Goal: Task Accomplishment & Management: Use online tool/utility

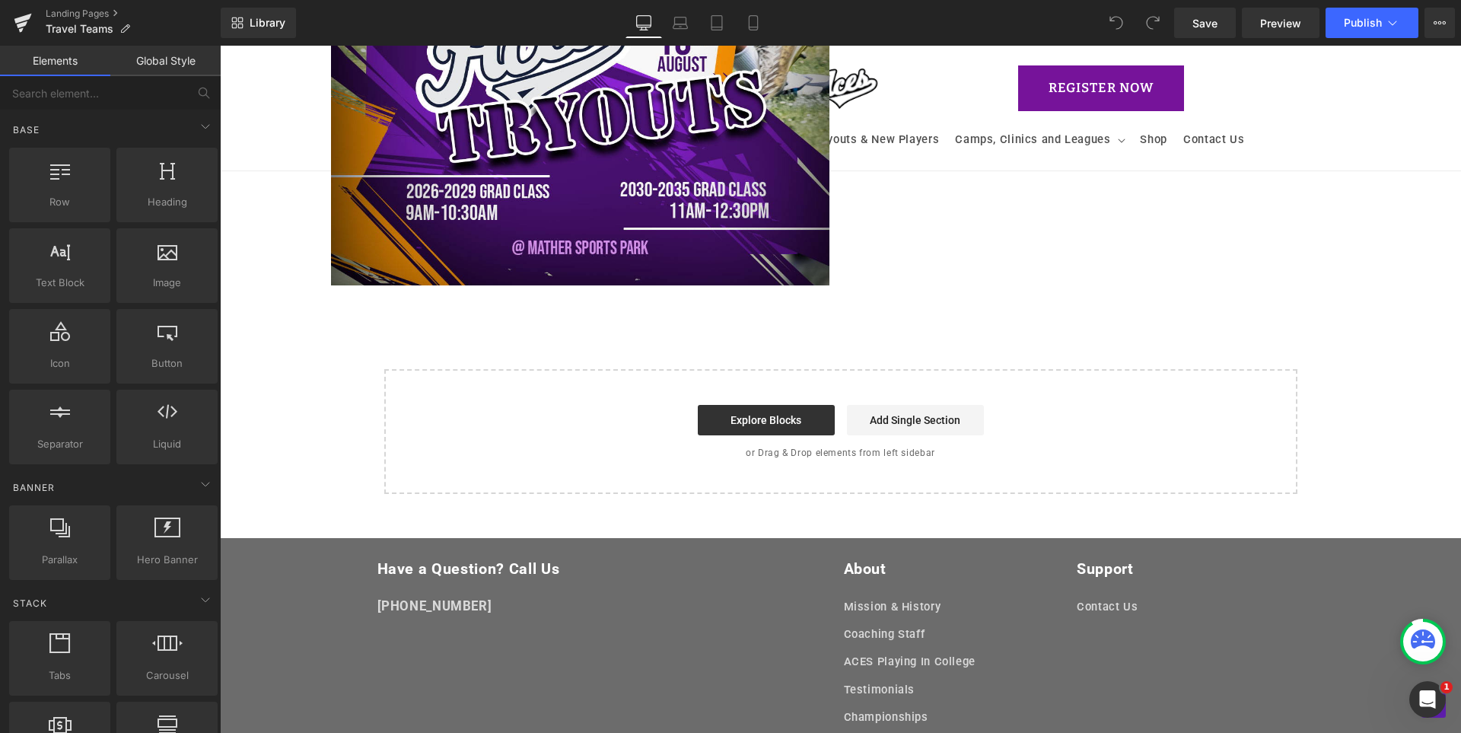
scroll to position [1215, 0]
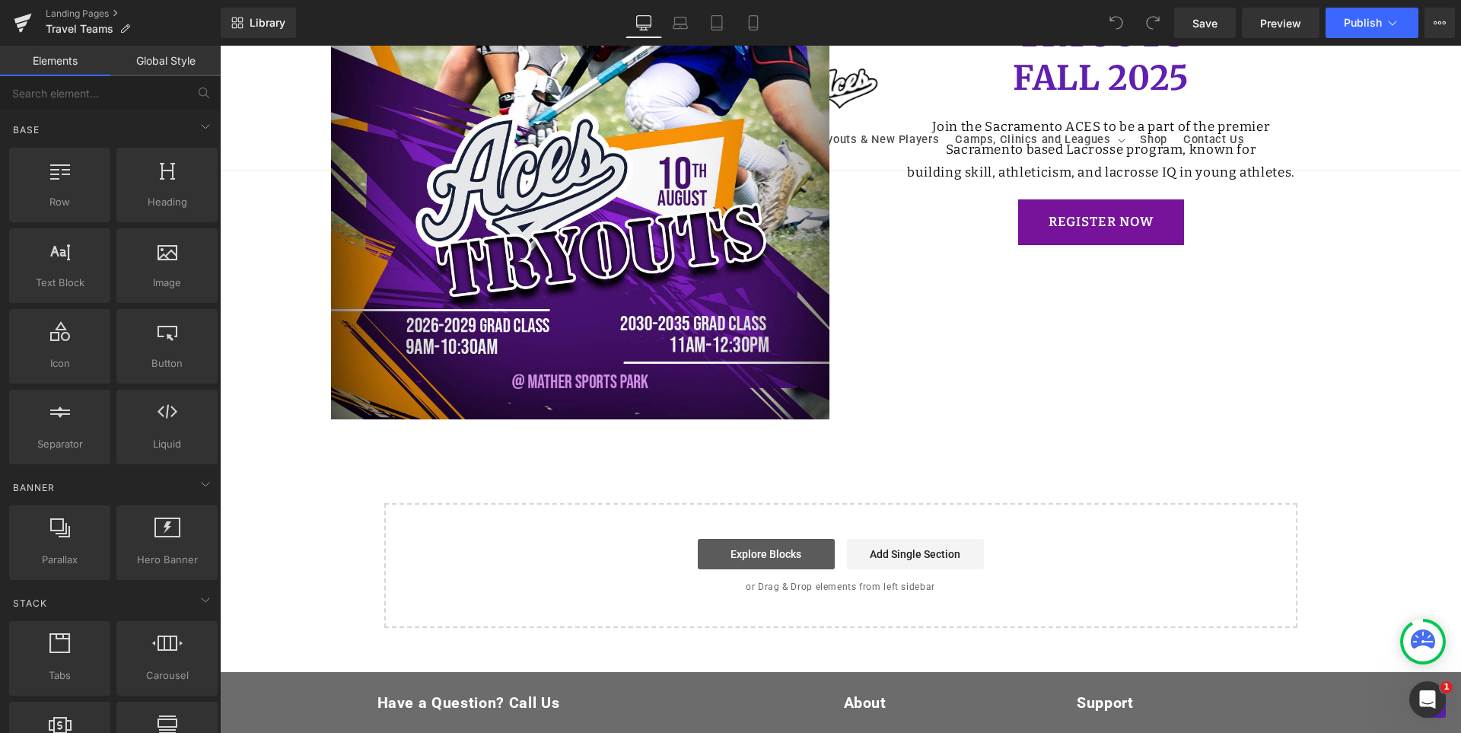
click at [786, 546] on link "Explore Blocks" at bounding box center [766, 554] width 137 height 30
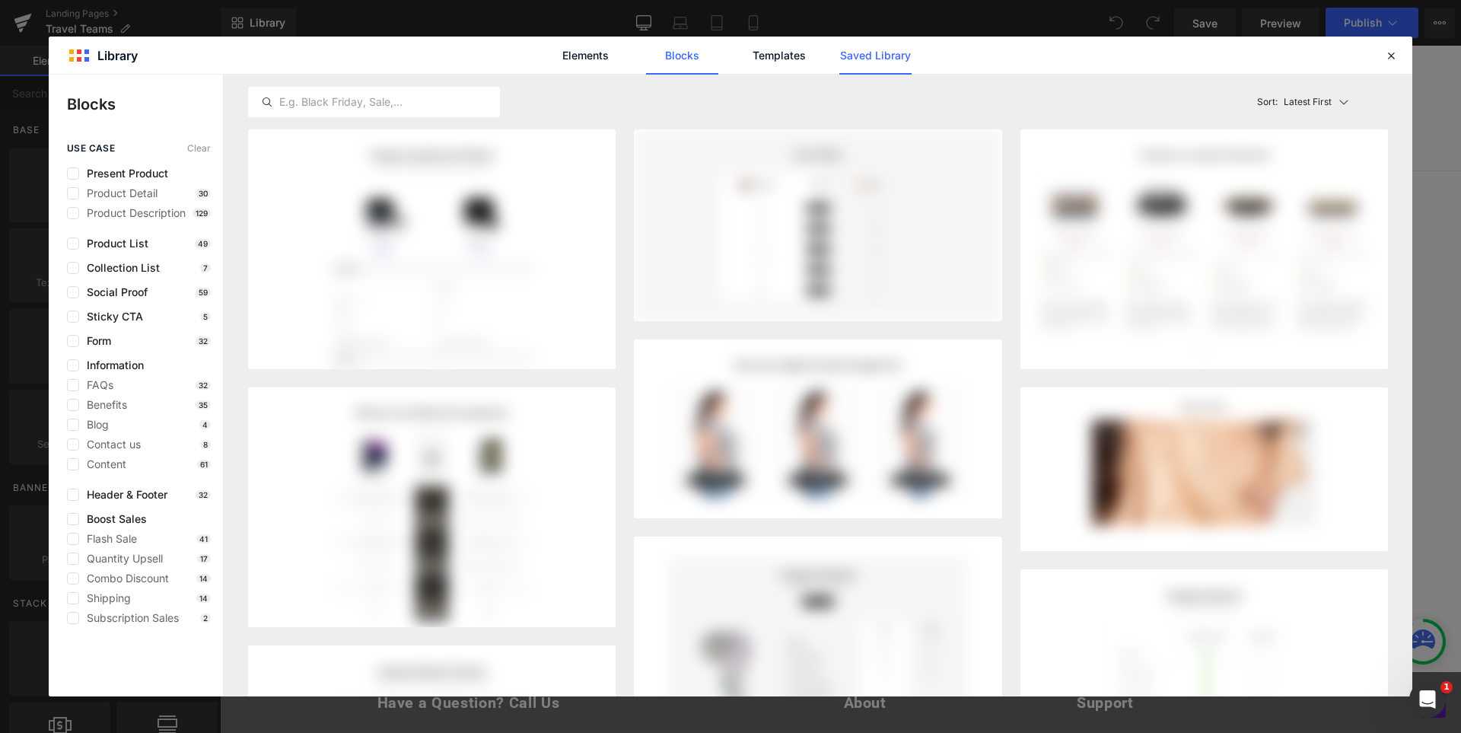
click at [896, 53] on link "Saved Library" at bounding box center [875, 56] width 72 height 38
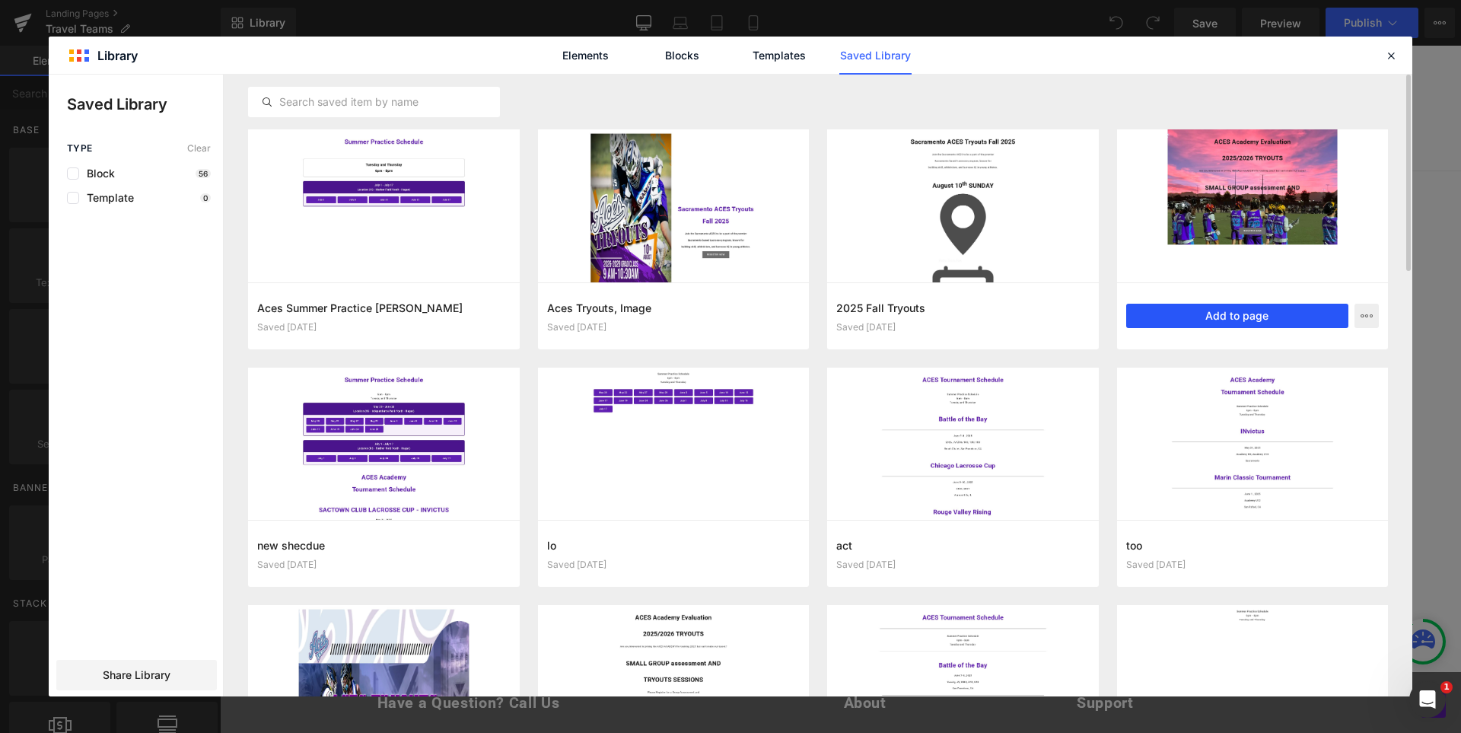
click at [1271, 313] on button "Add to page" at bounding box center [1237, 316] width 223 height 24
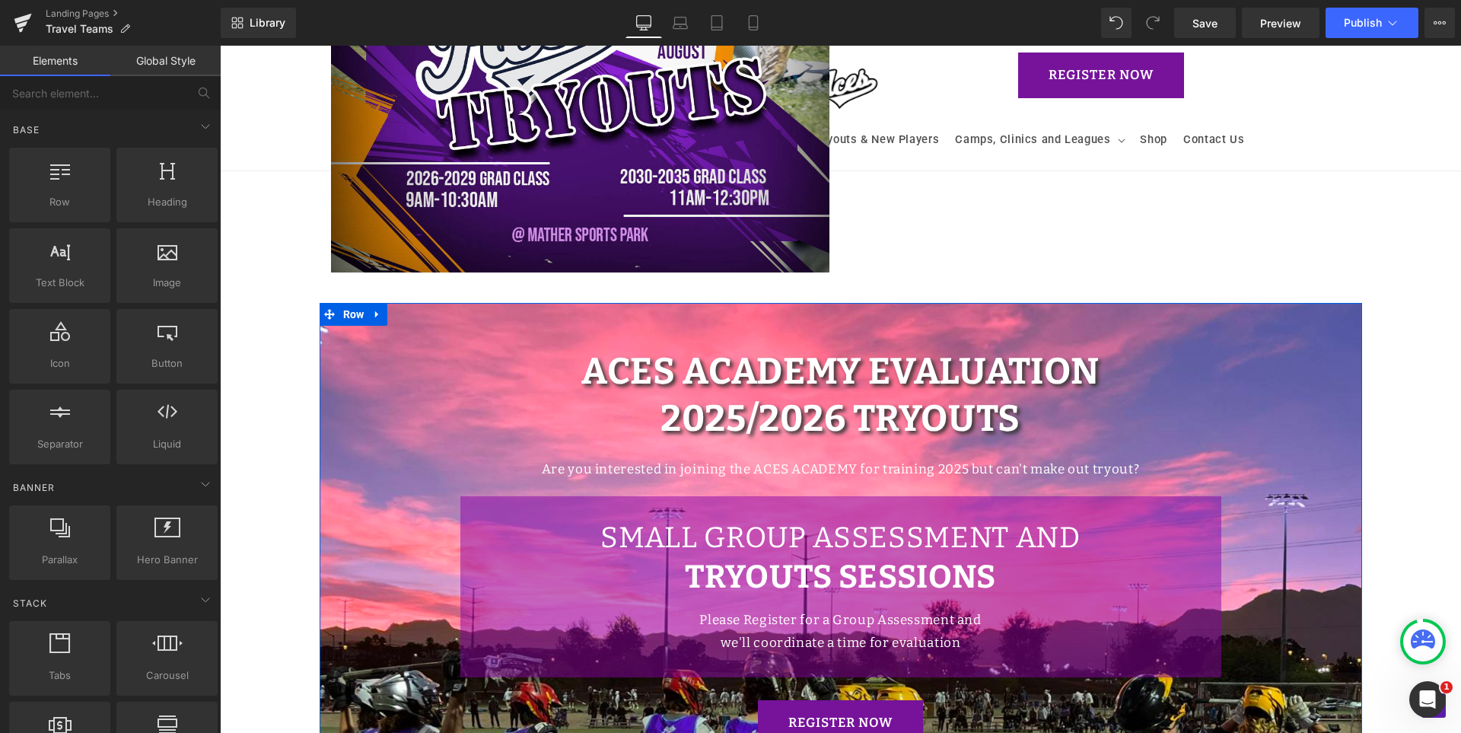
scroll to position [1514, 0]
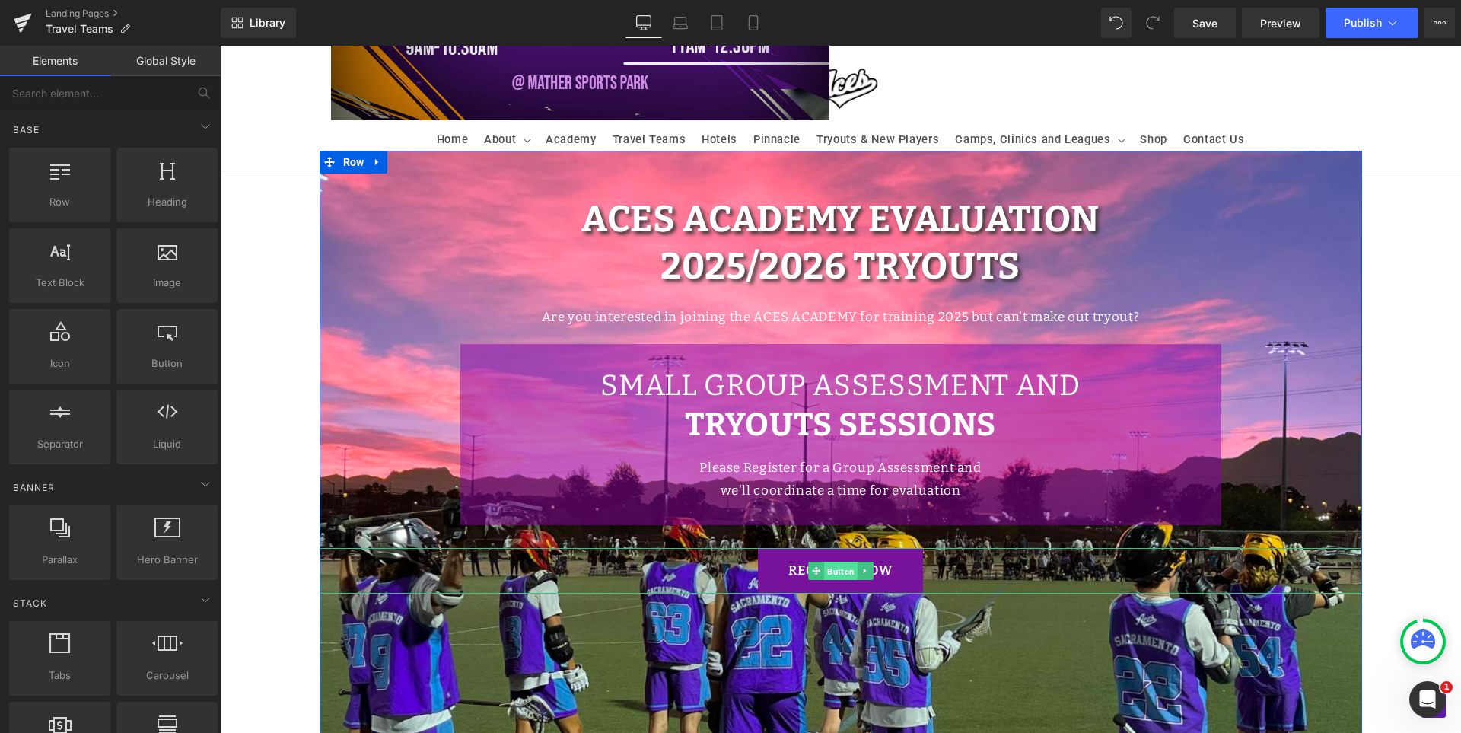
click at [841, 568] on span "Button" at bounding box center [840, 571] width 33 height 18
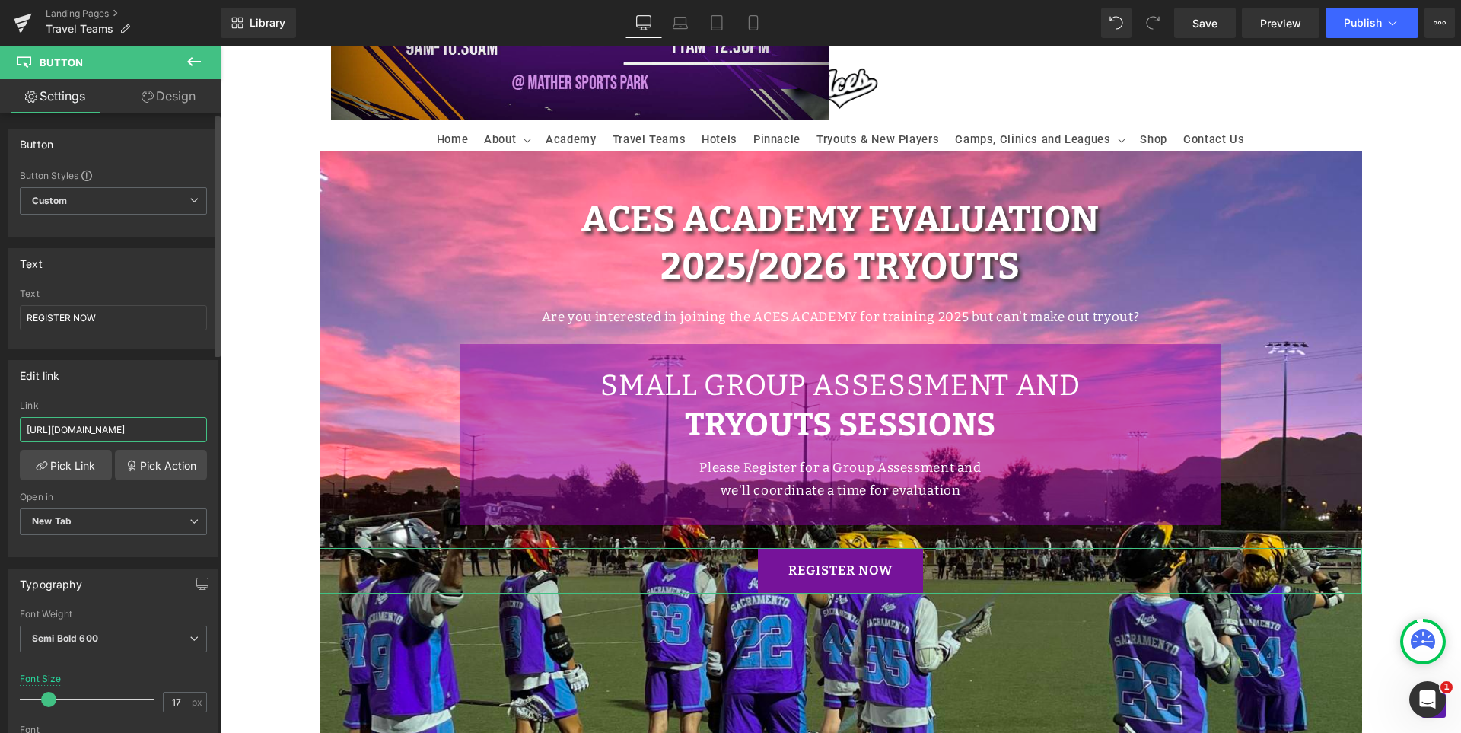
click at [117, 425] on input "https://registration.teamsnap.com/form/22385" at bounding box center [113, 429] width 187 height 25
click at [153, 396] on div "Edit link Link Pick Link Pick Action Current Tab New Tab Open in New Tab Curren…" at bounding box center [113, 458] width 210 height 197
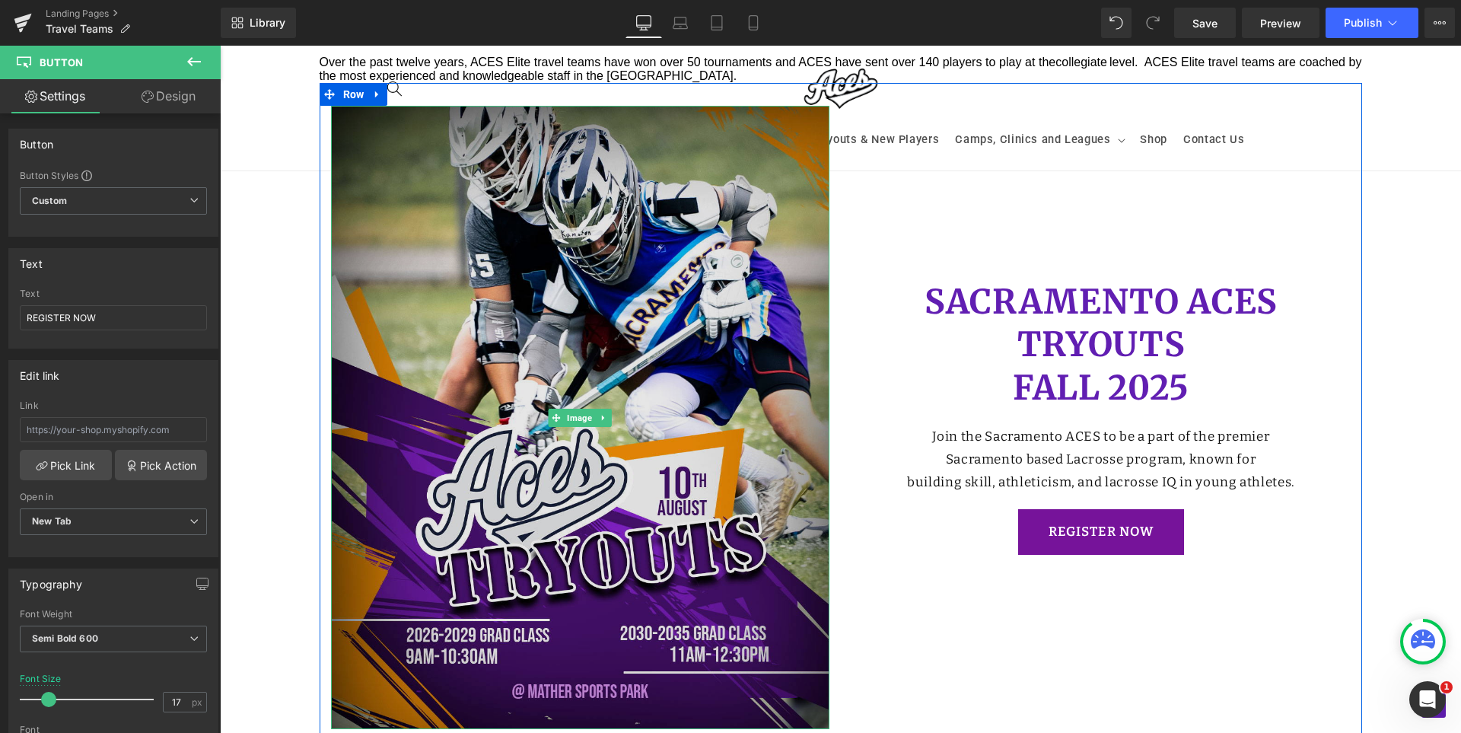
scroll to position [753, 0]
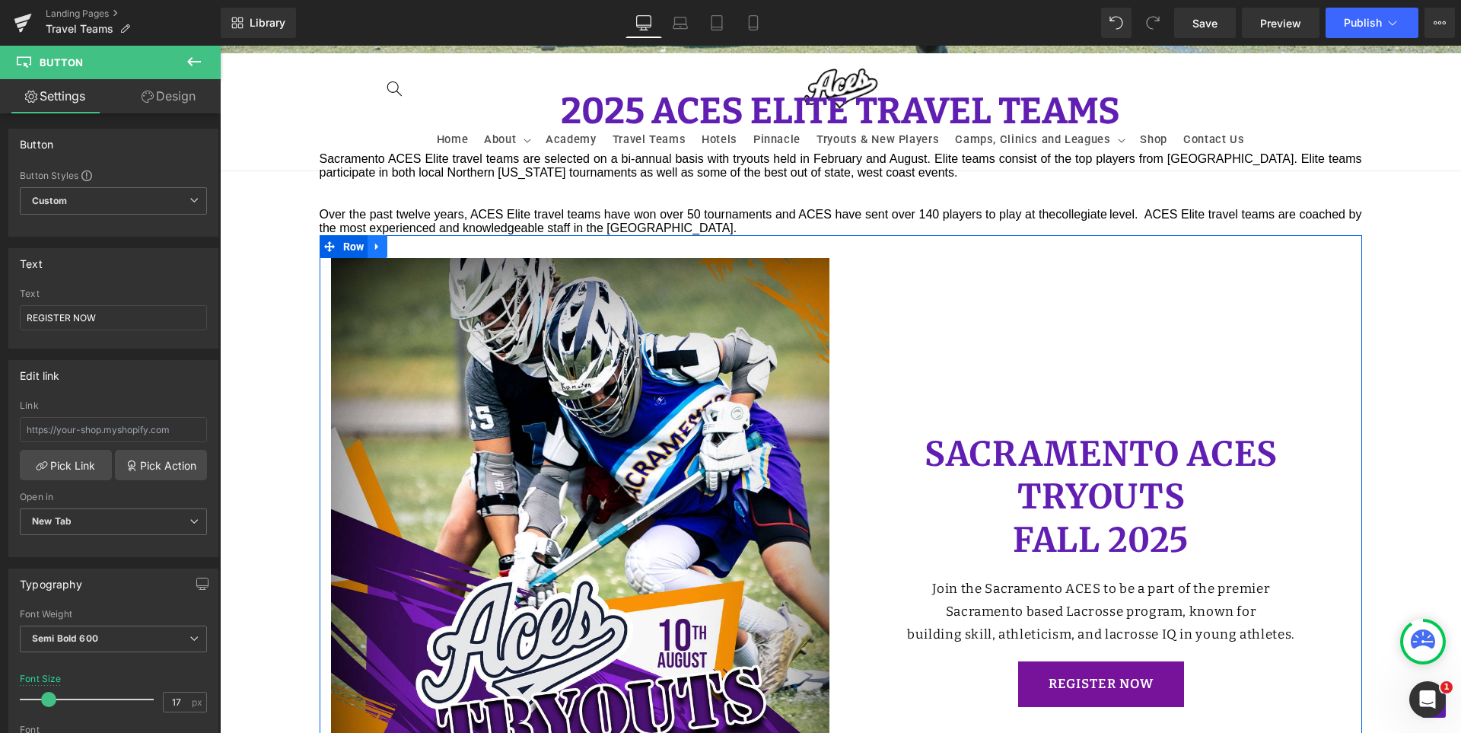
click at [374, 243] on icon at bounding box center [377, 246] width 11 height 11
click at [415, 245] on icon at bounding box center [417, 246] width 11 height 11
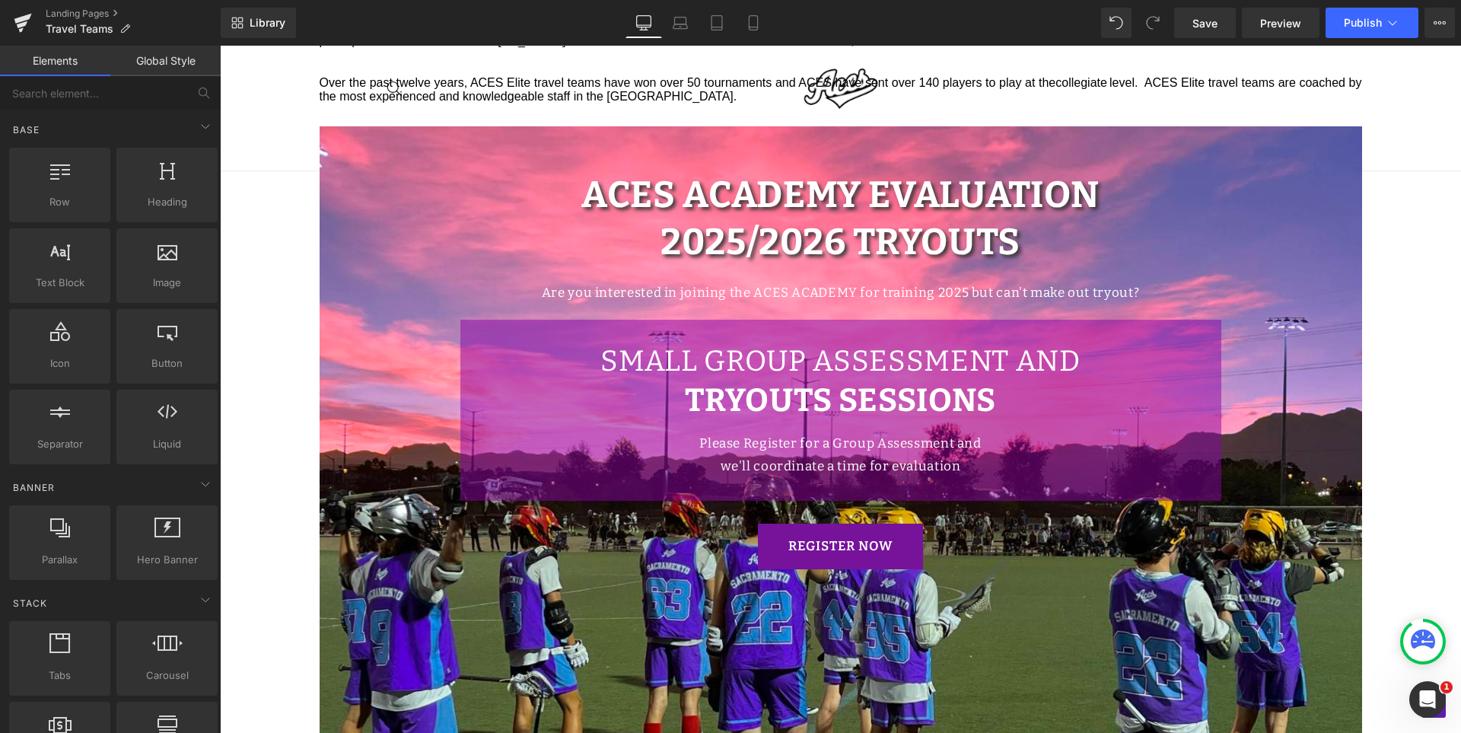
scroll to position [829, 0]
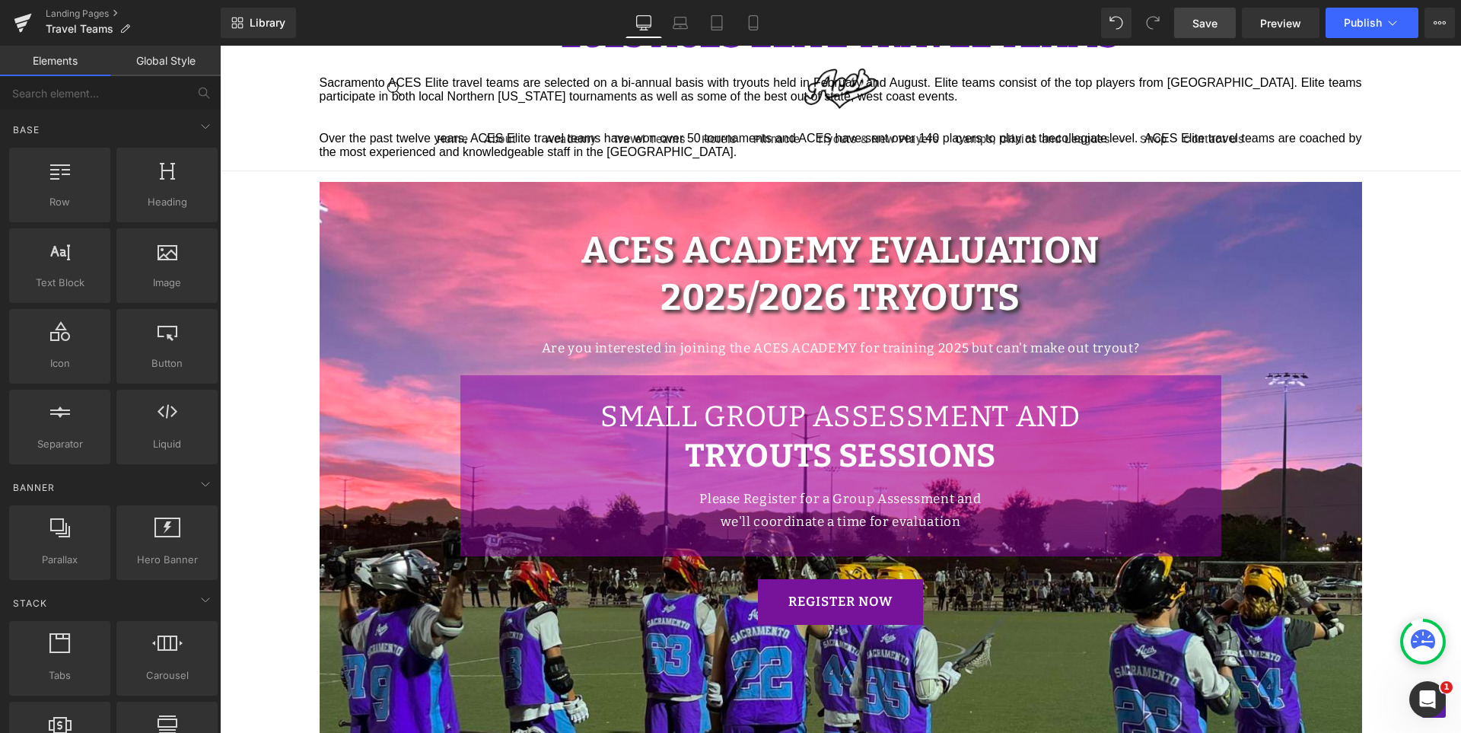
click at [1201, 29] on span "Save" at bounding box center [1204, 23] width 25 height 16
click at [736, 26] on icon at bounding box center [736, 22] width 15 height 15
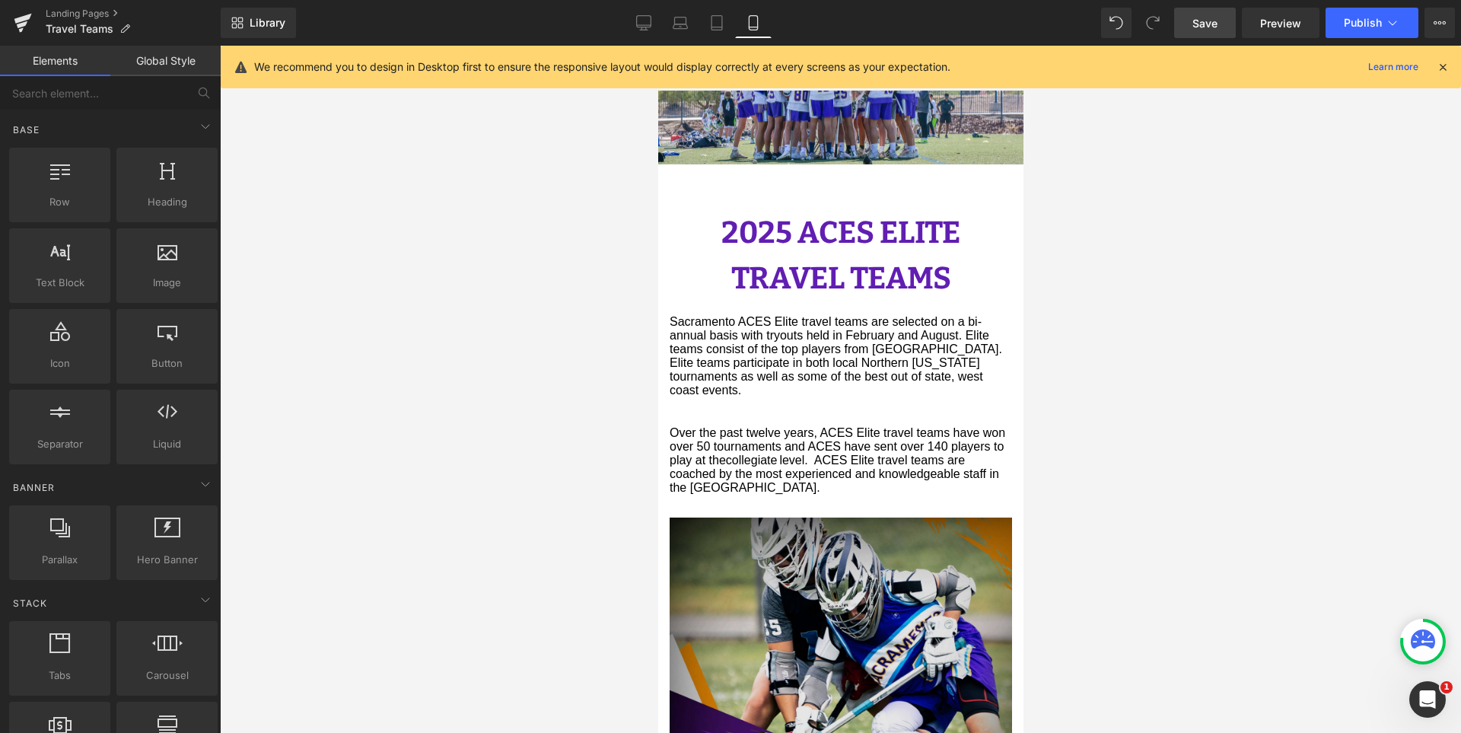
scroll to position [304, 0]
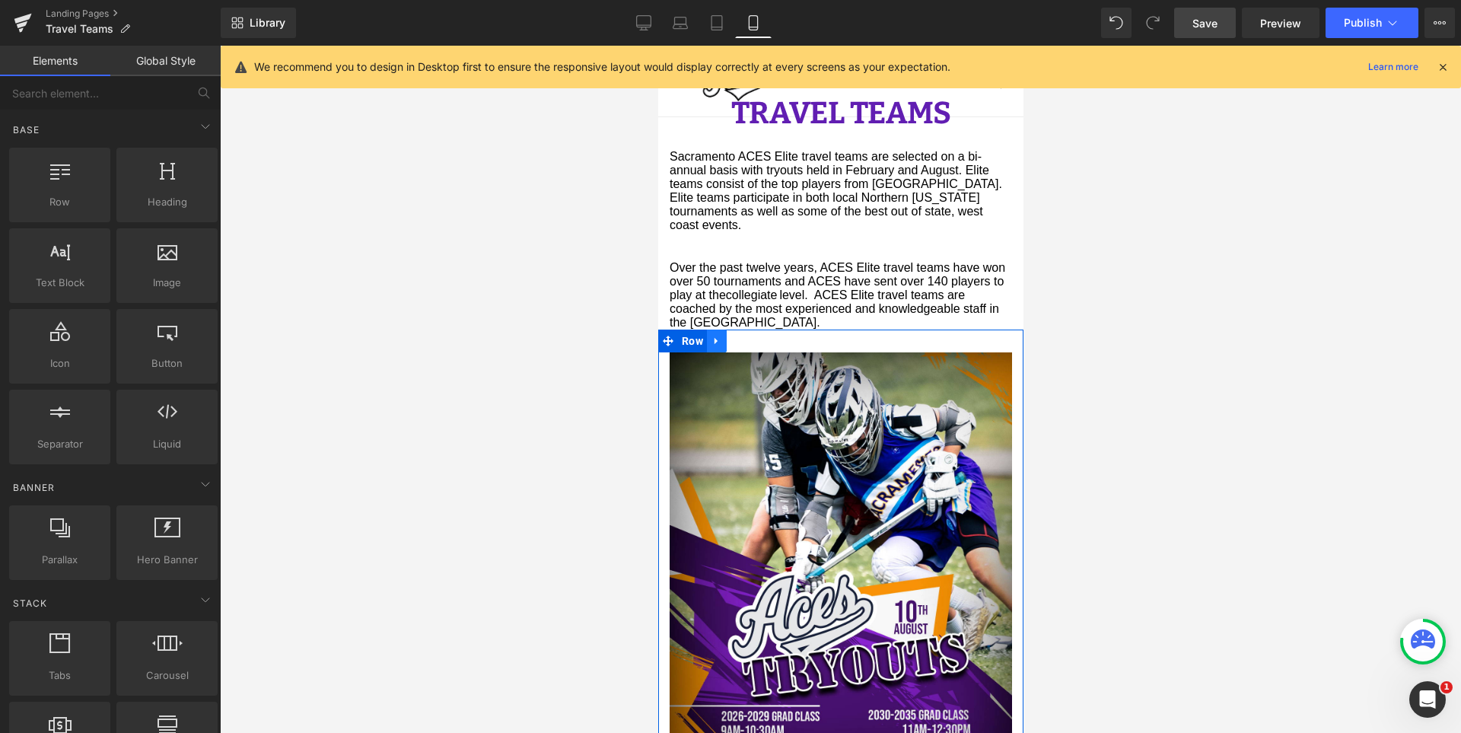
click at [715, 338] on icon at bounding box center [715, 341] width 3 height 7
click at [759, 342] on link at bounding box center [756, 340] width 20 height 23
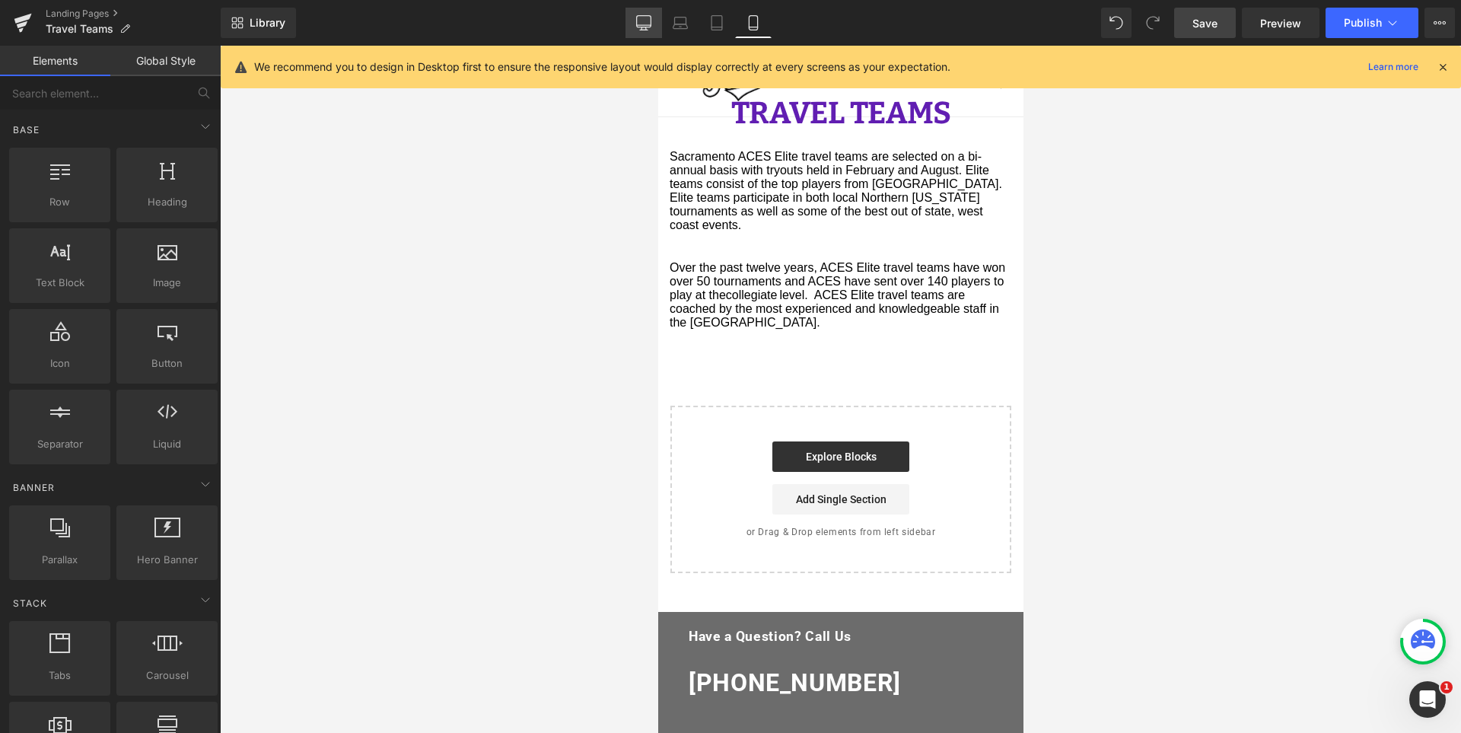
click at [641, 23] on icon at bounding box center [643, 22] width 15 height 15
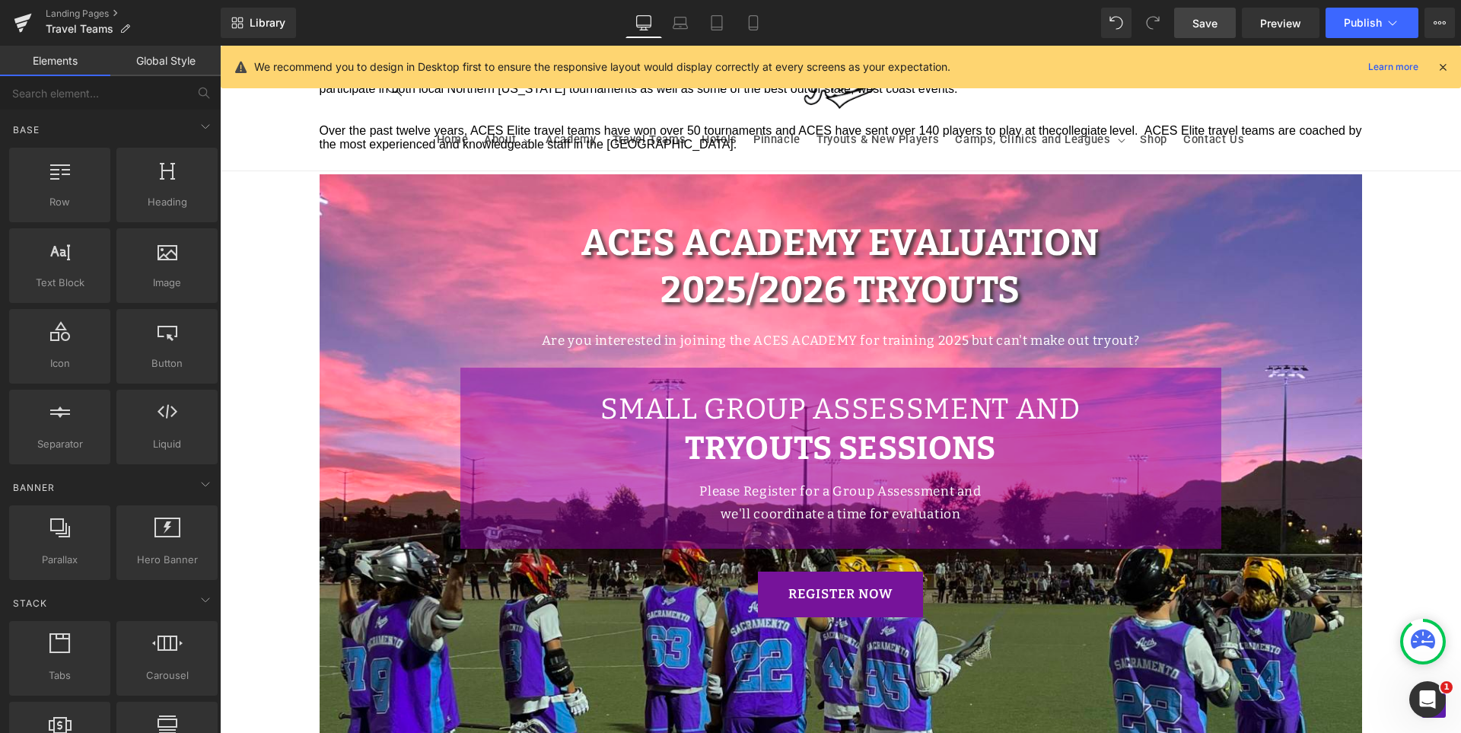
scroll to position [709, 0]
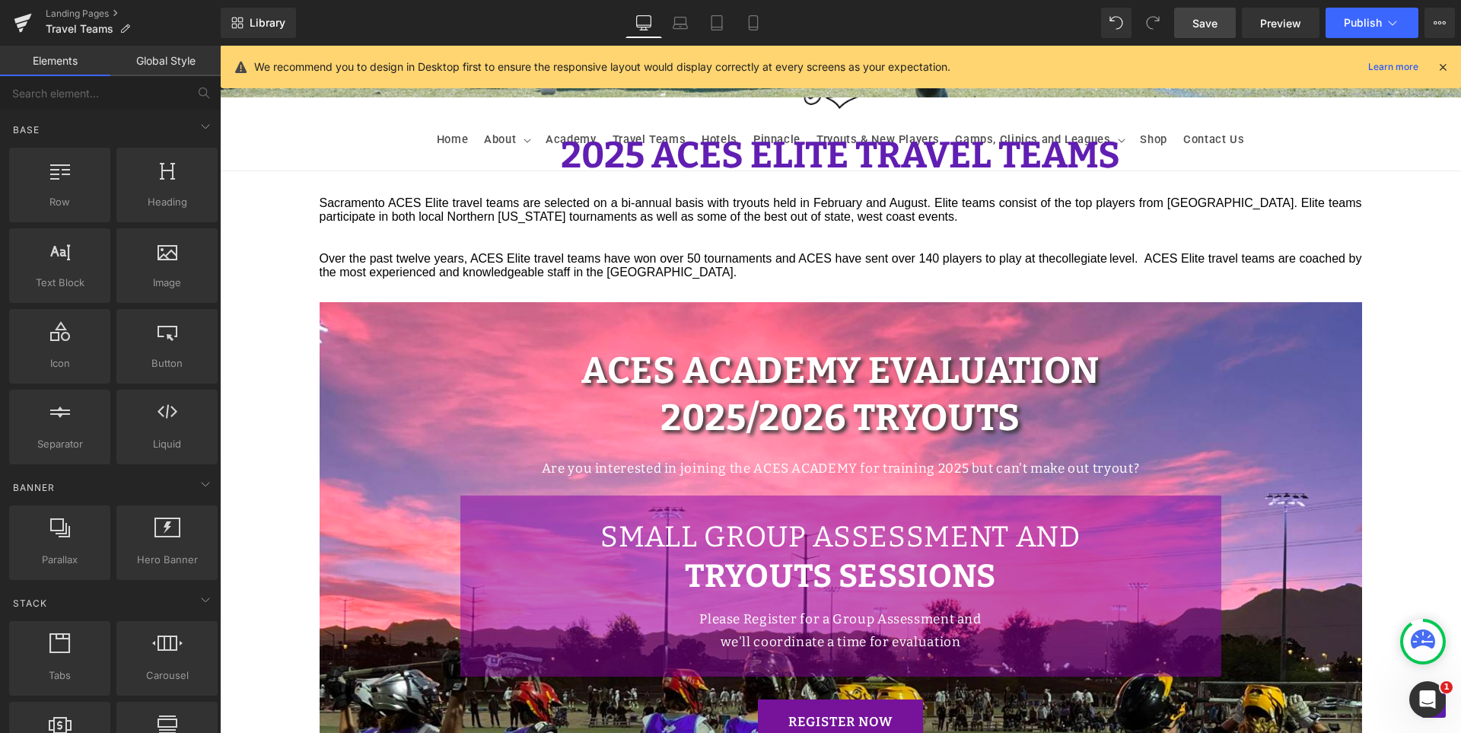
click at [1197, 23] on span "Save" at bounding box center [1204, 23] width 25 height 16
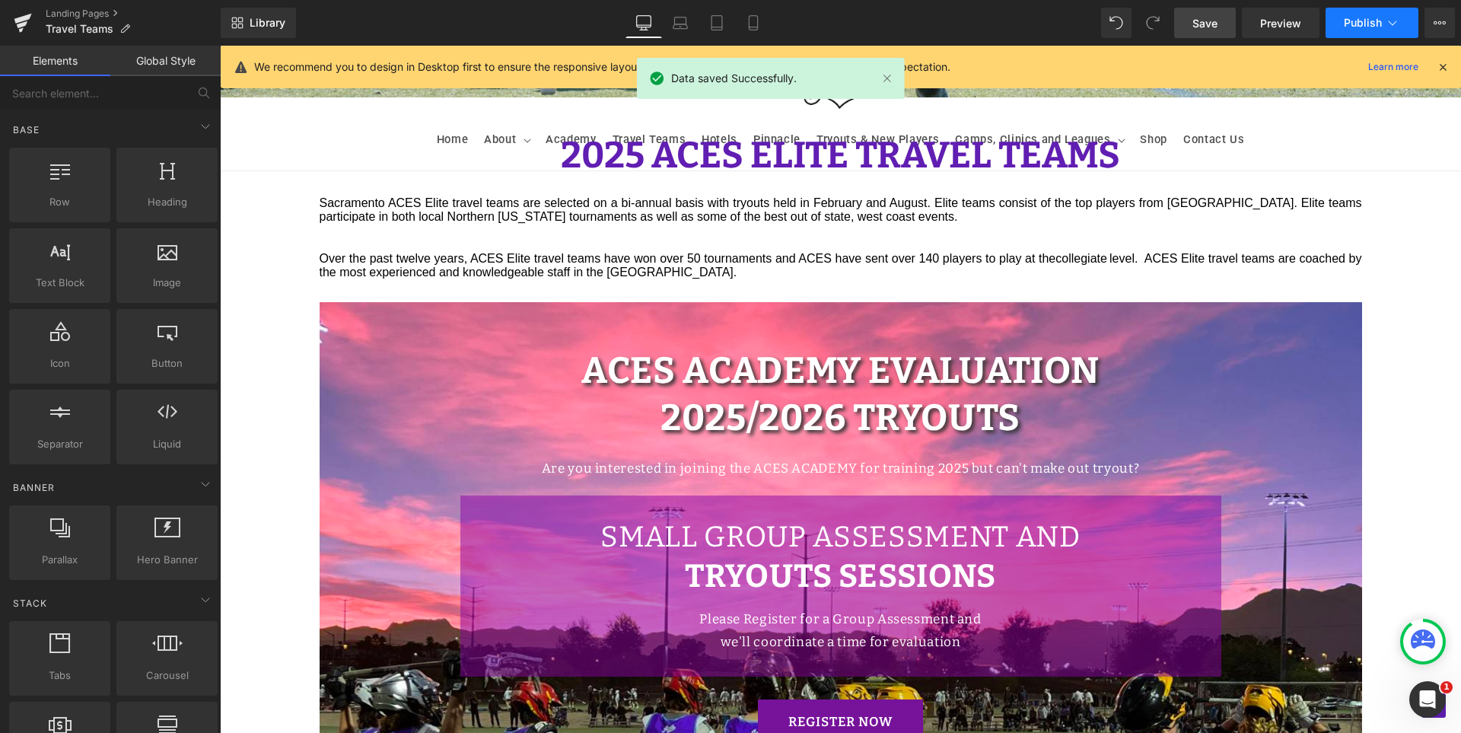
click at [1351, 32] on button "Publish" at bounding box center [1371, 23] width 93 height 30
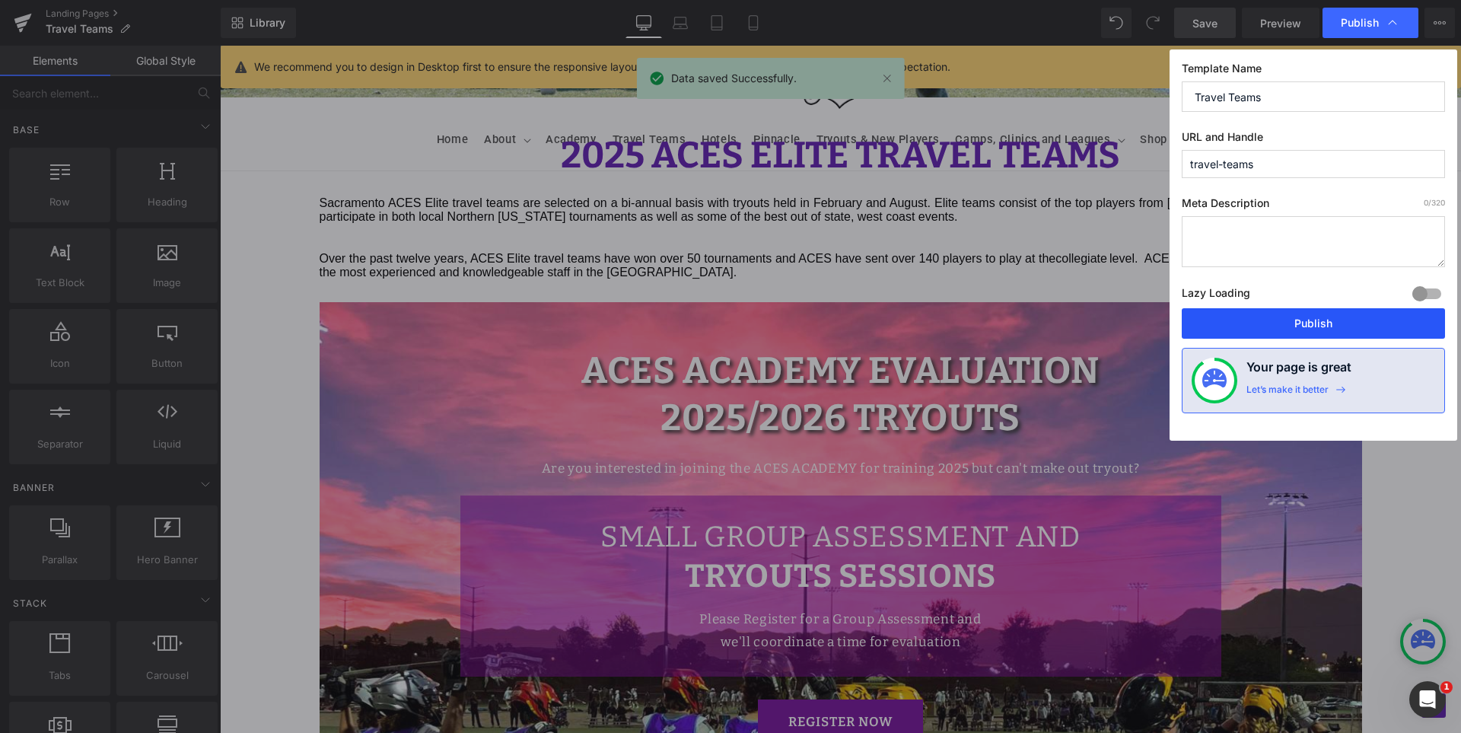
click at [1286, 327] on button "Publish" at bounding box center [1313, 323] width 263 height 30
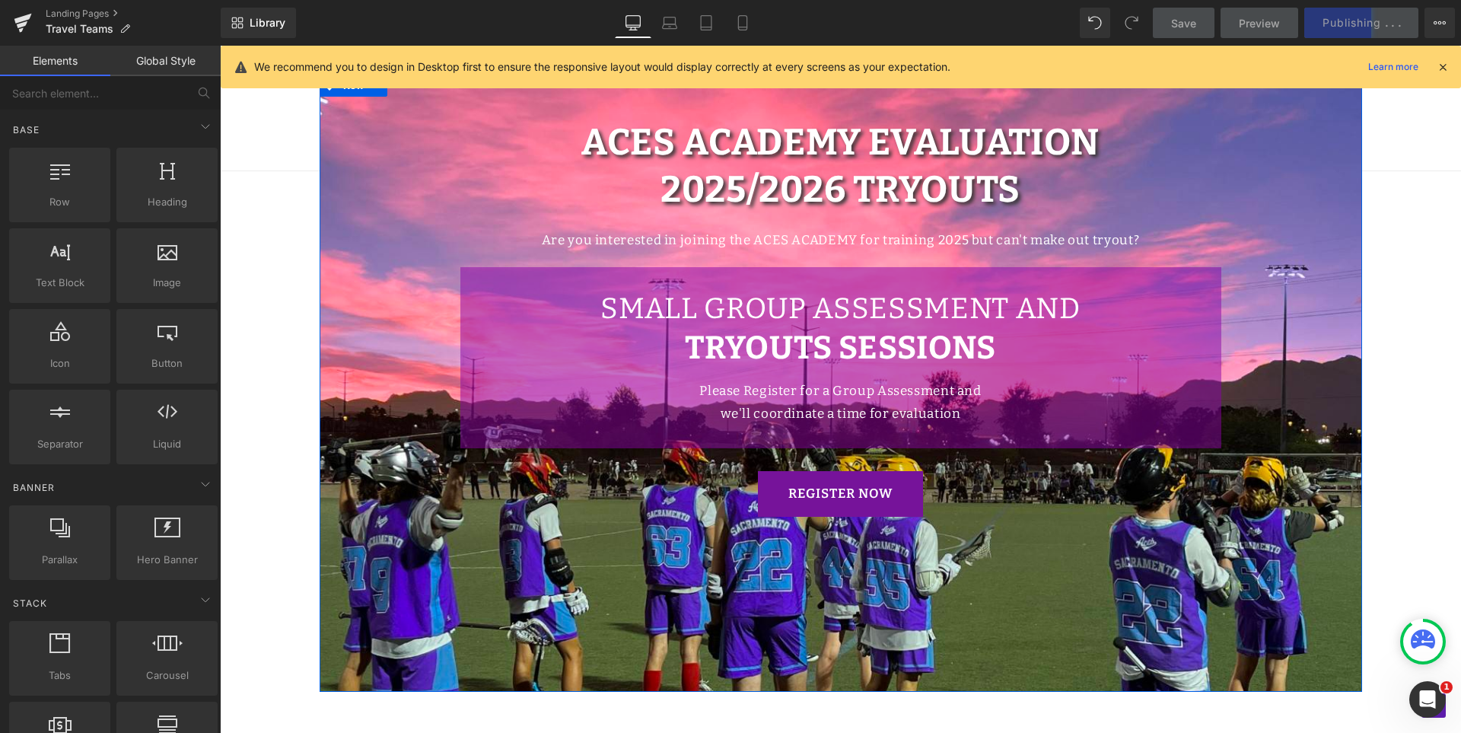
scroll to position [1318, 0]
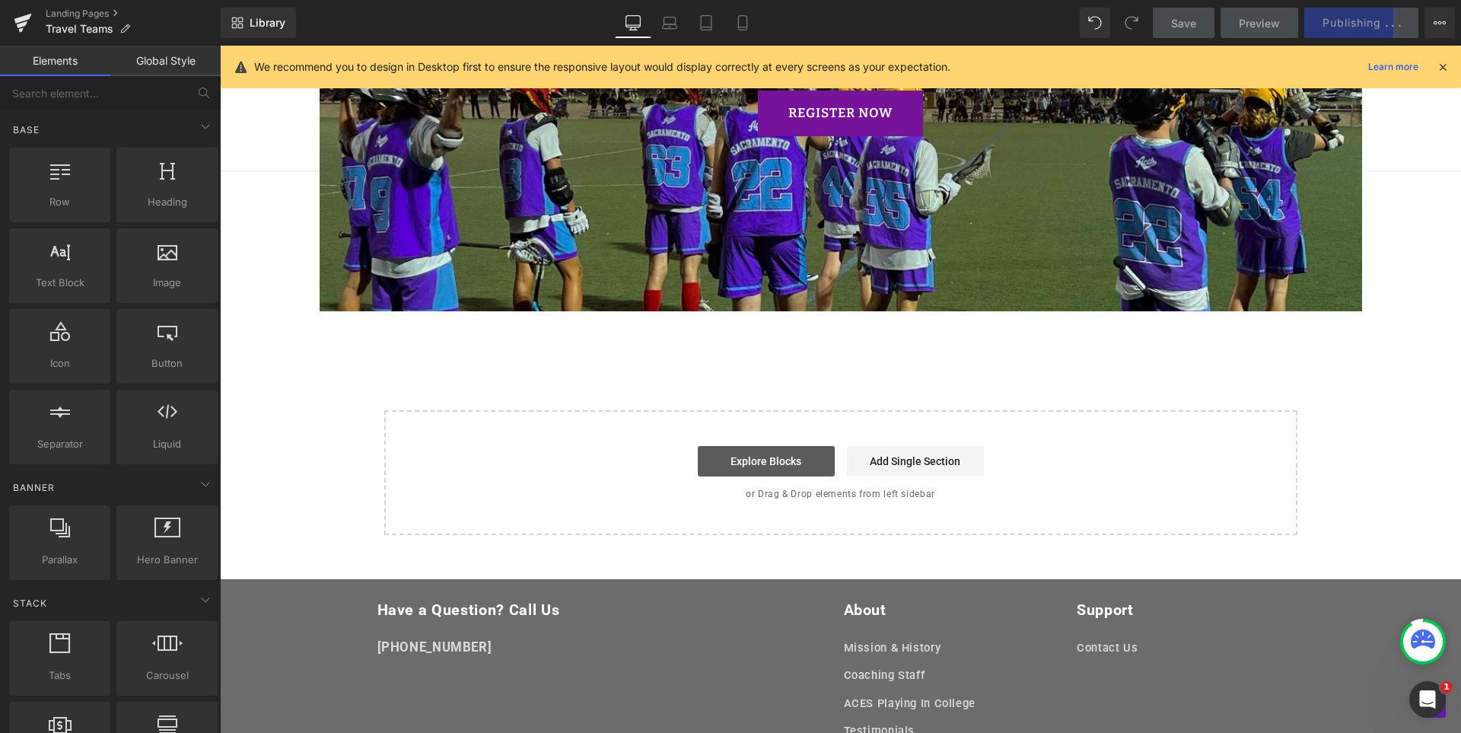
click at [762, 466] on link "Explore Blocks" at bounding box center [766, 461] width 137 height 30
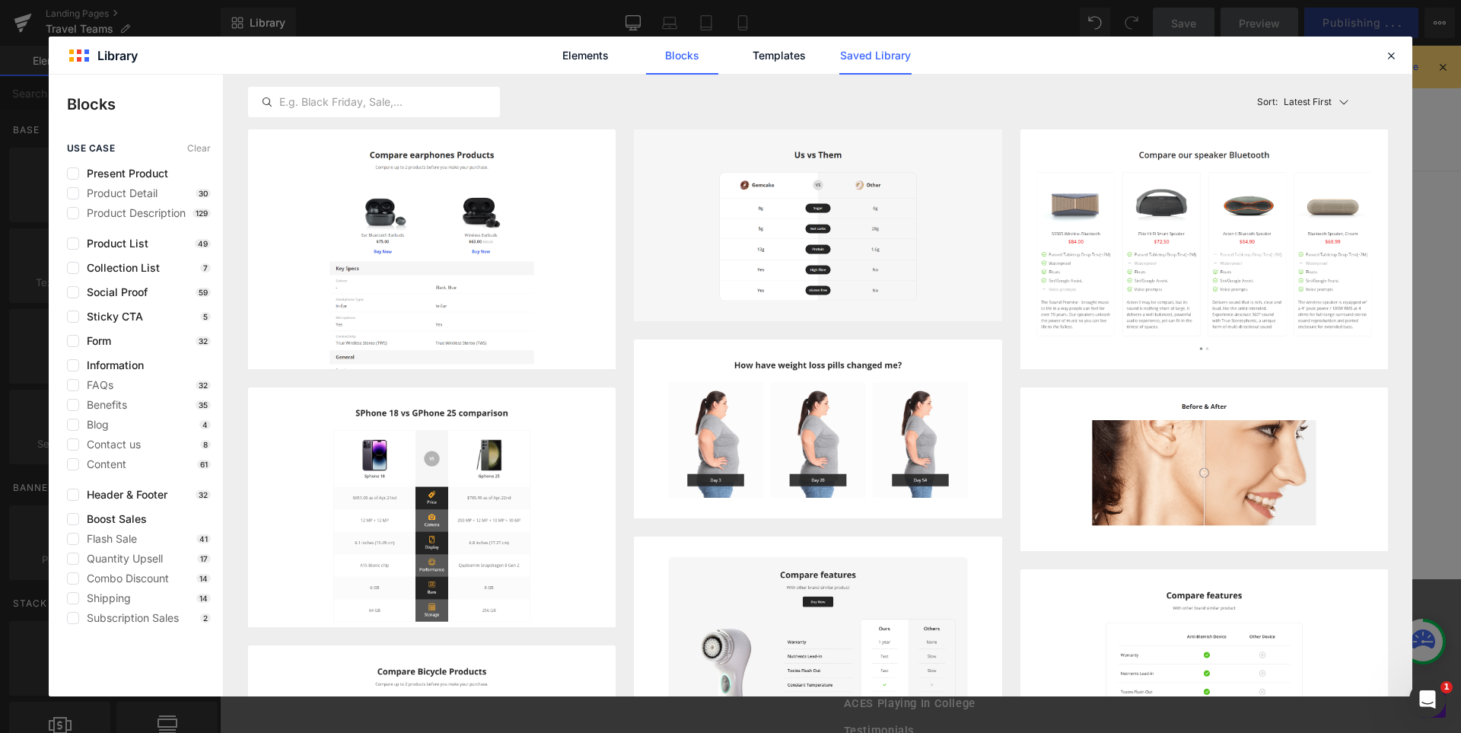
click at [854, 59] on link "Saved Library" at bounding box center [875, 56] width 72 height 38
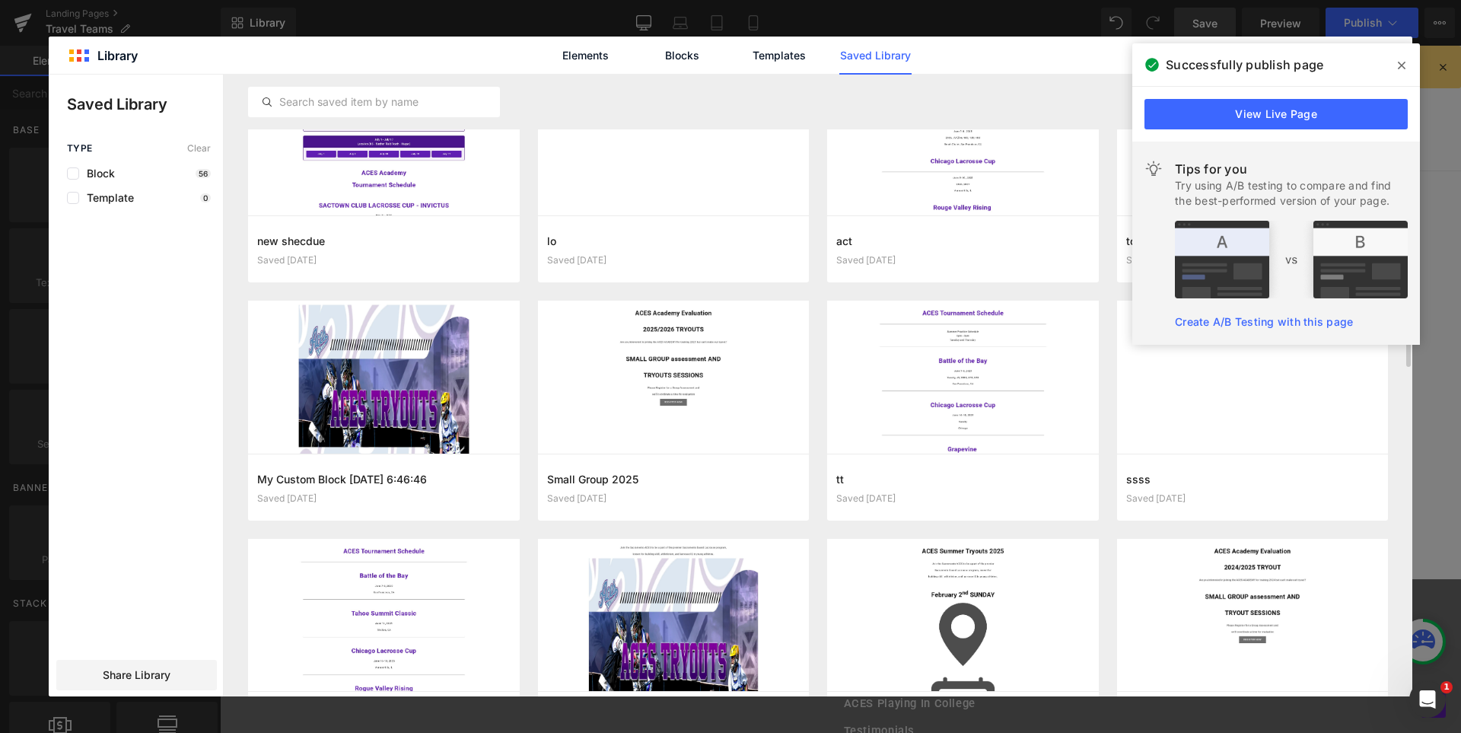
scroll to position [114, 0]
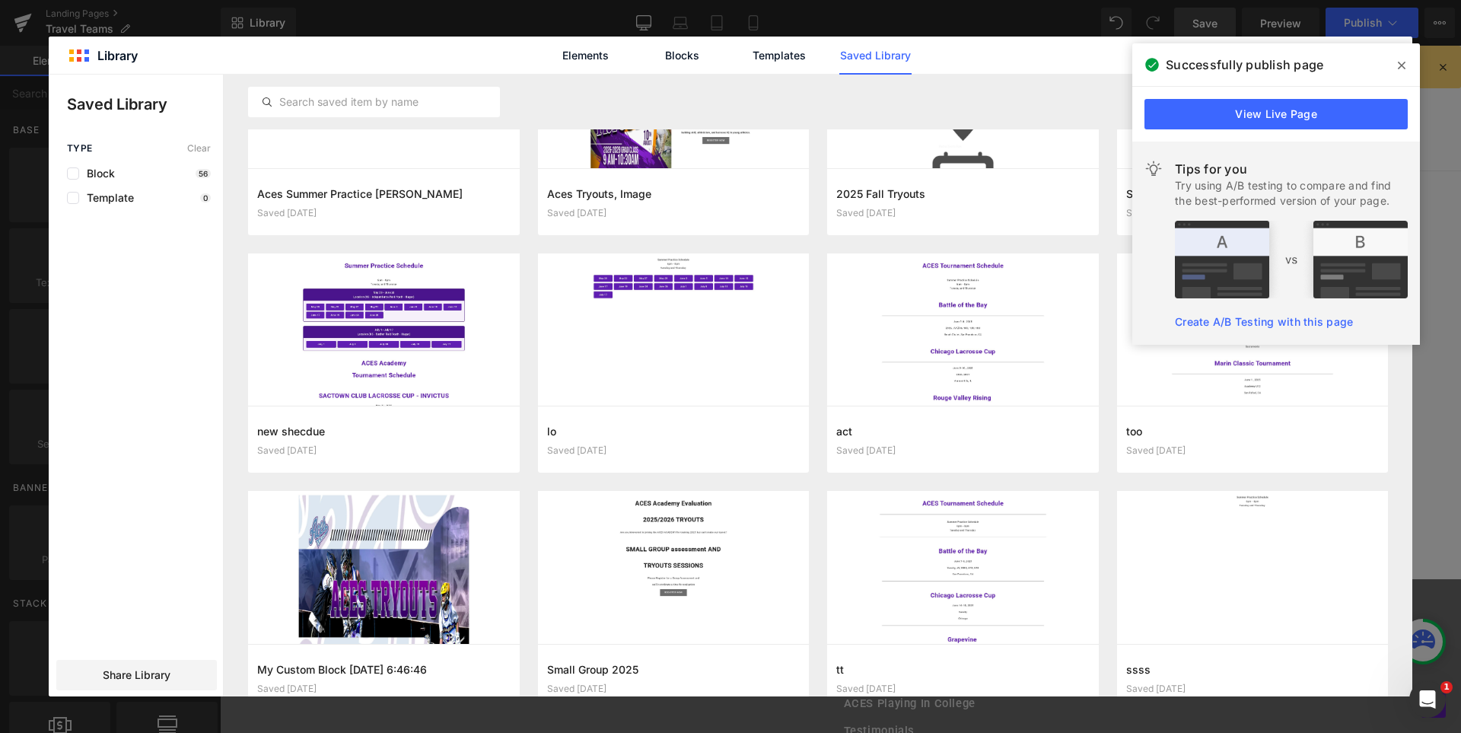
click at [1402, 59] on span at bounding box center [1401, 65] width 24 height 24
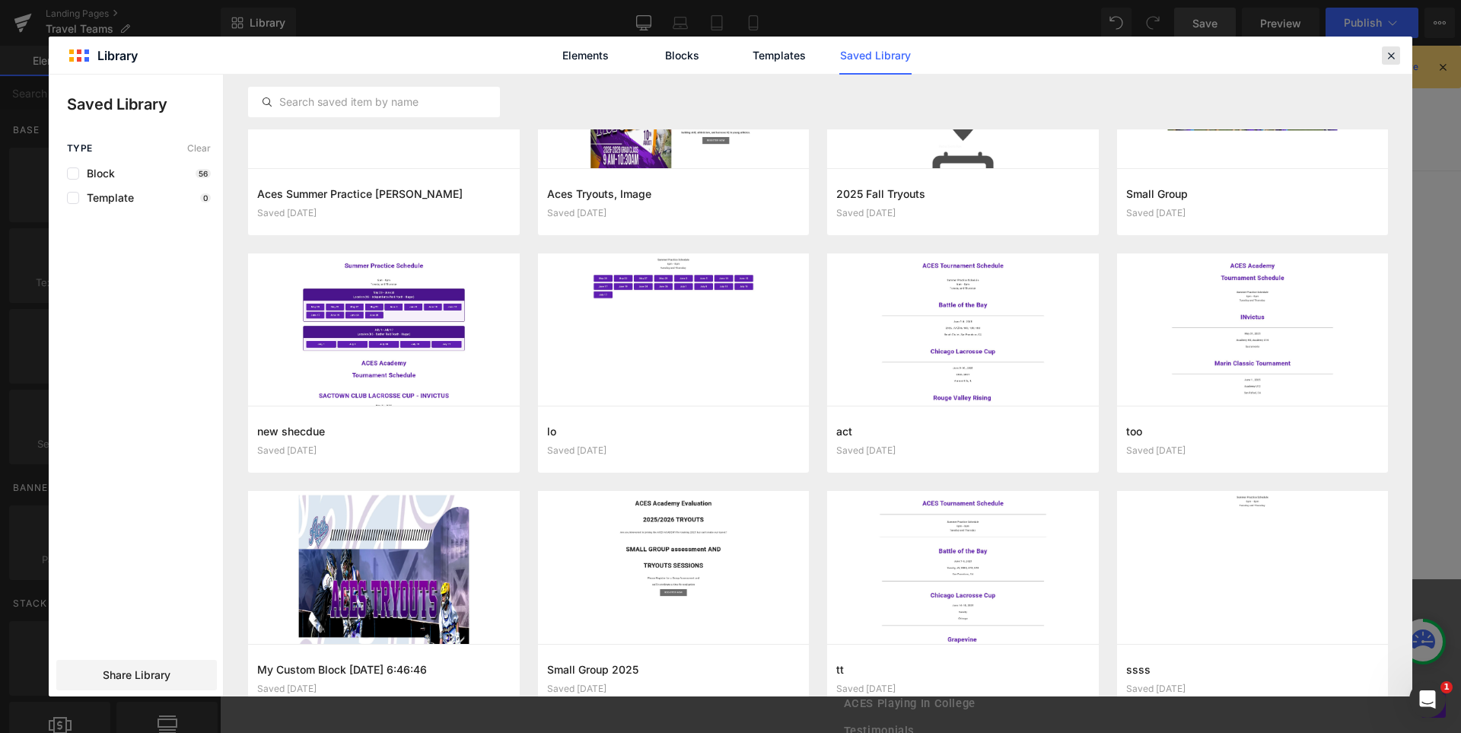
click at [1395, 59] on icon at bounding box center [1391, 56] width 14 height 14
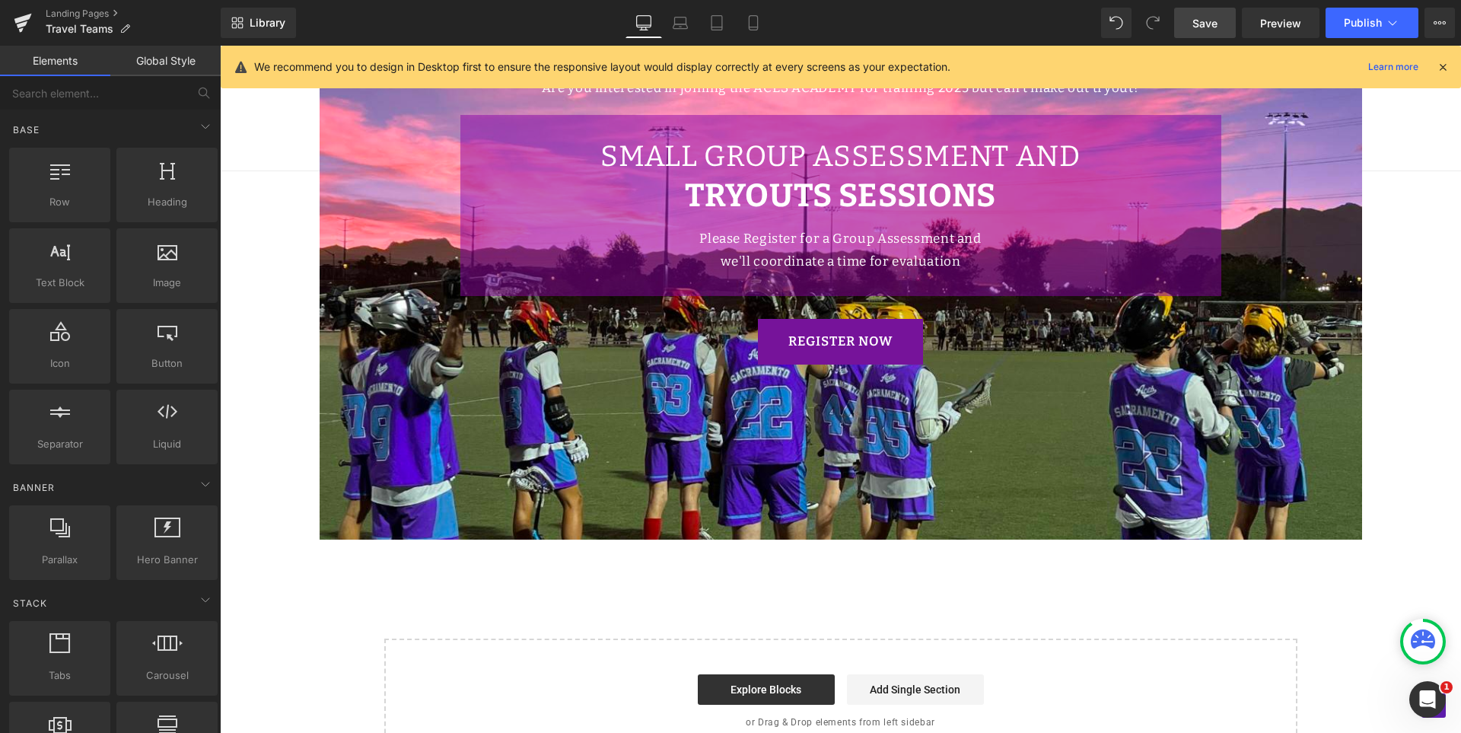
scroll to position [709, 0]
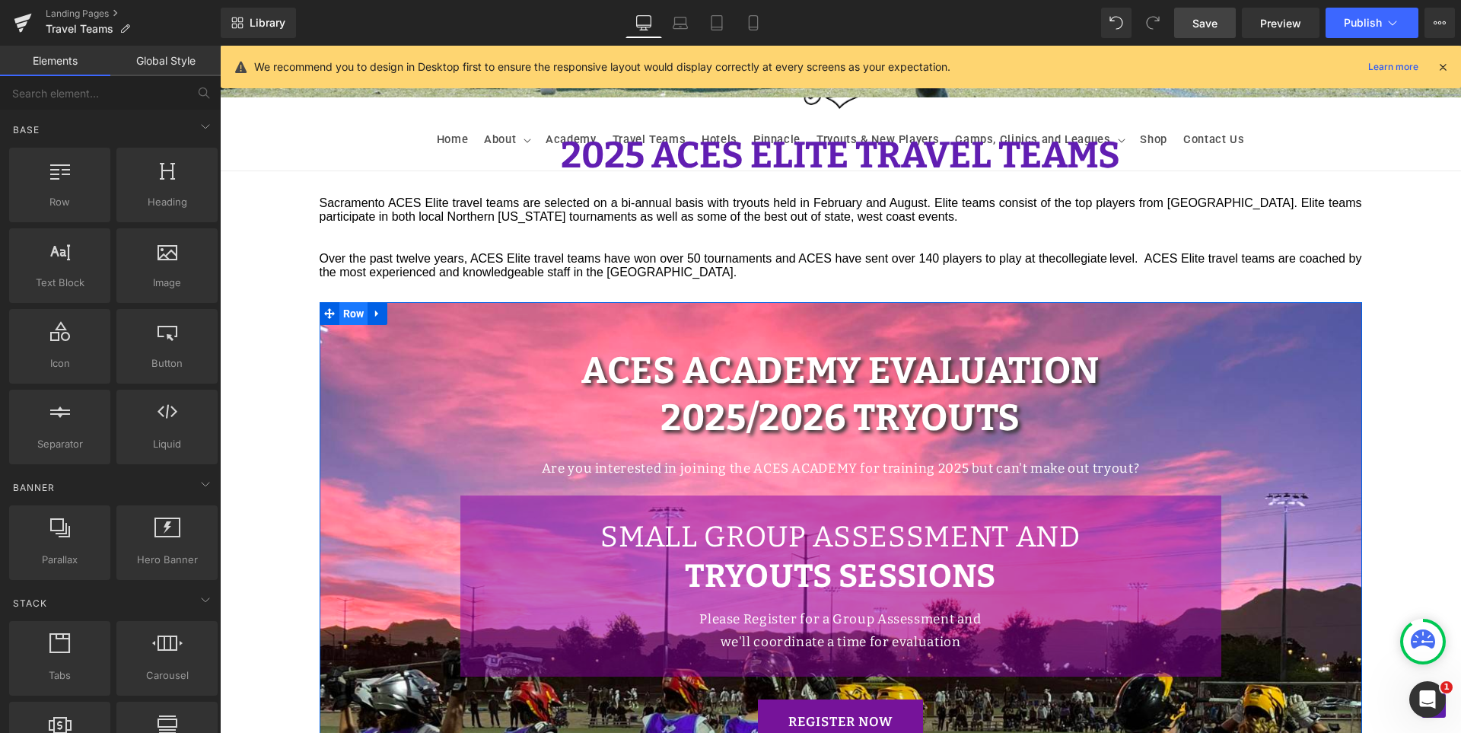
click at [345, 304] on span "Row" at bounding box center [353, 313] width 29 height 23
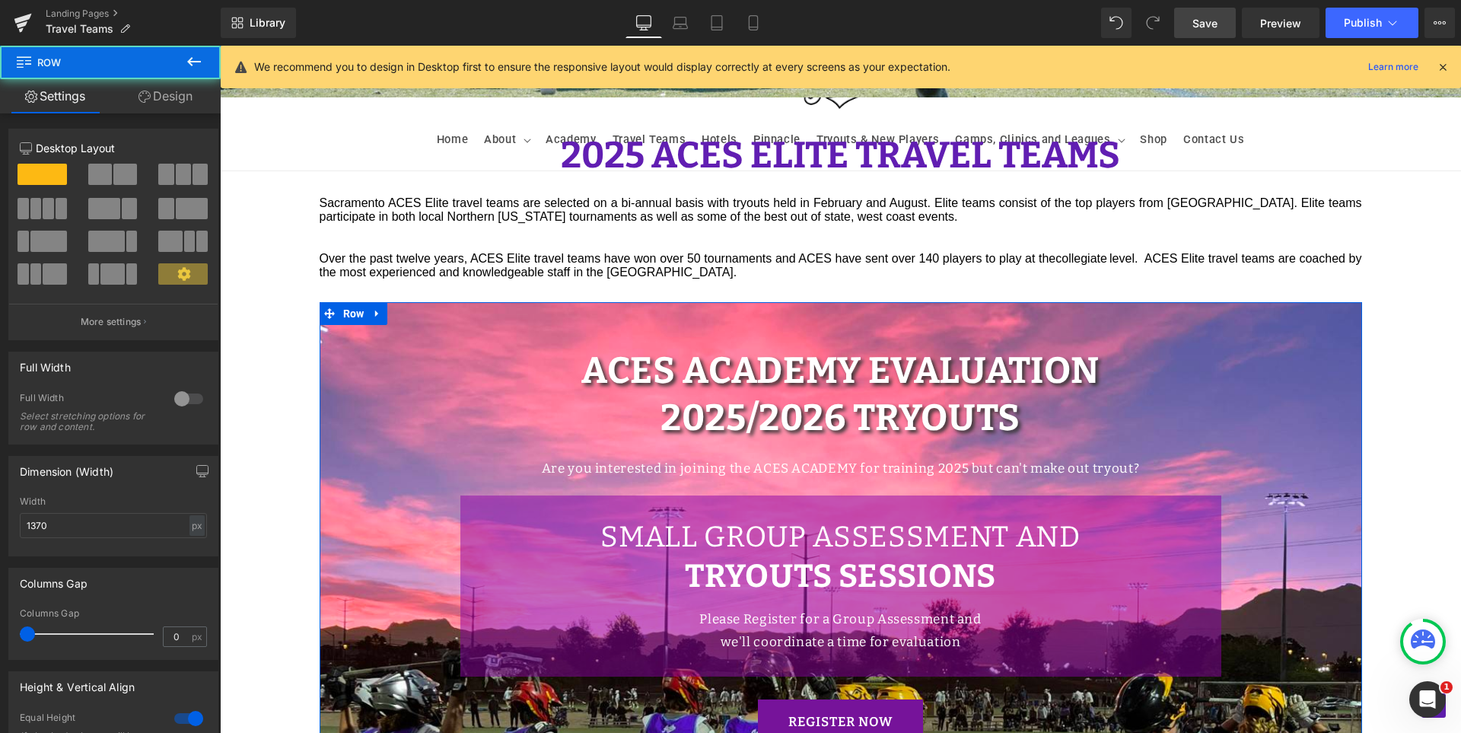
click at [172, 88] on link "Design" at bounding box center [165, 96] width 110 height 34
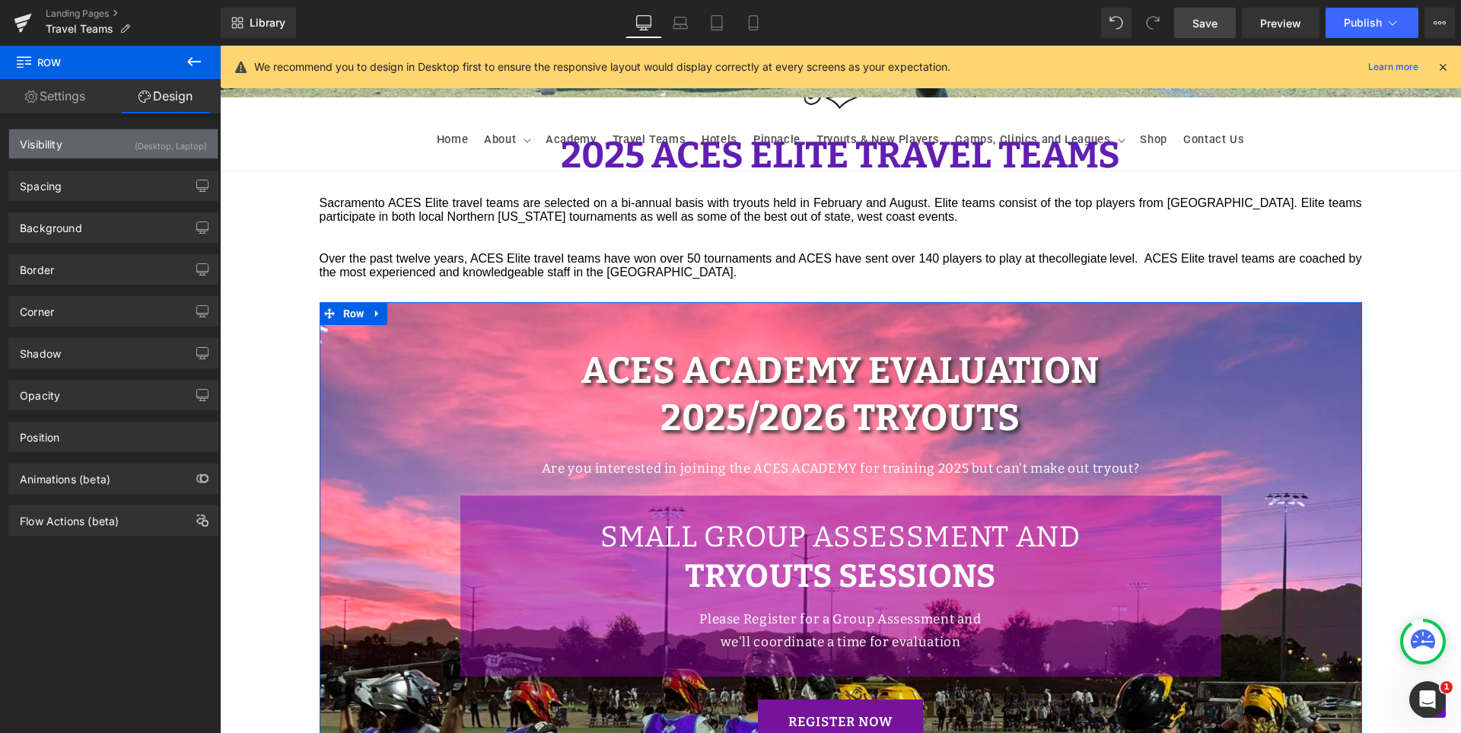
click at [136, 147] on div "(Desktop, Laptop)" at bounding box center [171, 141] width 72 height 25
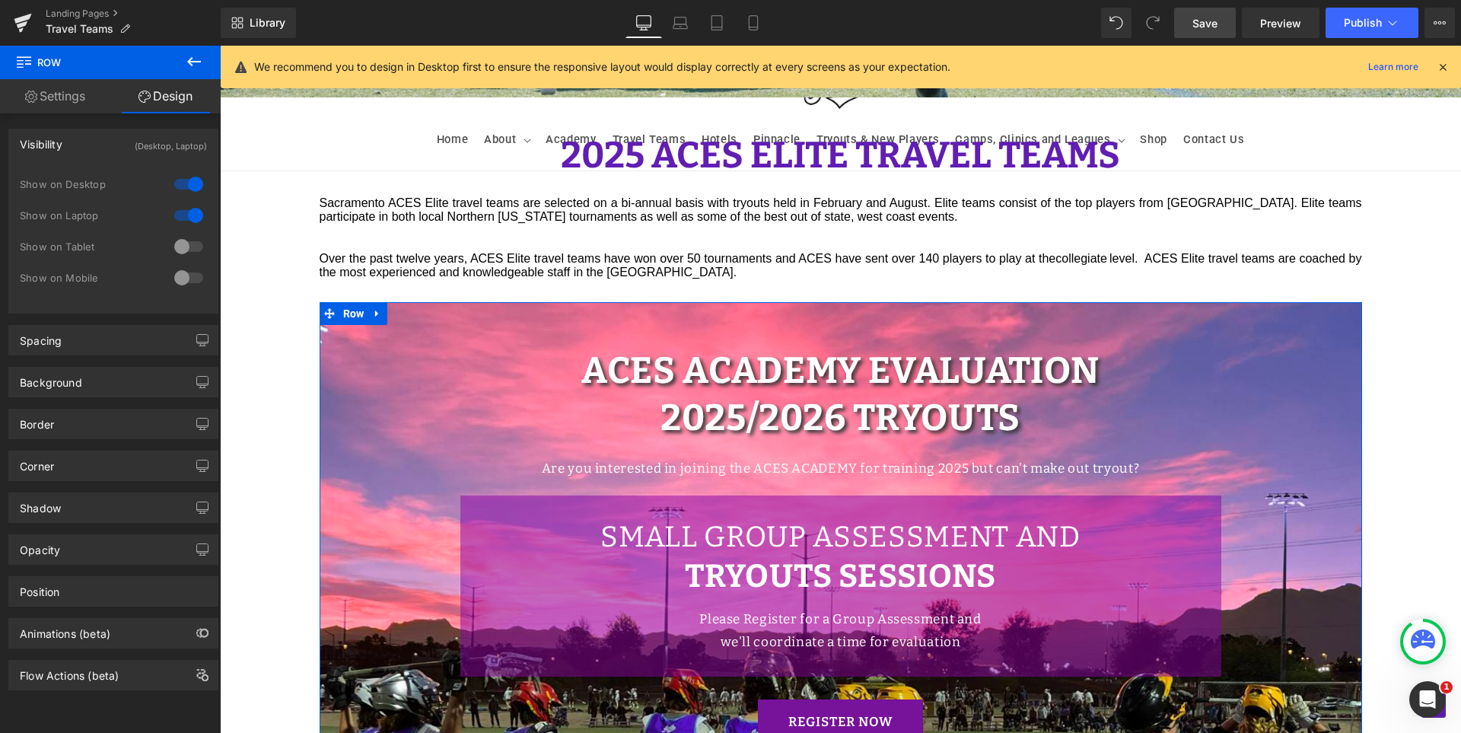
click at [180, 281] on div at bounding box center [188, 278] width 37 height 24
click at [180, 245] on div at bounding box center [188, 246] width 37 height 24
click at [755, 26] on icon at bounding box center [753, 22] width 15 height 15
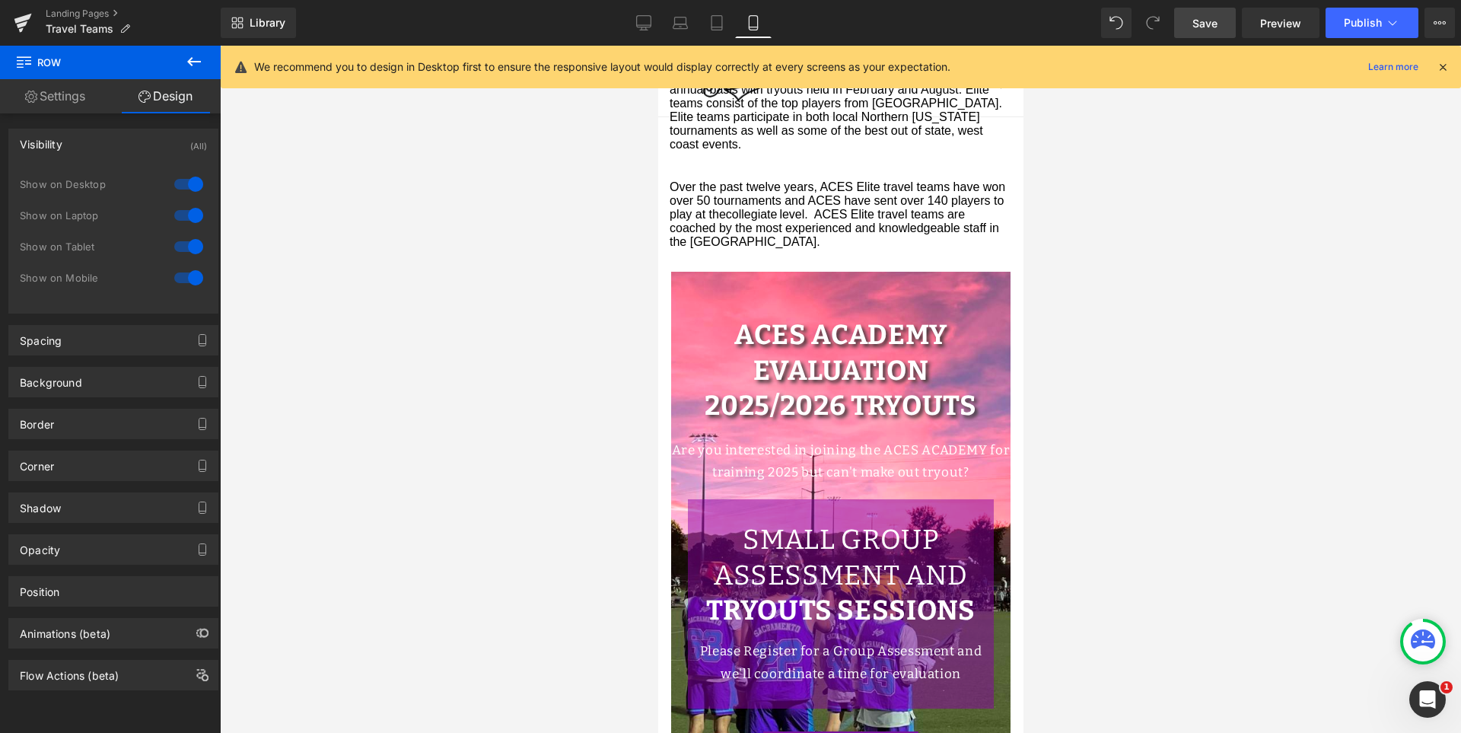
scroll to position [228, 0]
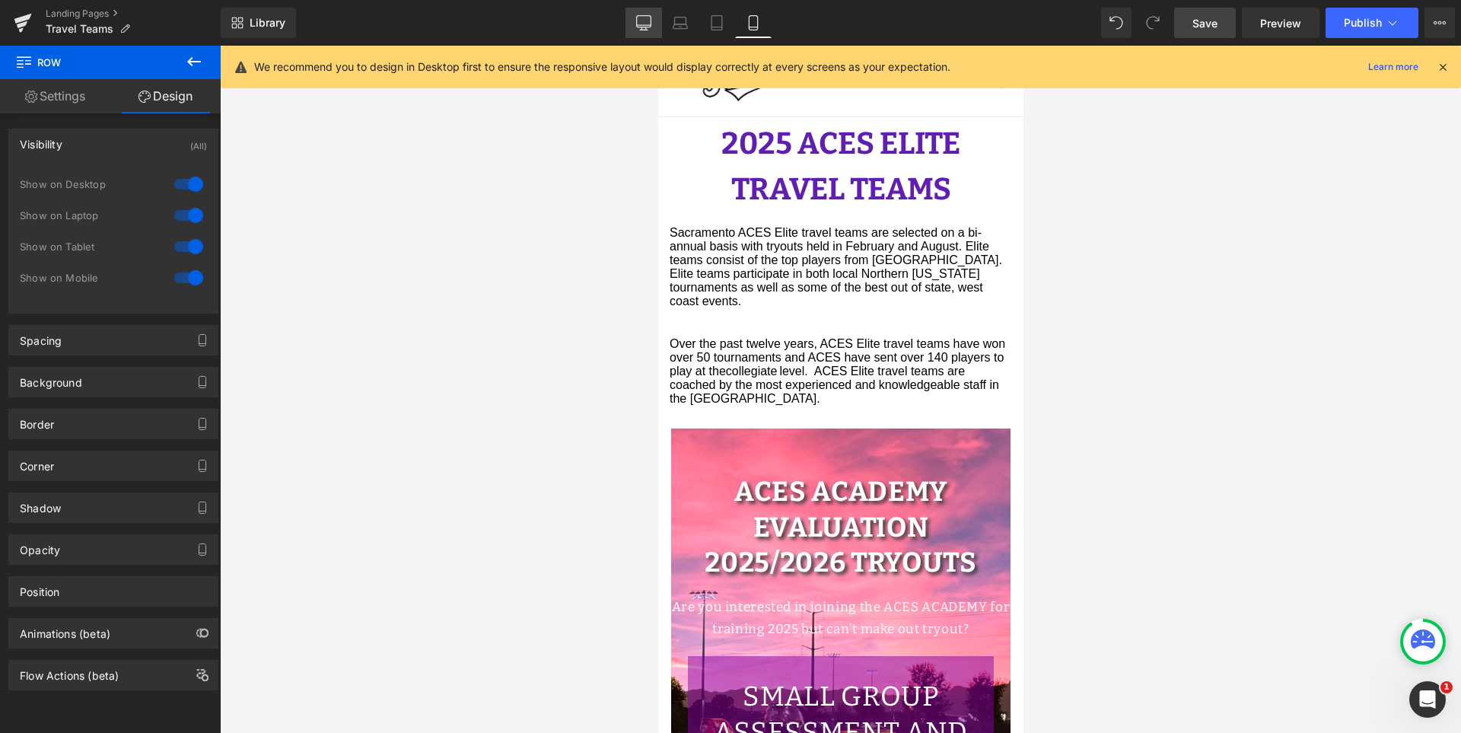
click at [654, 29] on link "Desktop" at bounding box center [643, 23] width 37 height 30
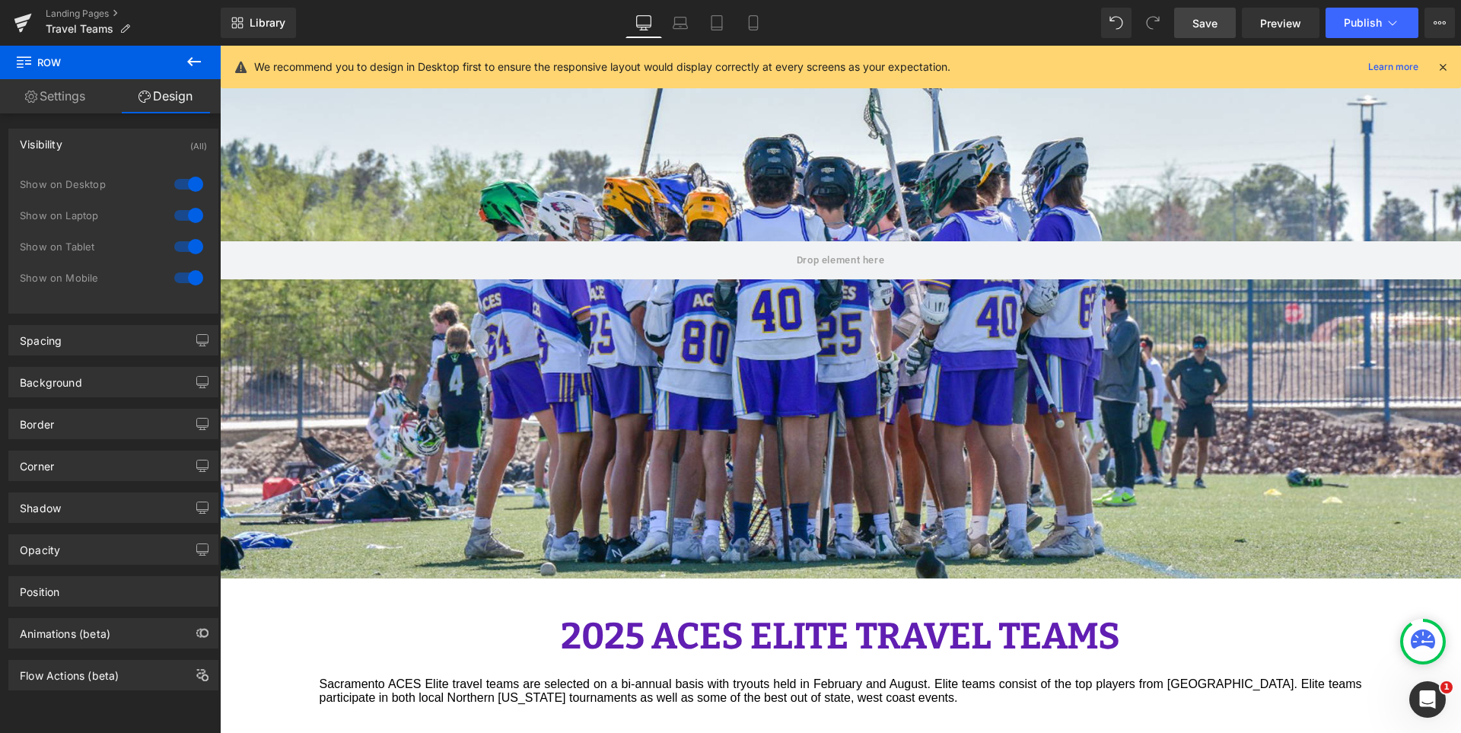
scroll to position [583, 0]
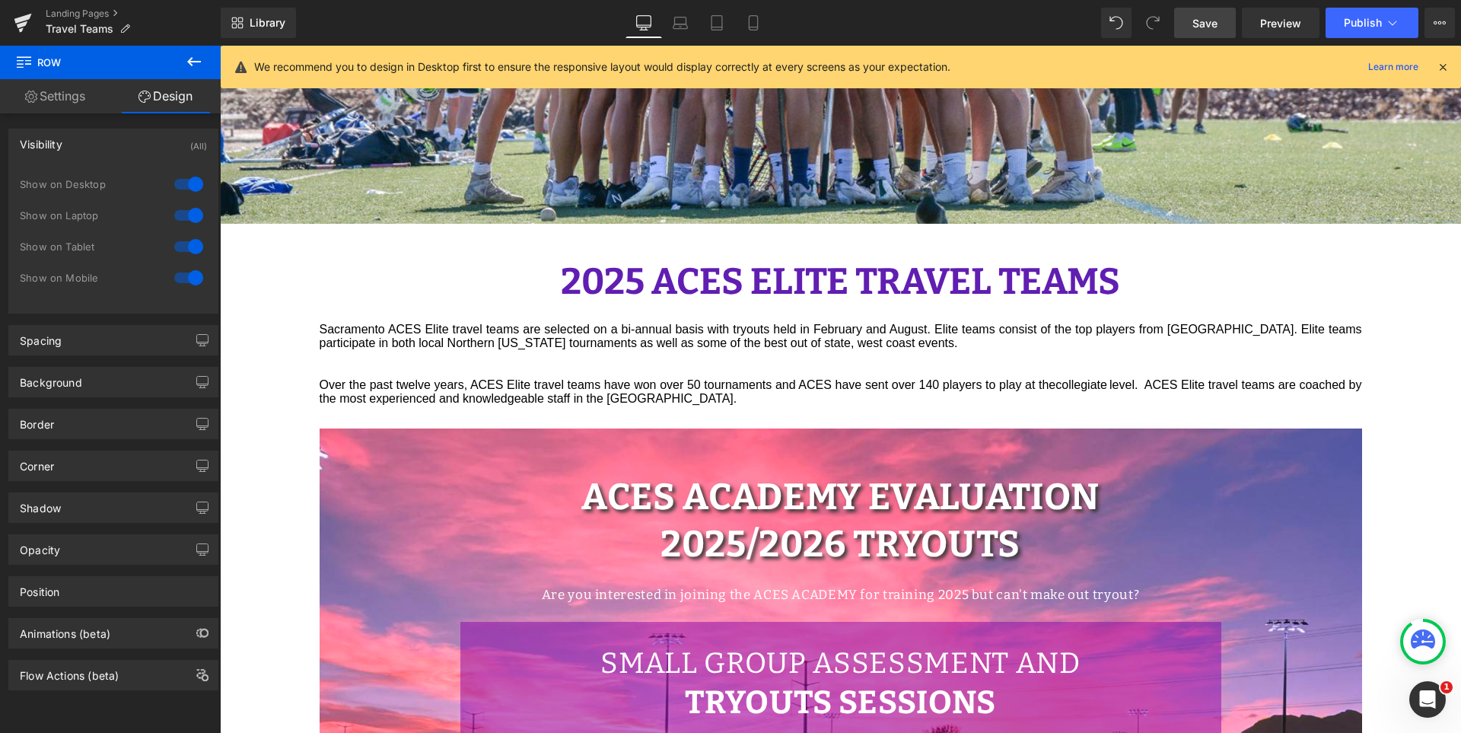
click at [1205, 21] on span "Save" at bounding box center [1204, 23] width 25 height 16
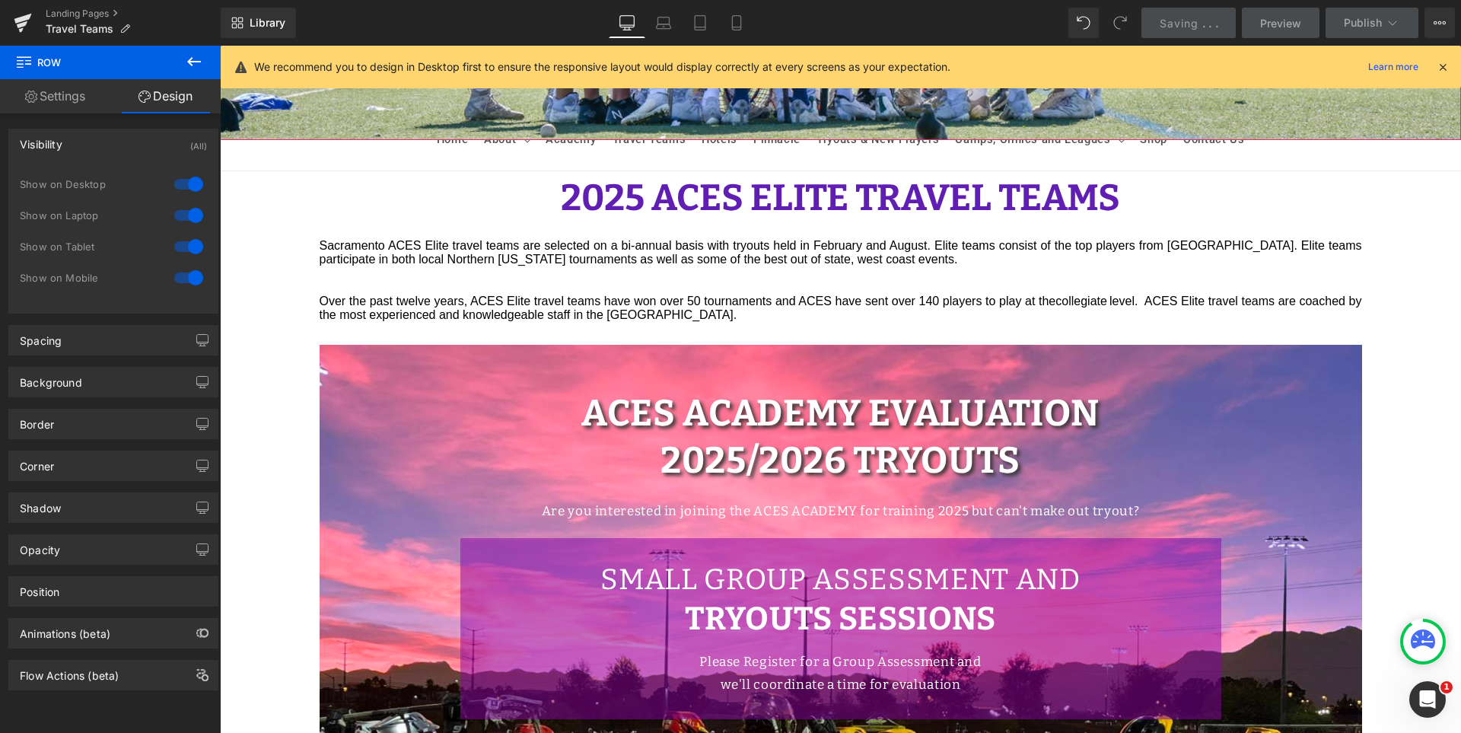
scroll to position [811, 0]
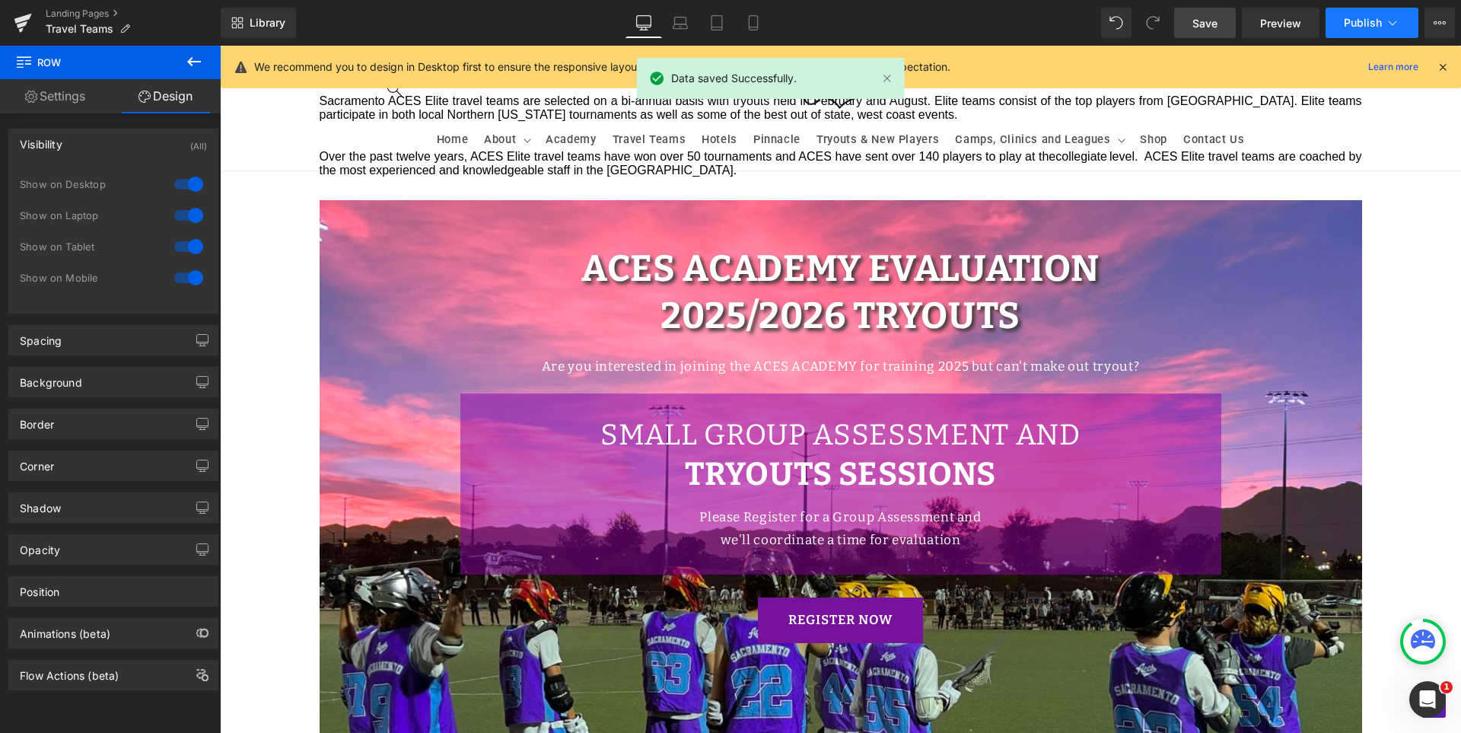
click at [1357, 12] on button "Publish" at bounding box center [1371, 23] width 93 height 30
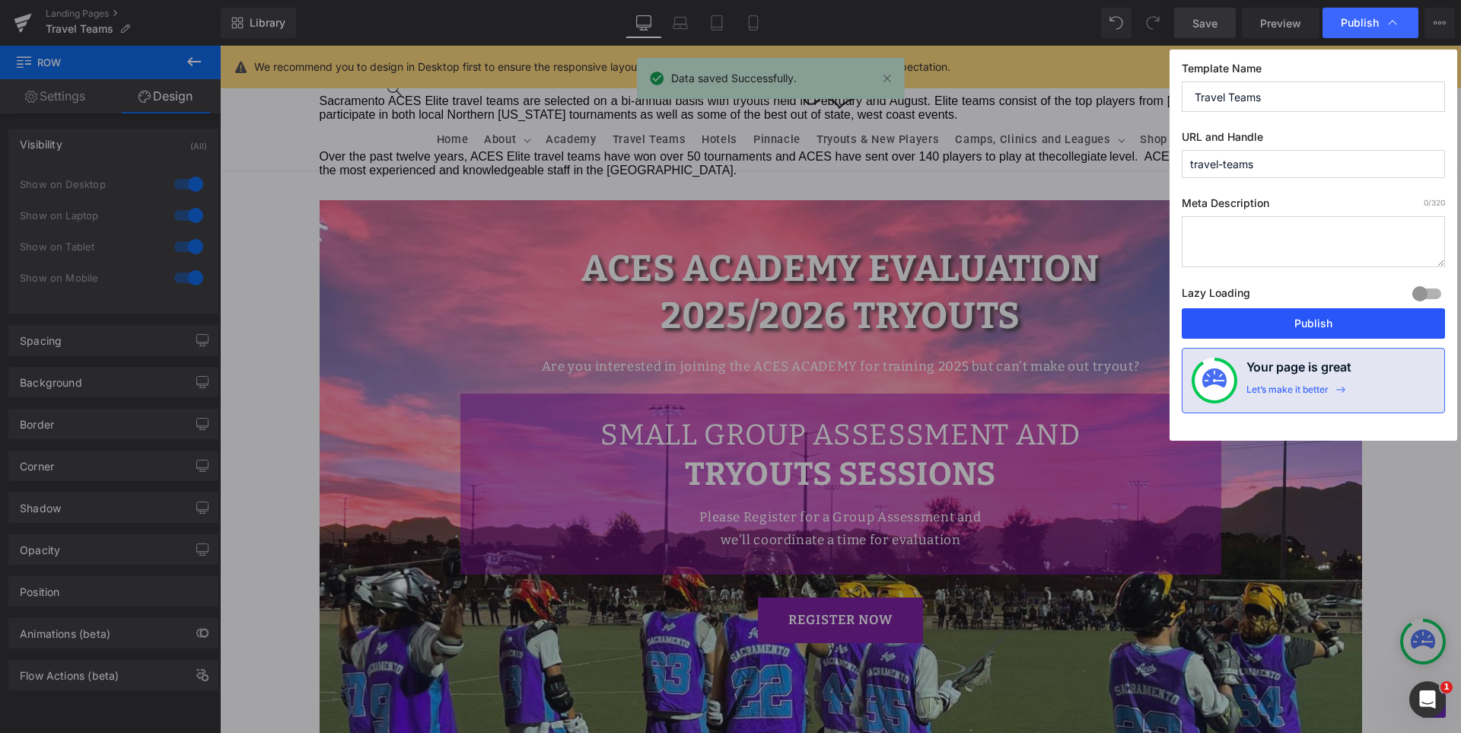
drag, startPoint x: 1320, startPoint y: 317, endPoint x: 626, endPoint y: 62, distance: 739.3
click at [1320, 317] on button "Publish" at bounding box center [1313, 323] width 263 height 30
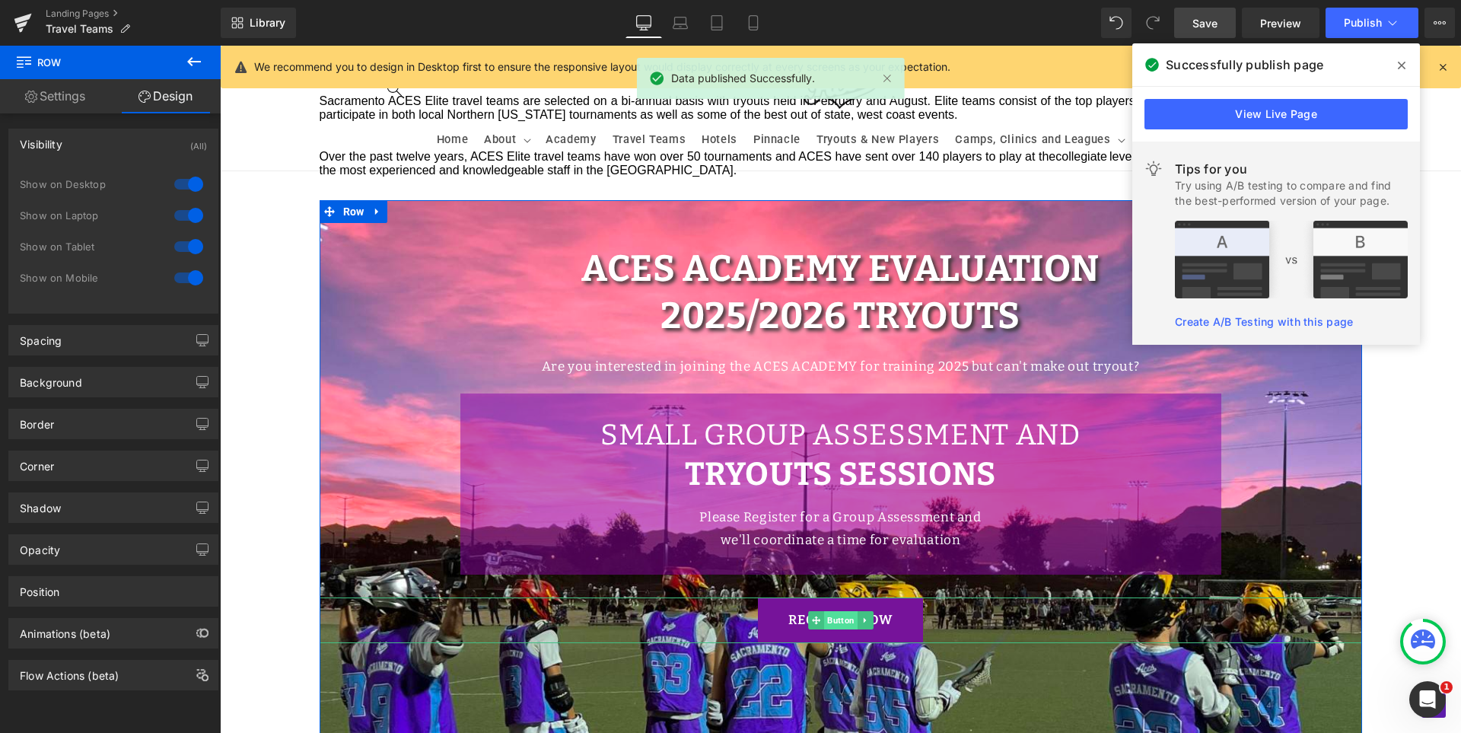
click at [828, 611] on span "Button" at bounding box center [840, 620] width 33 height 18
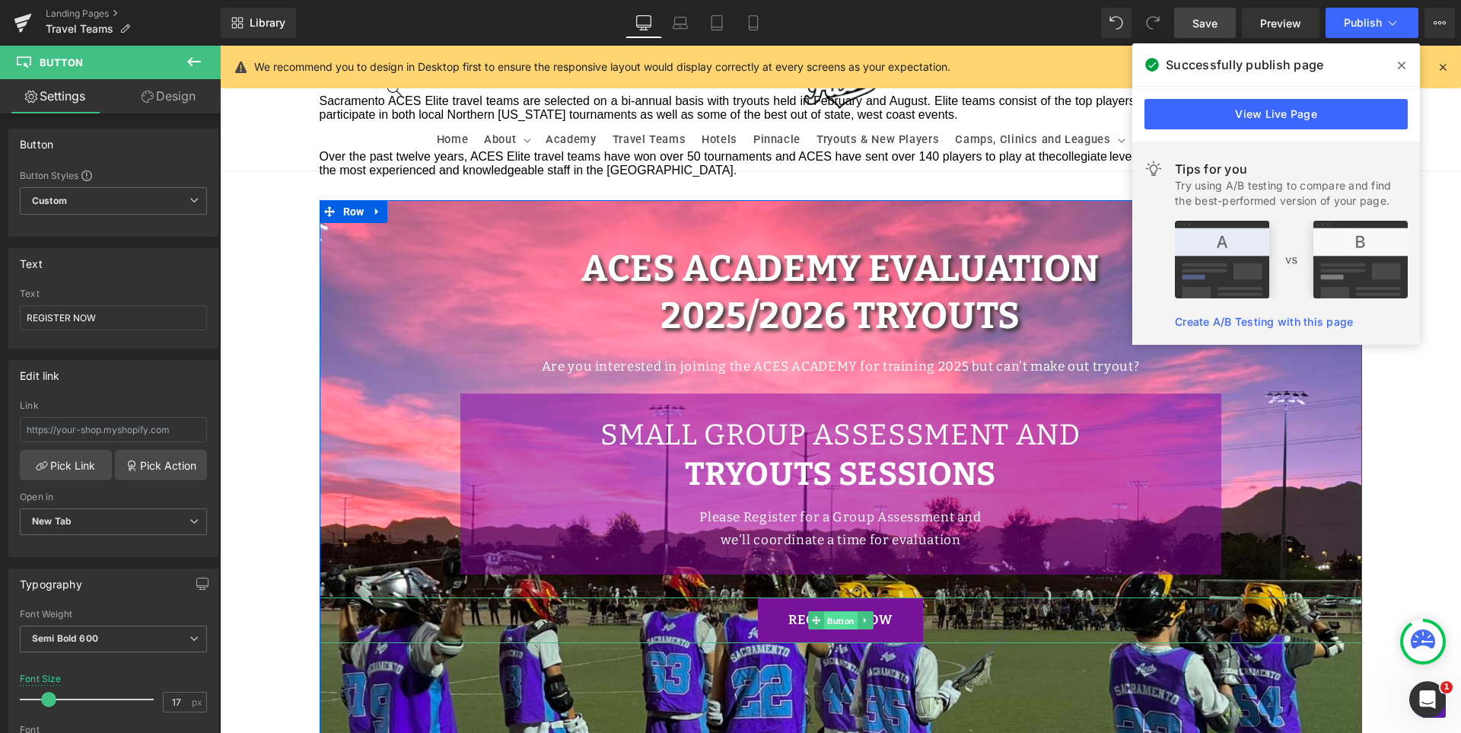
click at [831, 613] on span "Button" at bounding box center [840, 621] width 33 height 18
click at [1402, 62] on icon at bounding box center [1402, 65] width 8 height 12
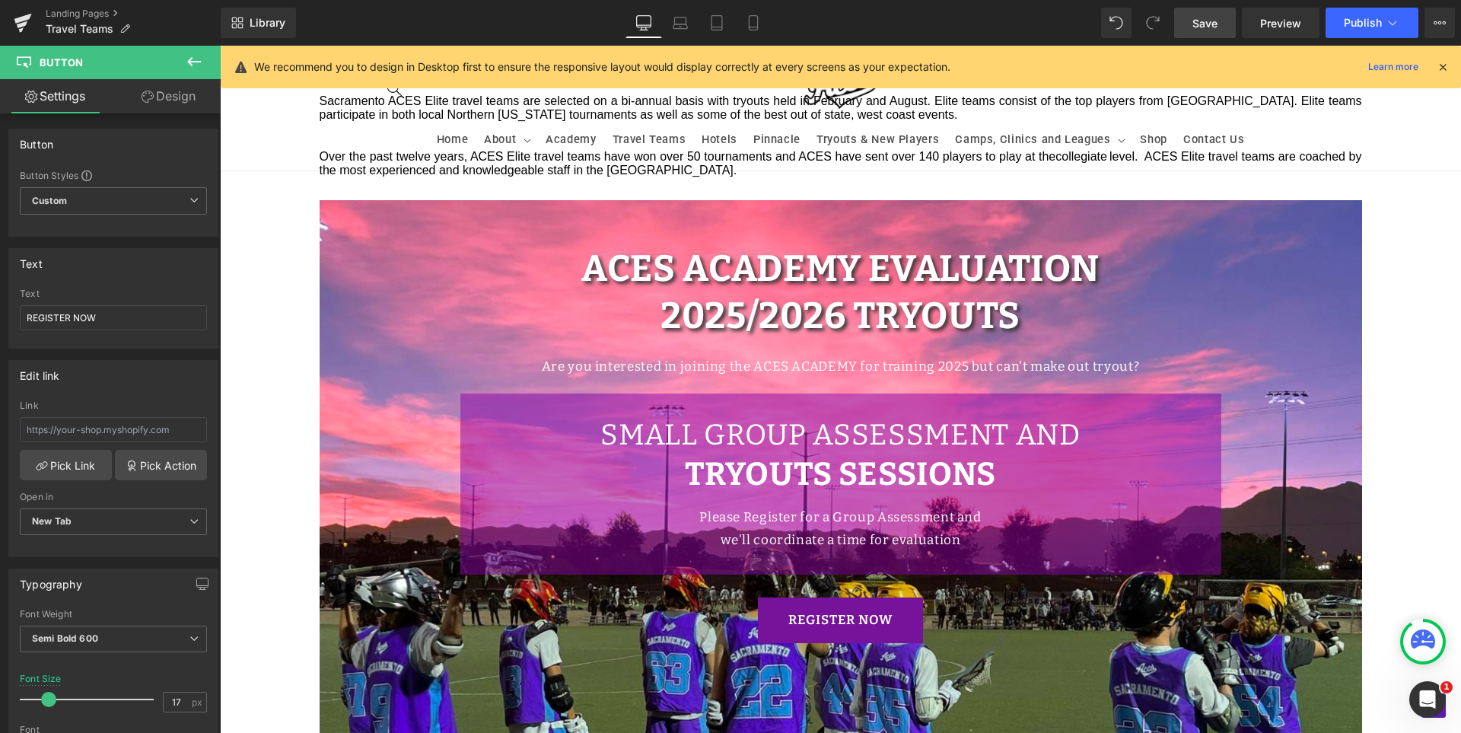
click at [1217, 28] on span "Save" at bounding box center [1204, 23] width 25 height 16
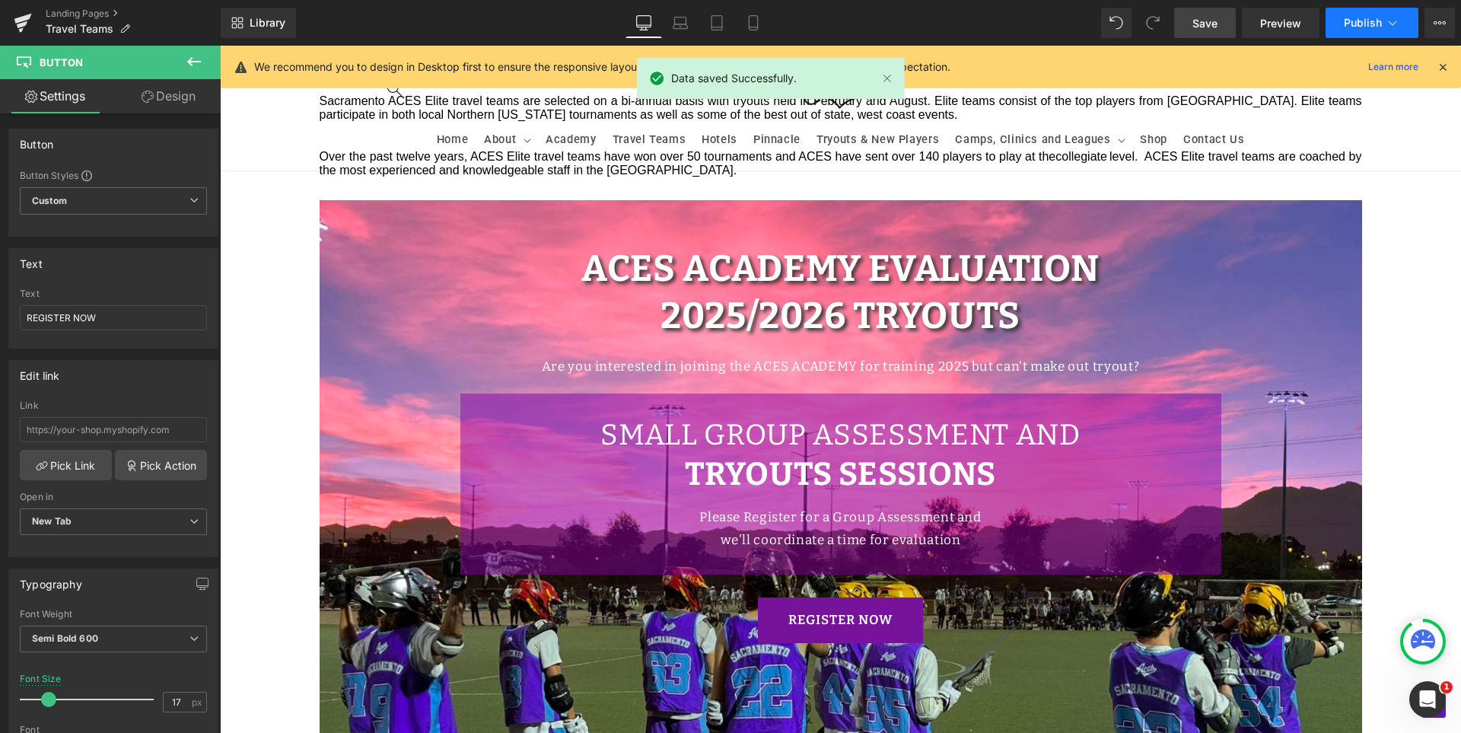
click at [1367, 21] on span "Publish" at bounding box center [1363, 23] width 38 height 12
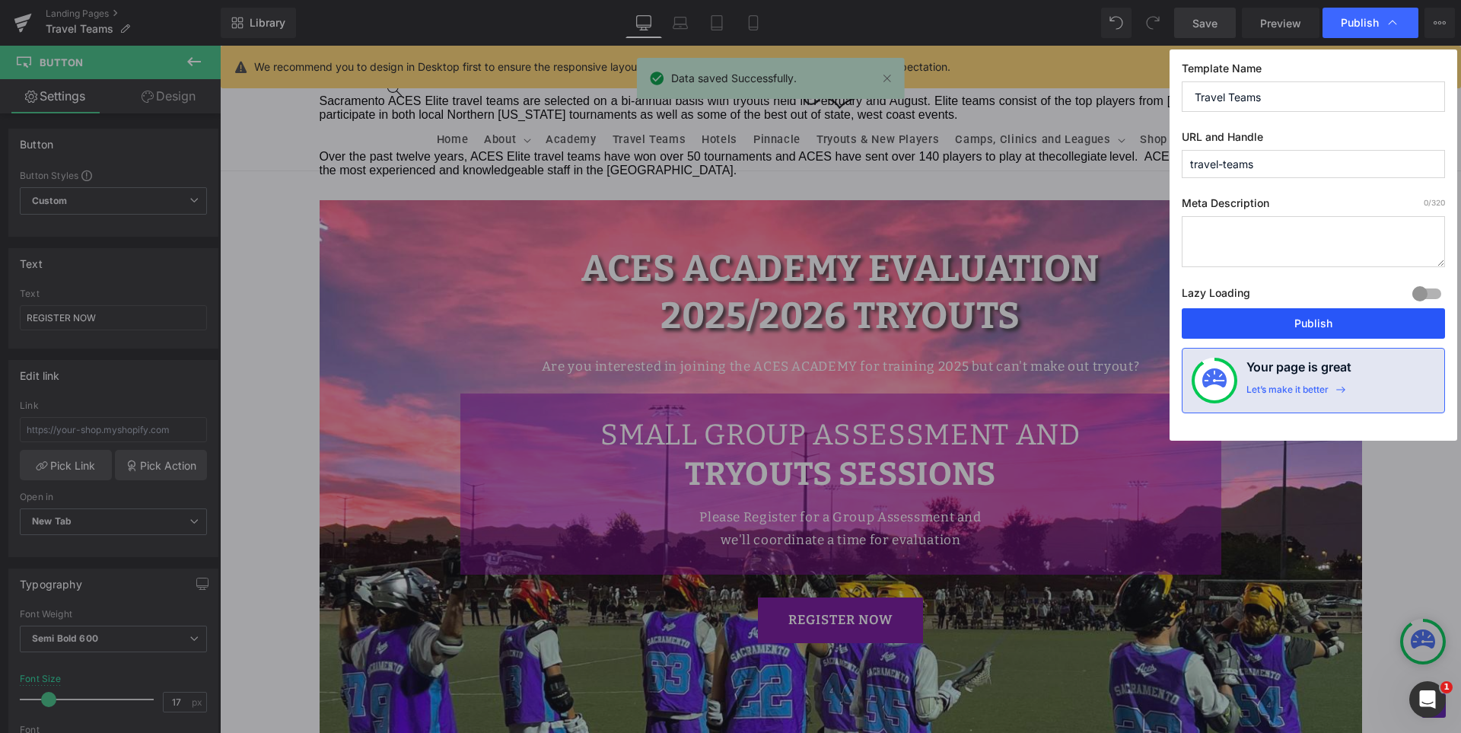
click at [1349, 315] on button "Publish" at bounding box center [1313, 323] width 263 height 30
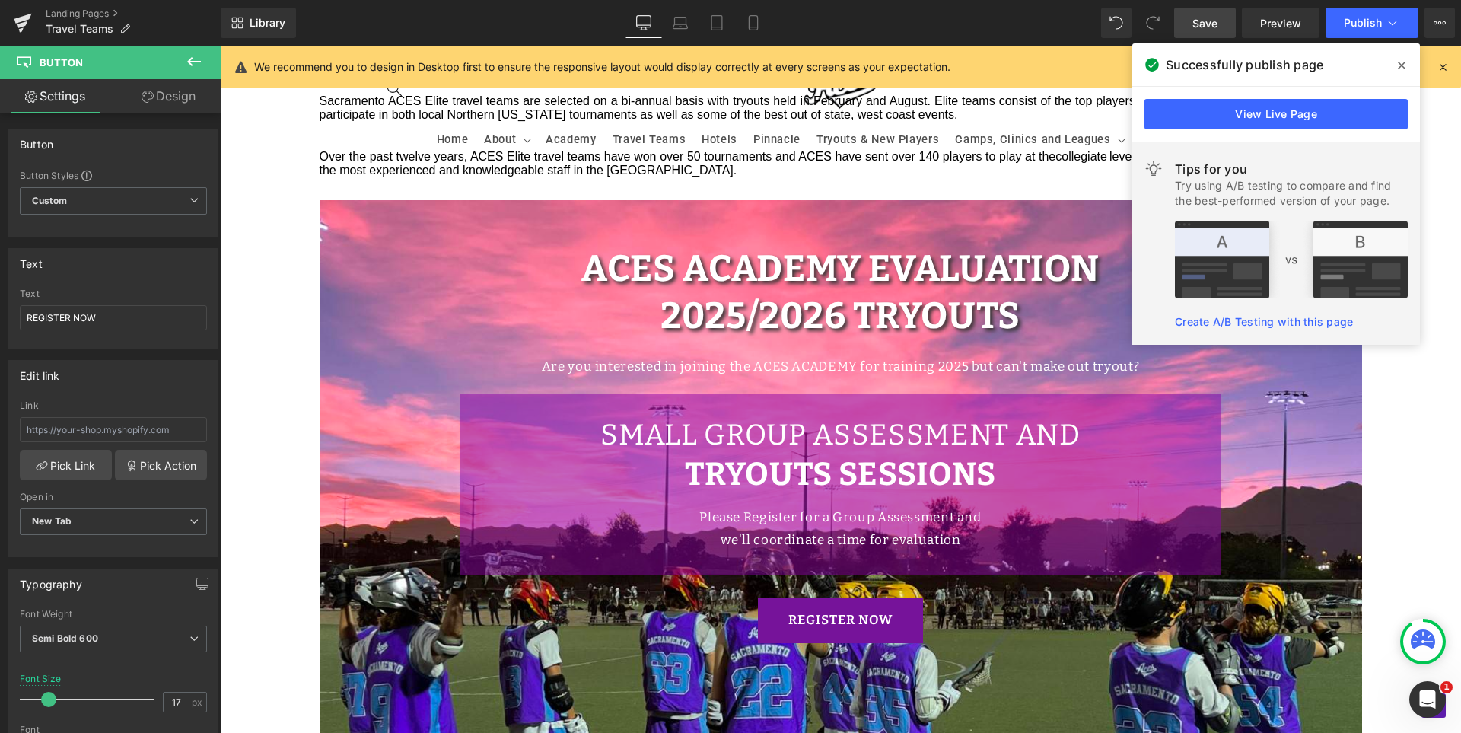
drag, startPoint x: 1401, startPoint y: 67, endPoint x: 1390, endPoint y: 79, distance: 16.2
click at [1401, 67] on icon at bounding box center [1402, 66] width 8 height 8
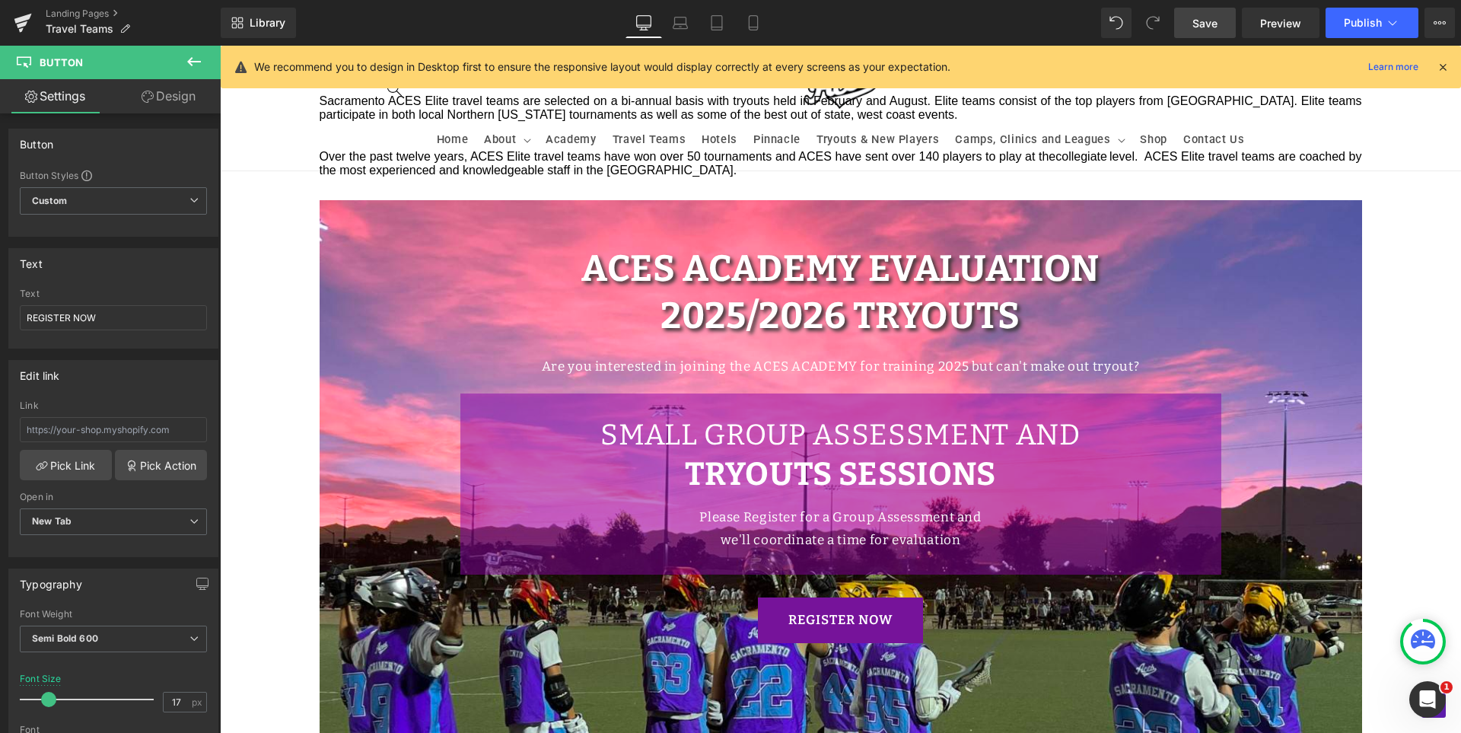
click at [1396, 314] on div "Hero Banner 2025 ACES ELITE TRAVEL TEAMS Heading Sacramento ACES Elite travel t…" at bounding box center [840, 201] width 1241 height 1682
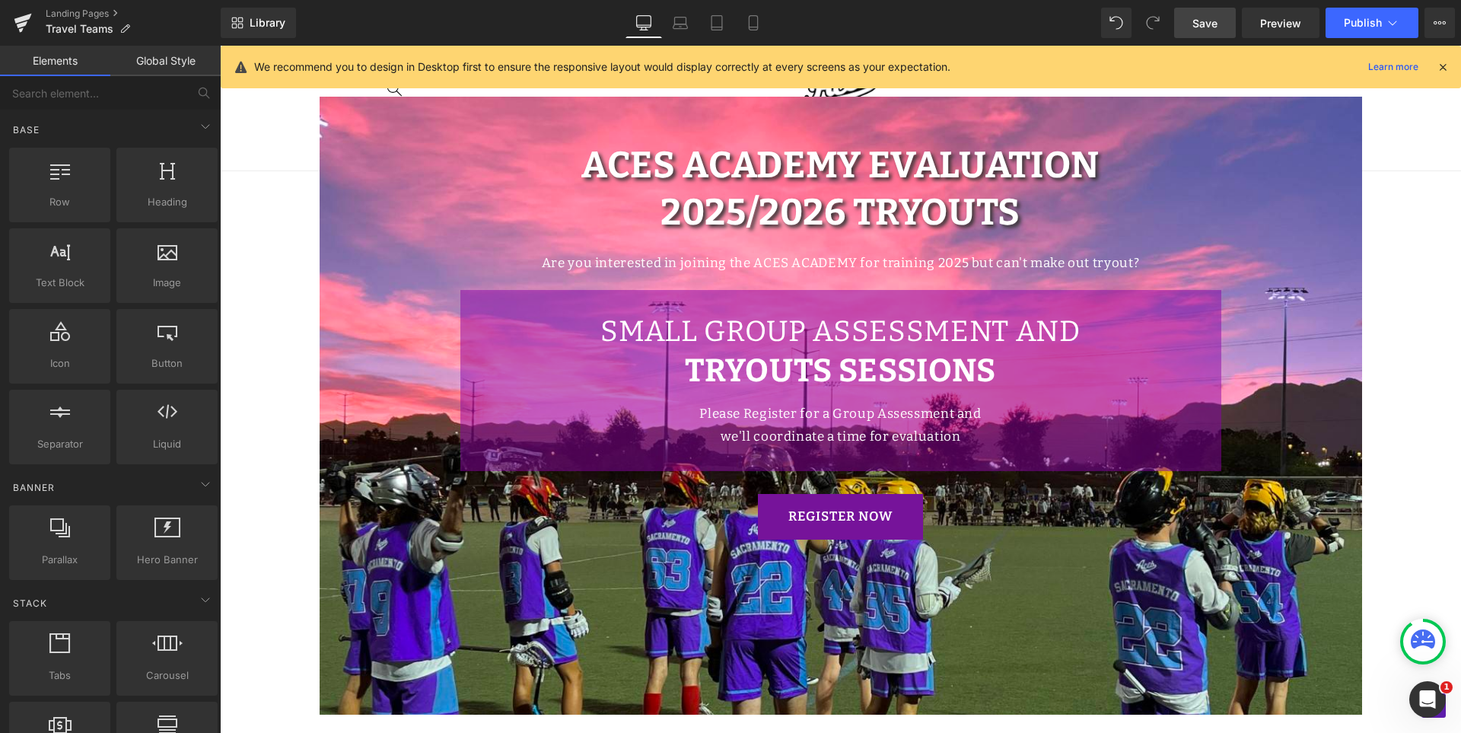
scroll to position [887, 0]
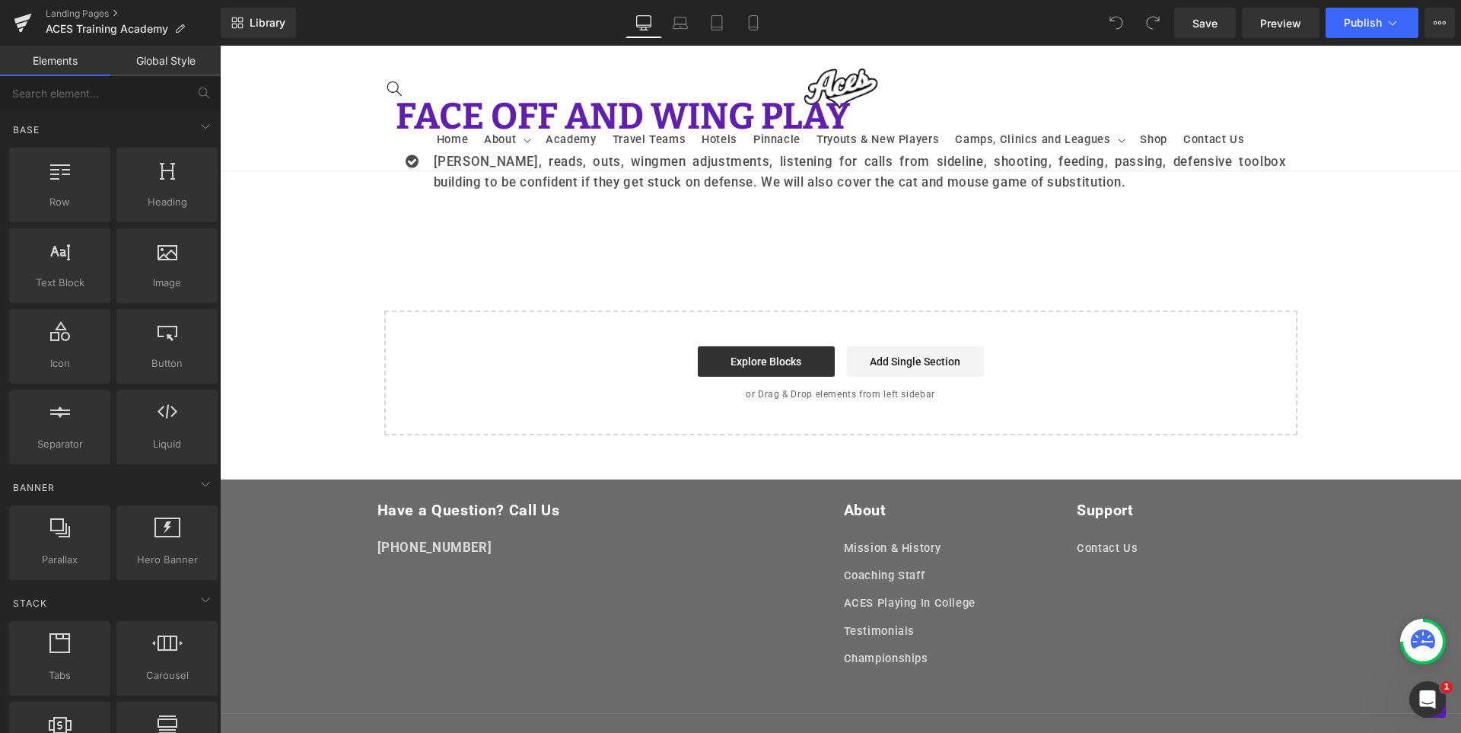
scroll to position [3764, 0]
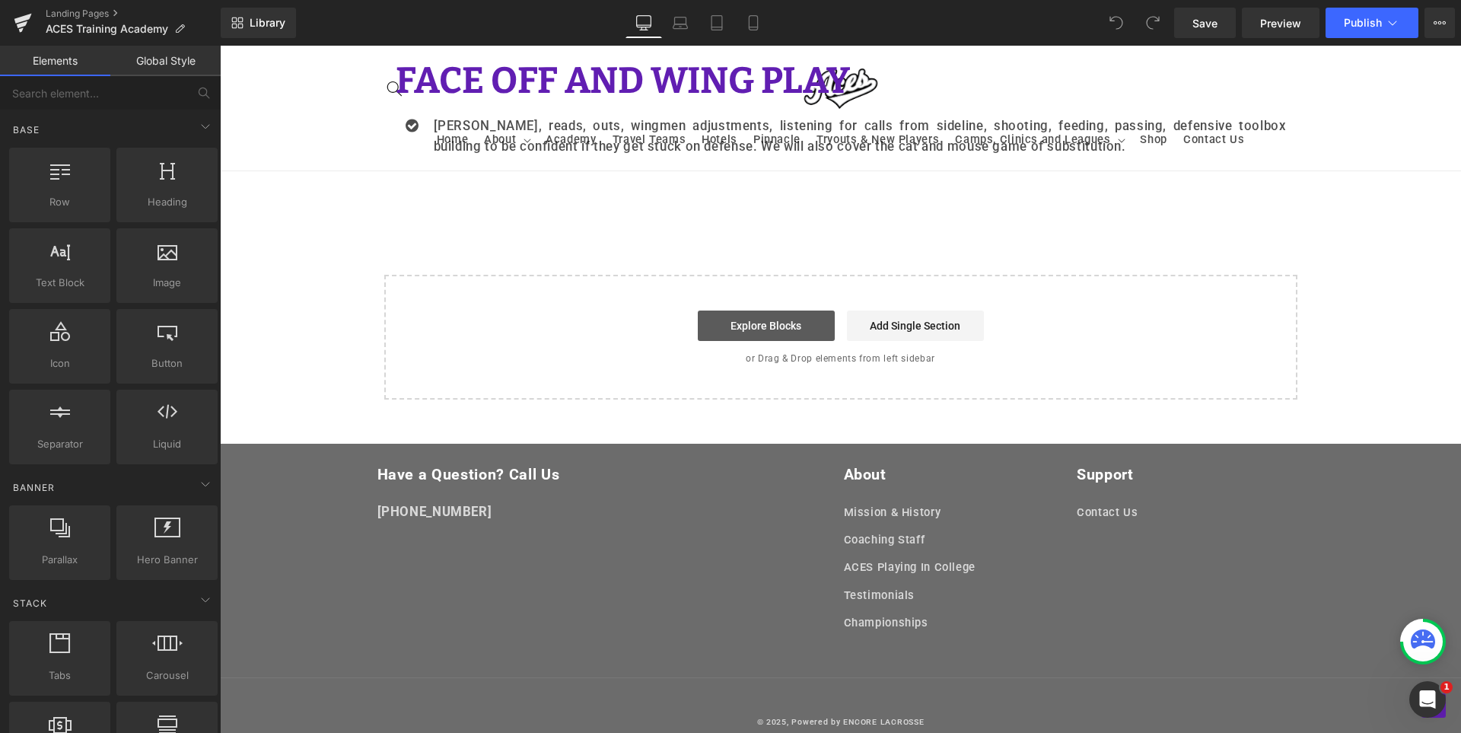
click at [758, 316] on link "Explore Blocks" at bounding box center [766, 325] width 137 height 30
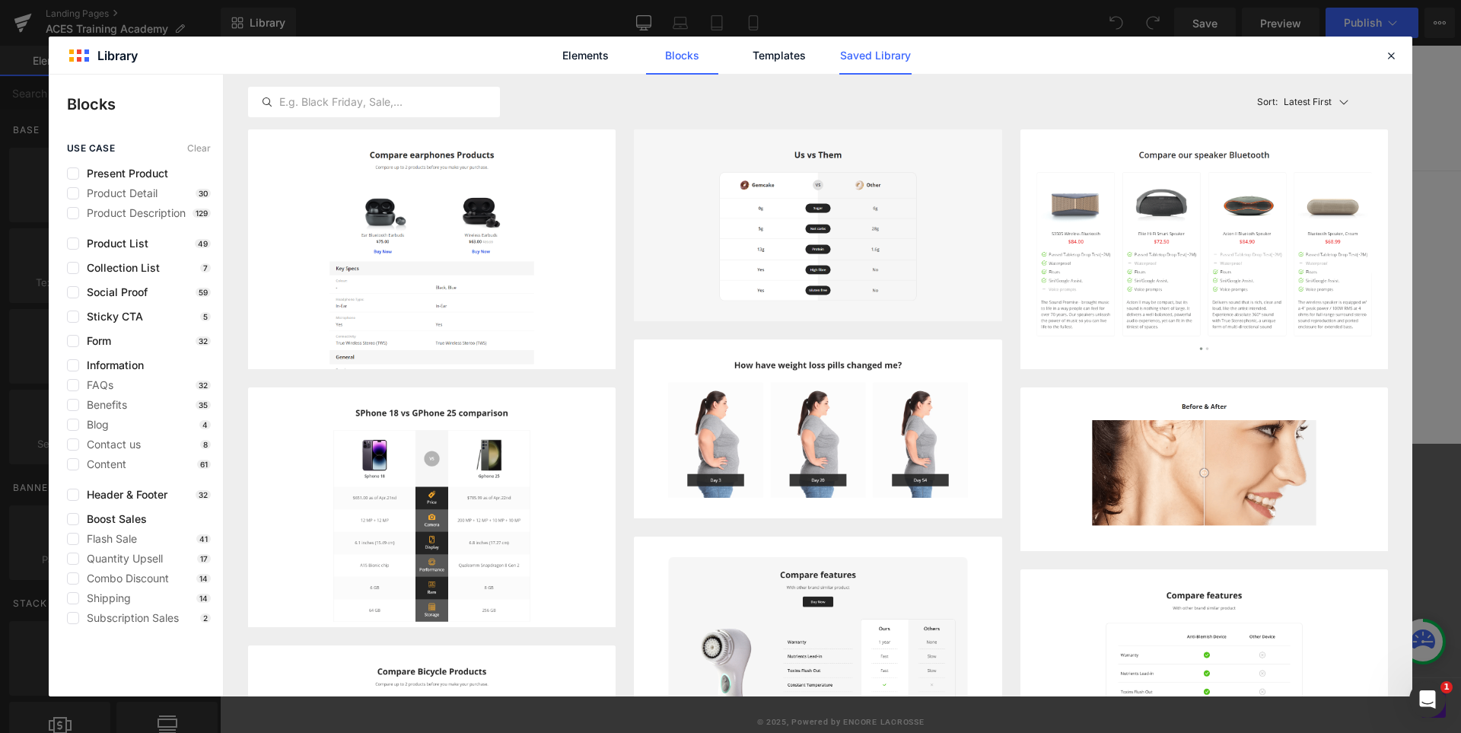
click at [892, 58] on link "Saved Library" at bounding box center [875, 56] width 72 height 38
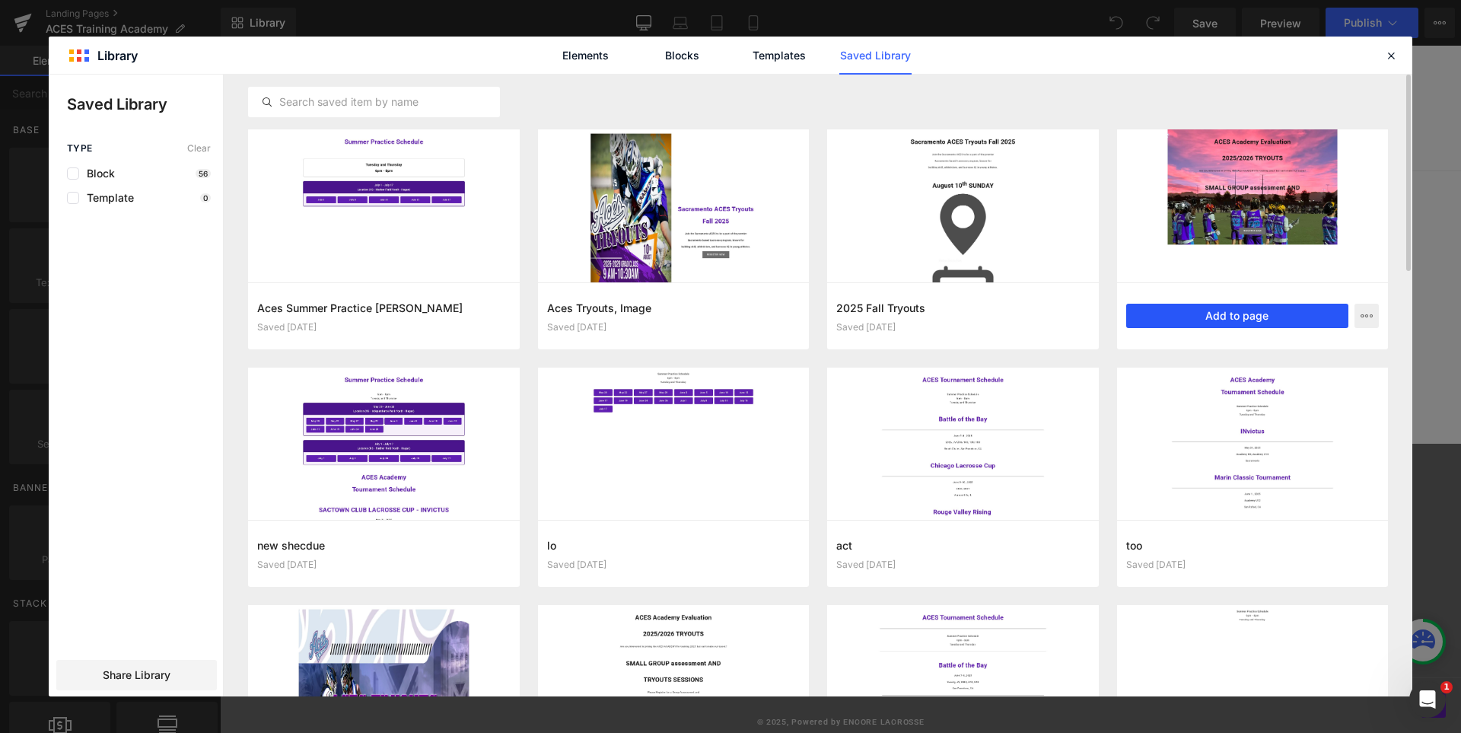
click at [1214, 317] on button "Add to page" at bounding box center [1237, 316] width 223 height 24
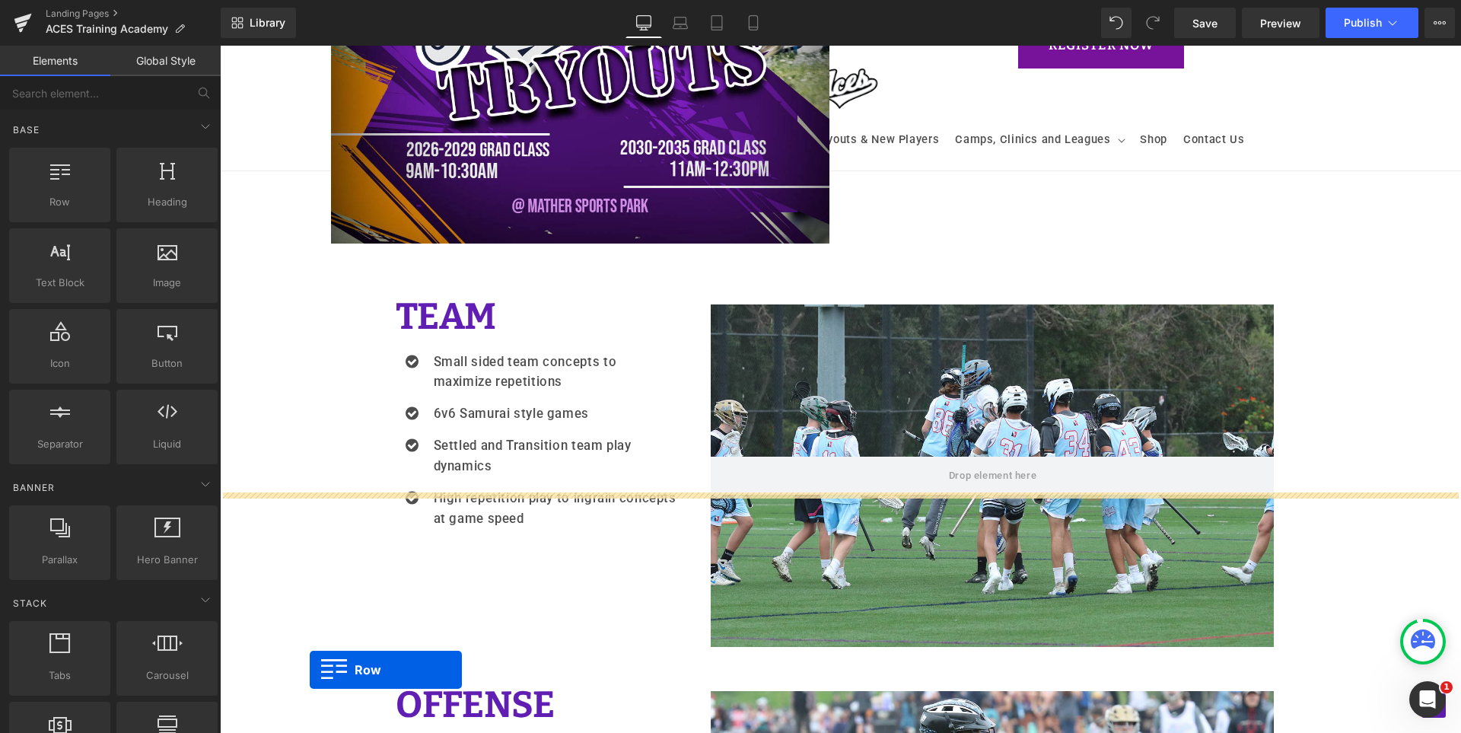
scroll to position [1249, 0]
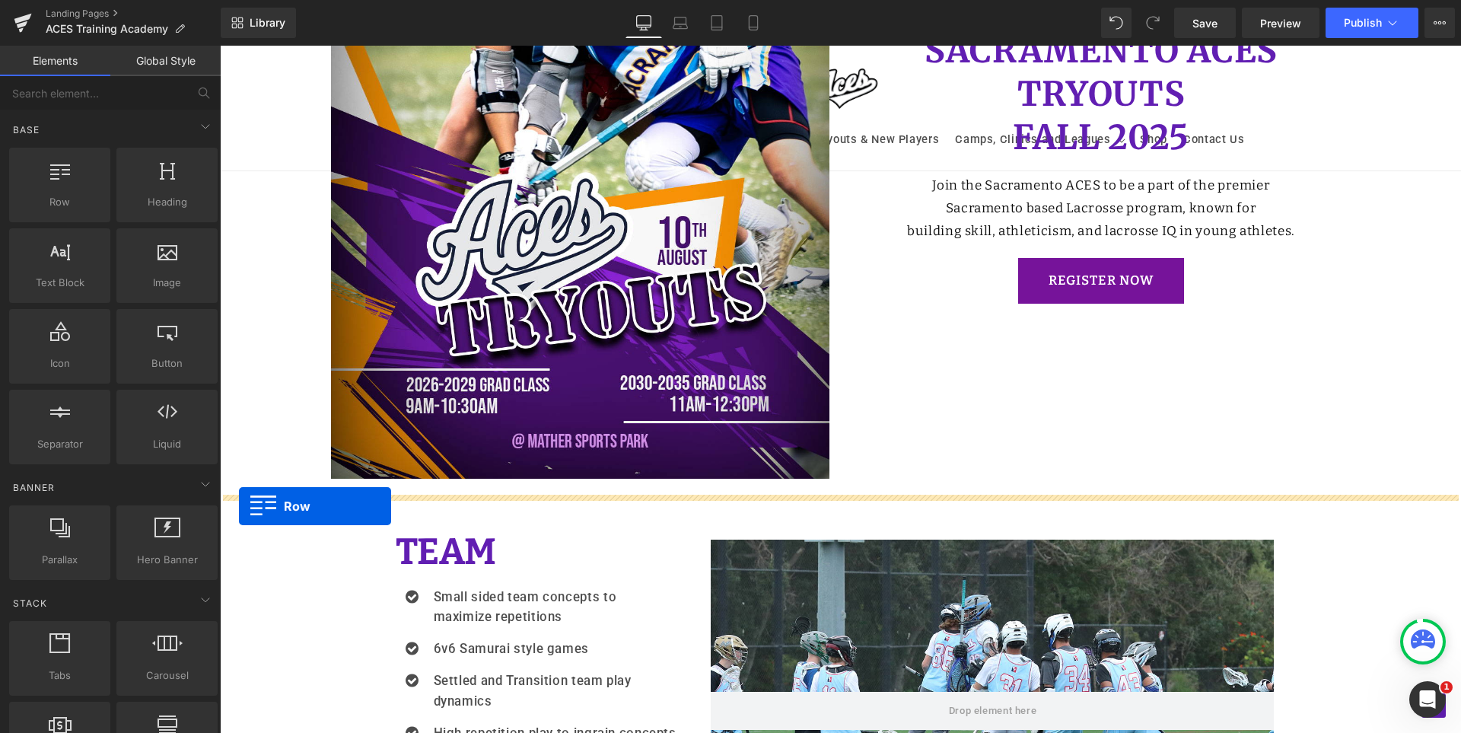
drag, startPoint x: 321, startPoint y: 536, endPoint x: 239, endPoint y: 506, distance: 87.4
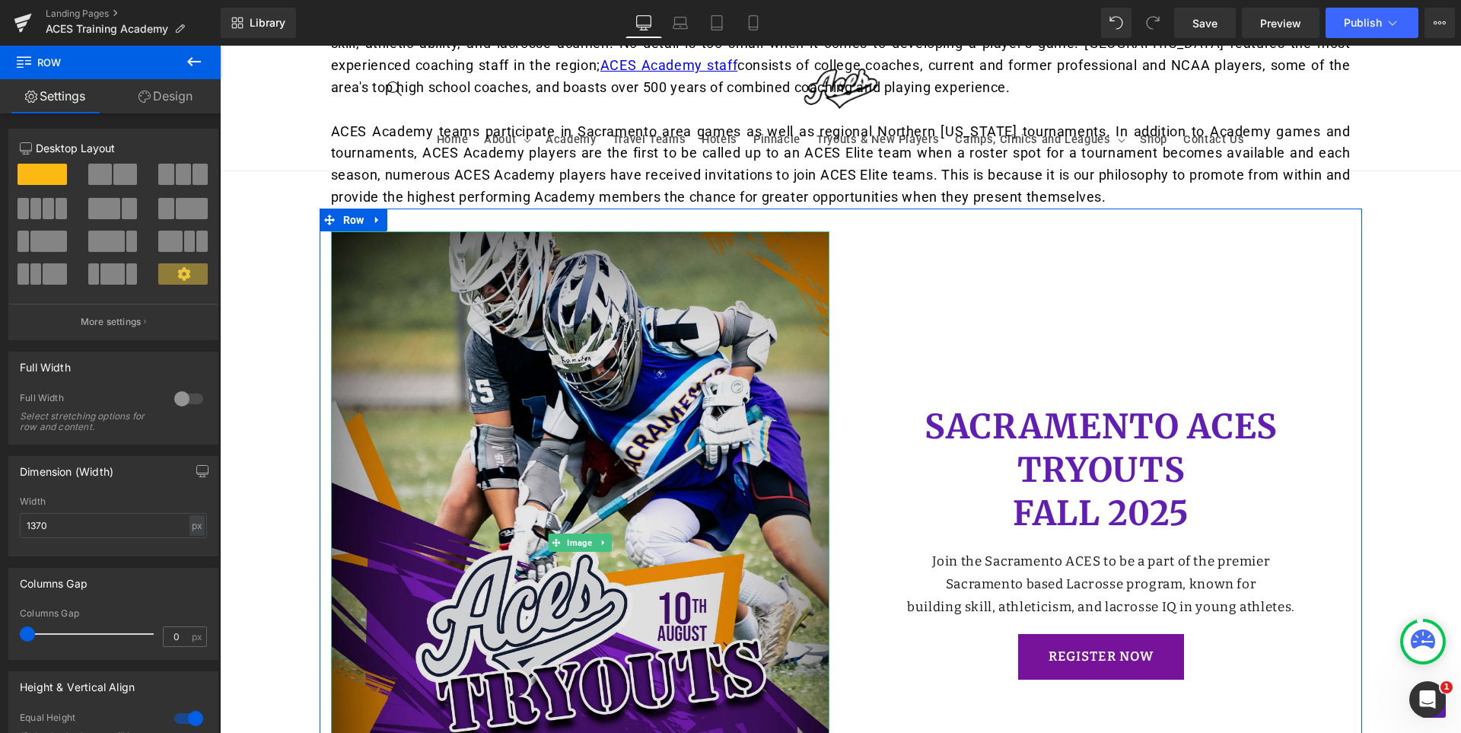
scroll to position [868, 0]
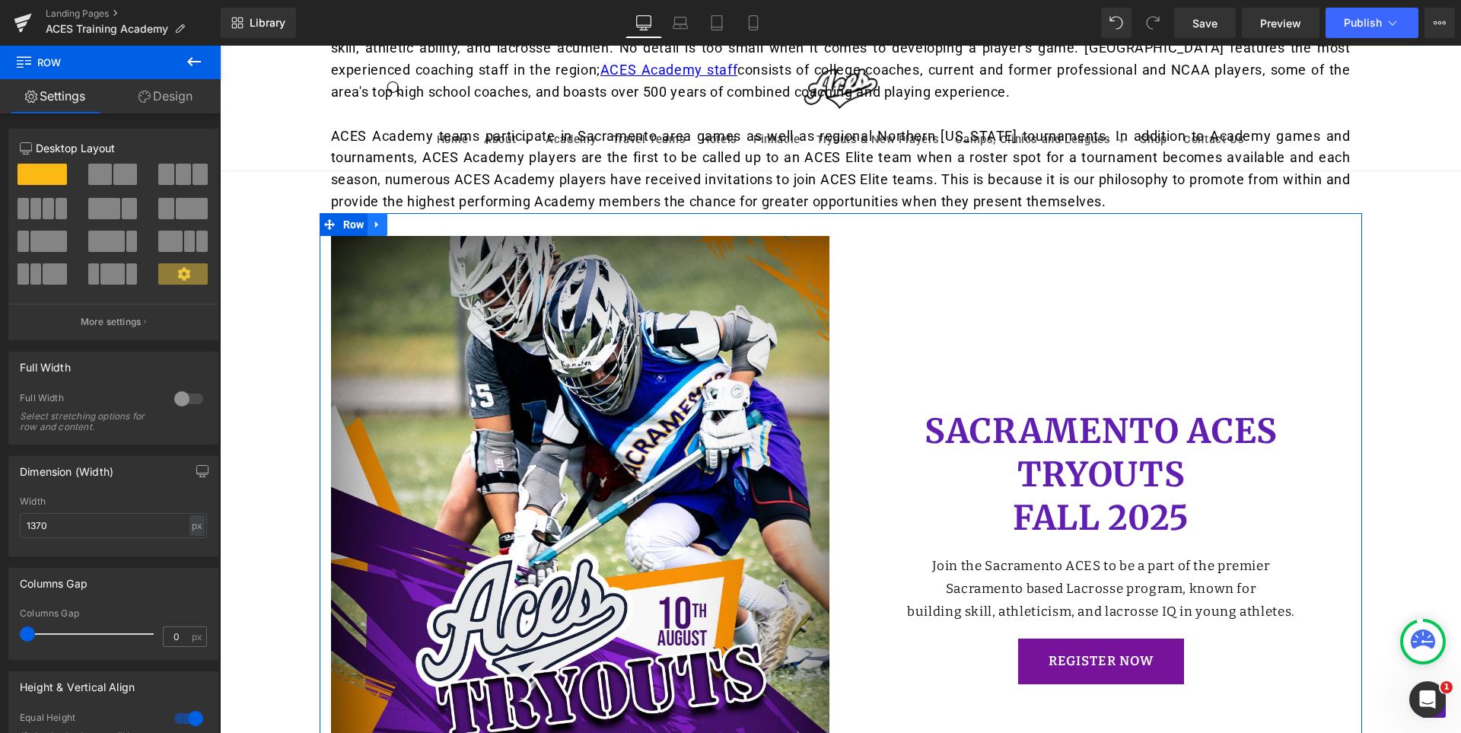
click at [375, 221] on icon at bounding box center [376, 224] width 3 height 7
click at [412, 219] on icon at bounding box center [417, 224] width 11 height 11
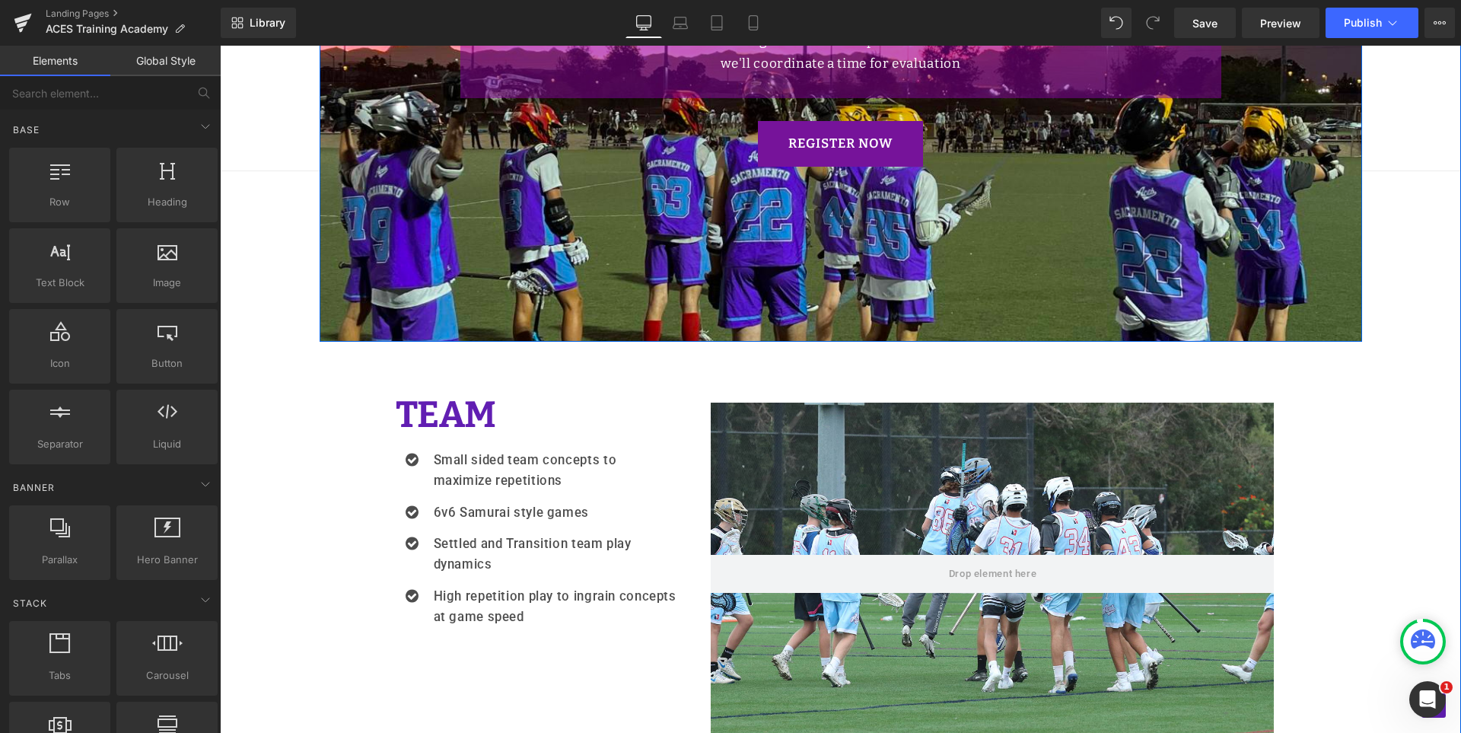
scroll to position [1401, 0]
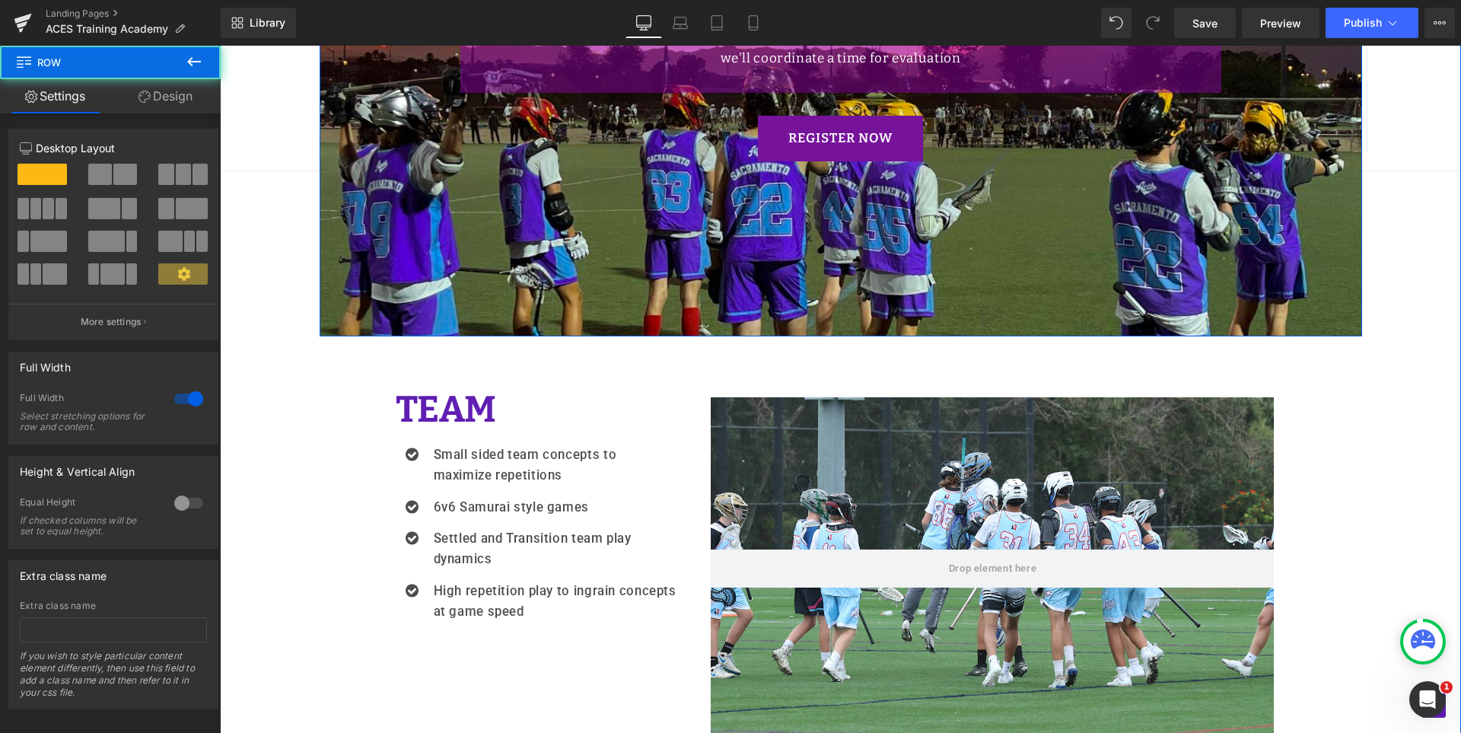
scroll to position [1096, 0]
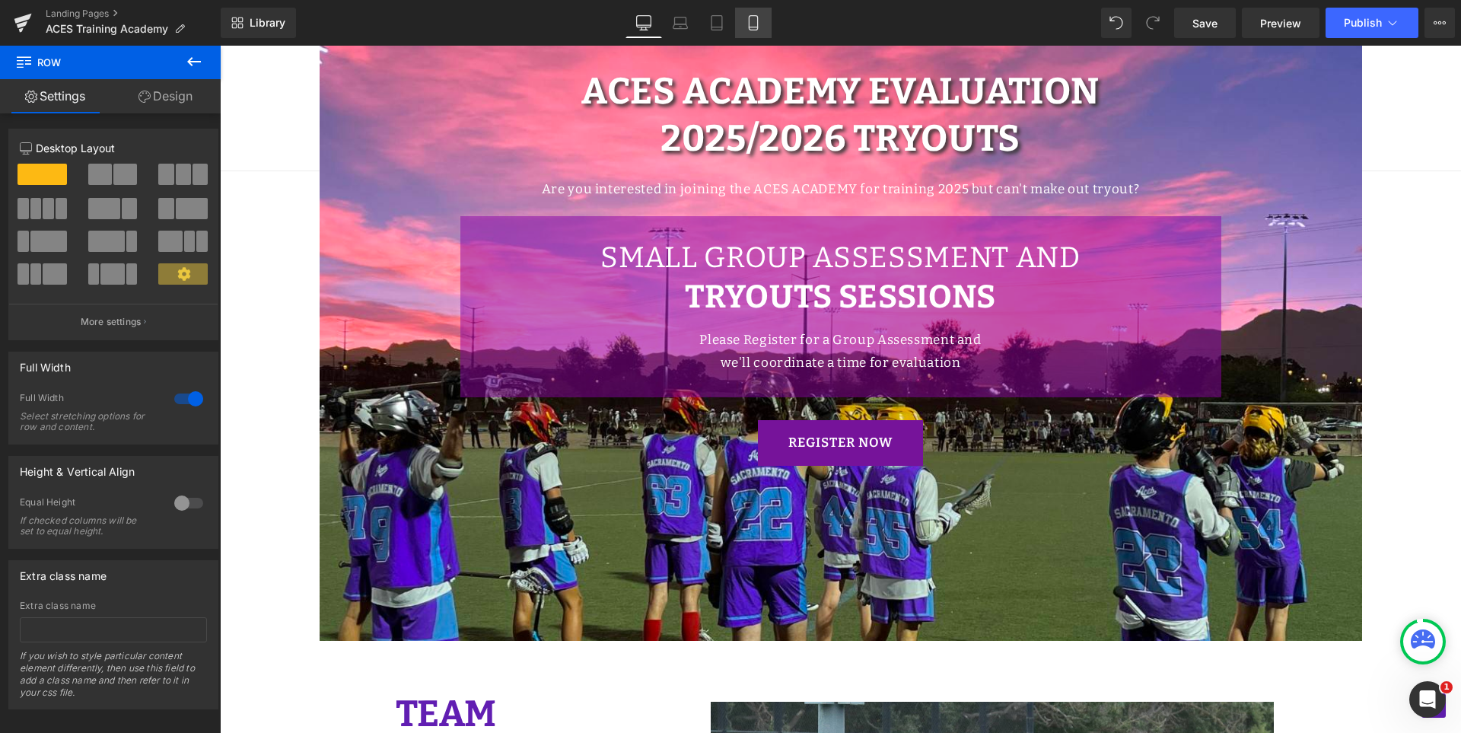
drag, startPoint x: 758, startPoint y: 18, endPoint x: 737, endPoint y: 22, distance: 20.9
click at [757, 18] on icon at bounding box center [753, 23] width 8 height 14
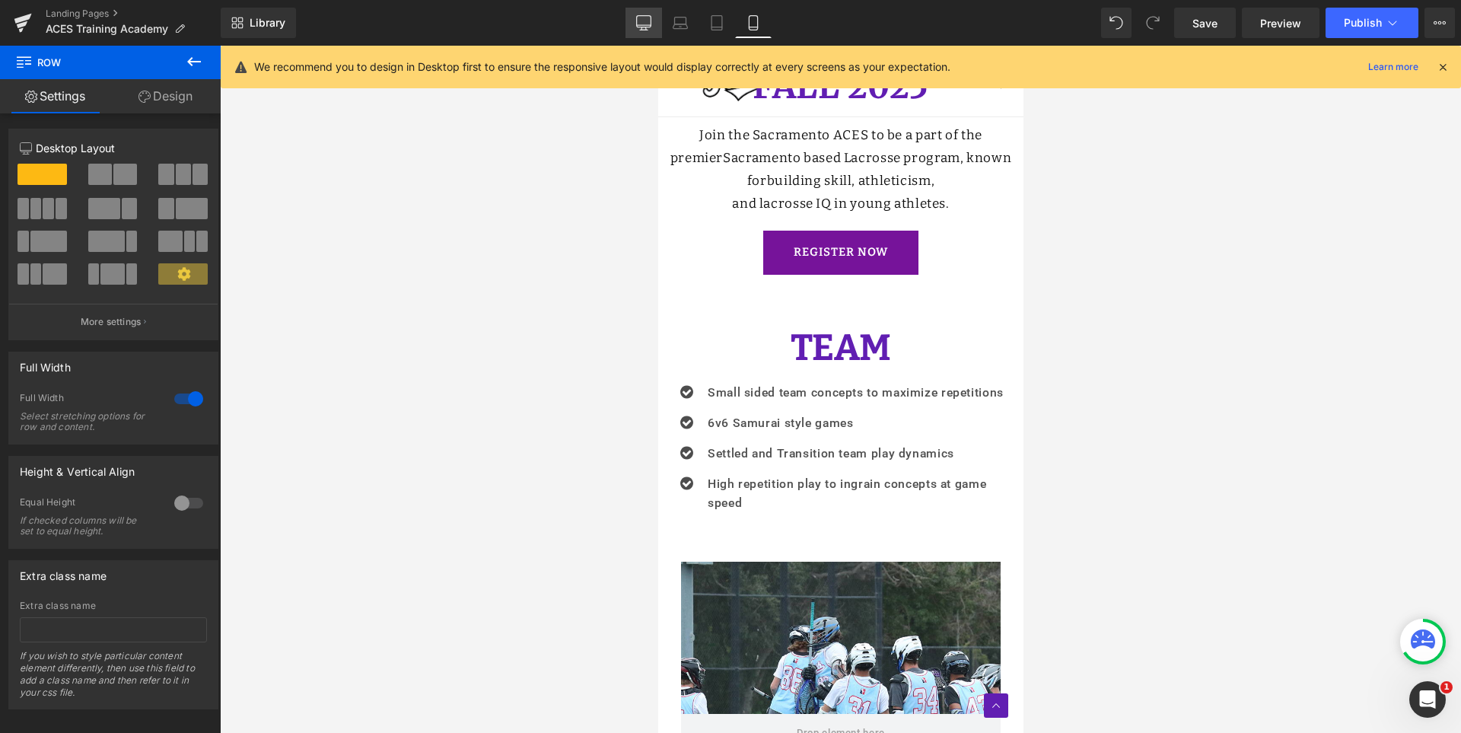
click at [644, 26] on icon at bounding box center [643, 22] width 15 height 15
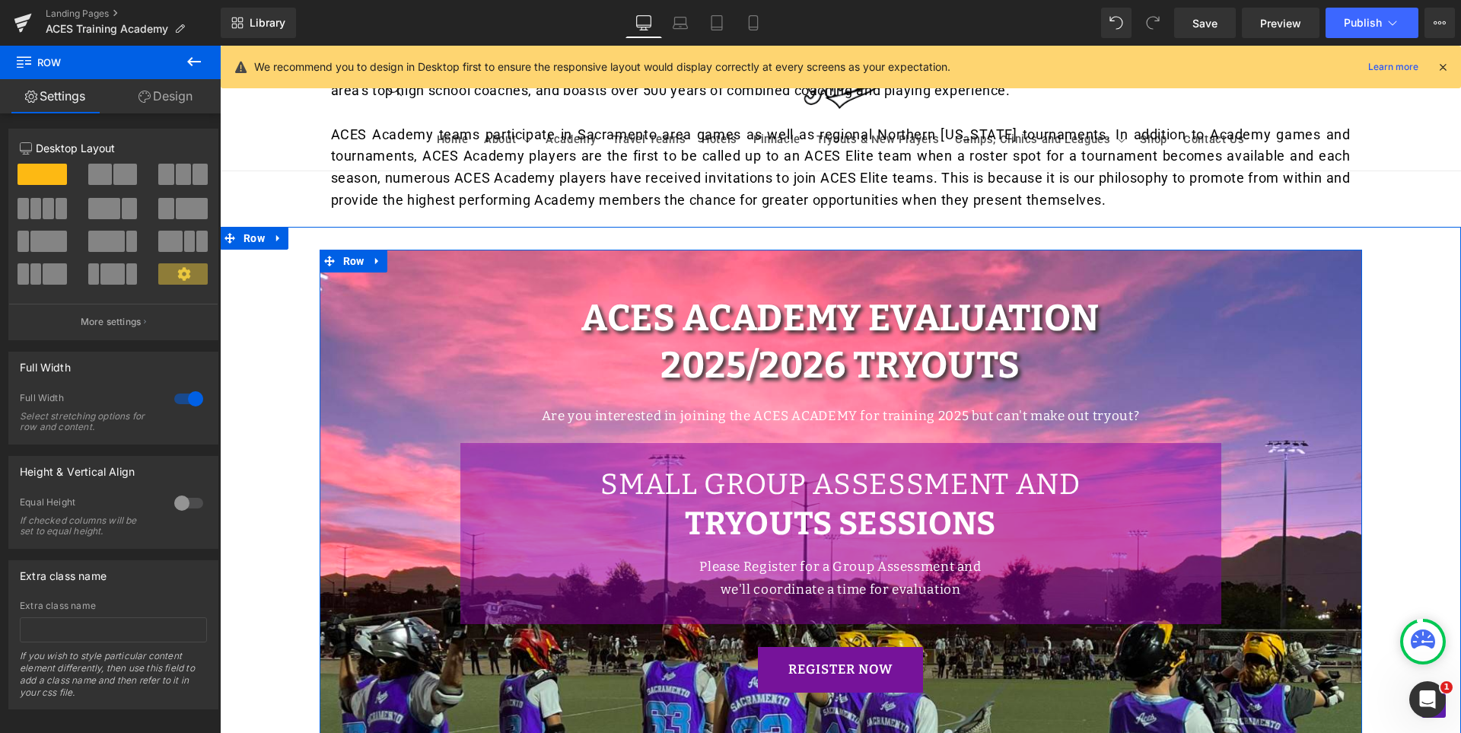
scroll to position [966, 0]
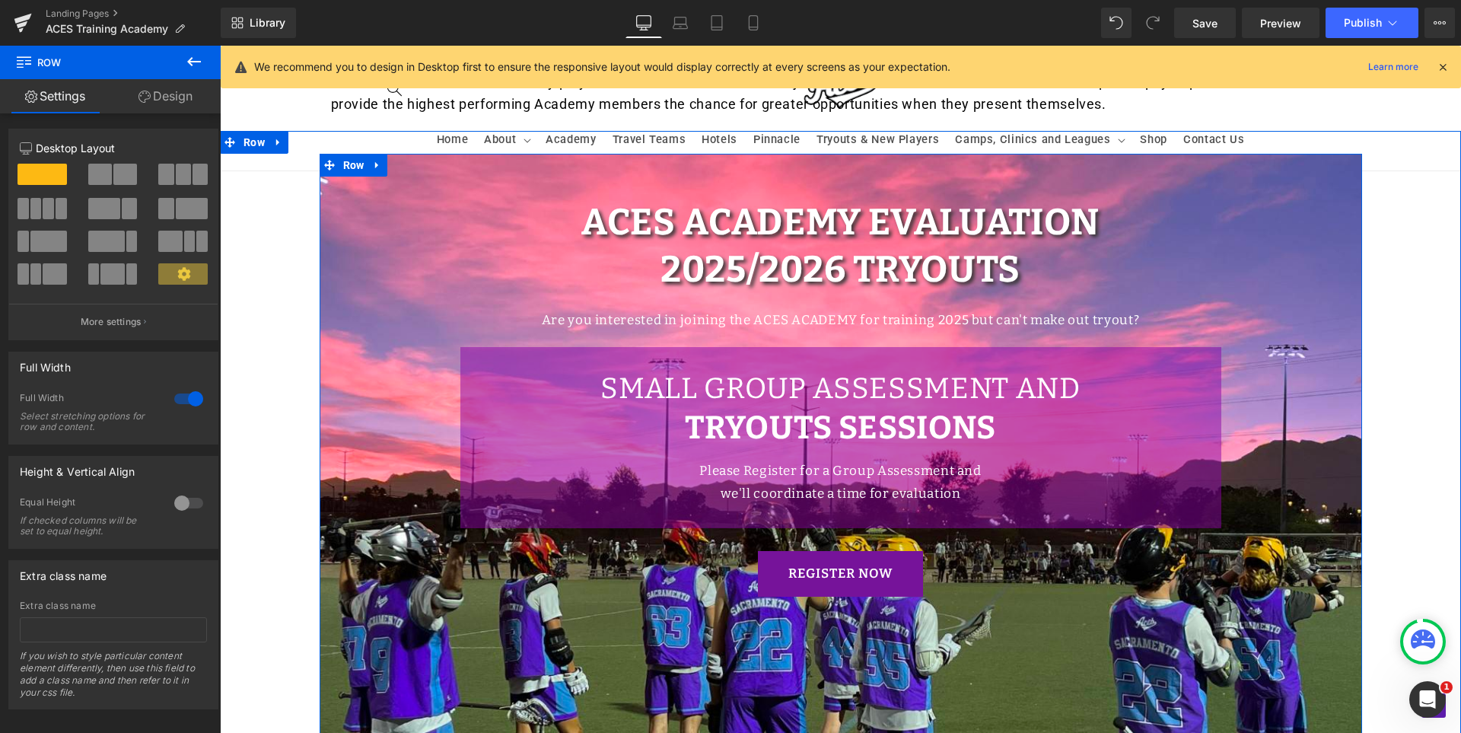
click at [826, 571] on div "REGISTER NOW Button" at bounding box center [841, 574] width 1042 height 46
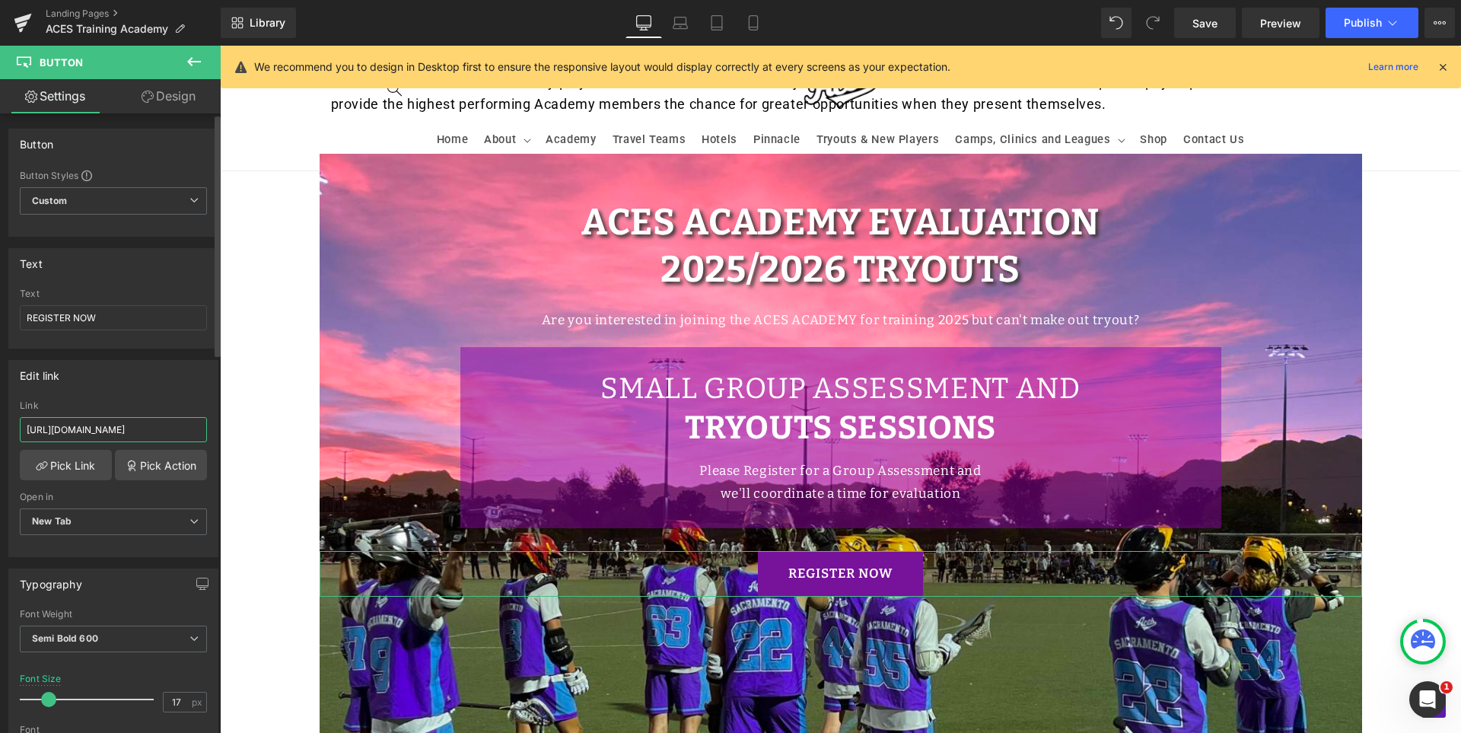
click at [81, 434] on input "https://registration.teamsnap.com/form/22385" at bounding box center [113, 429] width 187 height 25
click at [146, 399] on div "Edit link Link Pick Link Pick Action Current Tab New Tab Open in New Tab Curren…" at bounding box center [113, 458] width 210 height 197
click at [693, 30] on link "Laptop" at bounding box center [680, 23] width 37 height 30
type input "22"
type input "100"
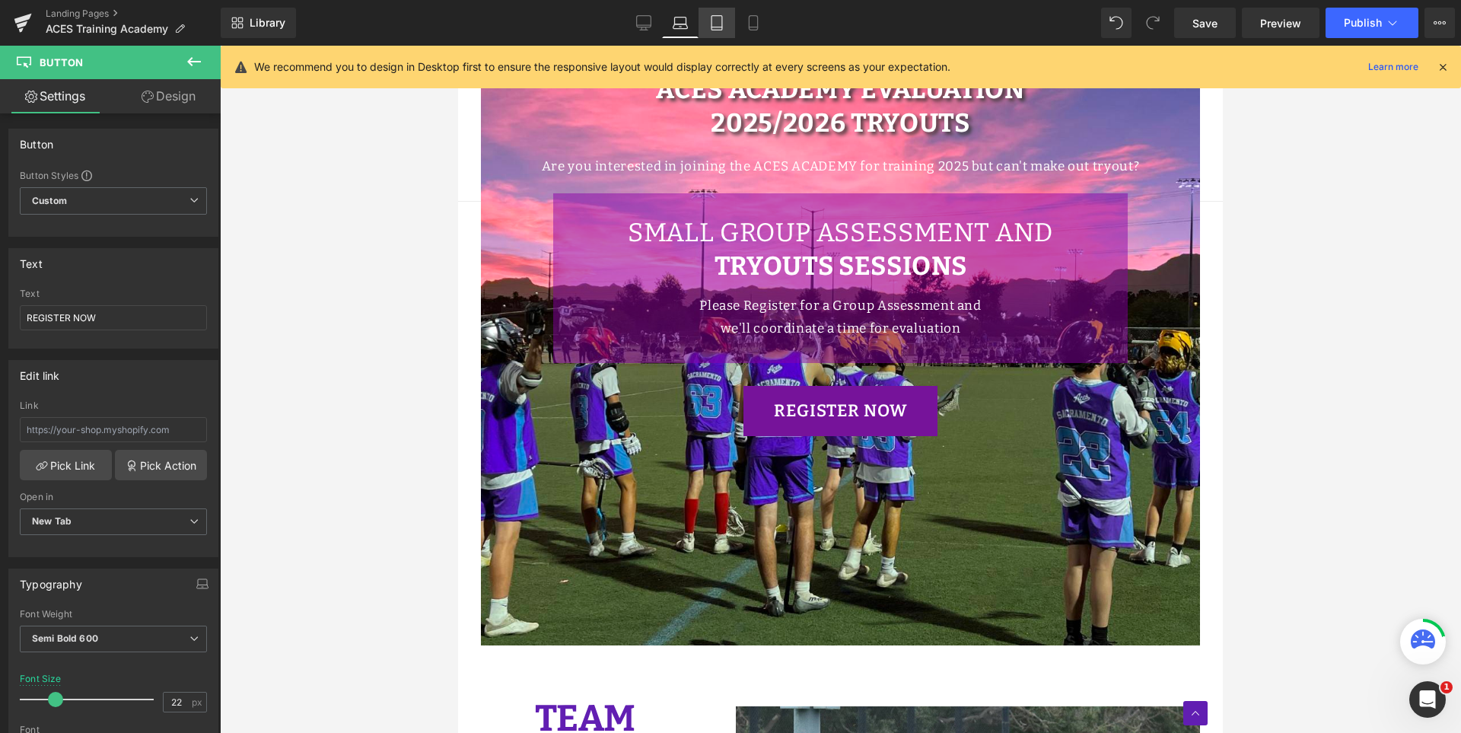
scroll to position [800, 0]
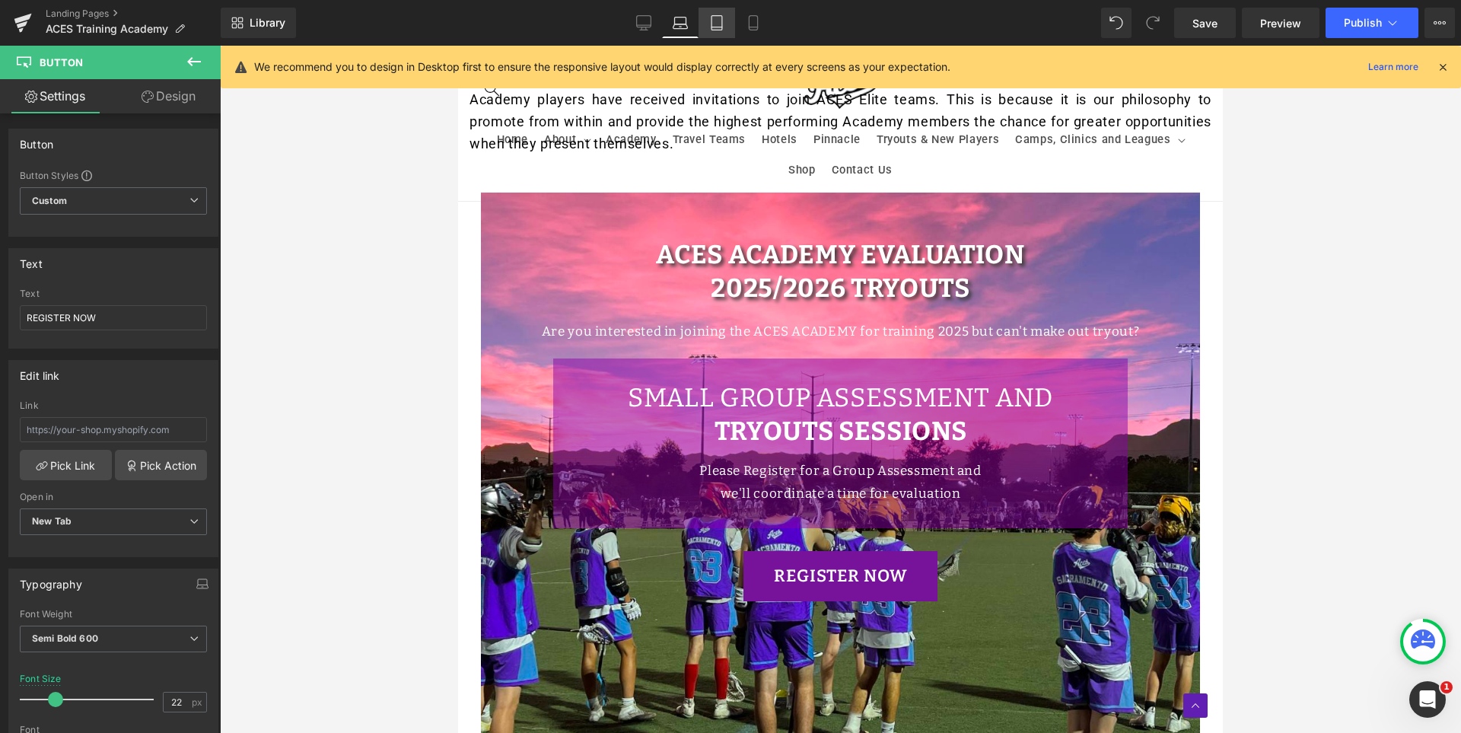
click at [716, 23] on icon at bounding box center [716, 22] width 15 height 15
type input "14"
type input "100"
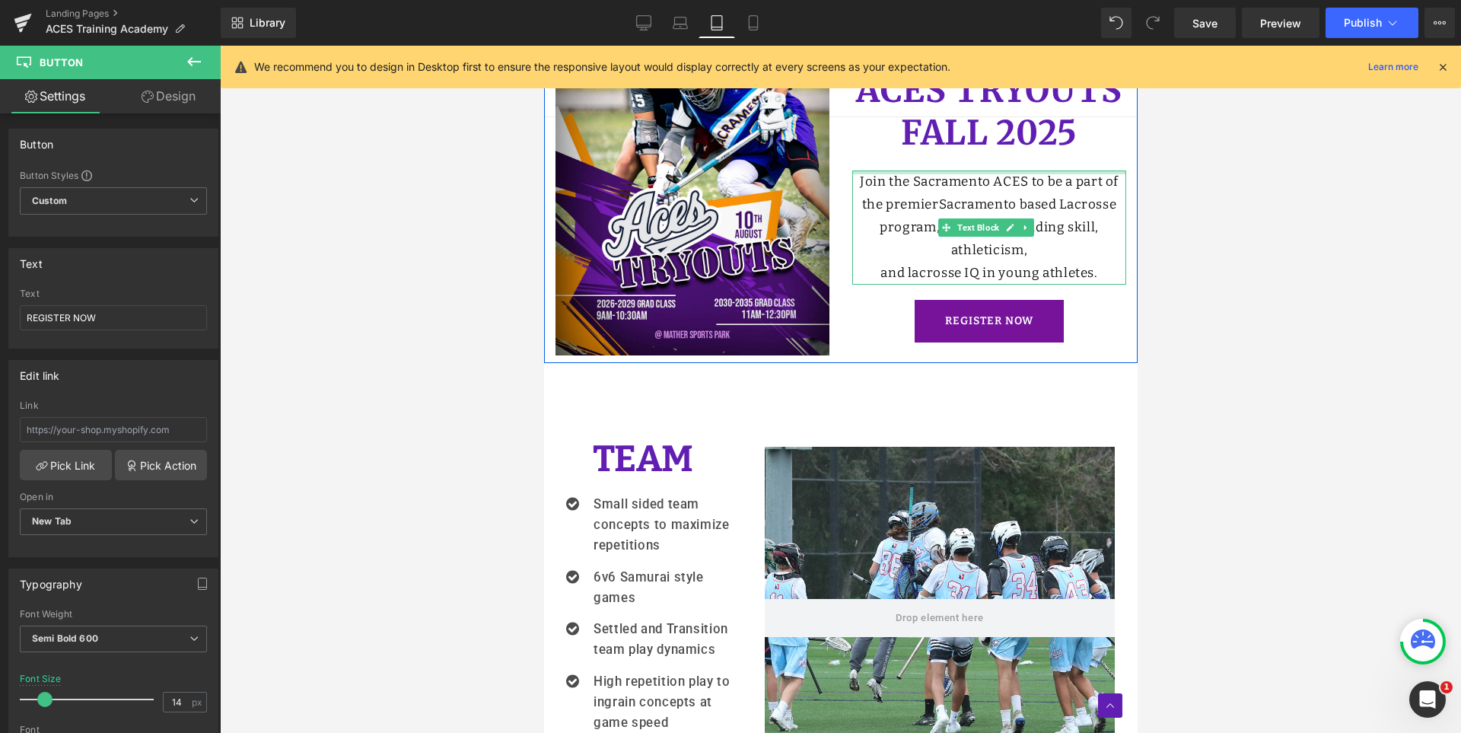
scroll to position [457, 0]
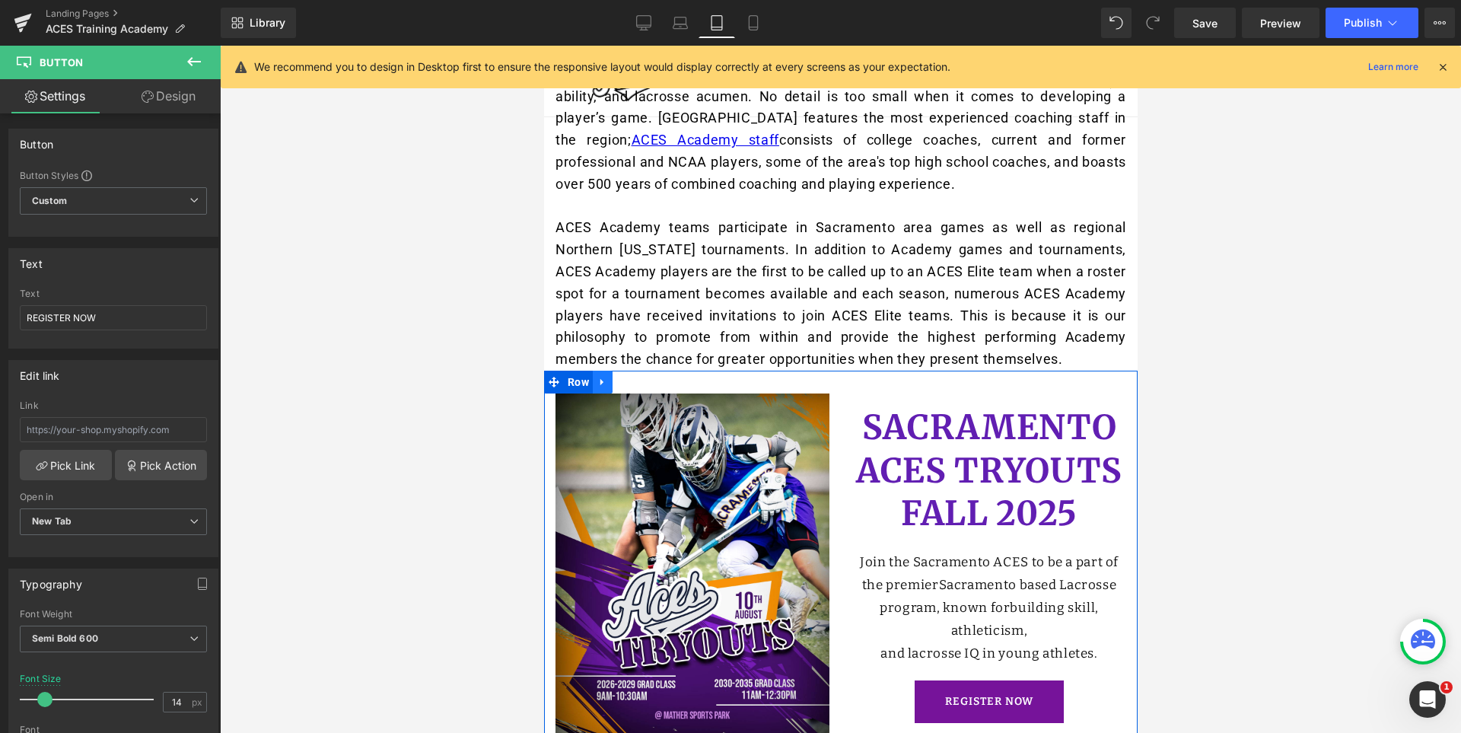
click at [602, 386] on icon at bounding box center [601, 382] width 3 height 7
click at [639, 387] on icon at bounding box center [641, 382] width 11 height 11
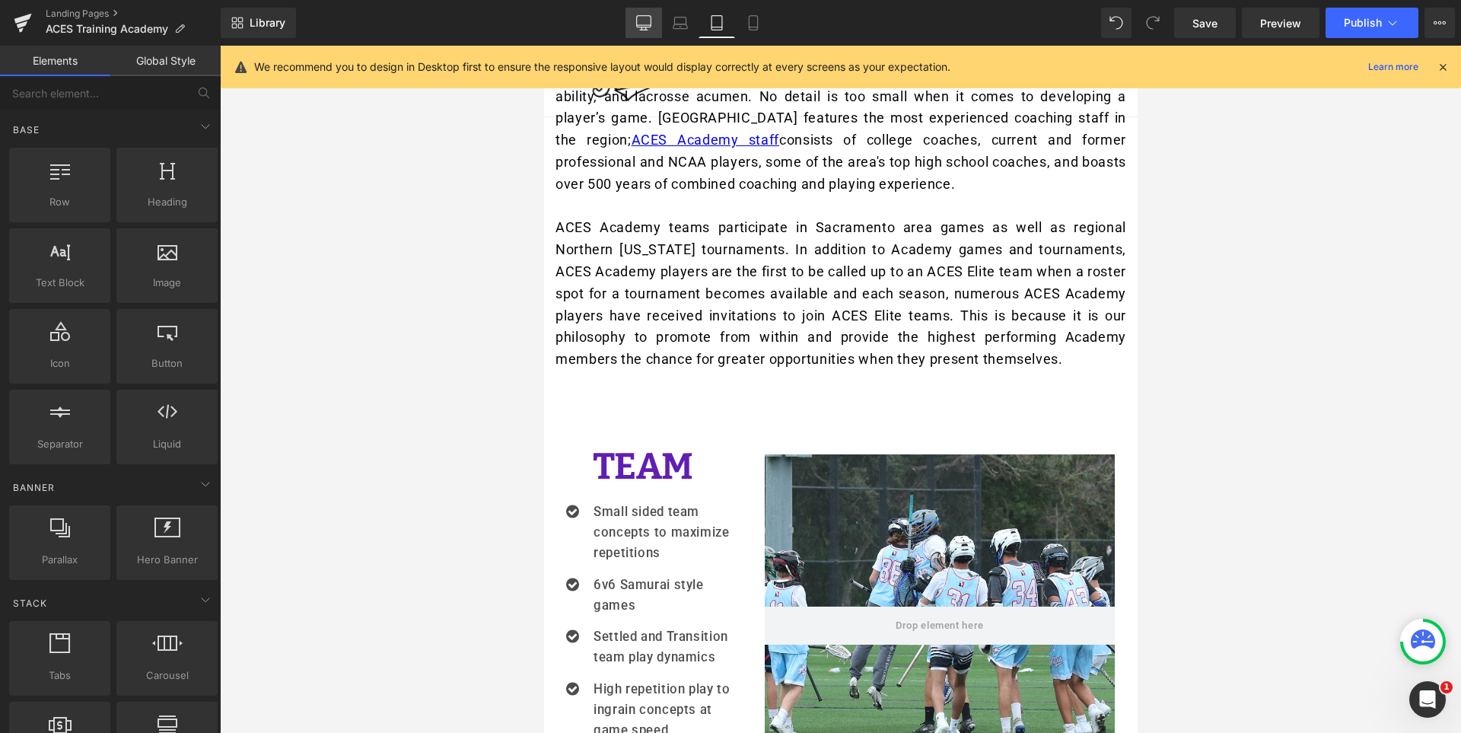
click at [644, 30] on link "Desktop" at bounding box center [643, 23] width 37 height 30
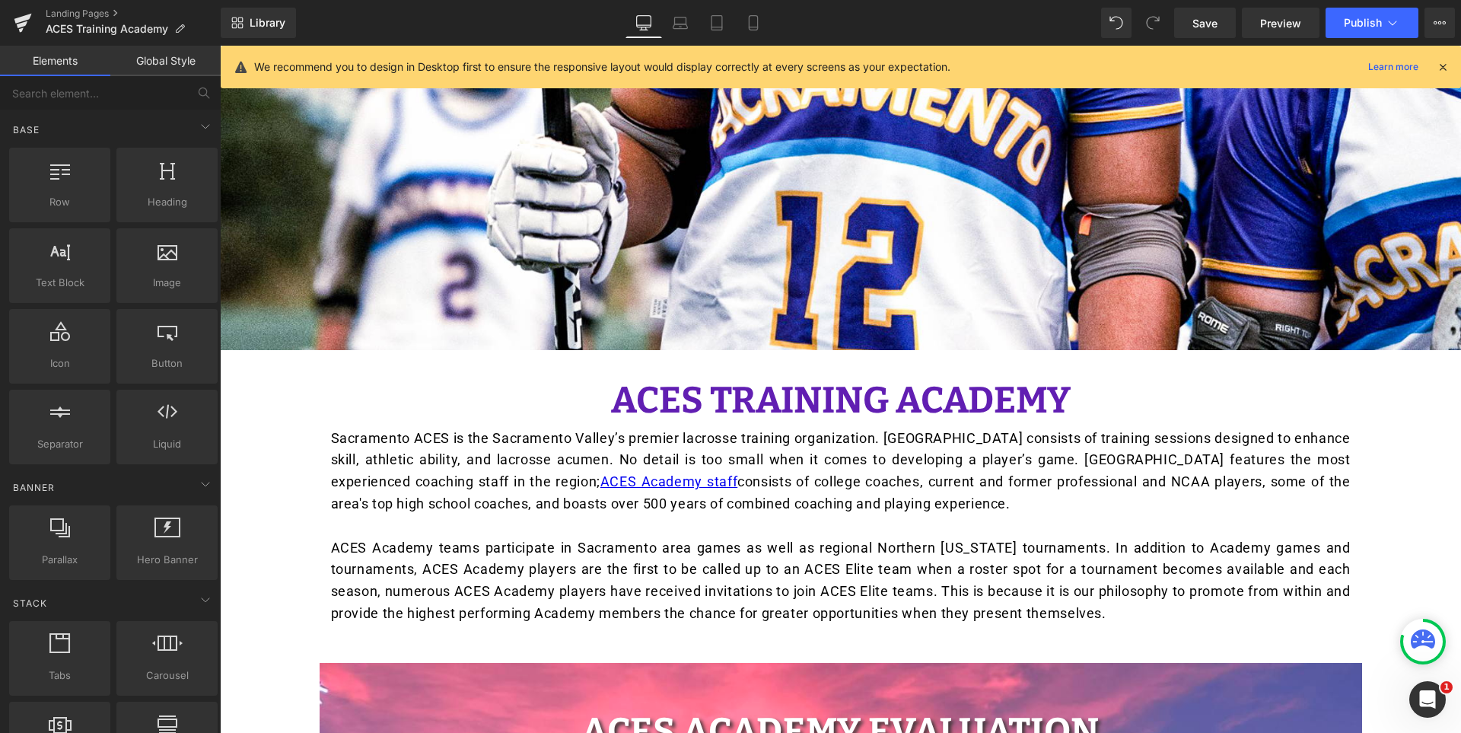
scroll to position [1030, 0]
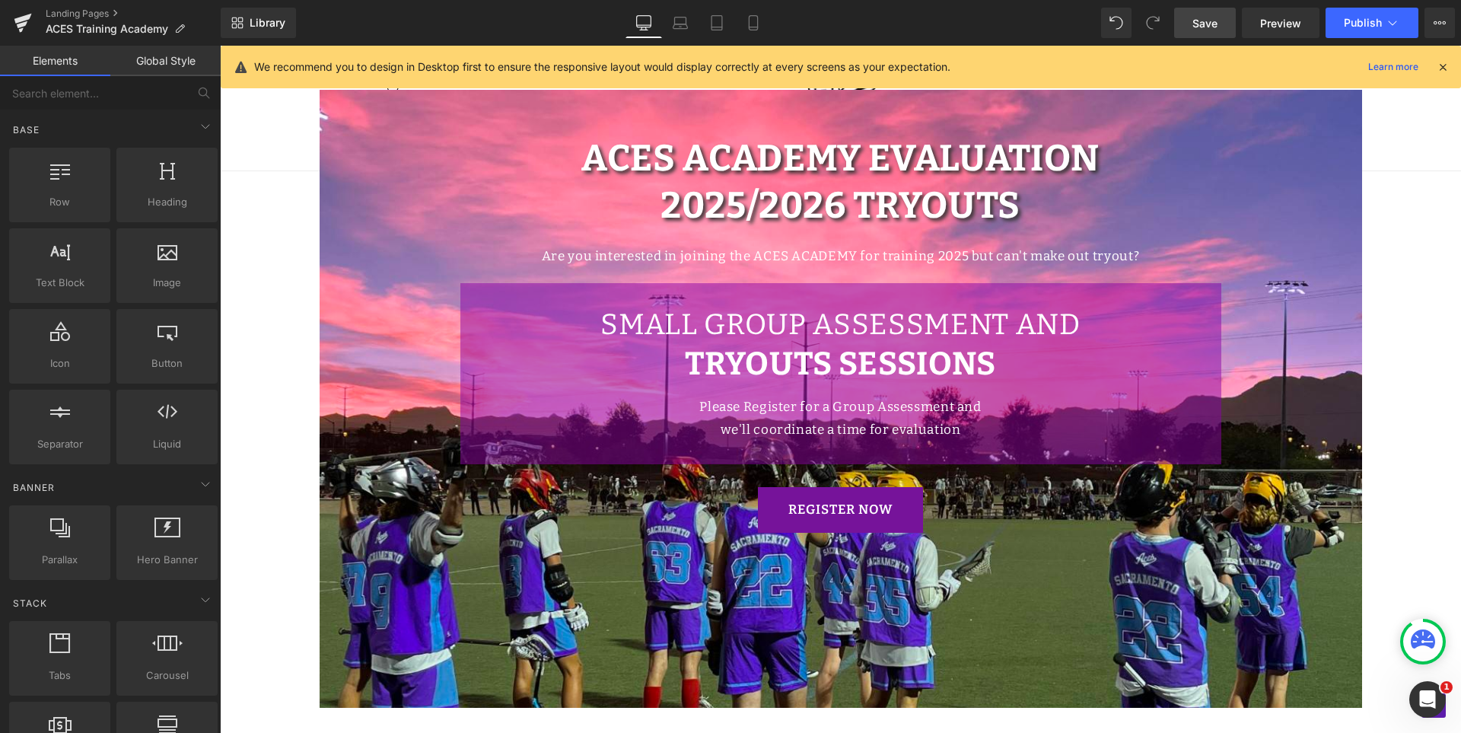
click at [1201, 17] on span "Save" at bounding box center [1204, 23] width 25 height 16
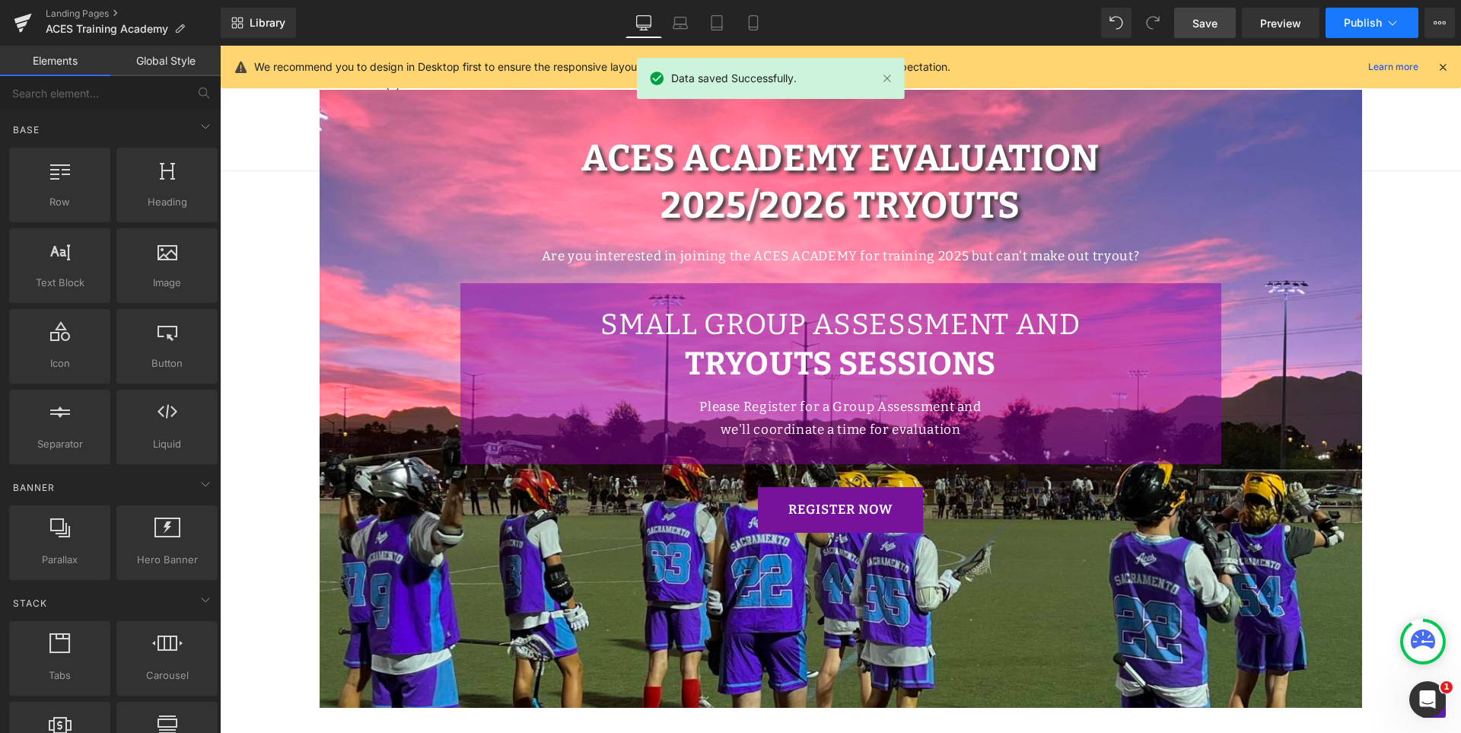
click at [1367, 18] on span "Publish" at bounding box center [1363, 23] width 38 height 12
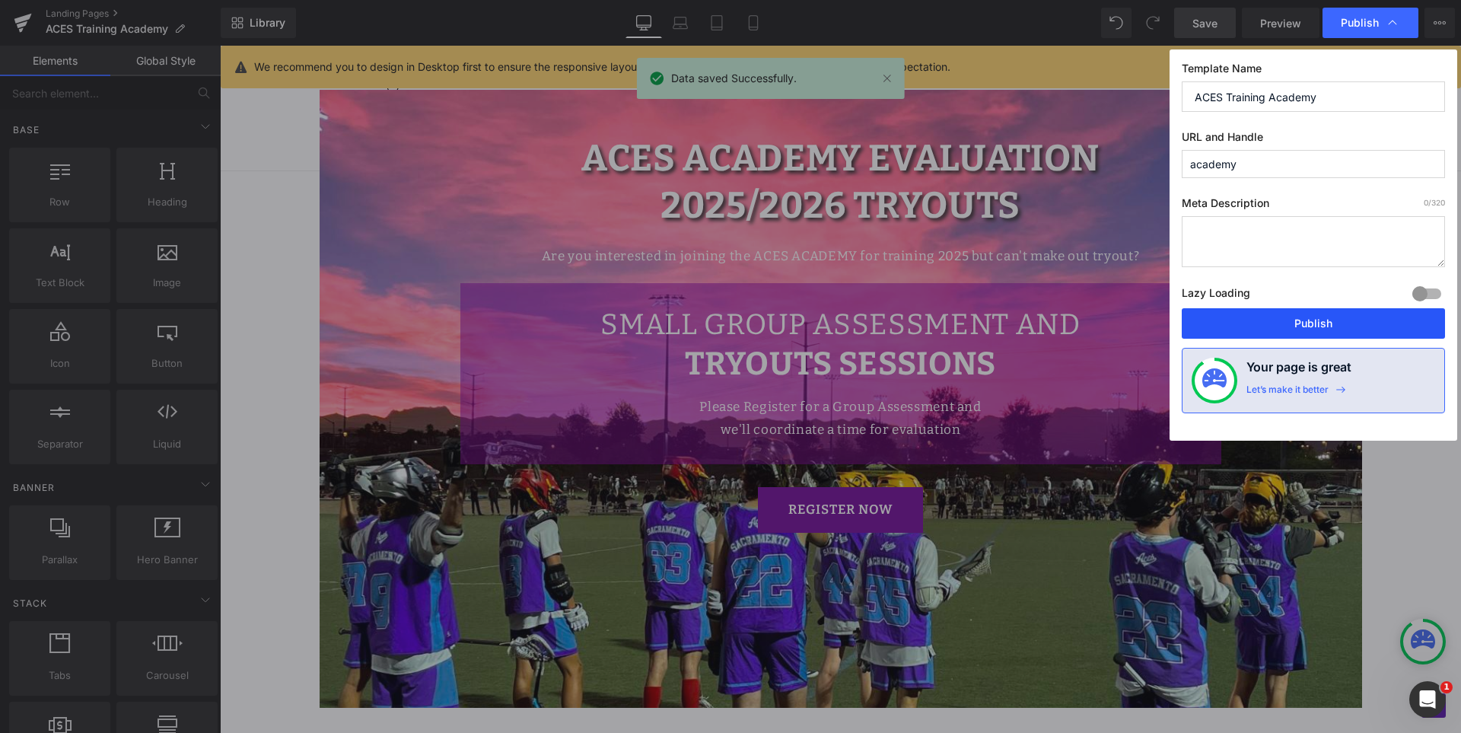
click at [0, 0] on button "Publish" at bounding box center [0, 0] width 0 height 0
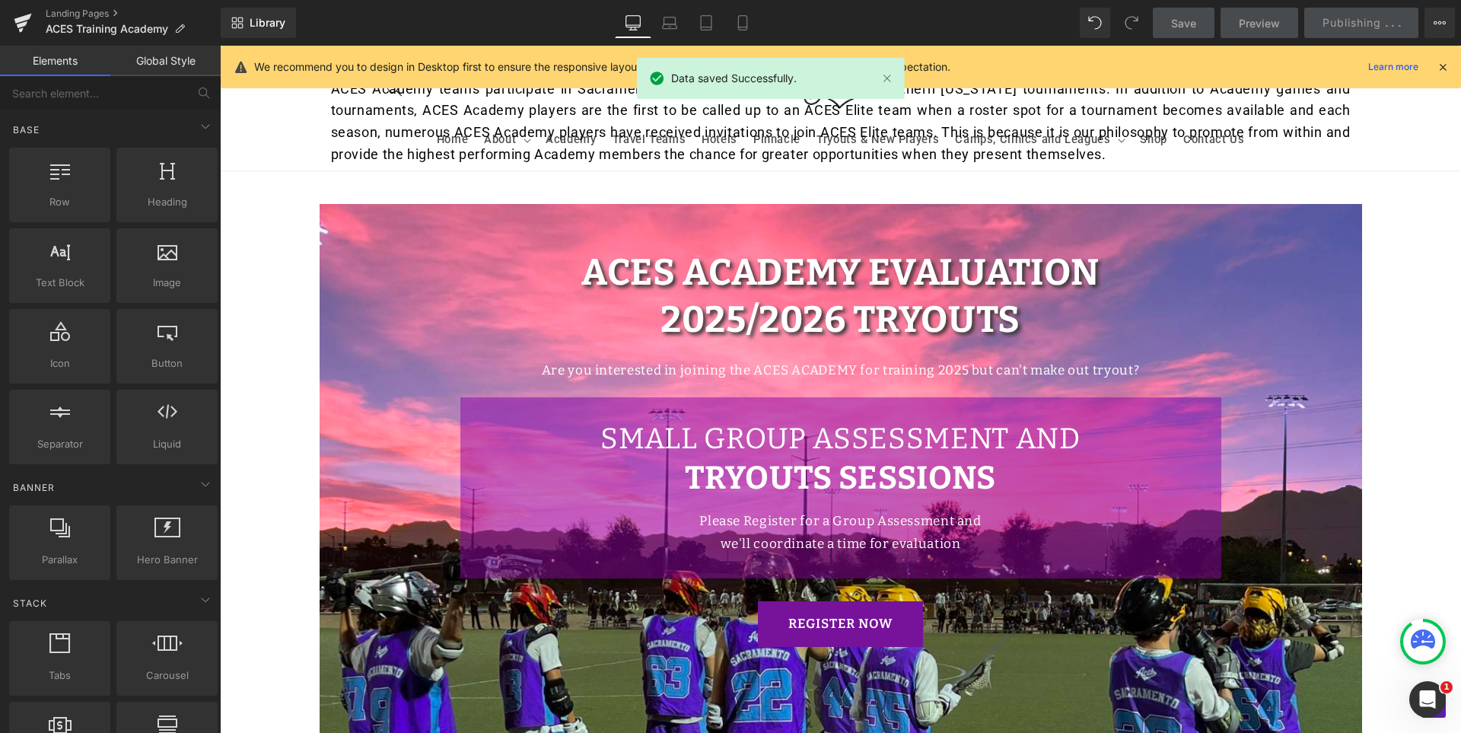
scroll to position [725, 0]
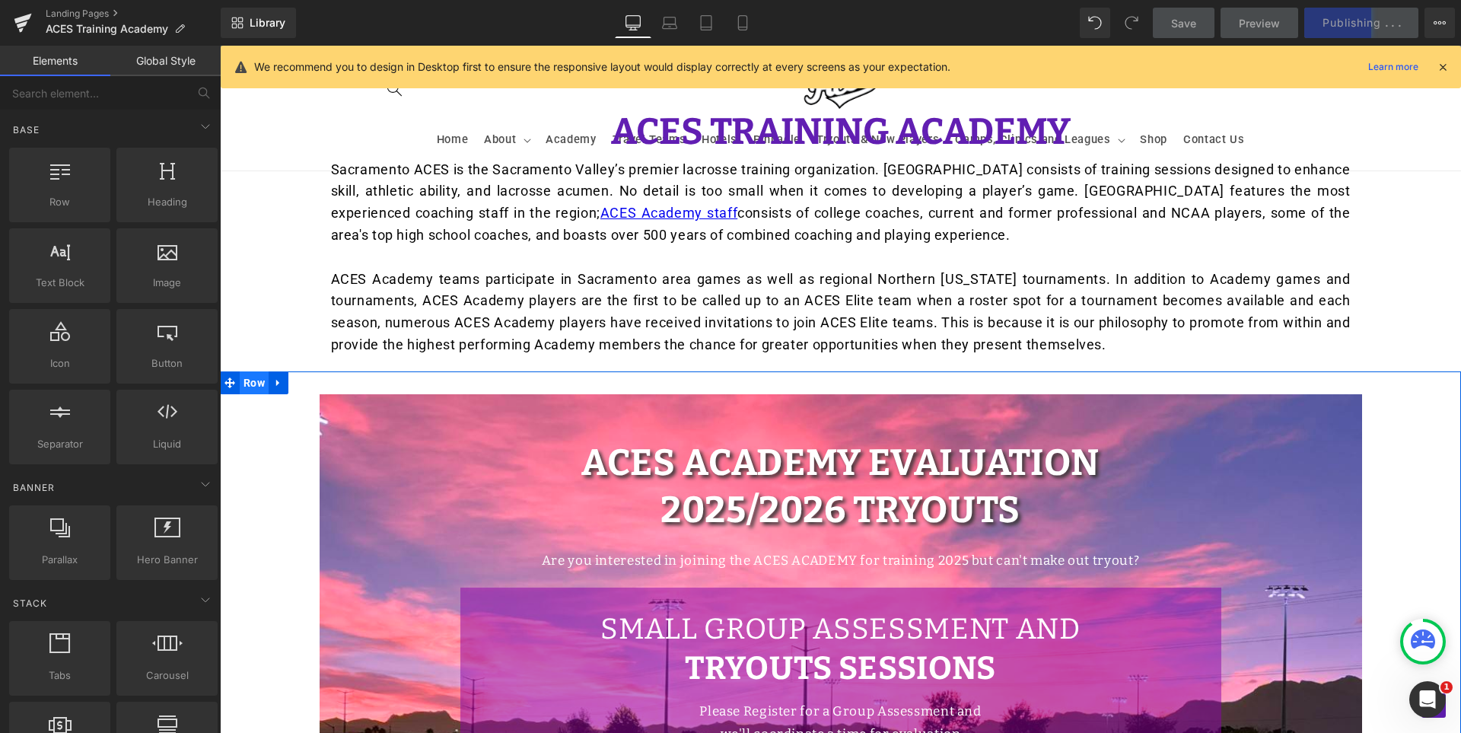
click at [249, 372] on span "Row" at bounding box center [254, 382] width 29 height 23
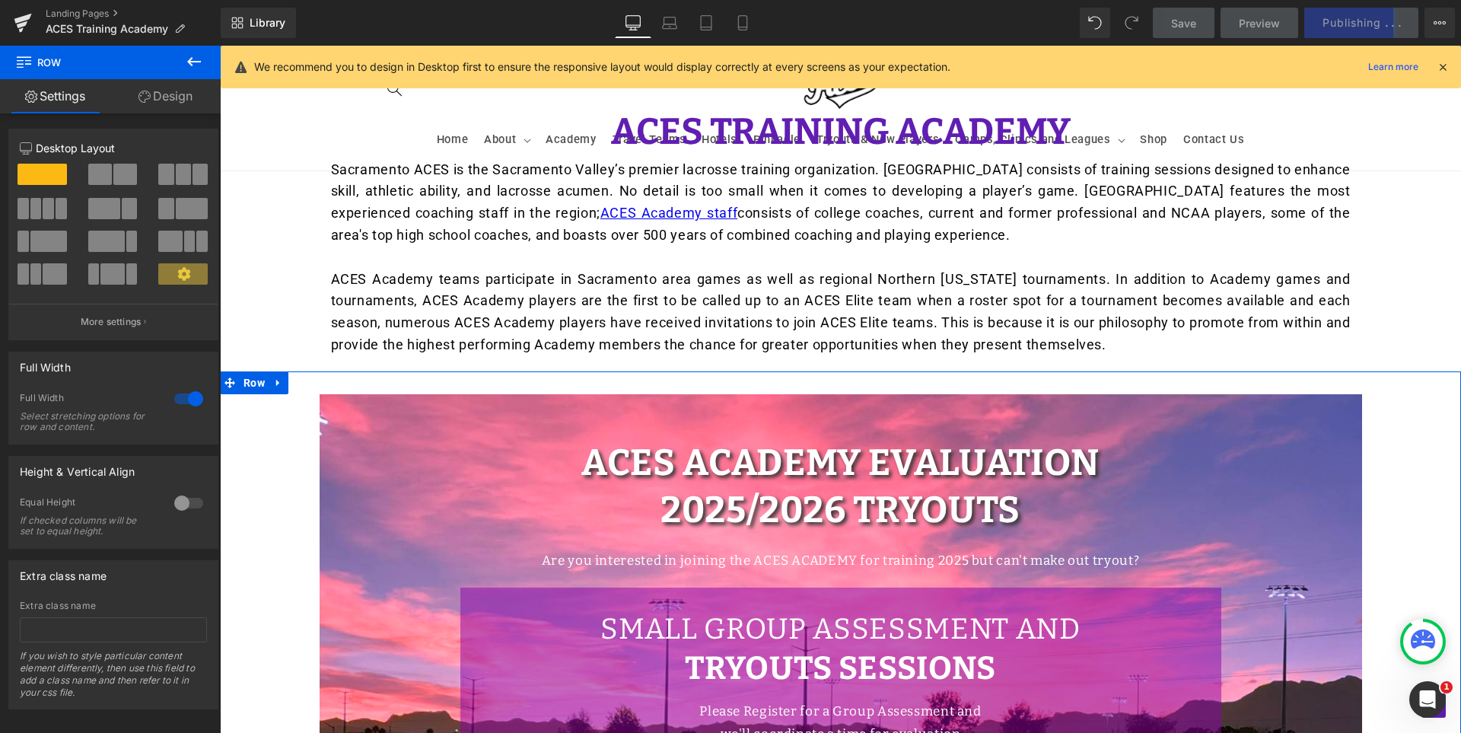
click at [178, 80] on link "Design" at bounding box center [165, 96] width 110 height 34
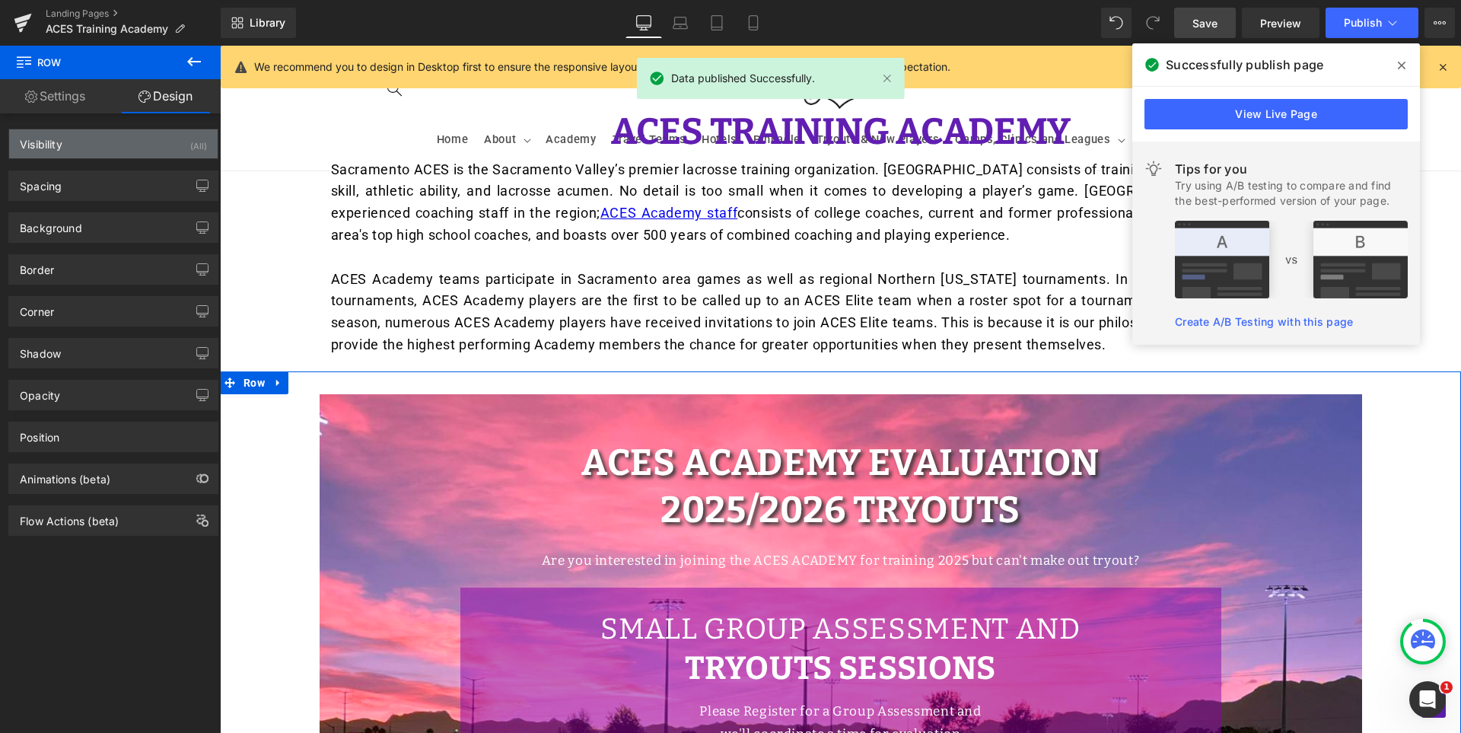
click at [111, 140] on div "Visibility (All)" at bounding box center [113, 143] width 208 height 29
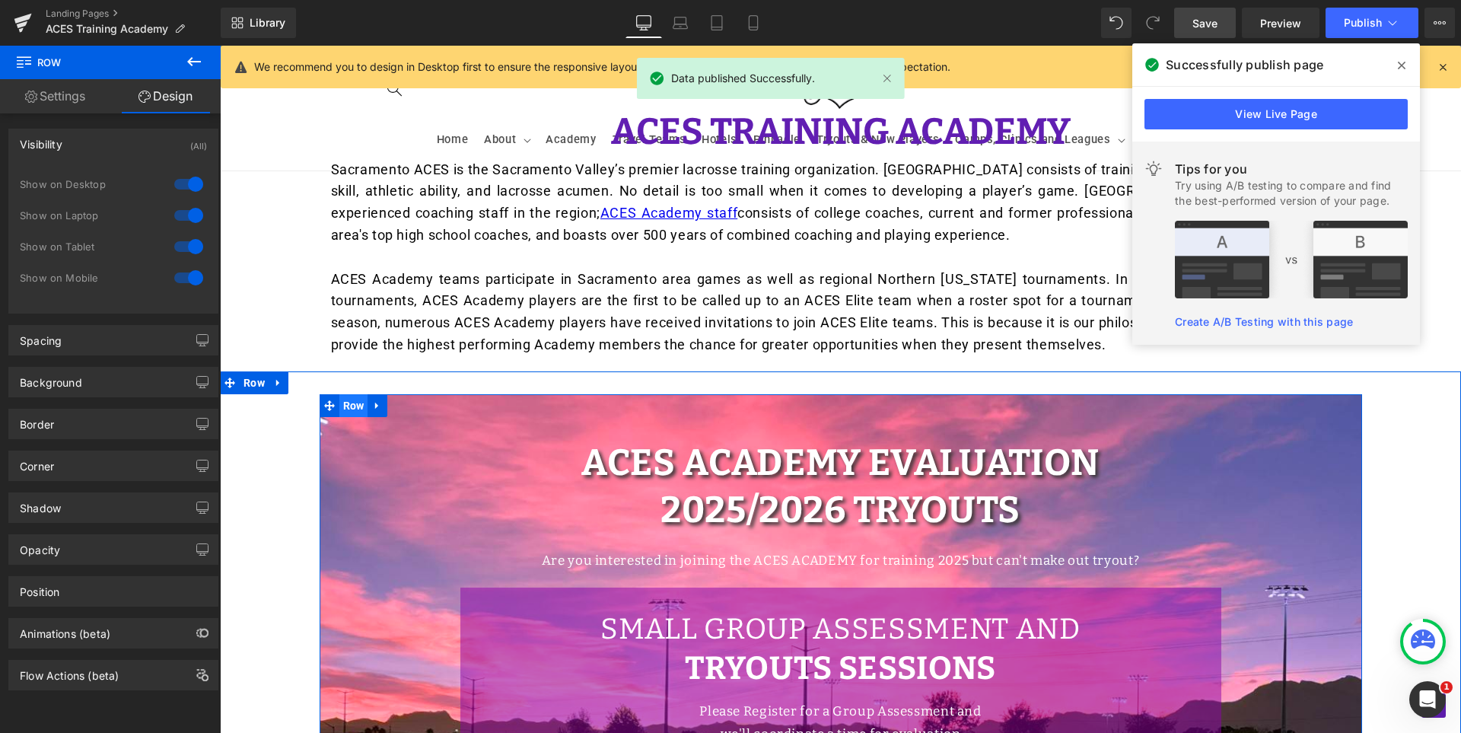
click at [345, 399] on span "Row" at bounding box center [353, 405] width 29 height 23
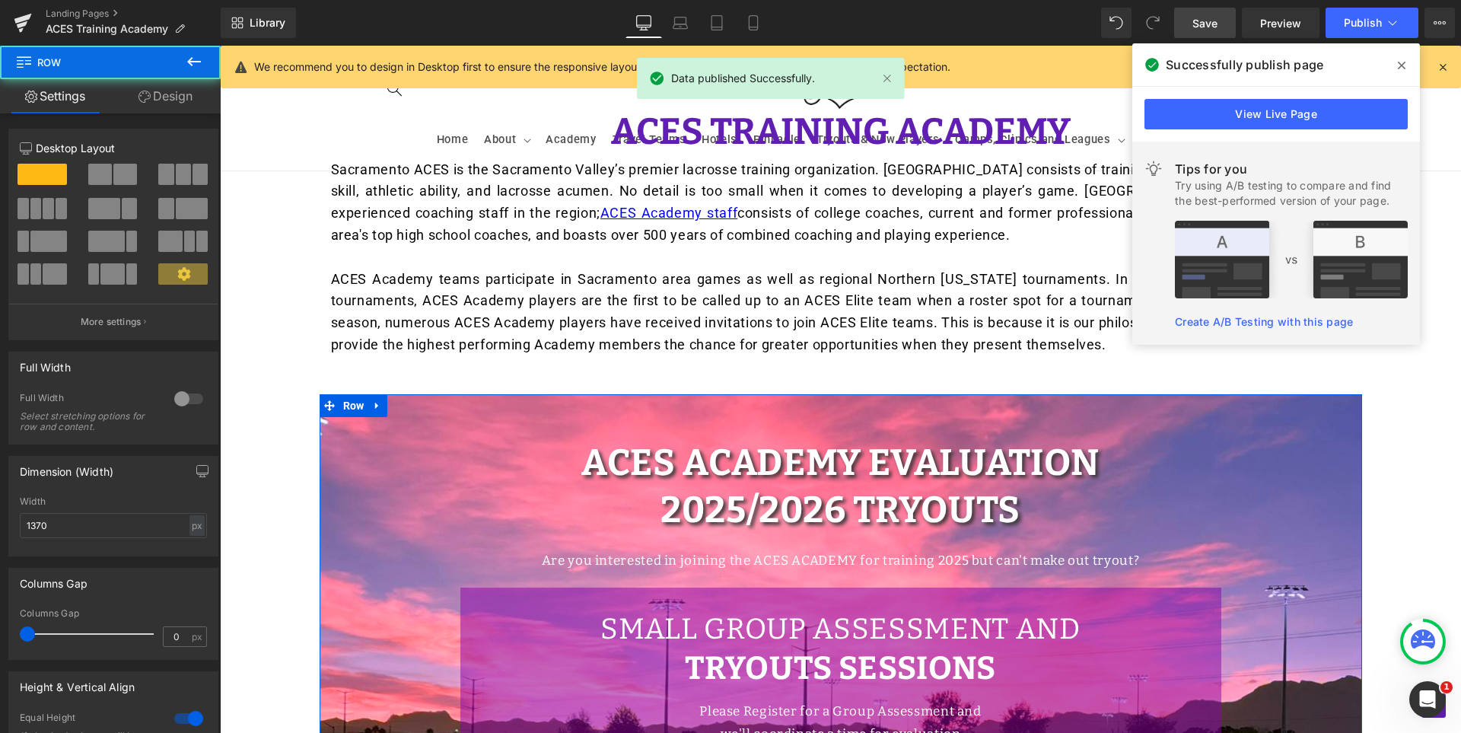
click at [176, 100] on link "Design" at bounding box center [165, 96] width 110 height 34
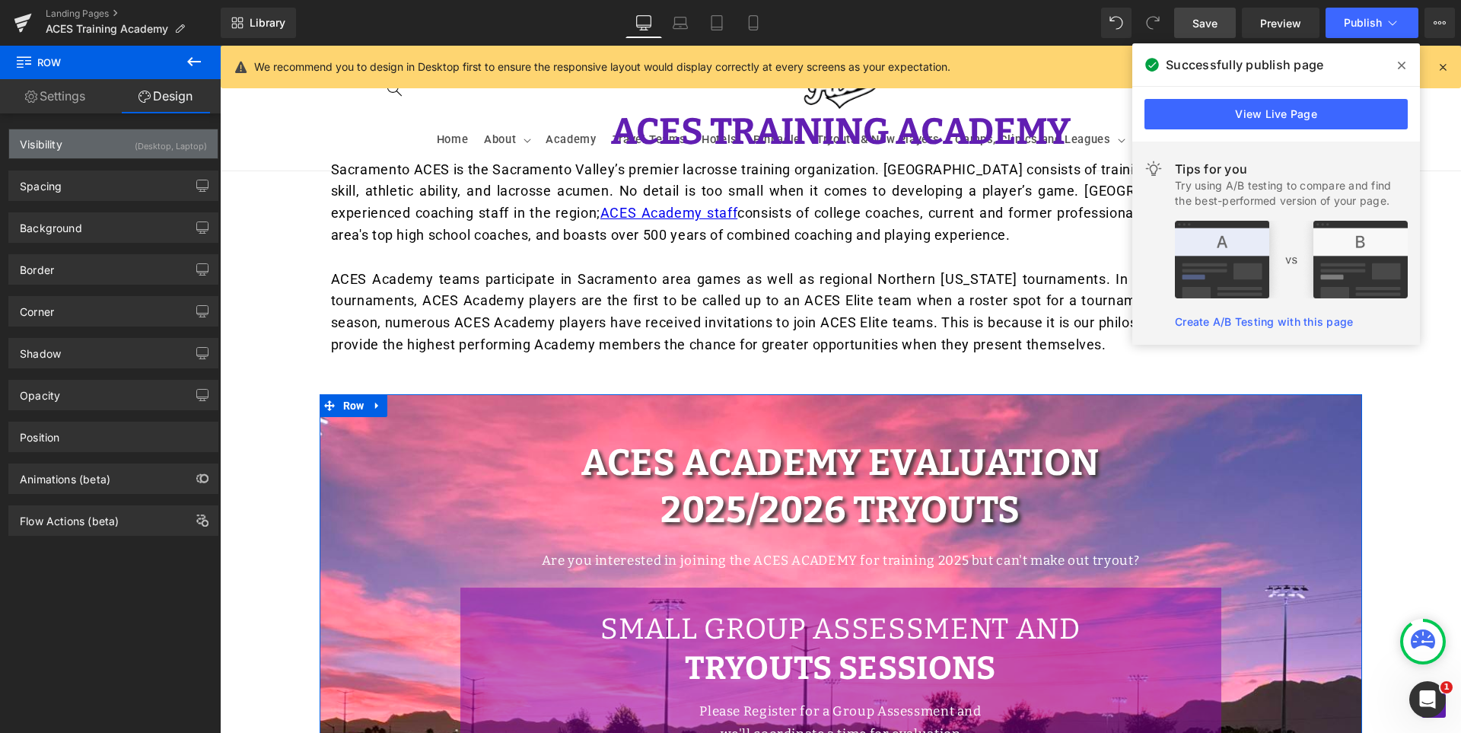
click at [98, 145] on div "Visibility (Desktop, Laptop)" at bounding box center [113, 143] width 208 height 29
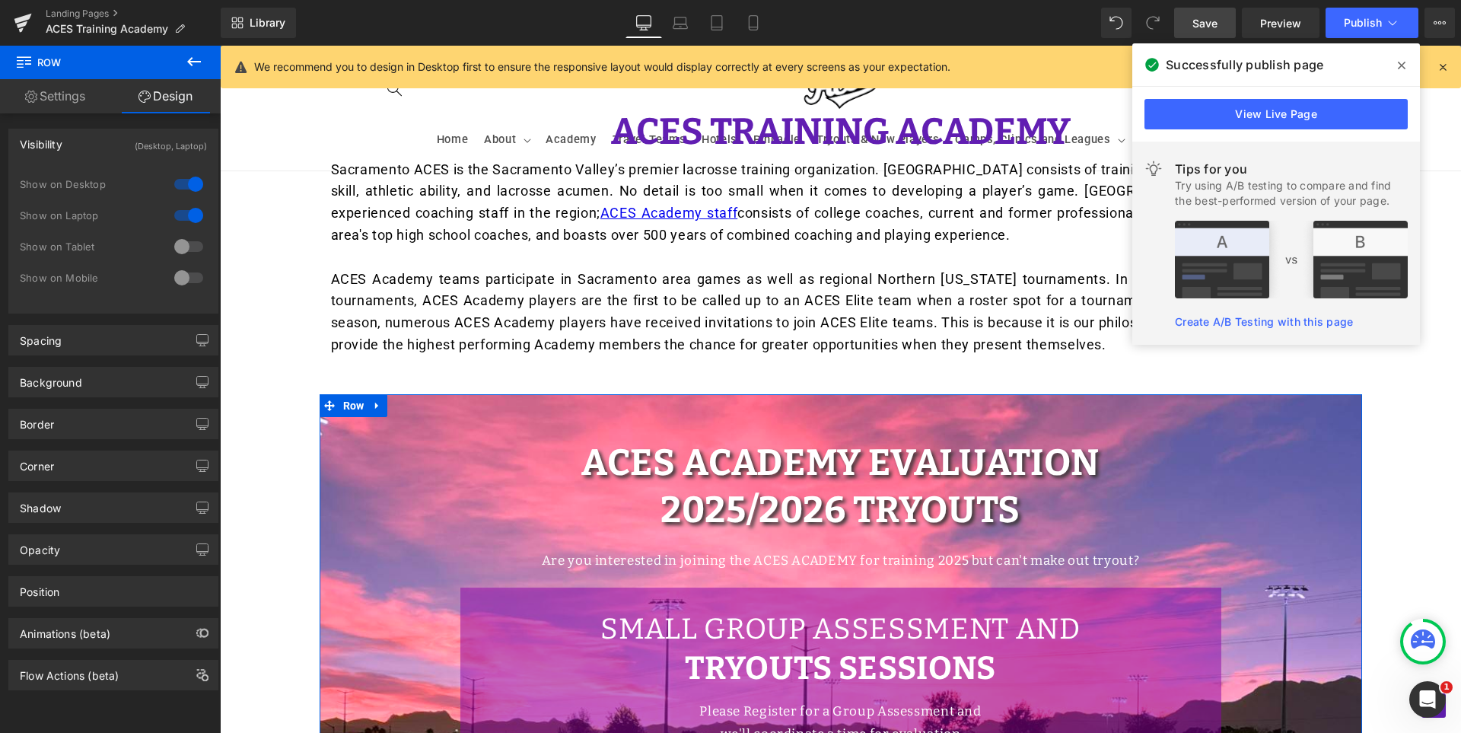
click at [183, 275] on div at bounding box center [188, 278] width 37 height 24
click at [191, 239] on div at bounding box center [188, 246] width 37 height 24
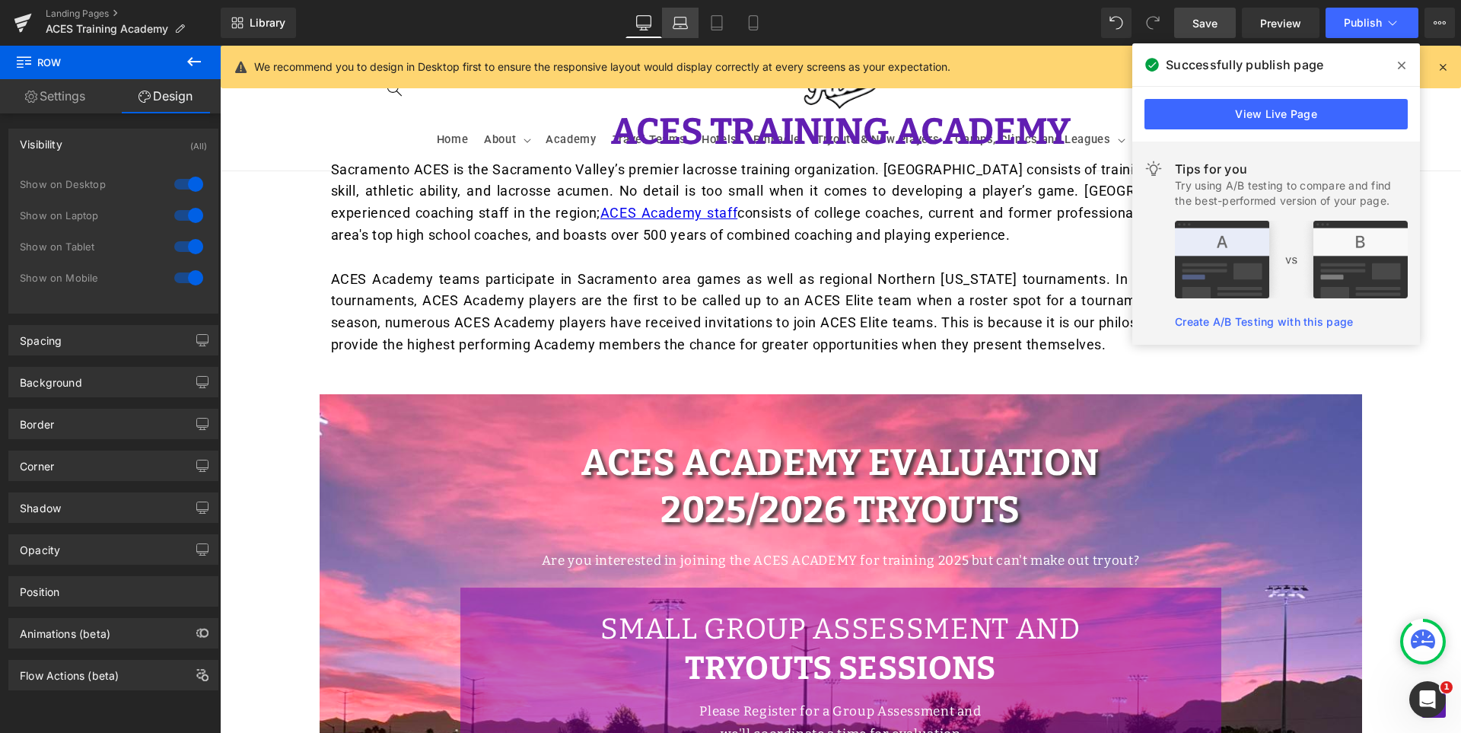
click at [691, 30] on link "Laptop" at bounding box center [680, 23] width 37 height 30
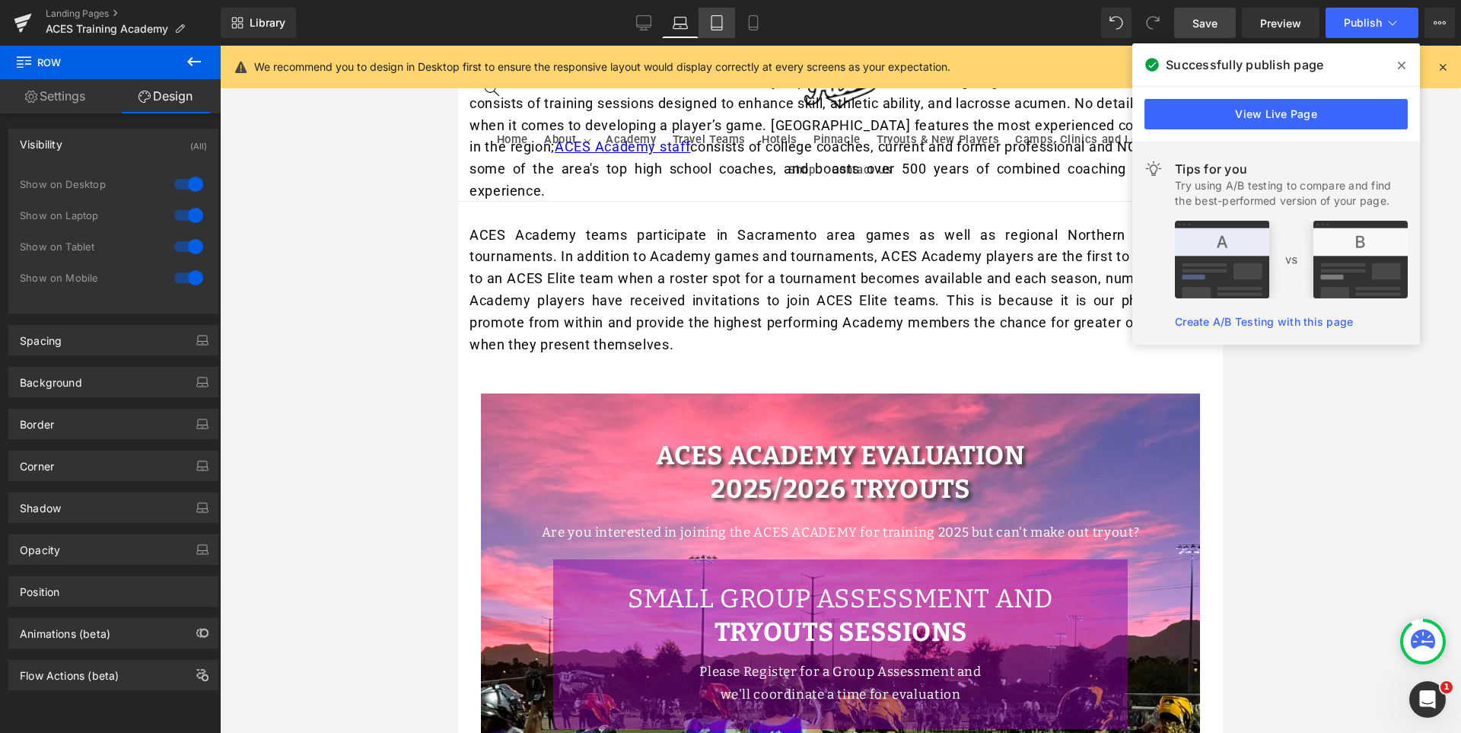
click at [716, 20] on icon at bounding box center [716, 22] width 15 height 15
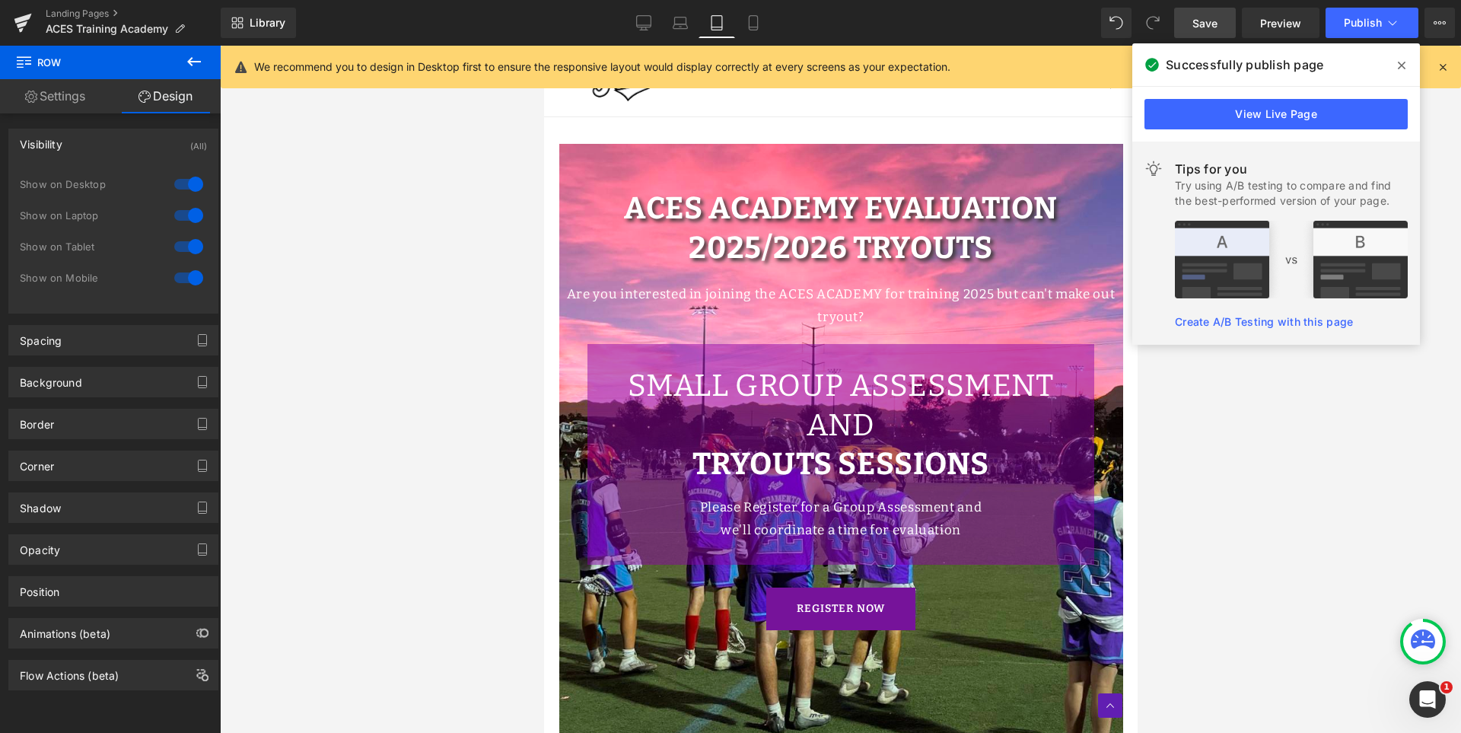
scroll to position [447, 0]
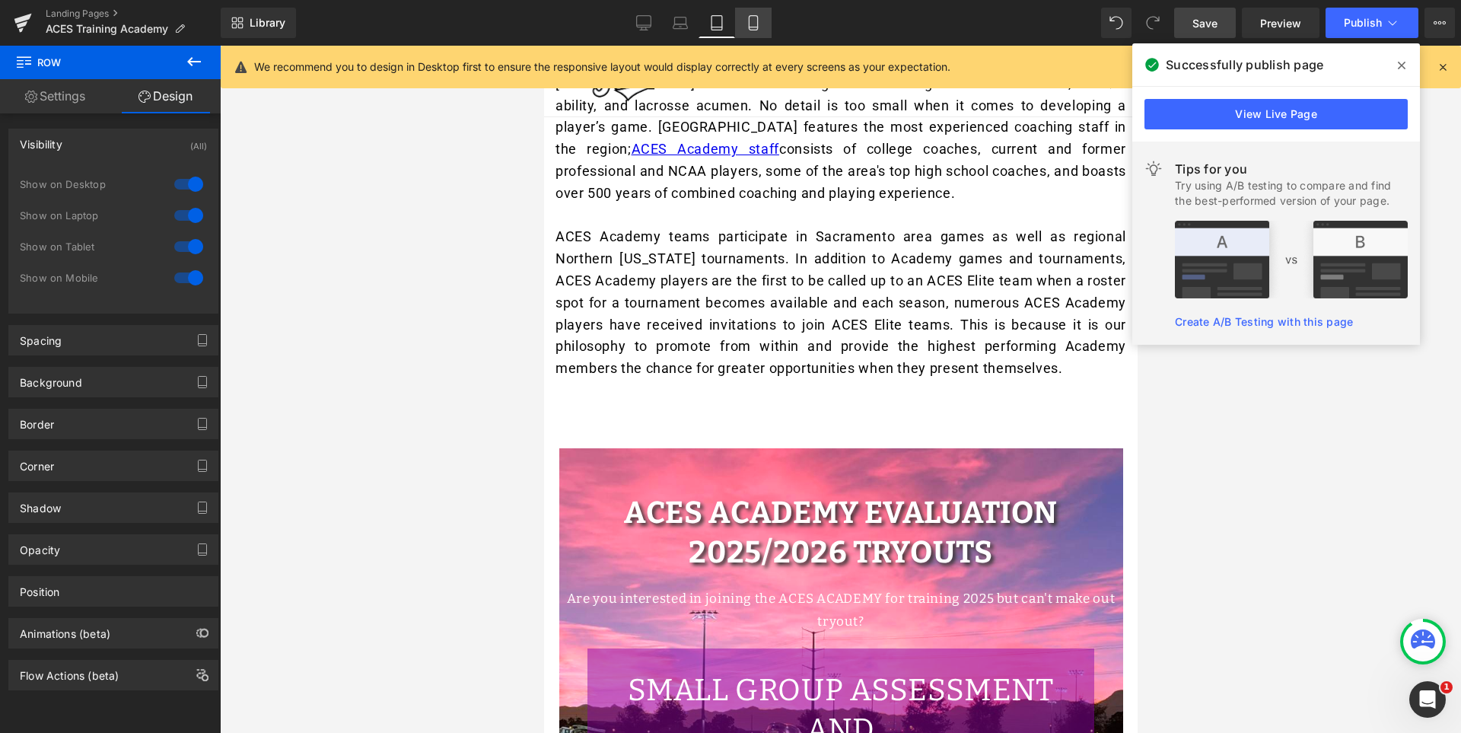
click at [755, 13] on link "Mobile" at bounding box center [753, 23] width 37 height 30
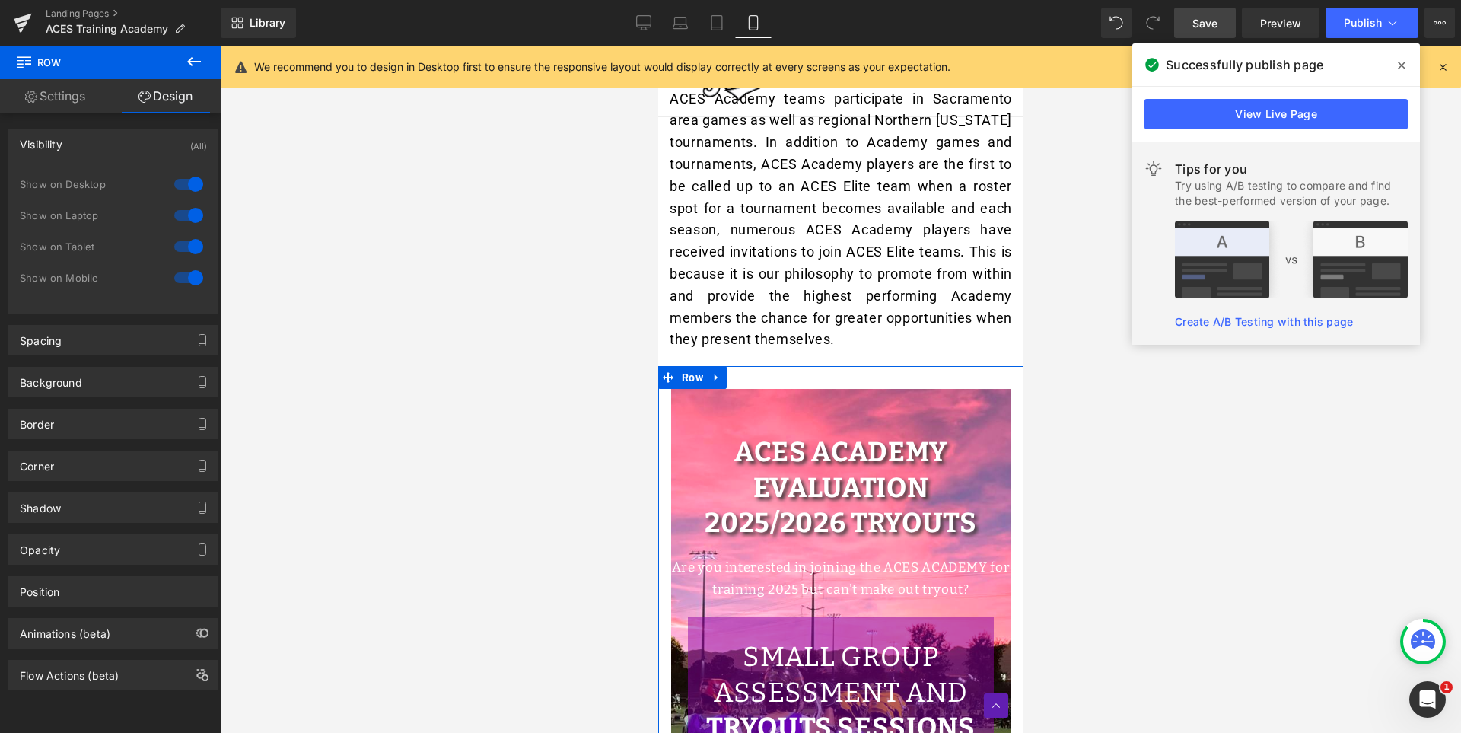
scroll to position [650, 0]
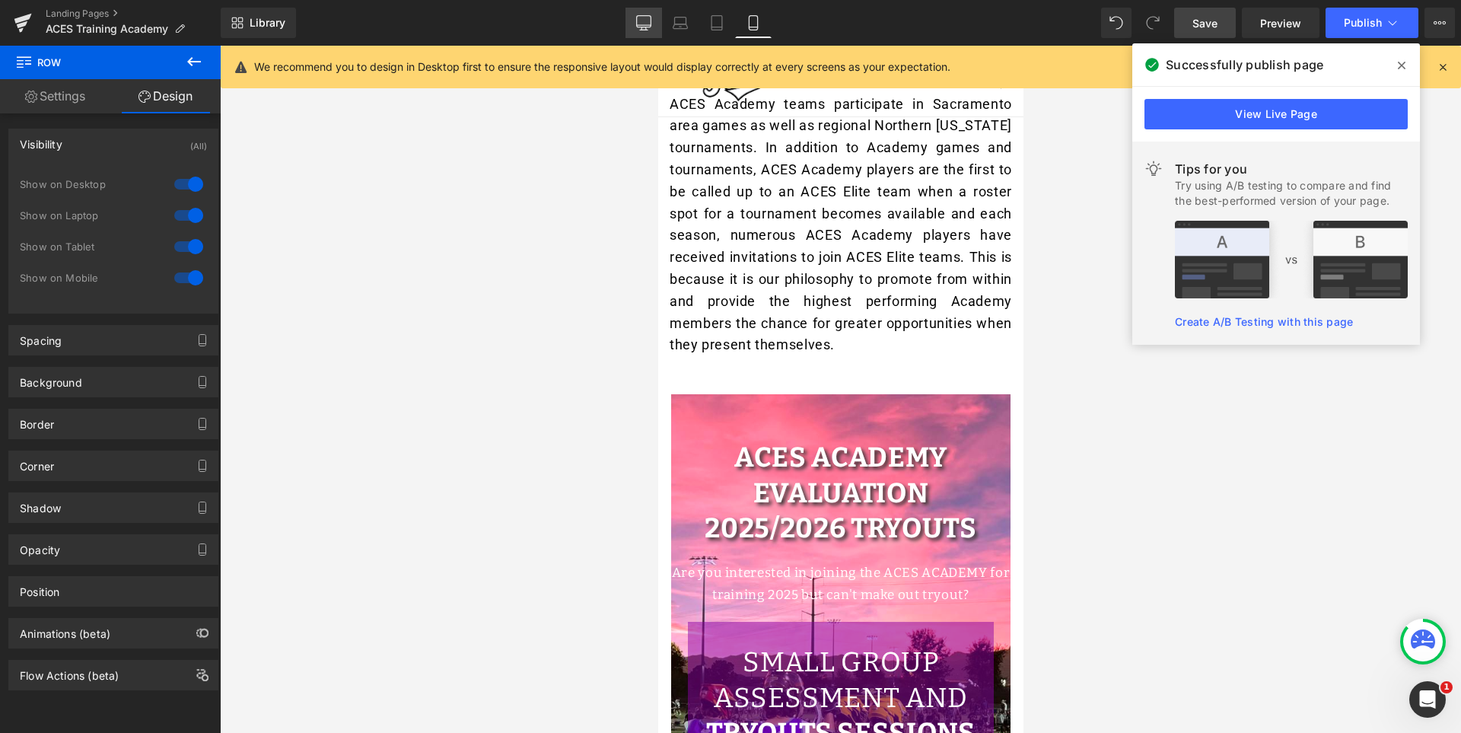
click at [644, 19] on icon at bounding box center [643, 22] width 15 height 15
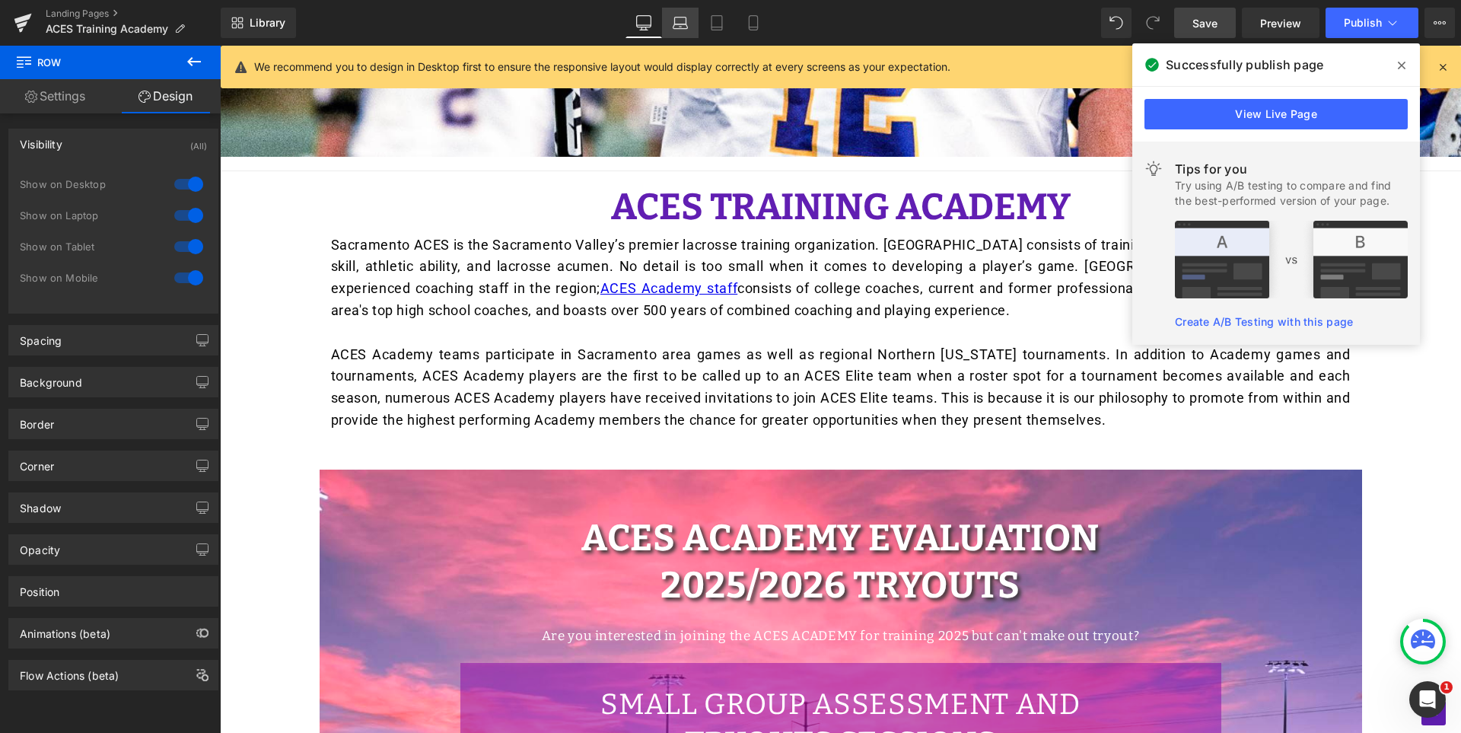
scroll to position [725, 0]
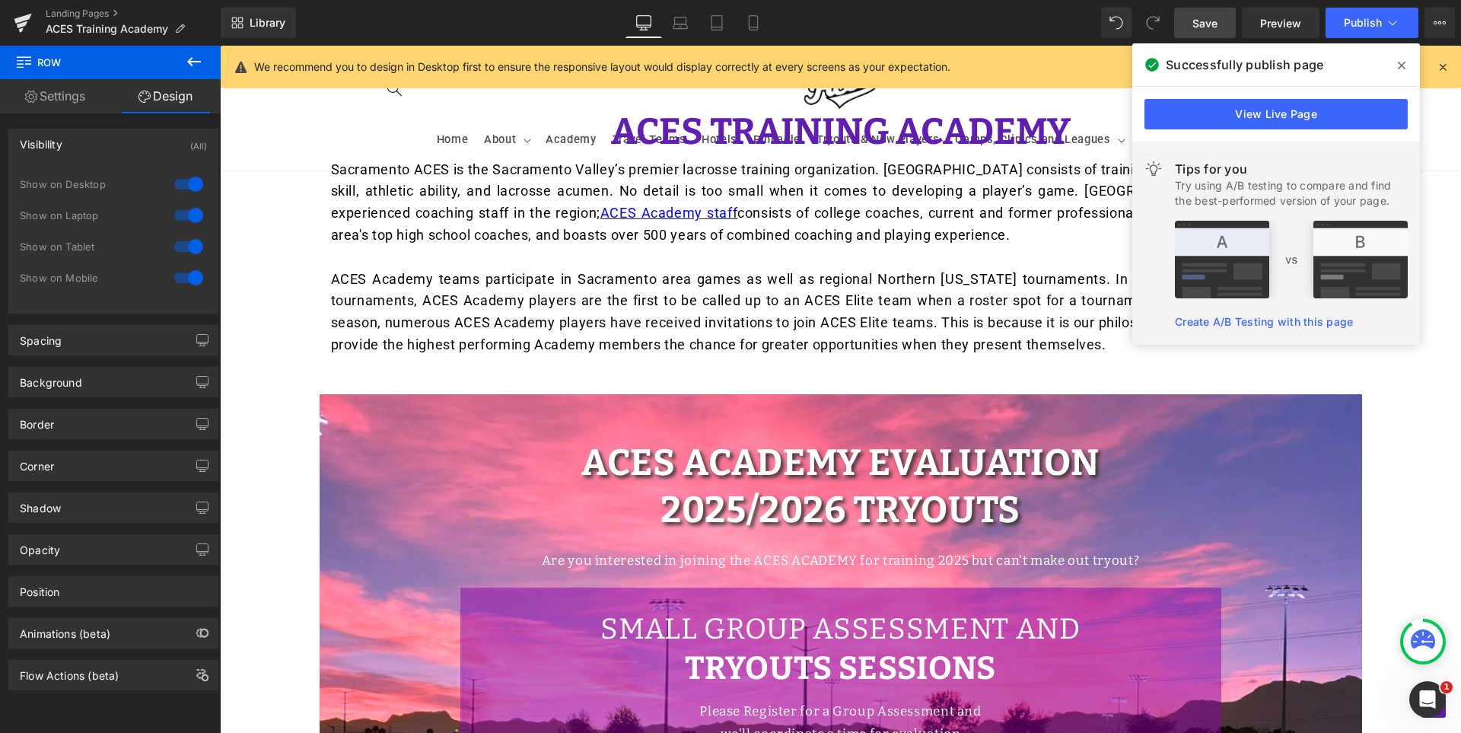
click at [1213, 20] on span "Save" at bounding box center [1204, 23] width 25 height 16
click at [1405, 67] on span at bounding box center [1401, 65] width 24 height 24
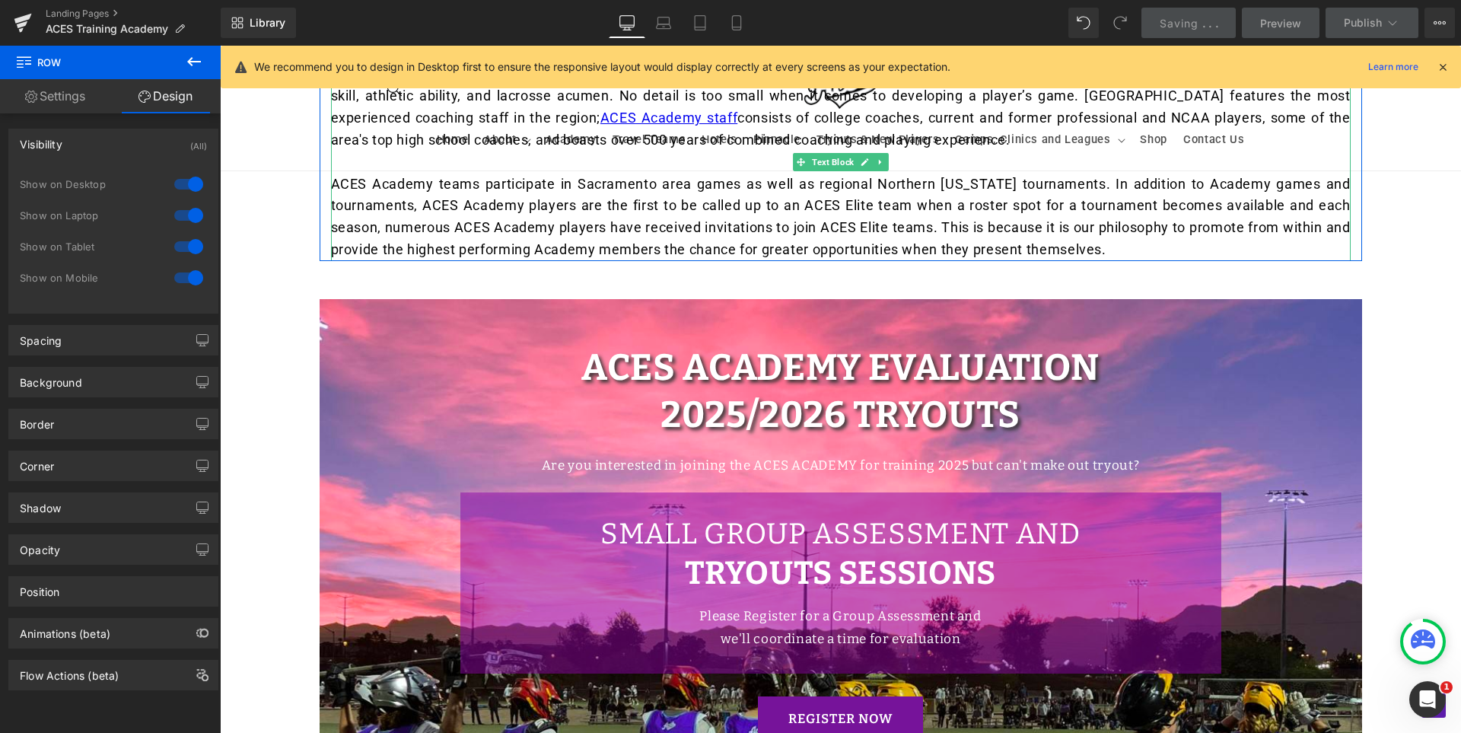
scroll to position [953, 0]
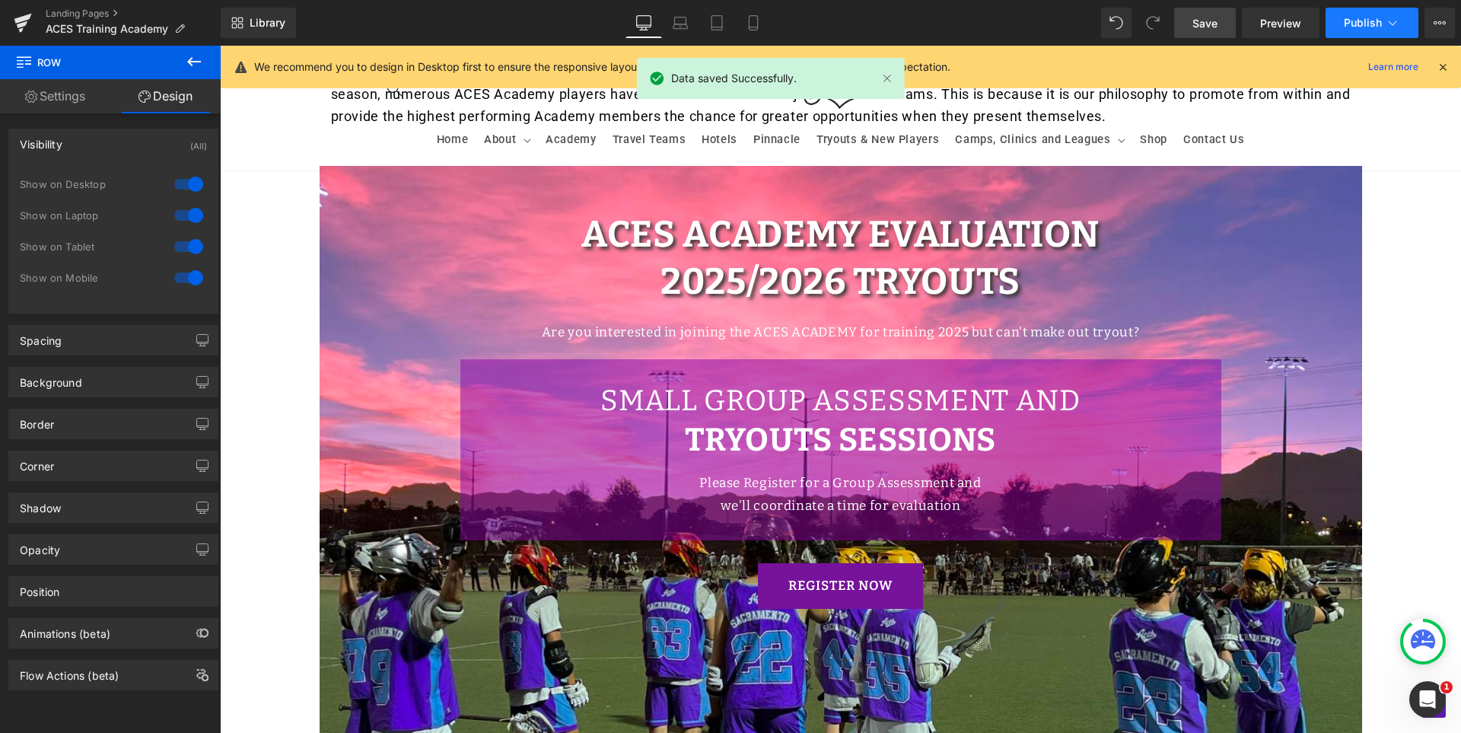
click at [1368, 22] on span "Publish" at bounding box center [1363, 23] width 38 height 12
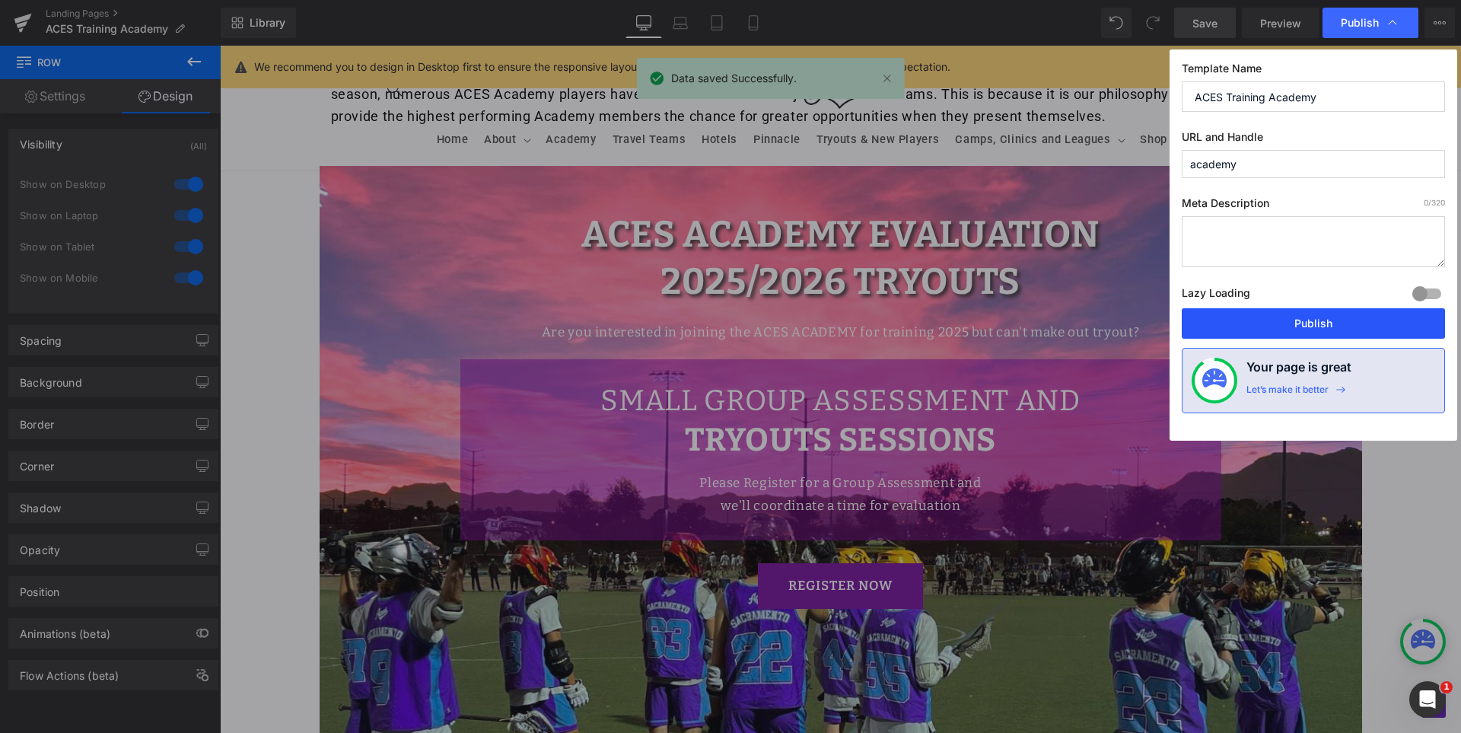
click at [1321, 318] on button "Publish" at bounding box center [1313, 323] width 263 height 30
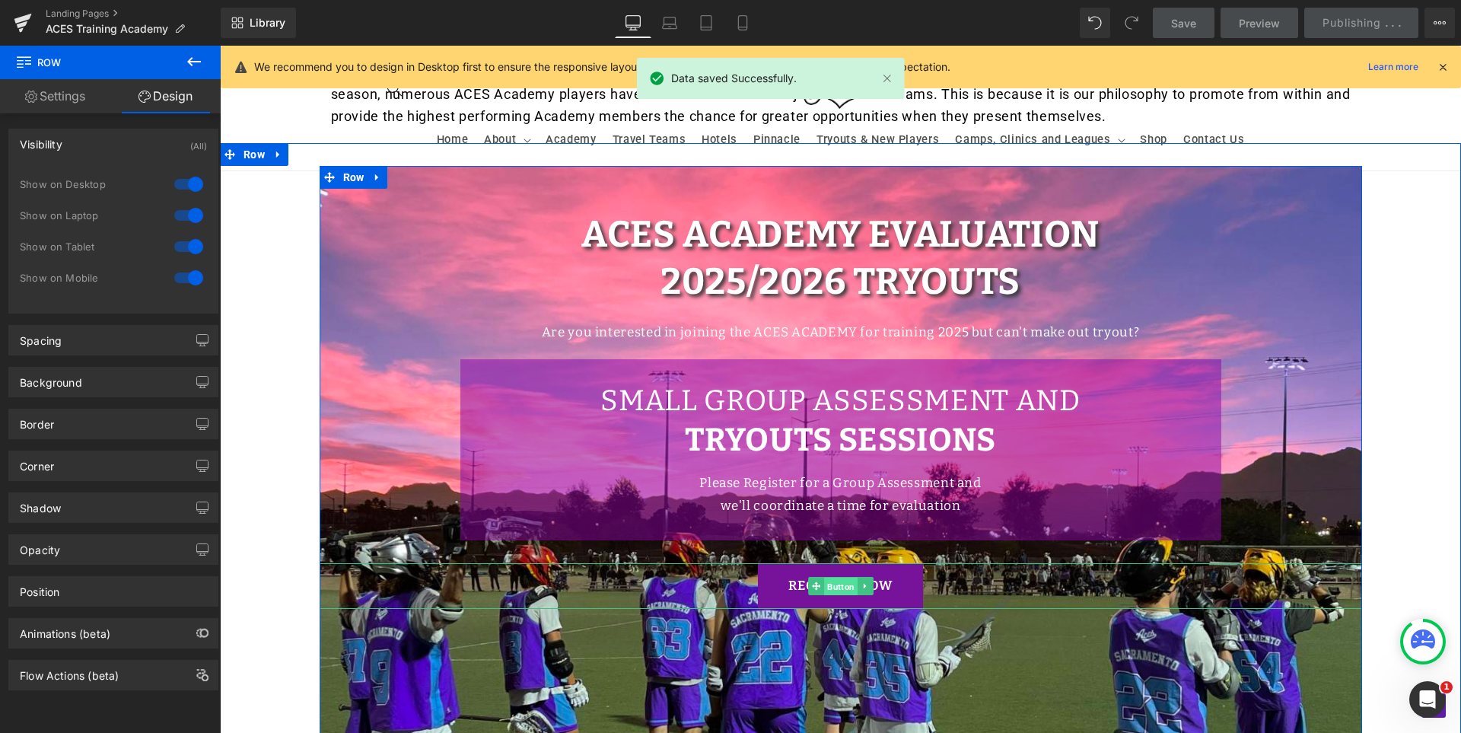
click at [824, 583] on span "Button" at bounding box center [840, 587] width 33 height 18
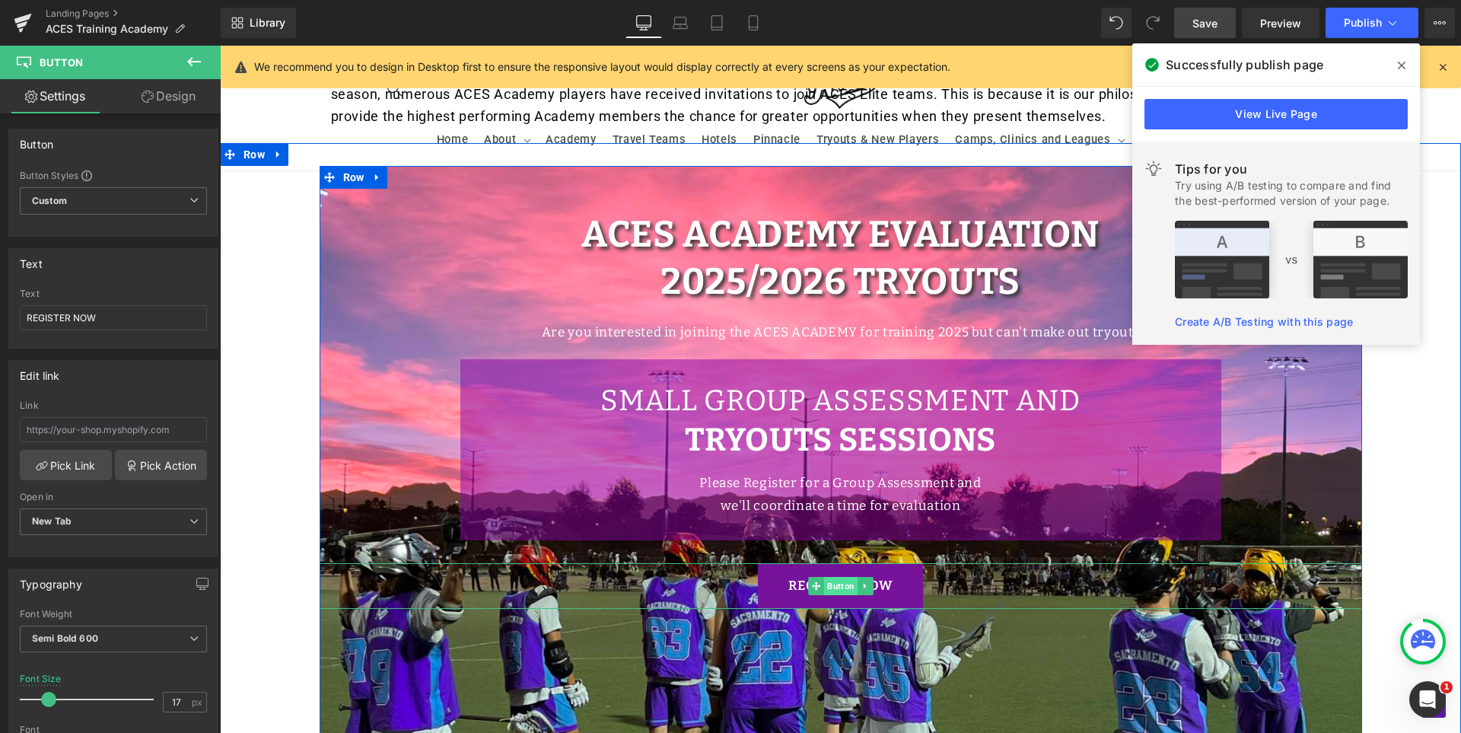
click at [835, 581] on span "Button" at bounding box center [840, 586] width 33 height 18
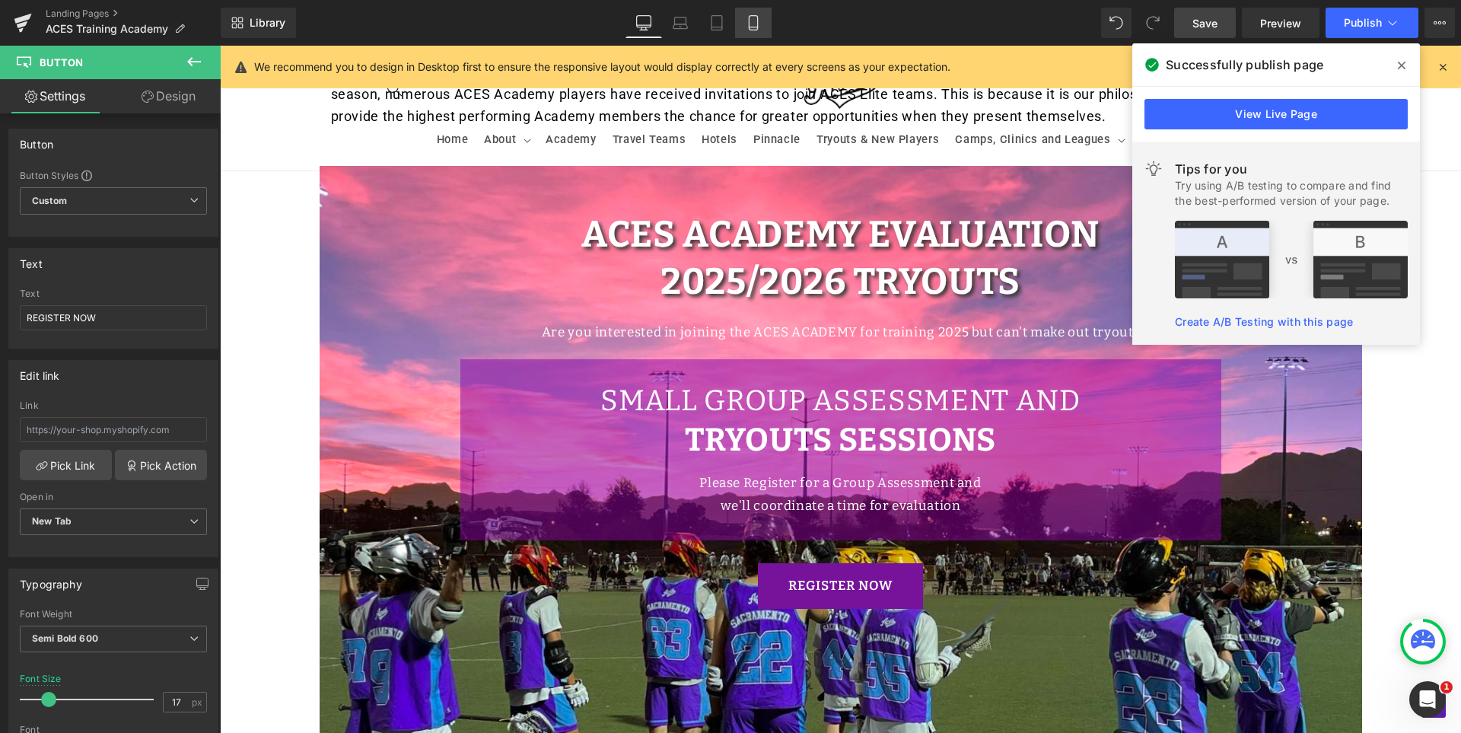
click at [753, 14] on link "Mobile" at bounding box center [753, 23] width 37 height 30
type input "15"
type input "100"
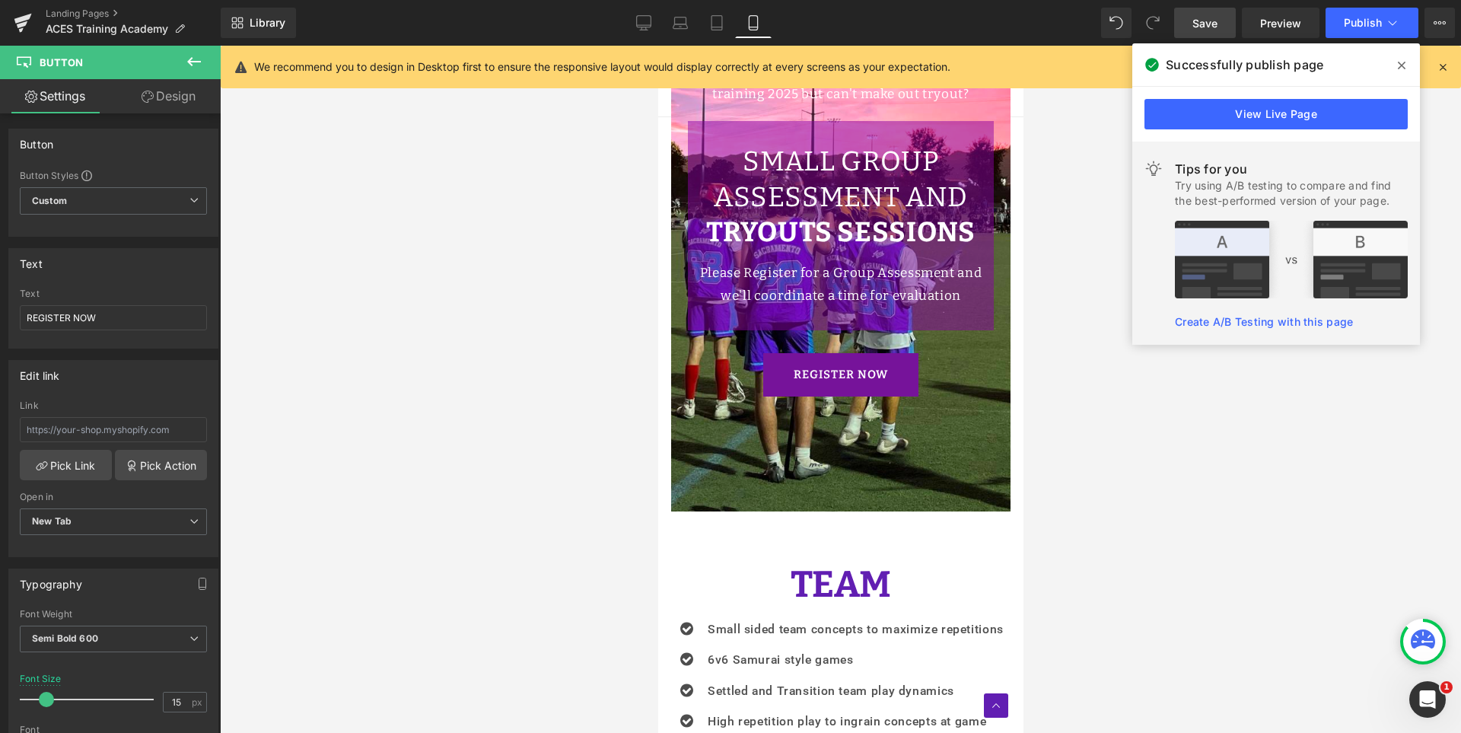
scroll to position [940, 0]
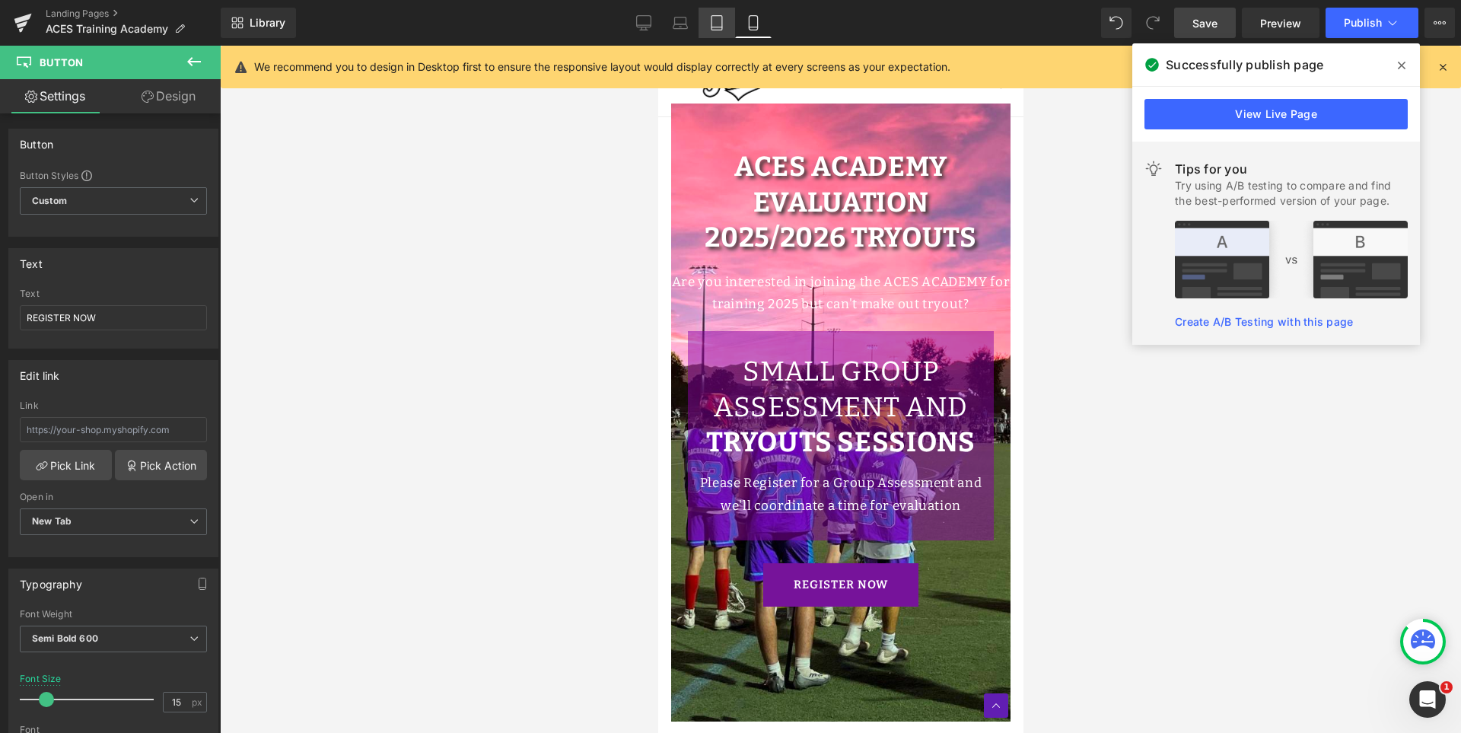
click at [719, 22] on icon at bounding box center [716, 22] width 15 height 15
type input "14"
type input "100"
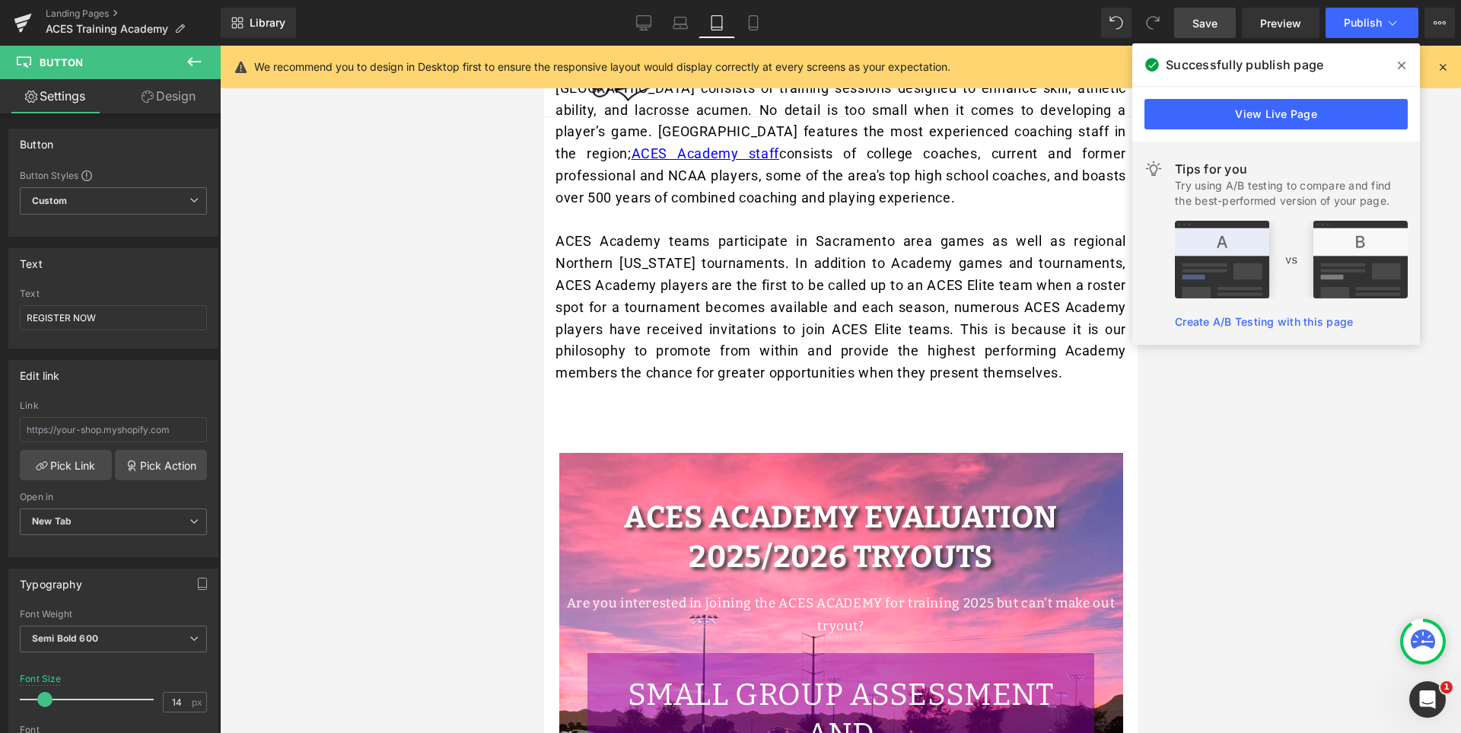
scroll to position [342, 0]
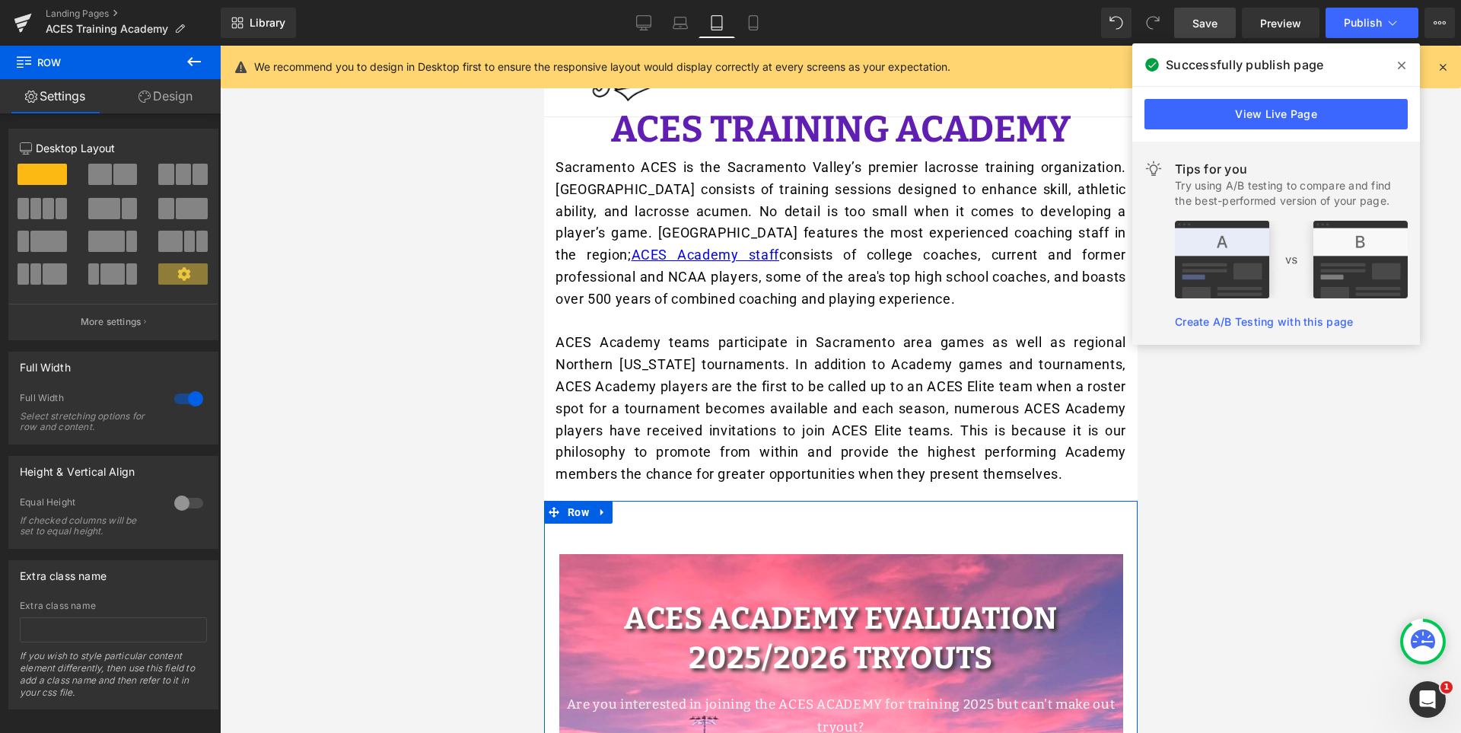
click at [186, 102] on link "Design" at bounding box center [165, 96] width 110 height 34
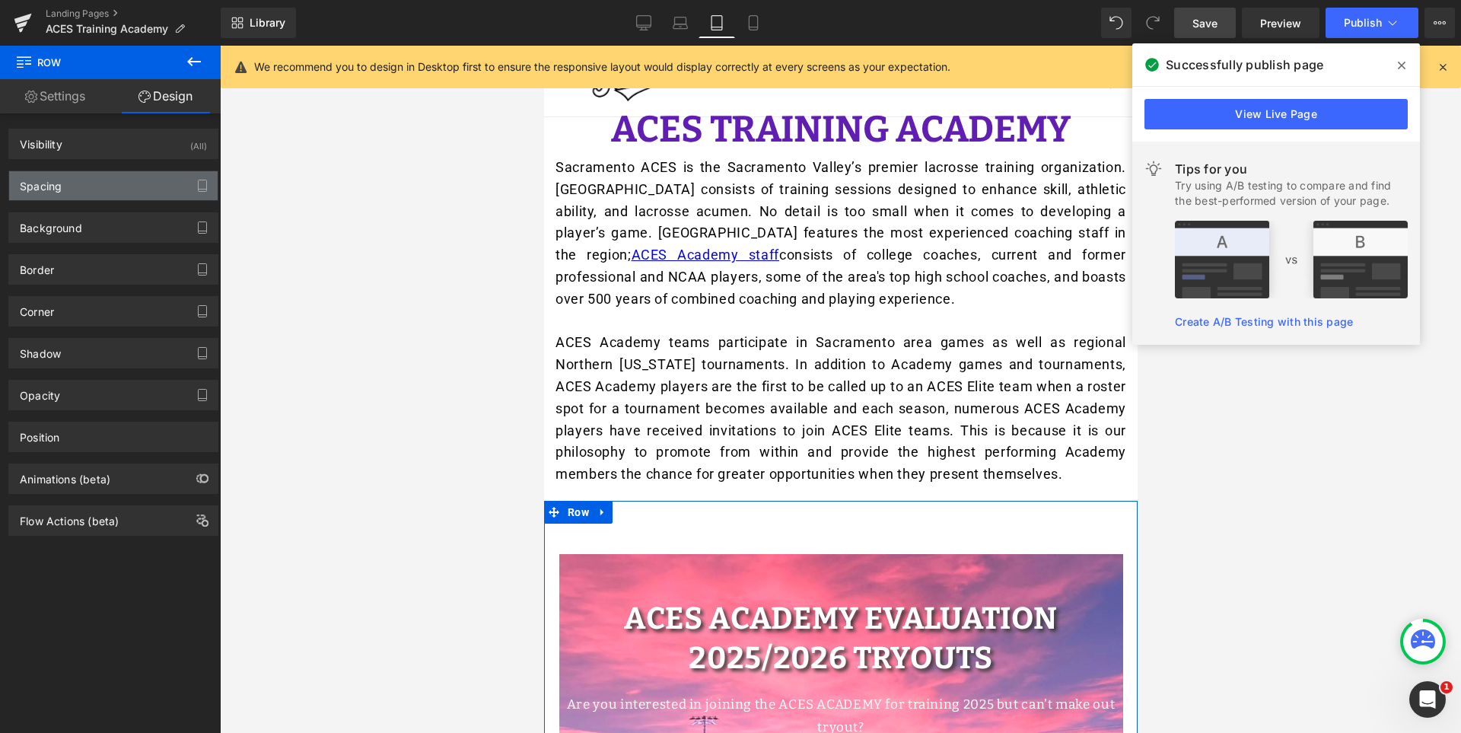
click at [119, 184] on div "Spacing" at bounding box center [113, 185] width 208 height 29
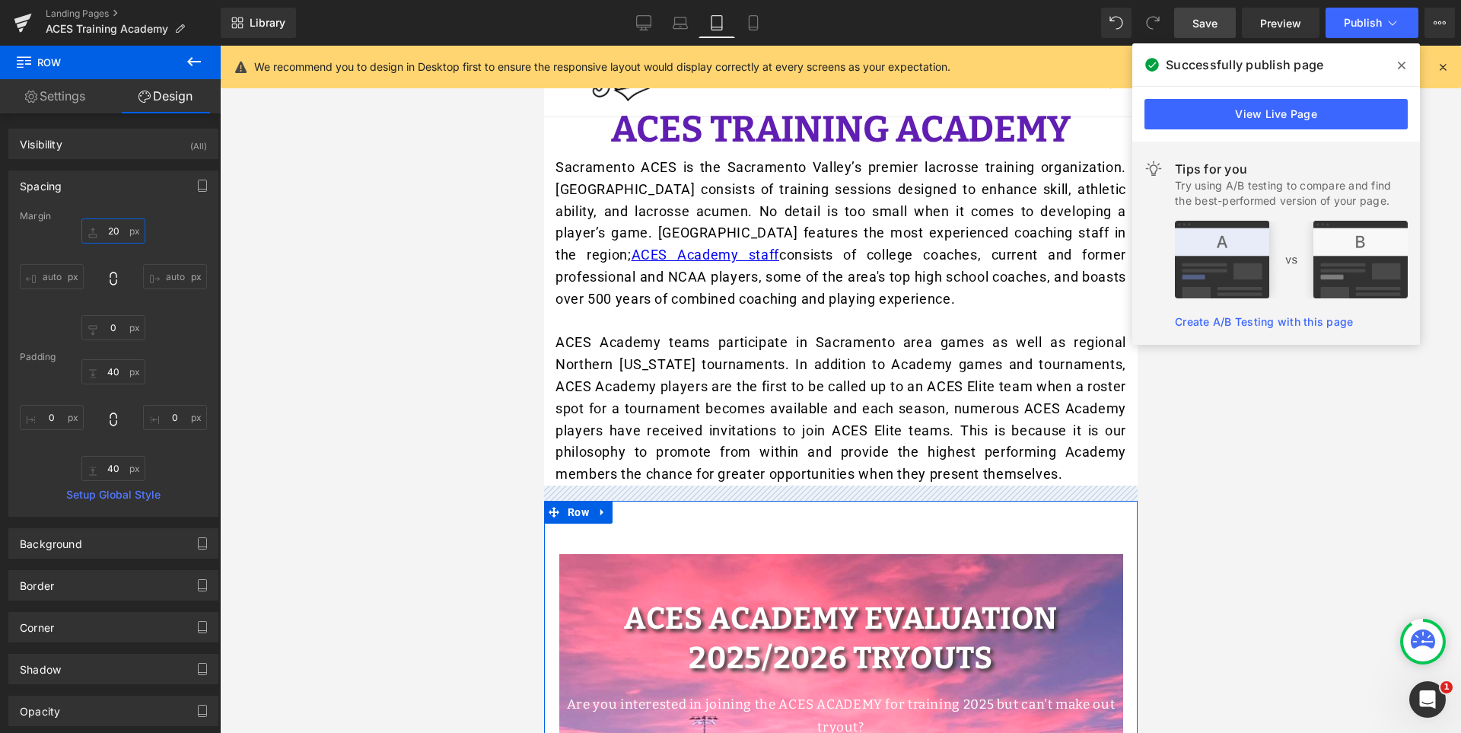
click at [120, 234] on input "20" at bounding box center [113, 230] width 64 height 25
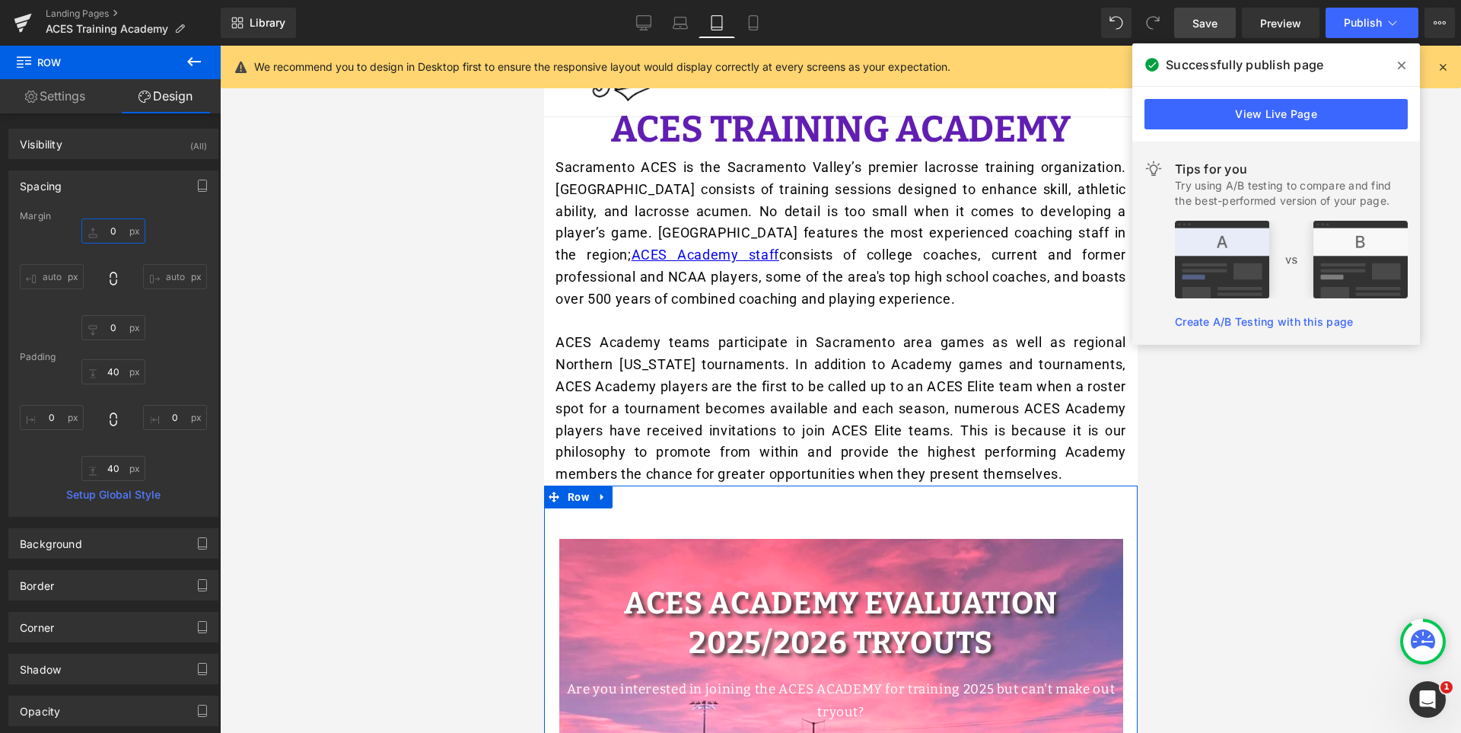
type input "0"
click at [145, 191] on div "Spacing" at bounding box center [113, 185] width 208 height 29
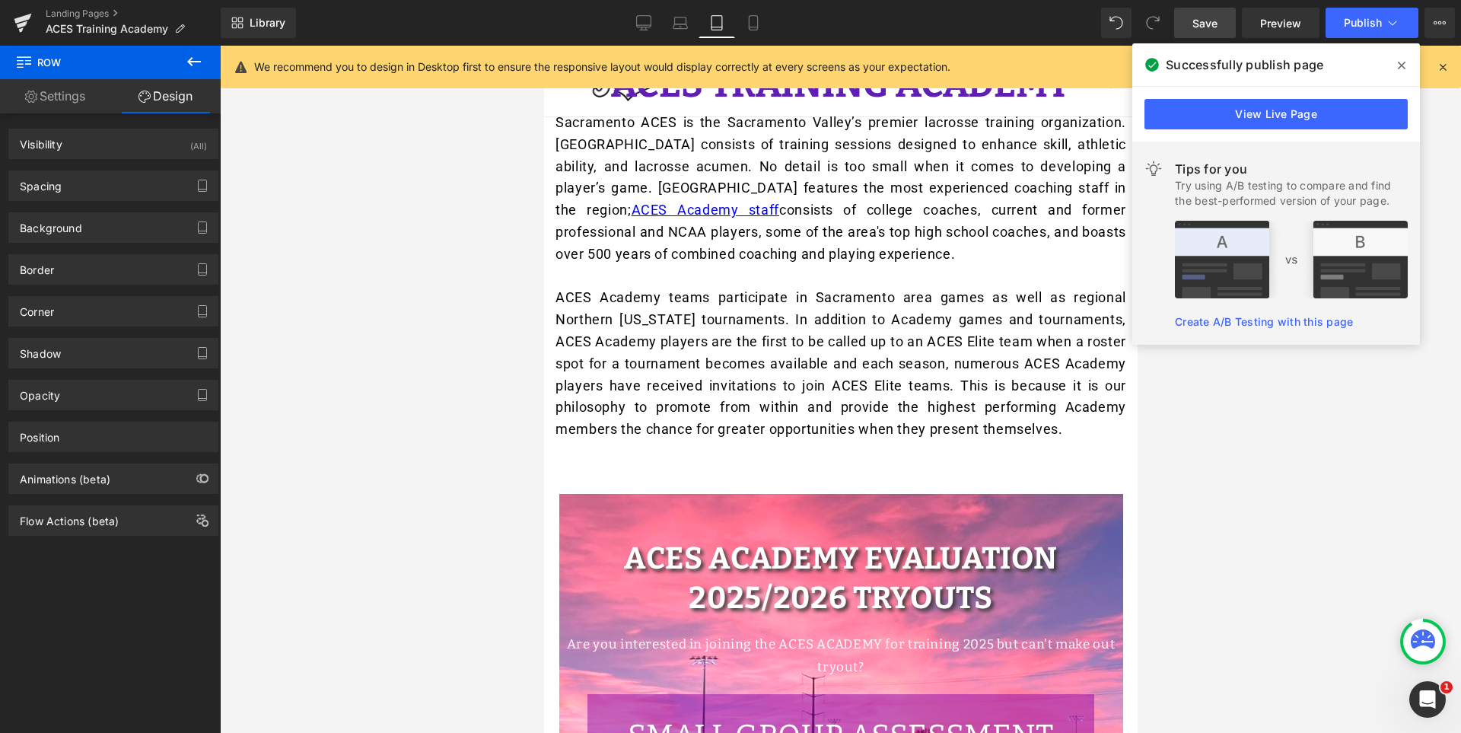
scroll to position [418, 0]
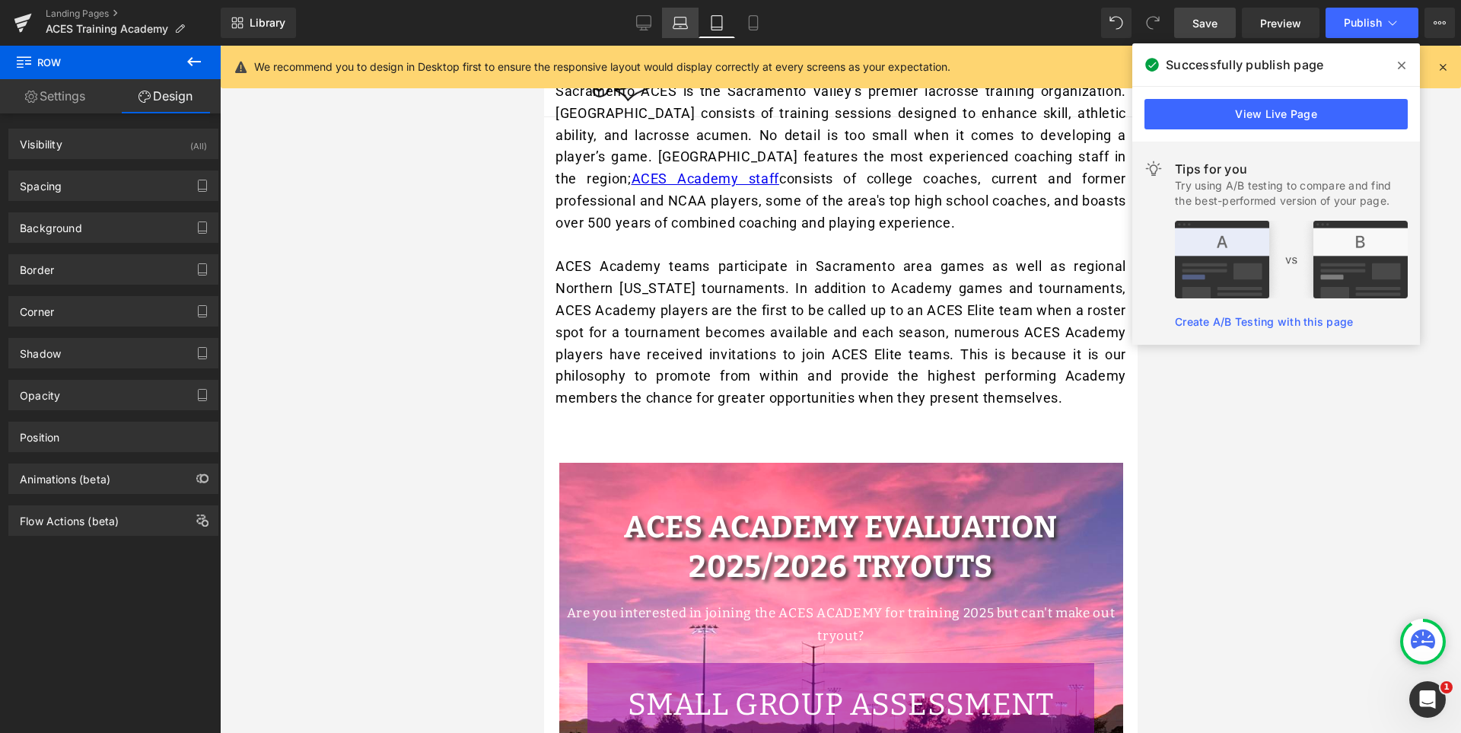
click at [686, 35] on link "Laptop" at bounding box center [680, 23] width 37 height 30
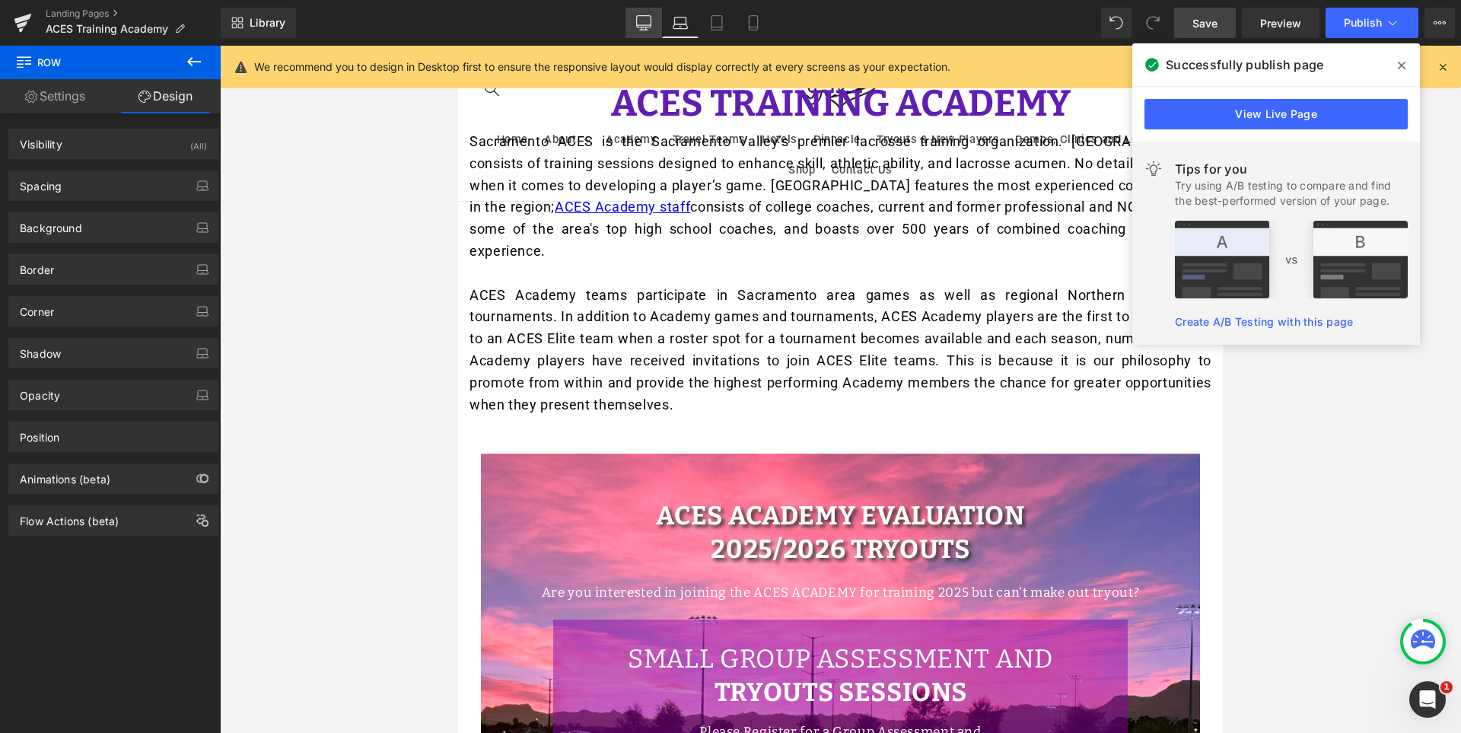
click at [632, 21] on link "Desktop" at bounding box center [643, 23] width 37 height 30
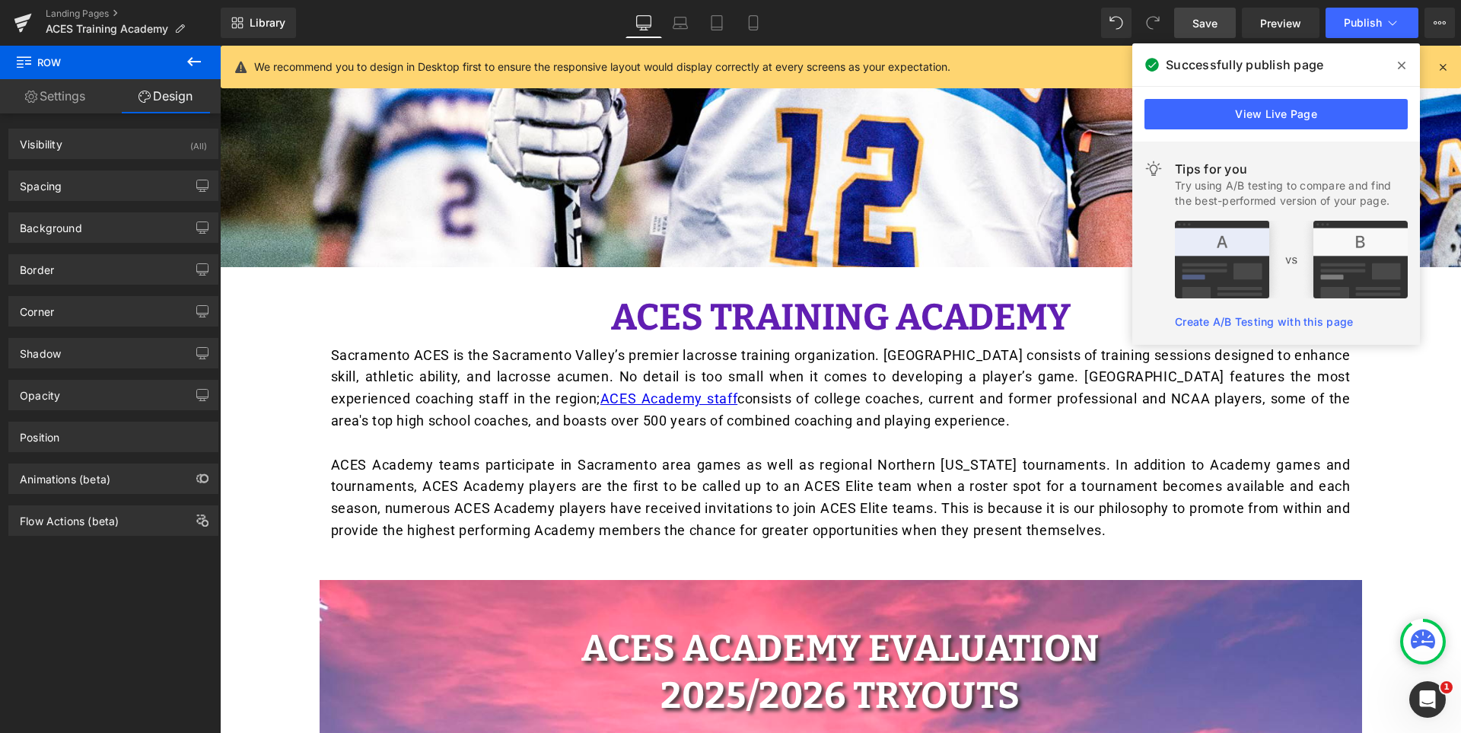
scroll to position [665, 0]
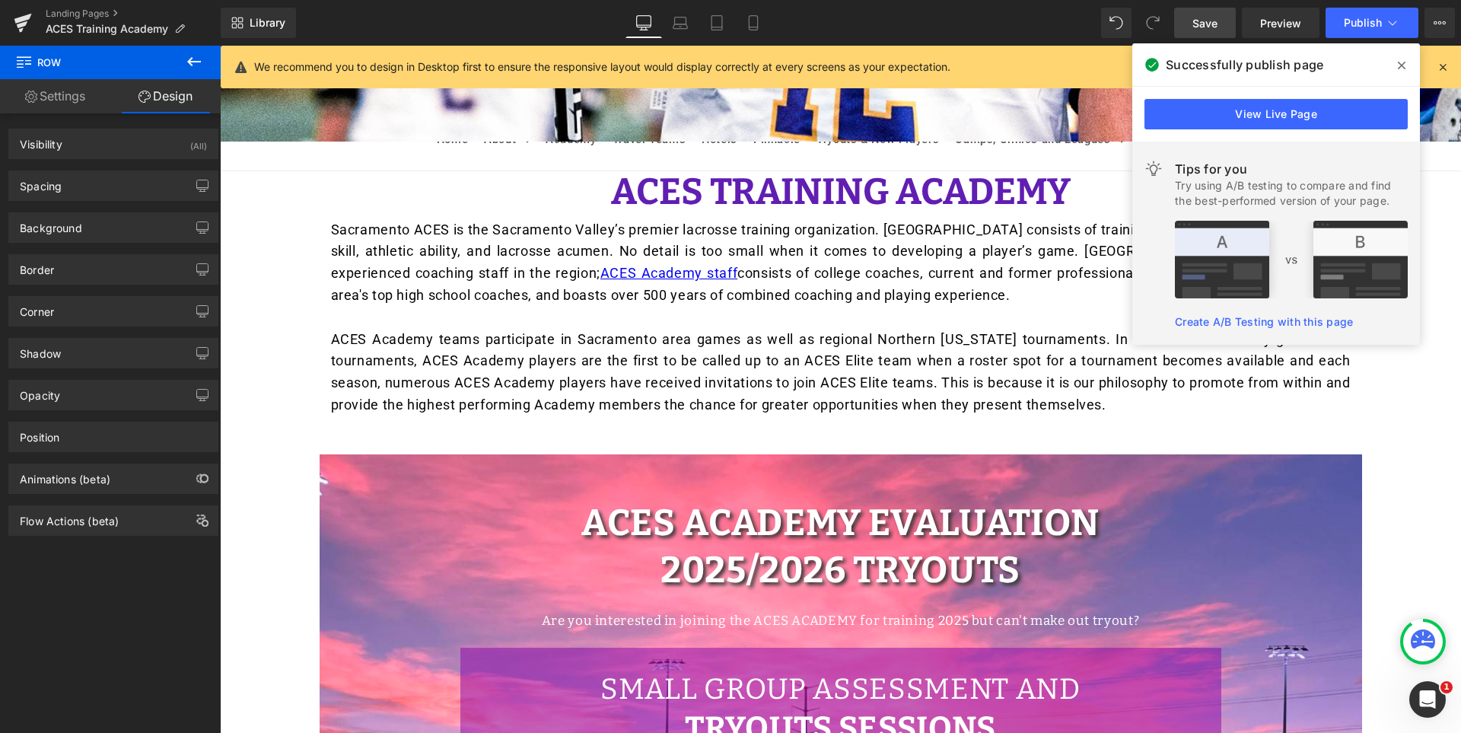
click at [1212, 12] on link "Save" at bounding box center [1205, 23] width 62 height 30
click at [1405, 67] on icon at bounding box center [1402, 65] width 8 height 12
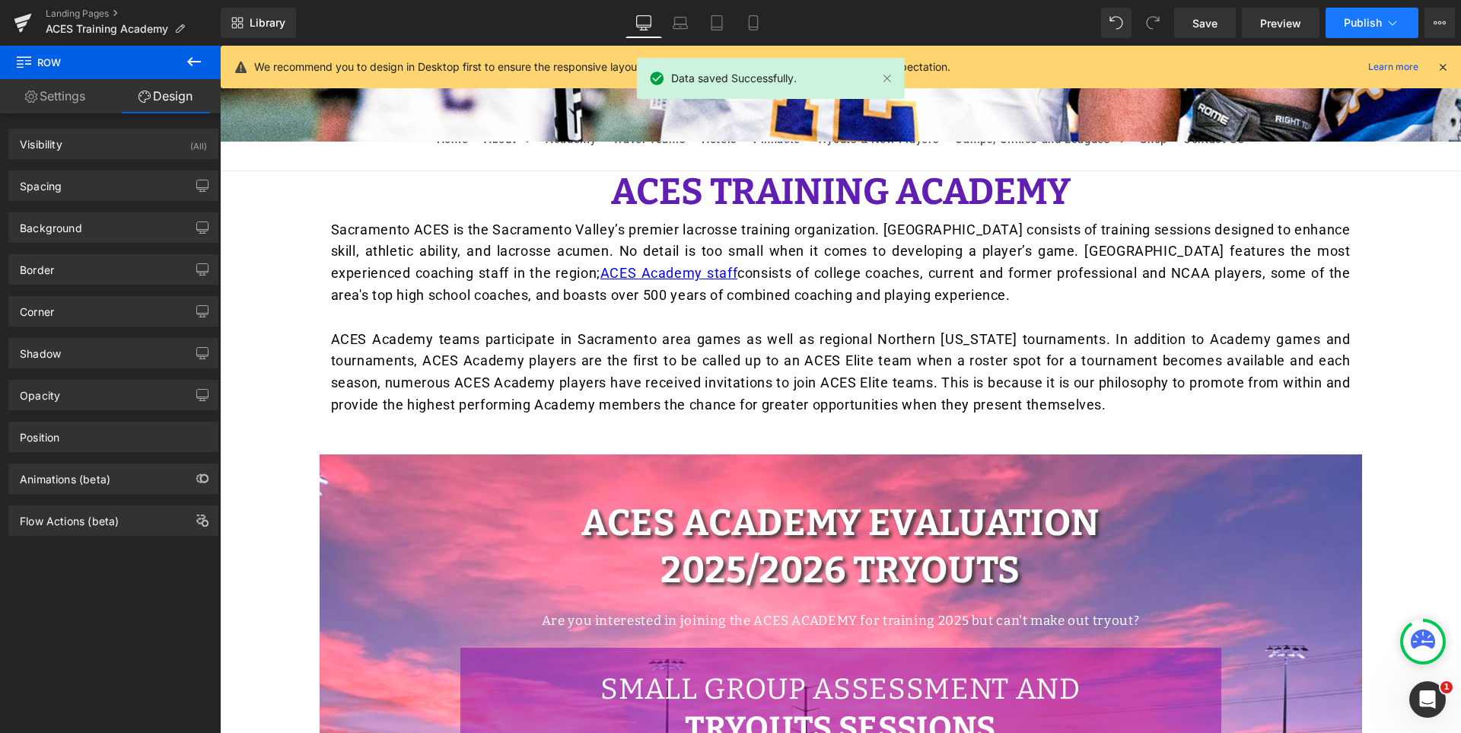
click at [1348, 25] on span "Publish" at bounding box center [1363, 23] width 38 height 12
click at [1370, 21] on span "Publish" at bounding box center [1363, 23] width 38 height 12
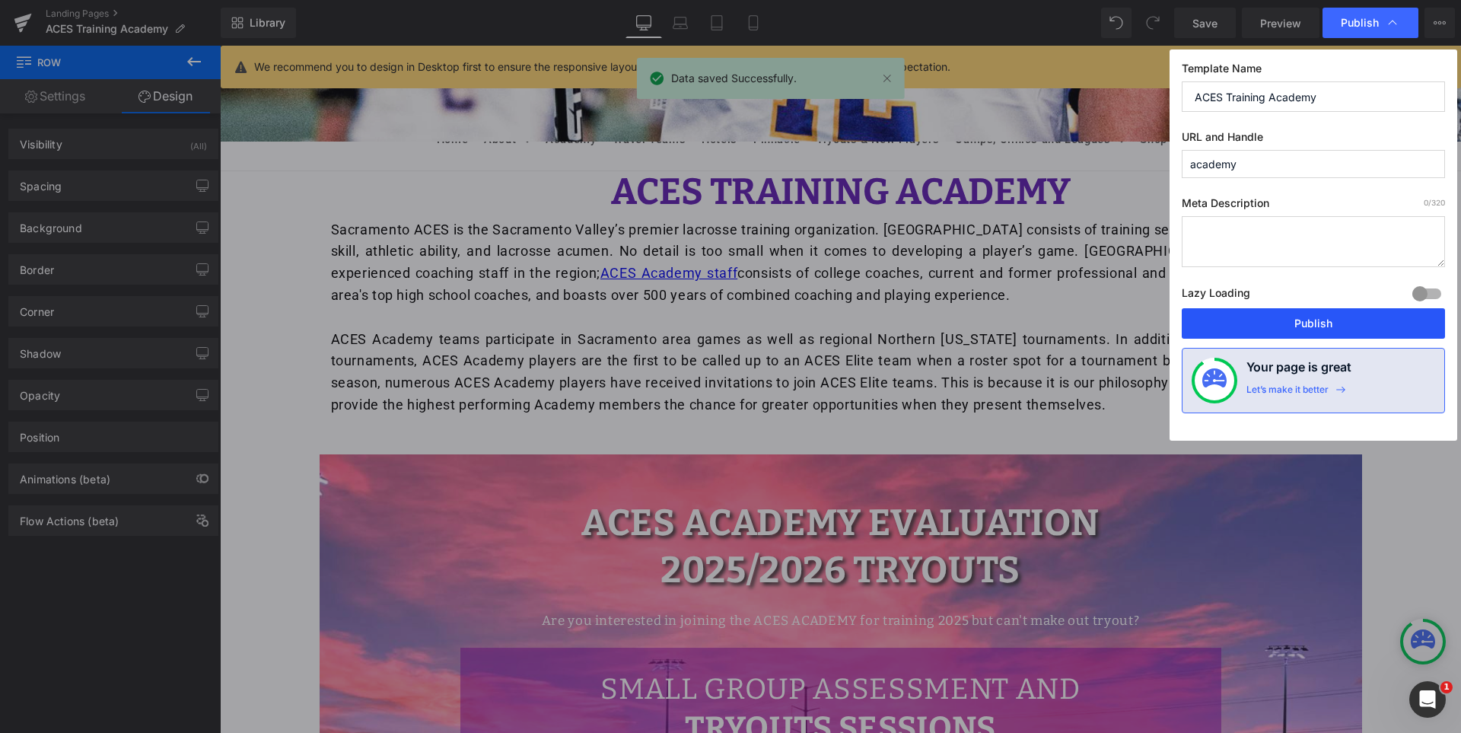
click at [1335, 320] on button "Publish" at bounding box center [1313, 323] width 263 height 30
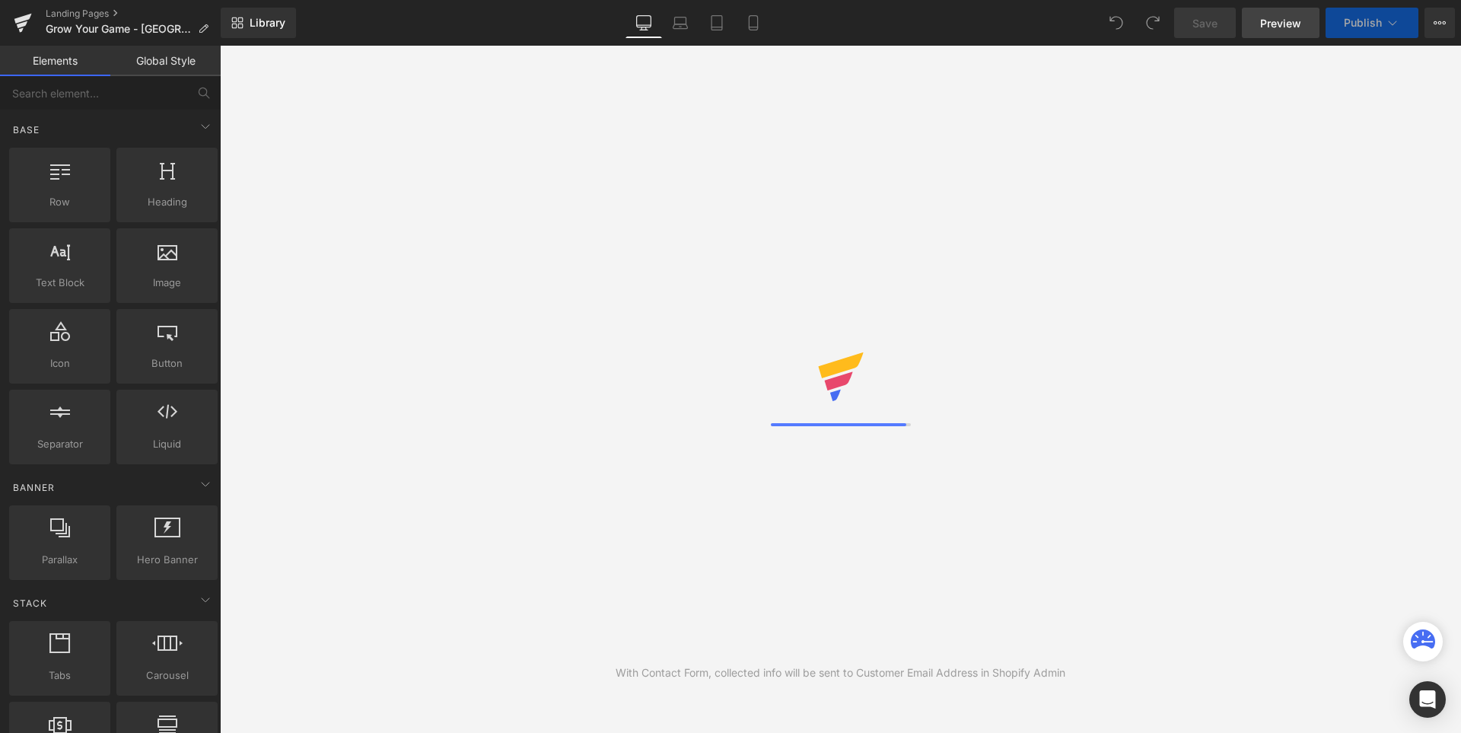
click at [1286, 22] on span "Preview" at bounding box center [1280, 23] width 41 height 16
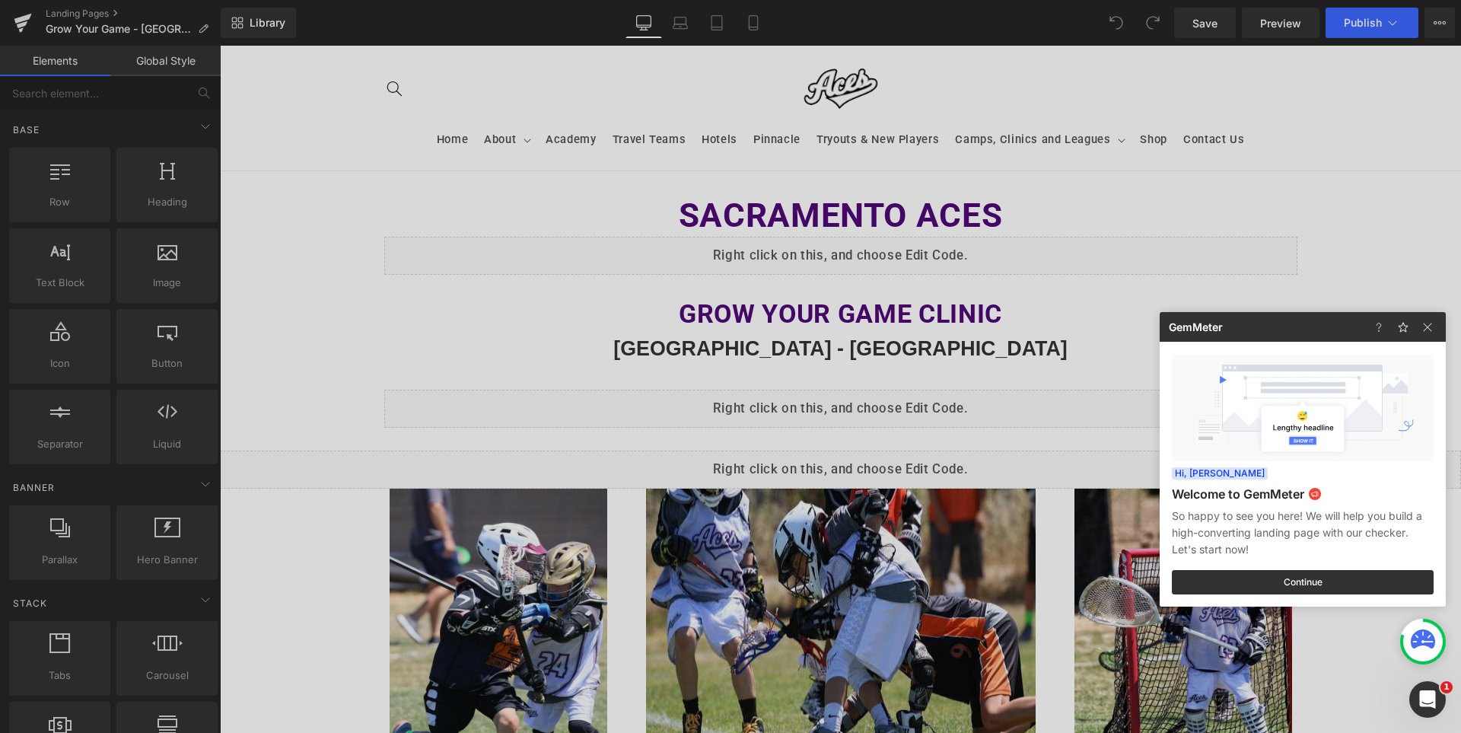
click at [0, 0] on div at bounding box center [0, 0] width 0 height 0
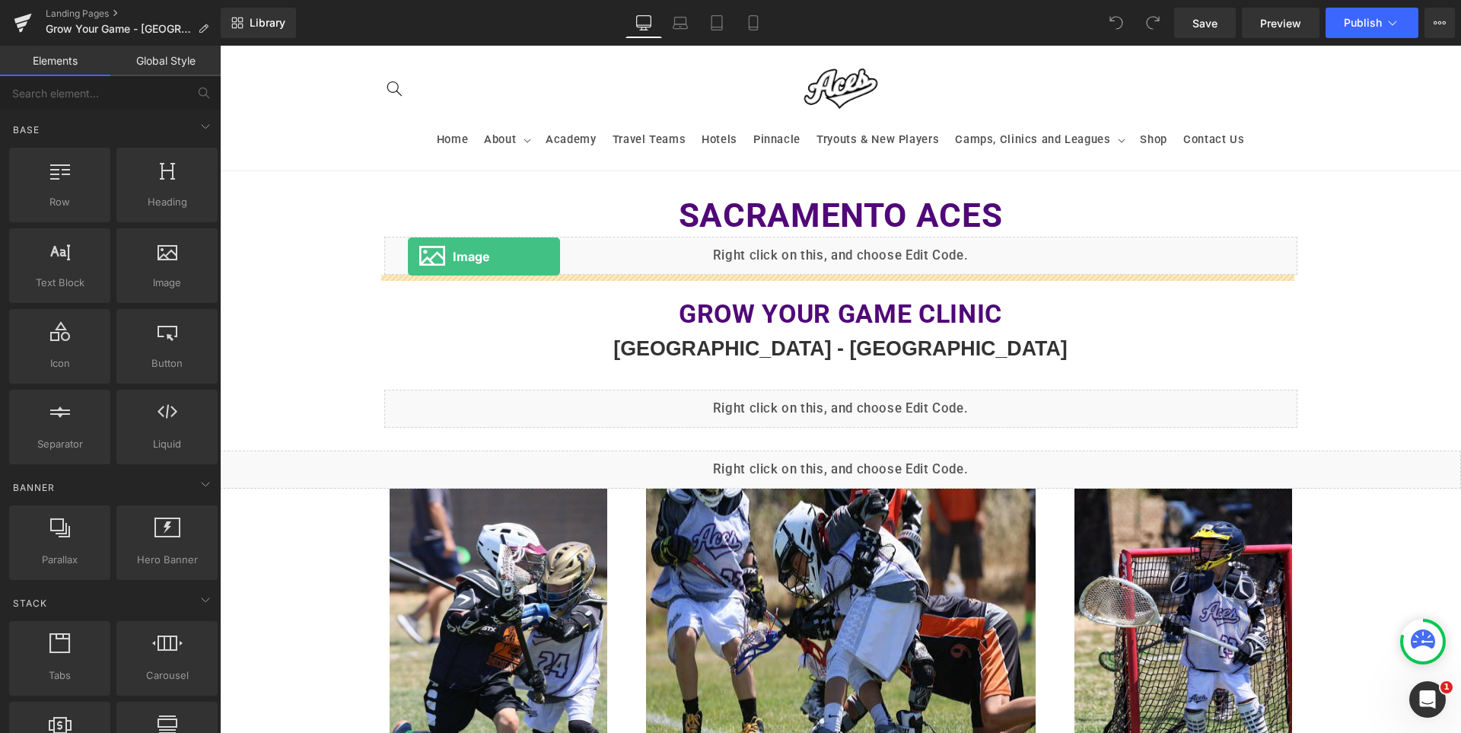
drag, startPoint x: 392, startPoint y: 311, endPoint x: 408, endPoint y: 256, distance: 57.1
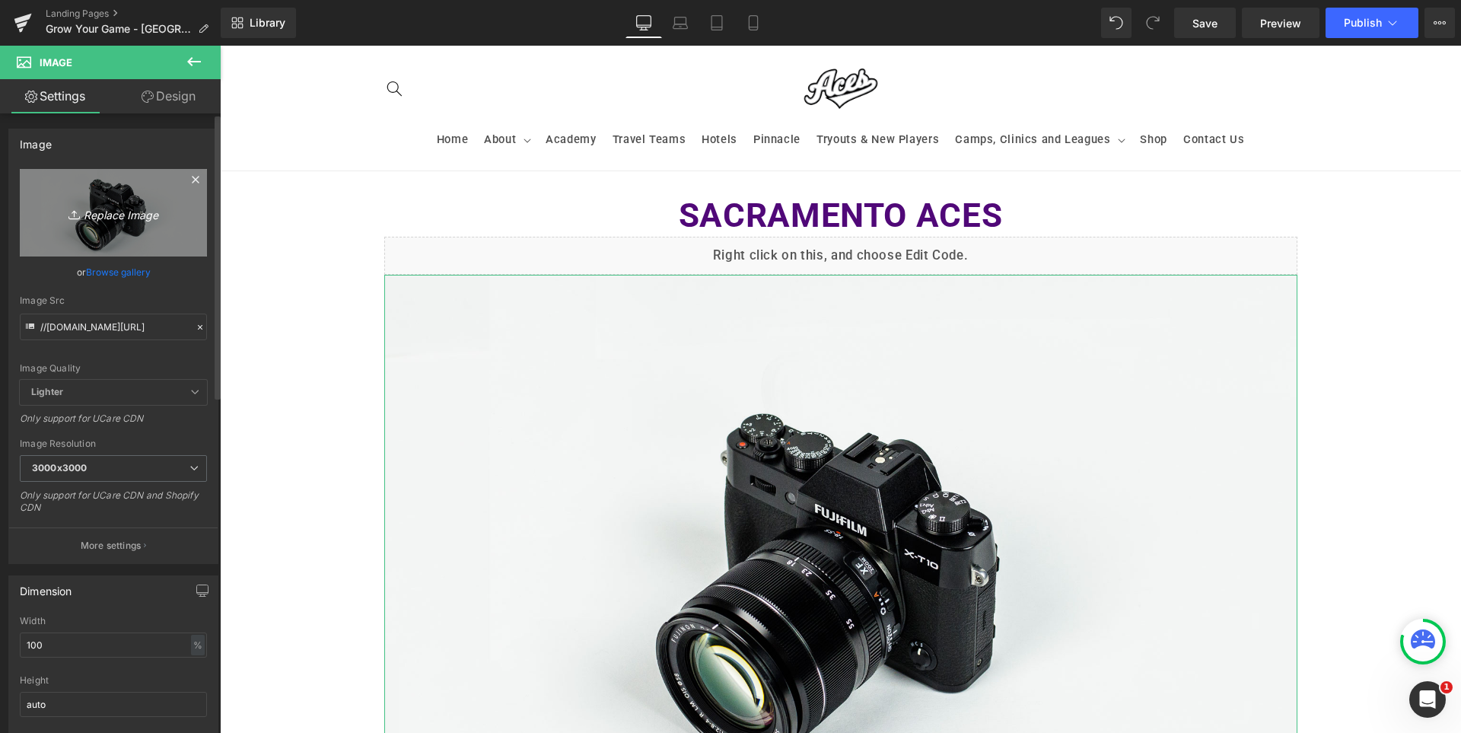
click at [118, 228] on link "Replace Image" at bounding box center [113, 213] width 187 height 88
type input "C:\fakepath\GYG 2025_EL DORADO.jpg"
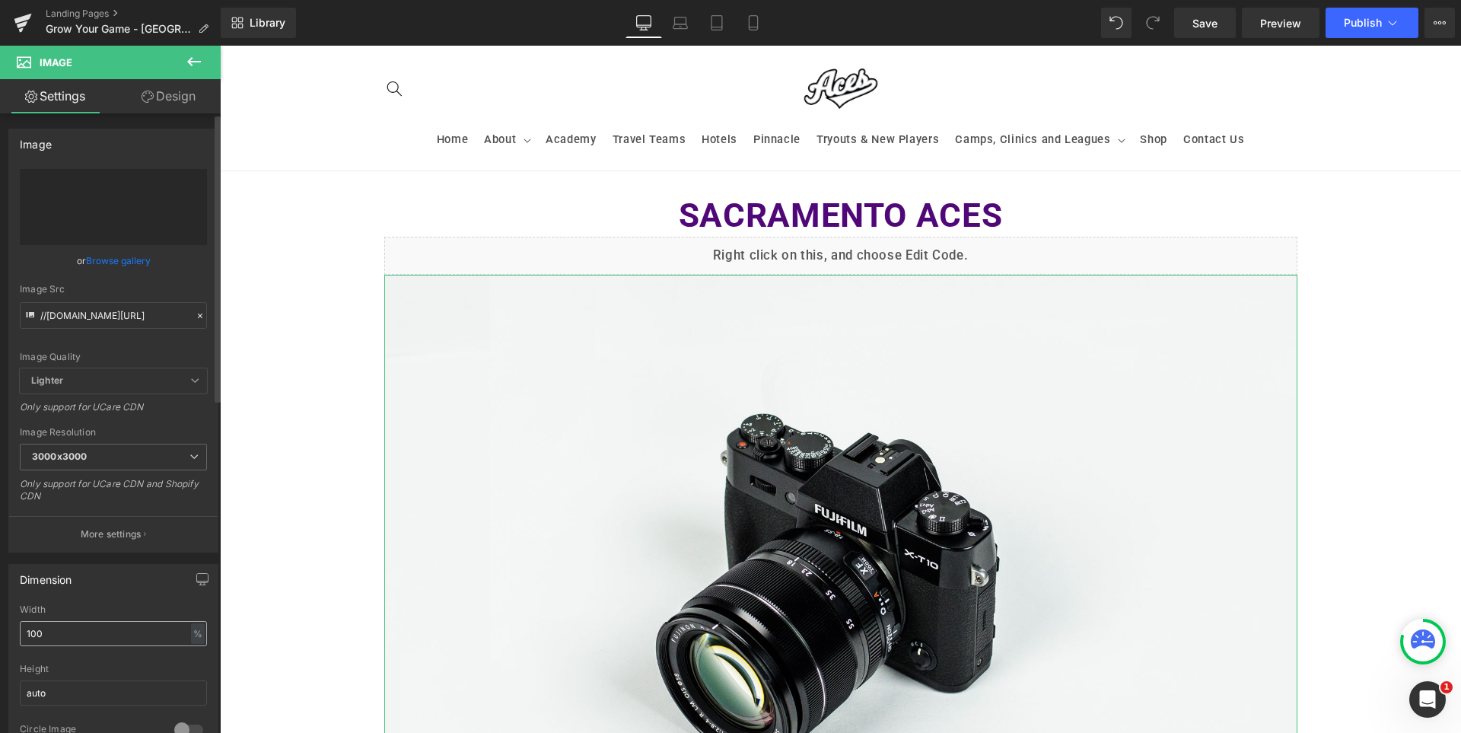
type input "[URL][DOMAIN_NAME]"
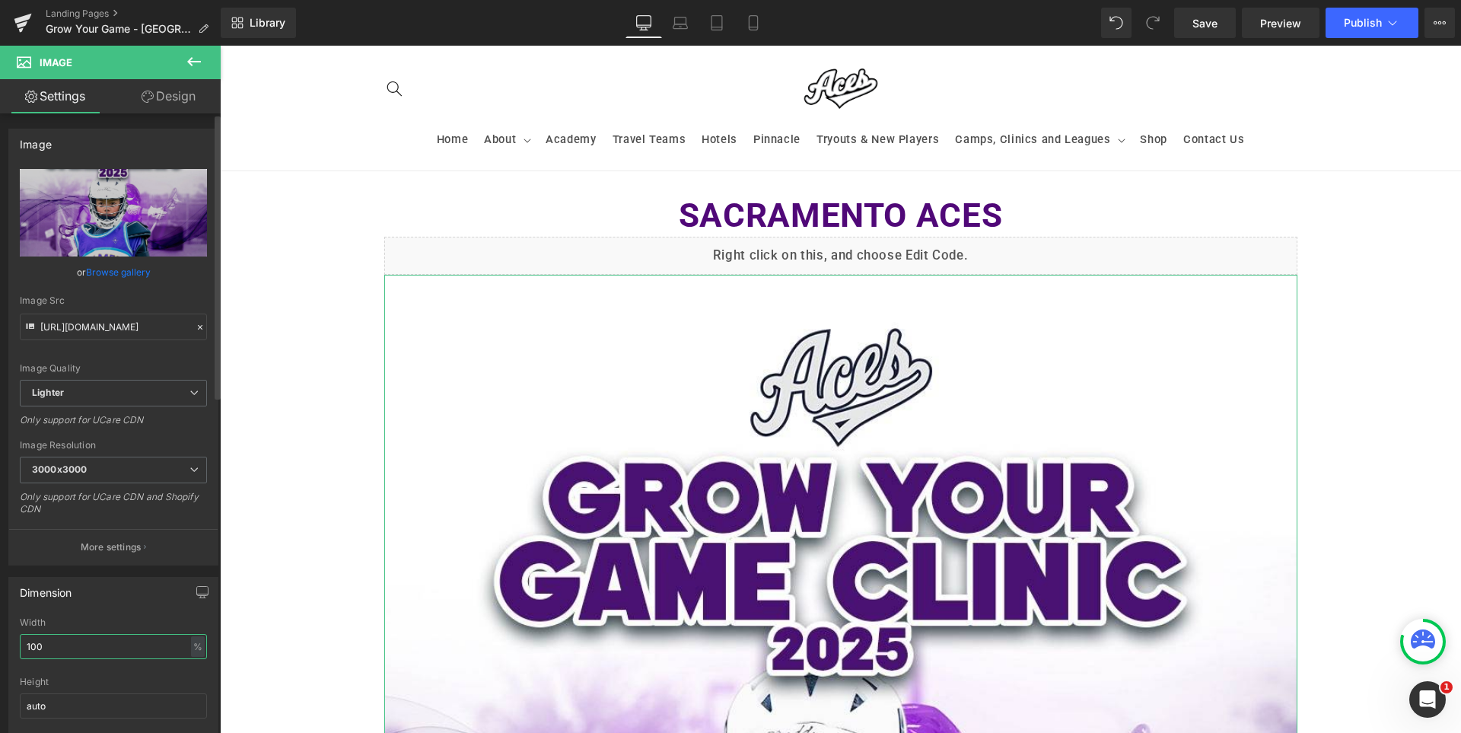
click at [57, 634] on input "100" at bounding box center [113, 646] width 187 height 25
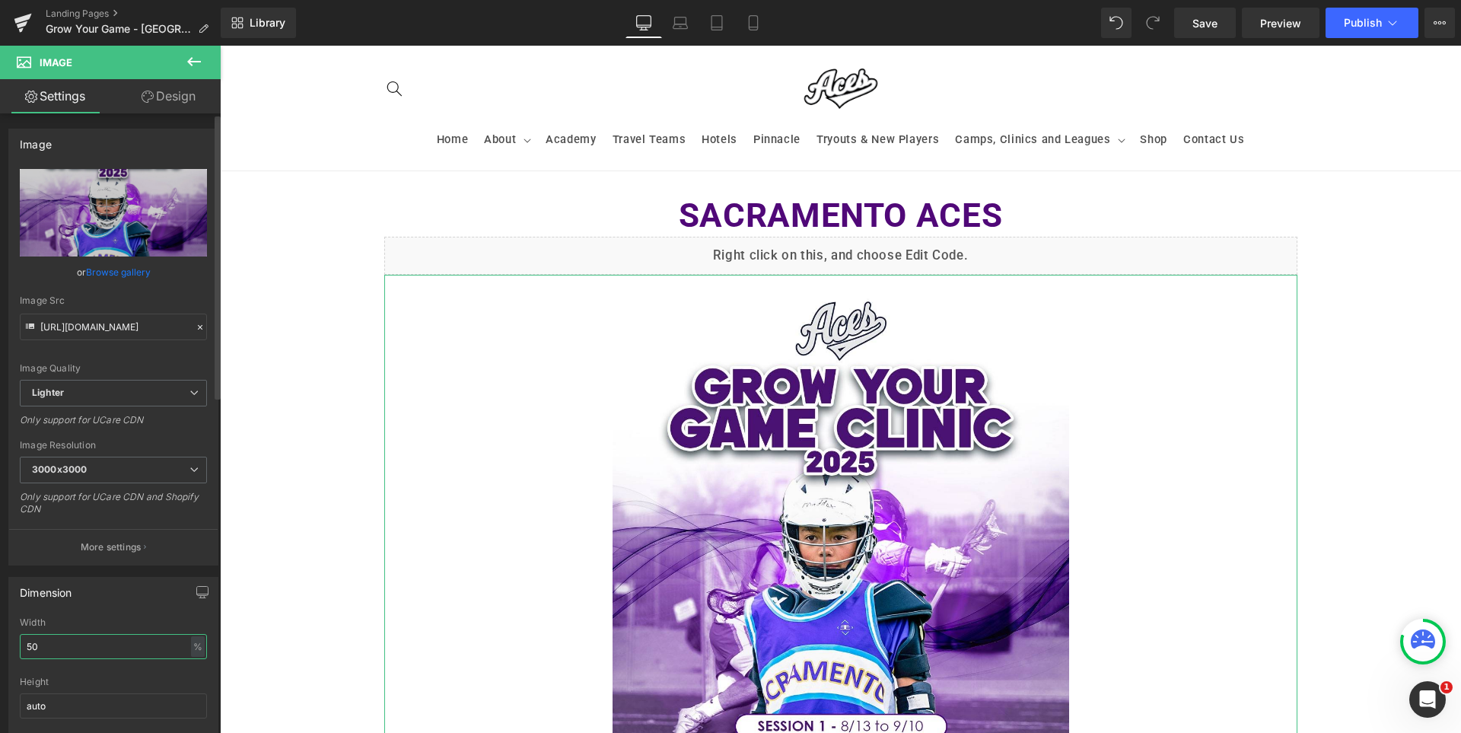
type input "50"
click at [75, 615] on div "Dimension 50% Width 50 % % px auto Height auto 0 Circle Image" at bounding box center [113, 673] width 210 height 193
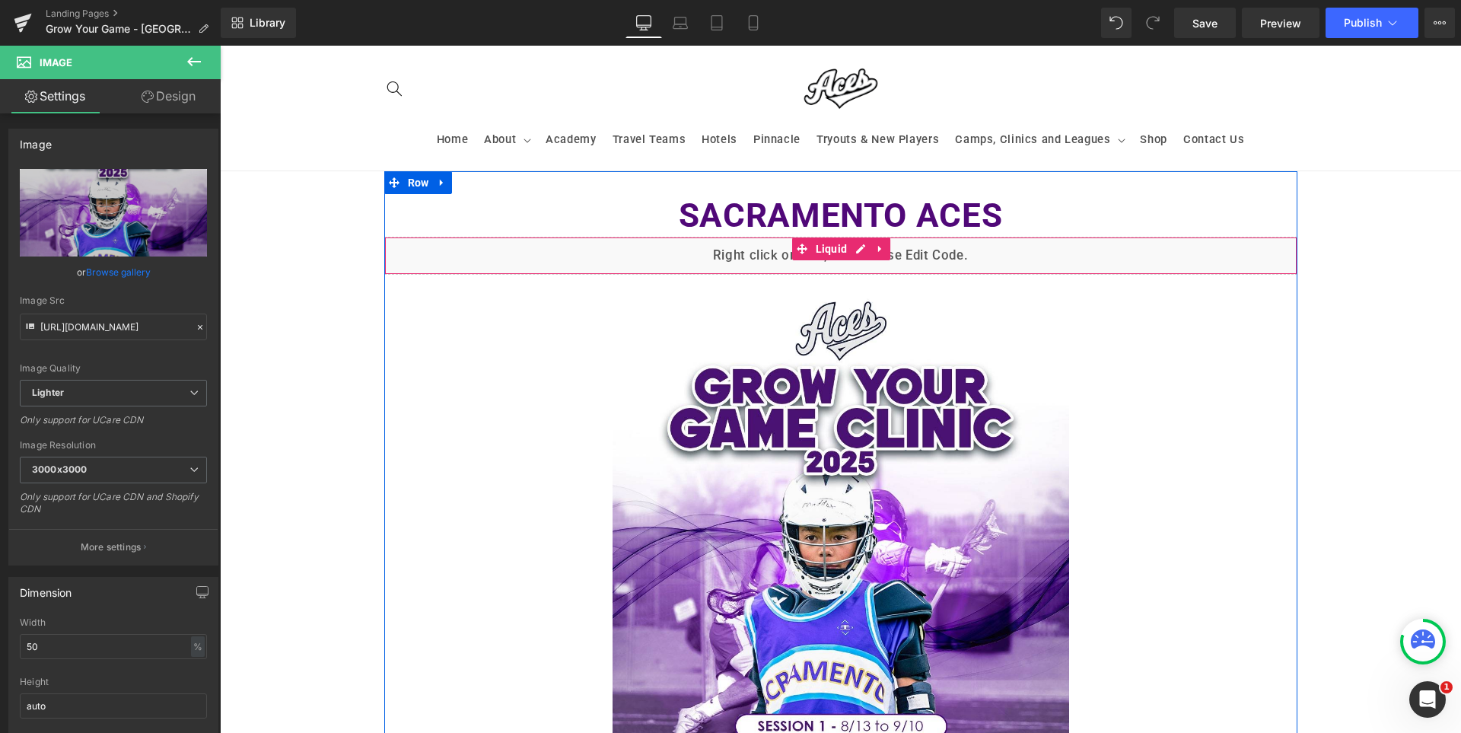
scroll to position [304, 0]
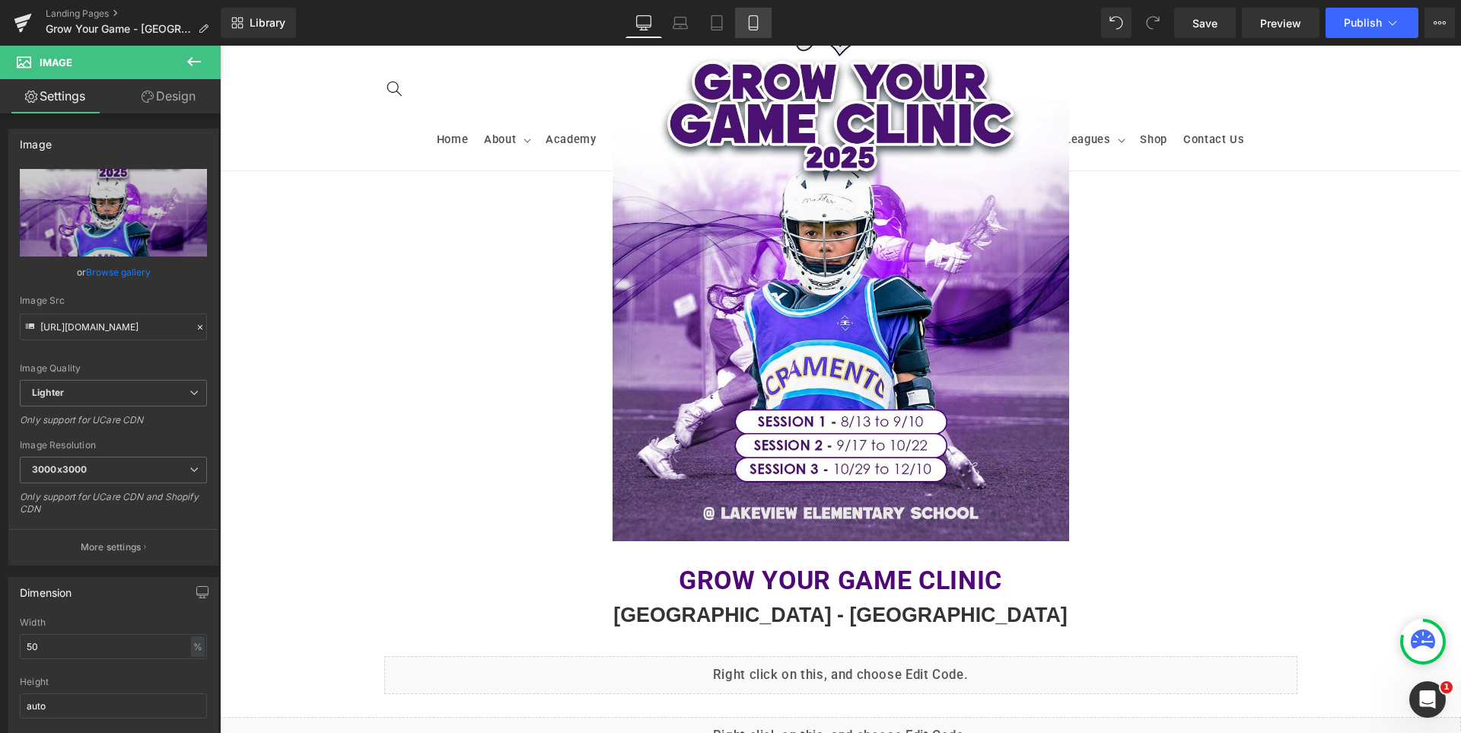
click at [764, 27] on link "Mobile" at bounding box center [753, 23] width 37 height 30
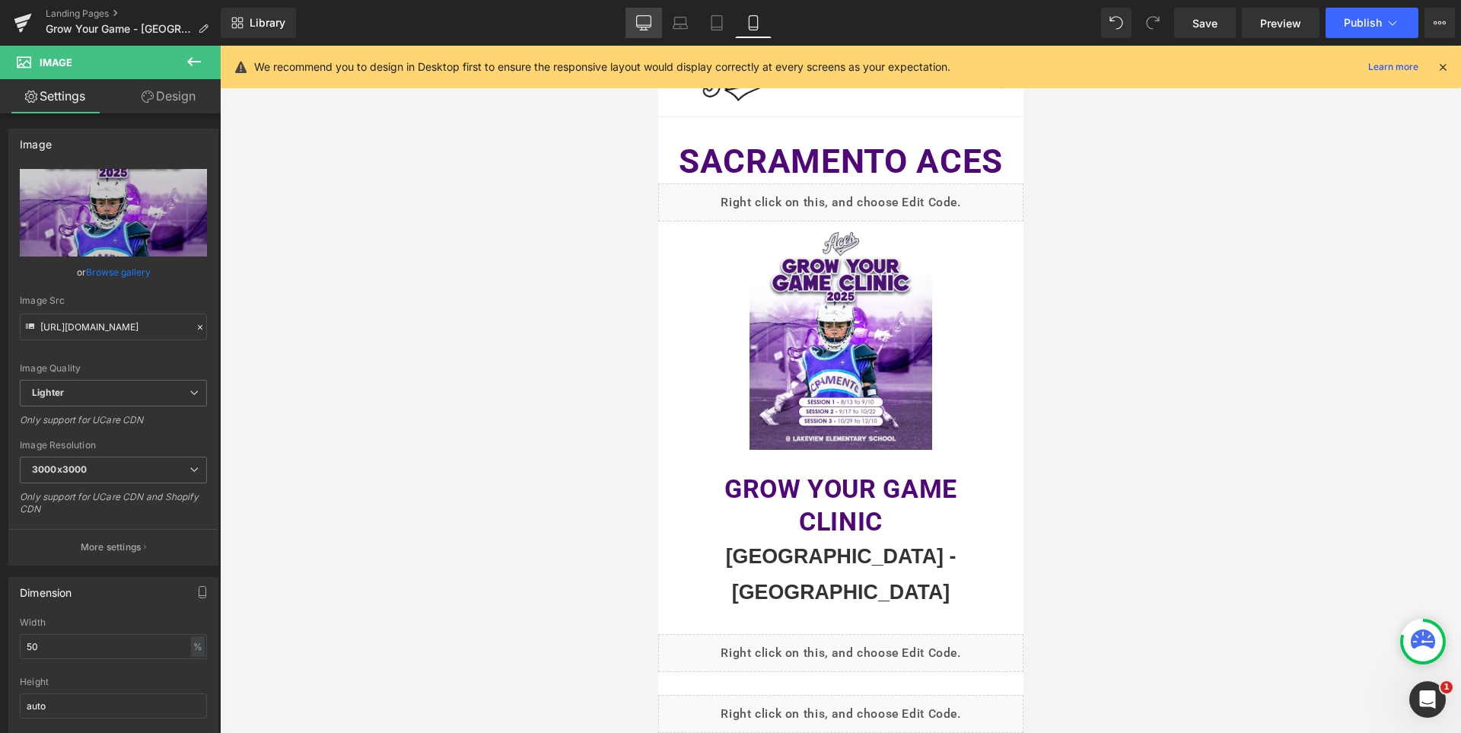
click at [633, 24] on link "Desktop" at bounding box center [643, 23] width 37 height 30
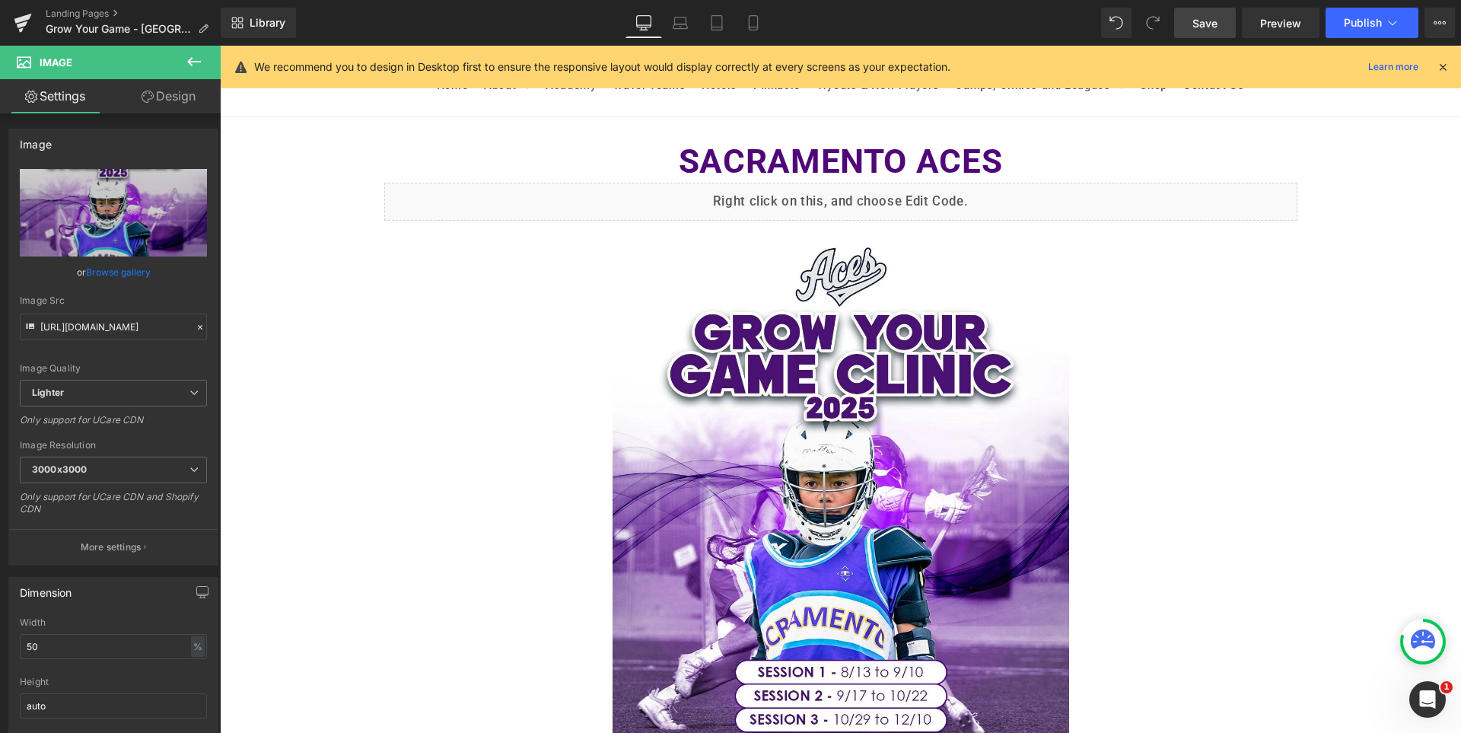
click at [1208, 25] on span "Save" at bounding box center [1204, 23] width 25 height 16
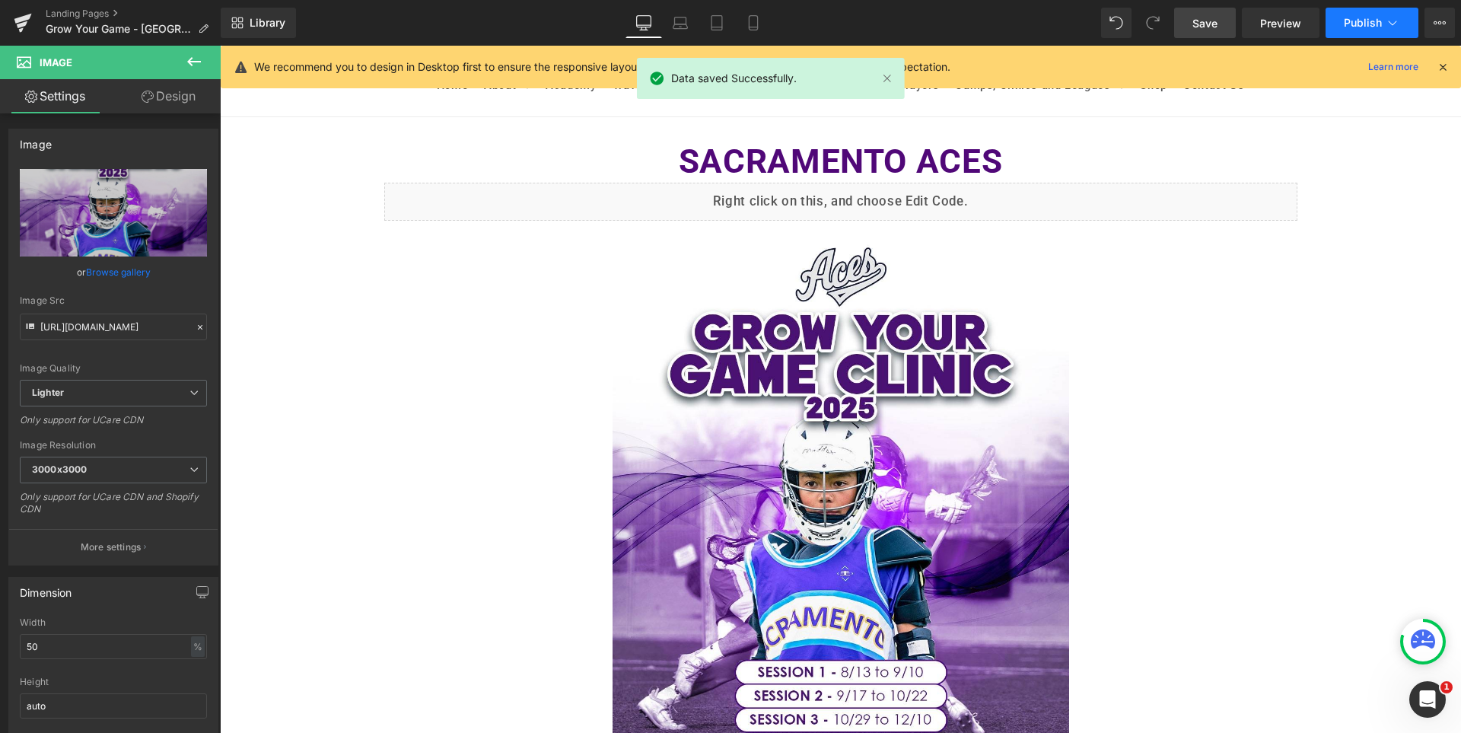
click at [1361, 19] on span "Publish" at bounding box center [1363, 23] width 38 height 12
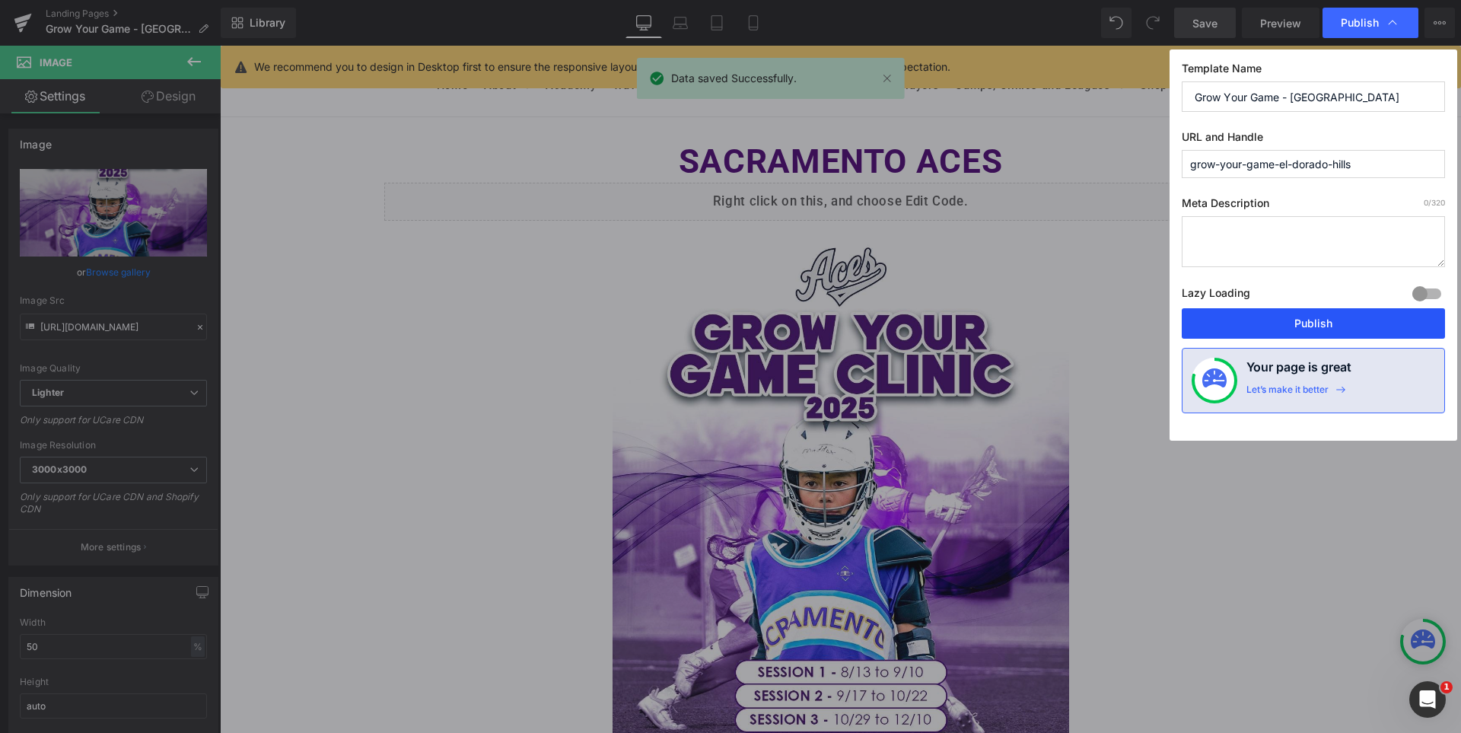
click at [1342, 322] on button "Publish" at bounding box center [1313, 323] width 263 height 30
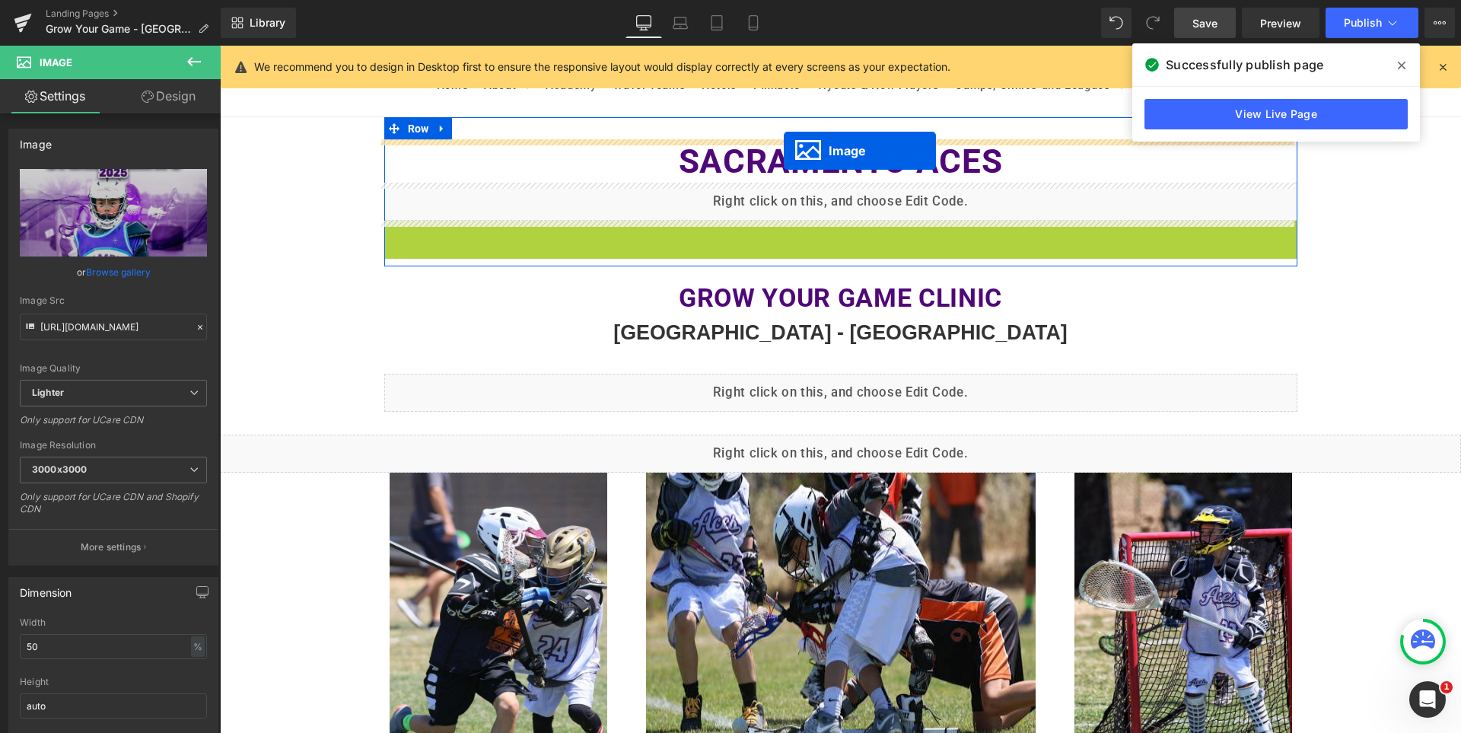
drag, startPoint x: 814, startPoint y: 504, endPoint x: 784, endPoint y: 151, distance: 354.4
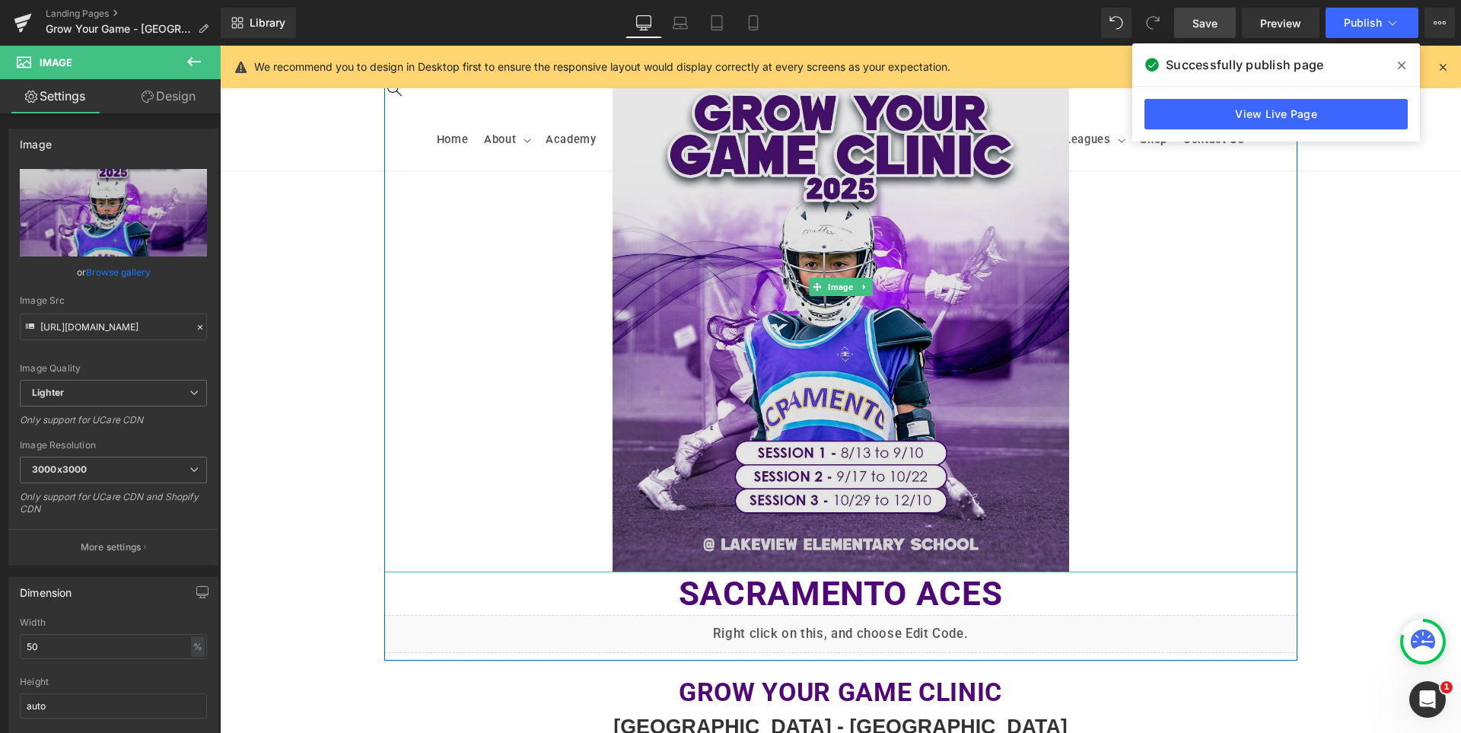
scroll to position [358, 0]
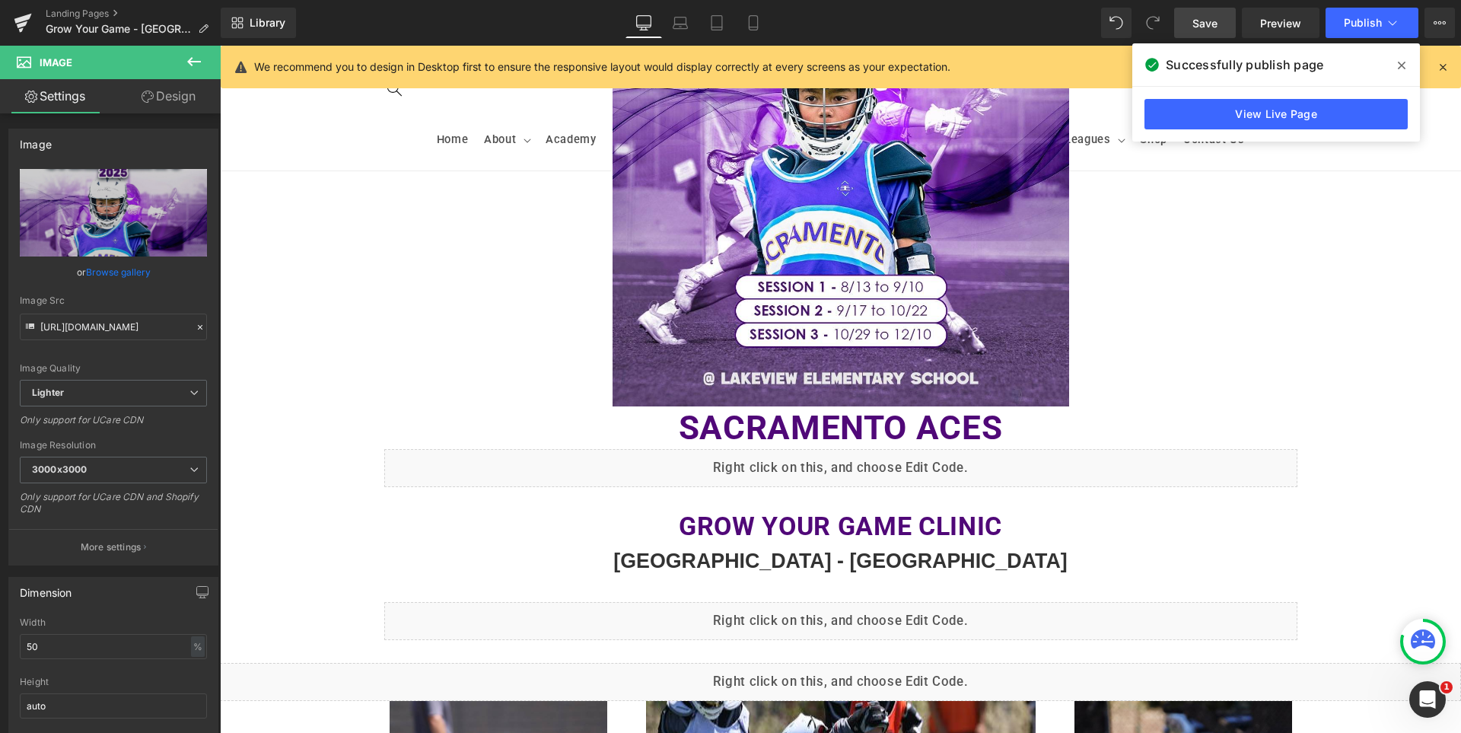
click at [1208, 22] on span "Save" at bounding box center [1204, 23] width 25 height 16
click at [1402, 62] on icon at bounding box center [1402, 65] width 8 height 12
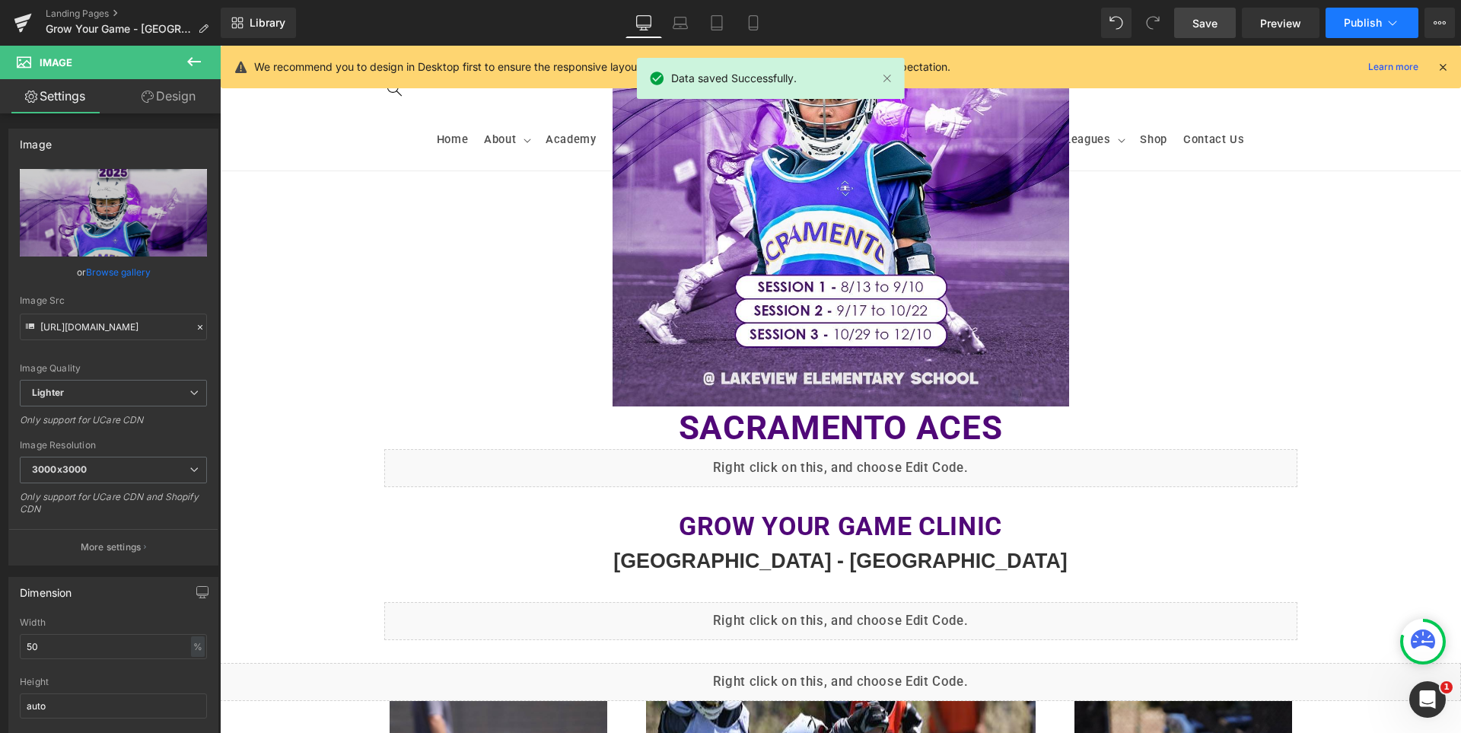
click at [1345, 18] on span "Publish" at bounding box center [1363, 23] width 38 height 12
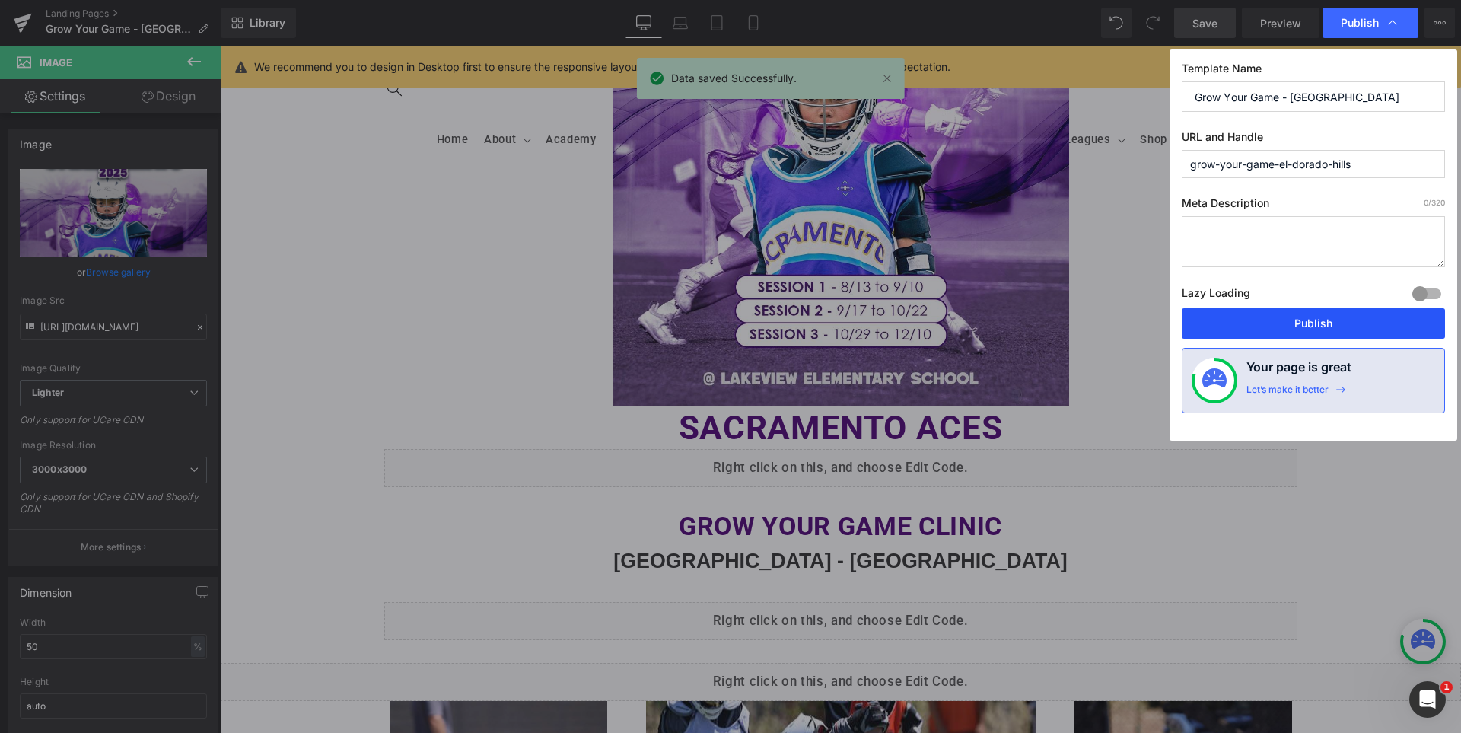
click at [1331, 317] on button "Publish" at bounding box center [1313, 323] width 263 height 30
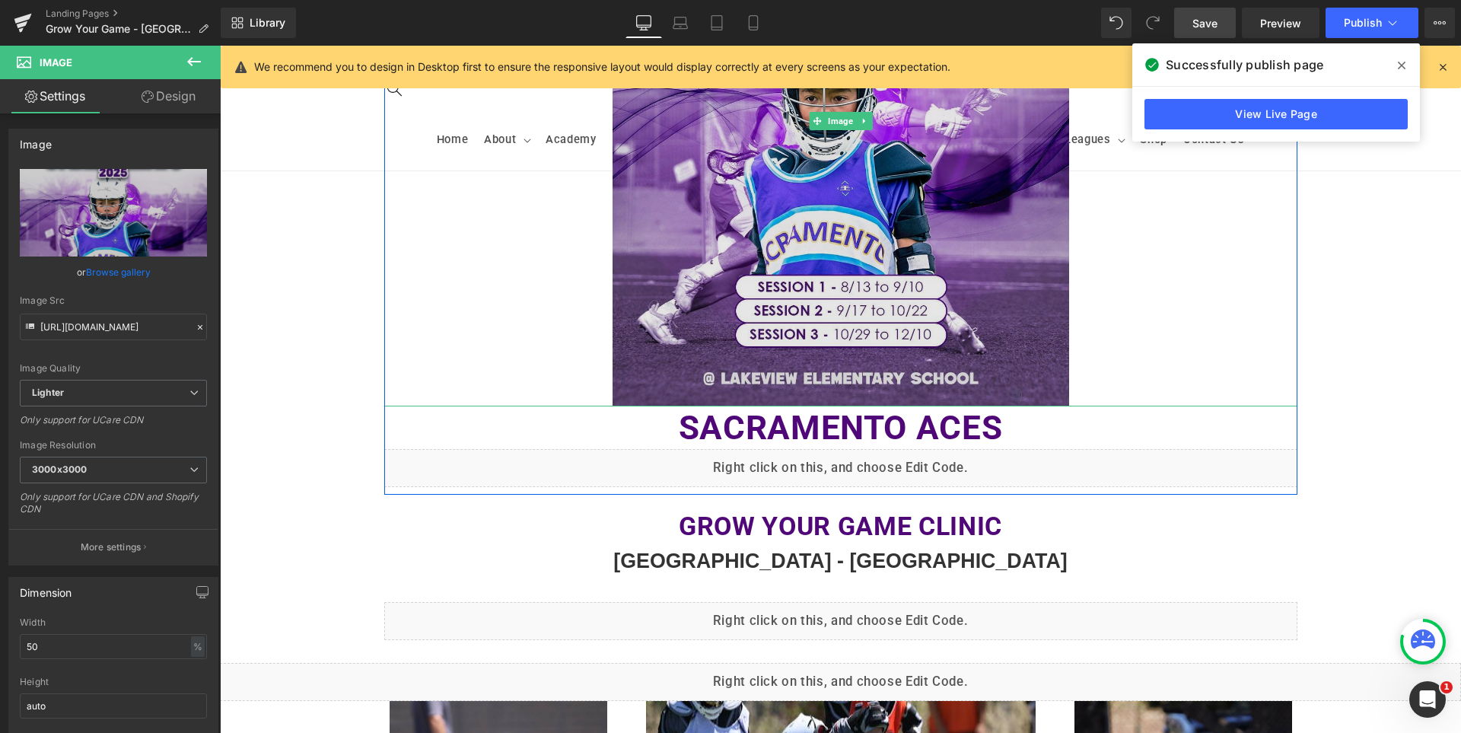
click at [831, 355] on img at bounding box center [841, 121] width 457 height 571
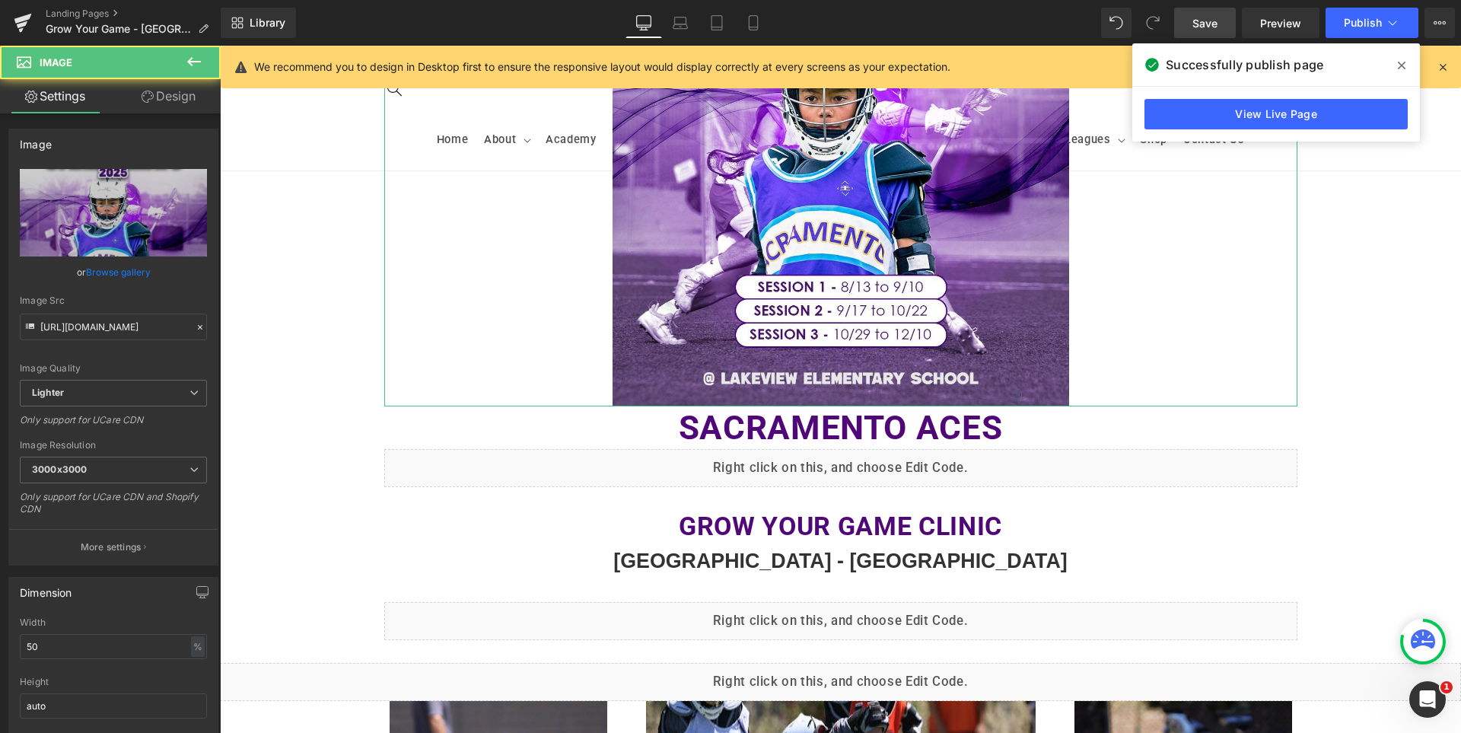
click at [163, 96] on link "Design" at bounding box center [168, 96] width 110 height 34
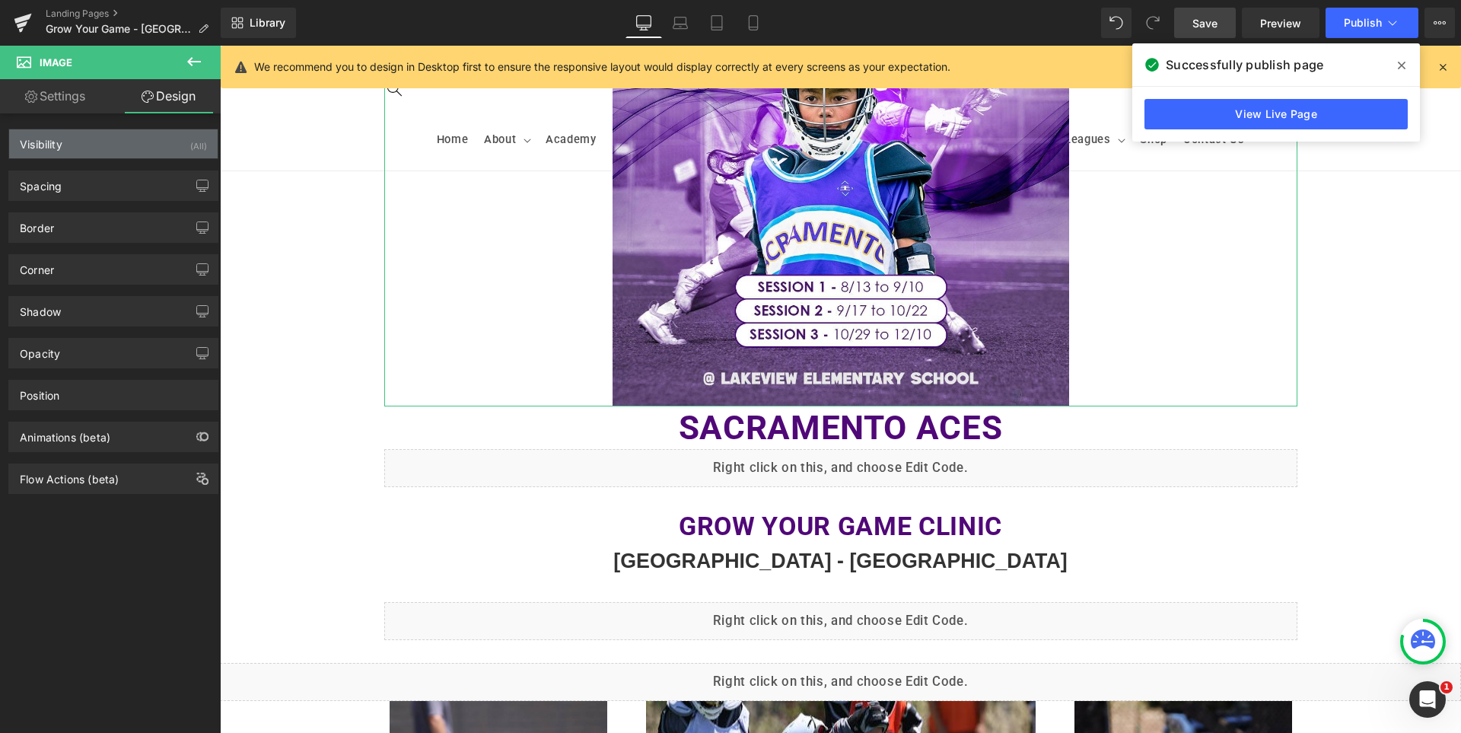
type input "0"
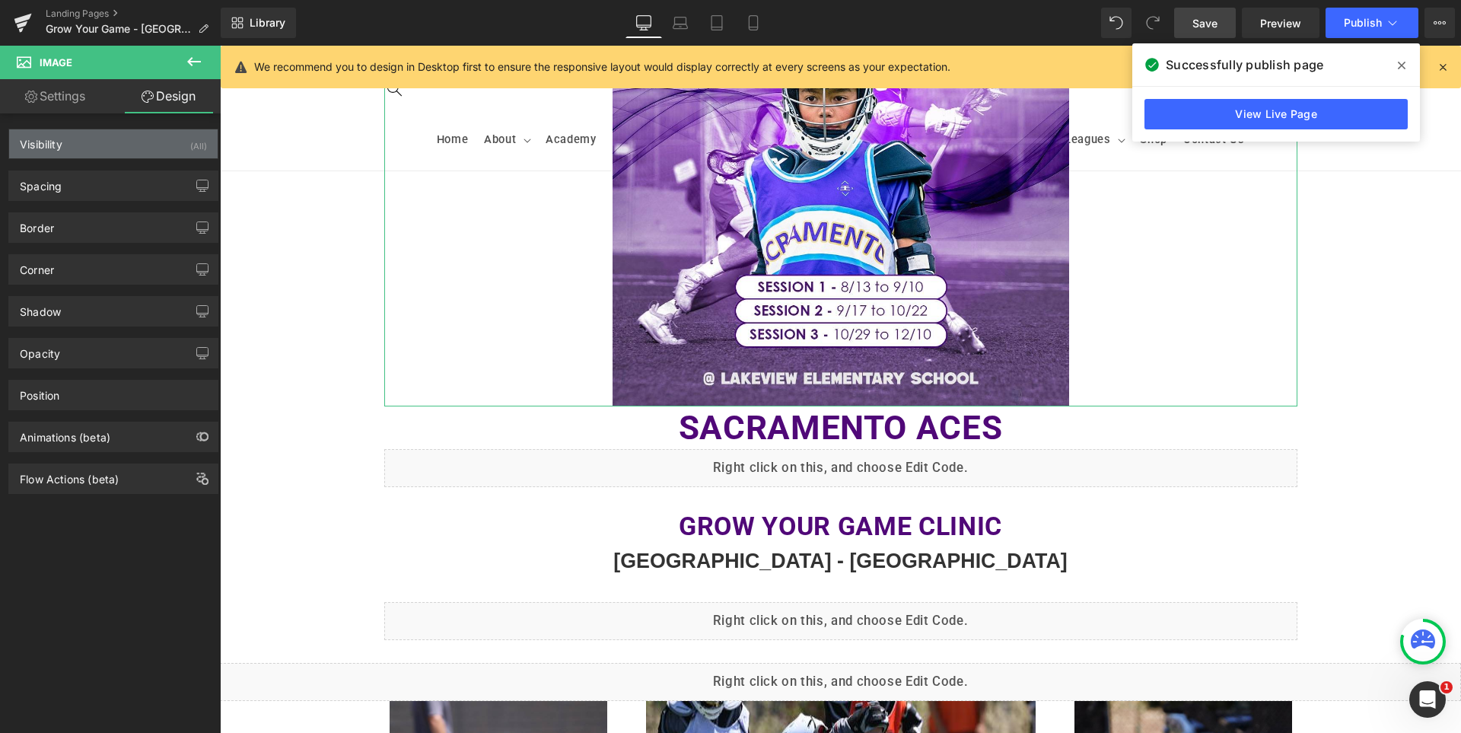
type input "0"
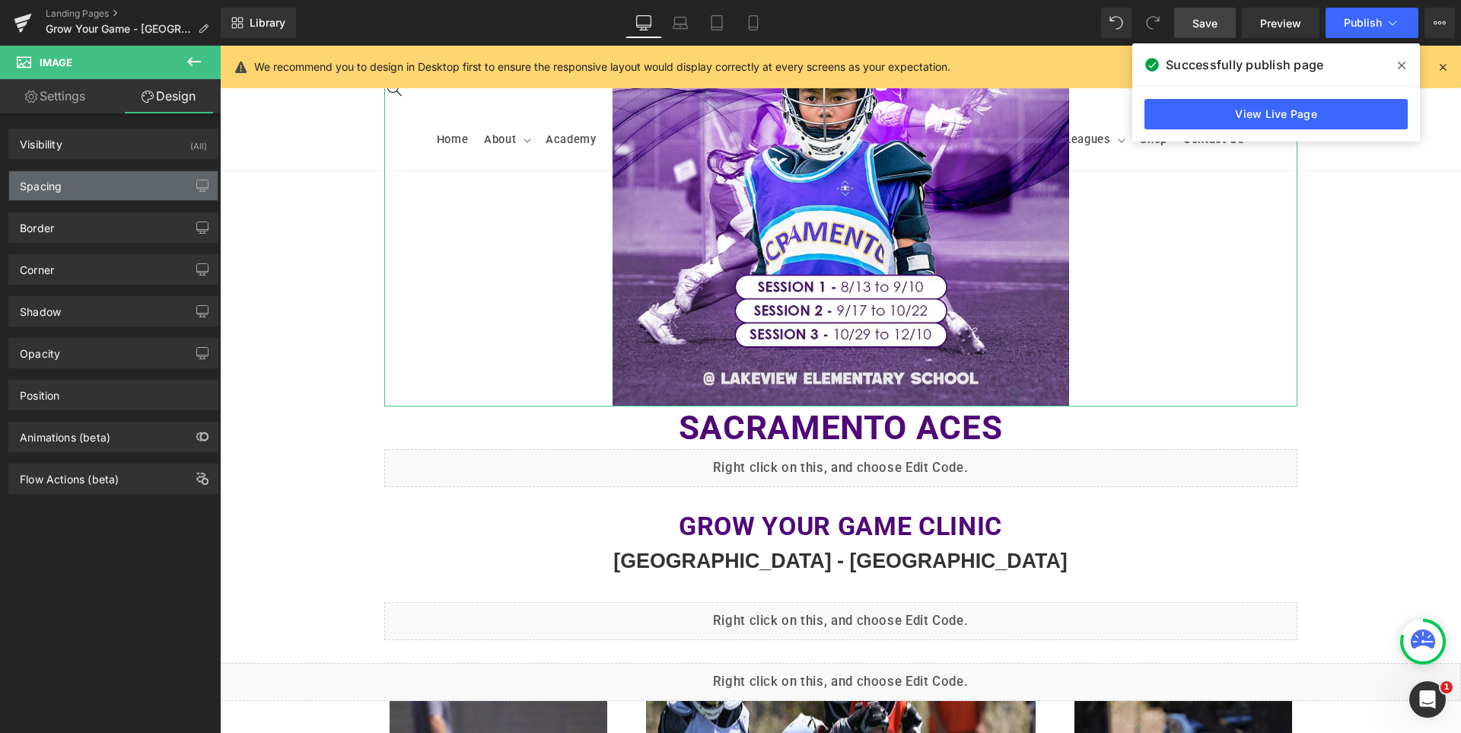
click at [82, 183] on div "Spacing" at bounding box center [113, 185] width 208 height 29
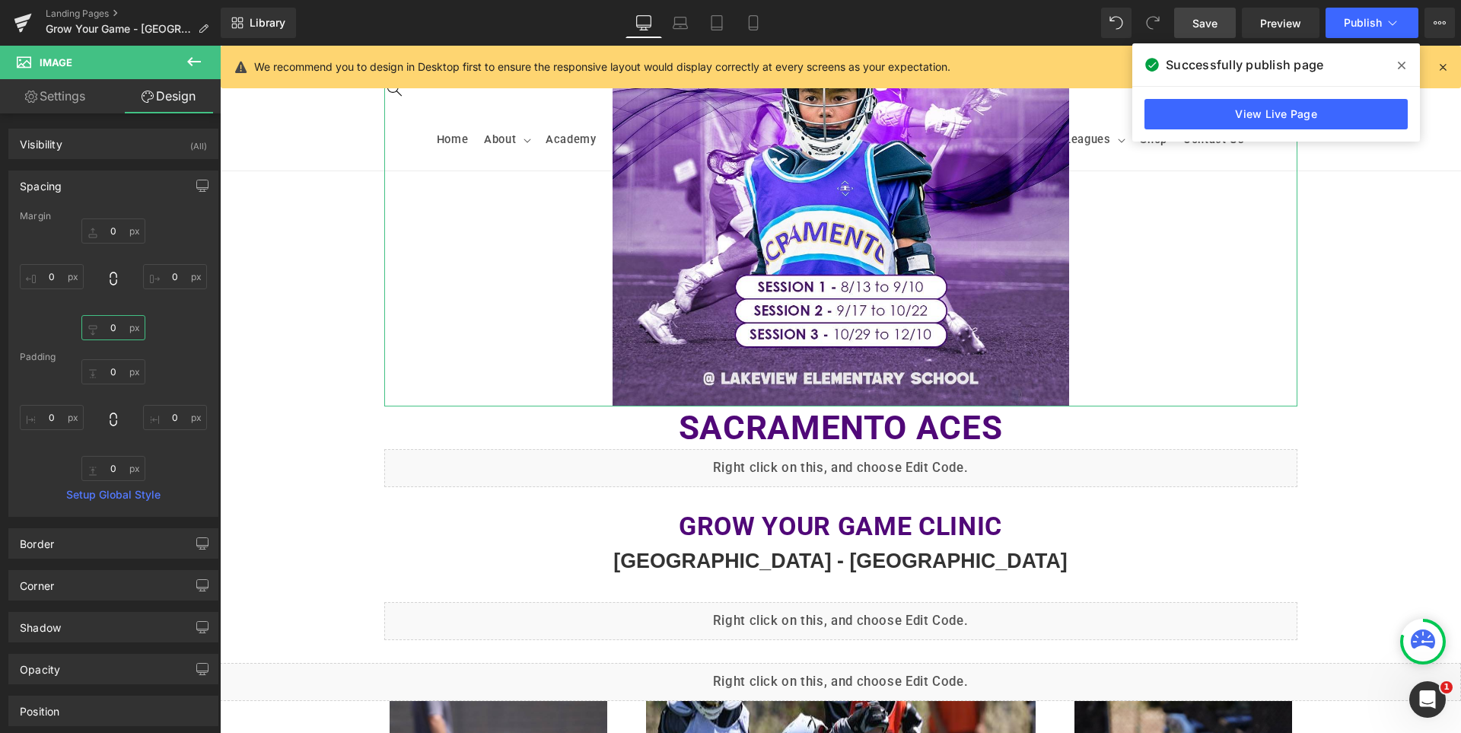
click at [119, 328] on input "0" at bounding box center [113, 327] width 64 height 25
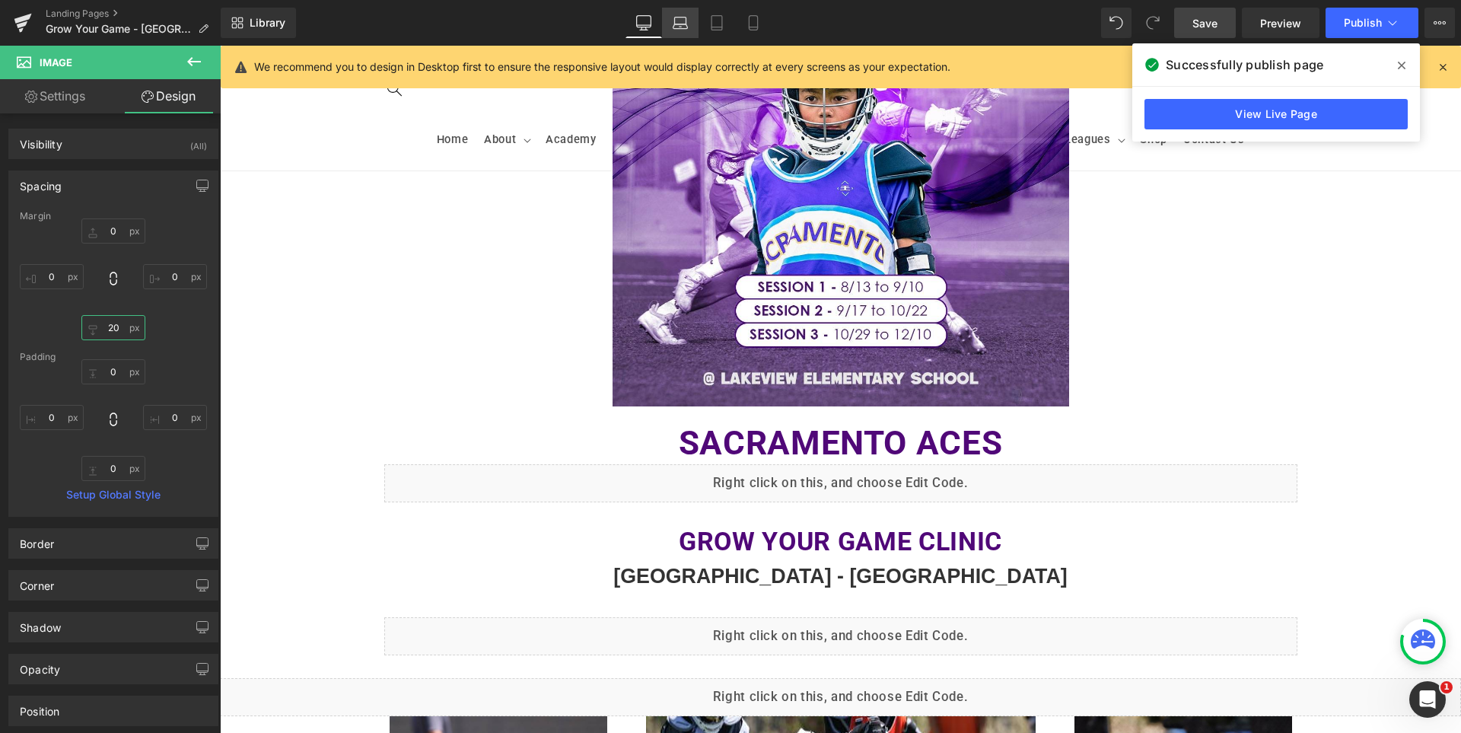
type input "20"
click at [679, 19] on icon at bounding box center [680, 22] width 15 height 15
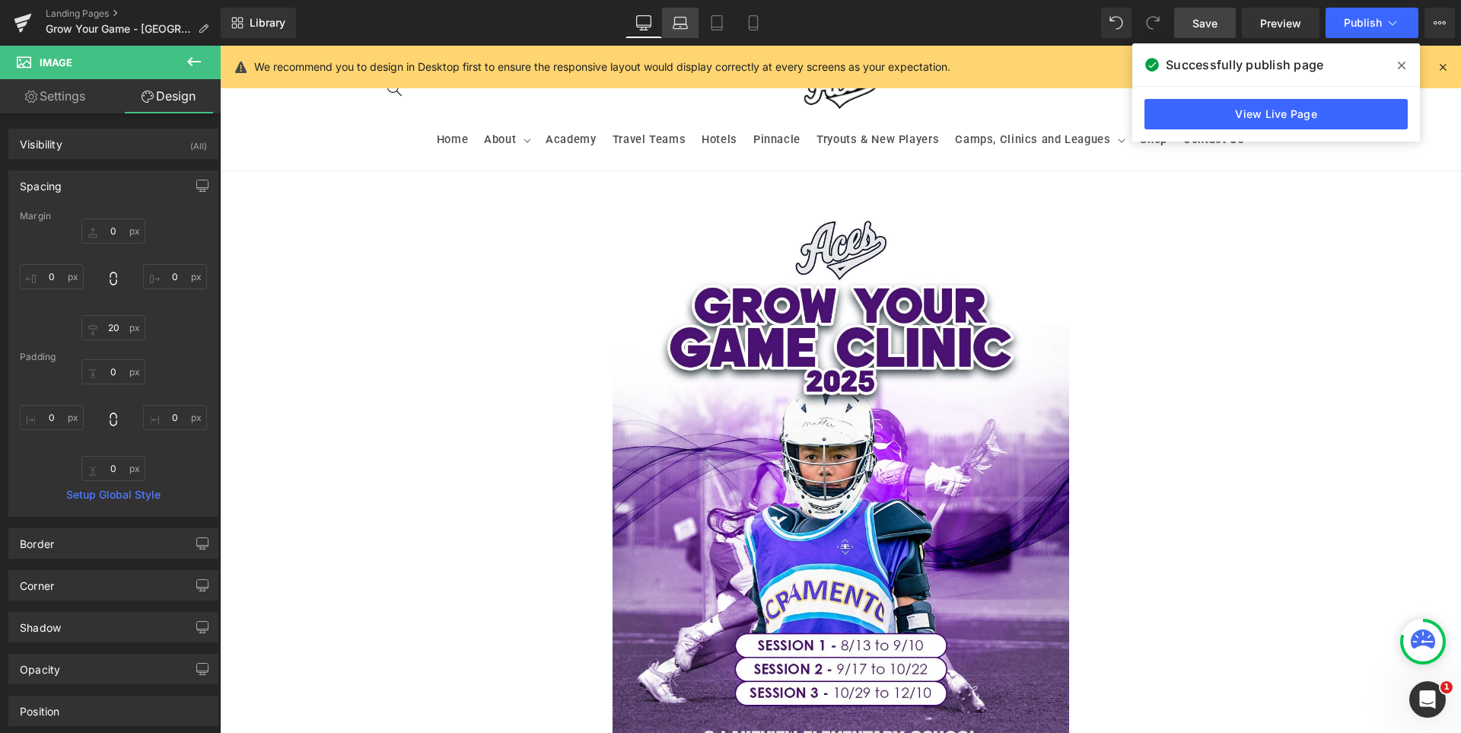
type input "0"
type input "20"
type input "0"
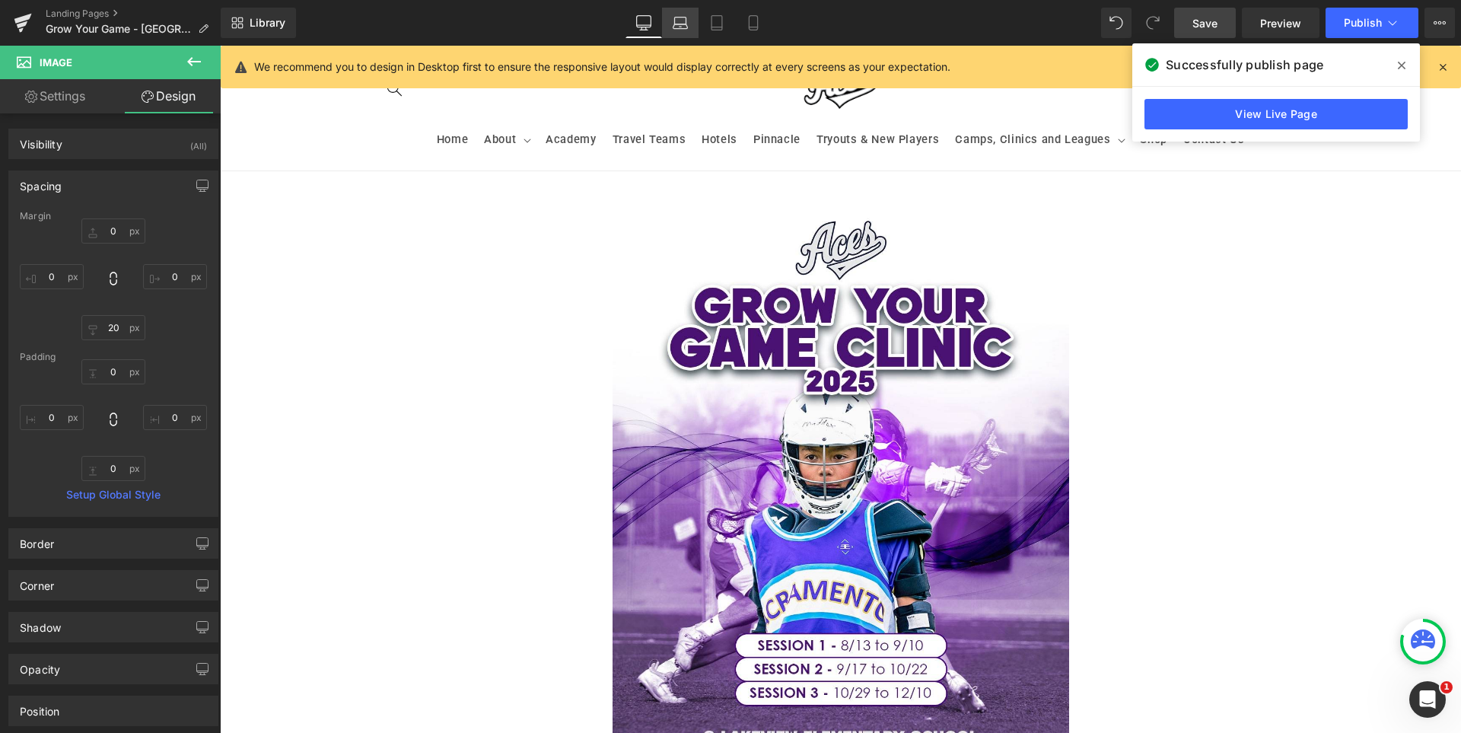
type input "0"
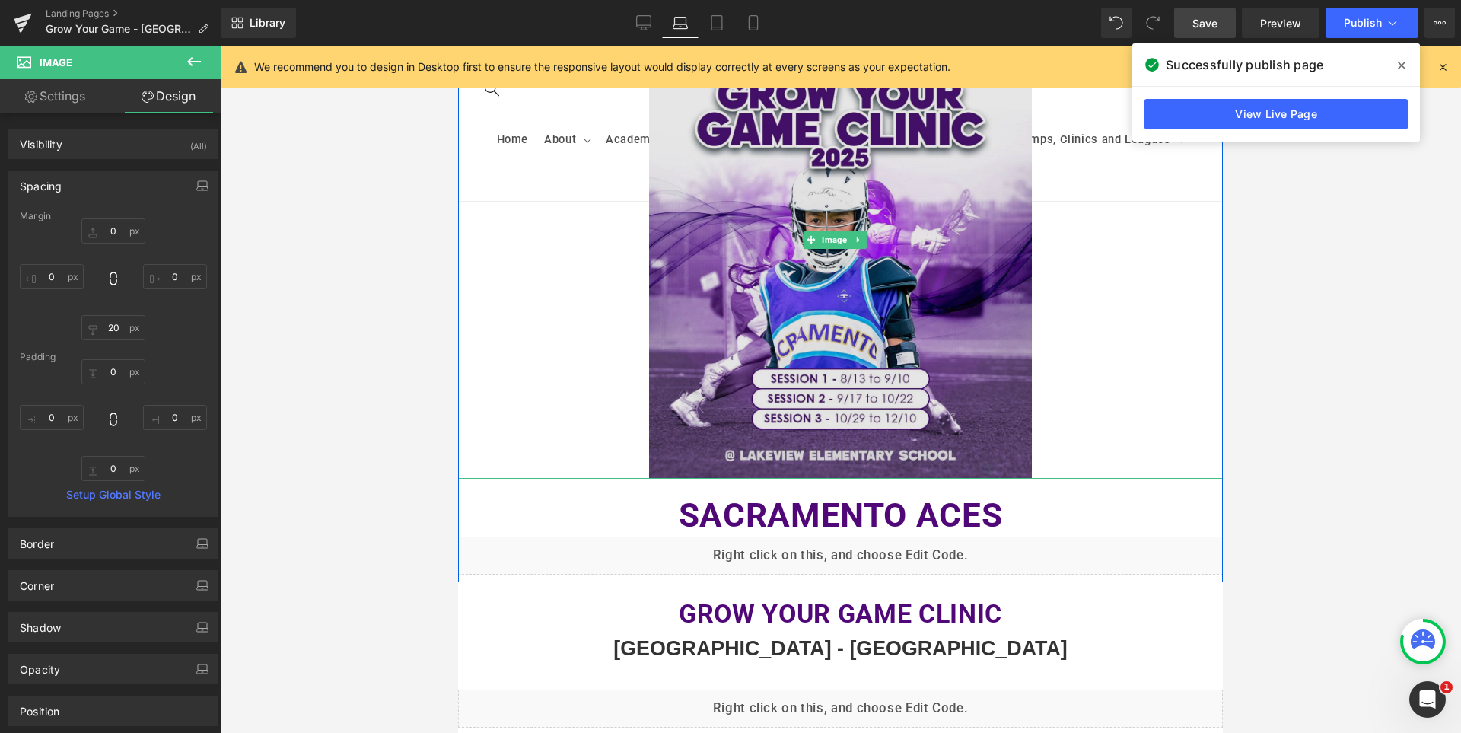
scroll to position [228, 0]
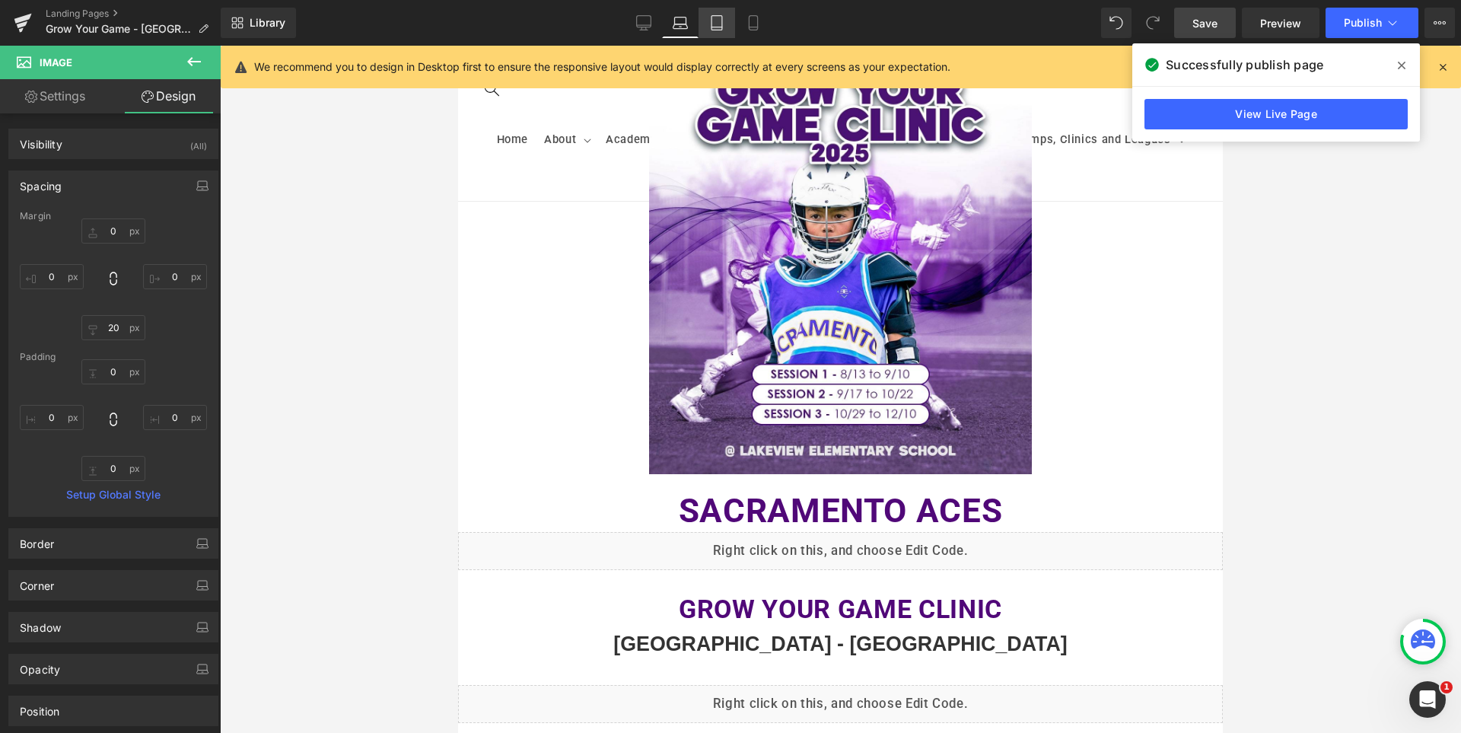
click at [718, 20] on icon at bounding box center [716, 22] width 15 height 15
type input "0"
type input "20"
type input "0"
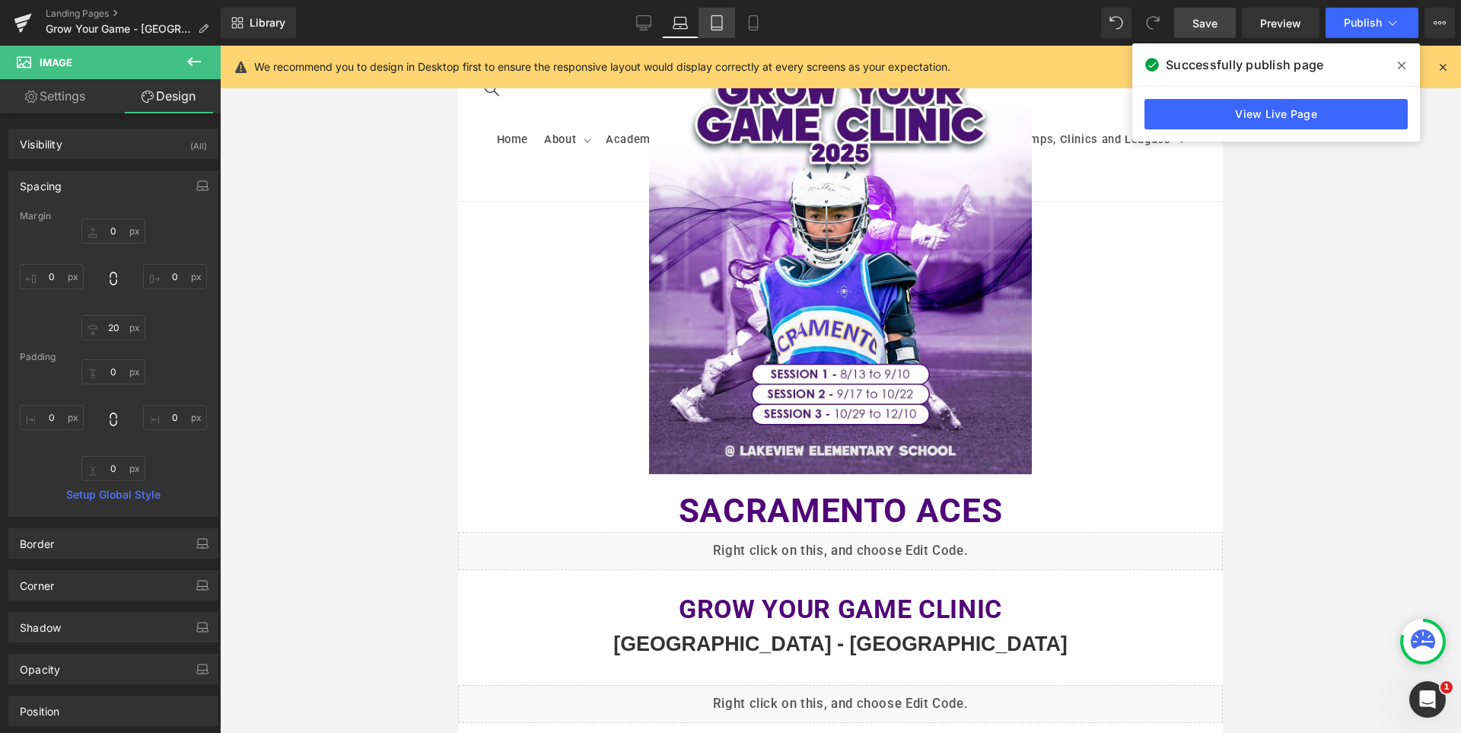
type input "0"
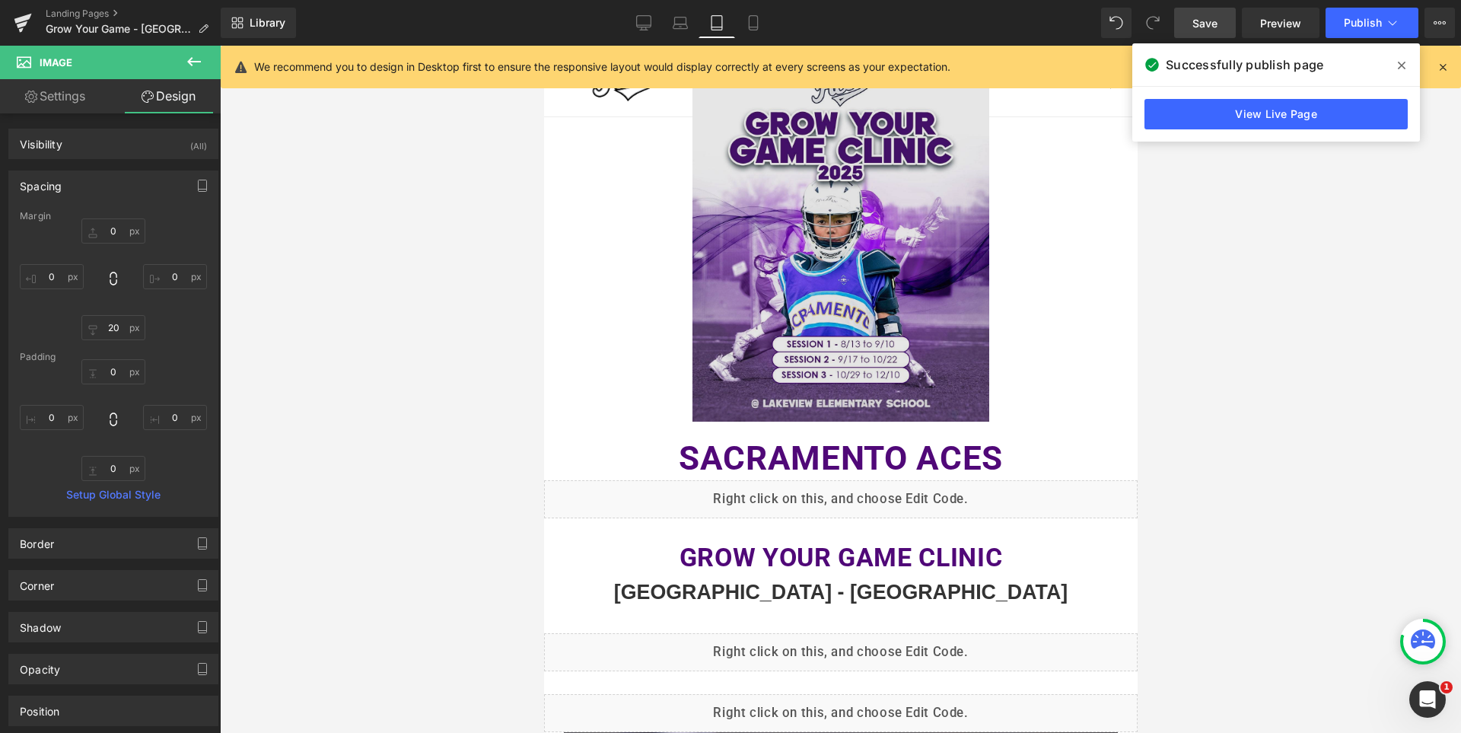
scroll to position [0, 0]
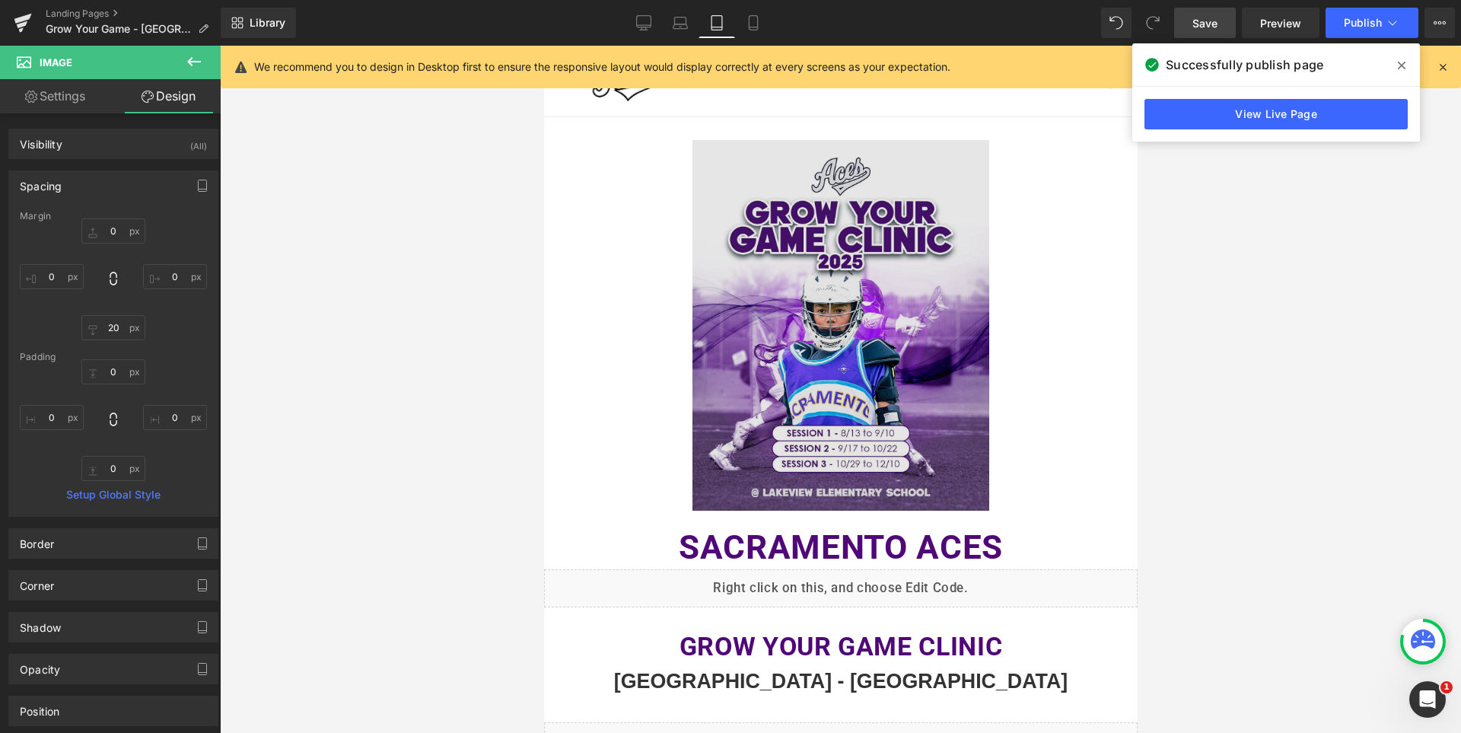
click at [875, 275] on img at bounding box center [840, 325] width 297 height 371
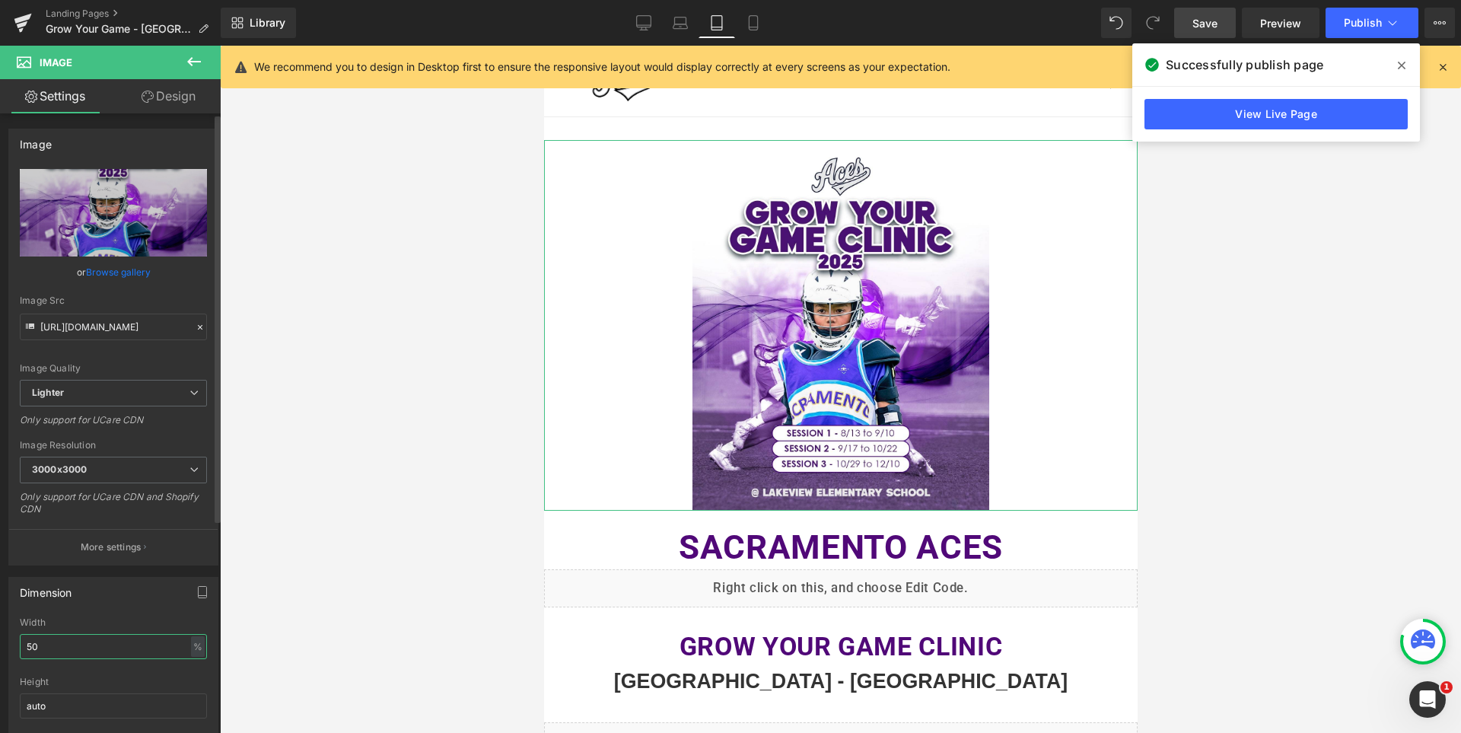
click at [89, 650] on input "50" at bounding box center [113, 646] width 187 height 25
click at [676, 18] on icon at bounding box center [680, 21] width 11 height 7
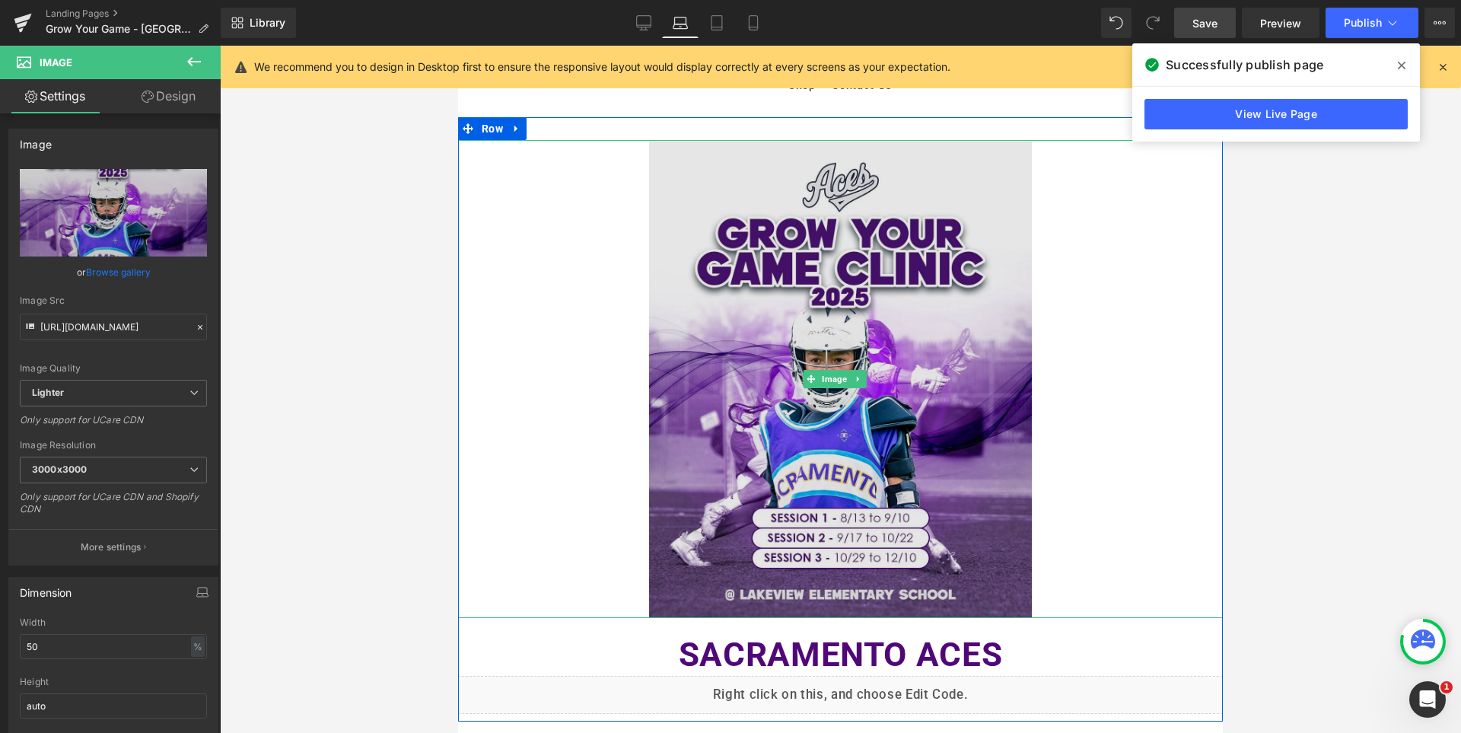
click at [769, 343] on img at bounding box center [840, 379] width 383 height 478
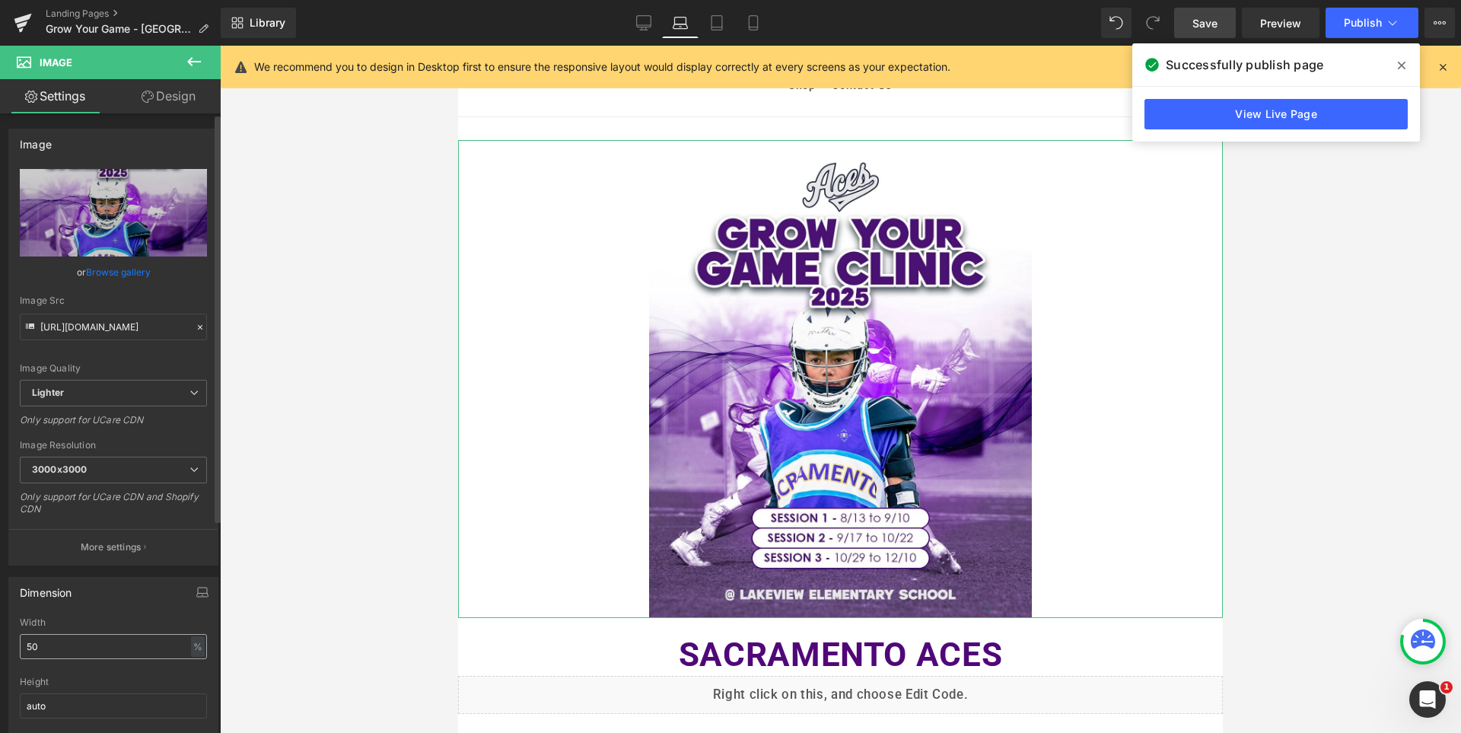
click at [58, 639] on input "50" at bounding box center [113, 646] width 187 height 25
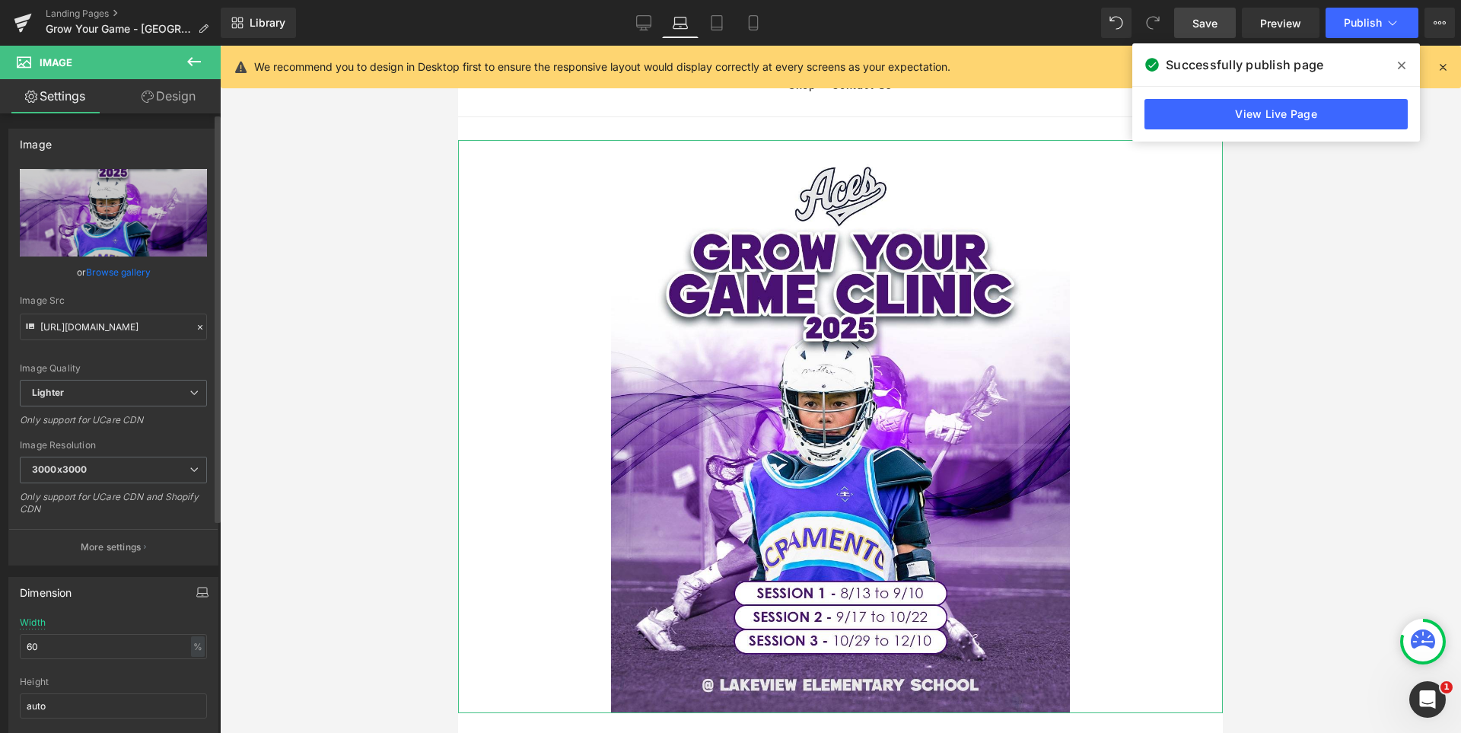
click at [199, 598] on button "button" at bounding box center [202, 592] width 24 height 29
click at [134, 621] on button "Tablet" at bounding box center [130, 625] width 43 height 26
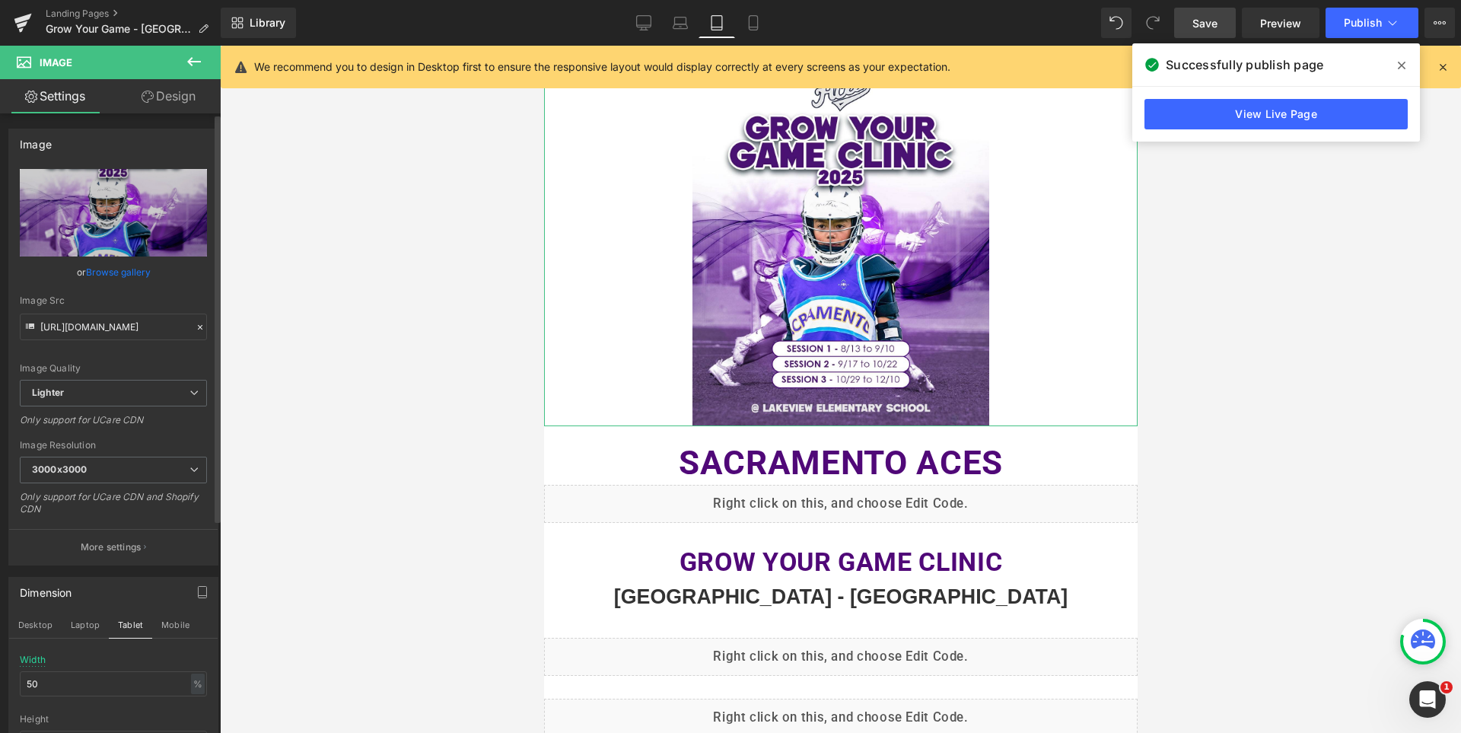
scroll to position [0, 0]
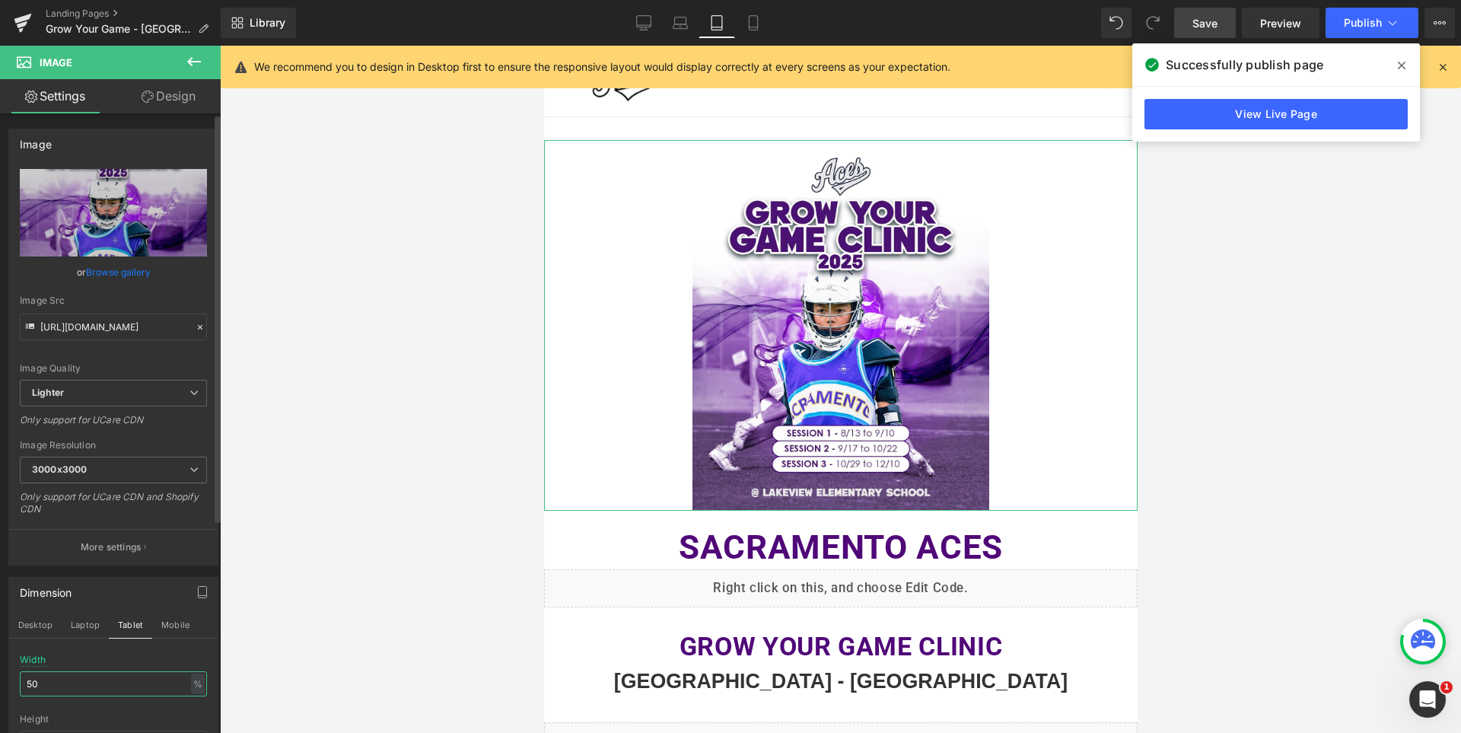
click at [90, 676] on input "50" at bounding box center [113, 683] width 187 height 25
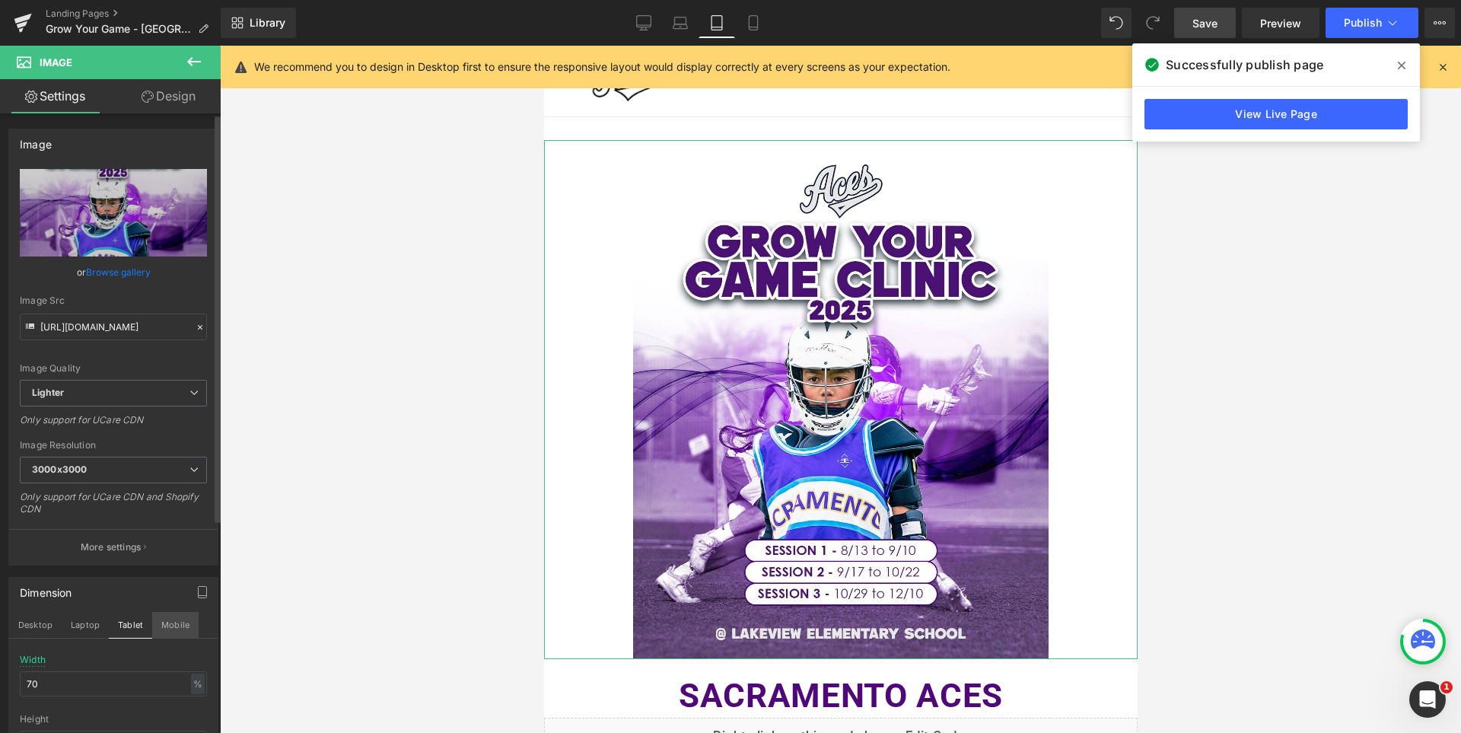
click at [164, 618] on button "Mobile" at bounding box center [175, 625] width 46 height 26
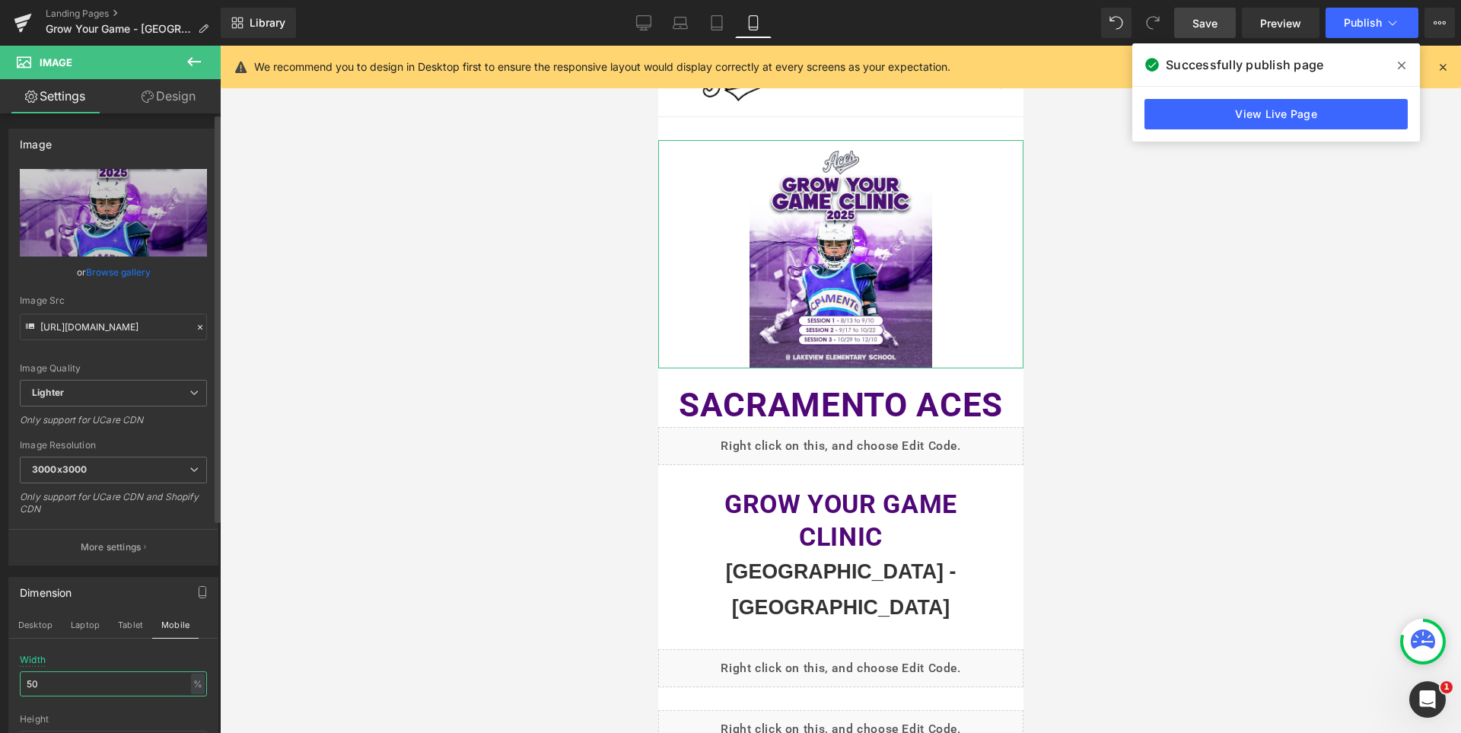
click at [83, 679] on input "50" at bounding box center [113, 683] width 187 height 25
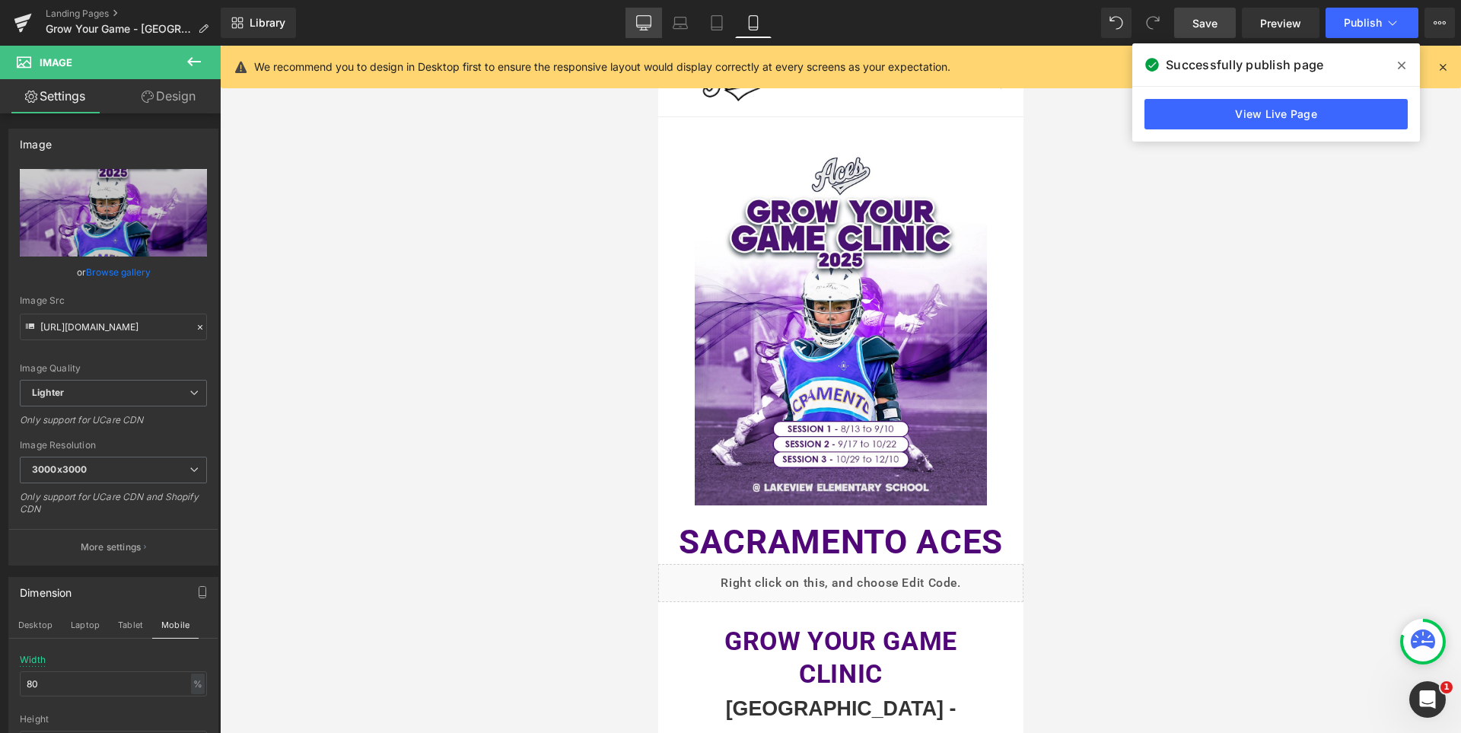
click at [652, 22] on link "Desktop" at bounding box center [643, 23] width 37 height 30
type input "50"
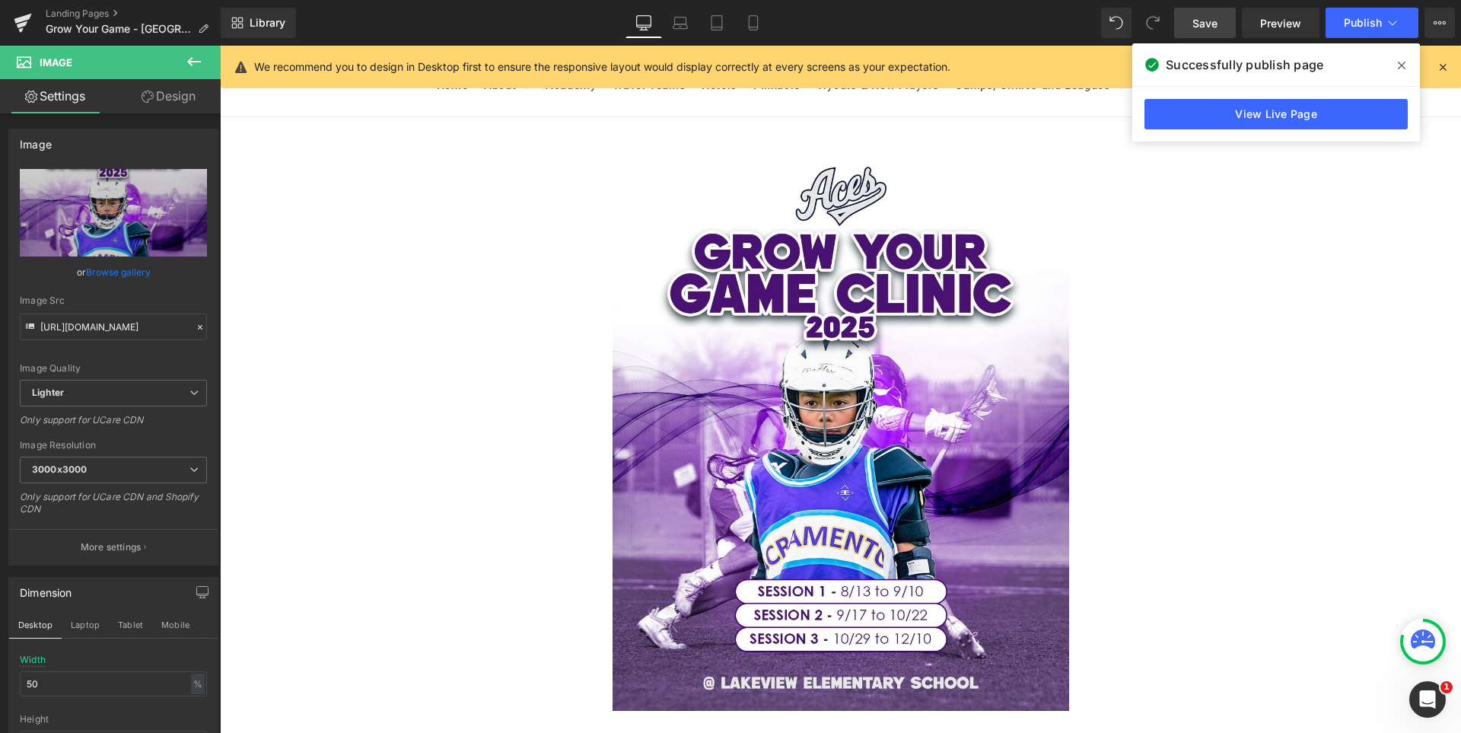
click at [1217, 24] on span "Save" at bounding box center [1204, 23] width 25 height 16
click at [1399, 62] on icon at bounding box center [1402, 66] width 8 height 8
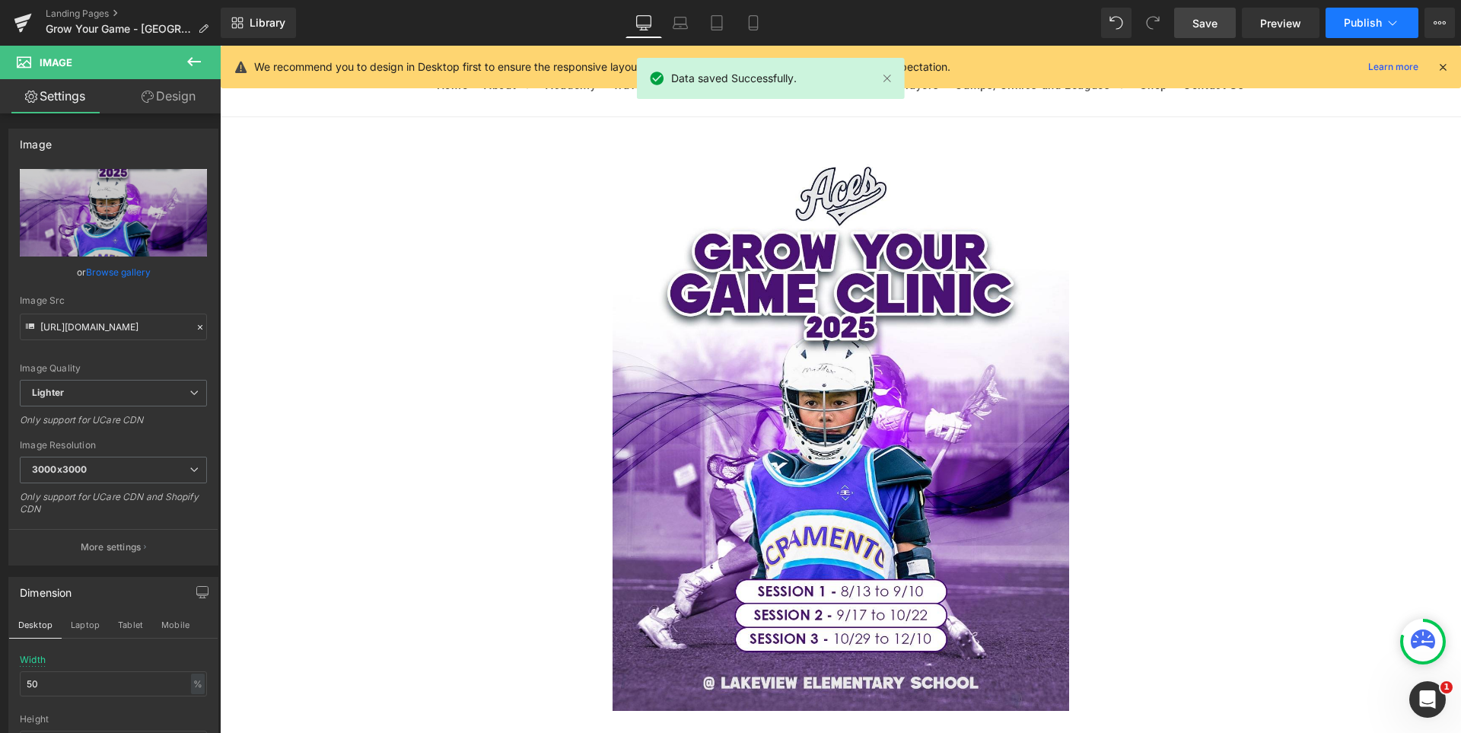
click at [1355, 22] on span "Publish" at bounding box center [1363, 23] width 38 height 12
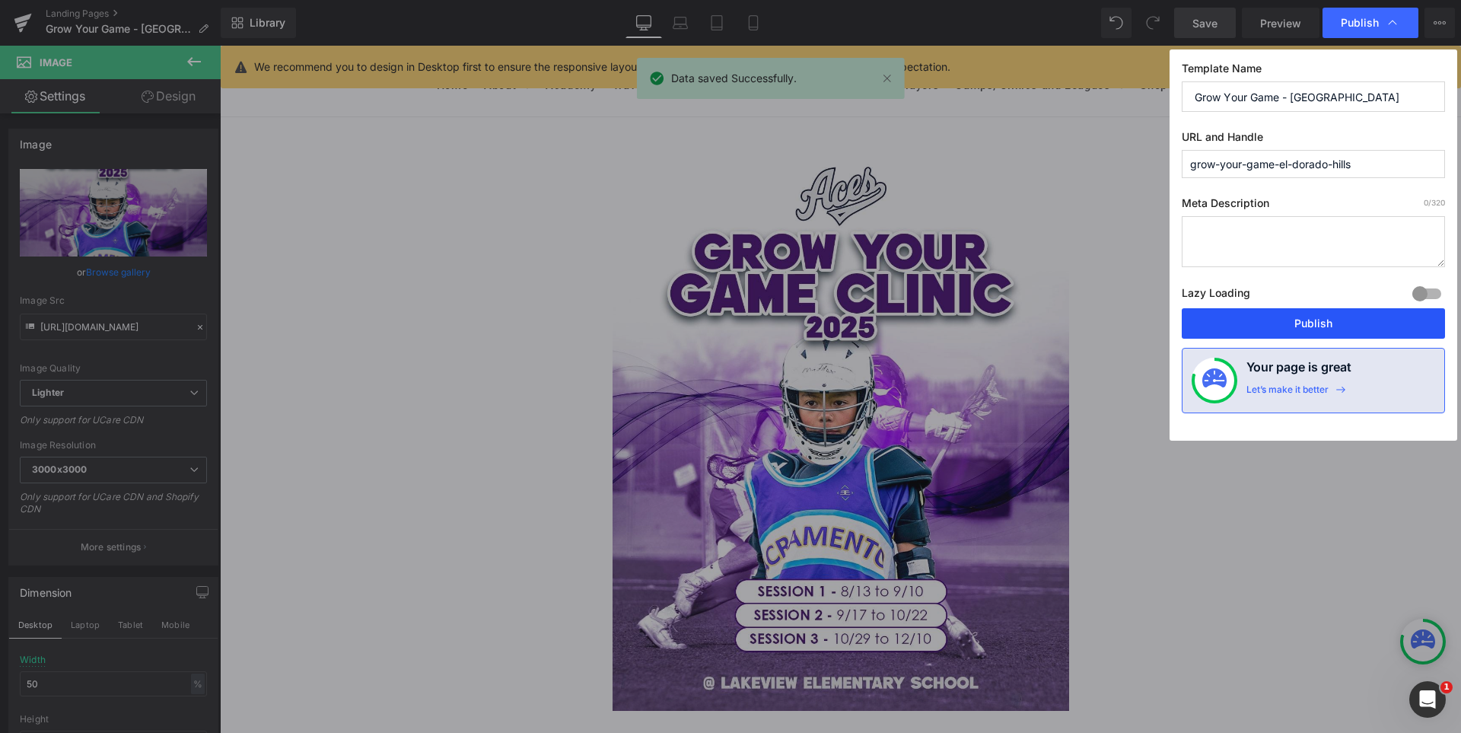
click at [1342, 323] on button "Publish" at bounding box center [1313, 323] width 263 height 30
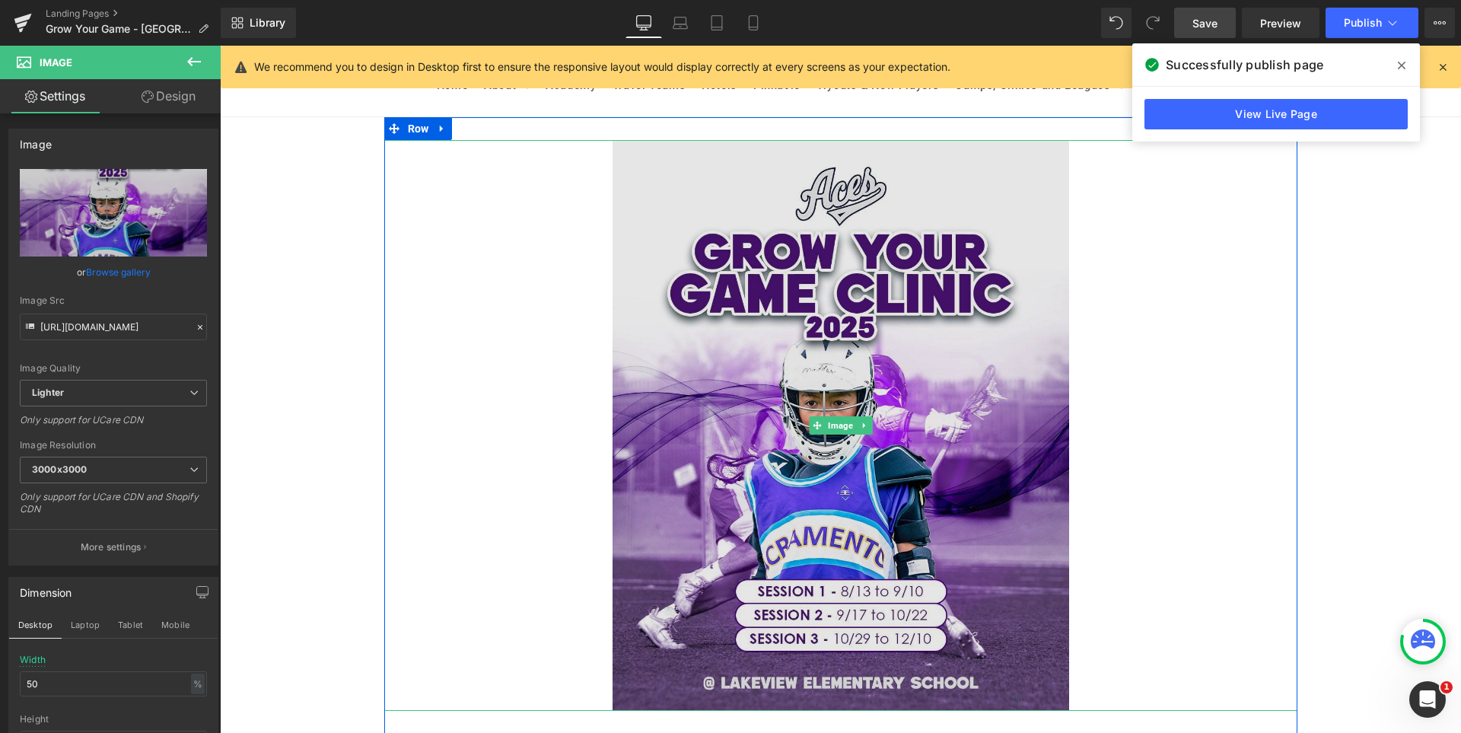
click at [870, 294] on img at bounding box center [841, 425] width 457 height 571
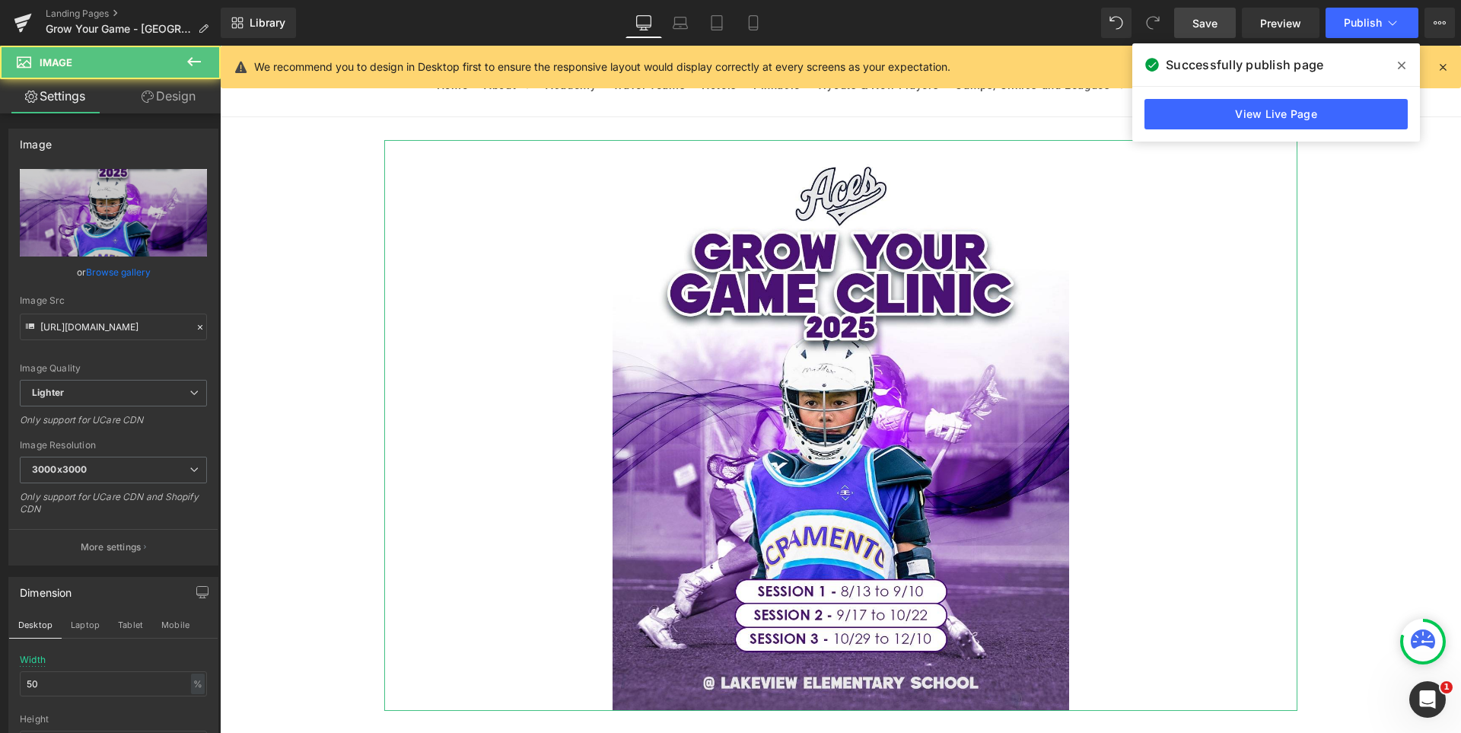
click at [158, 105] on link "Design" at bounding box center [168, 96] width 110 height 34
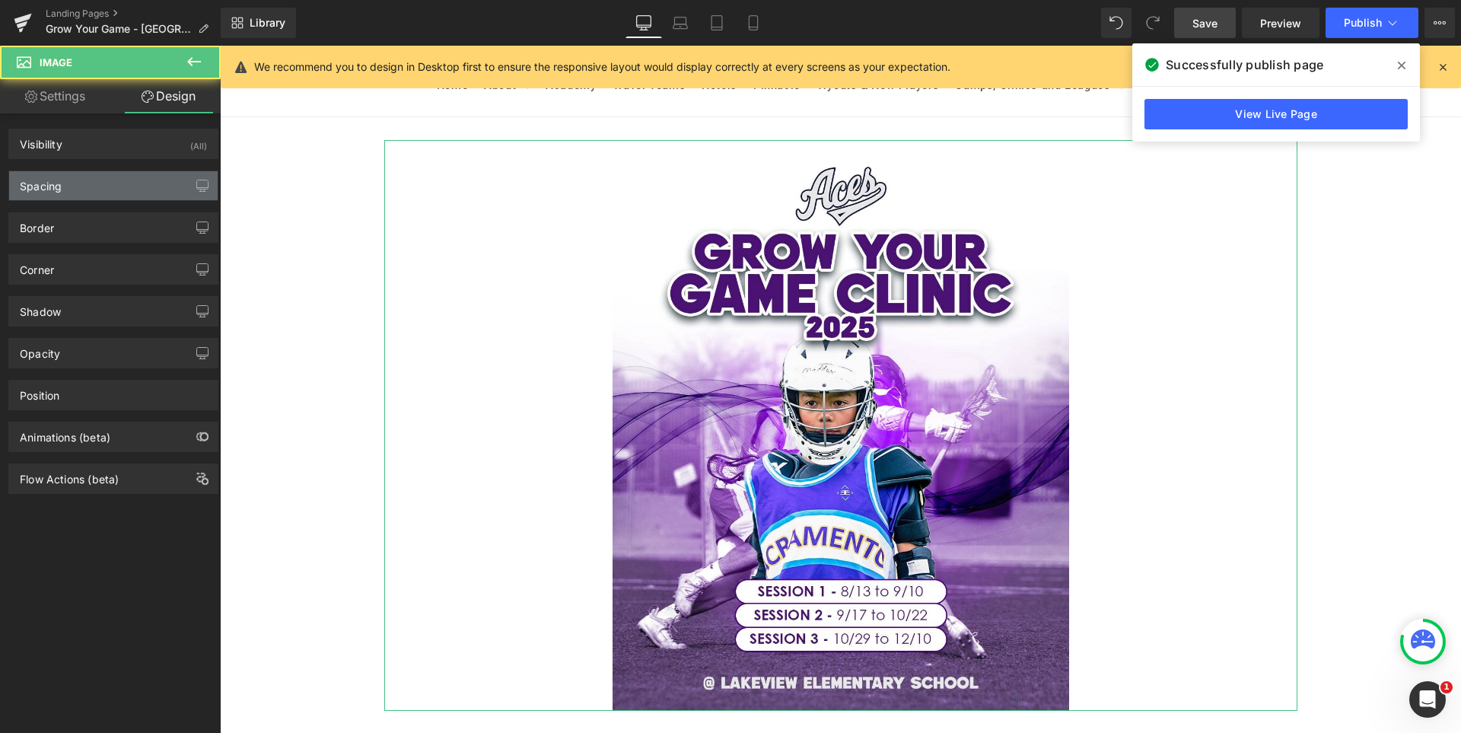
click at [94, 183] on div "Spacing" at bounding box center [113, 185] width 208 height 29
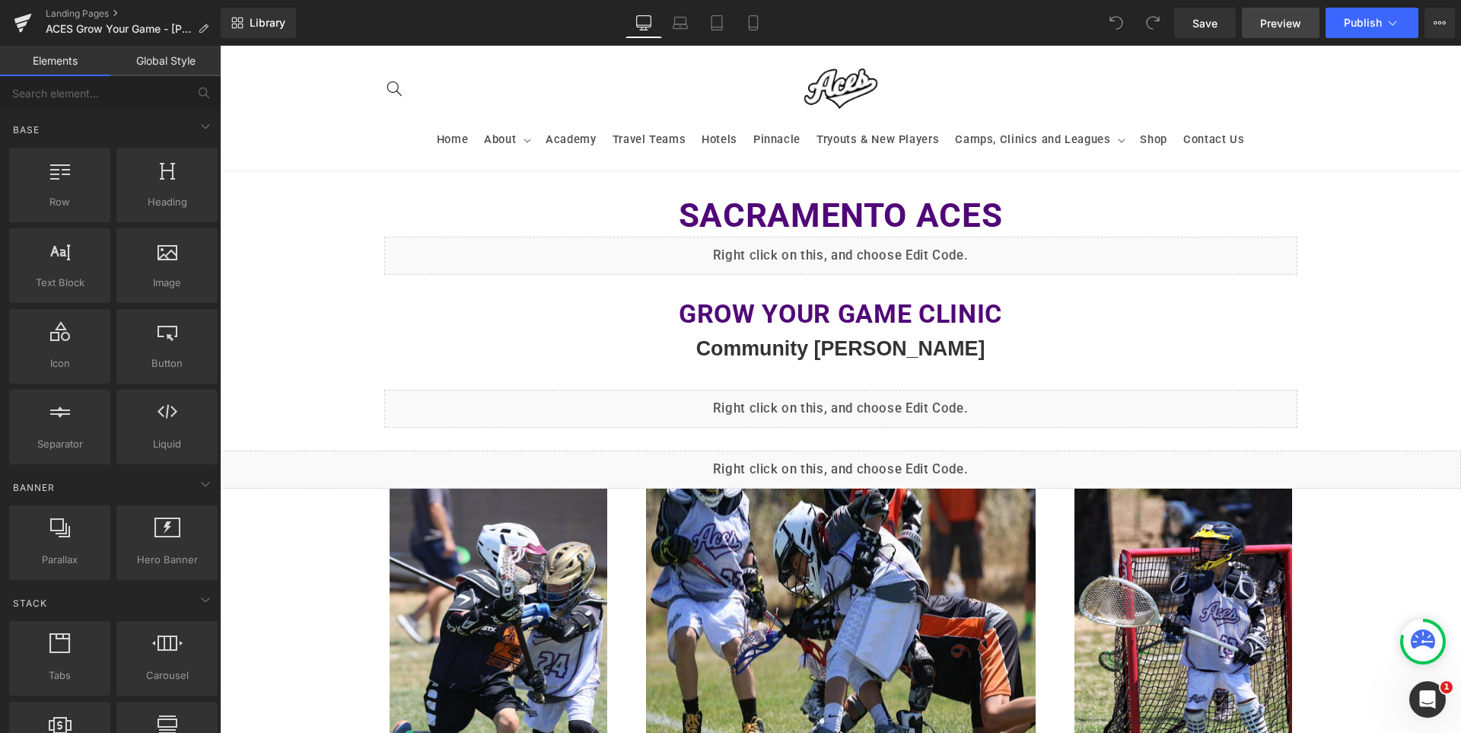
click at [1297, 19] on span "Preview" at bounding box center [1280, 23] width 41 height 16
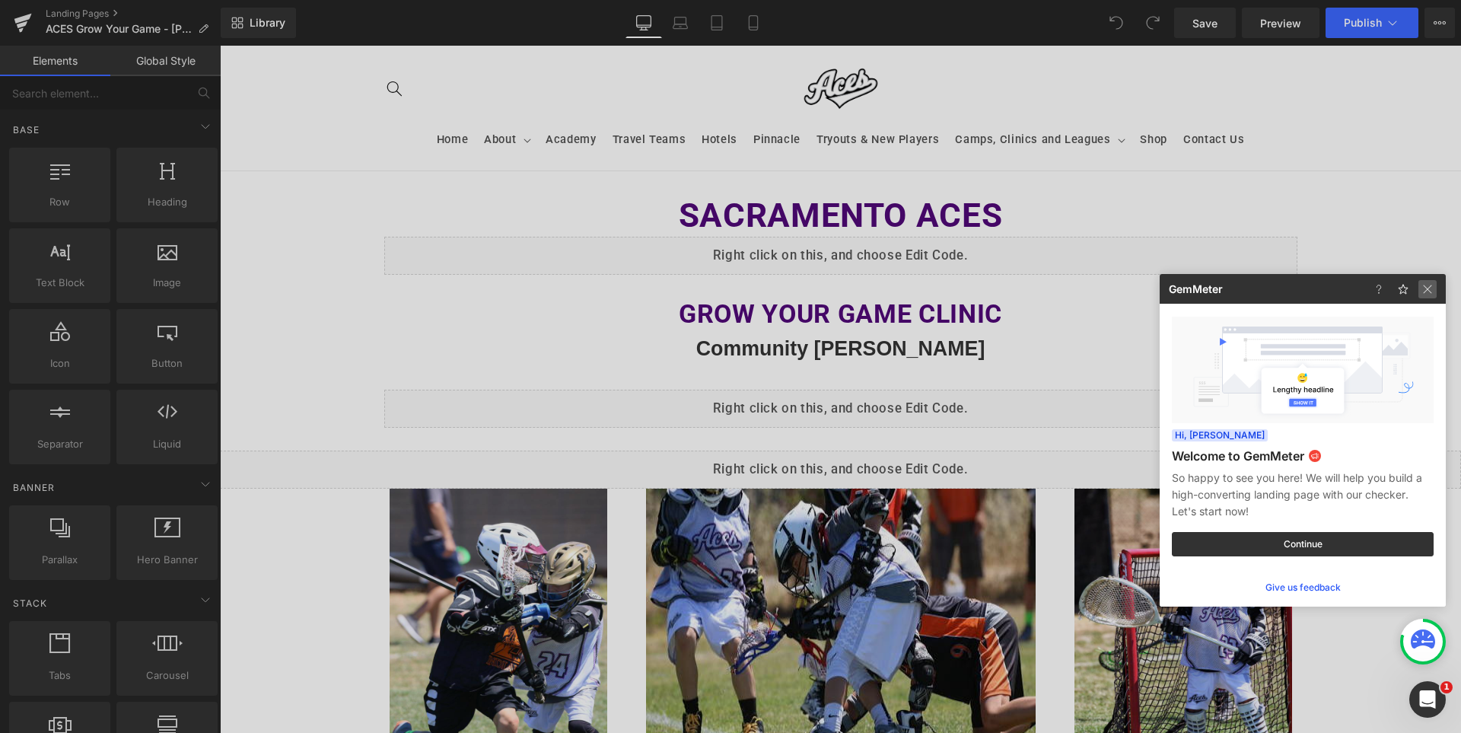
click at [0, 0] on img at bounding box center [0, 0] width 0 height 0
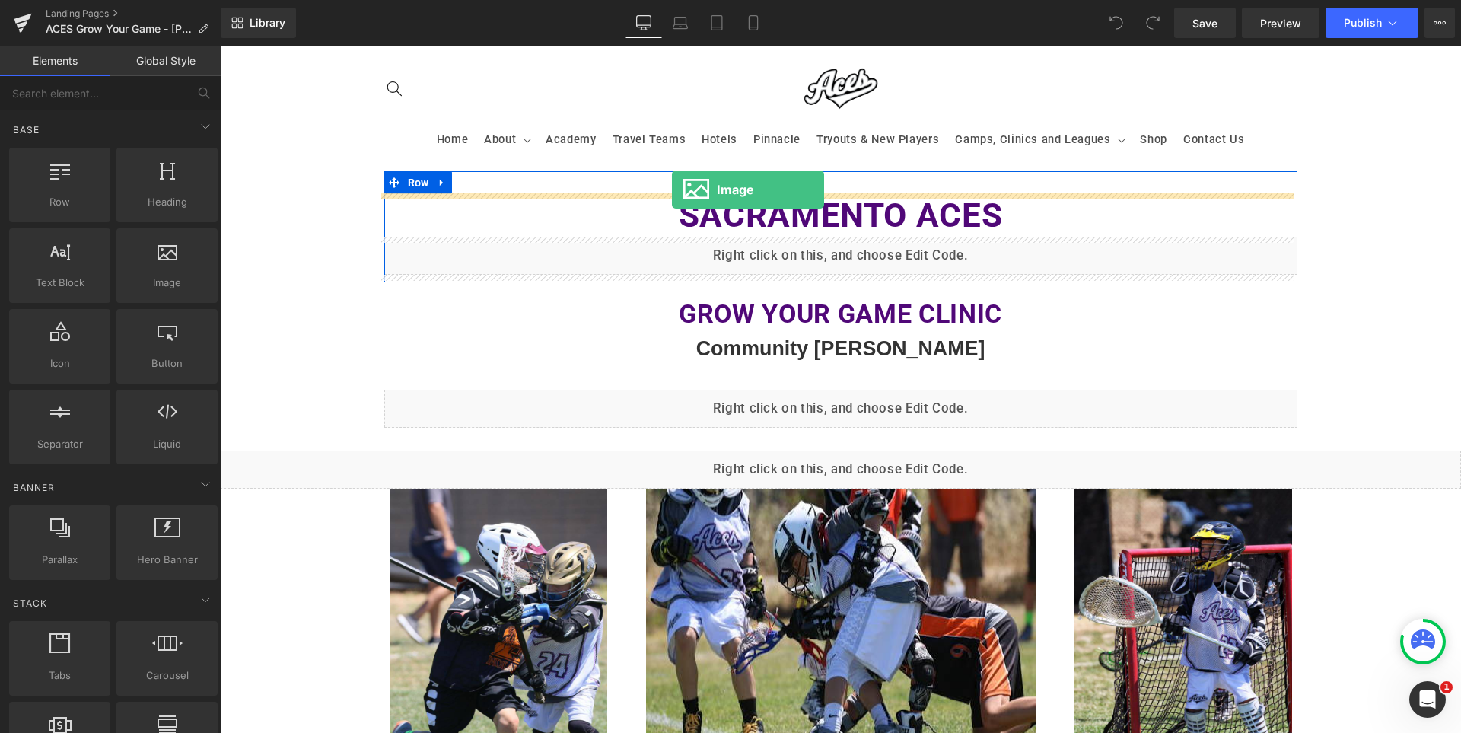
drag, startPoint x: 399, startPoint y: 329, endPoint x: 672, endPoint y: 189, distance: 305.9
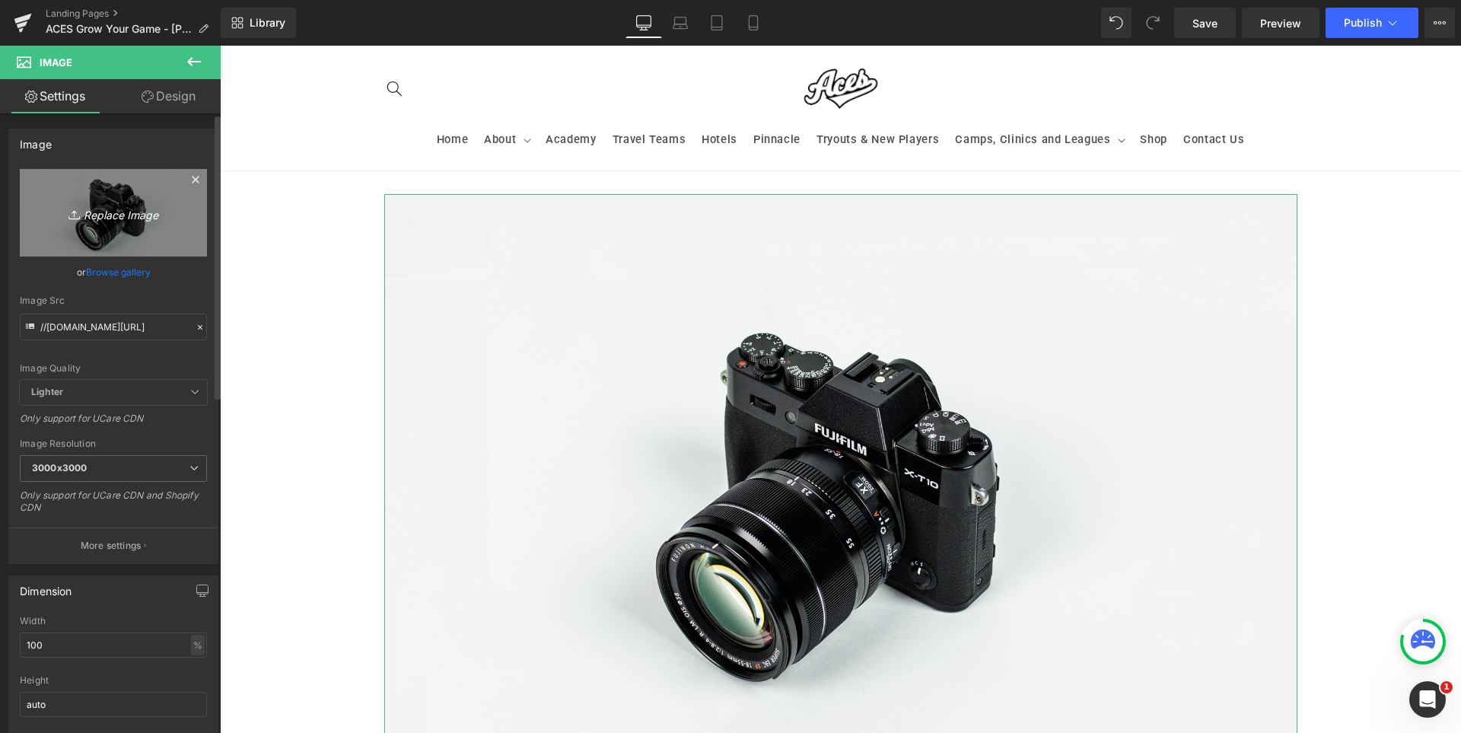
click at [87, 199] on link "Replace Image" at bounding box center [113, 213] width 187 height 88
type input "C:\fakepath\Aces_GYG_DAVIS.jpg"
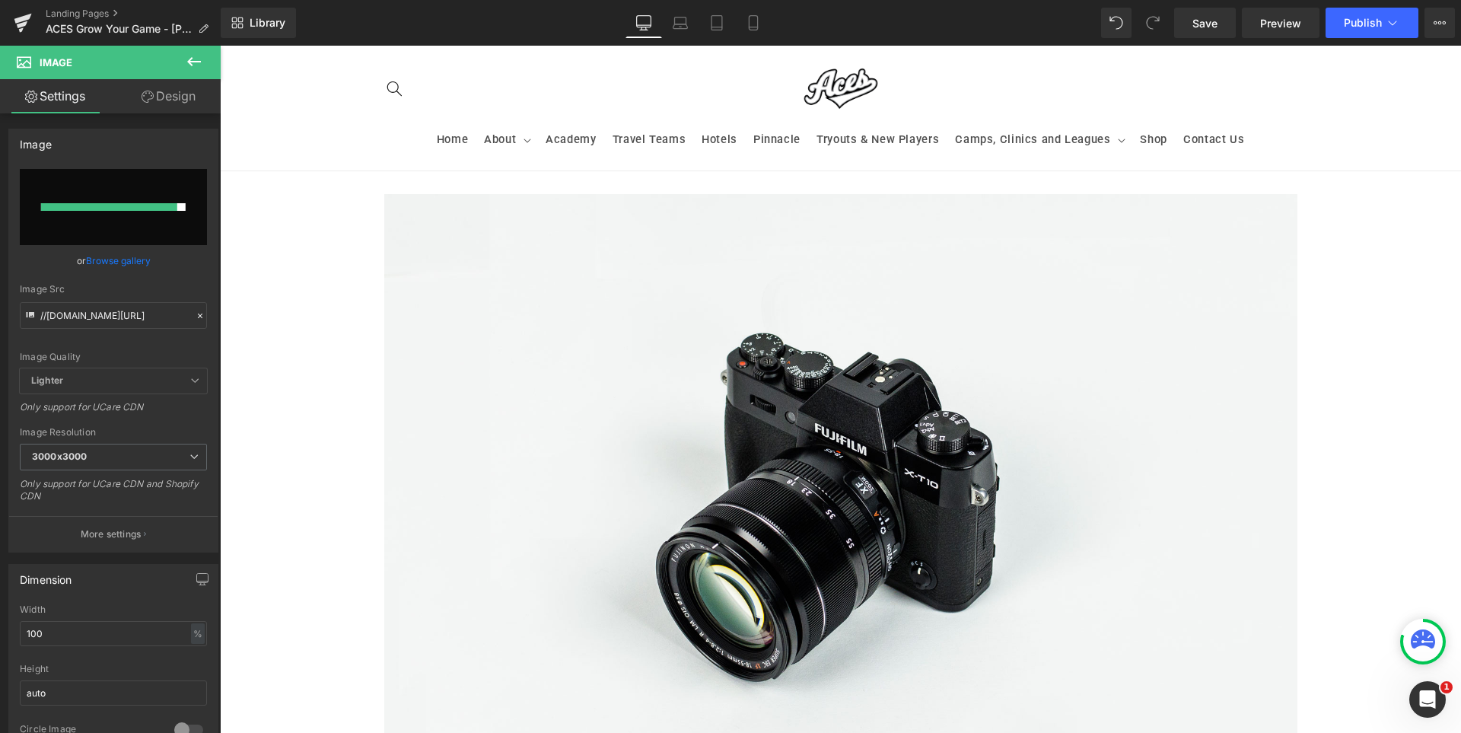
type input "https://ucarecdn.com/1777a558-e4d9-4efe-a744-e56af5a3d1d5/-/format/auto/-/previ…"
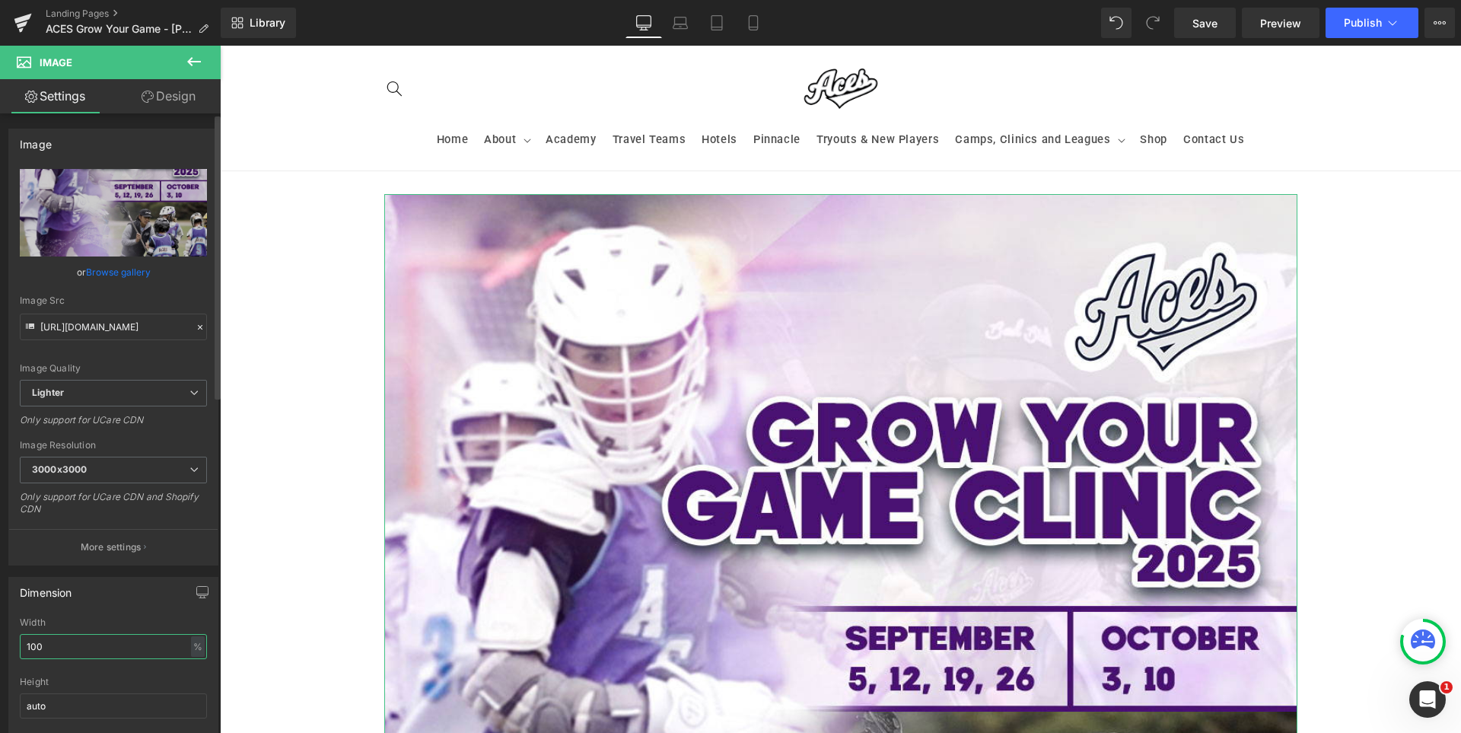
click at [77, 651] on input "100" at bounding box center [113, 646] width 187 height 25
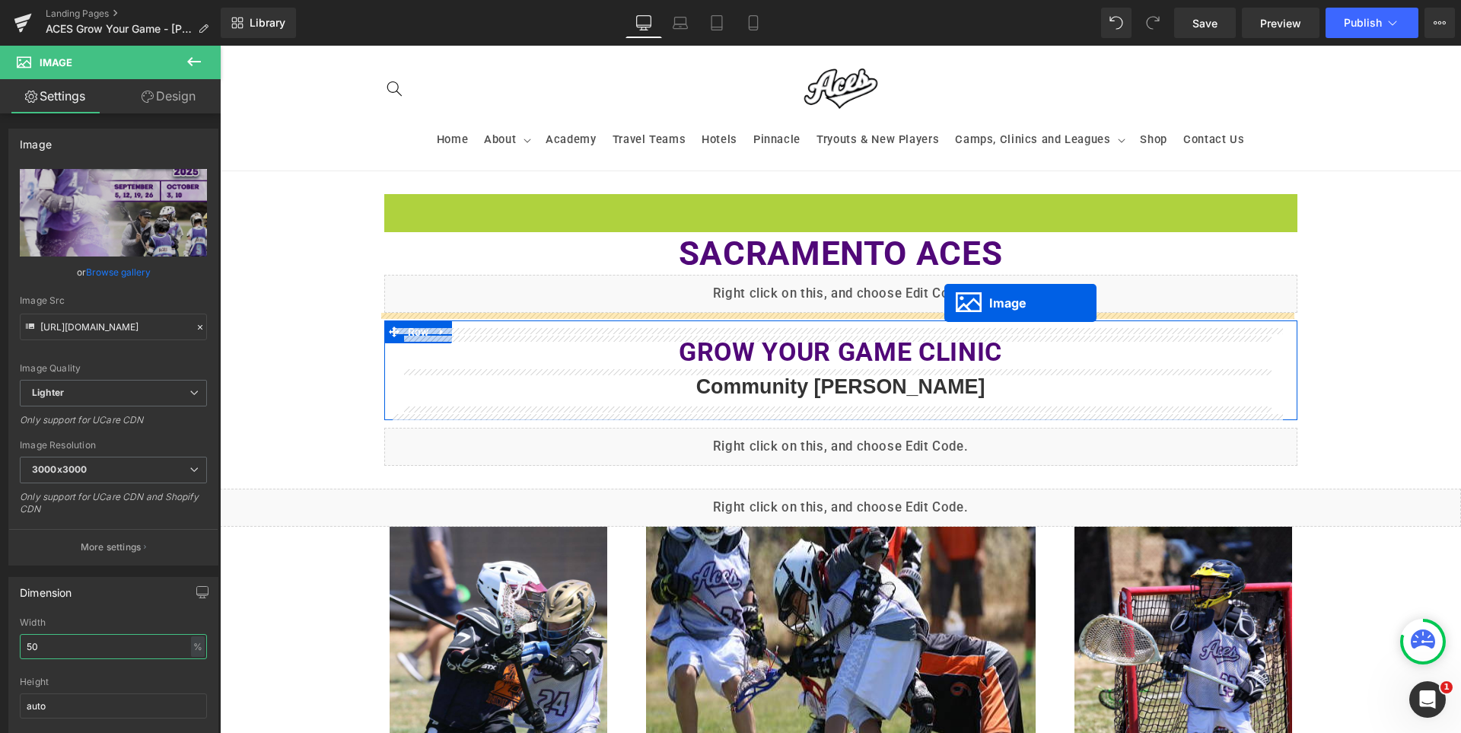
drag, startPoint x: 836, startPoint y: 174, endPoint x: 944, endPoint y: 303, distance: 168.0
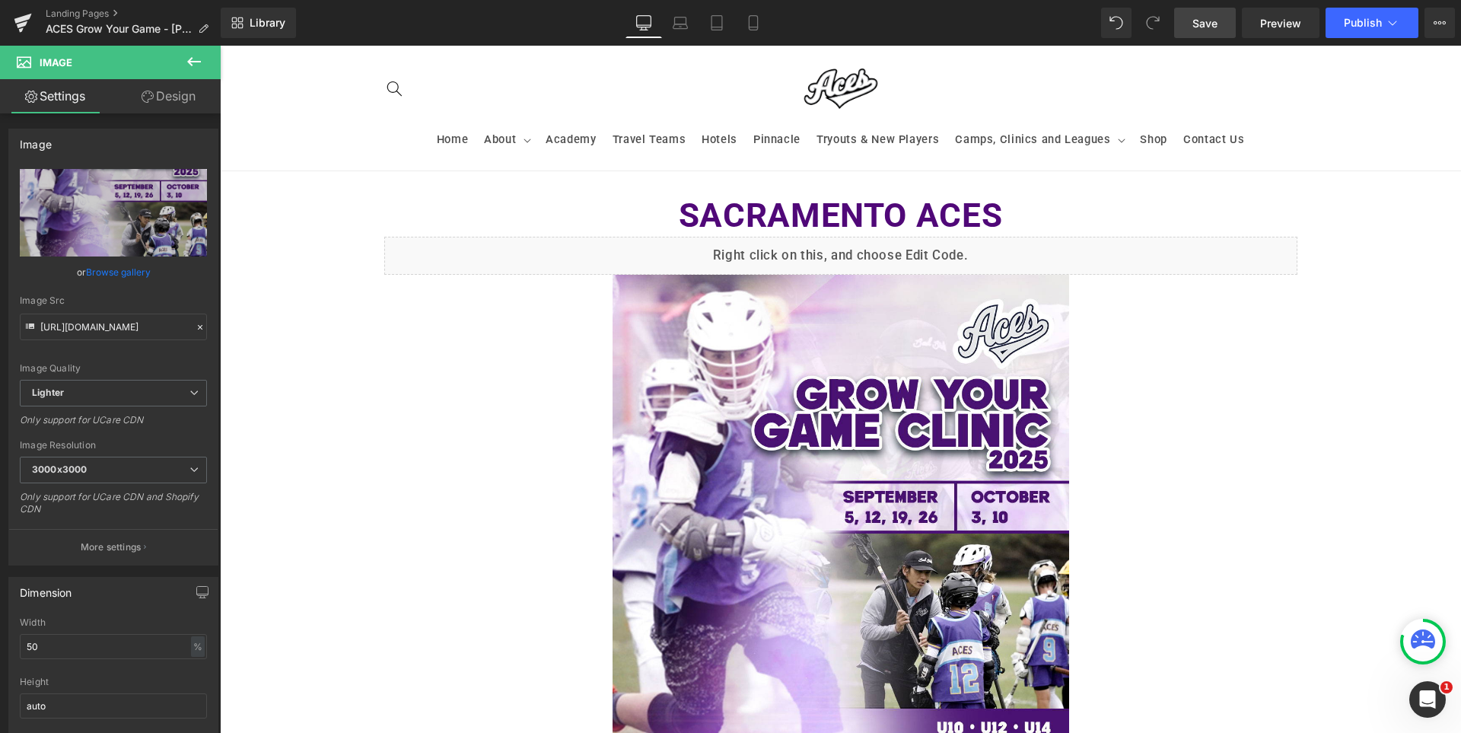
click at [1196, 18] on span "Save" at bounding box center [1204, 23] width 25 height 16
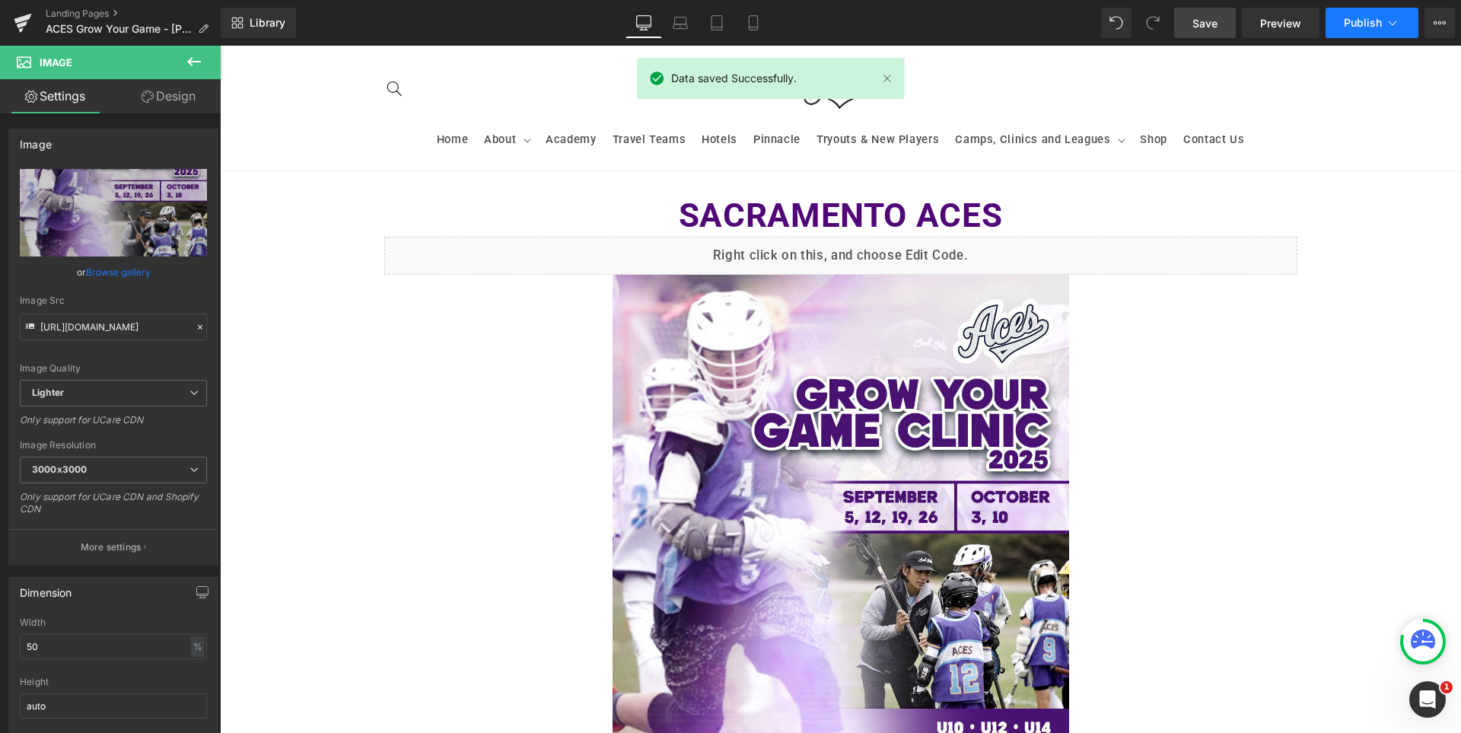
click at [1342, 20] on button "Publish" at bounding box center [1371, 23] width 93 height 30
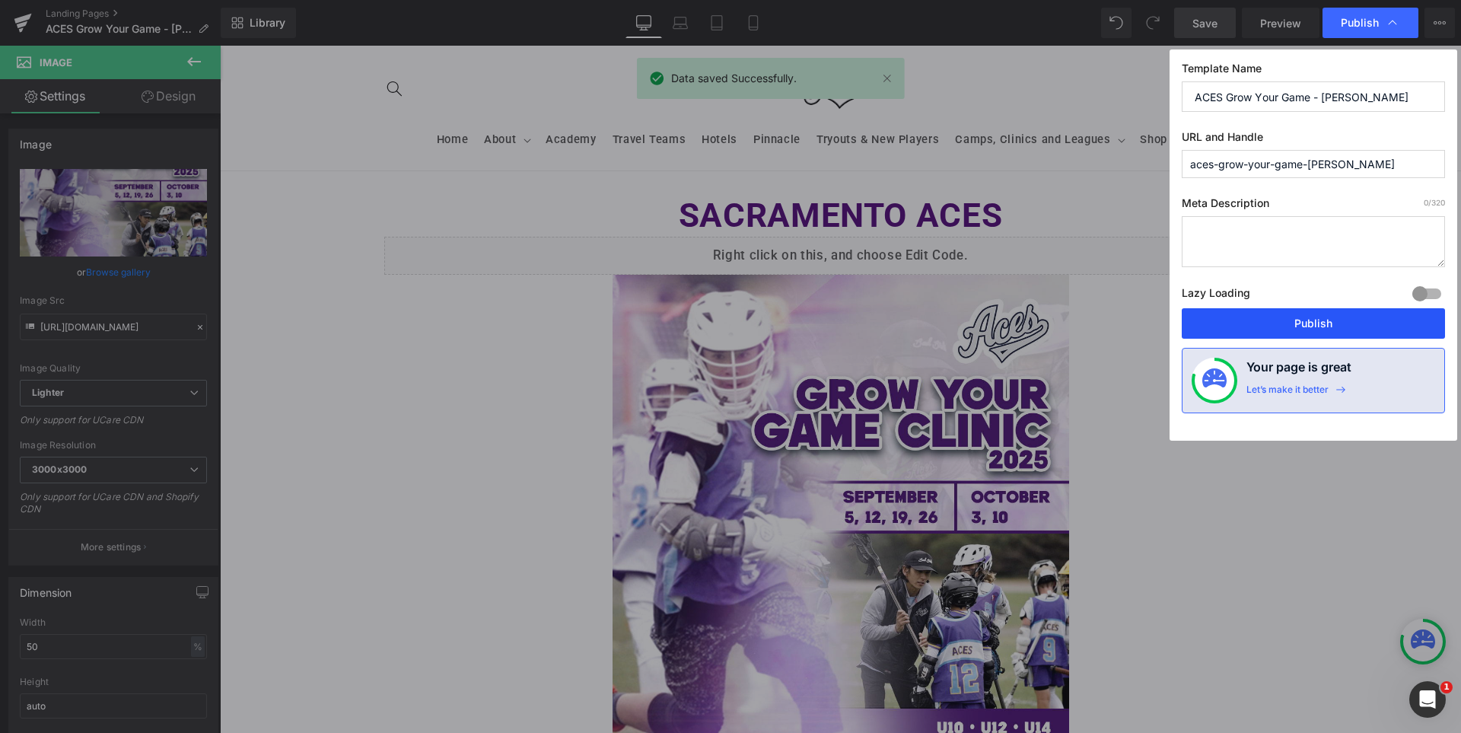
drag, startPoint x: 1289, startPoint y: 326, endPoint x: 906, endPoint y: 152, distance: 420.5
click at [1289, 326] on button "Publish" at bounding box center [1313, 323] width 263 height 30
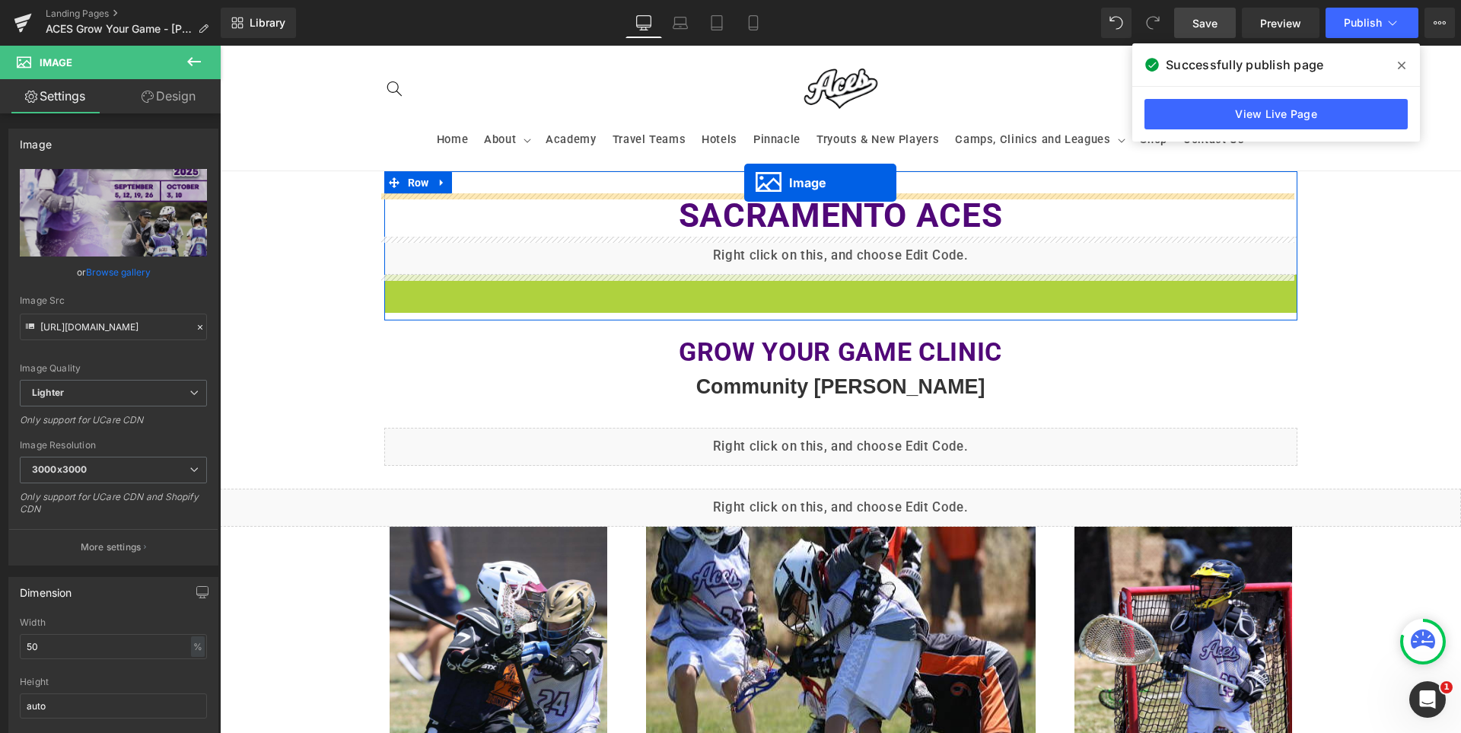
drag, startPoint x: 810, startPoint y: 562, endPoint x: 744, endPoint y: 183, distance: 384.5
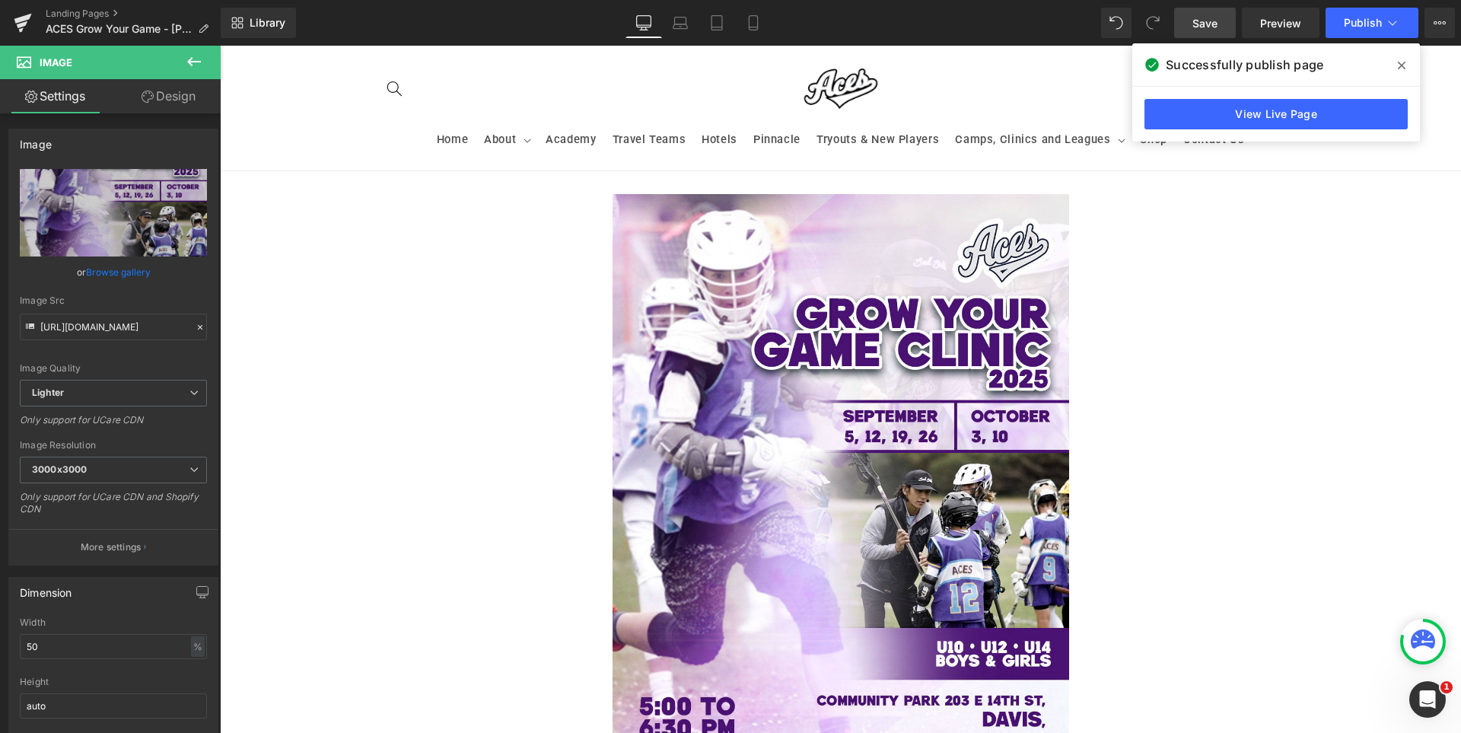
click at [1200, 30] on span "Save" at bounding box center [1204, 23] width 25 height 16
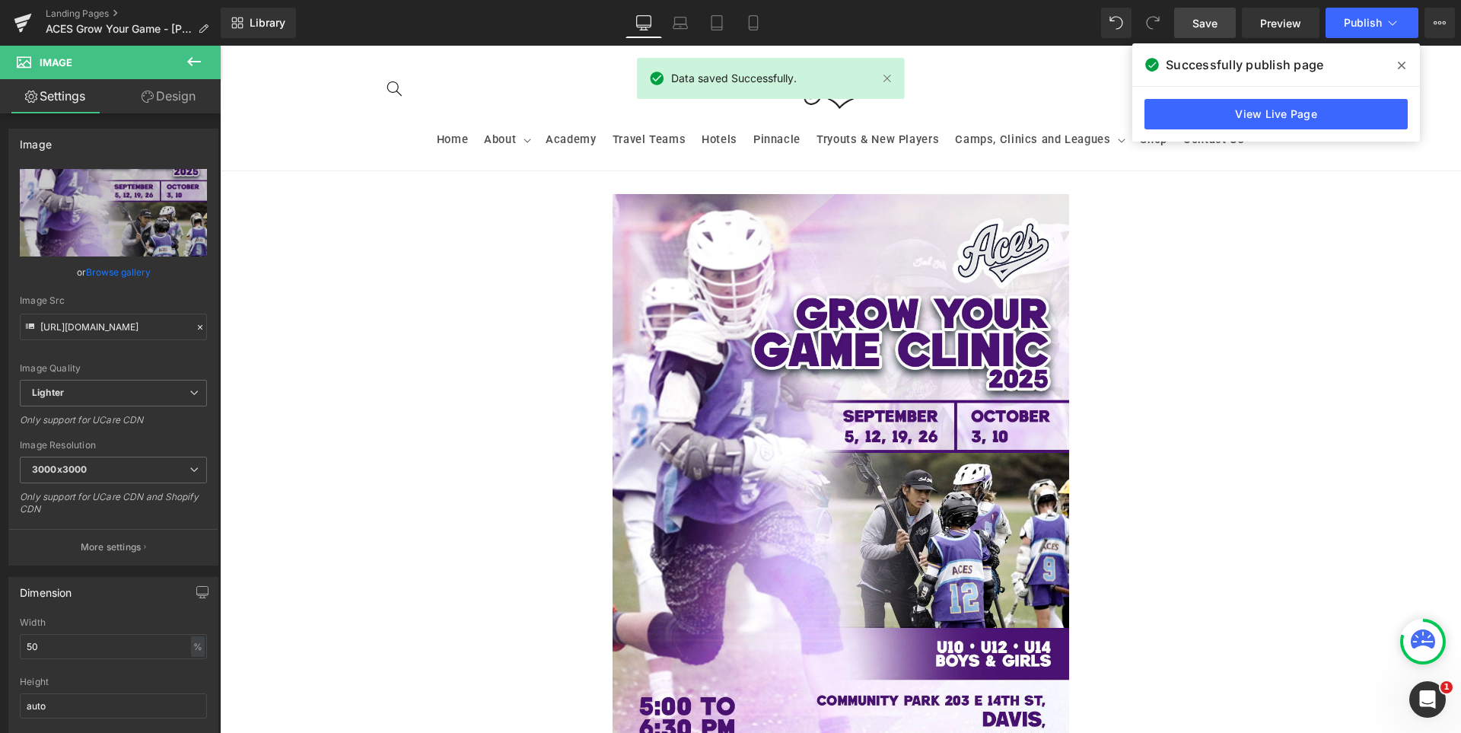
click at [1400, 63] on icon at bounding box center [1402, 66] width 8 height 8
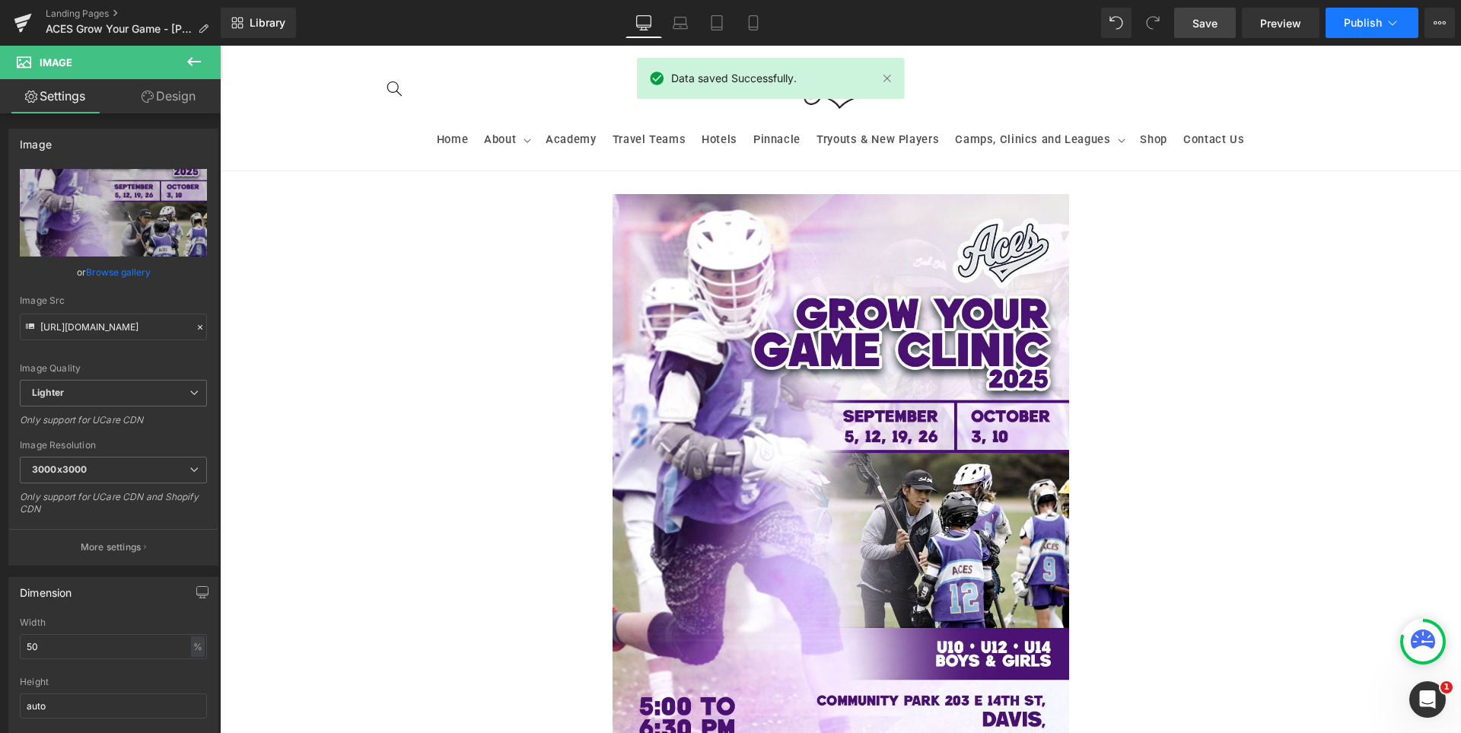
click at [1361, 30] on button "Publish" at bounding box center [1371, 23] width 93 height 30
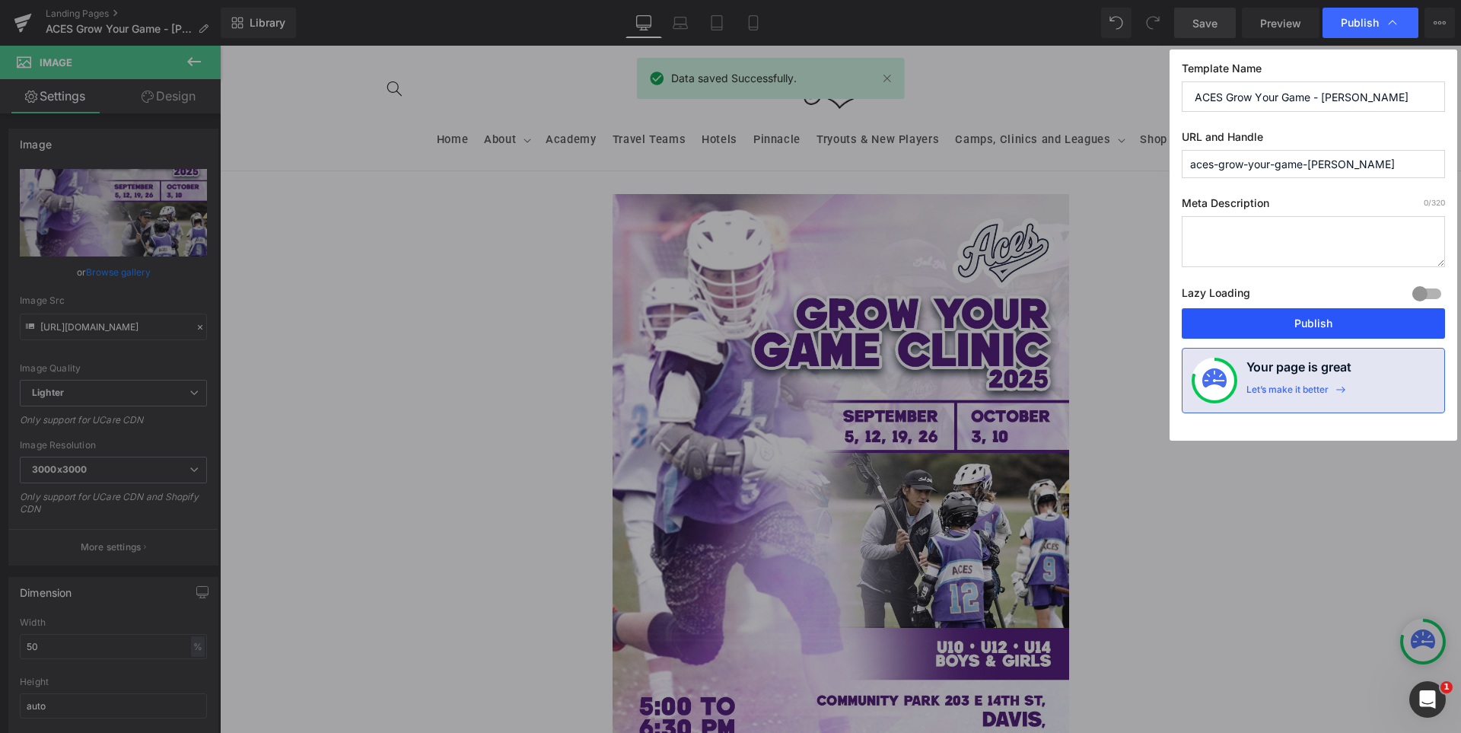
click at [1347, 318] on button "Publish" at bounding box center [1313, 323] width 263 height 30
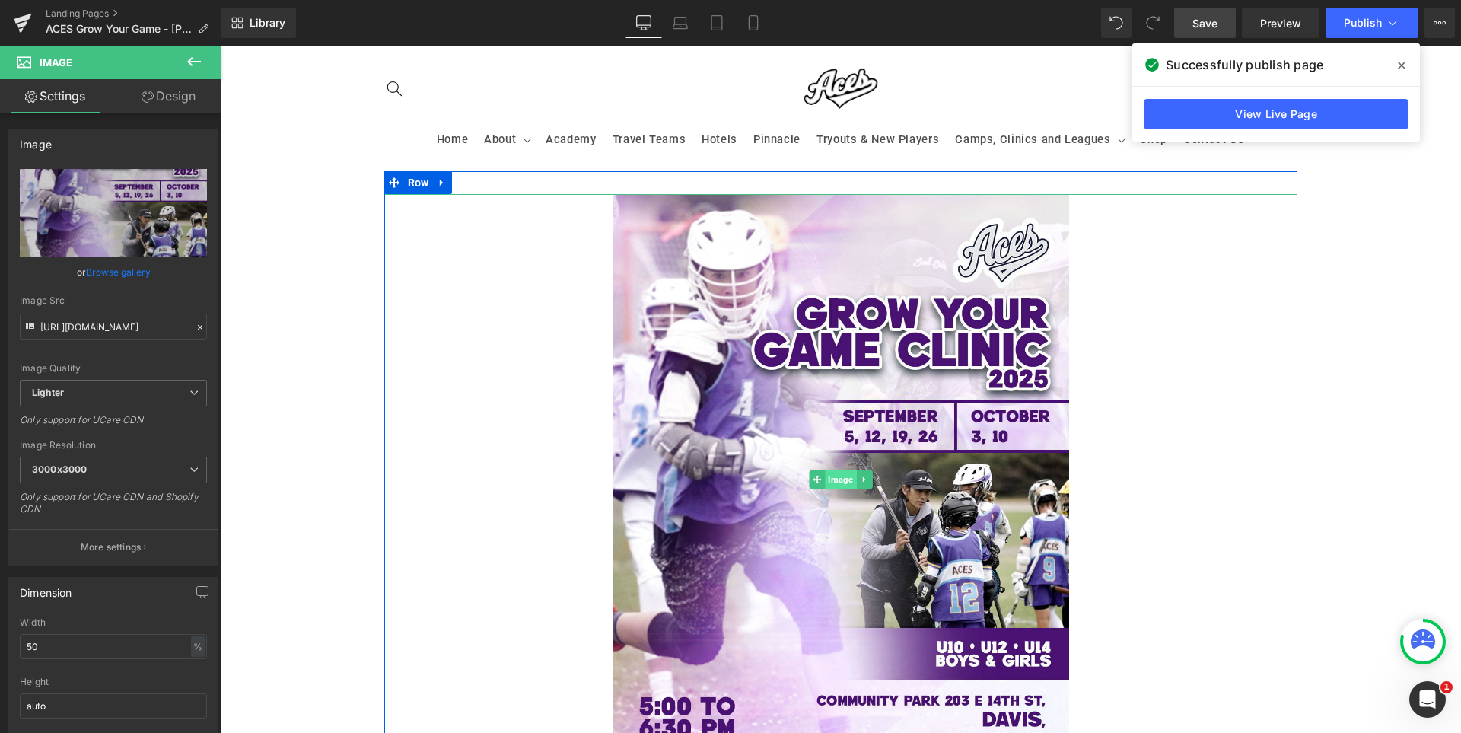
click at [841, 475] on span "Image" at bounding box center [840, 479] width 31 height 18
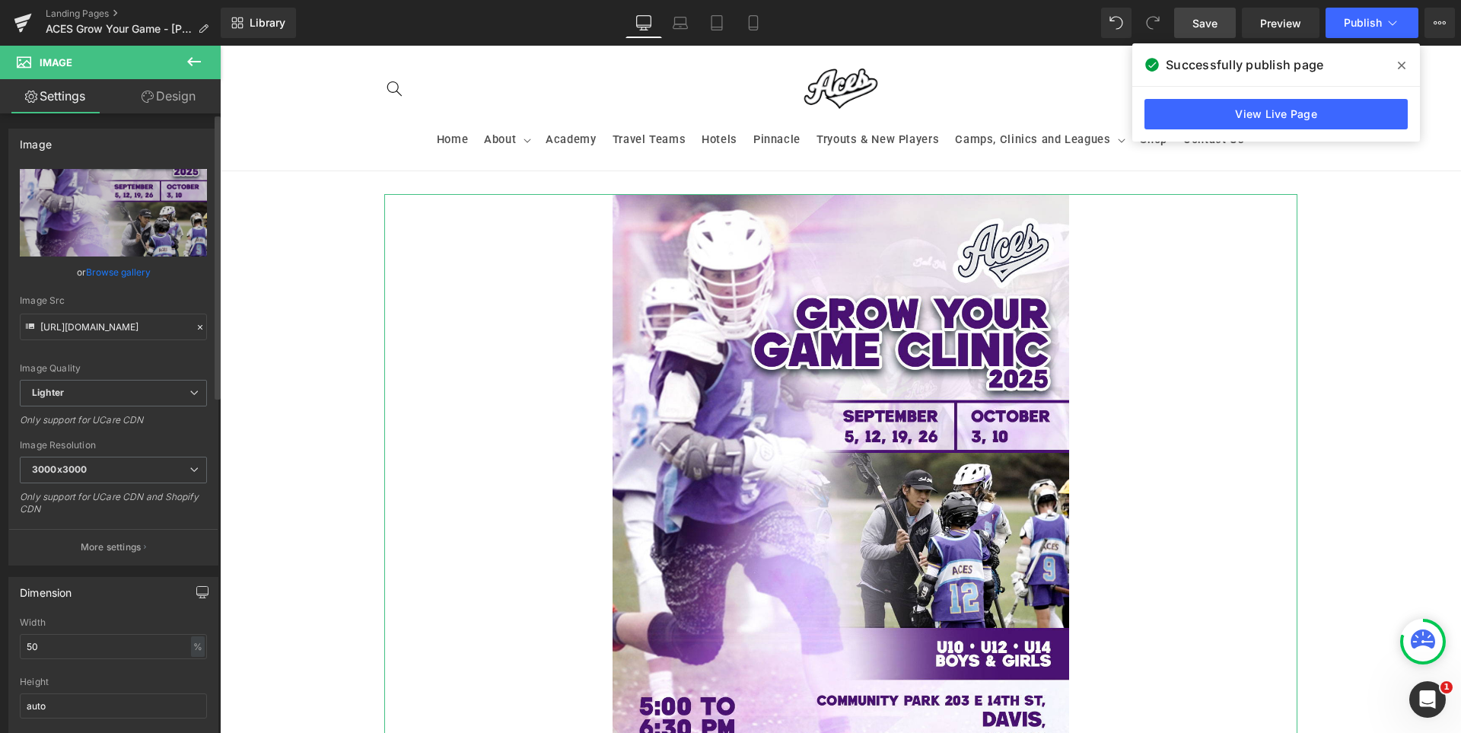
click at [197, 589] on icon "button" at bounding box center [202, 592] width 12 height 12
click at [89, 629] on button "Laptop" at bounding box center [85, 625] width 47 height 26
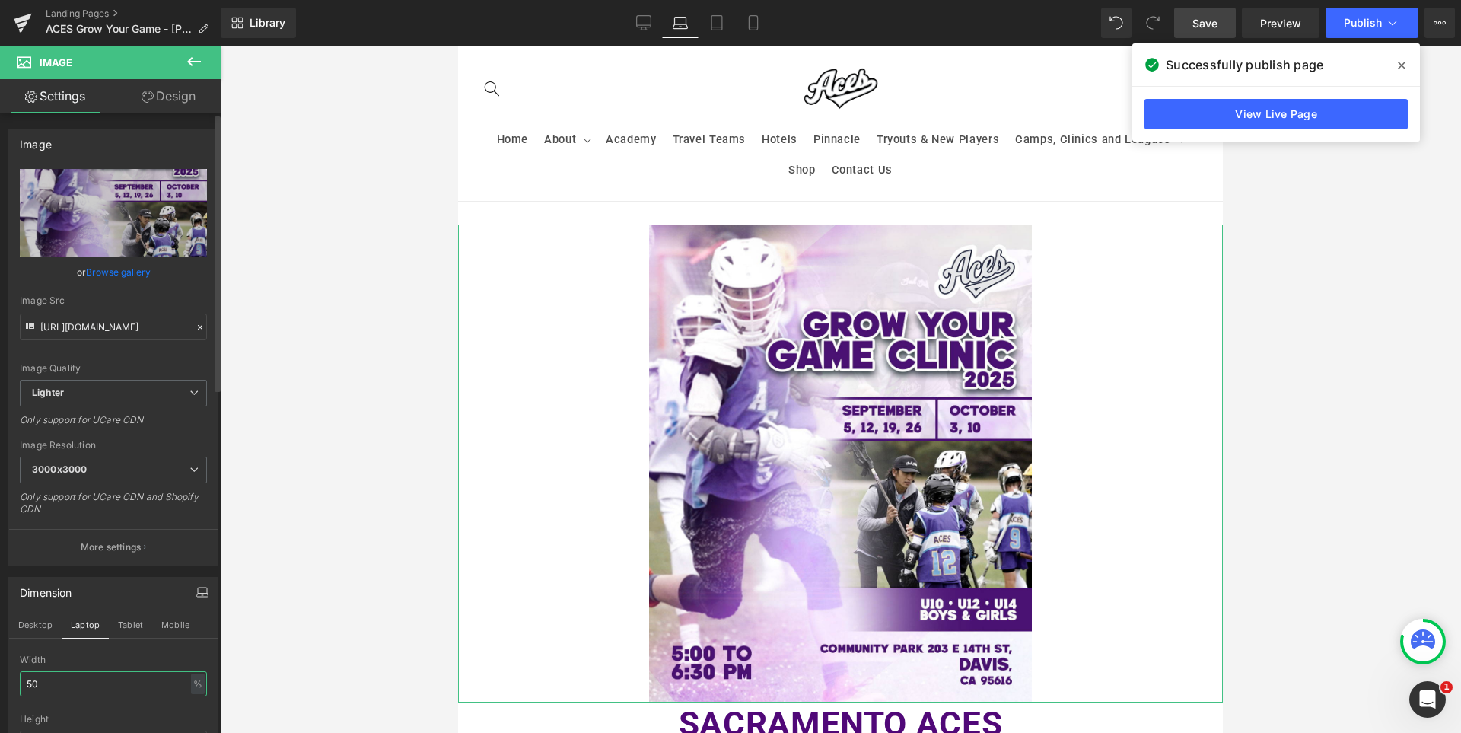
click at [85, 676] on input "50" at bounding box center [113, 683] width 187 height 25
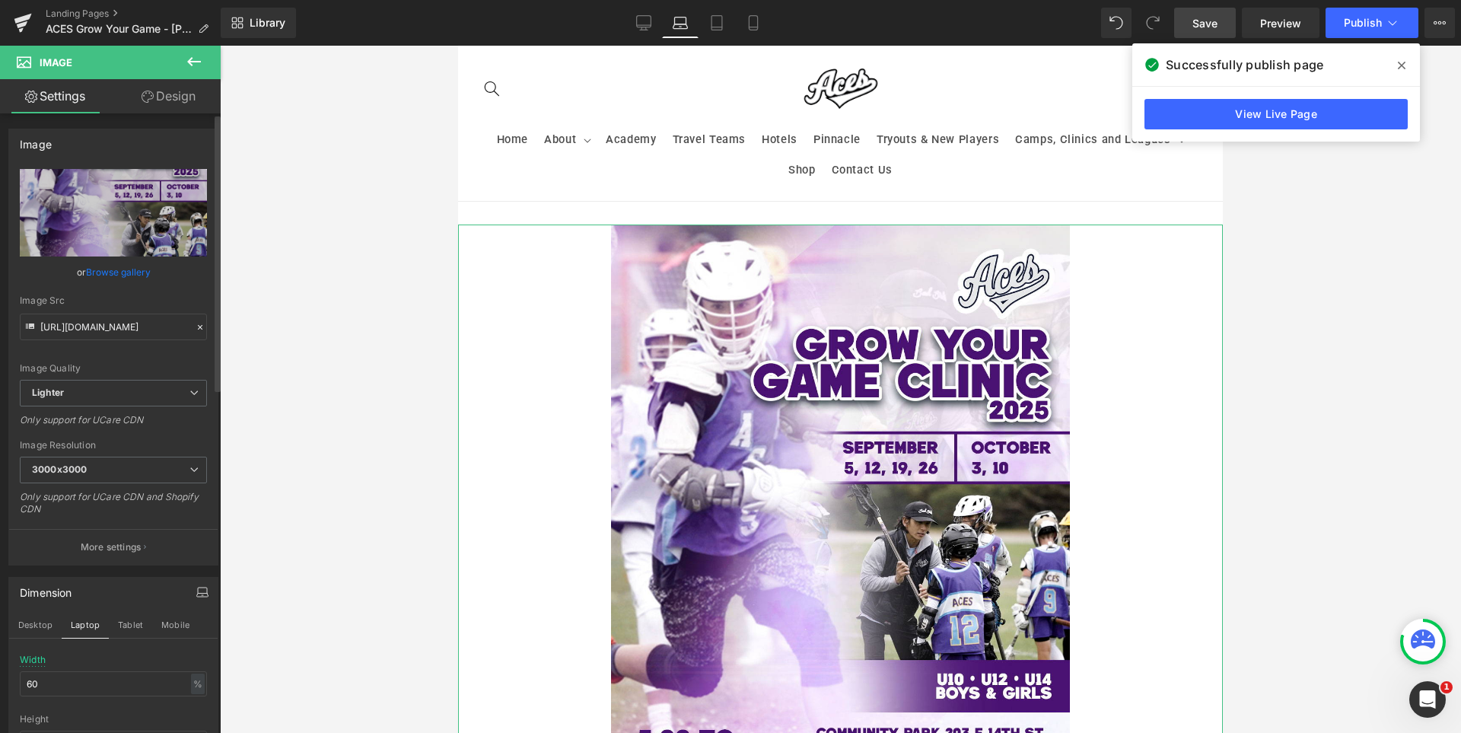
click at [100, 654] on div "Width 60 % % px" at bounding box center [113, 683] width 187 height 59
click at [133, 626] on button "Tablet" at bounding box center [130, 625] width 43 height 26
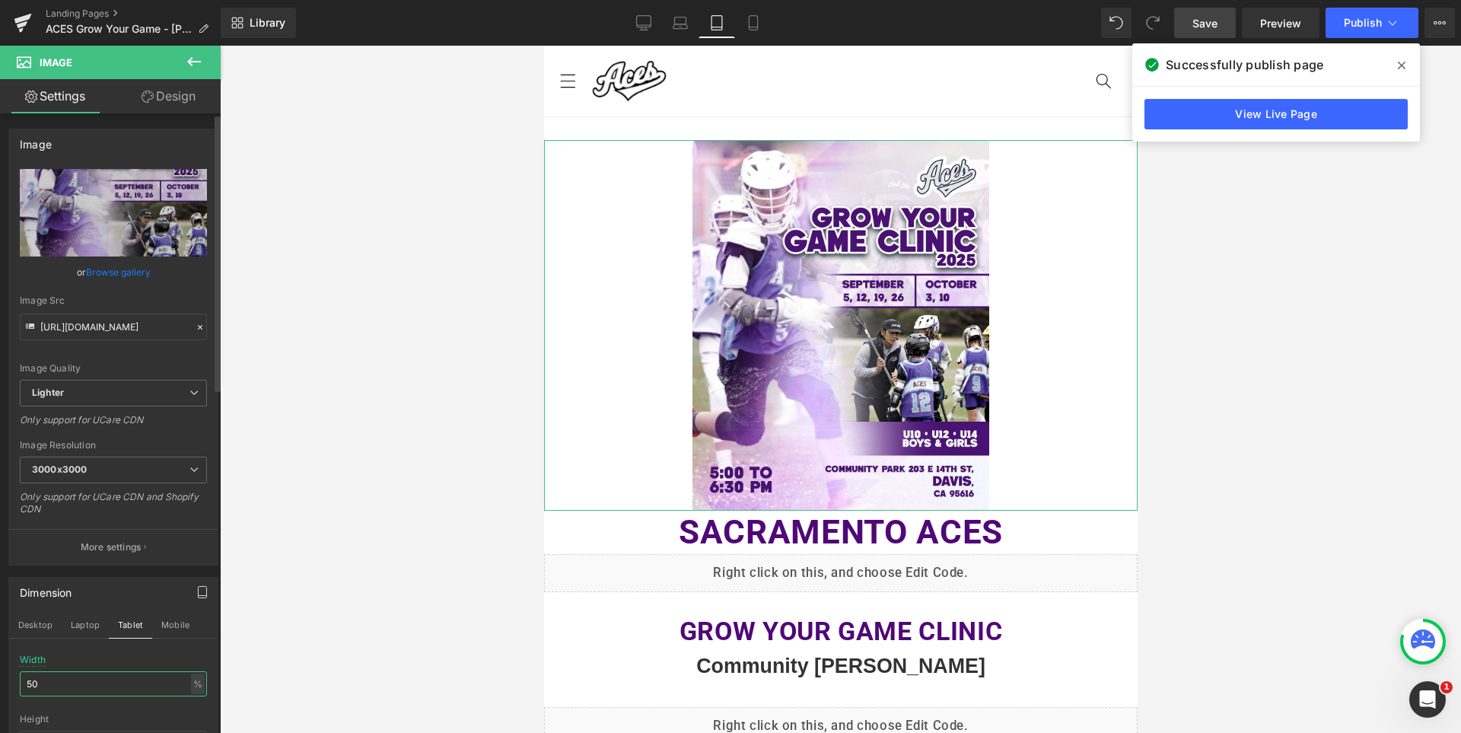
click at [76, 686] on input "50" at bounding box center [113, 683] width 187 height 25
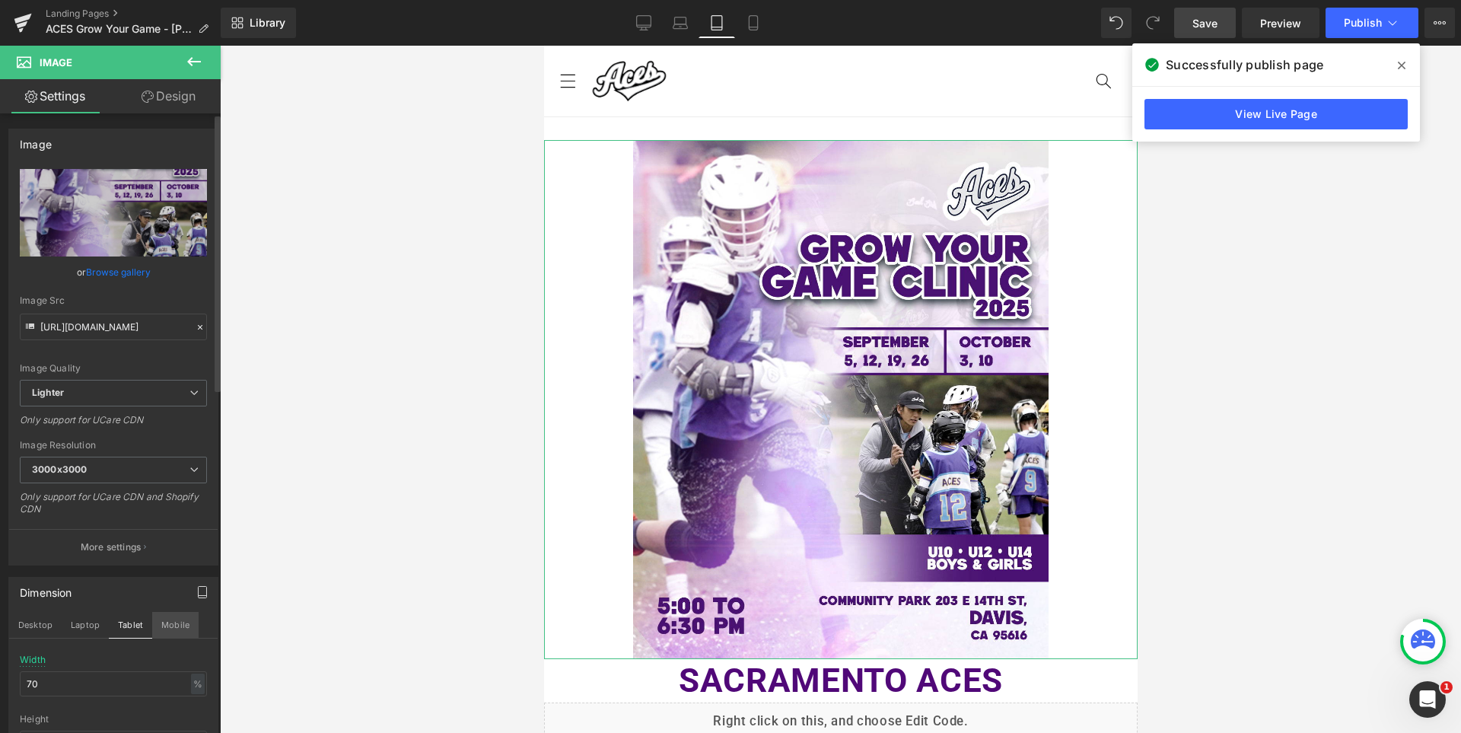
click at [172, 618] on button "Mobile" at bounding box center [175, 625] width 46 height 26
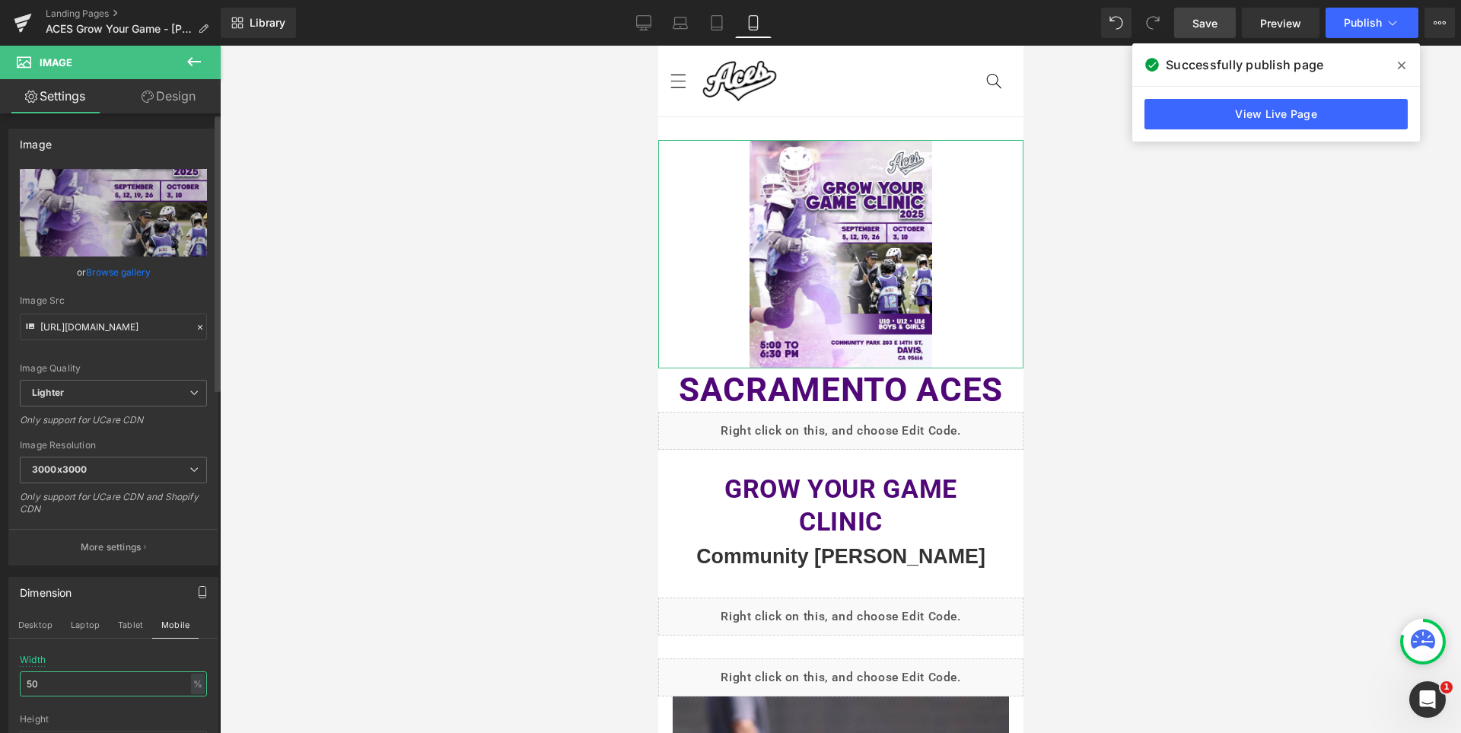
click at [68, 682] on input "50" at bounding box center [113, 683] width 187 height 25
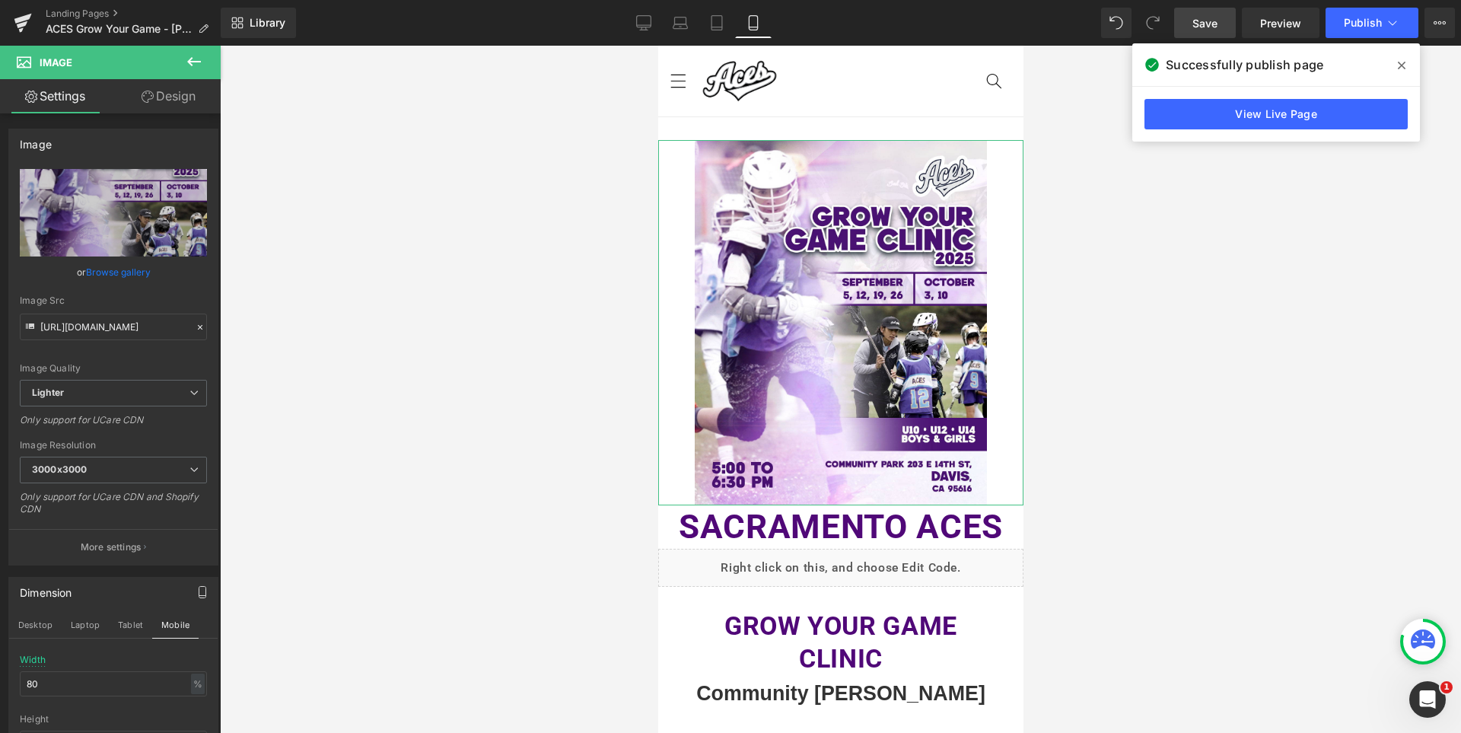
click at [122, 594] on div "Dimension" at bounding box center [113, 592] width 208 height 29
click at [650, 16] on icon at bounding box center [644, 21] width 14 height 11
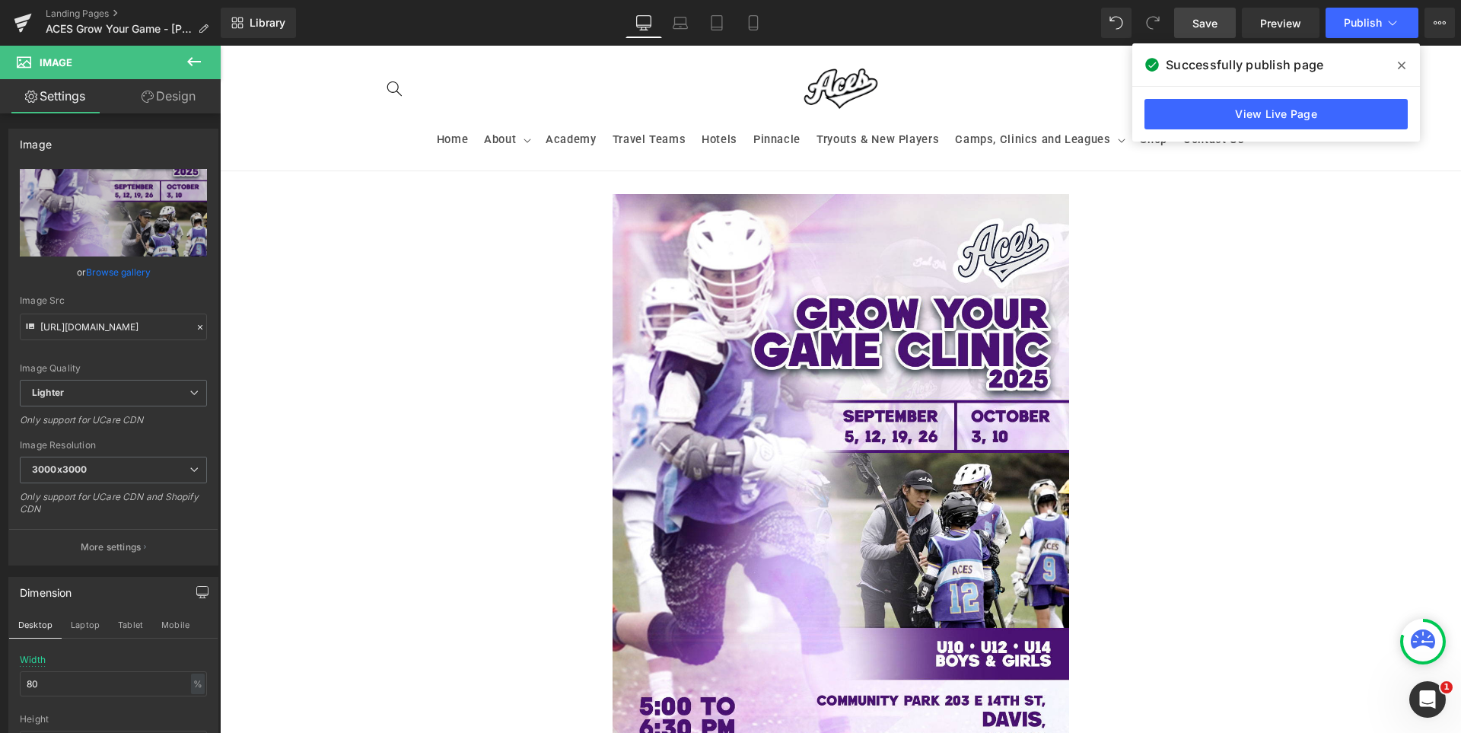
type input "50"
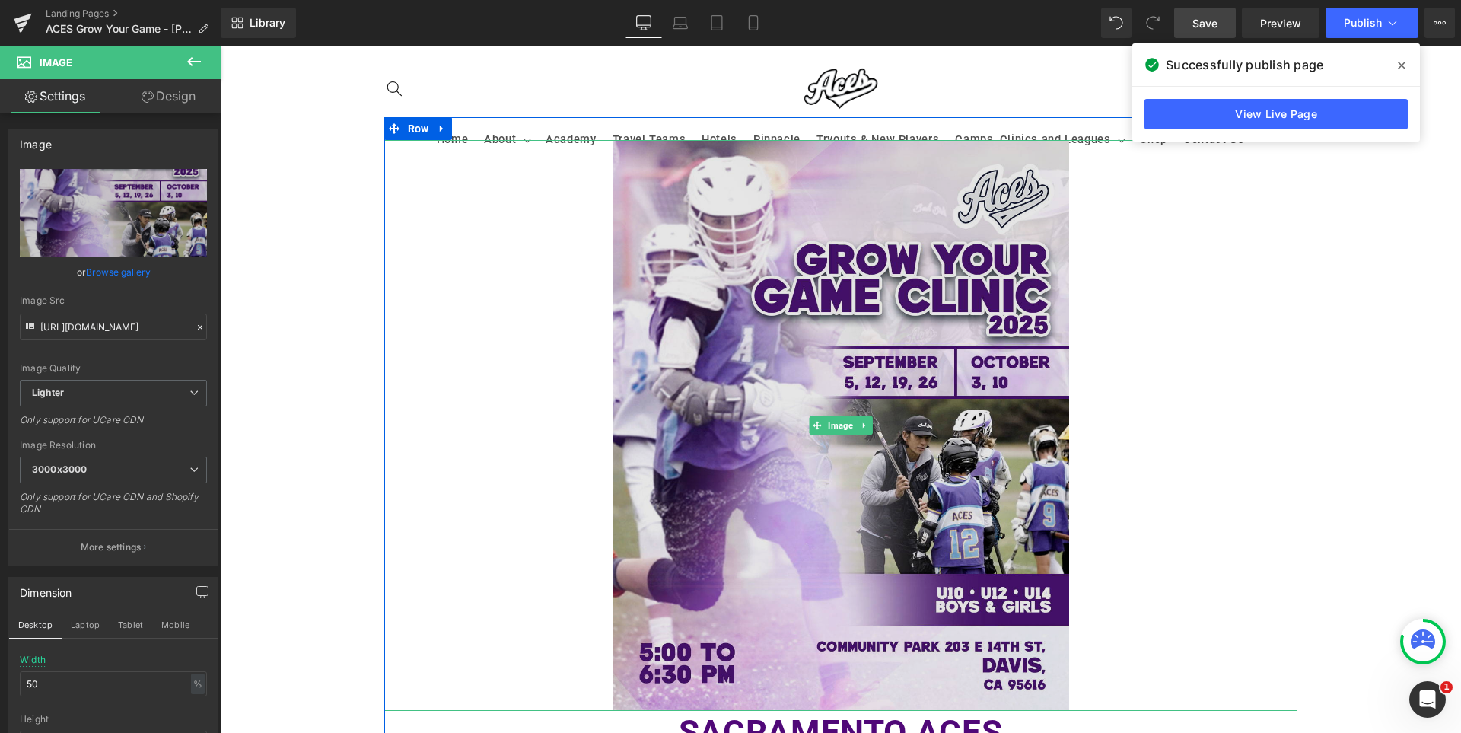
click at [811, 345] on img at bounding box center [841, 425] width 457 height 571
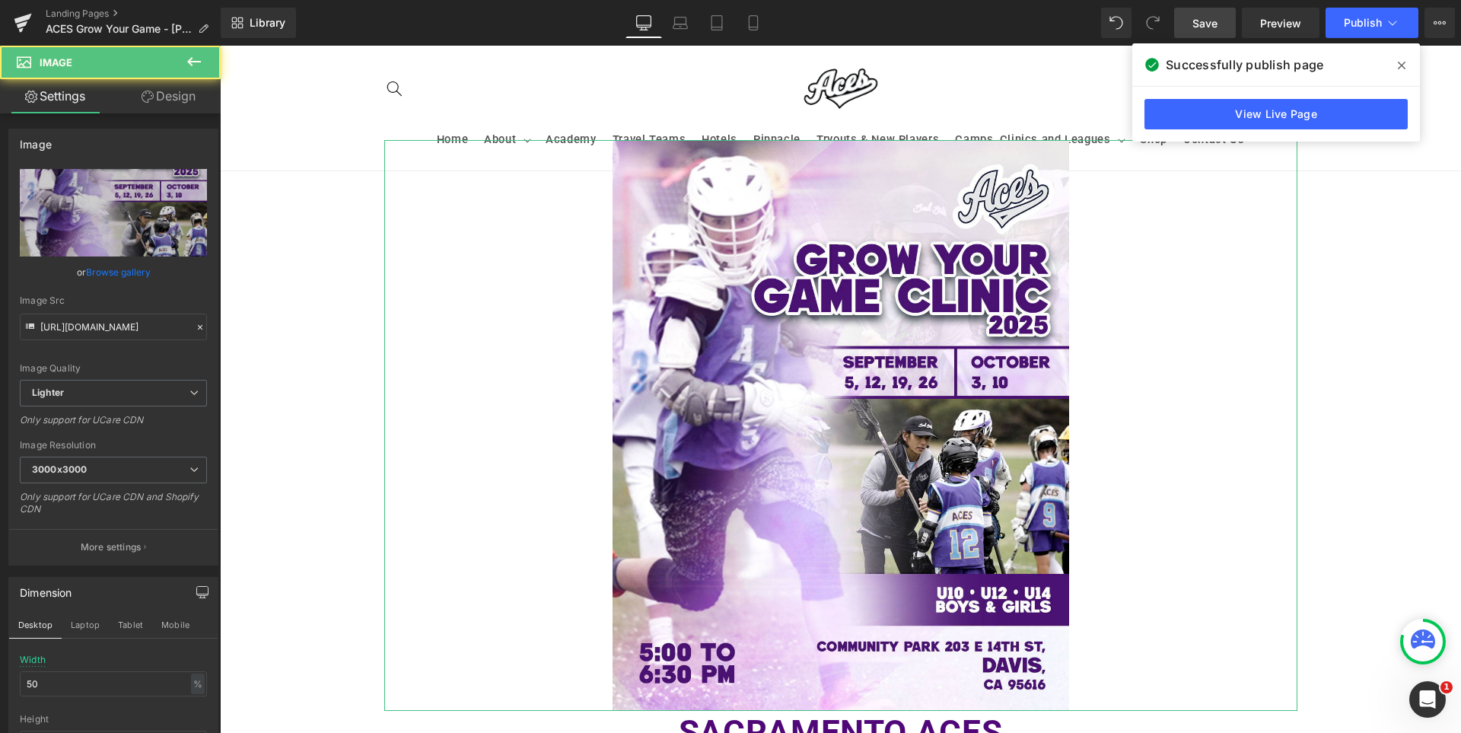
click at [183, 92] on link "Design" at bounding box center [168, 96] width 110 height 34
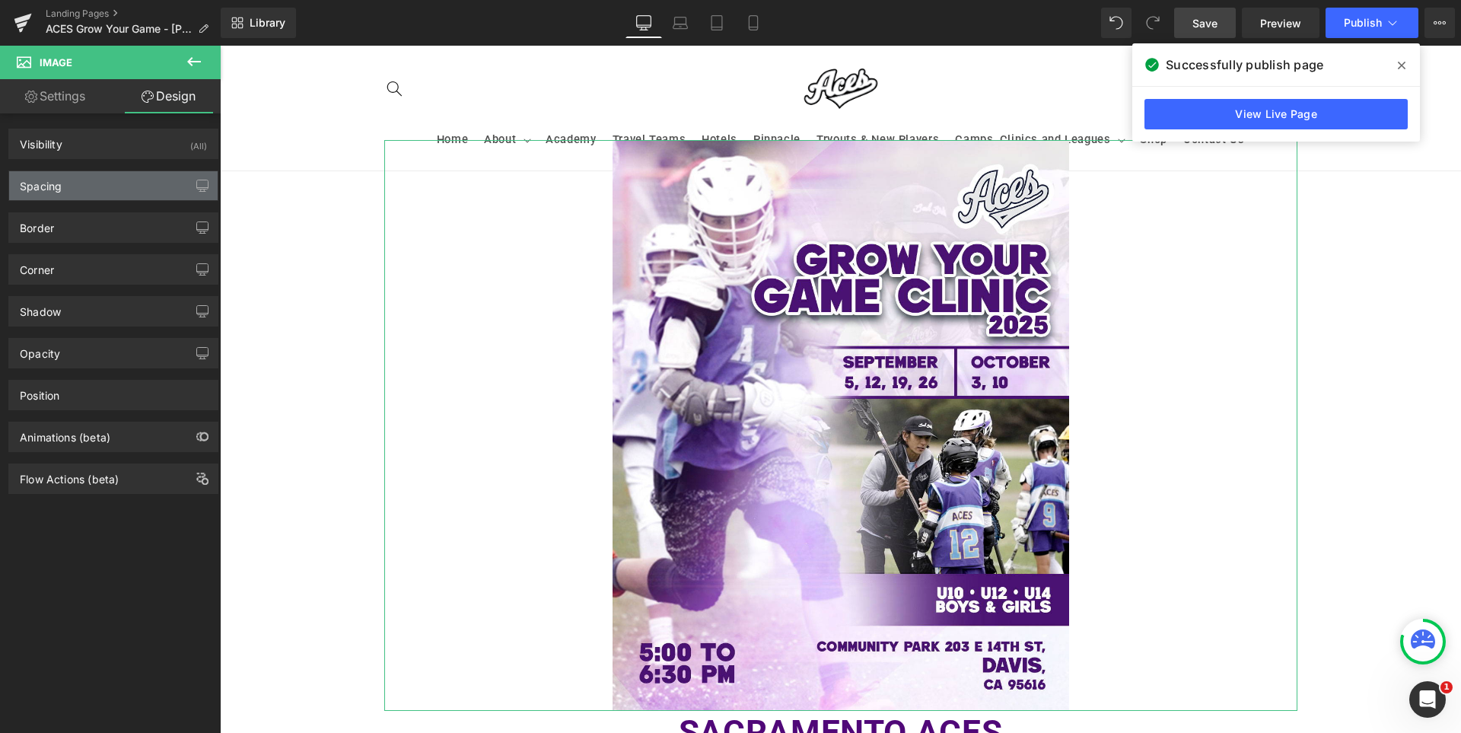
click at [88, 180] on div "Spacing" at bounding box center [113, 185] width 208 height 29
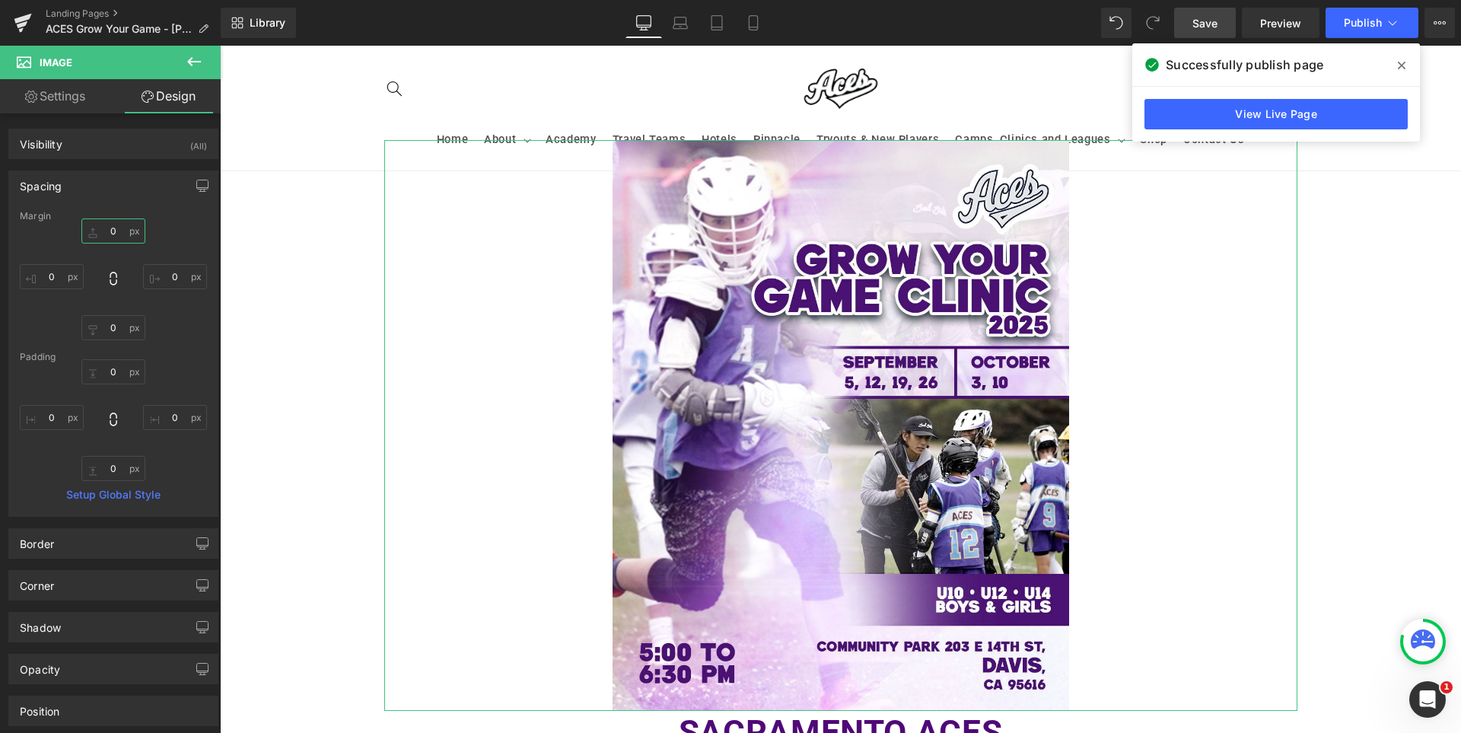
click at [114, 225] on input "0" at bounding box center [113, 230] width 64 height 25
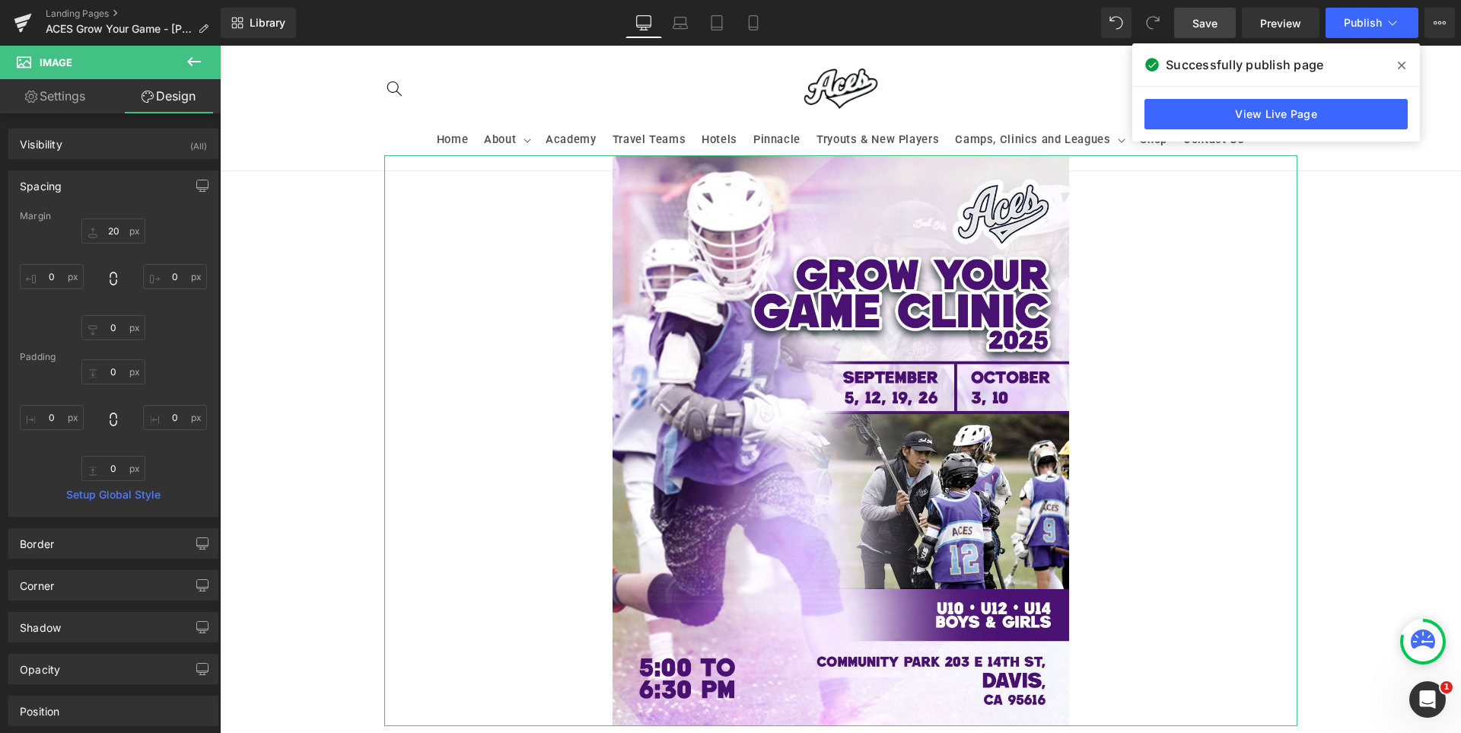
click at [129, 188] on div "Spacing" at bounding box center [113, 185] width 208 height 29
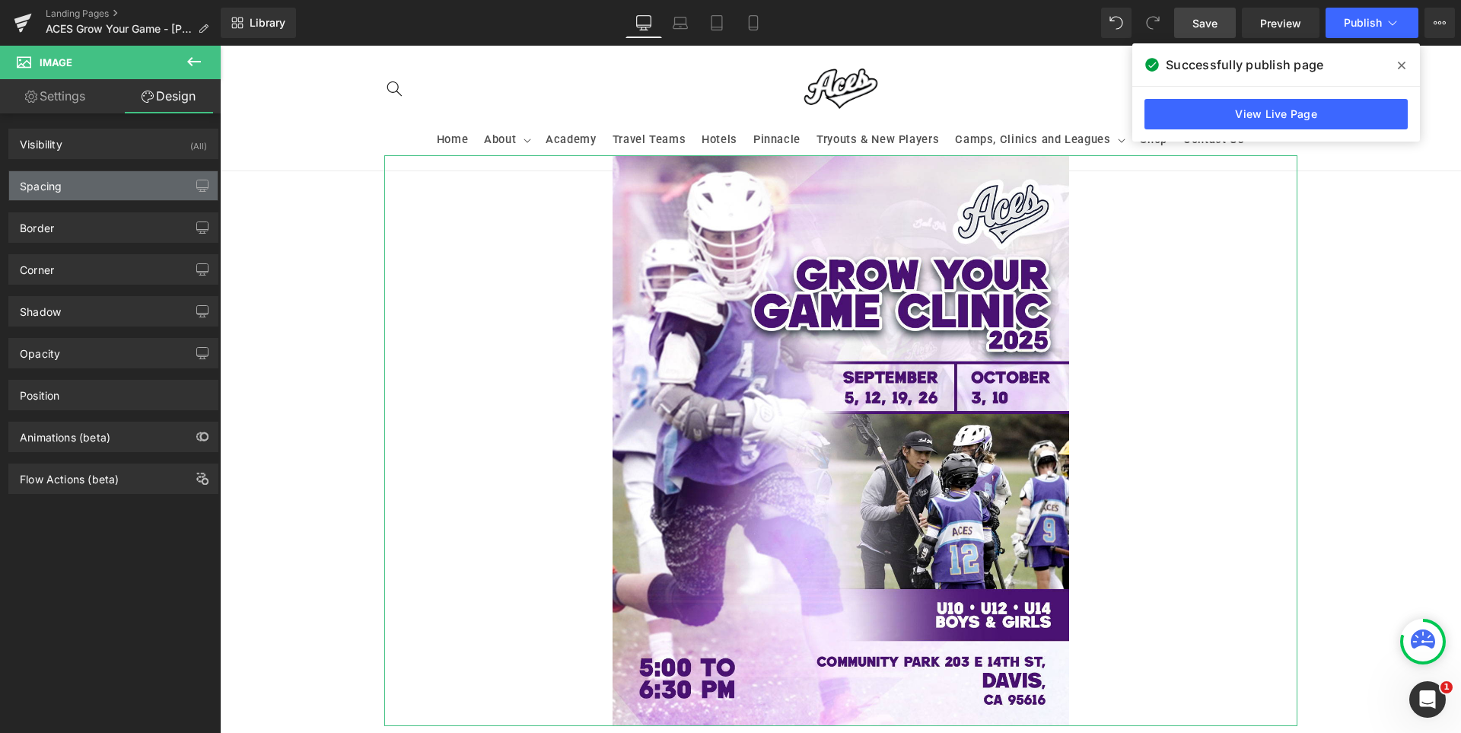
click at [129, 188] on div "Spacing" at bounding box center [113, 185] width 208 height 29
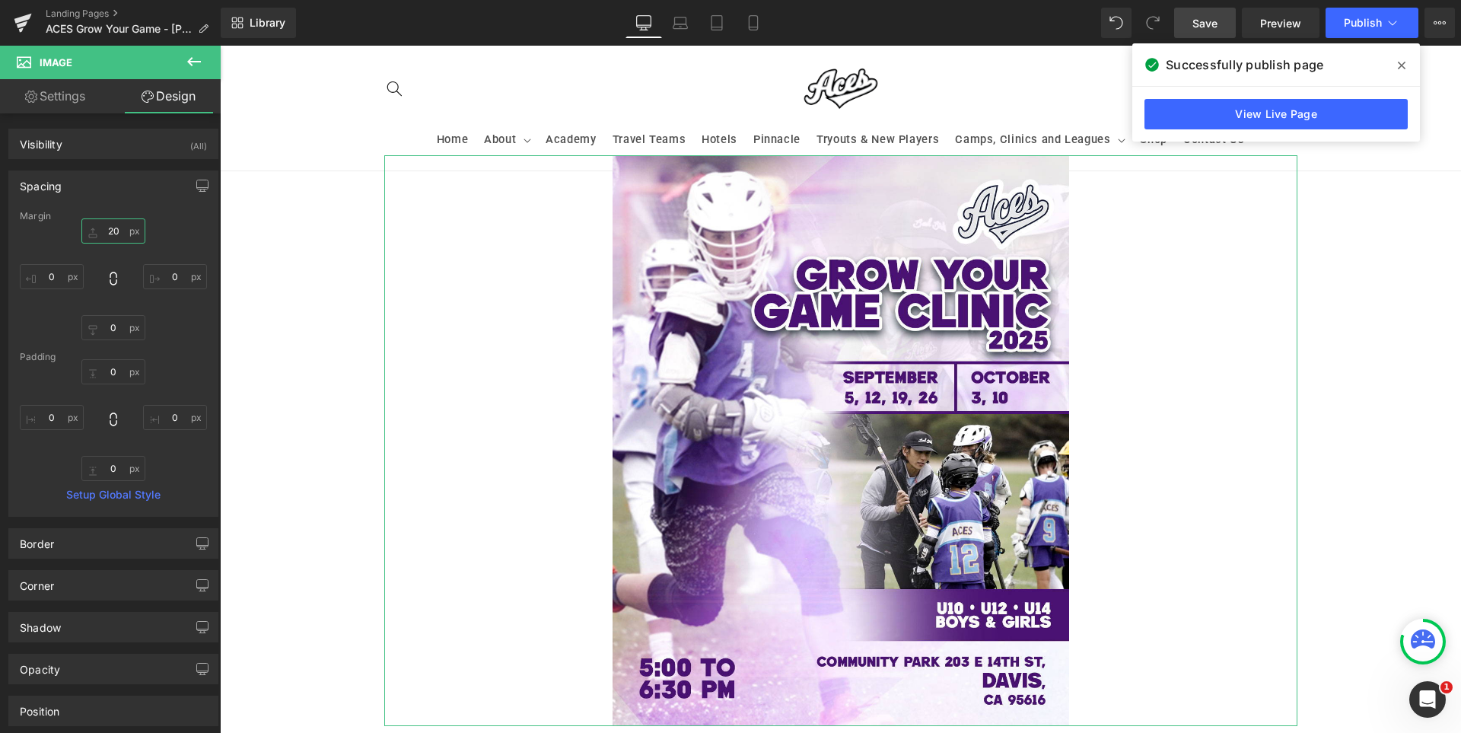
click at [120, 228] on input "20" at bounding box center [113, 230] width 64 height 25
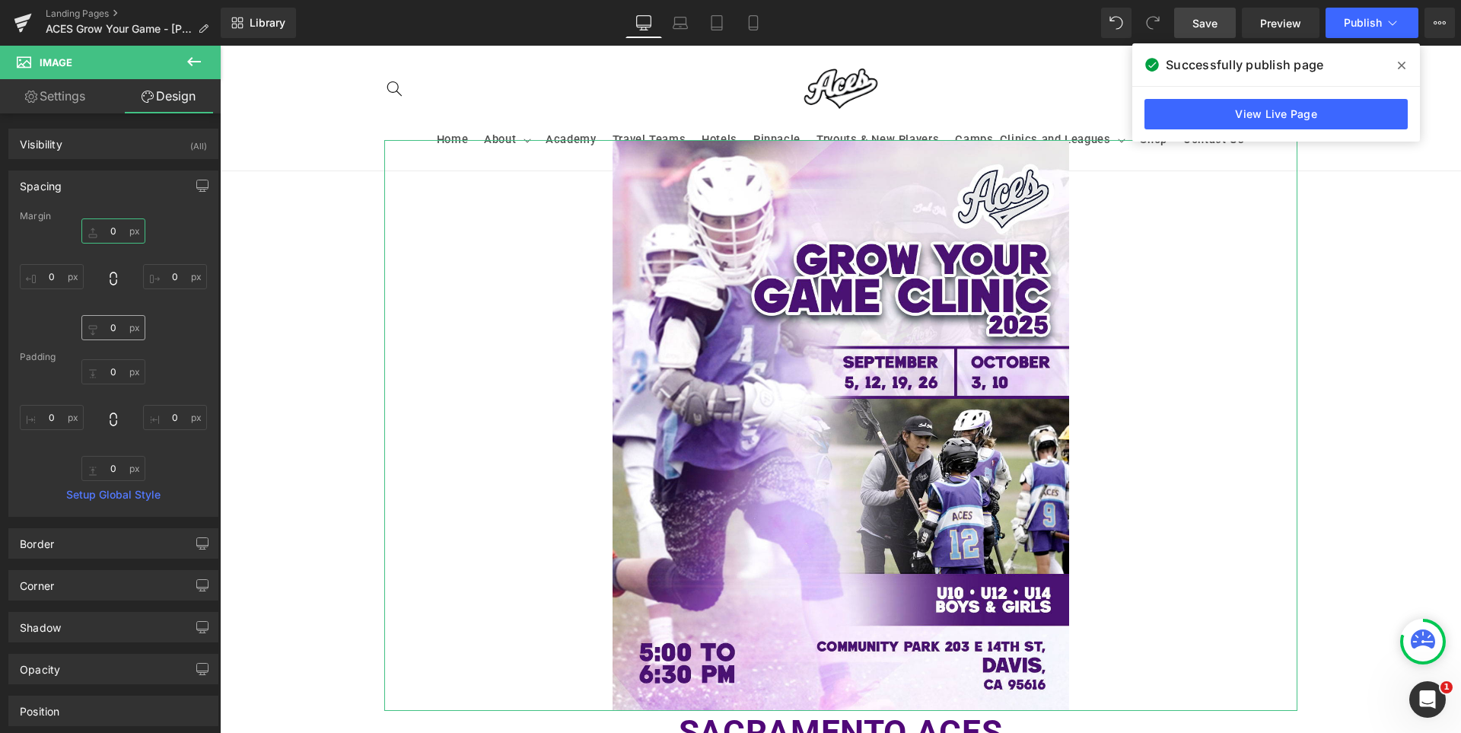
type input "0"
click at [116, 332] on input "0" at bounding box center [113, 327] width 64 height 25
type input "20"
click at [1208, 15] on span "Save" at bounding box center [1204, 23] width 25 height 16
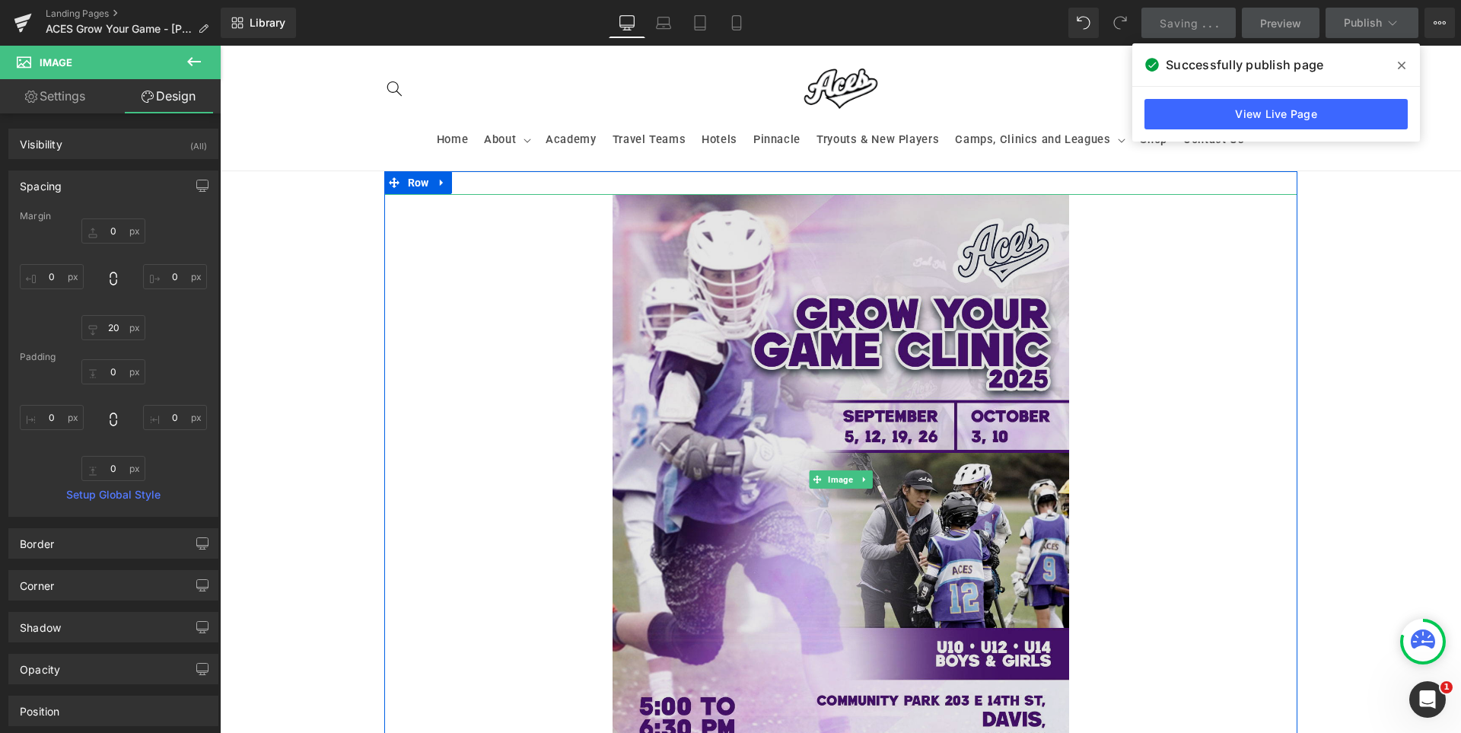
scroll to position [380, 0]
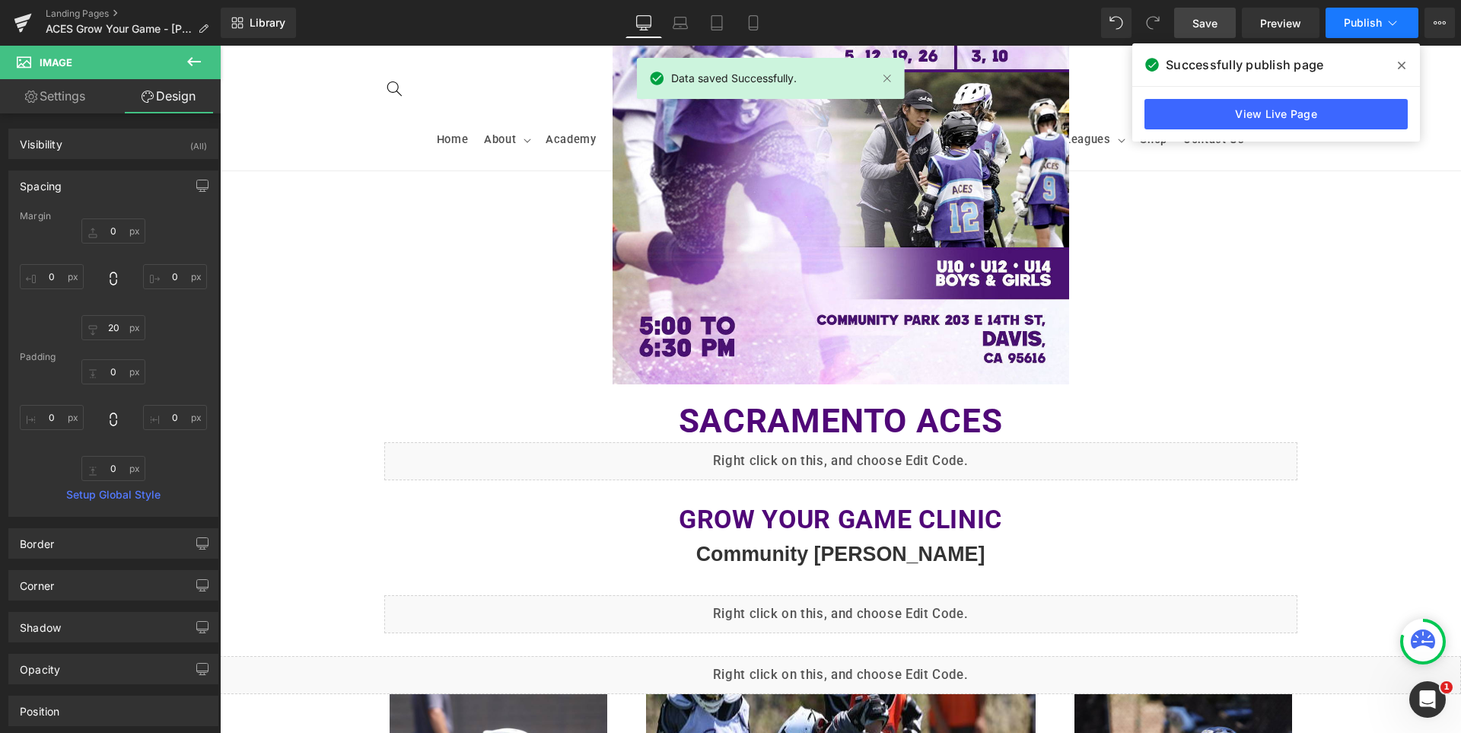
click at [1355, 28] on span "Publish" at bounding box center [1363, 23] width 38 height 12
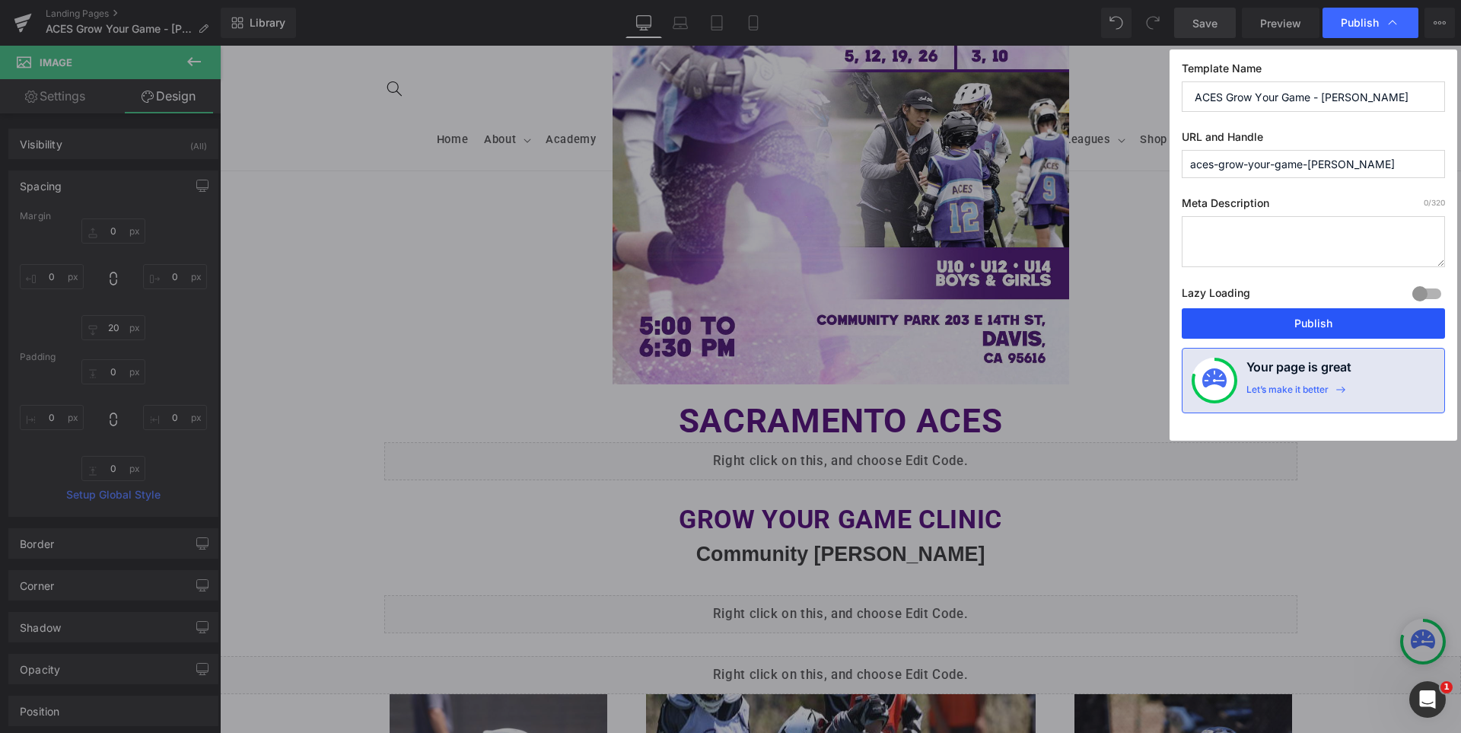
click at [1326, 323] on button "Publish" at bounding box center [1313, 323] width 263 height 30
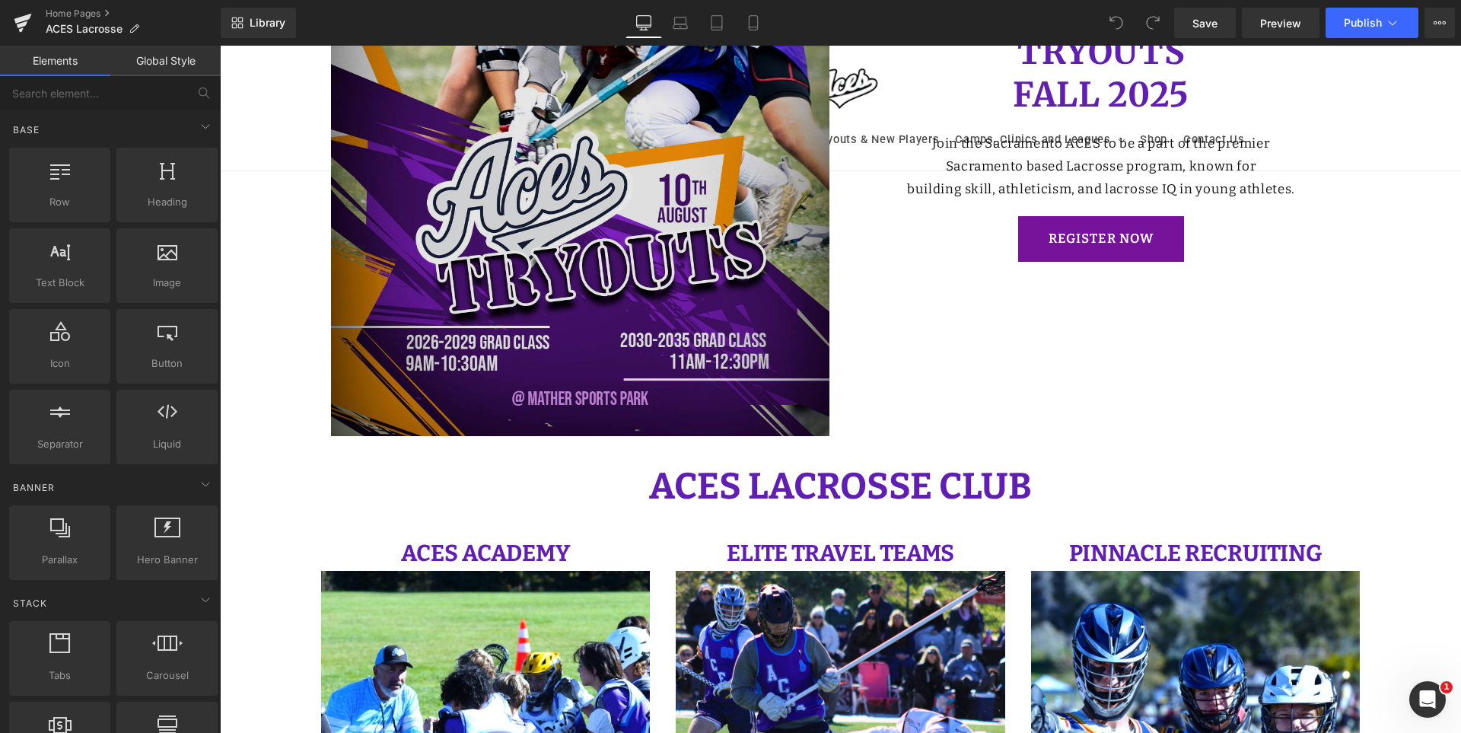
scroll to position [304, 0]
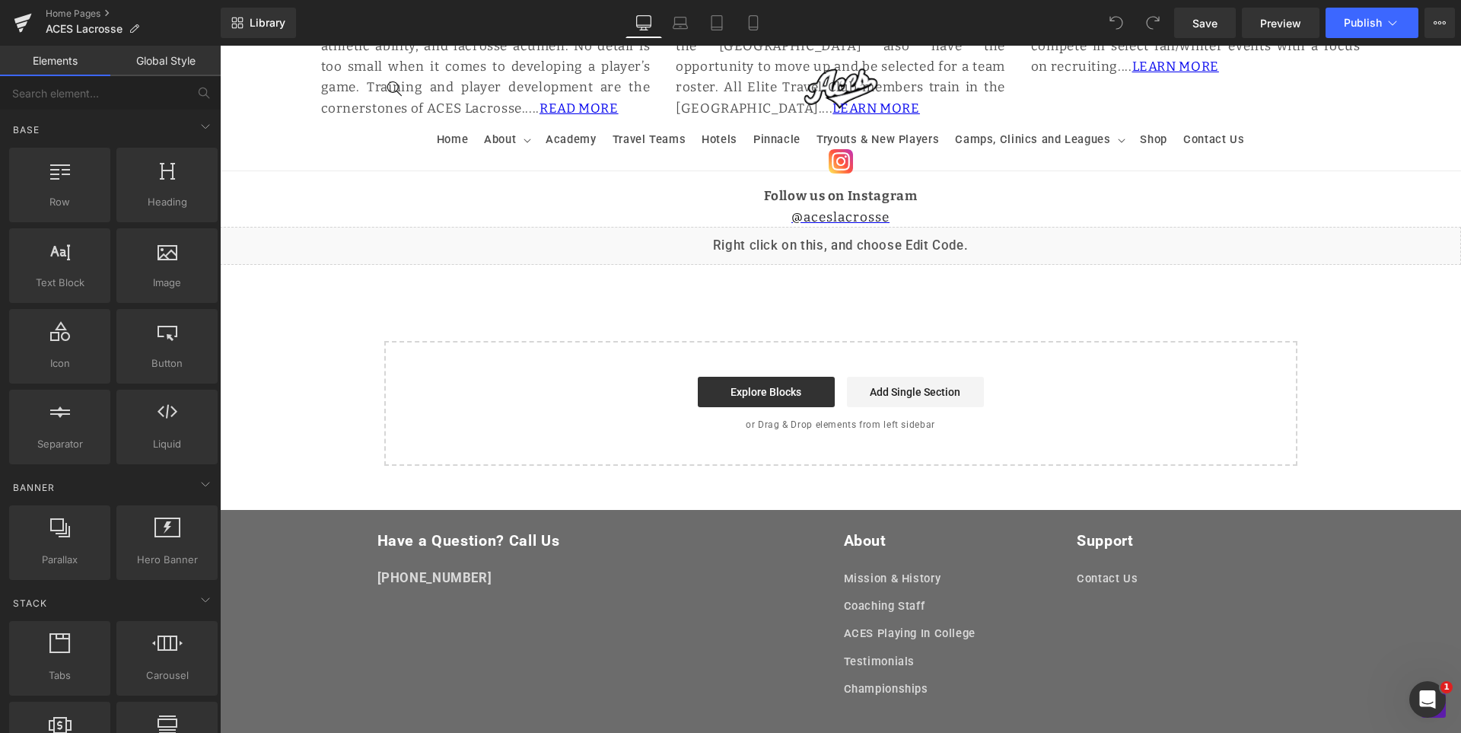
scroll to position [1809, 0]
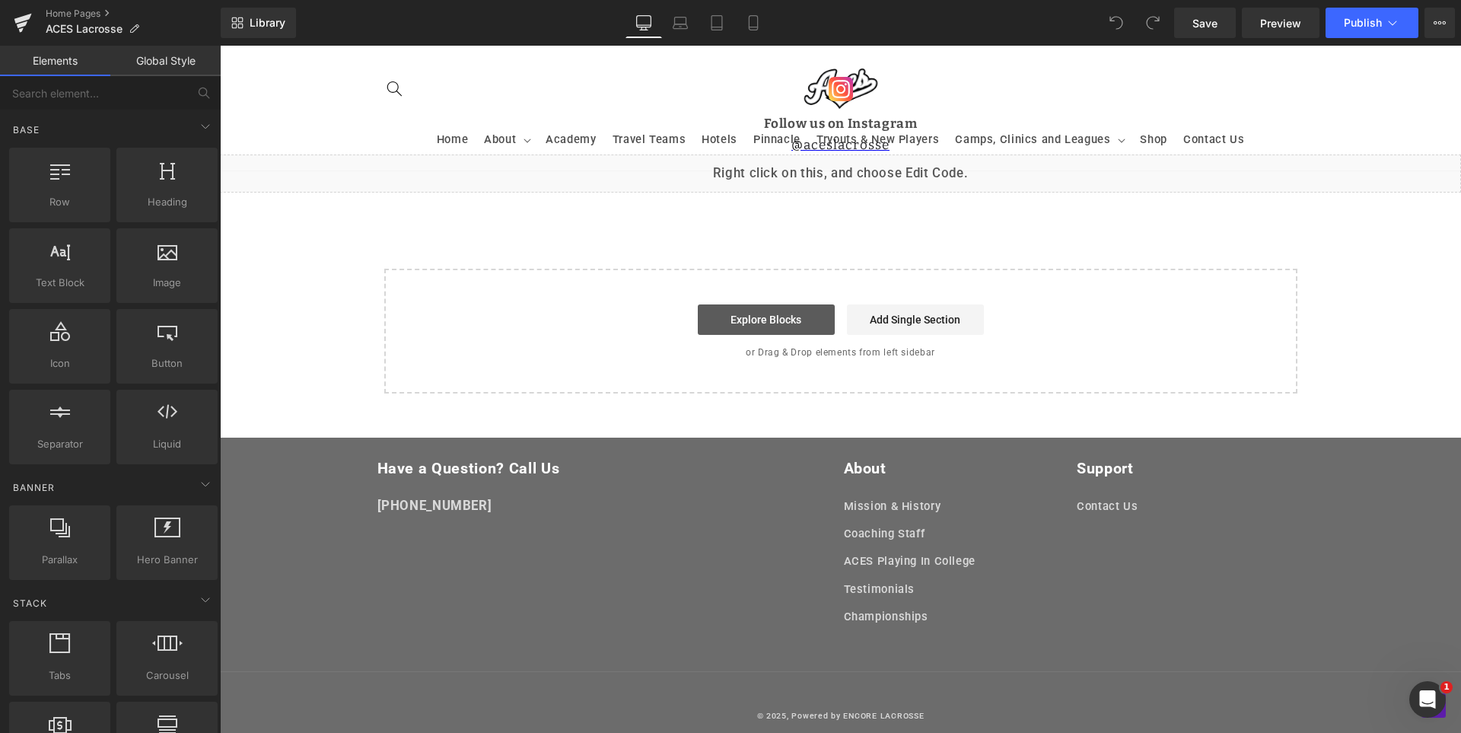
click at [776, 320] on link "Explore Blocks" at bounding box center [766, 319] width 137 height 30
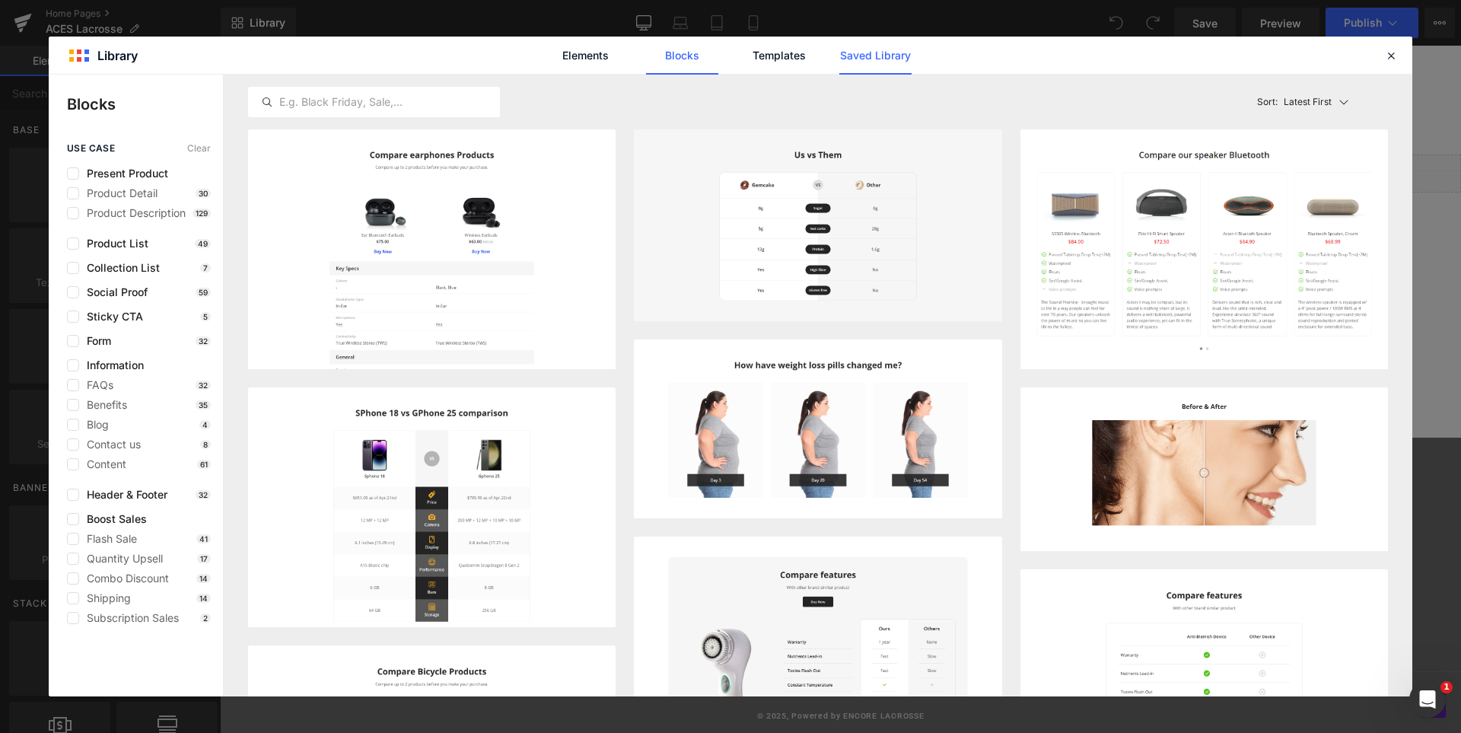
click at [874, 65] on link "Saved Library" at bounding box center [875, 56] width 72 height 38
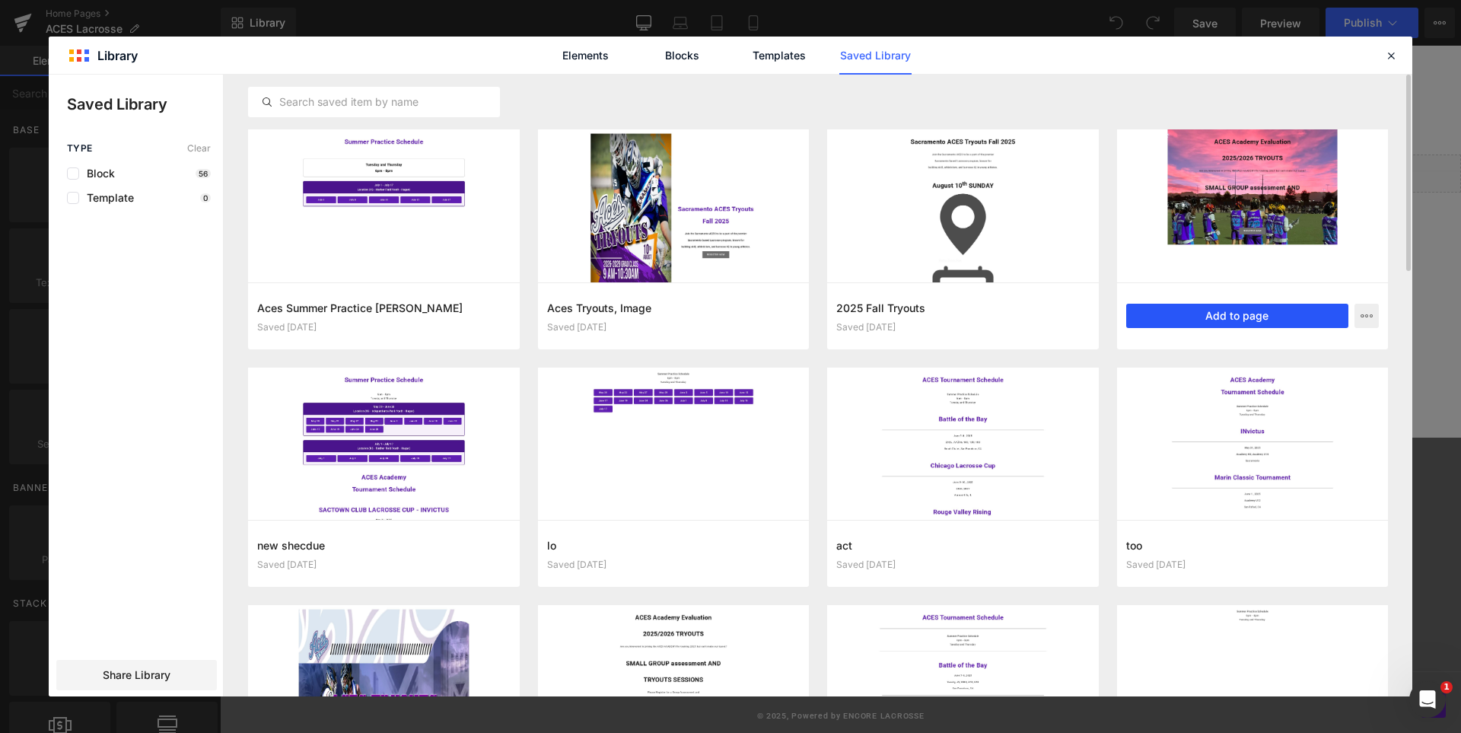
click at [0, 0] on button "Add to page" at bounding box center [0, 0] width 0 height 0
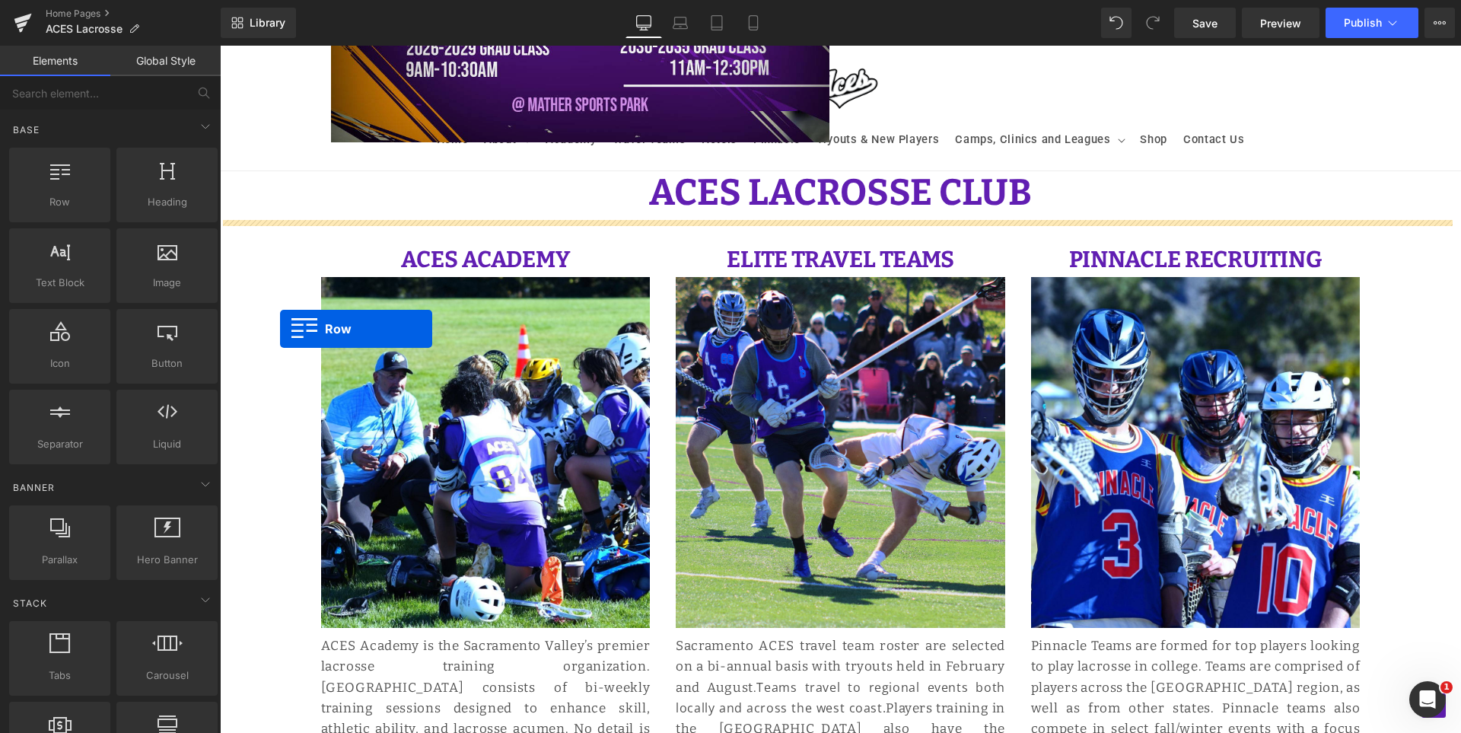
scroll to position [891, 0]
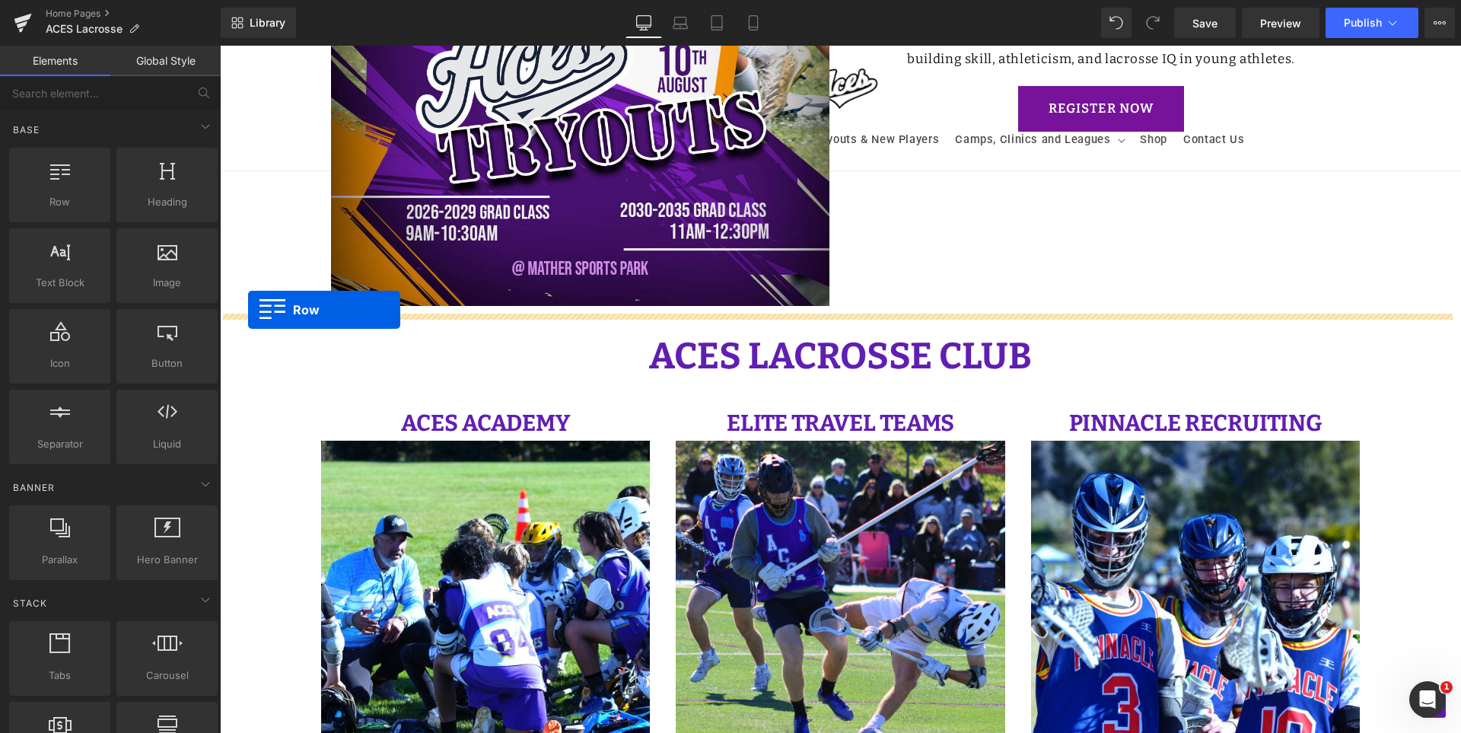
drag, startPoint x: 328, startPoint y: 543, endPoint x: 248, endPoint y: 310, distance: 246.9
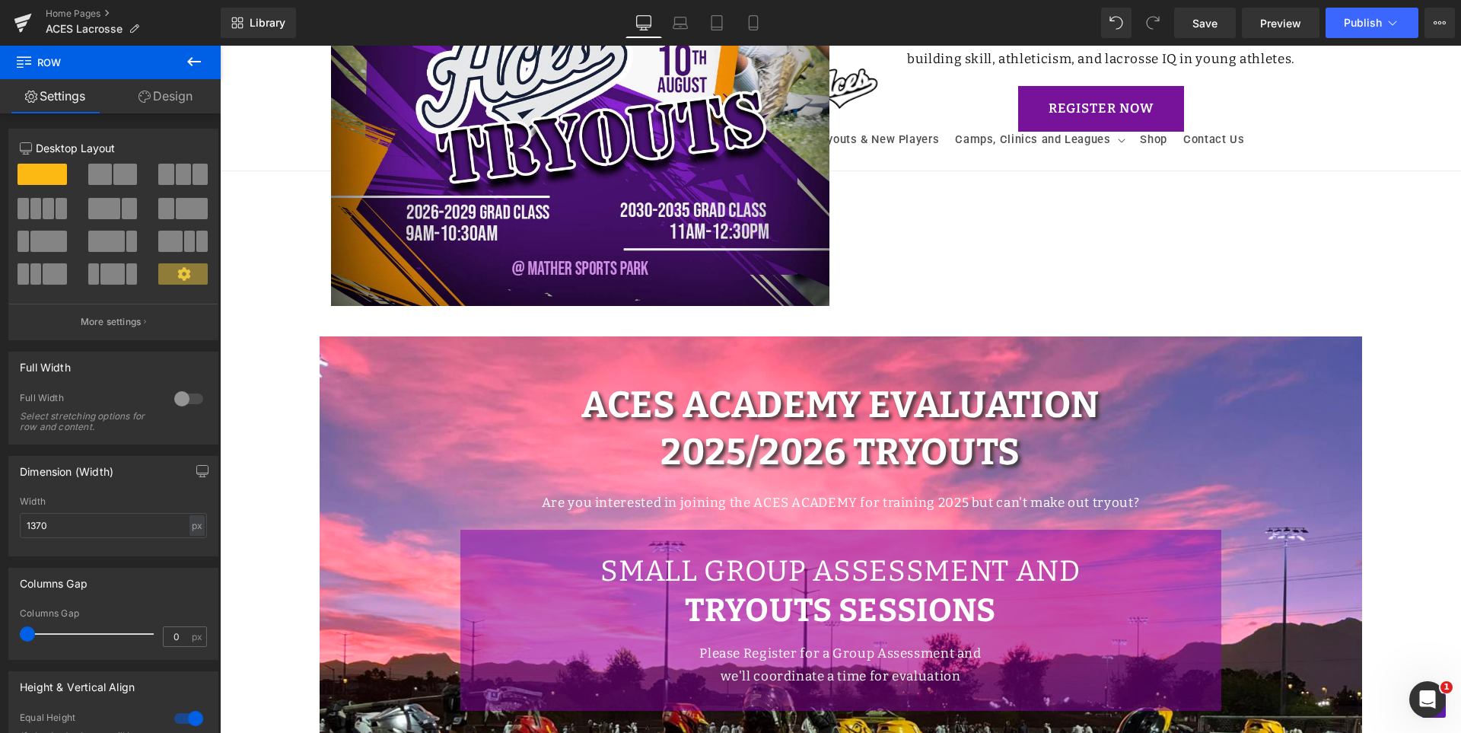
click at [265, 385] on div "Hero Banner Image Sacramento ACES Tryouts Fall 2025 Heading Join the Sacramento…" at bounding box center [840, 627] width 1241 height 2695
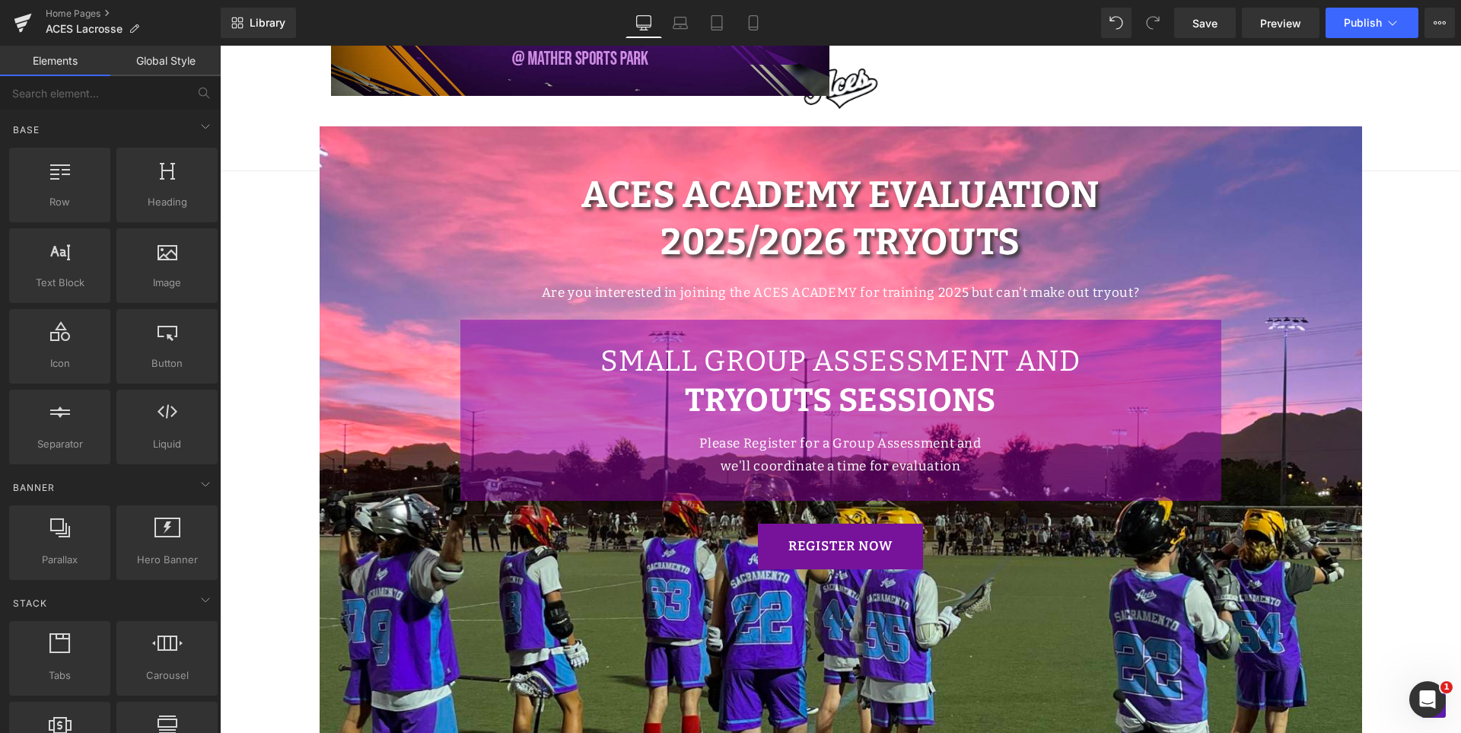
scroll to position [1271, 0]
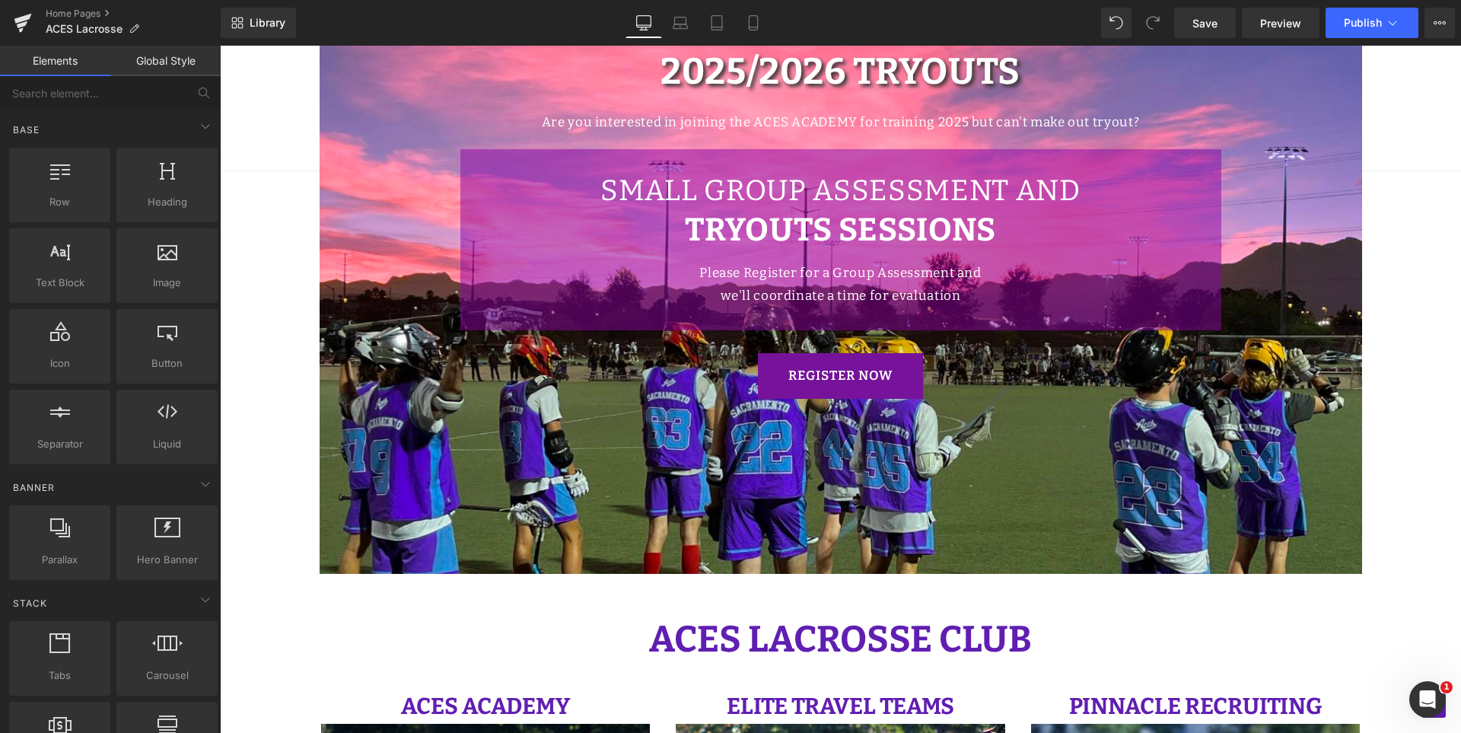
click at [278, 353] on div "Hero Banner Image Sacramento ACES Tryouts Fall 2025 Heading Join the Sacramento…" at bounding box center [840, 247] width 1241 height 2695
click at [839, 380] on span "Button" at bounding box center [840, 376] width 33 height 18
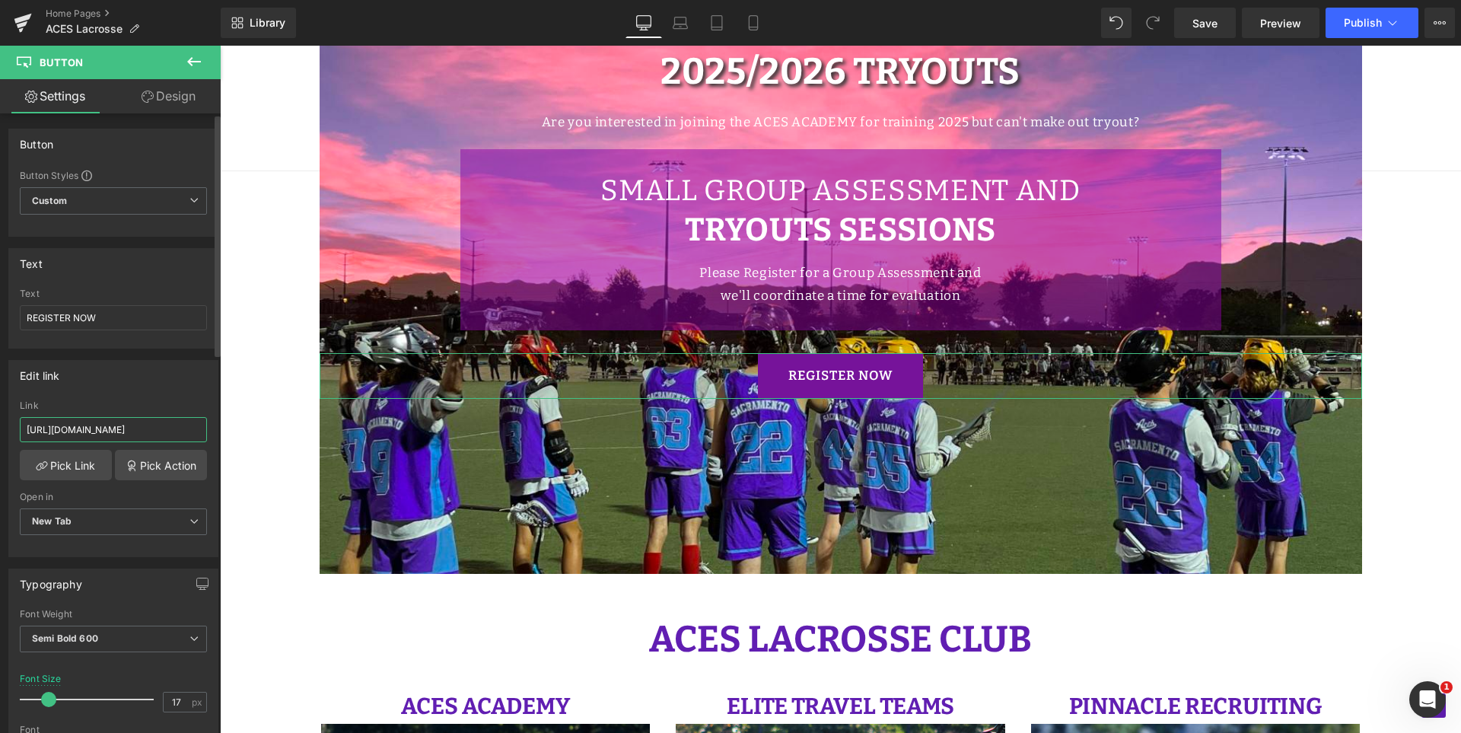
click at [130, 422] on input "https://registration.teamsnap.com/form/22385" at bounding box center [113, 429] width 187 height 25
click at [149, 396] on div "Edit link Link Pick Link Pick Action Current Tab New Tab Open in New Tab Curren…" at bounding box center [113, 458] width 210 height 197
click at [160, 88] on link "Design" at bounding box center [168, 96] width 110 height 34
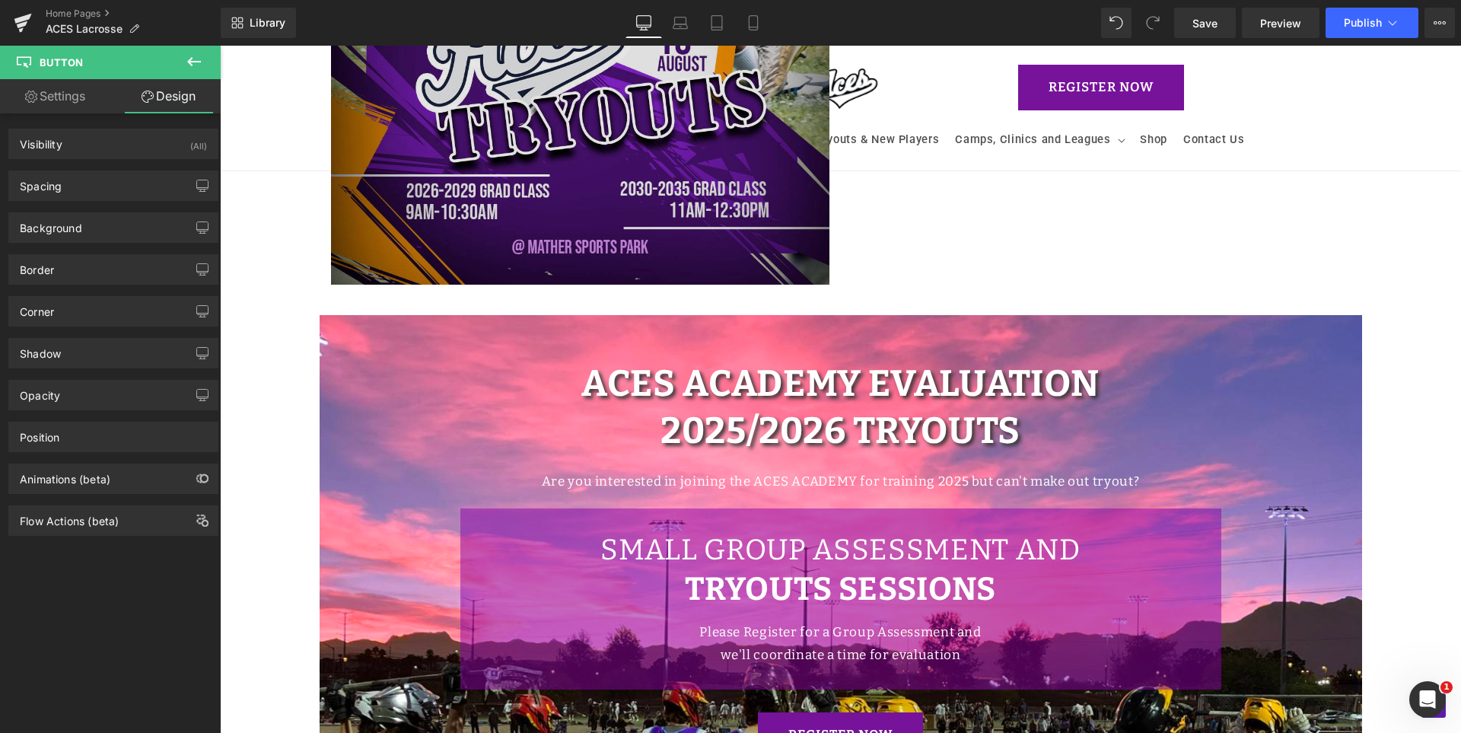
scroll to position [891, 0]
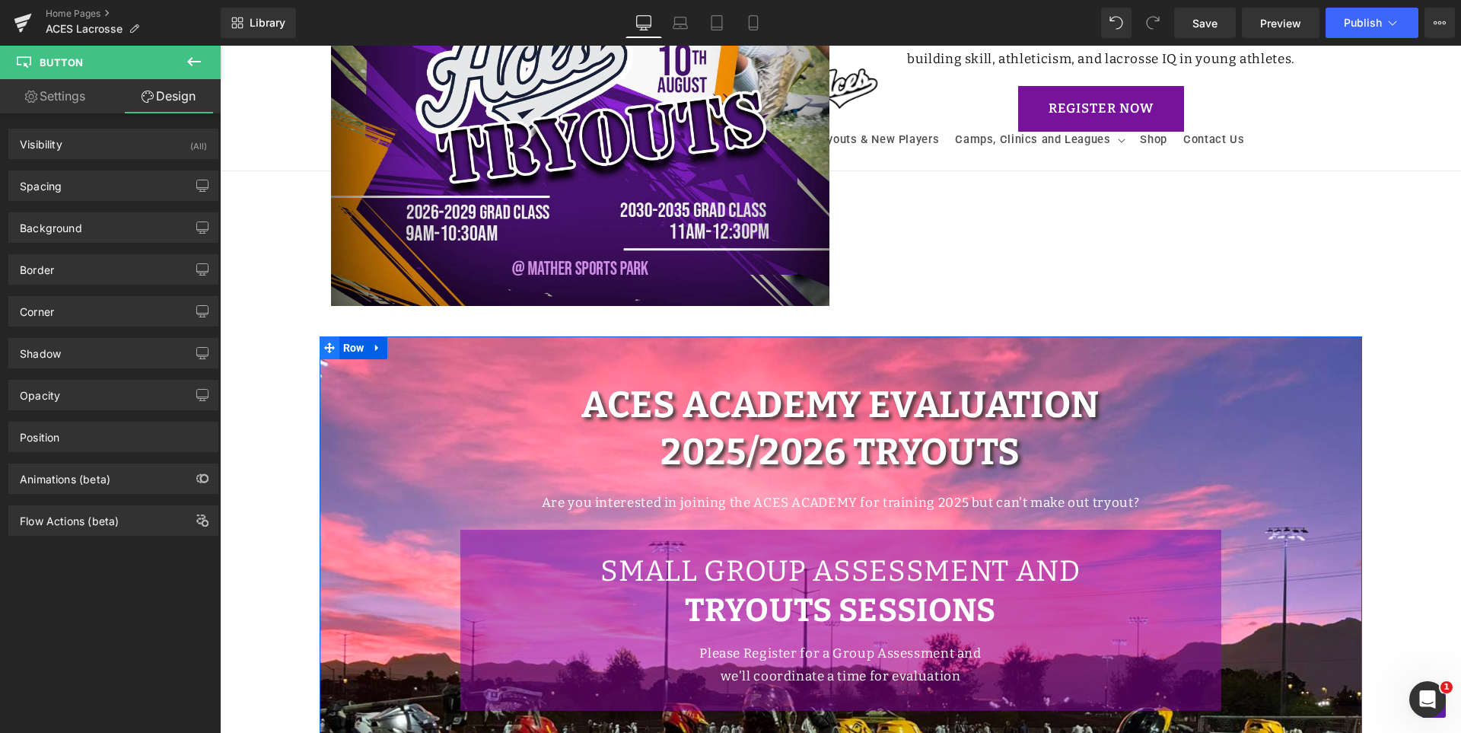
click at [332, 350] on span at bounding box center [330, 347] width 20 height 23
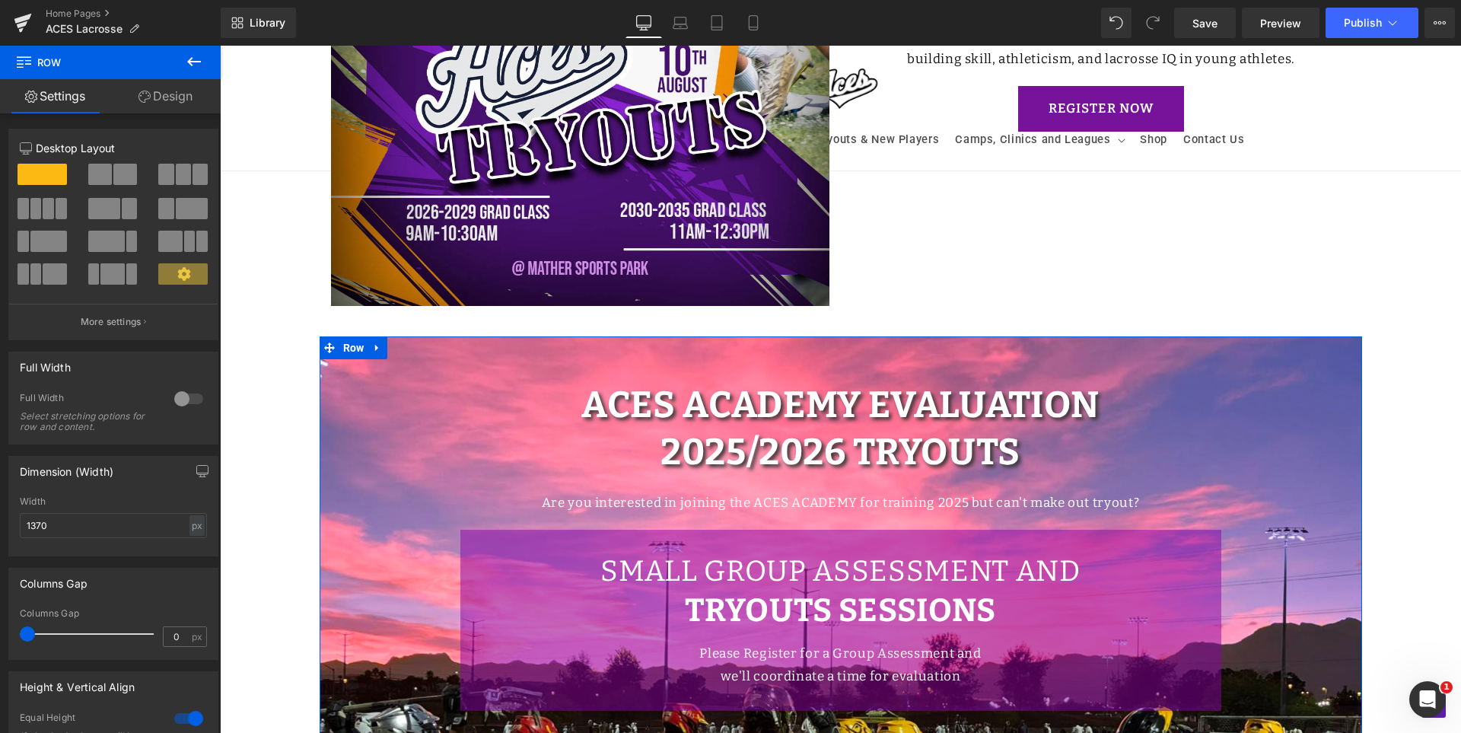
click at [170, 95] on link "Design" at bounding box center [165, 96] width 110 height 34
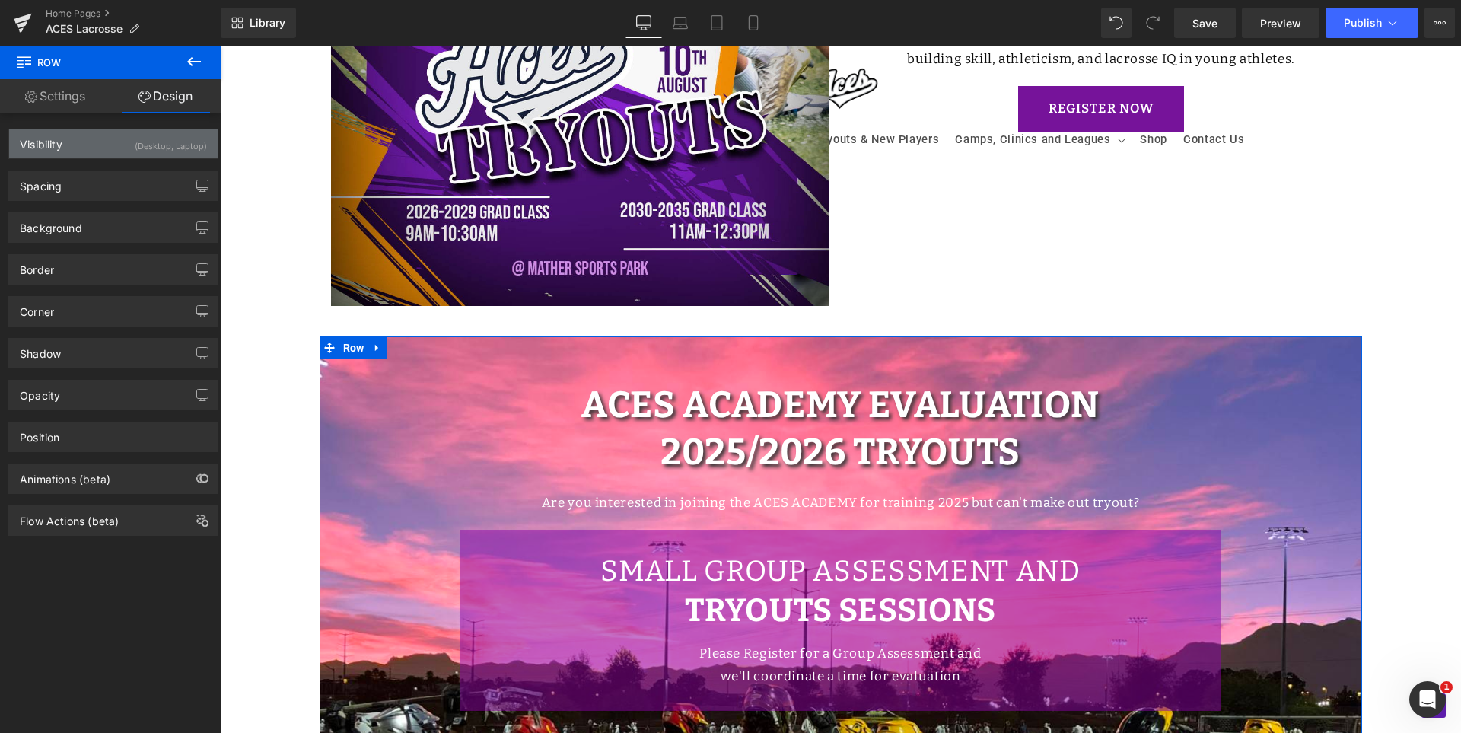
click at [145, 150] on div "(Desktop, Laptop)" at bounding box center [171, 141] width 72 height 25
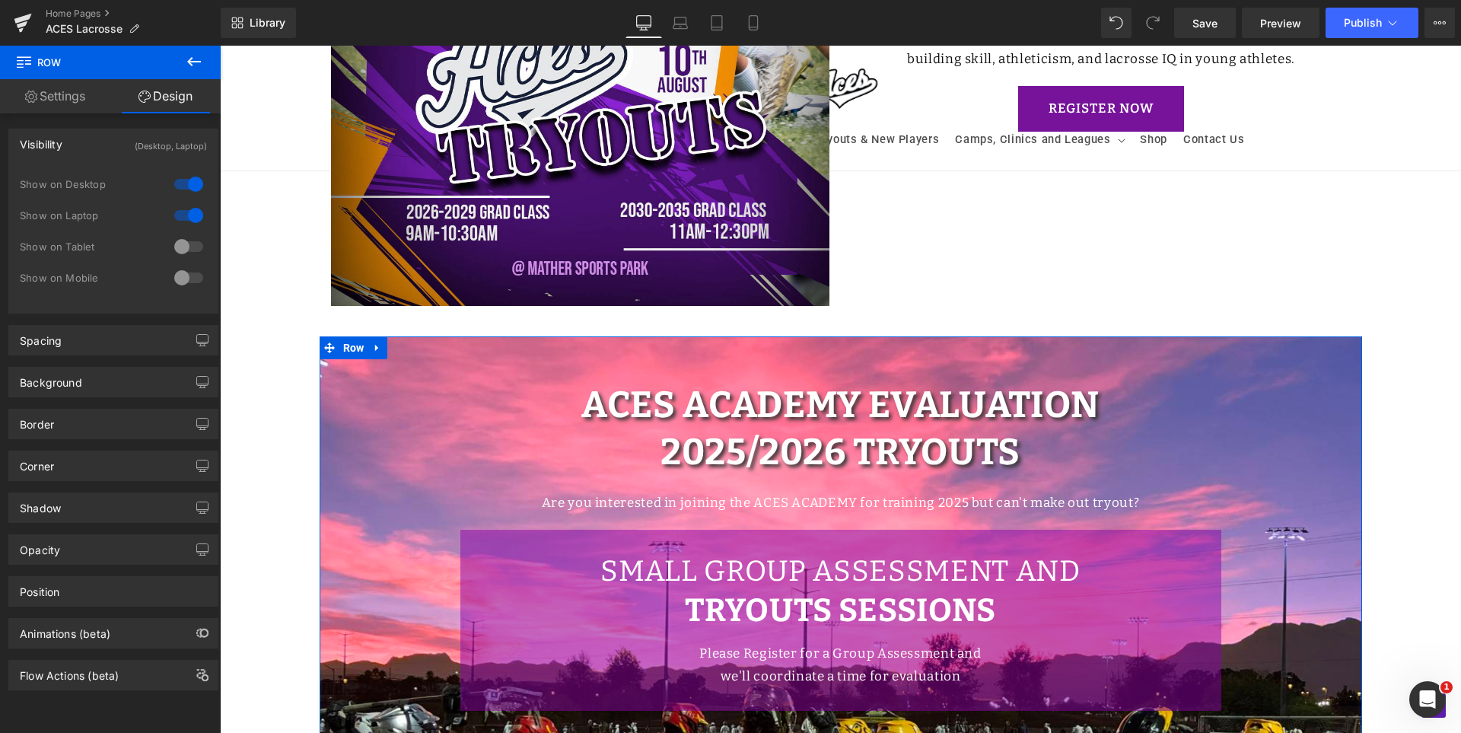
click at [181, 278] on div at bounding box center [188, 278] width 37 height 24
click at [182, 246] on div at bounding box center [188, 246] width 37 height 24
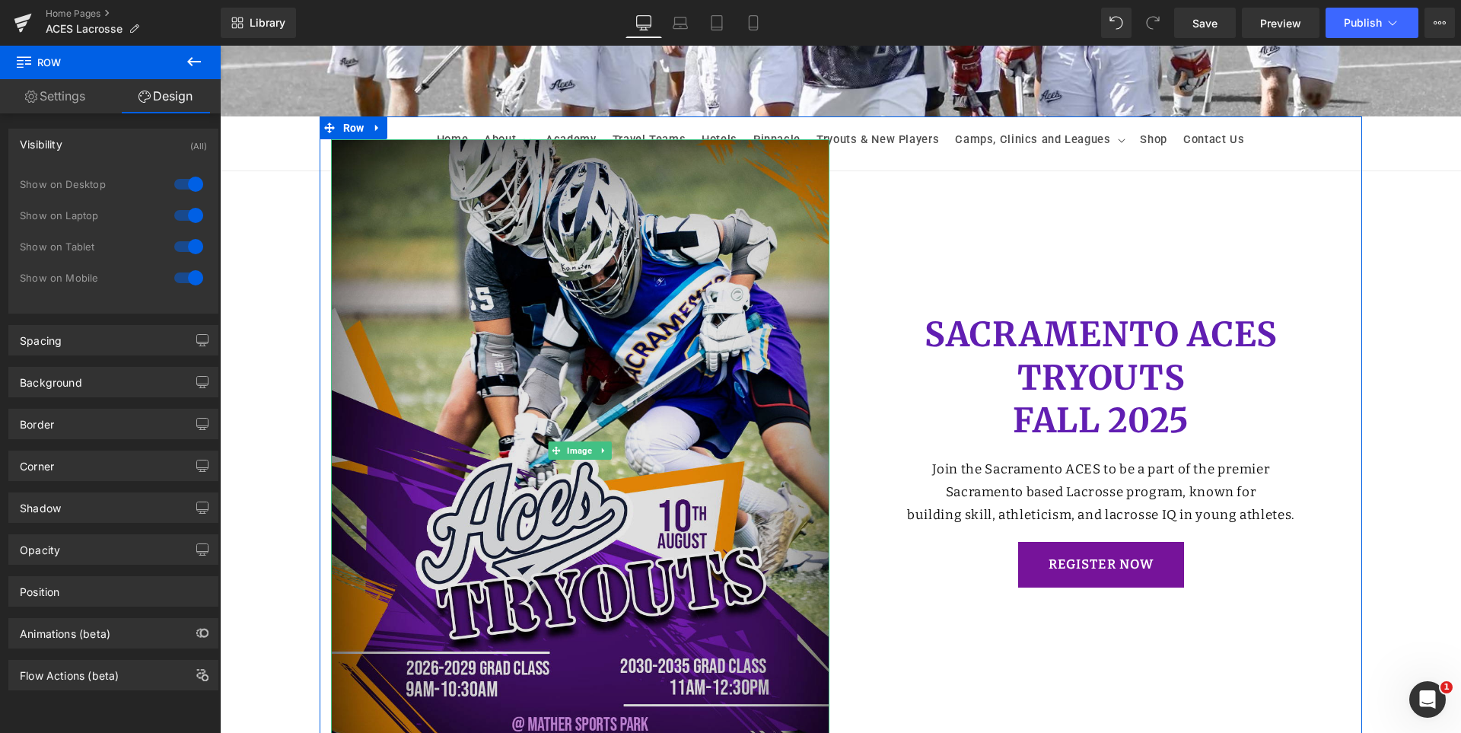
scroll to position [434, 0]
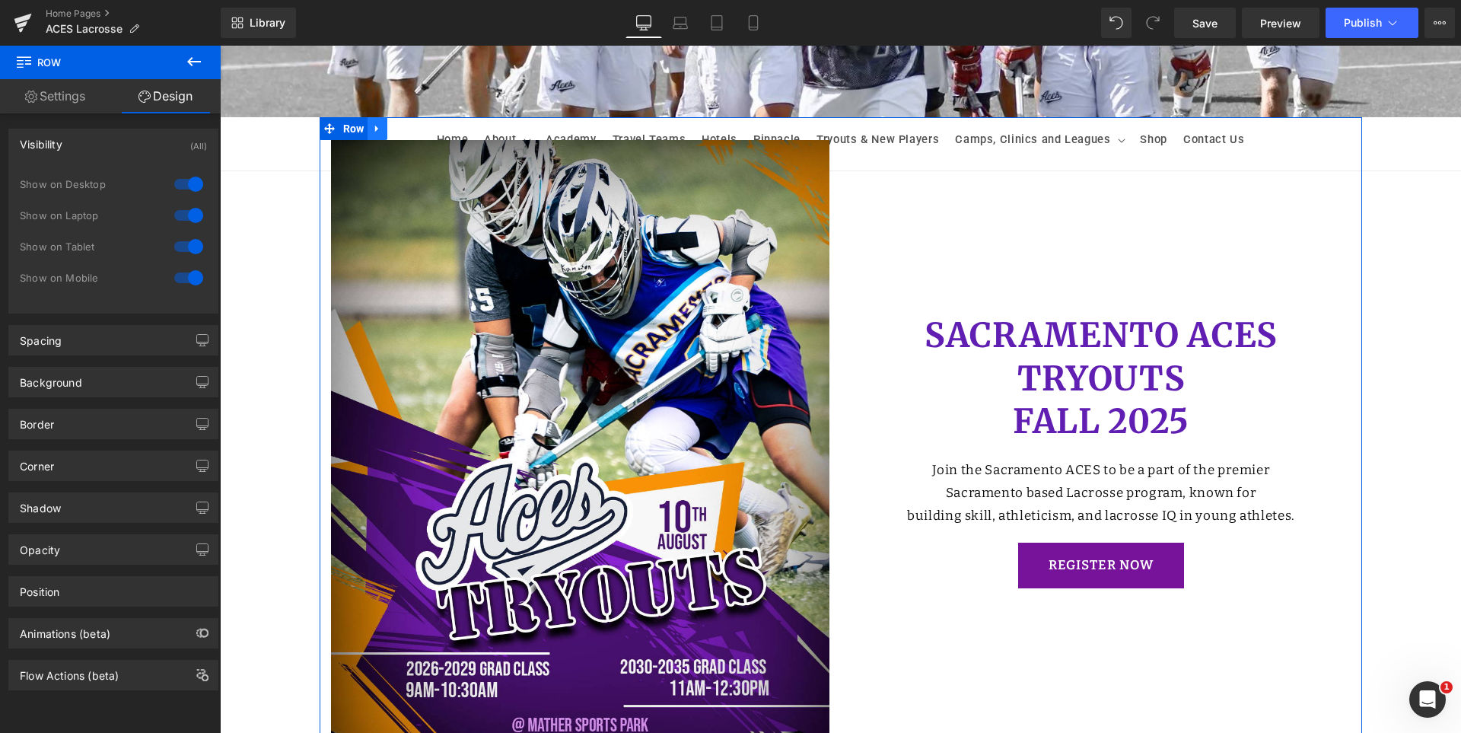
click at [377, 129] on icon at bounding box center [377, 128] width 11 height 11
click at [413, 129] on icon at bounding box center [417, 128] width 11 height 11
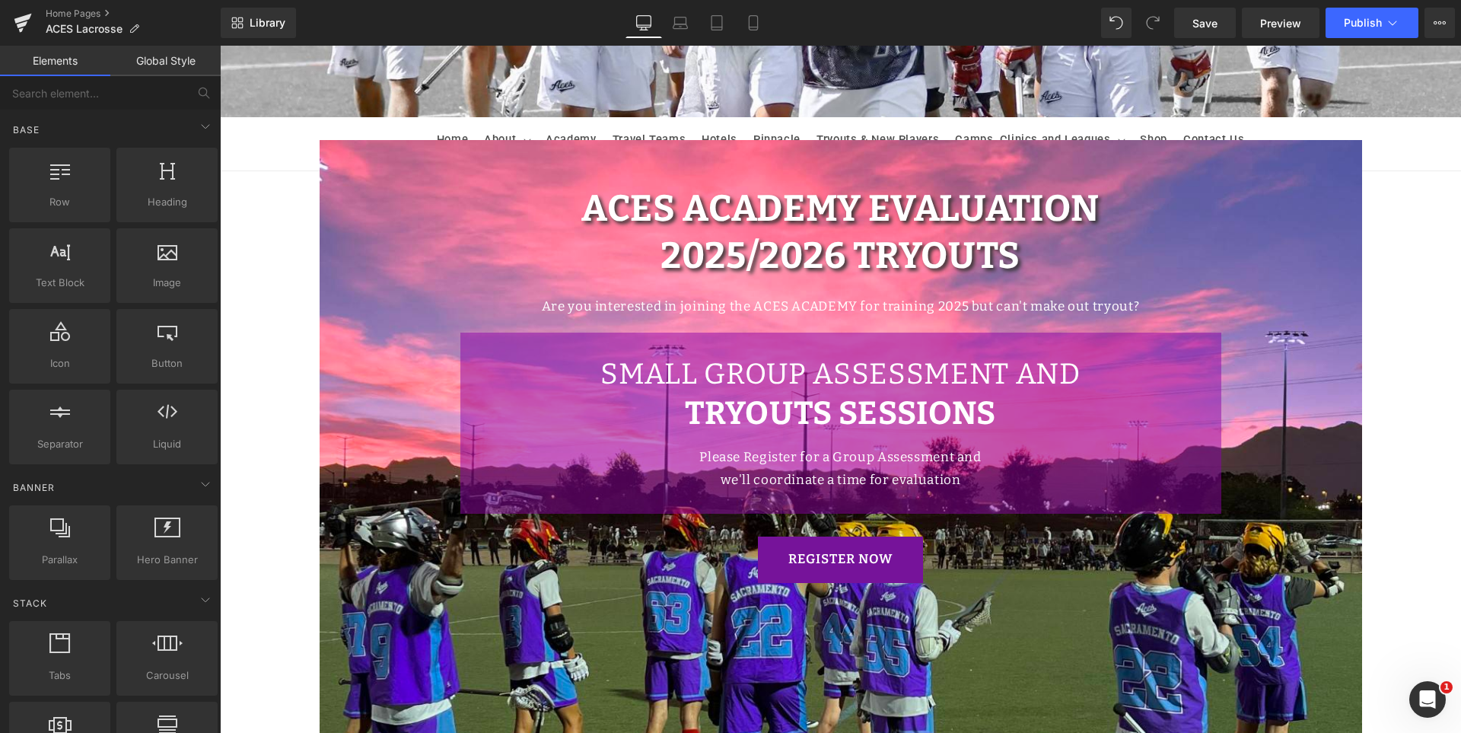
scroll to position [130, 0]
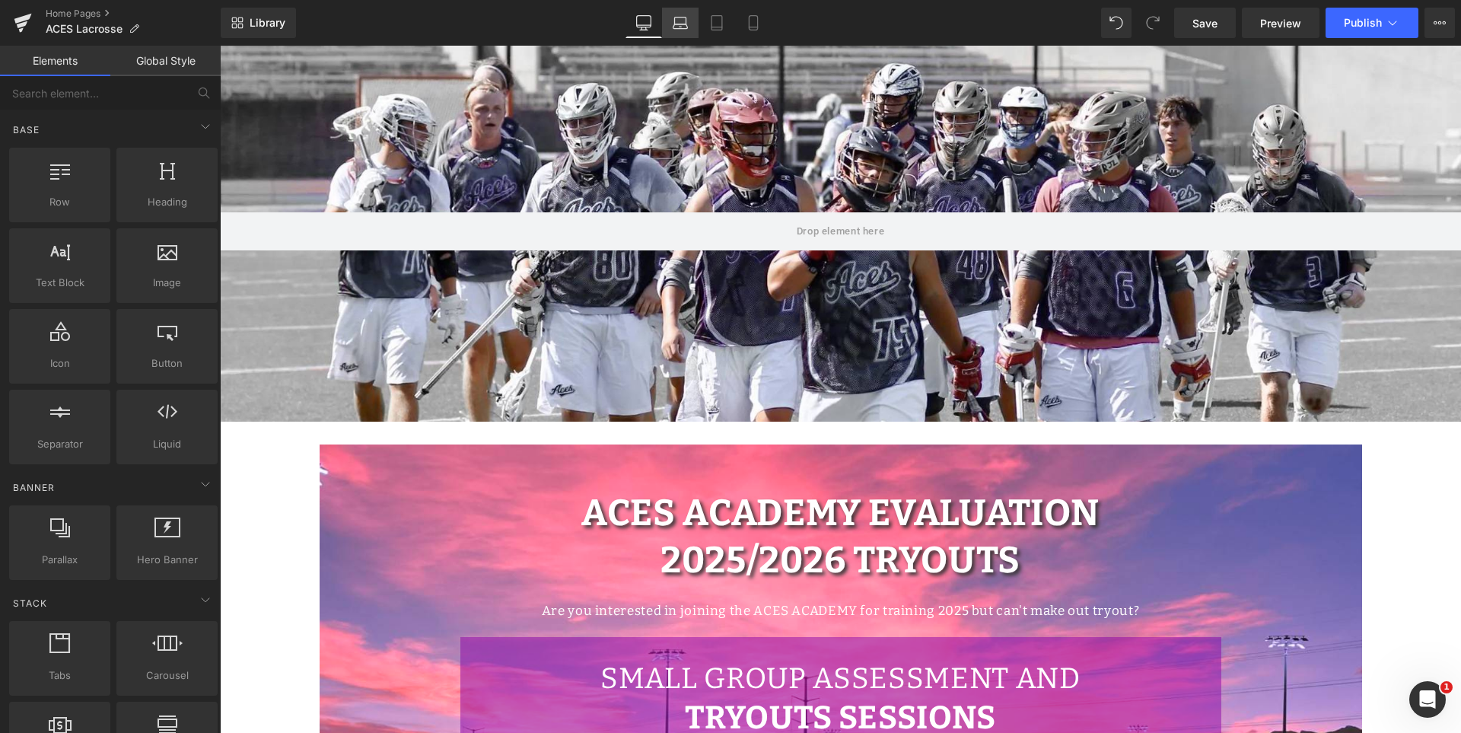
click at [683, 24] on icon at bounding box center [680, 22] width 15 height 15
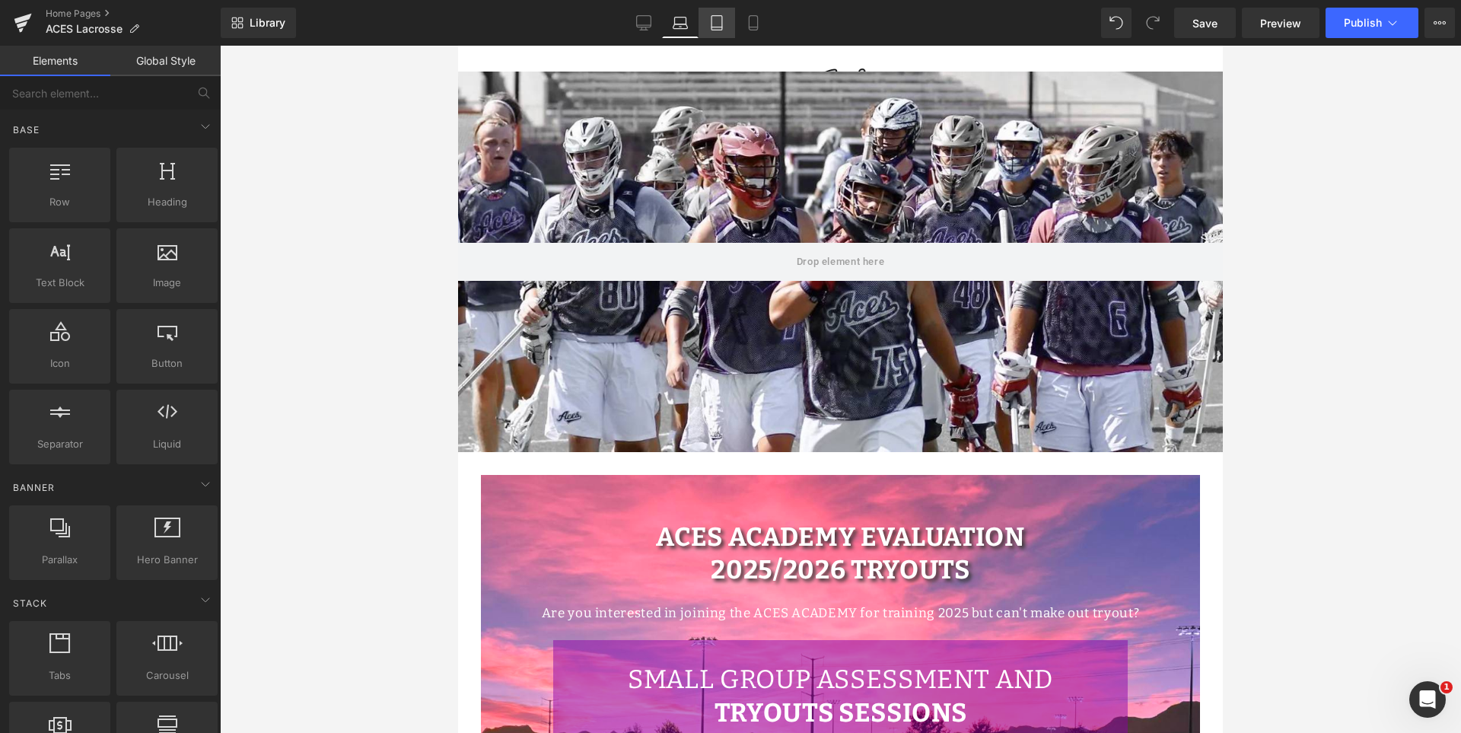
click at [705, 17] on link "Tablet" at bounding box center [717, 23] width 37 height 30
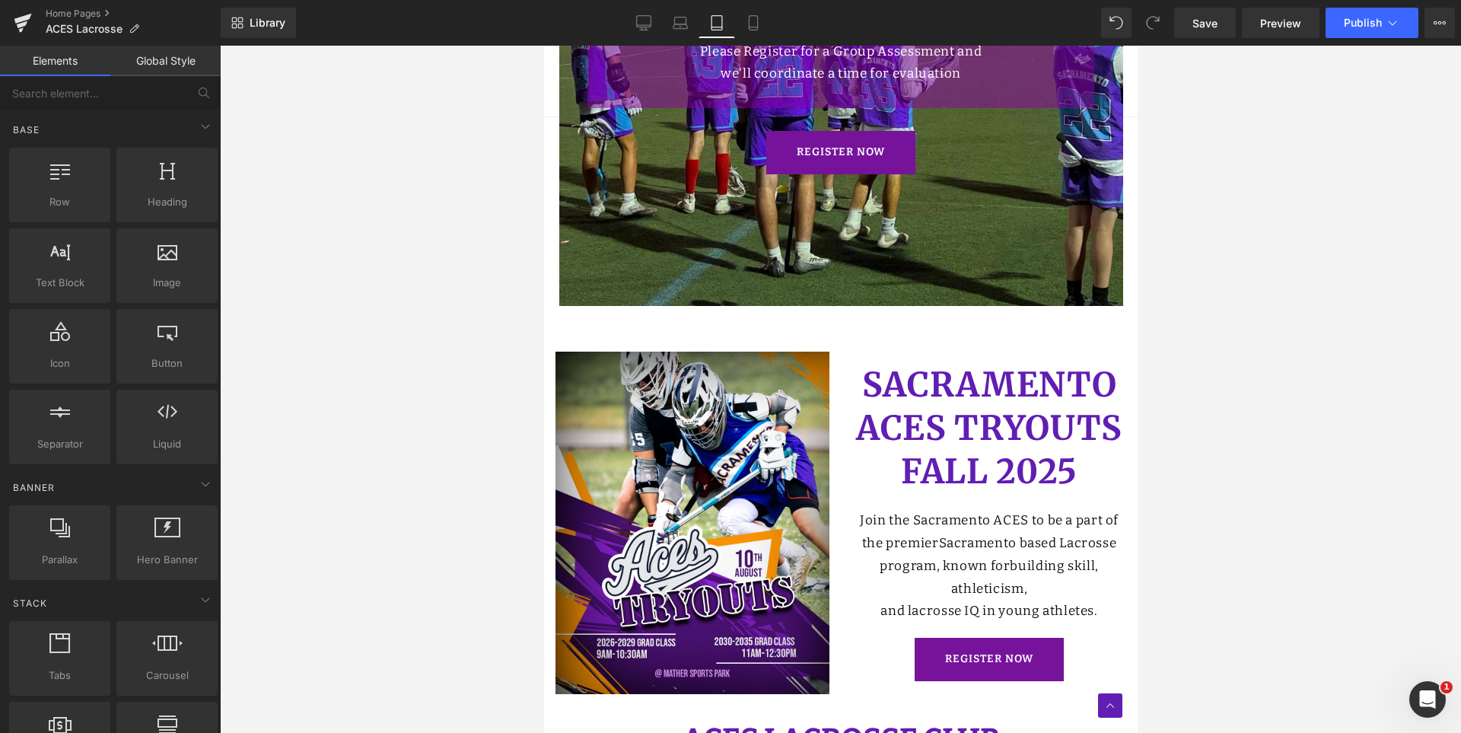
scroll to position [985, 0]
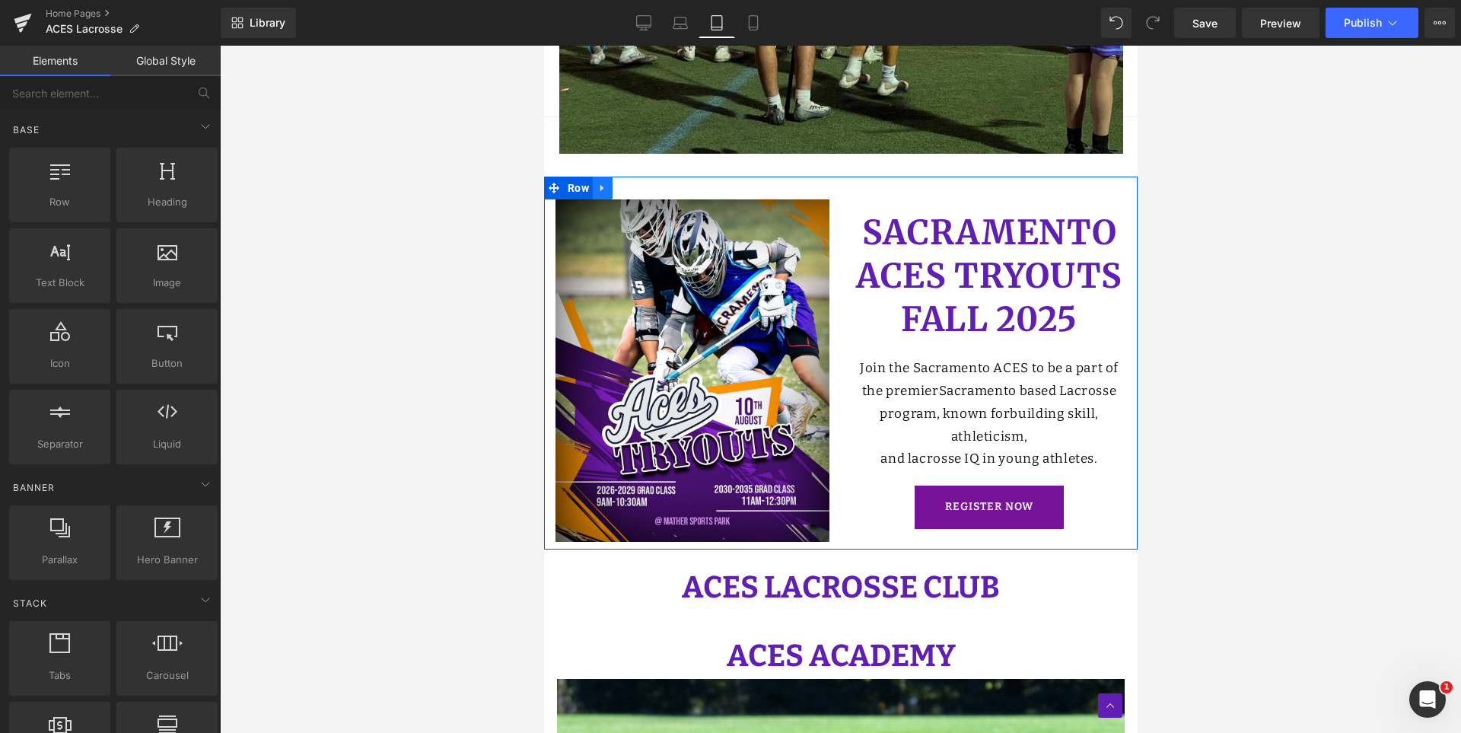
click at [608, 183] on link at bounding box center [602, 188] width 20 height 23
click at [642, 193] on icon at bounding box center [641, 188] width 11 height 11
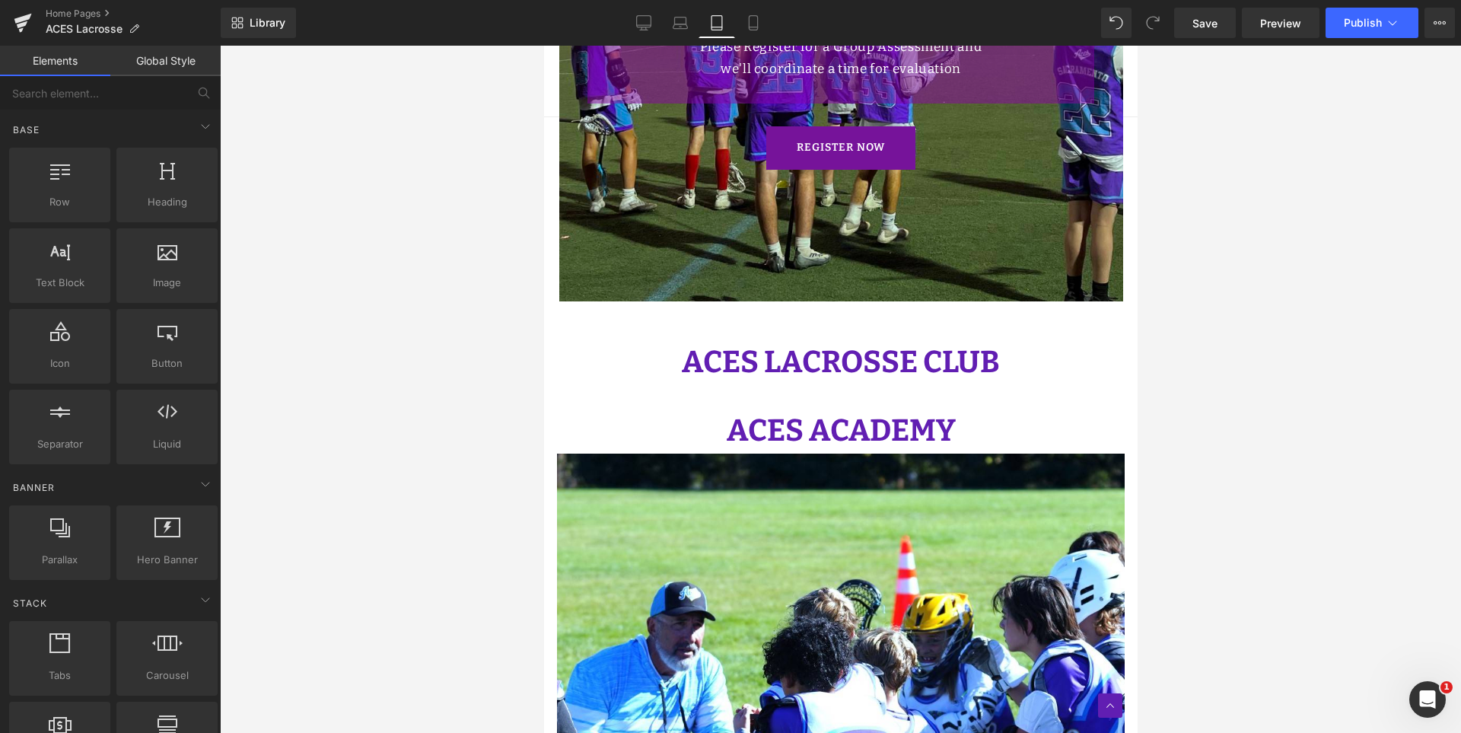
scroll to position [528, 0]
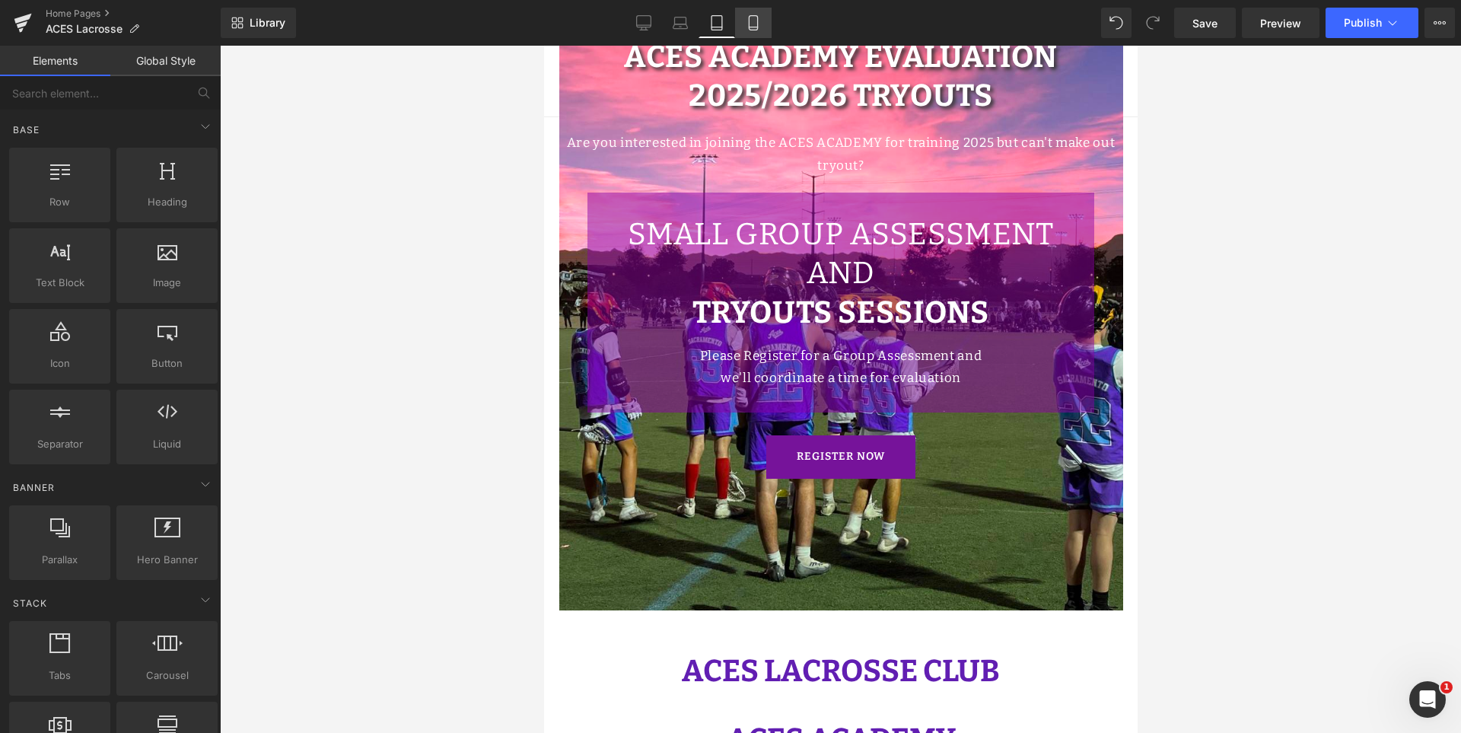
click at [746, 35] on link "Mobile" at bounding box center [753, 23] width 37 height 30
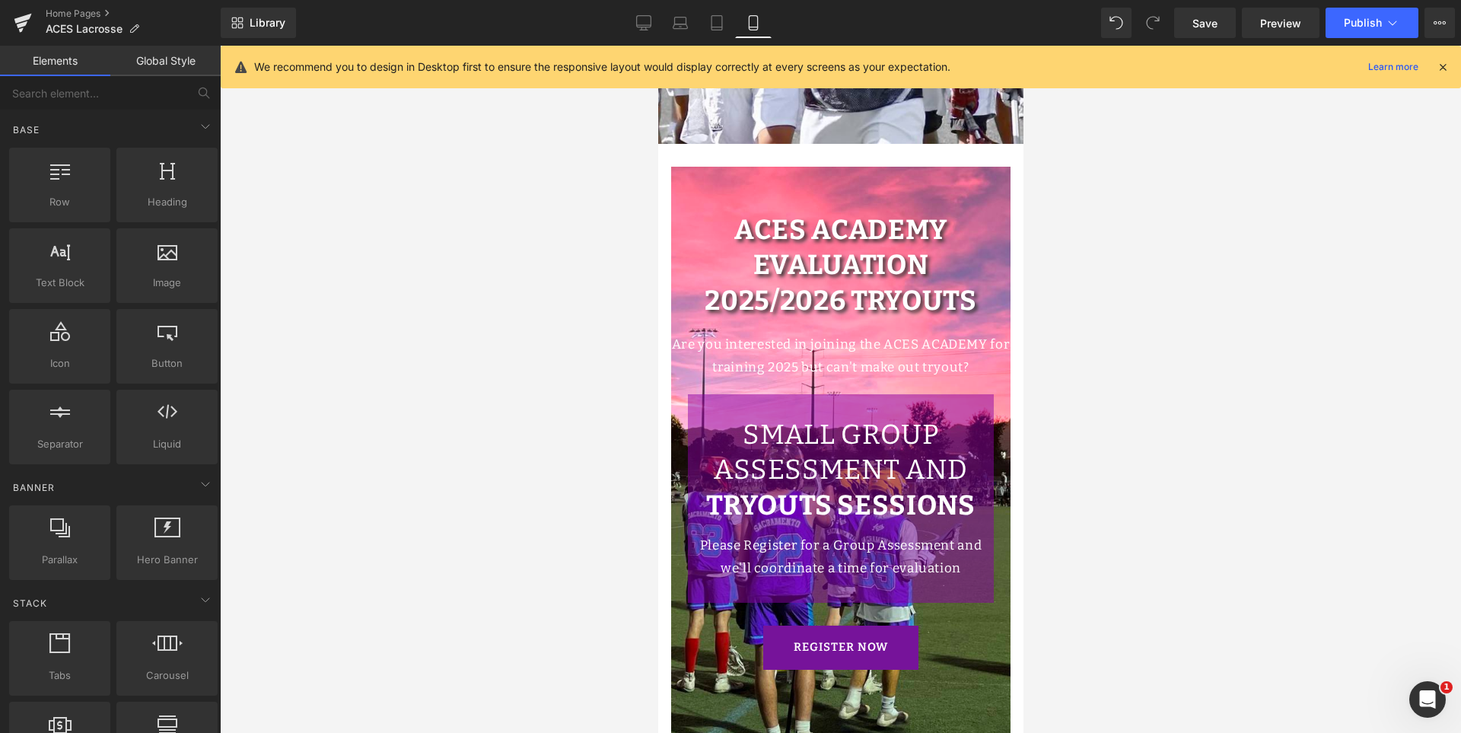
scroll to position [0, 0]
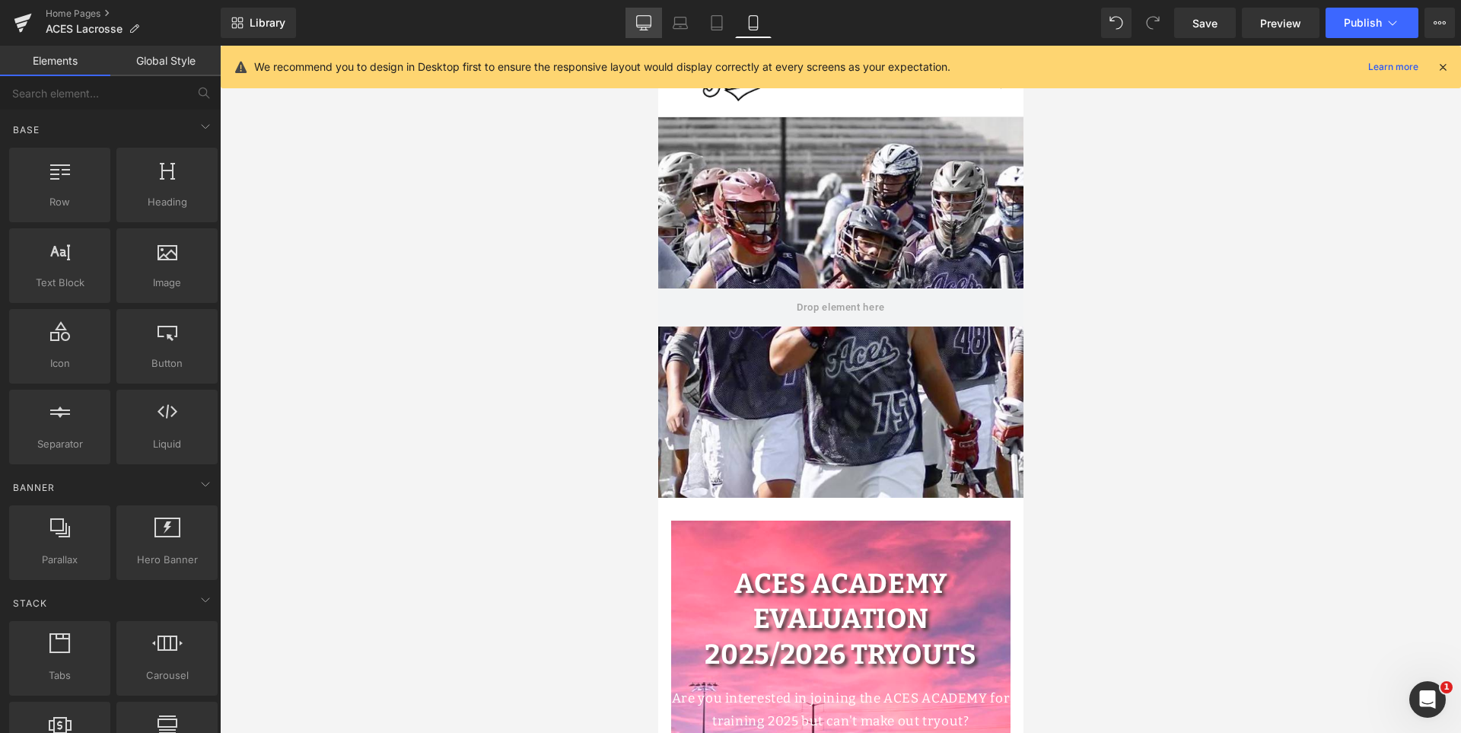
click at [644, 16] on link "Desktop" at bounding box center [643, 23] width 37 height 30
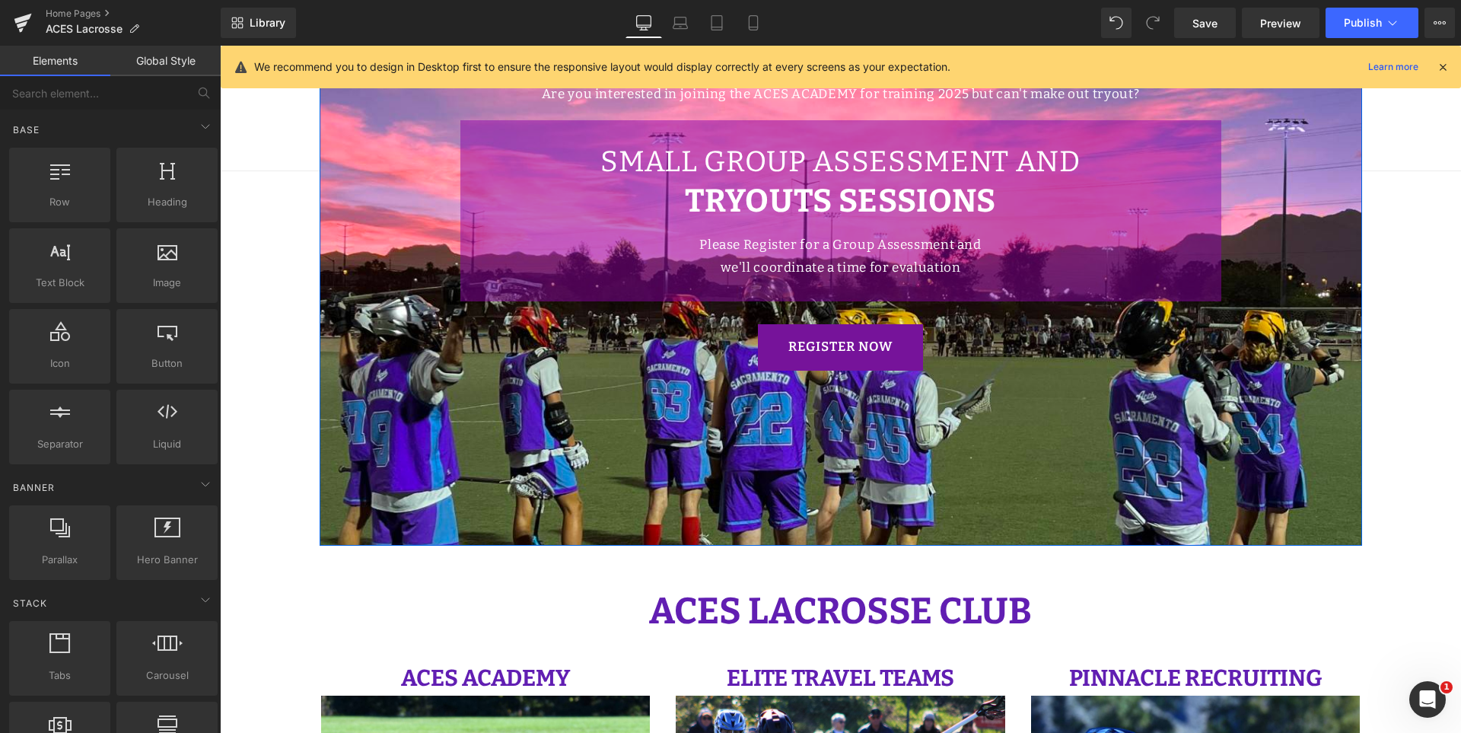
scroll to position [533, 0]
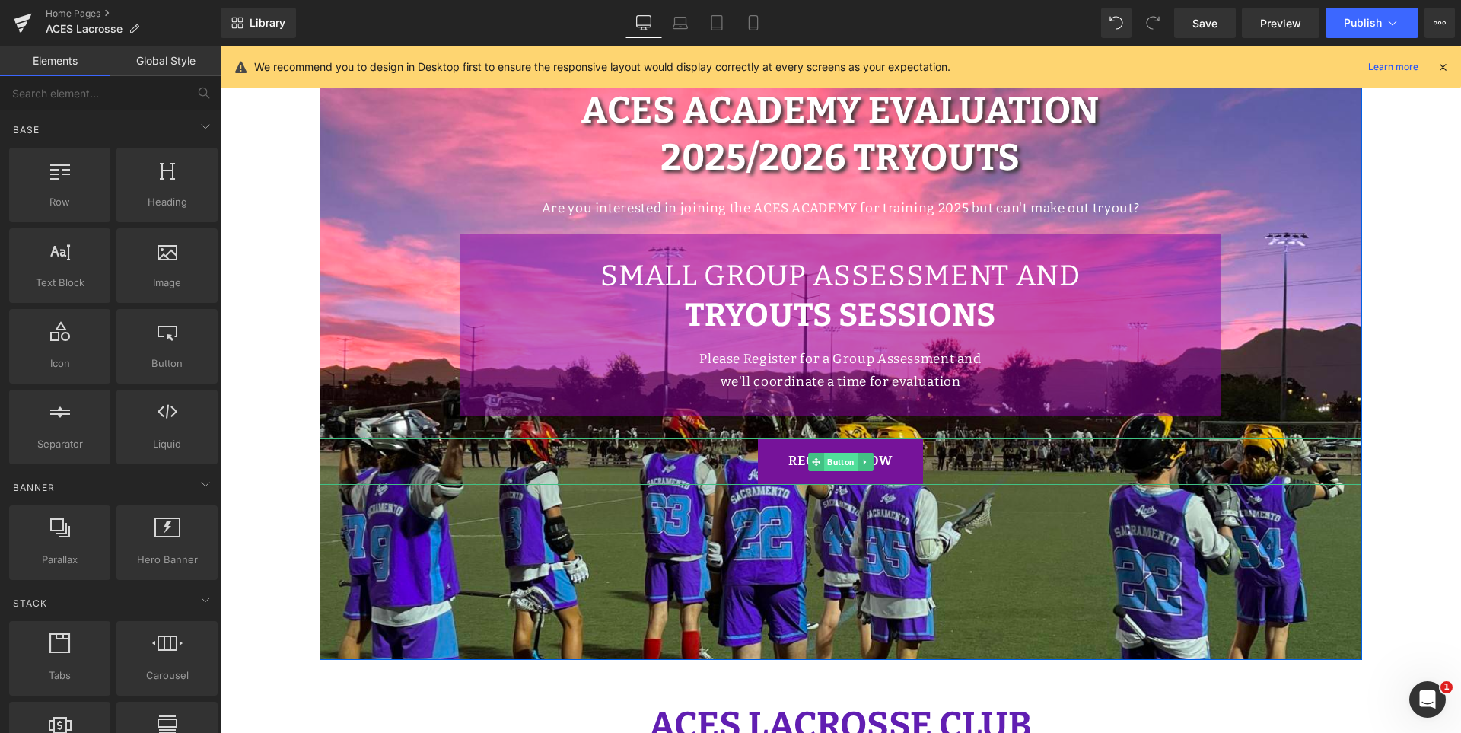
click at [837, 466] on span "Button" at bounding box center [840, 462] width 33 height 18
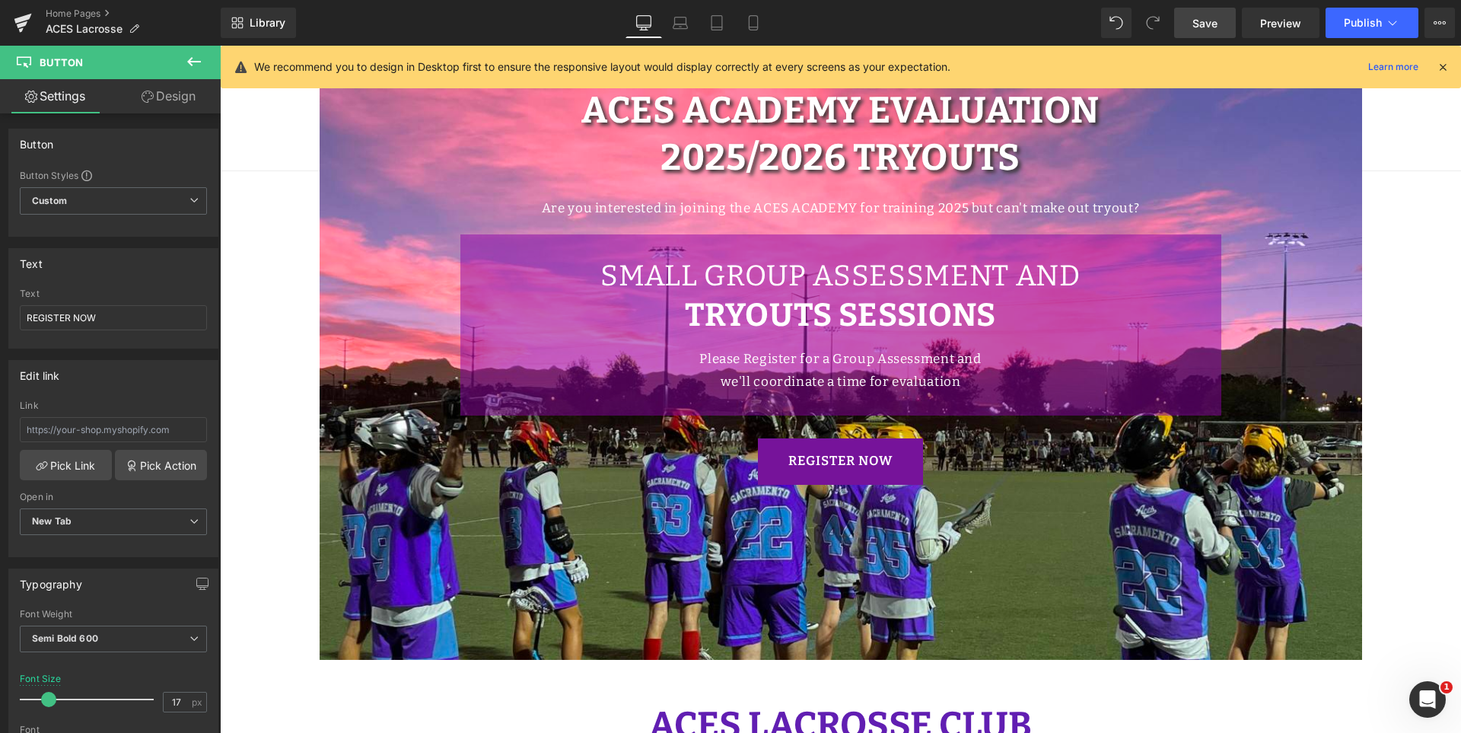
click at [1228, 19] on link "Save" at bounding box center [1205, 23] width 62 height 30
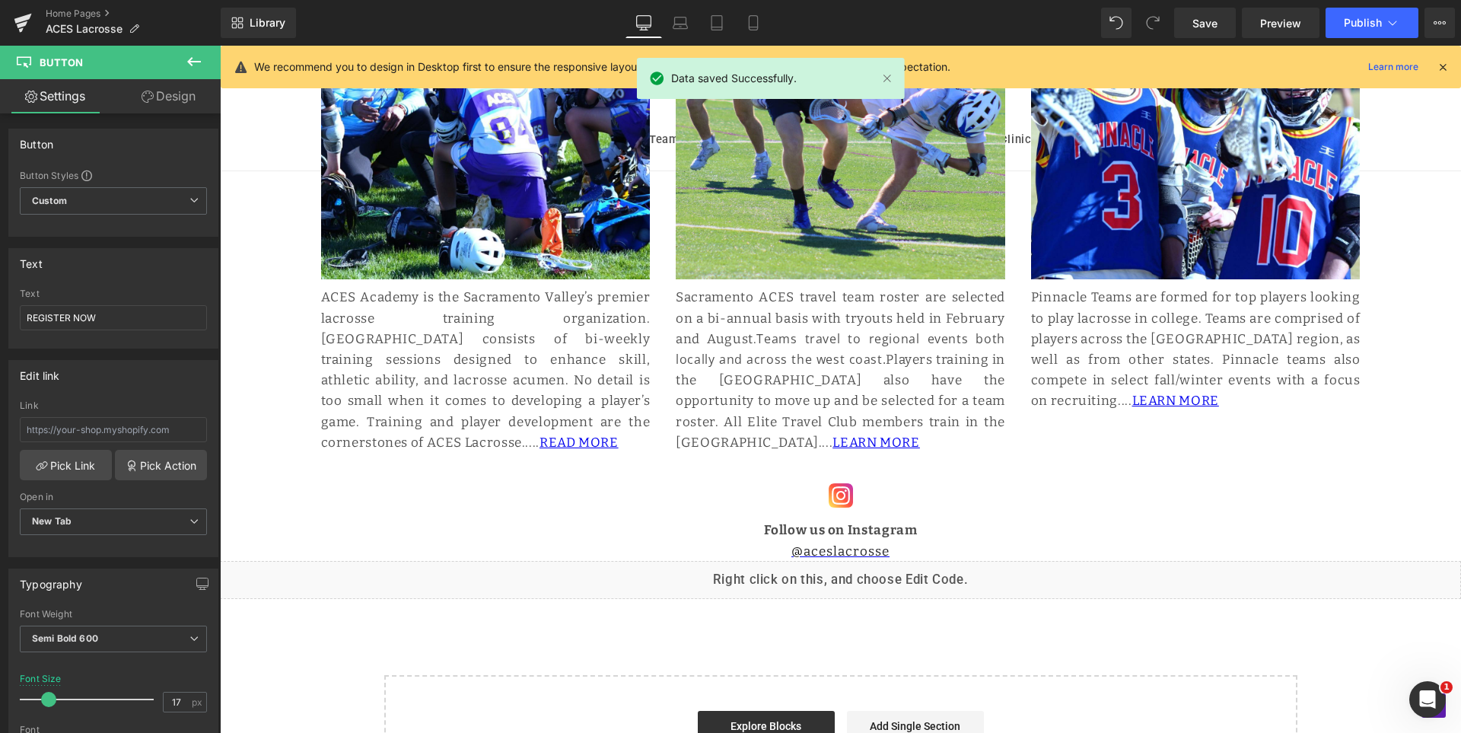
scroll to position [1294, 0]
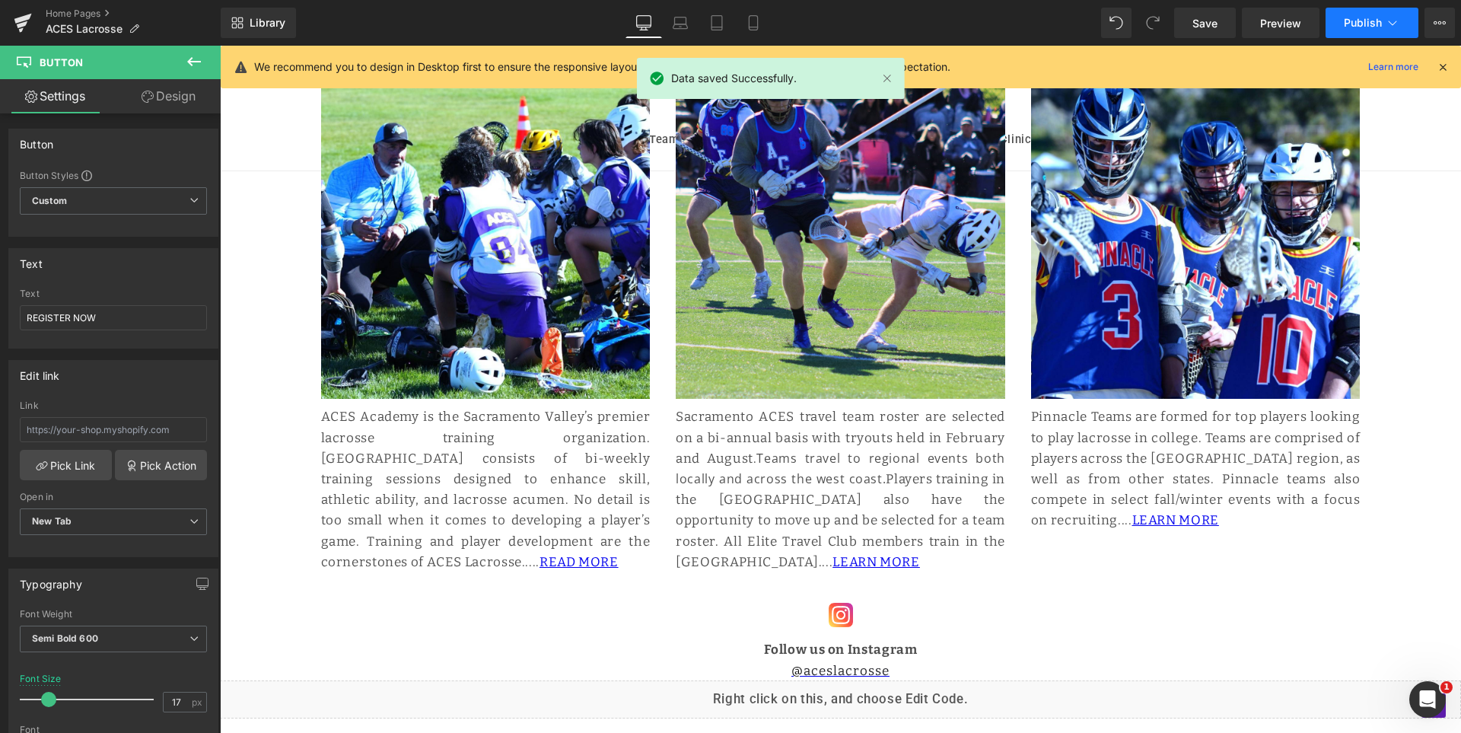
click at [1364, 18] on span "Publish" at bounding box center [1363, 23] width 38 height 12
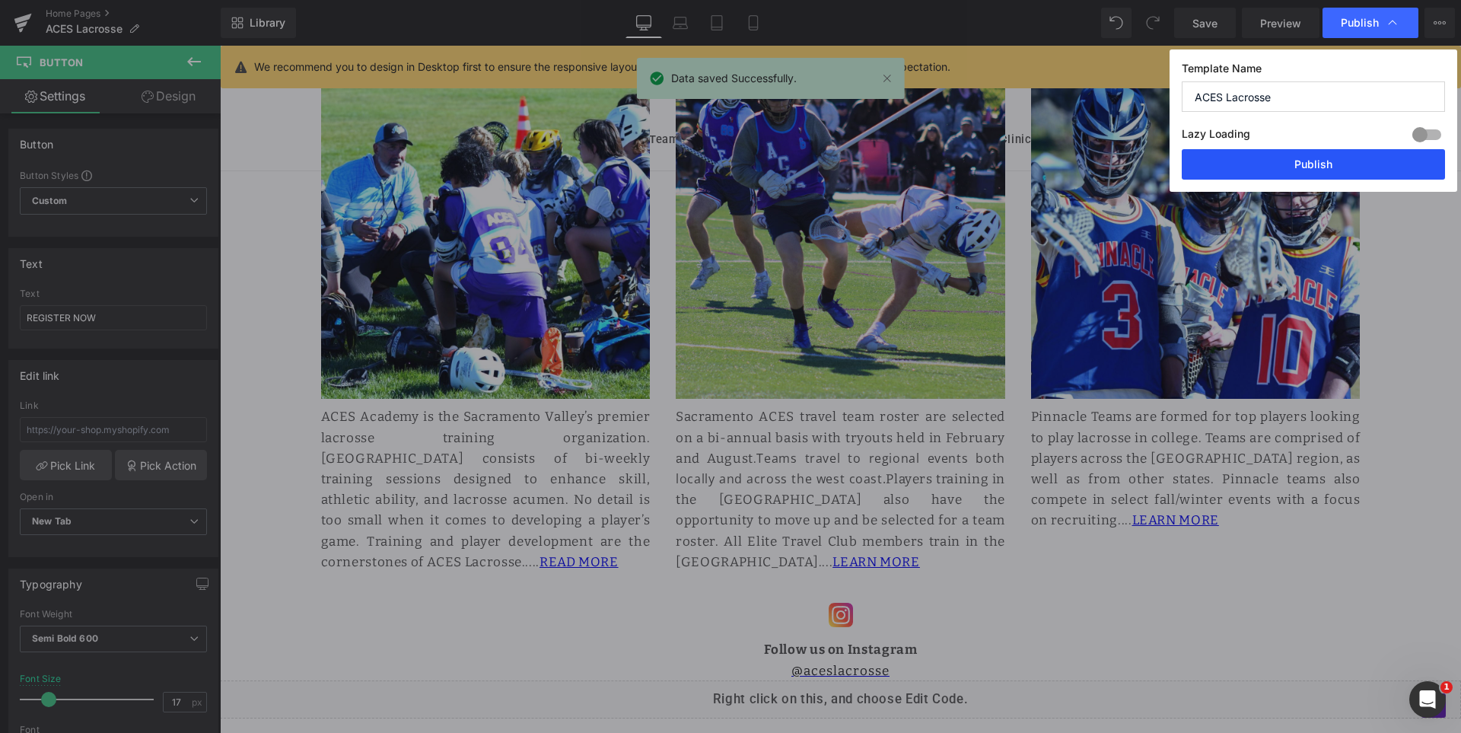
click at [1316, 164] on button "Publish" at bounding box center [1313, 164] width 263 height 30
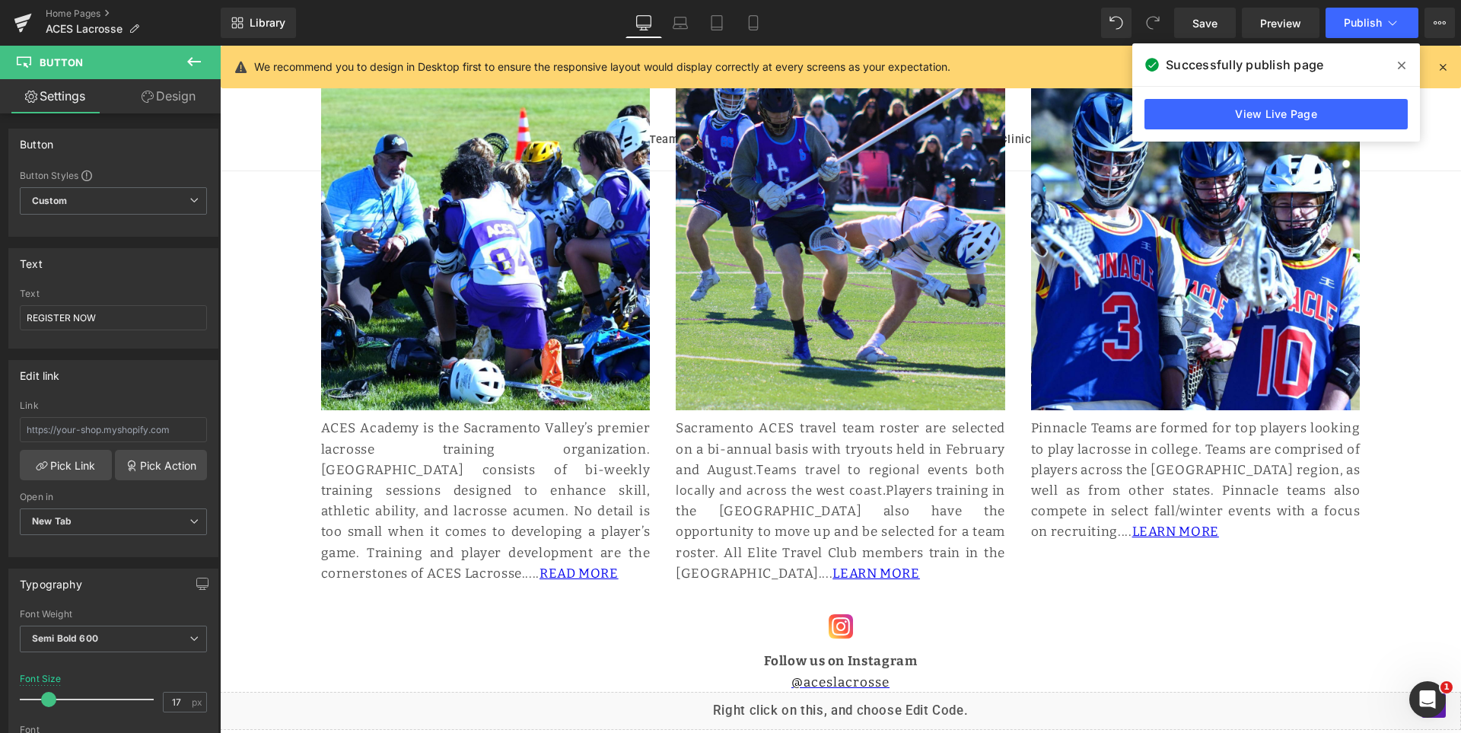
scroll to position [989, 0]
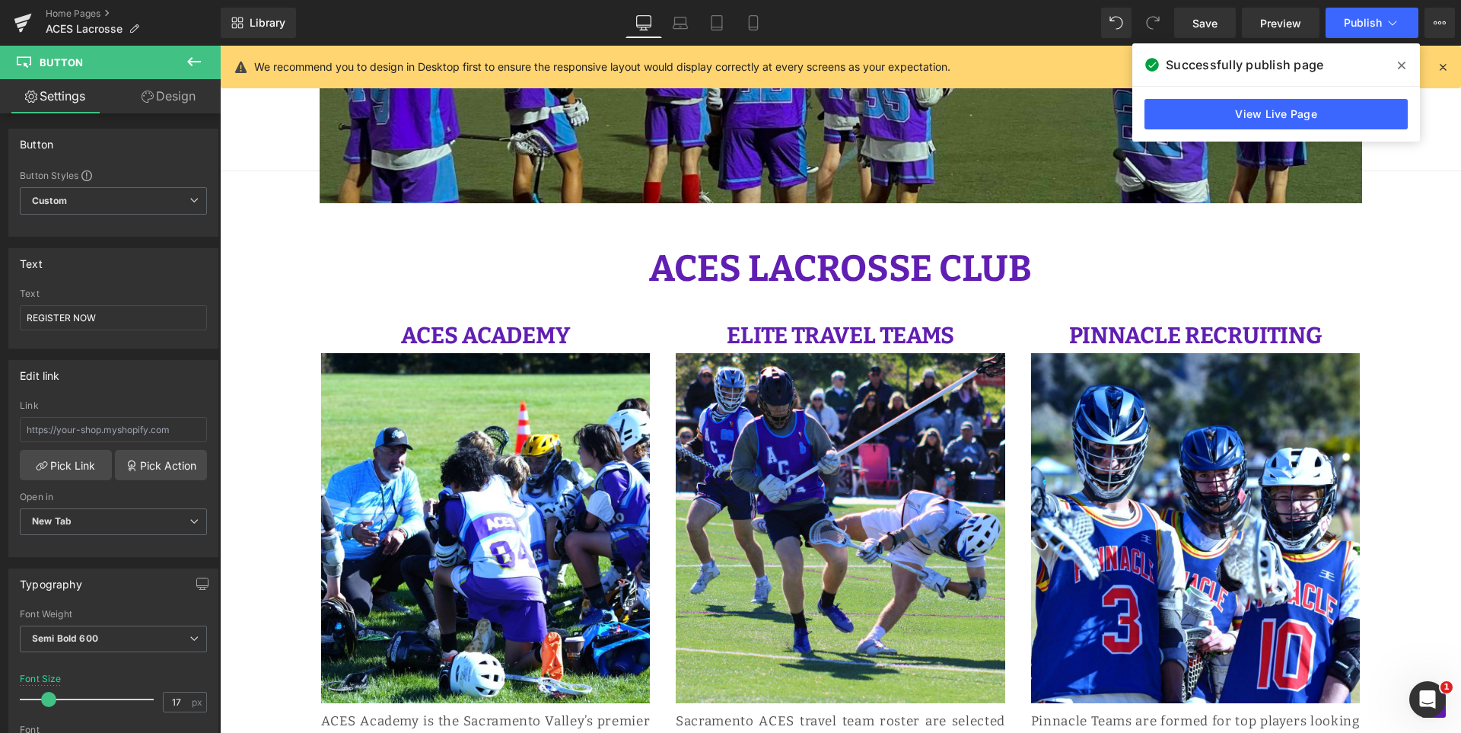
click at [1401, 63] on icon at bounding box center [1402, 65] width 8 height 12
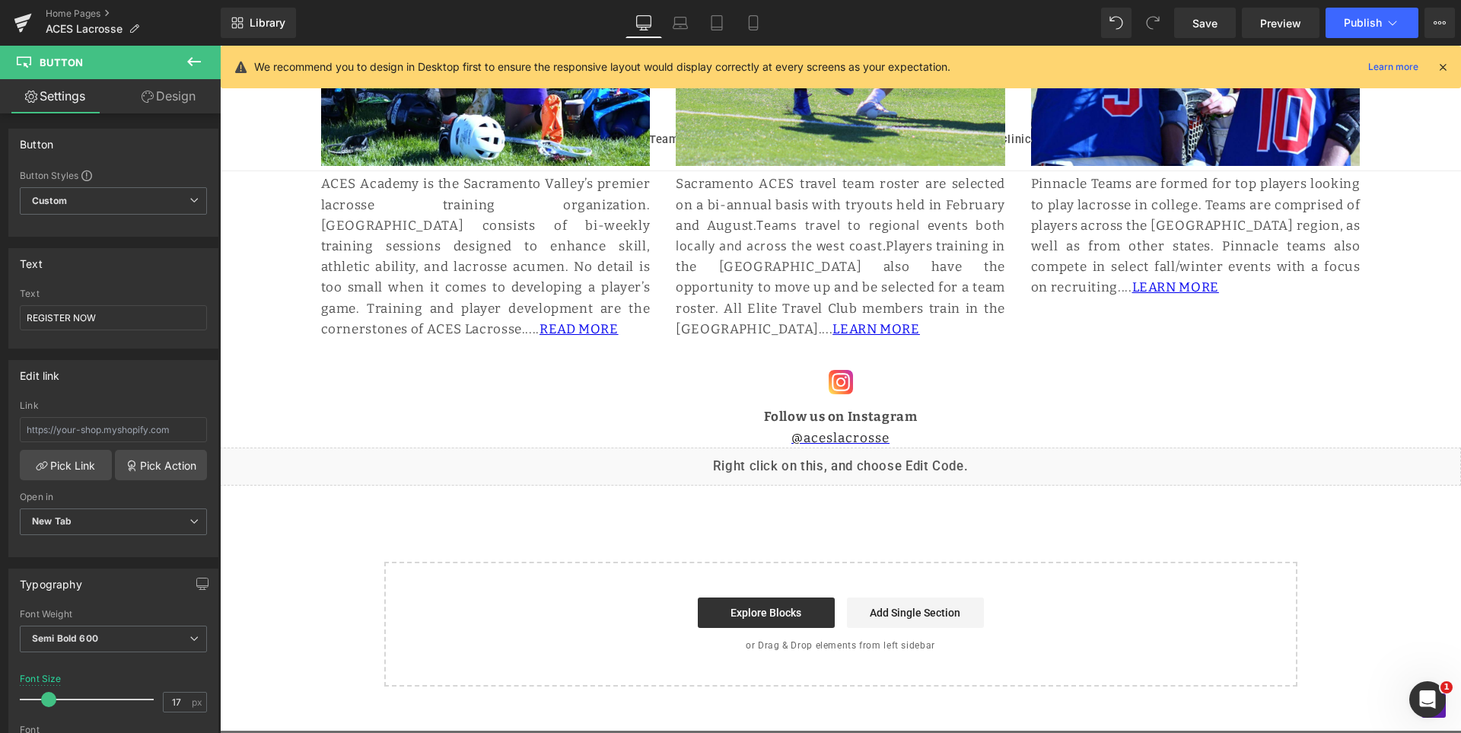
scroll to position [1515, 0]
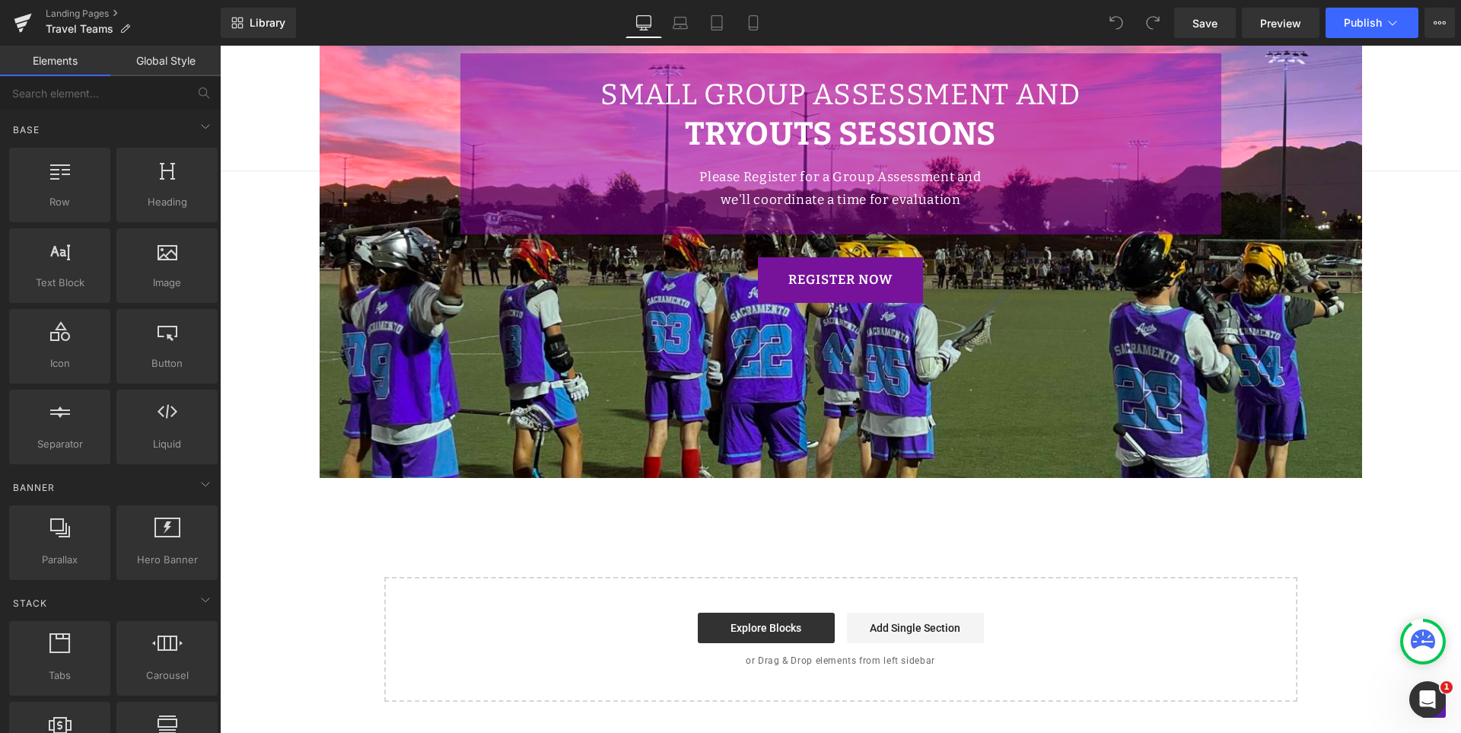
scroll to position [1294, 0]
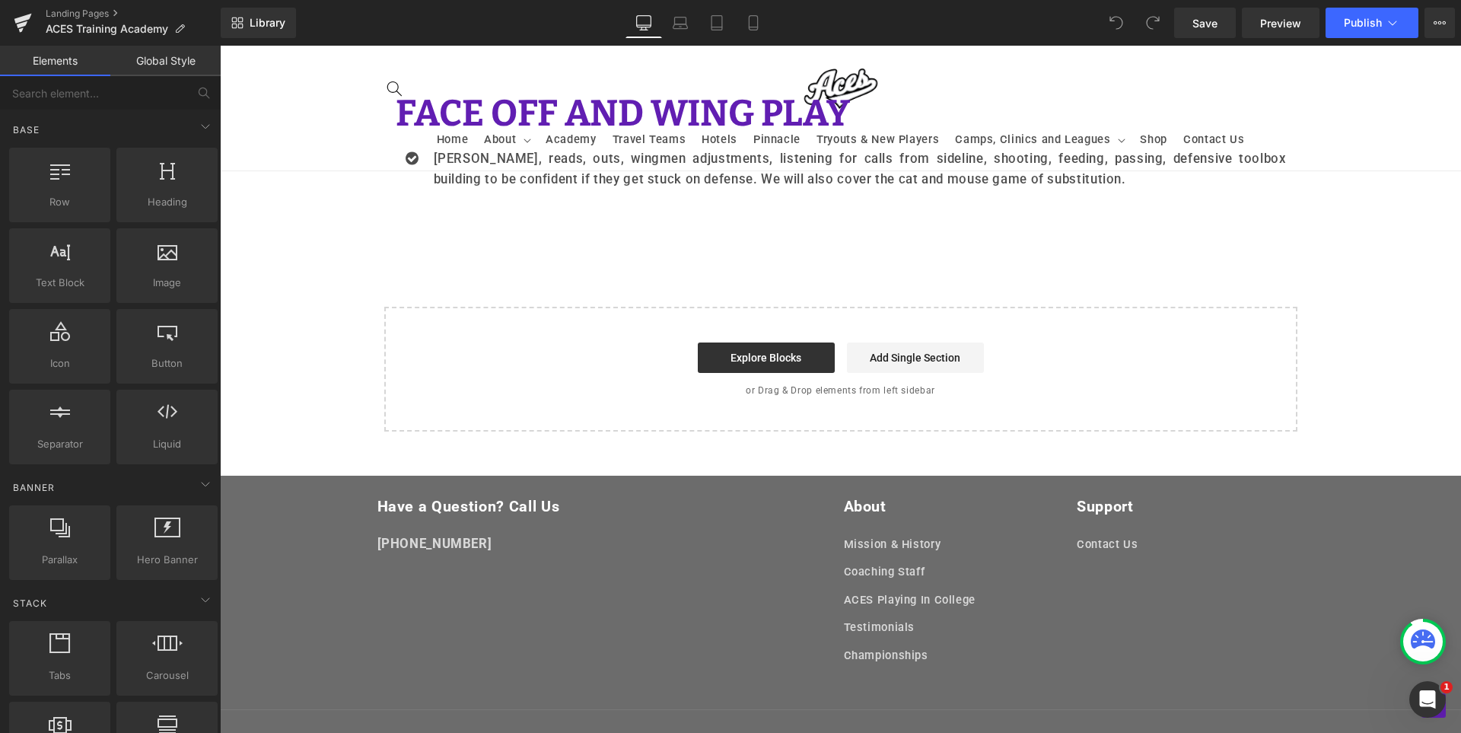
scroll to position [3775, 0]
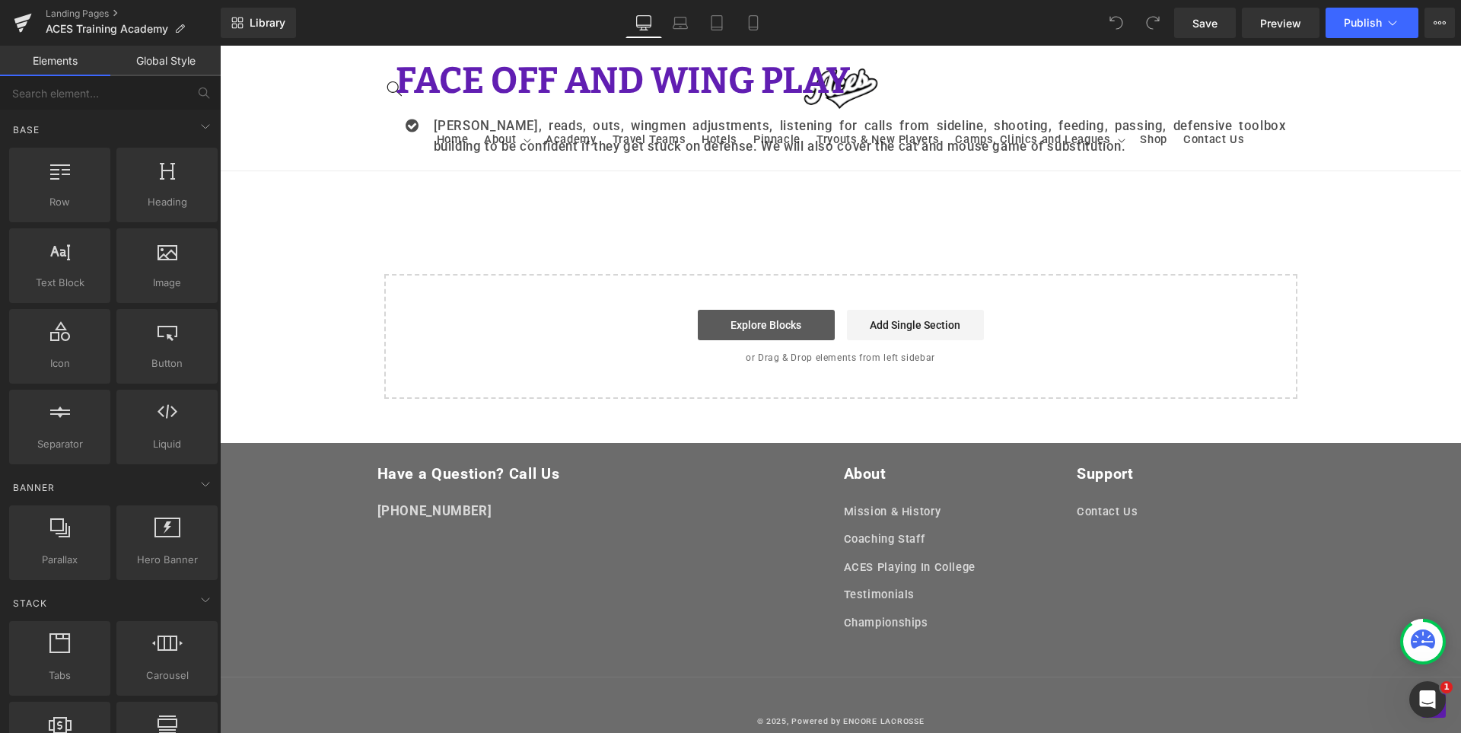
click at [806, 310] on link "Explore Blocks" at bounding box center [766, 325] width 137 height 30
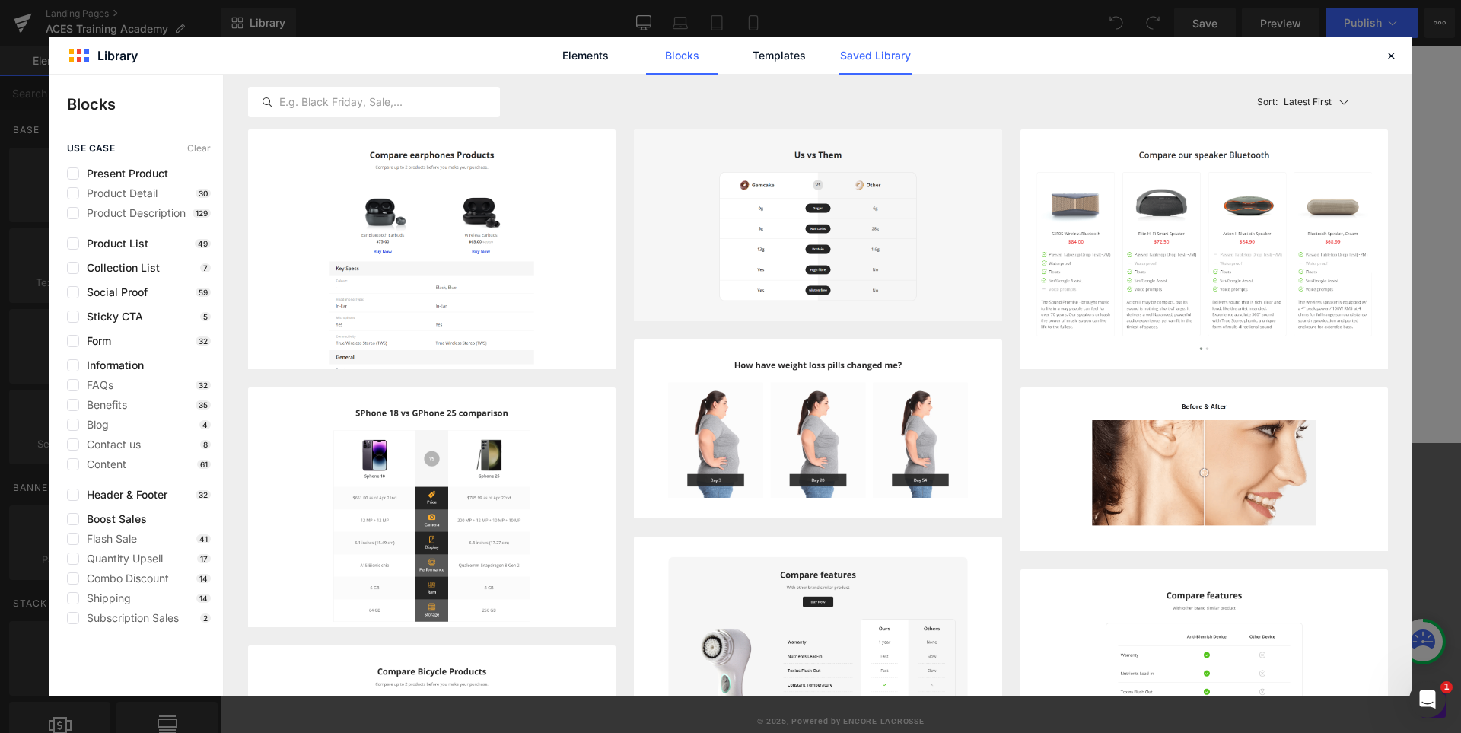
click at [883, 53] on link "Saved Library" at bounding box center [875, 56] width 72 height 38
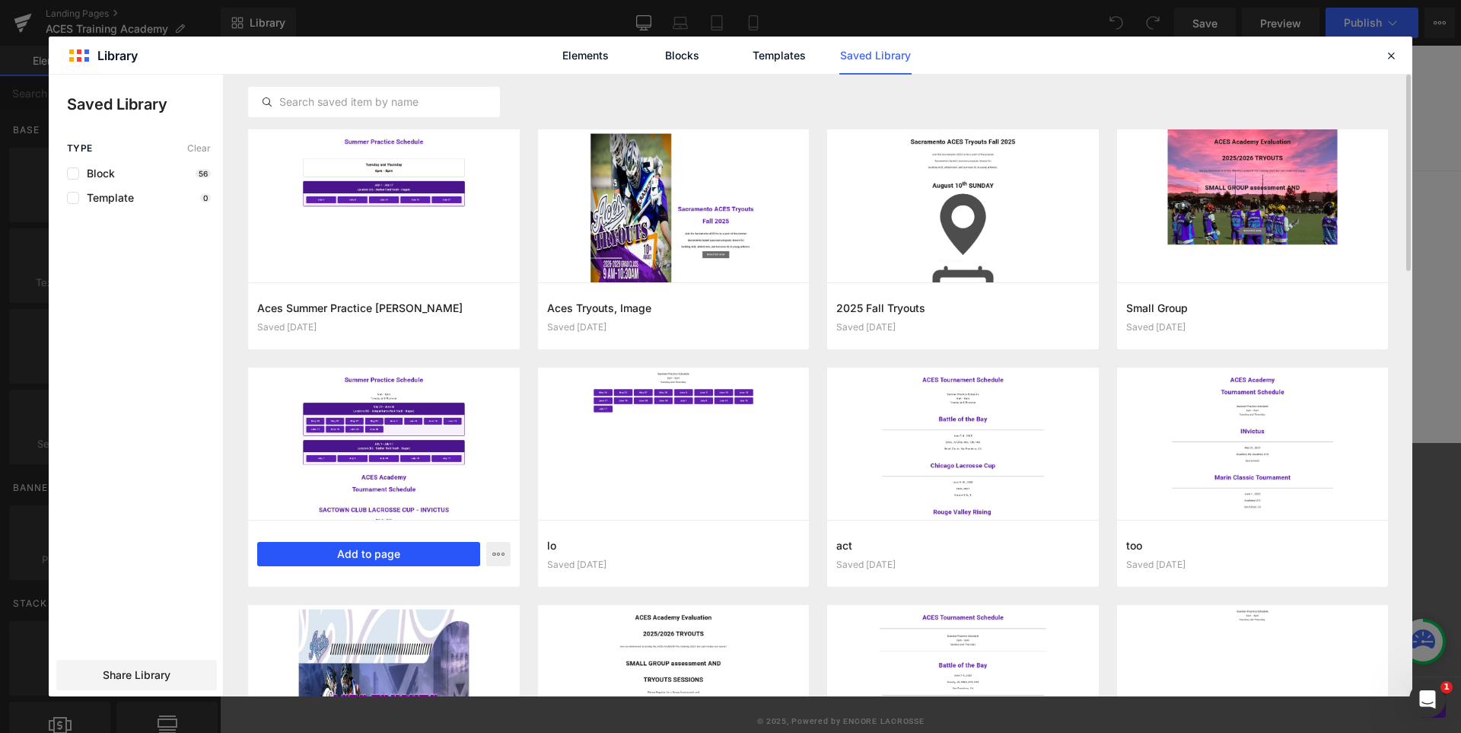
click at [0, 0] on button "Add to page" at bounding box center [0, 0] width 0 height 0
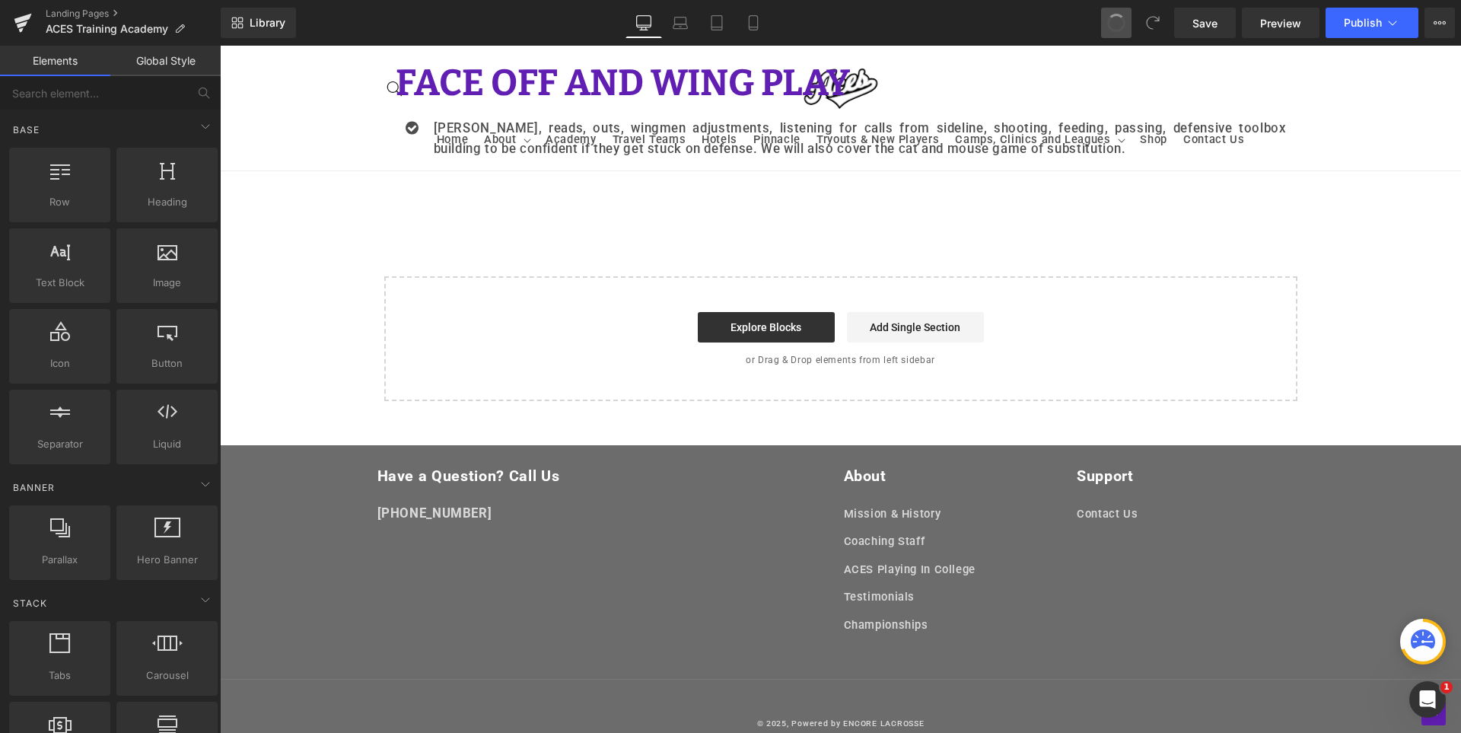
scroll to position [3767, 0]
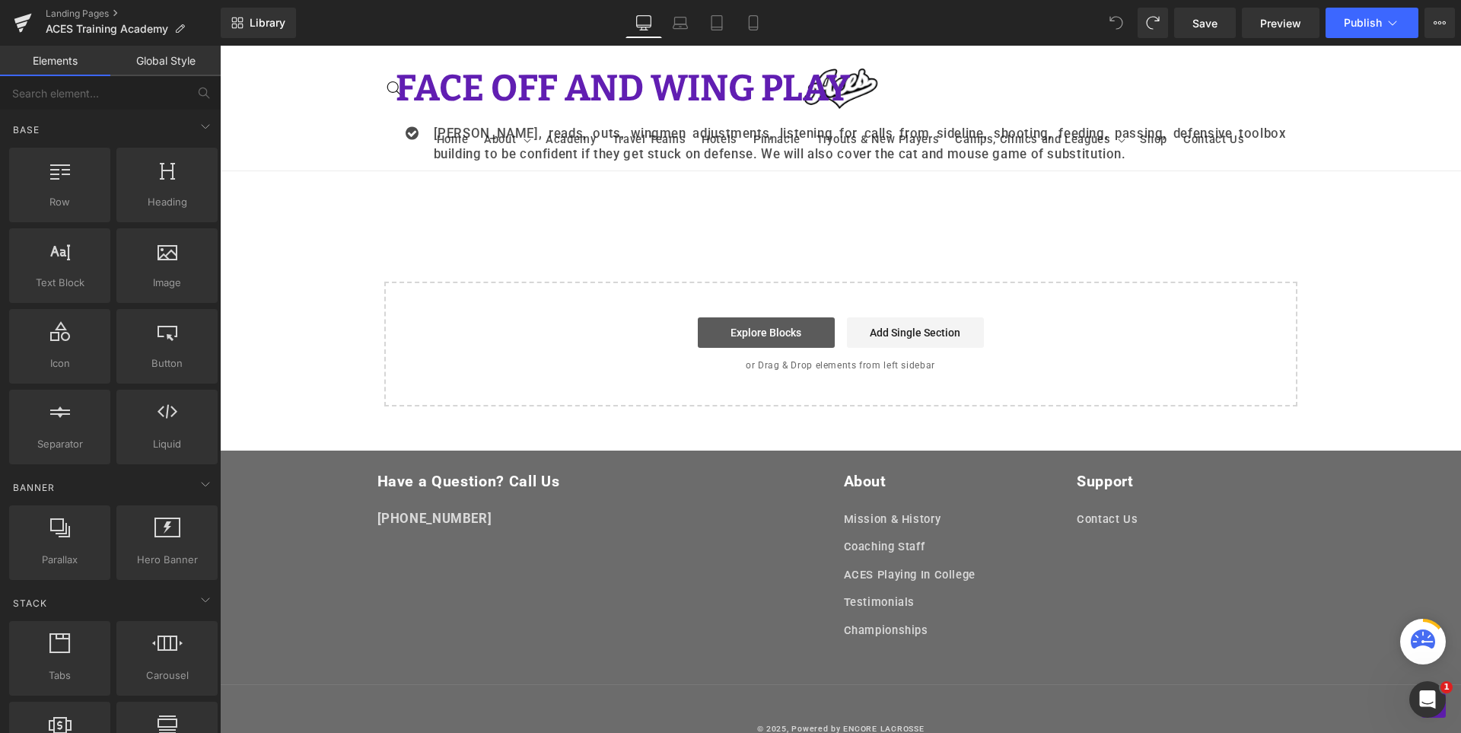
click at [773, 319] on link "Explore Blocks" at bounding box center [766, 332] width 137 height 30
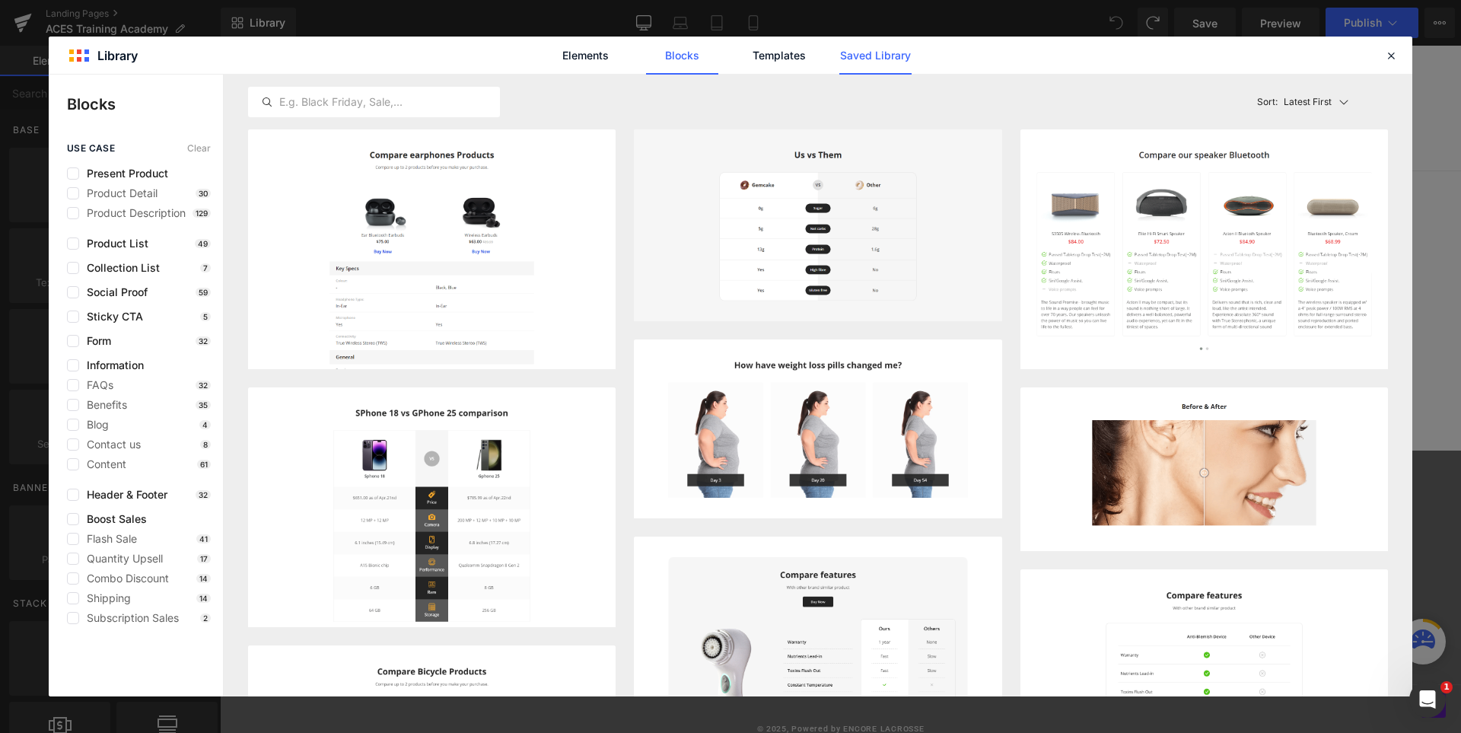
click at [0, 0] on link "Saved Library" at bounding box center [0, 0] width 0 height 0
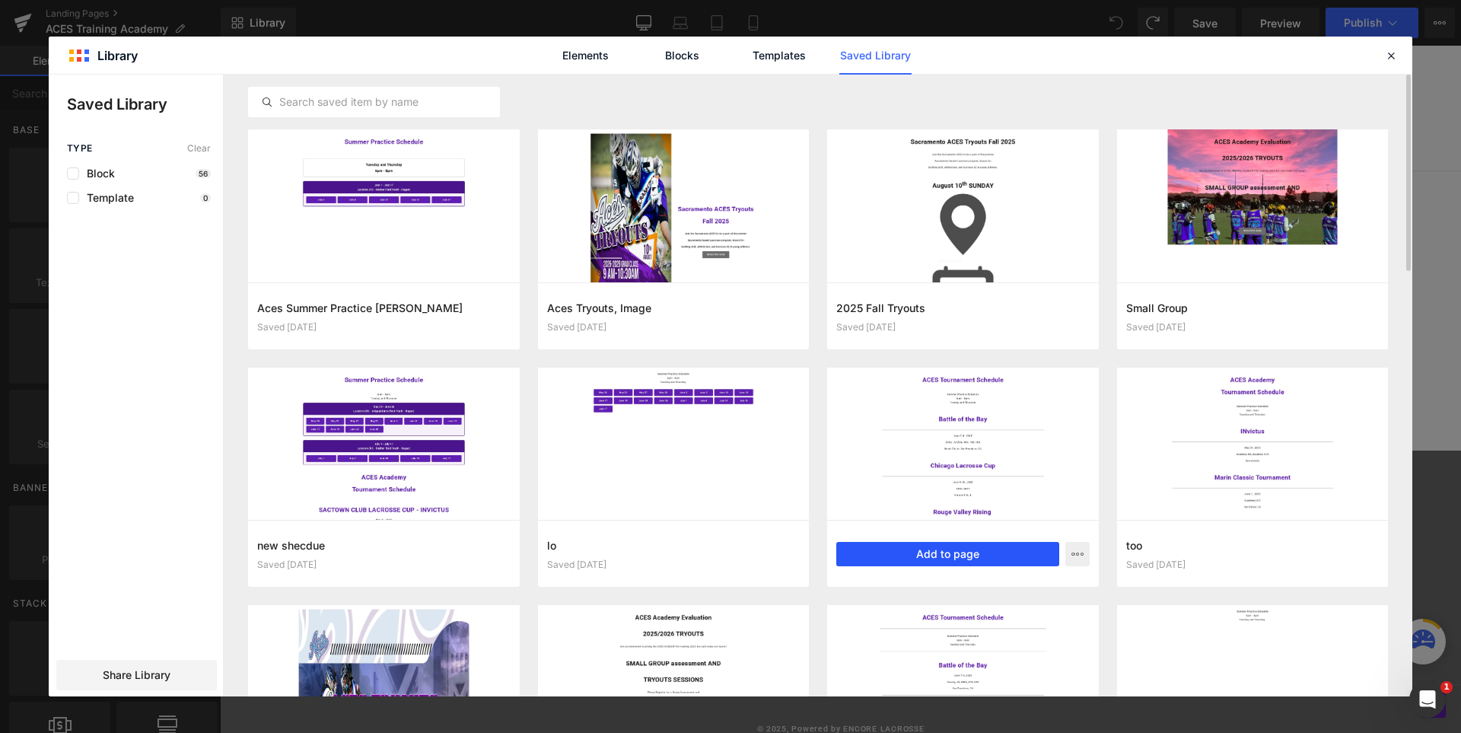
click at [0, 0] on button "Add to page" at bounding box center [0, 0] width 0 height 0
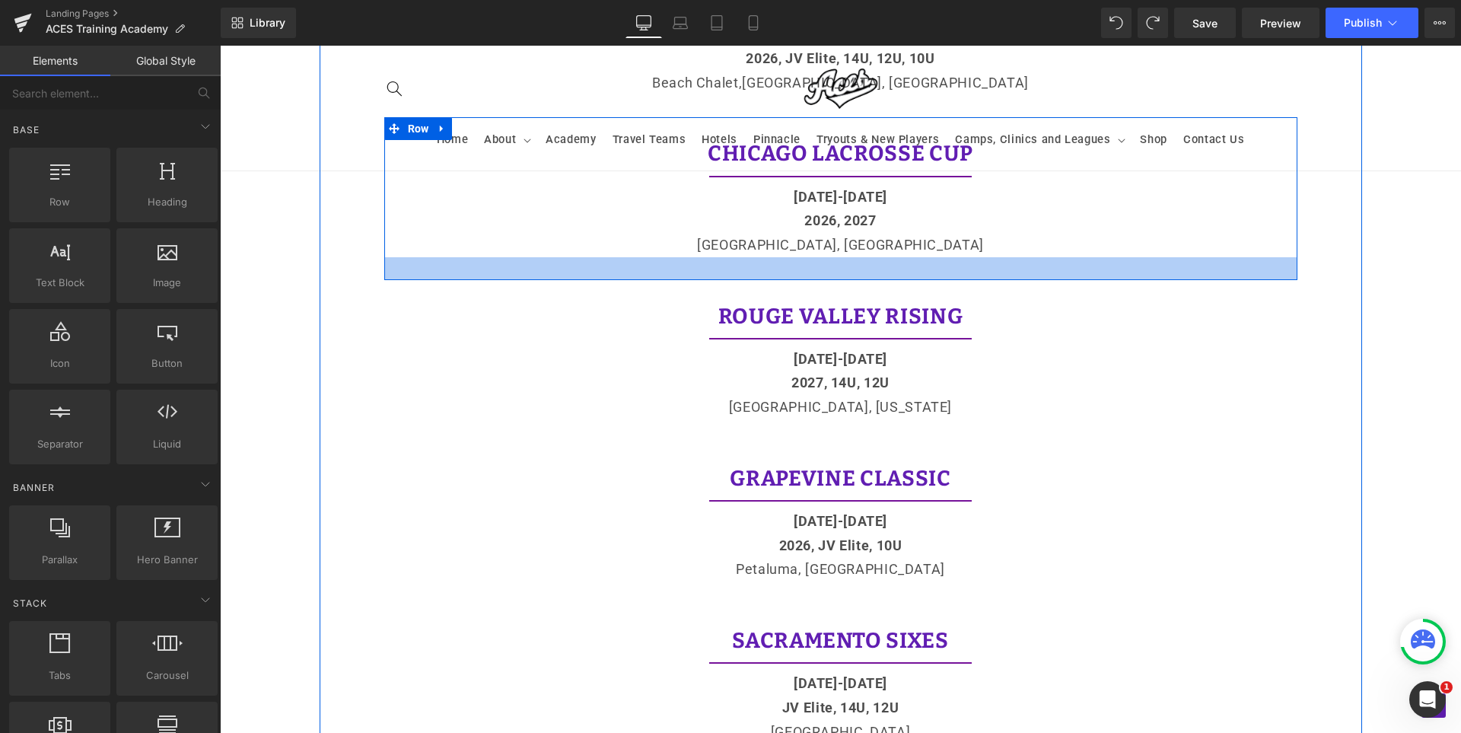
scroll to position [4226, 0]
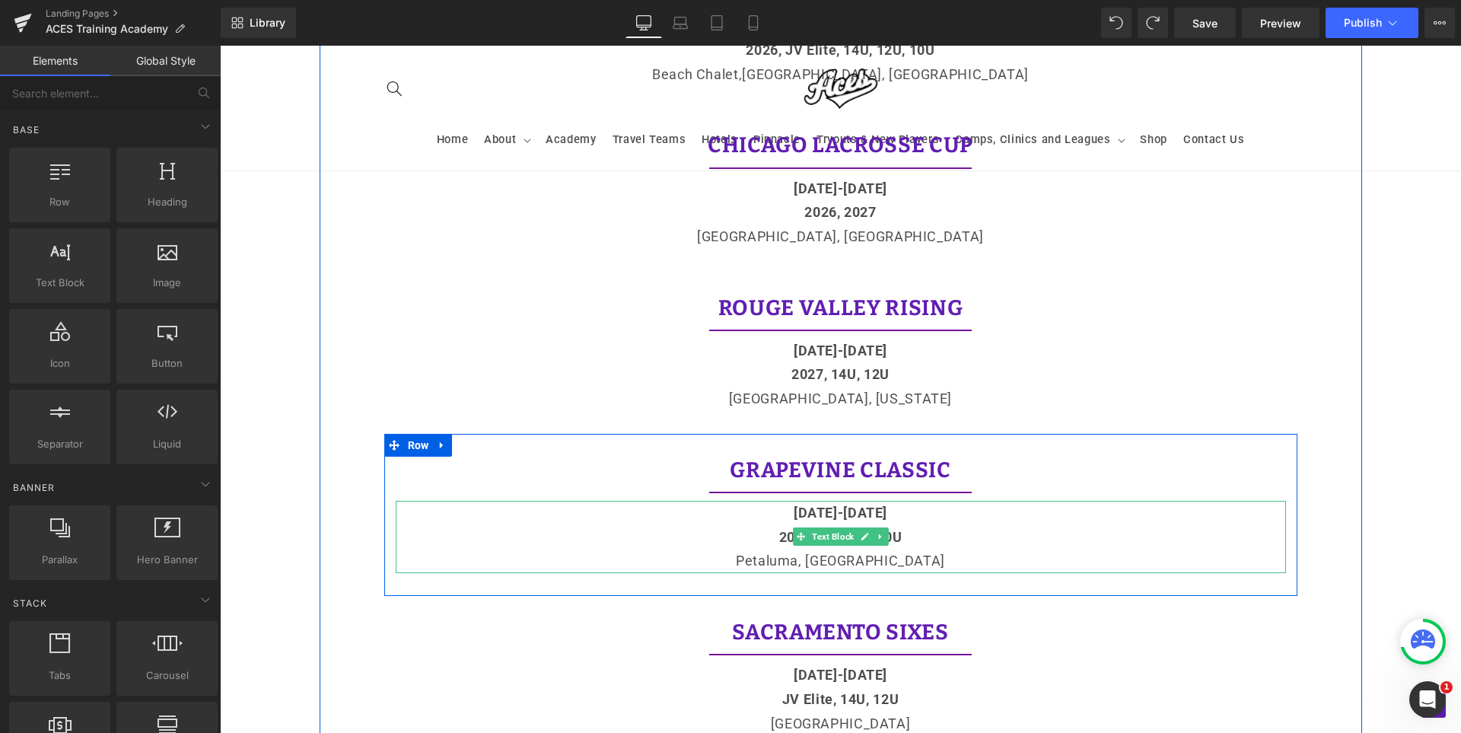
drag, startPoint x: 905, startPoint y: 533, endPoint x: 889, endPoint y: 533, distance: 16.0
click at [905, 533] on p "2026, JV Elite, 10U" at bounding box center [841, 537] width 890 height 24
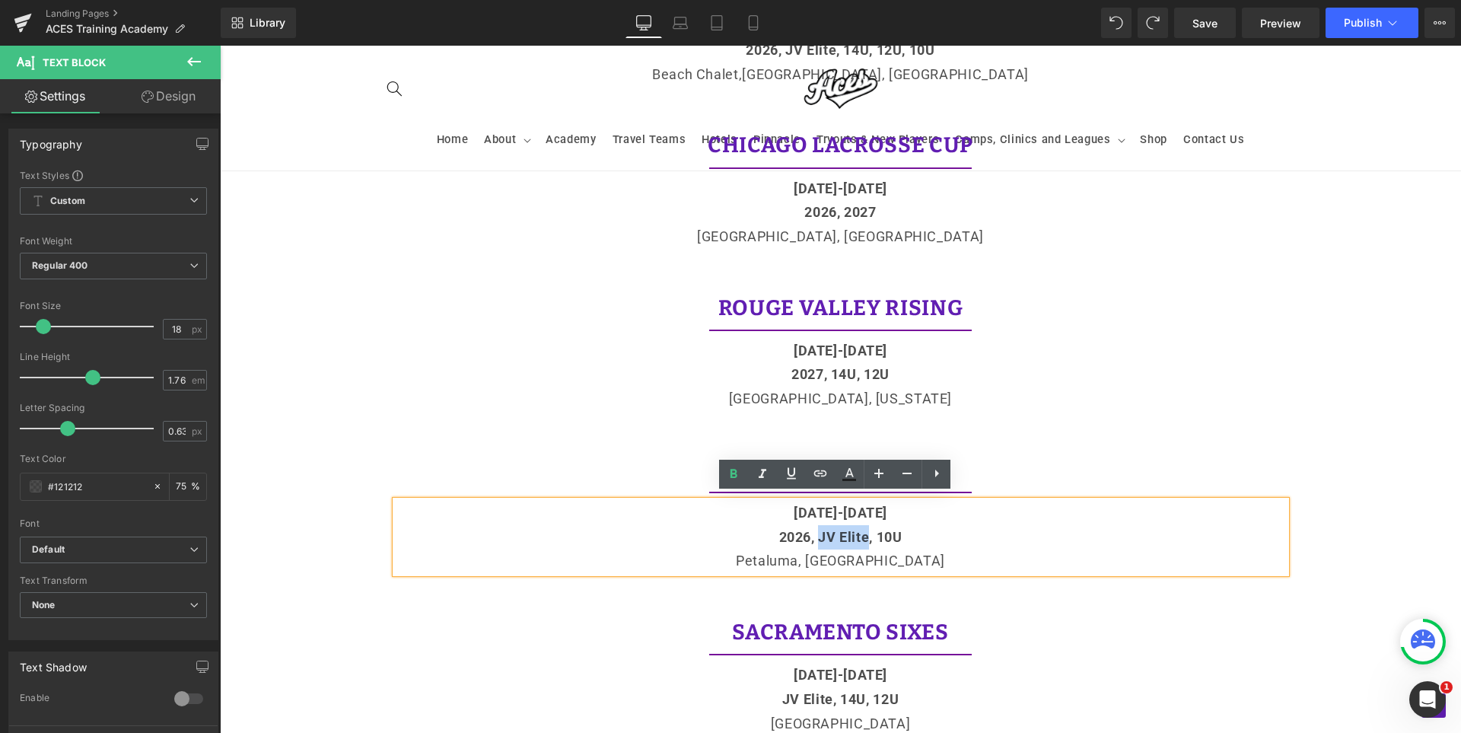
drag, startPoint x: 814, startPoint y: 530, endPoint x: 861, endPoint y: 527, distance: 47.3
click at [861, 529] on span "2026, JV Elite, 10U" at bounding box center [840, 537] width 123 height 16
copy span "JV Elite"
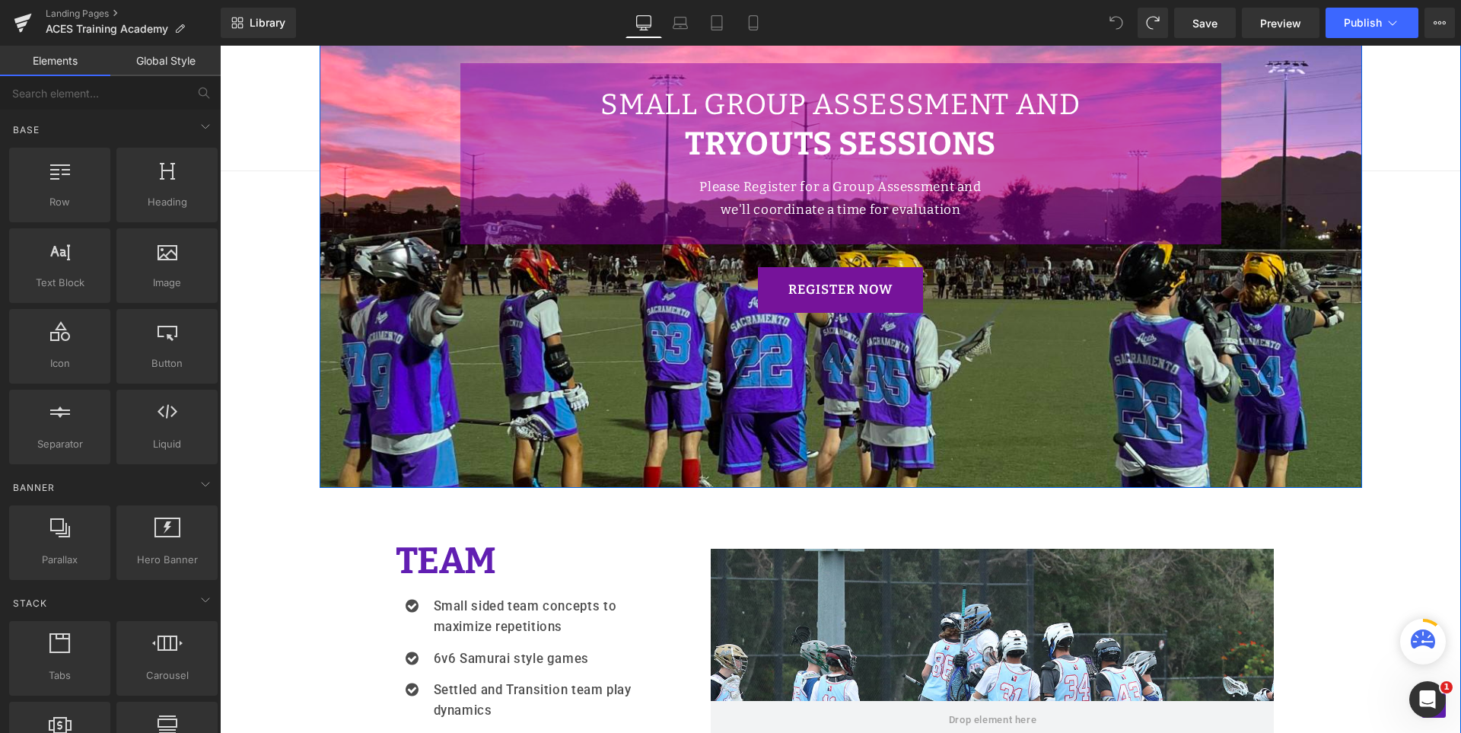
scroll to position [1332, 0]
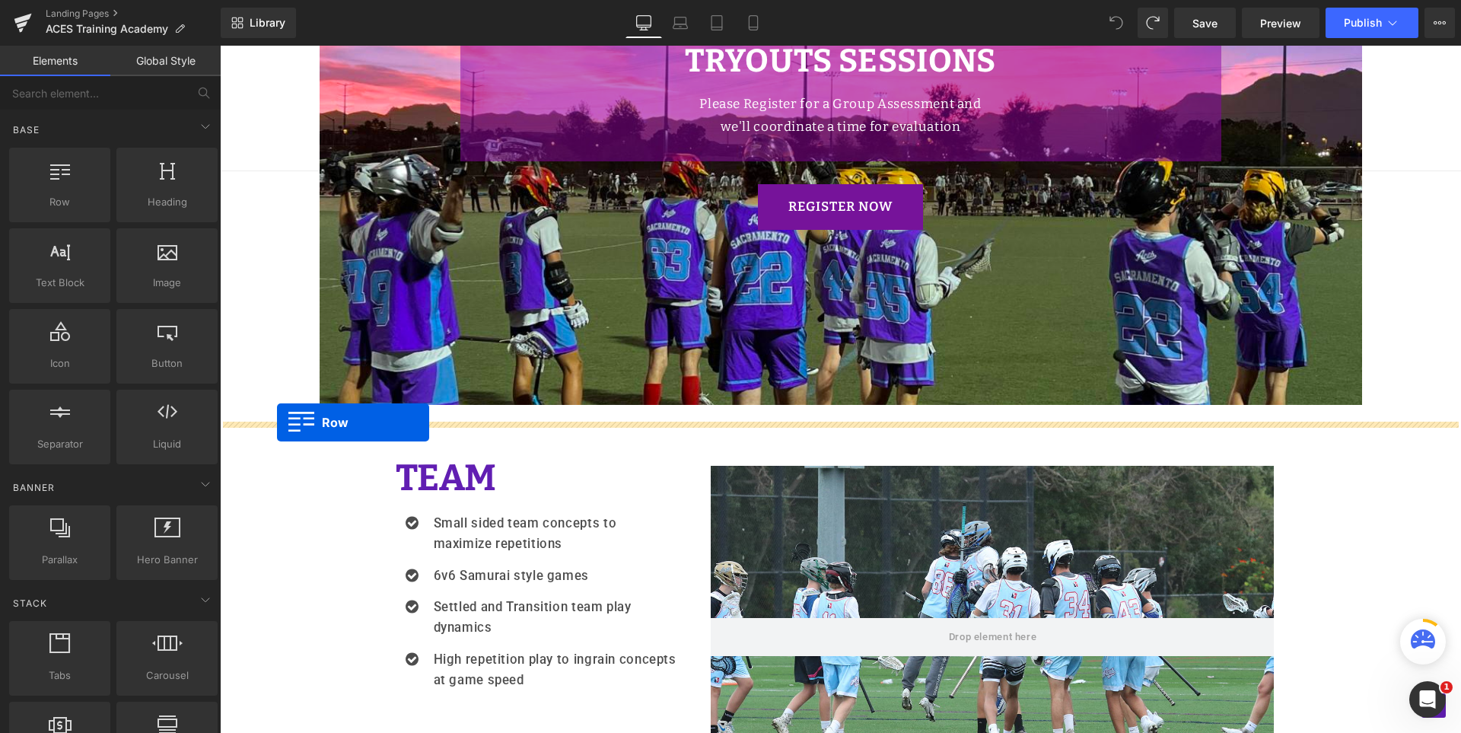
drag, startPoint x: 317, startPoint y: 256, endPoint x: 277, endPoint y: 422, distance: 170.5
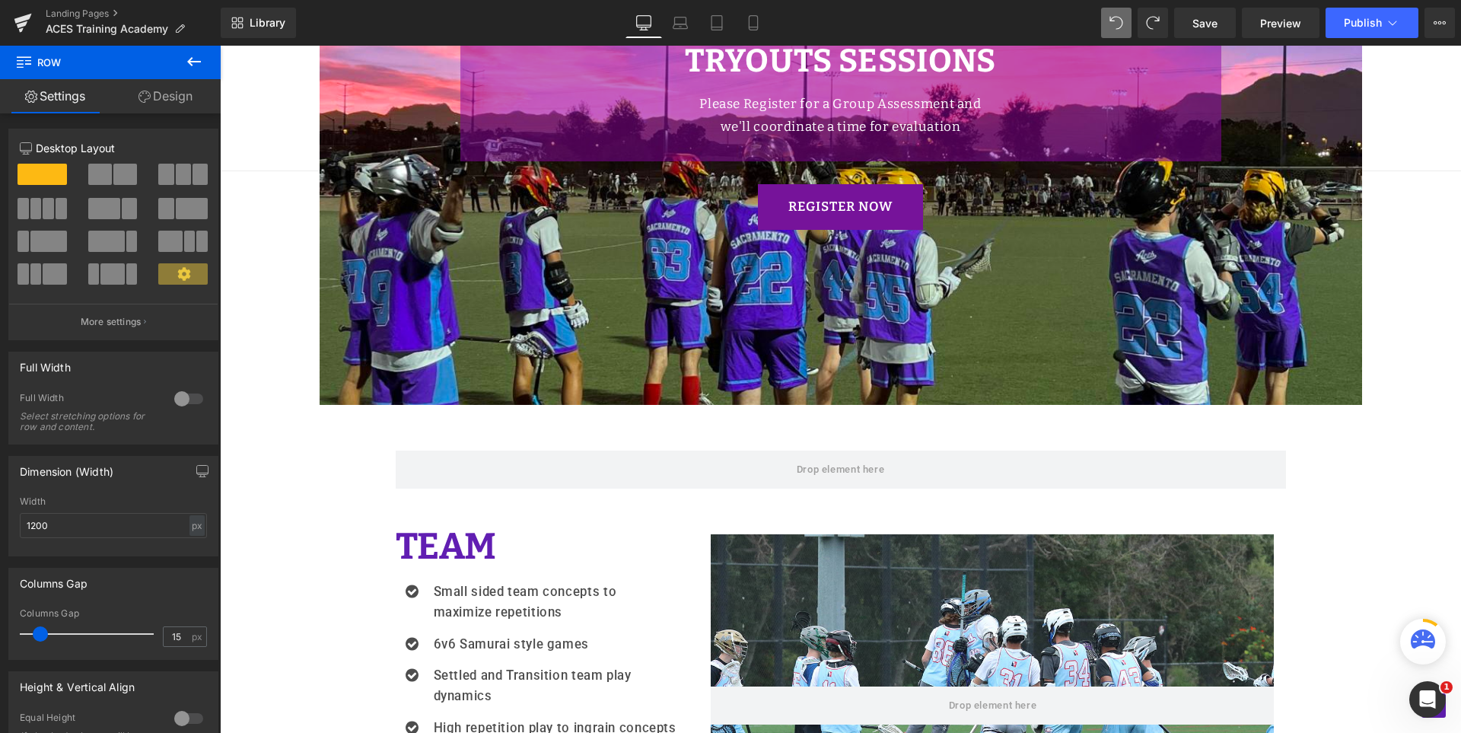
click at [193, 61] on icon at bounding box center [194, 61] width 14 height 9
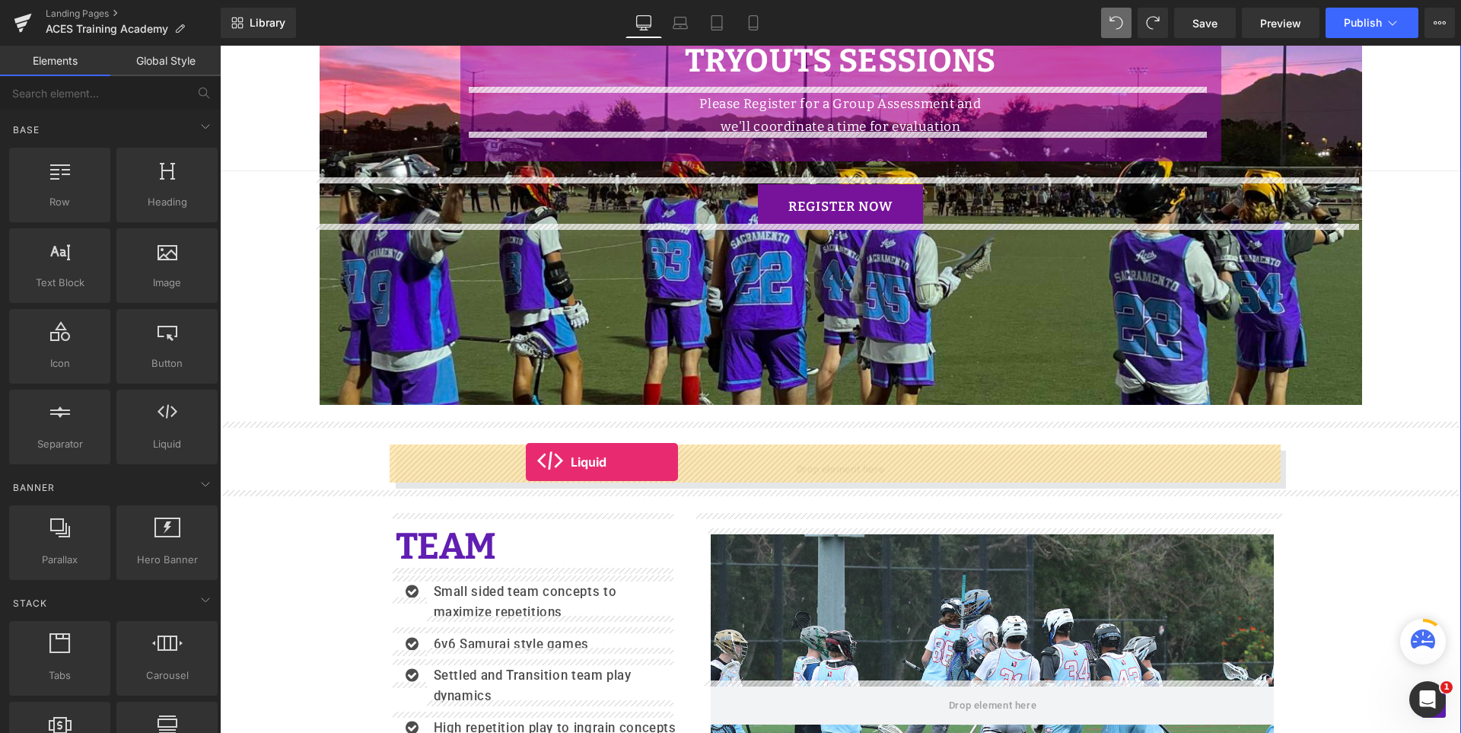
drag, startPoint x: 383, startPoint y: 487, endPoint x: 526, endPoint y: 462, distance: 144.5
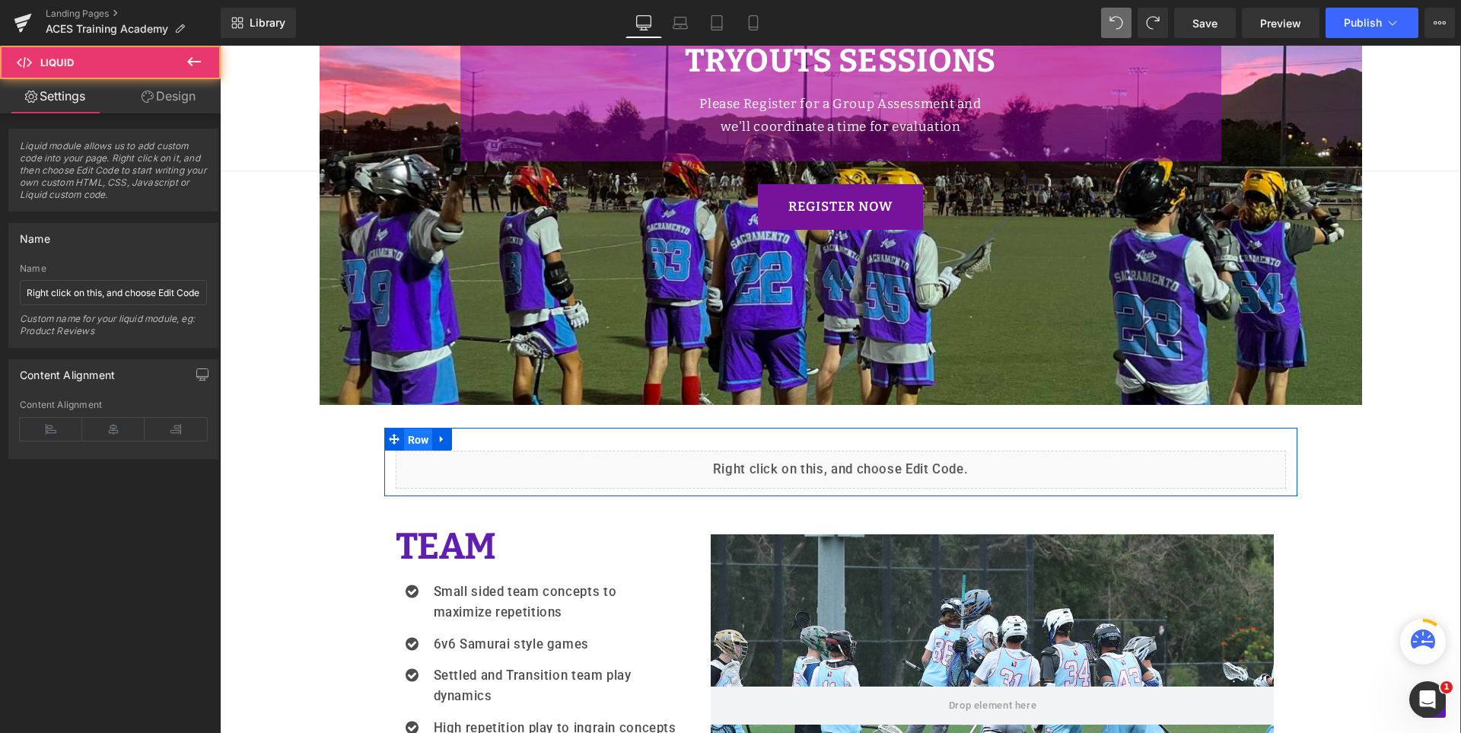
click at [406, 434] on span "Row" at bounding box center [418, 439] width 29 height 23
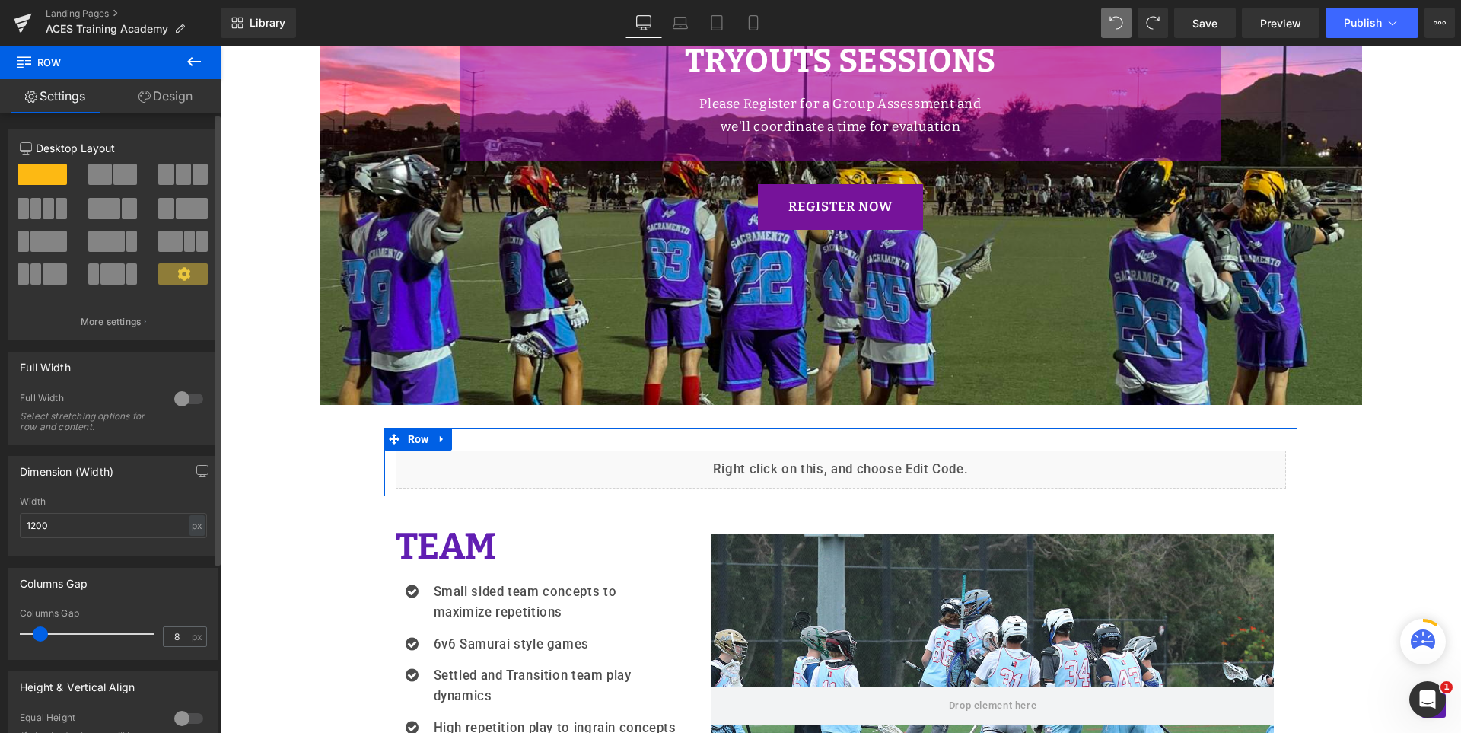
type input "0"
drag, startPoint x: 14, startPoint y: 638, endPoint x: 0, endPoint y: 638, distance: 14.5
click at [0, 638] on div "Columns Gap 0px Columns Gap 0 px" at bounding box center [114, 607] width 228 height 103
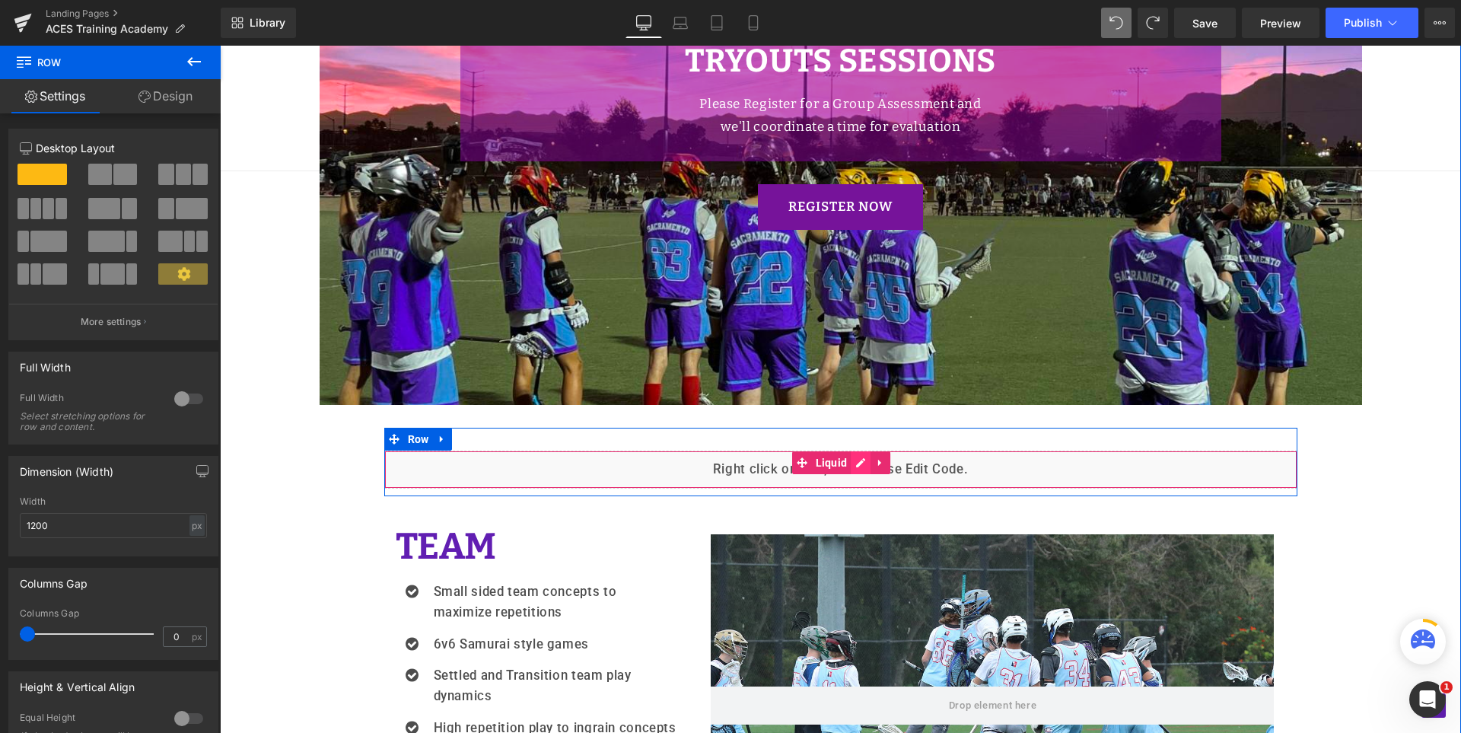
click at [850, 456] on div "Liquid" at bounding box center [840, 469] width 913 height 38
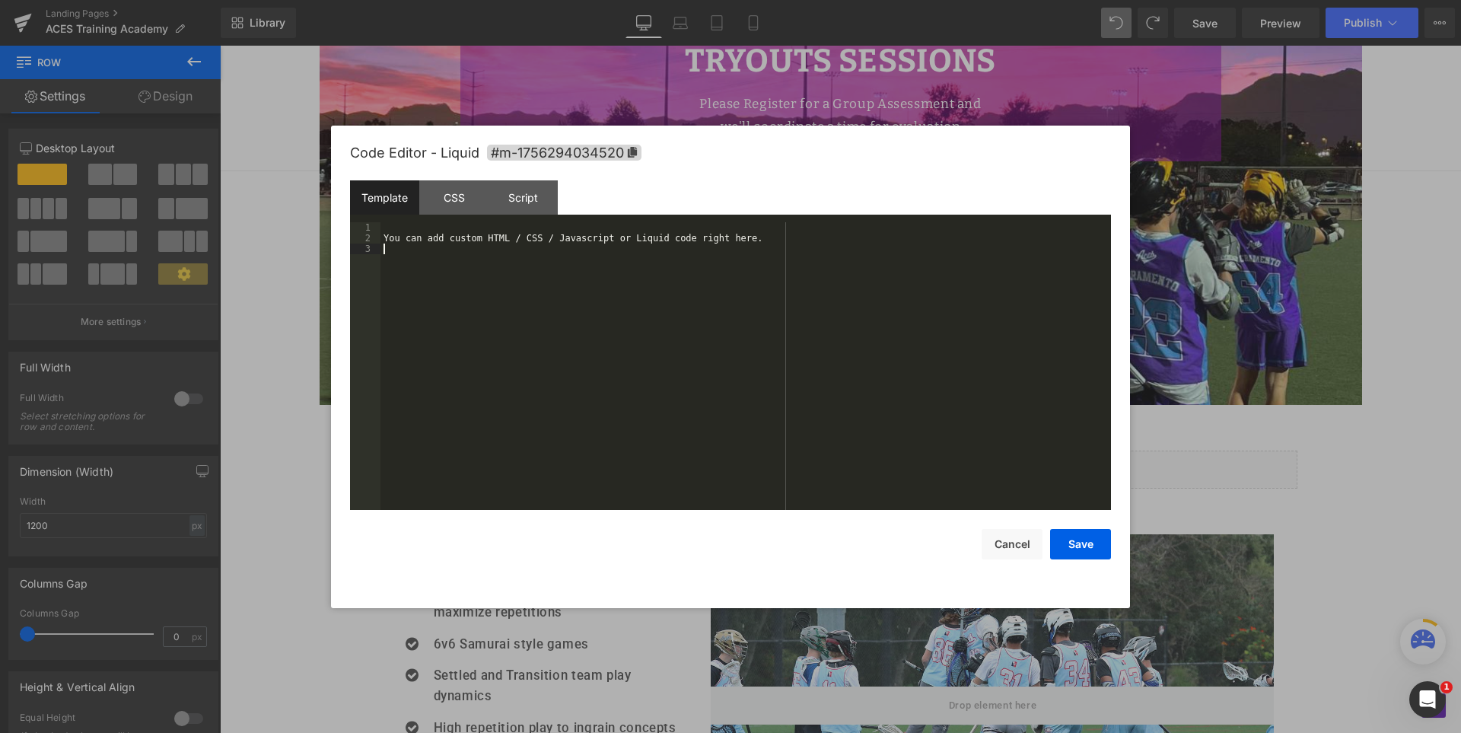
click at [823, 358] on div "You can add custom HTML / CSS / Javascript or Liquid code right here." at bounding box center [745, 376] width 730 height 309
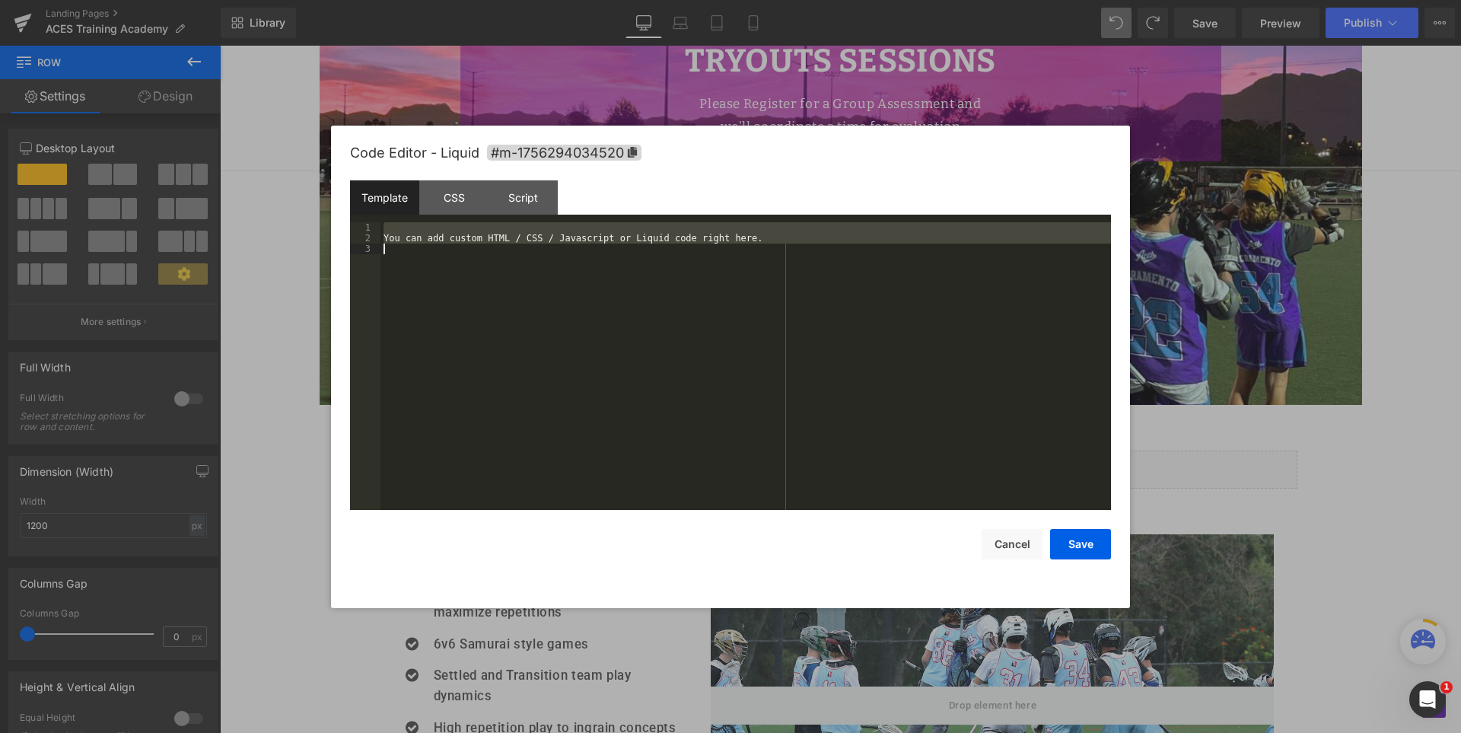
scroll to position [1587, 0]
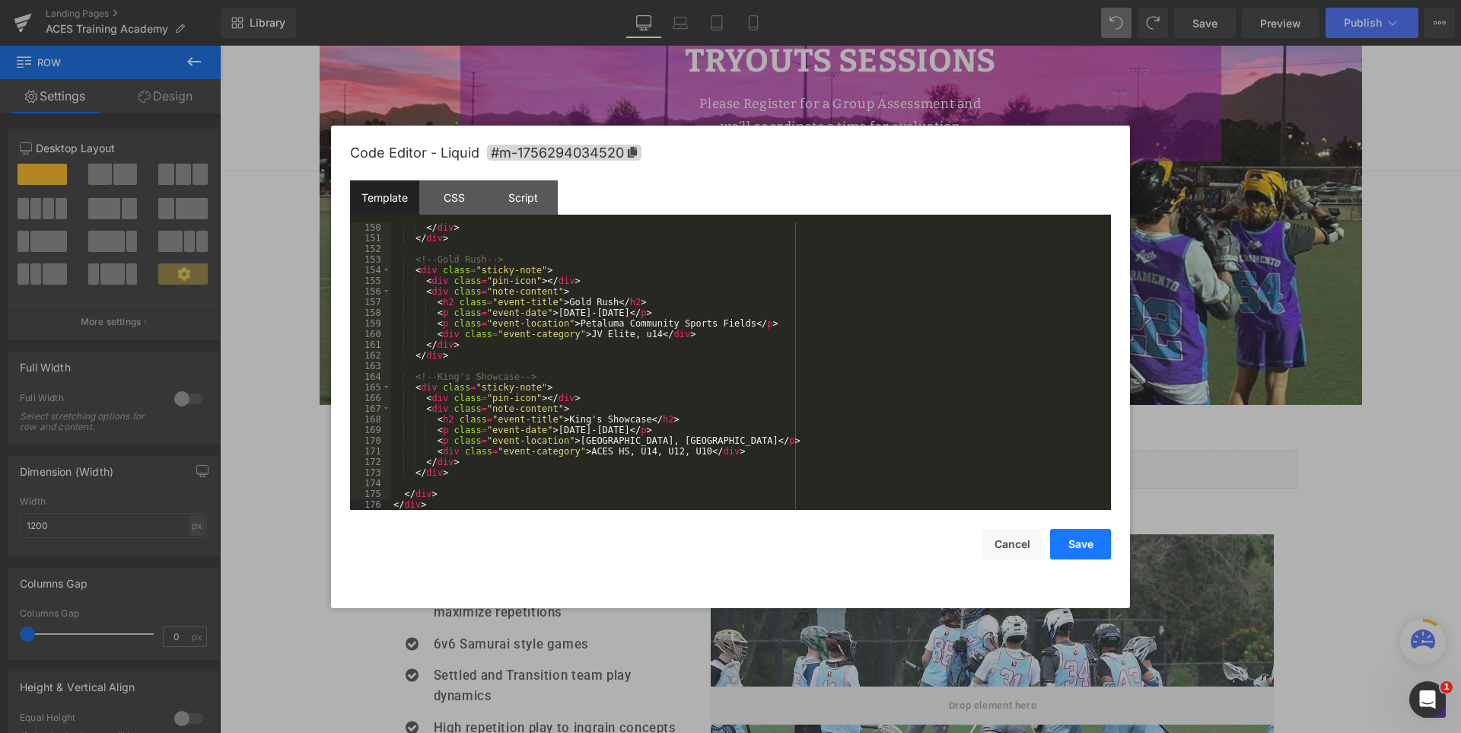
click at [1078, 540] on button "Save" at bounding box center [1080, 544] width 61 height 30
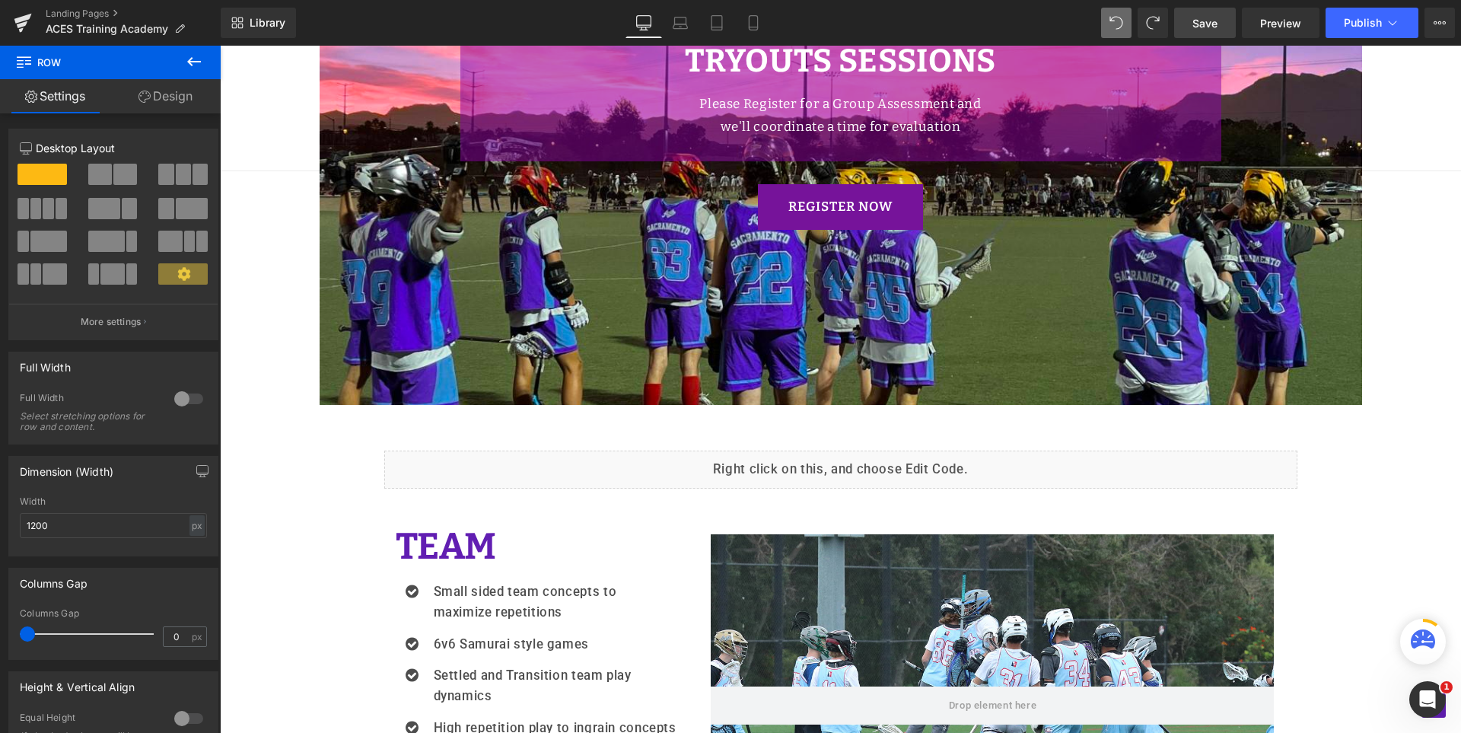
click at [1220, 21] on link "Save" at bounding box center [1205, 23] width 62 height 30
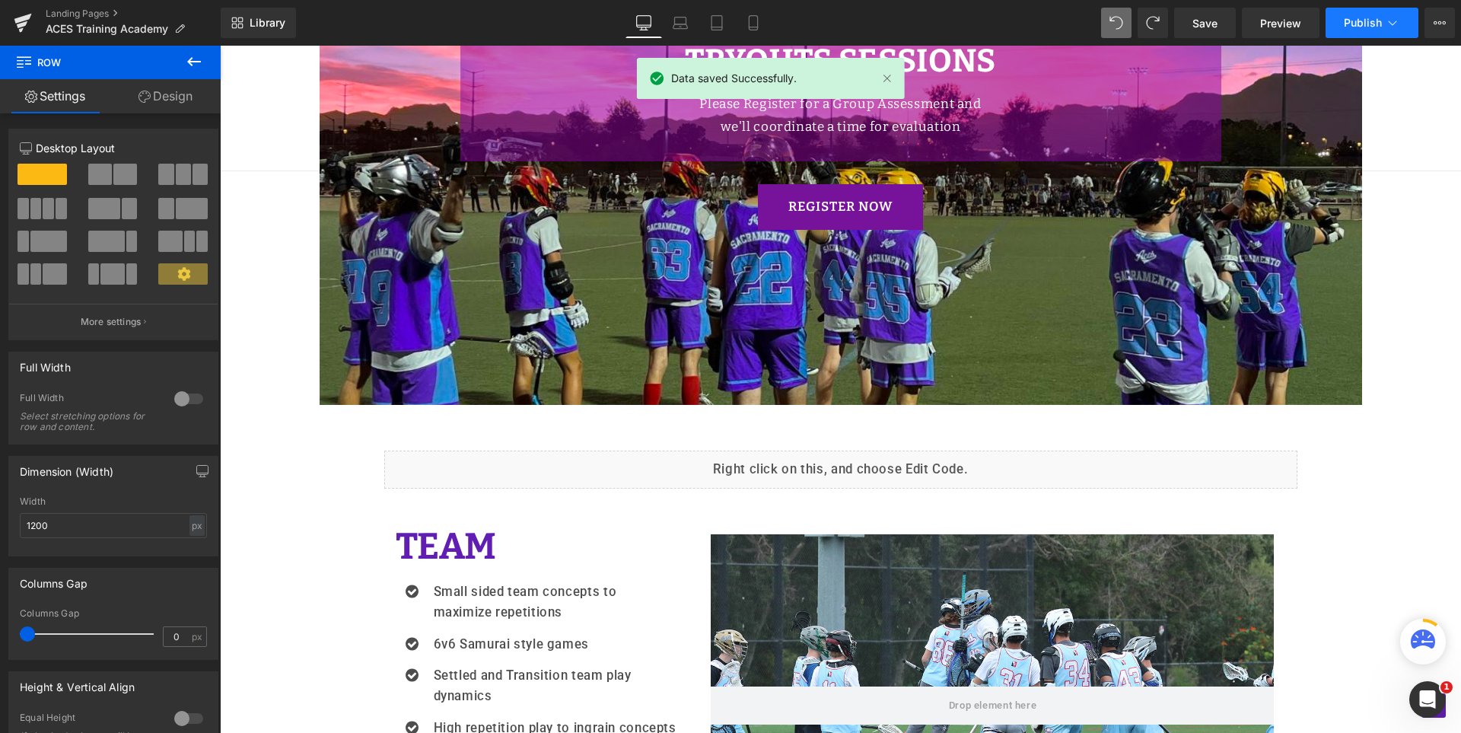
click at [1351, 17] on span "Publish" at bounding box center [1363, 23] width 38 height 12
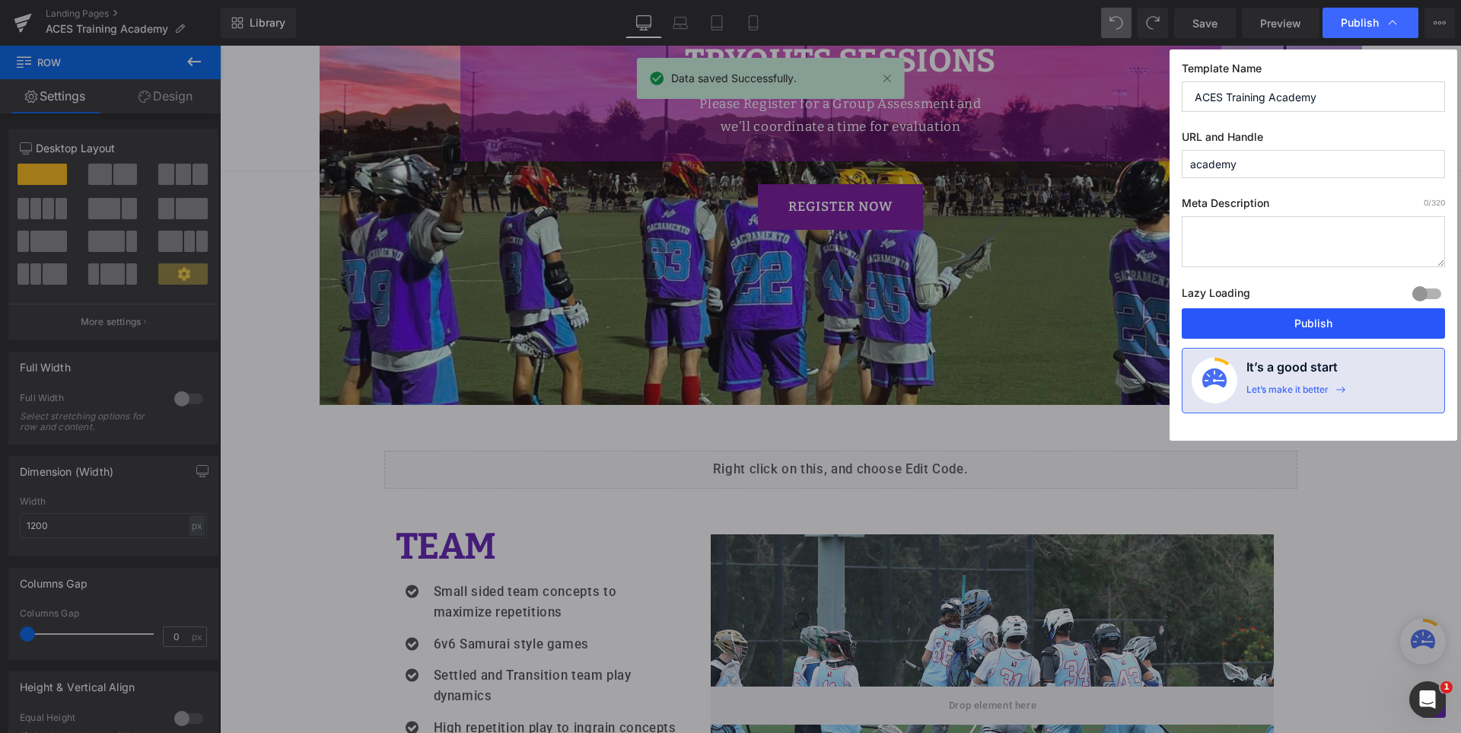
click at [1309, 322] on button "Publish" at bounding box center [1313, 323] width 263 height 30
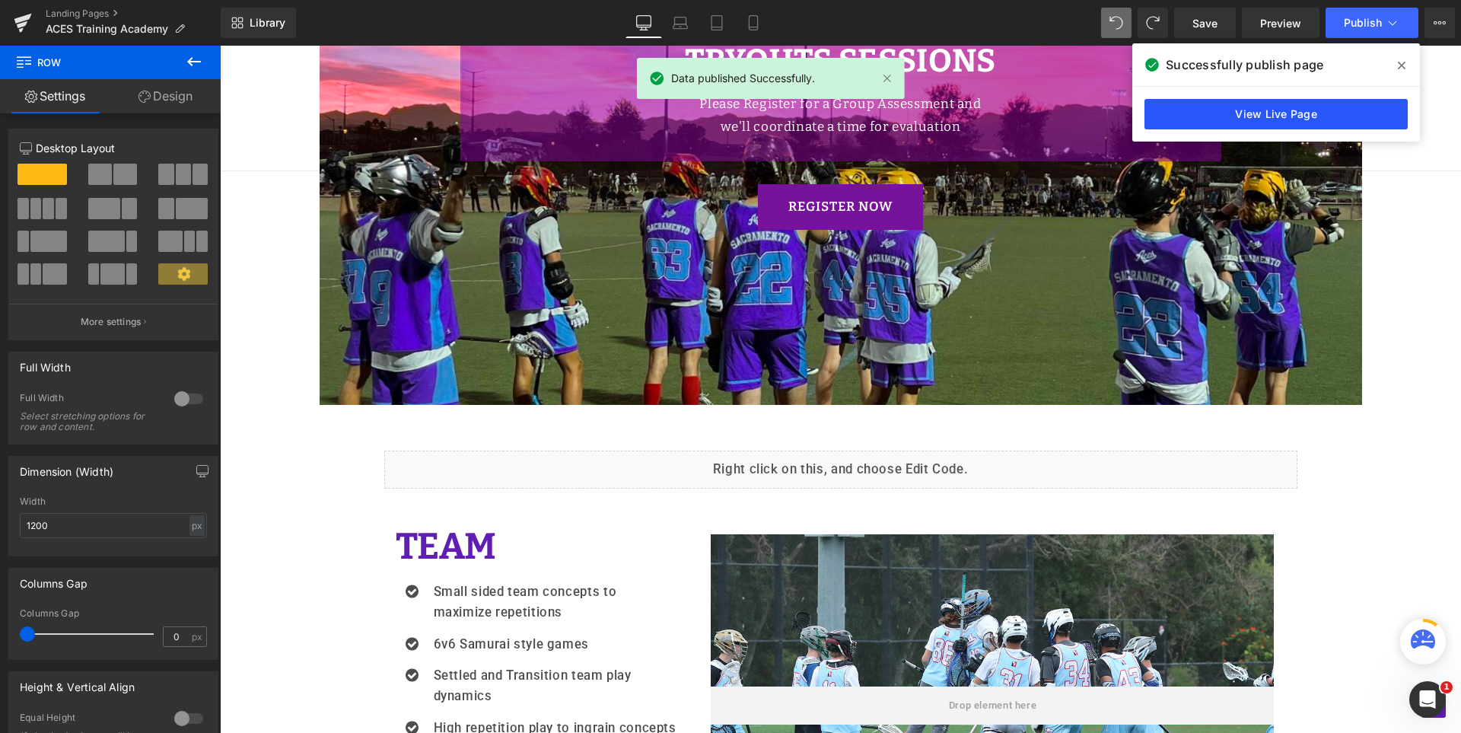
click at [1274, 109] on link "View Live Page" at bounding box center [1275, 114] width 263 height 30
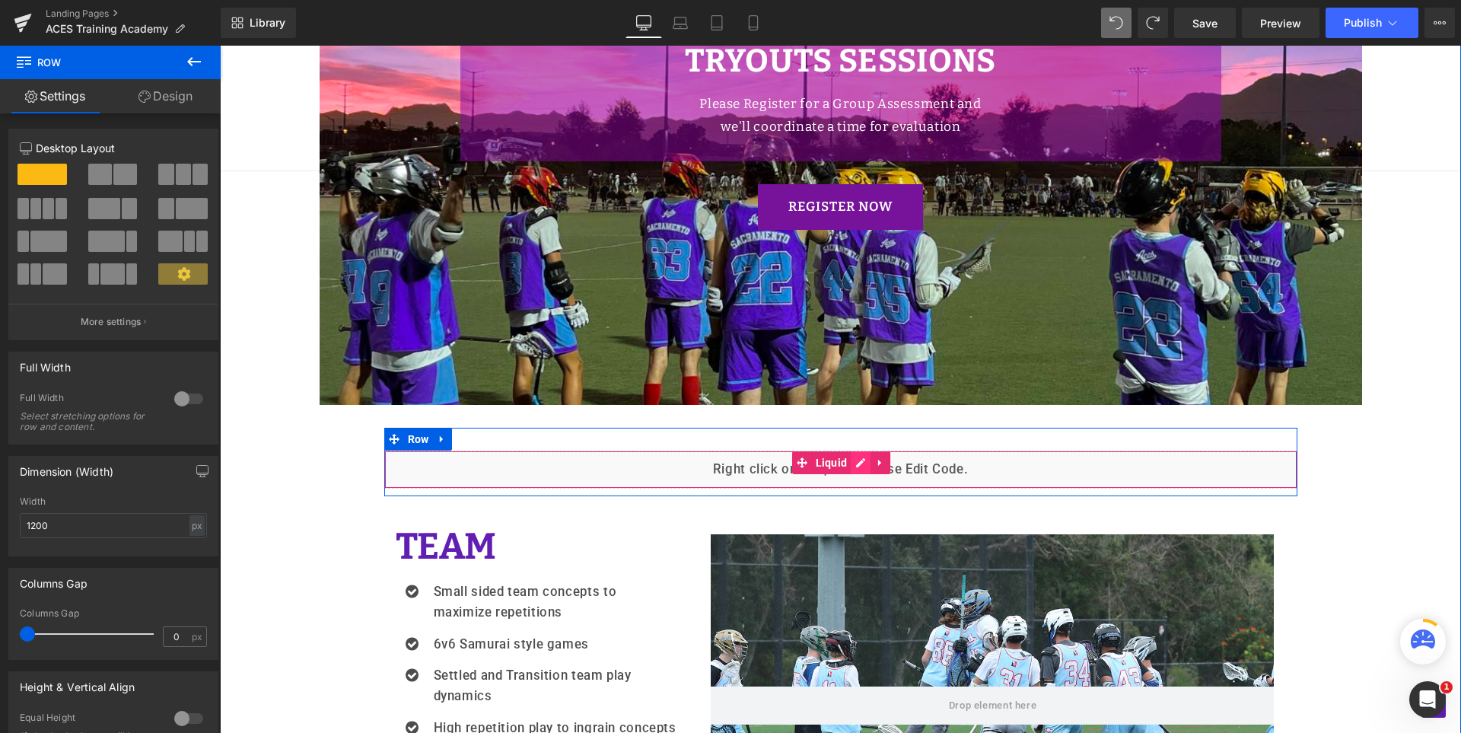
click at [851, 460] on div "Liquid" at bounding box center [840, 469] width 913 height 38
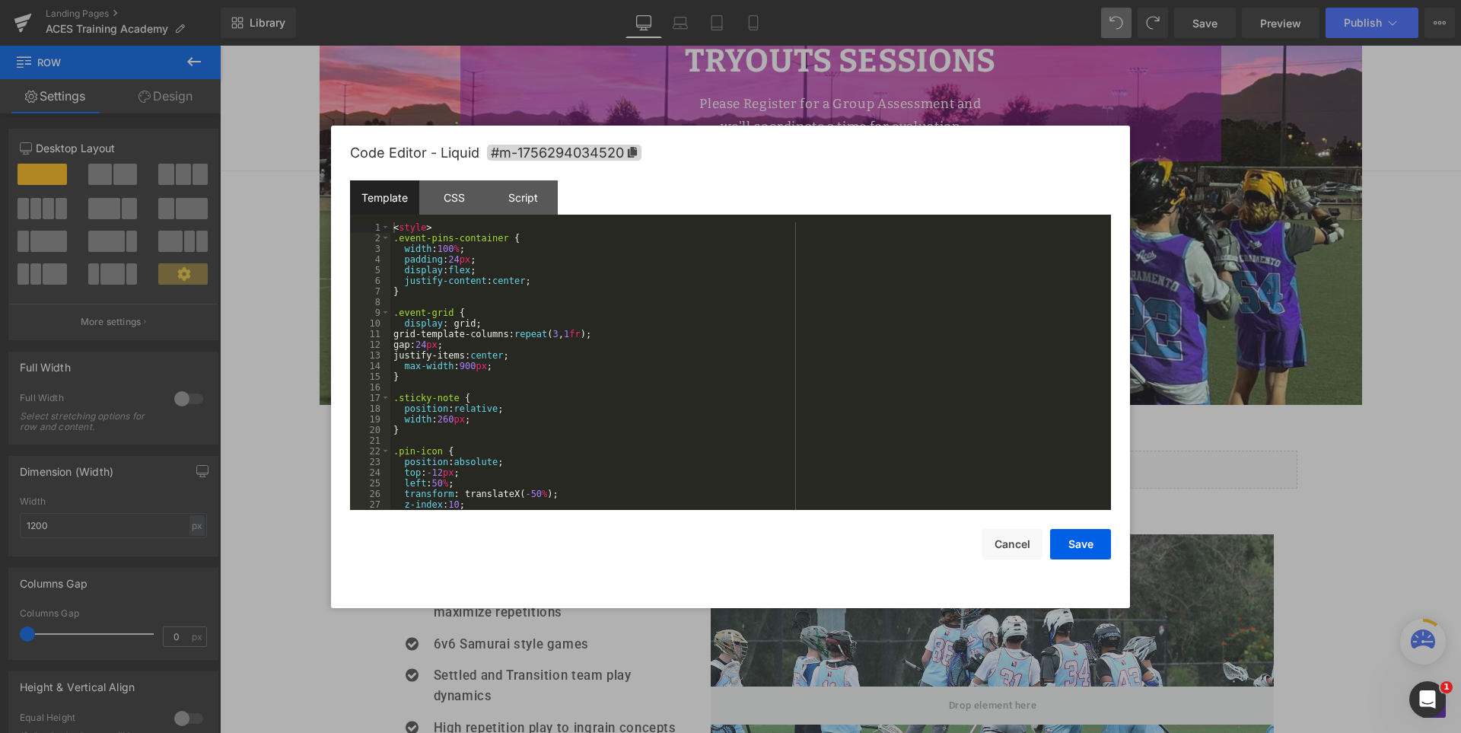
click at [827, 431] on div "< style > .event-pins-container { width : 100 % ; padding : 24 px ; display : f…" at bounding box center [747, 376] width 714 height 309
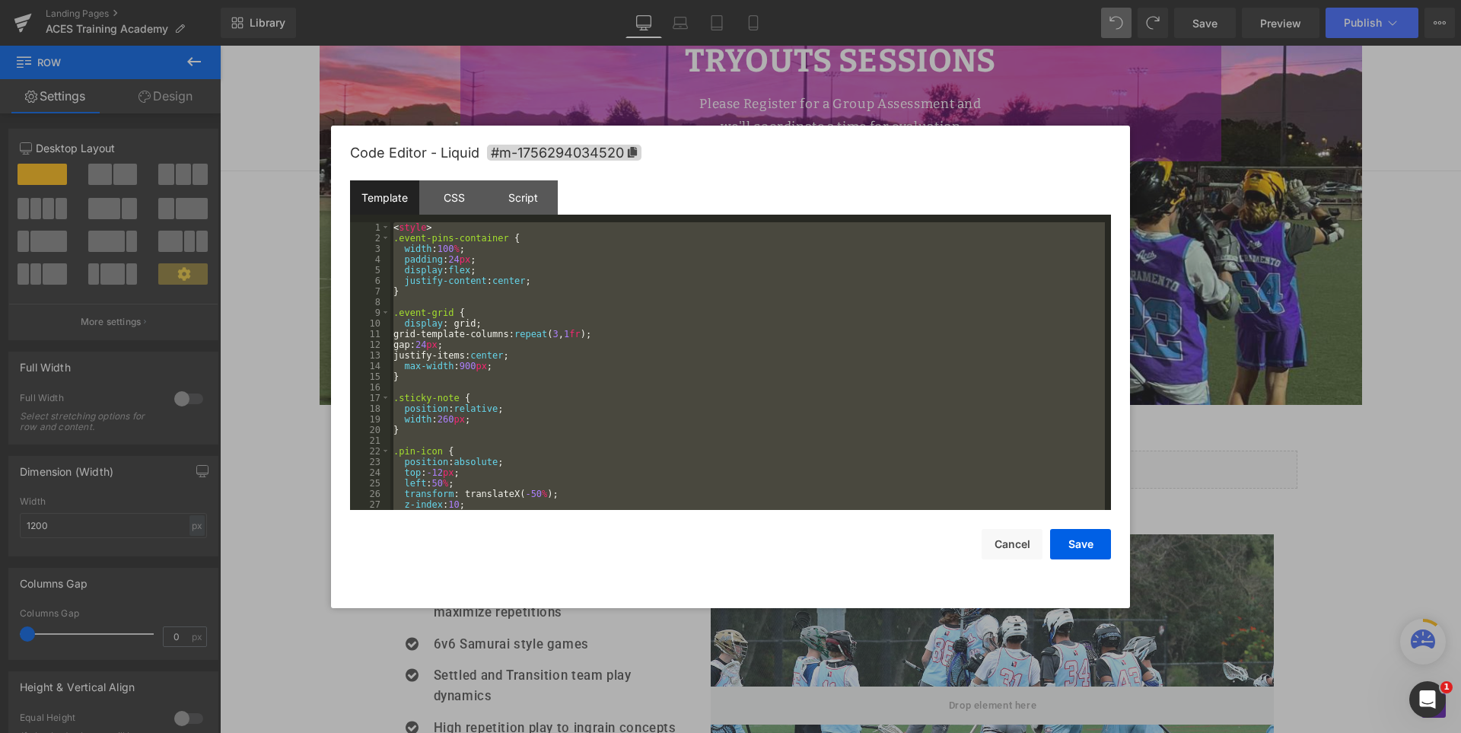
scroll to position [2152, 0]
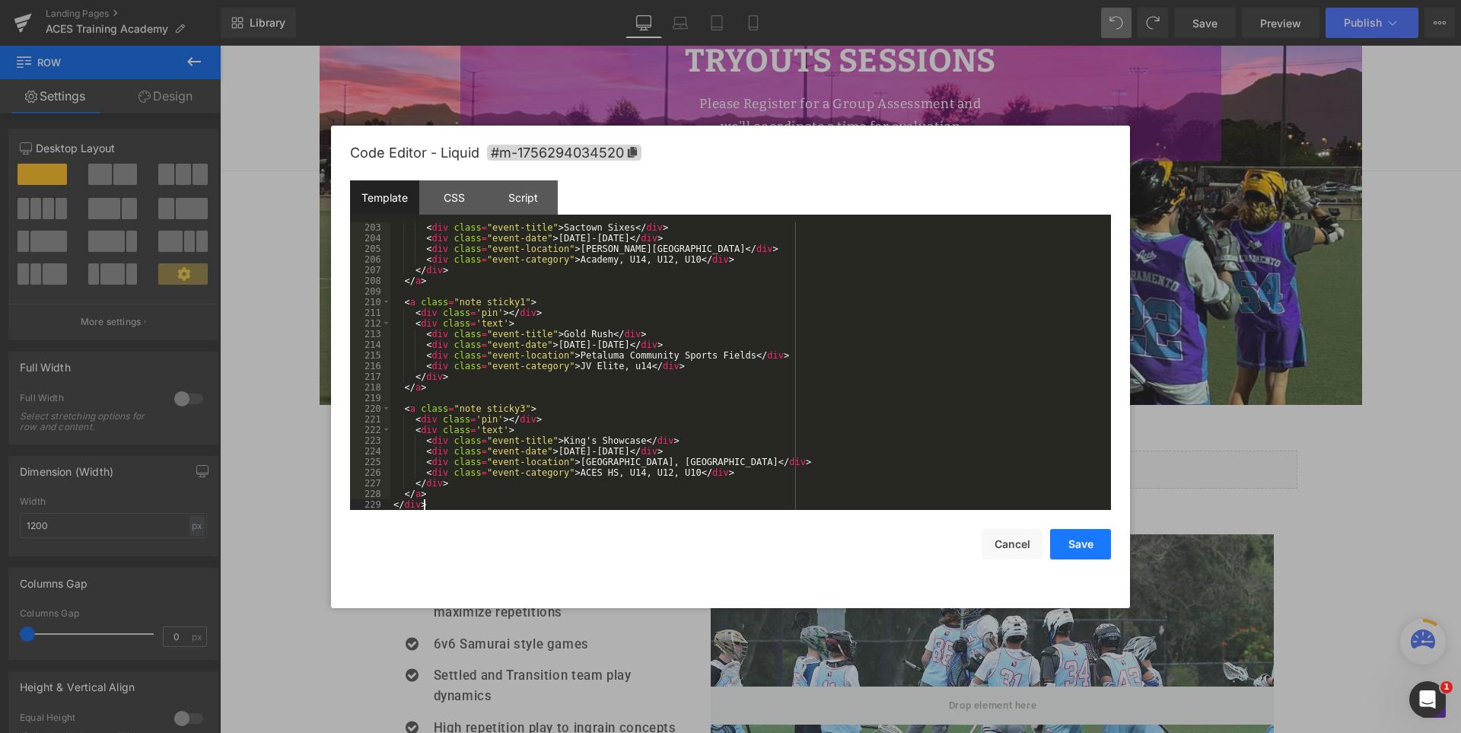
click at [1084, 541] on button "Save" at bounding box center [1080, 544] width 61 height 30
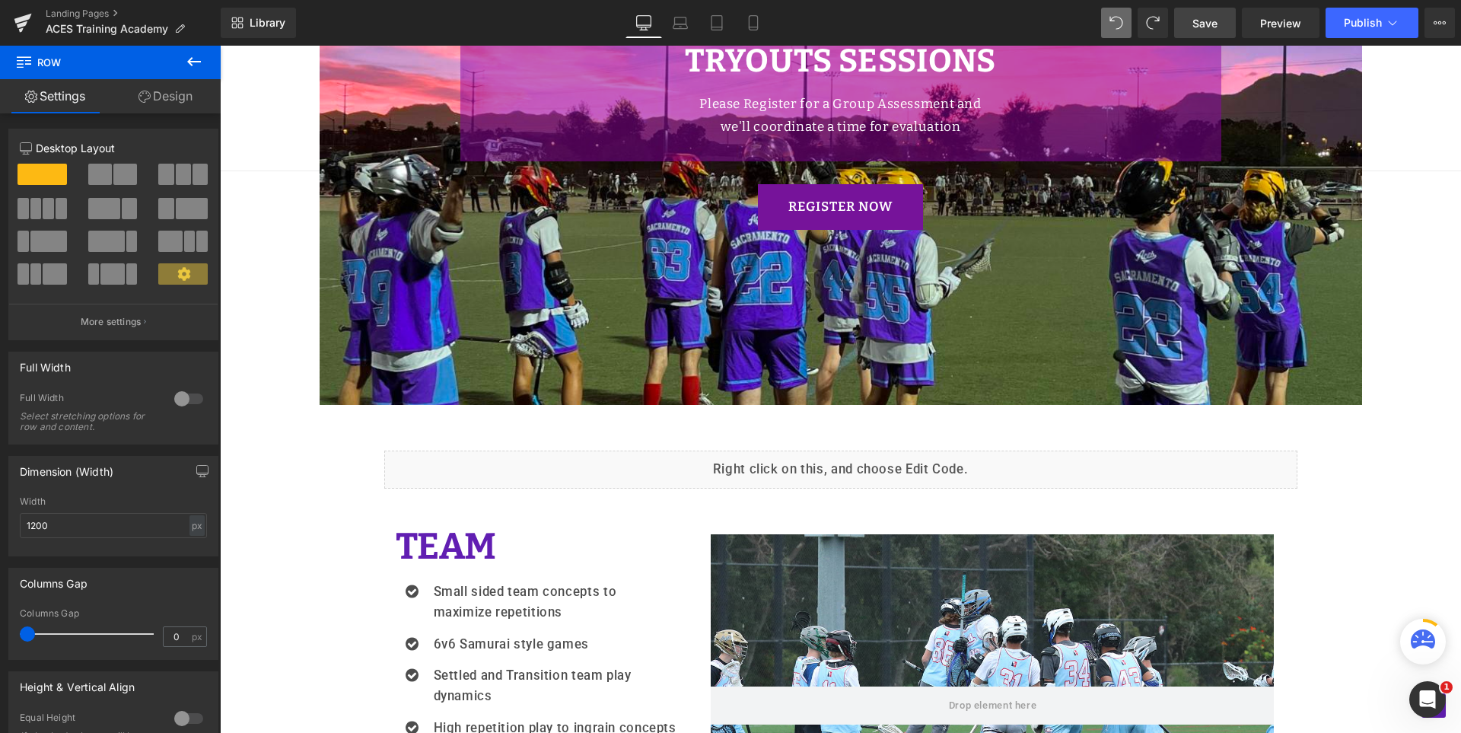
click at [1223, 21] on link "Save" at bounding box center [1205, 23] width 62 height 30
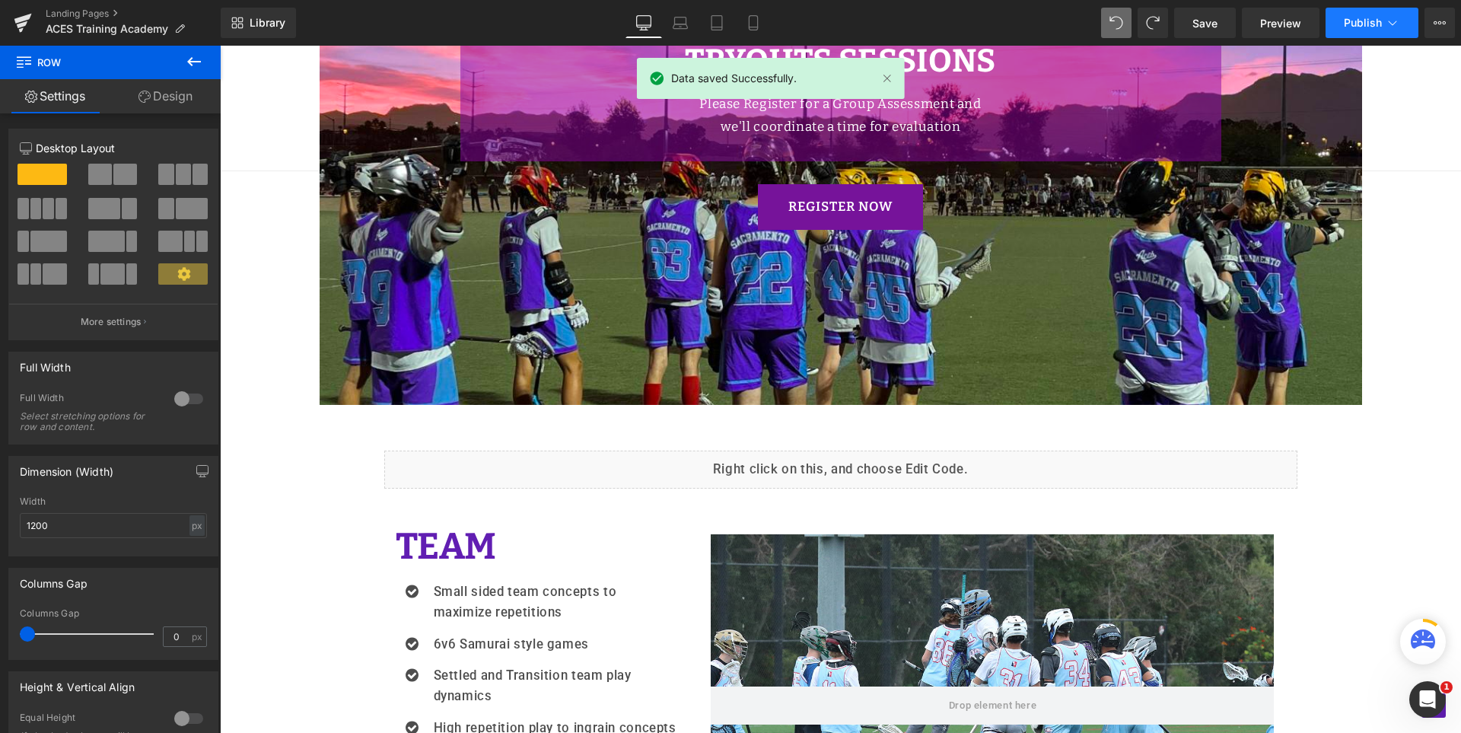
click at [1356, 17] on span "Publish" at bounding box center [1363, 23] width 38 height 12
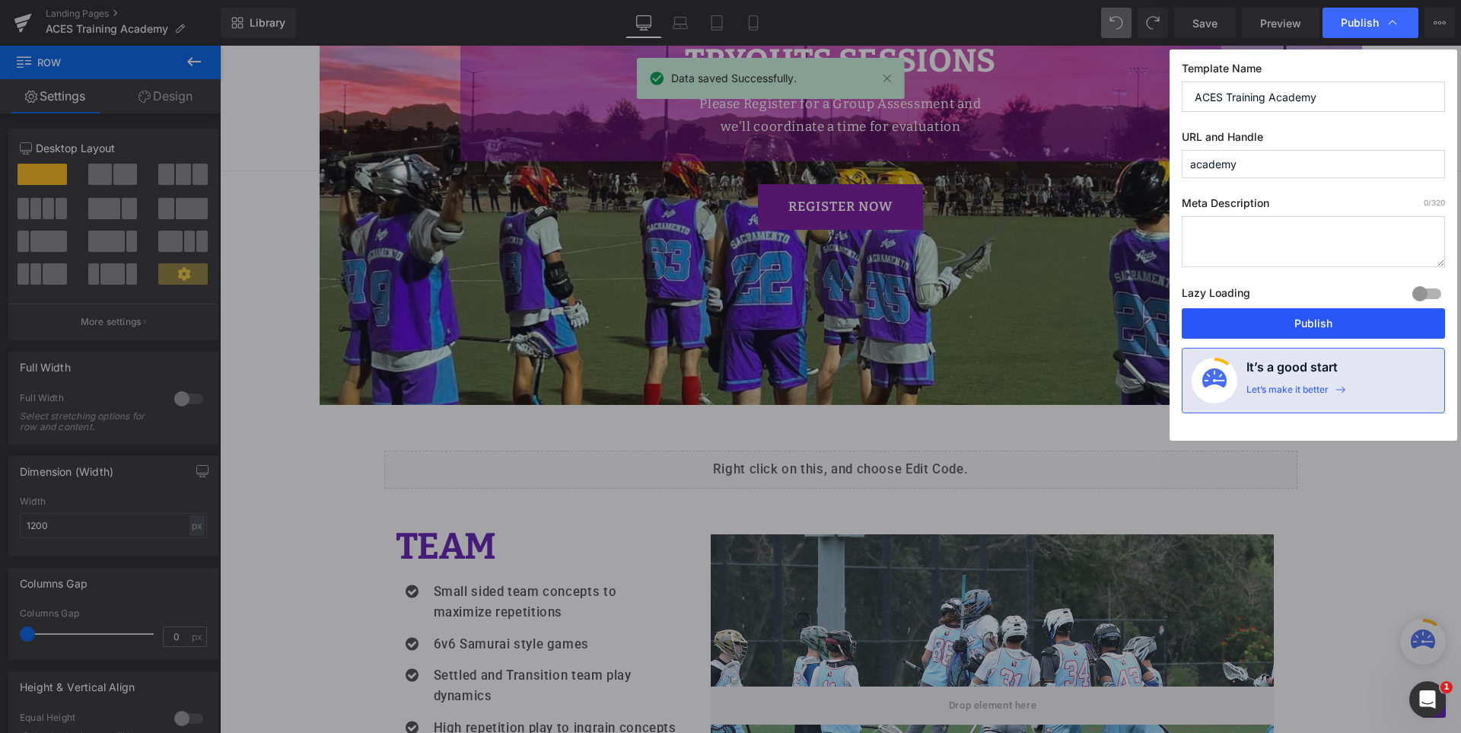
click at [1307, 323] on button "Publish" at bounding box center [1313, 323] width 263 height 30
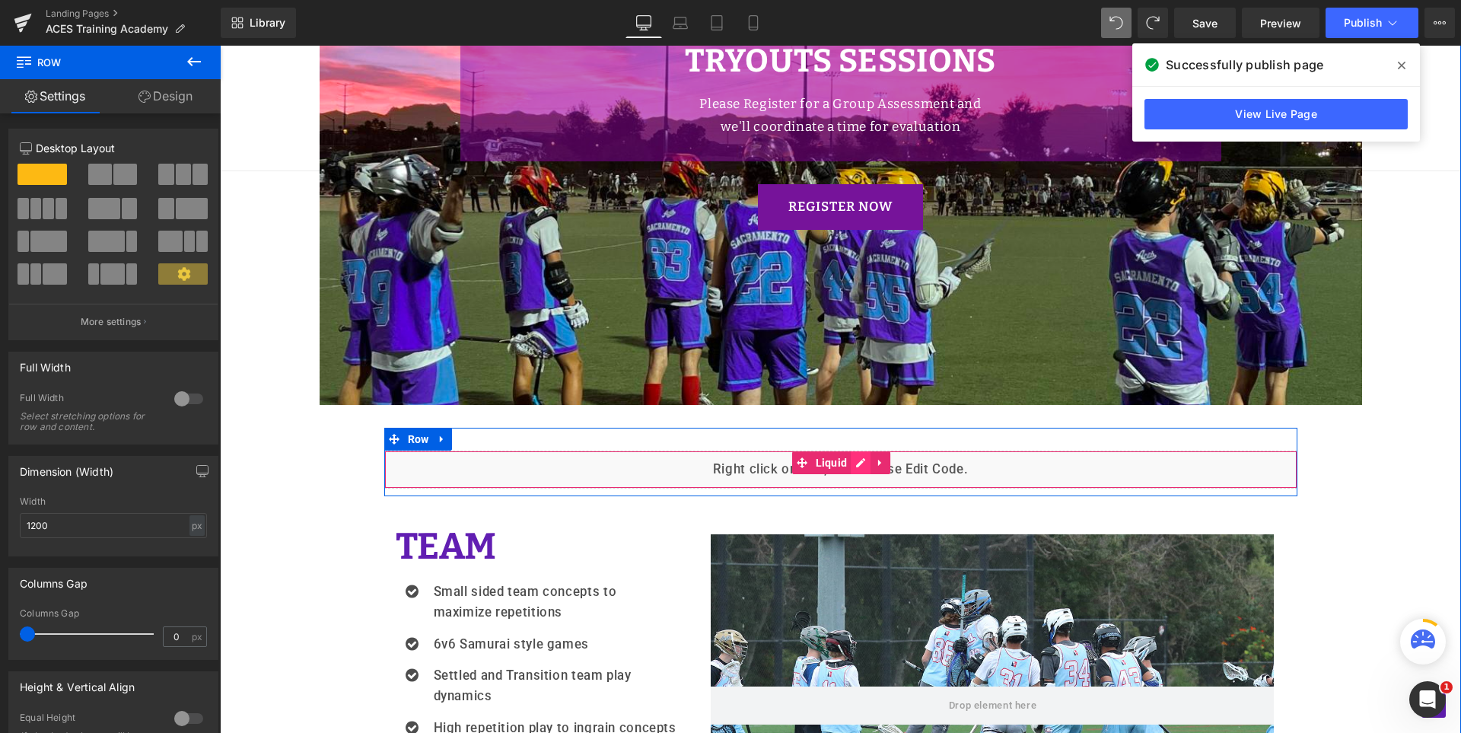
click at [855, 454] on div "Liquid" at bounding box center [840, 469] width 913 height 38
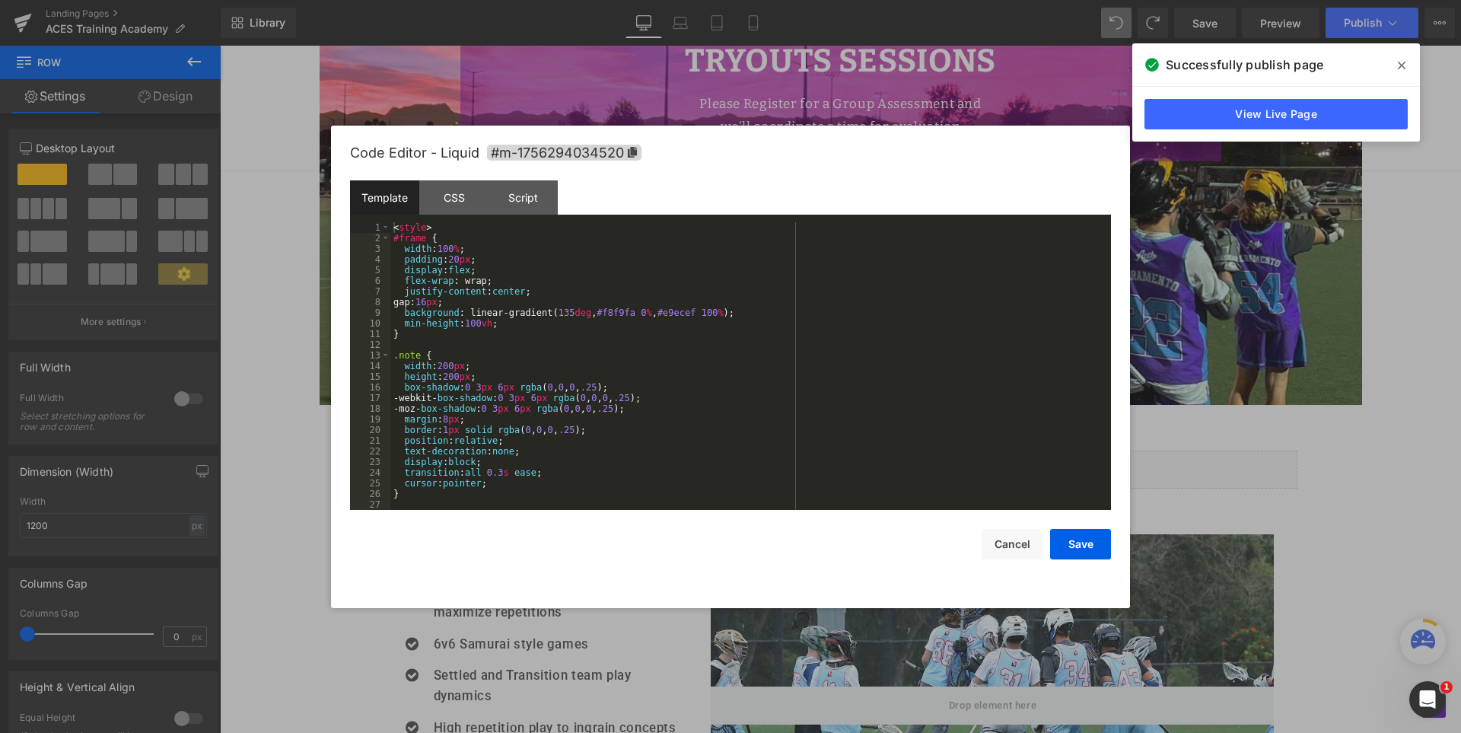
click at [835, 412] on div "< style > #frame { width : 100 % ; padding : 20 px ; display : flex ; flex-wrap…" at bounding box center [747, 376] width 714 height 309
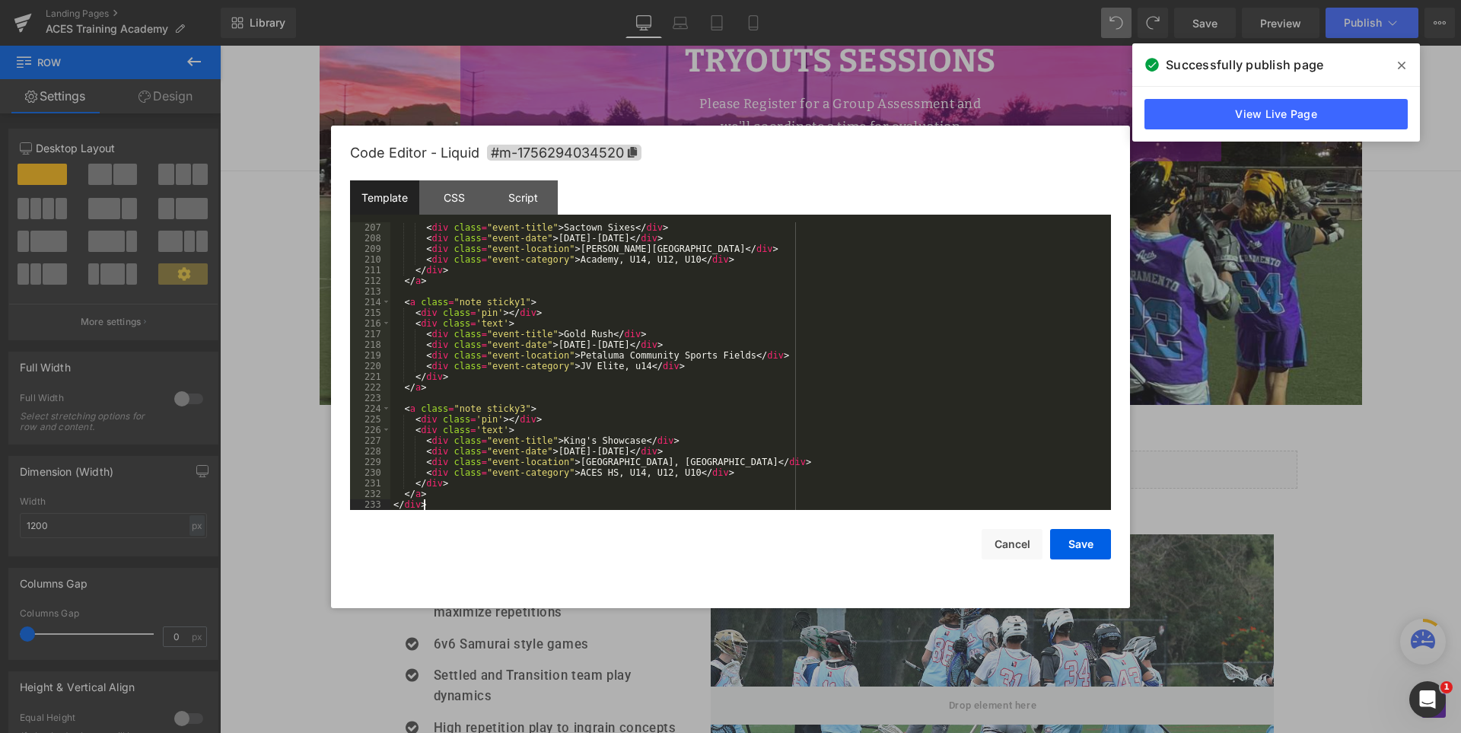
scroll to position [2194, 0]
click at [1089, 542] on button "Save" at bounding box center [1080, 544] width 61 height 30
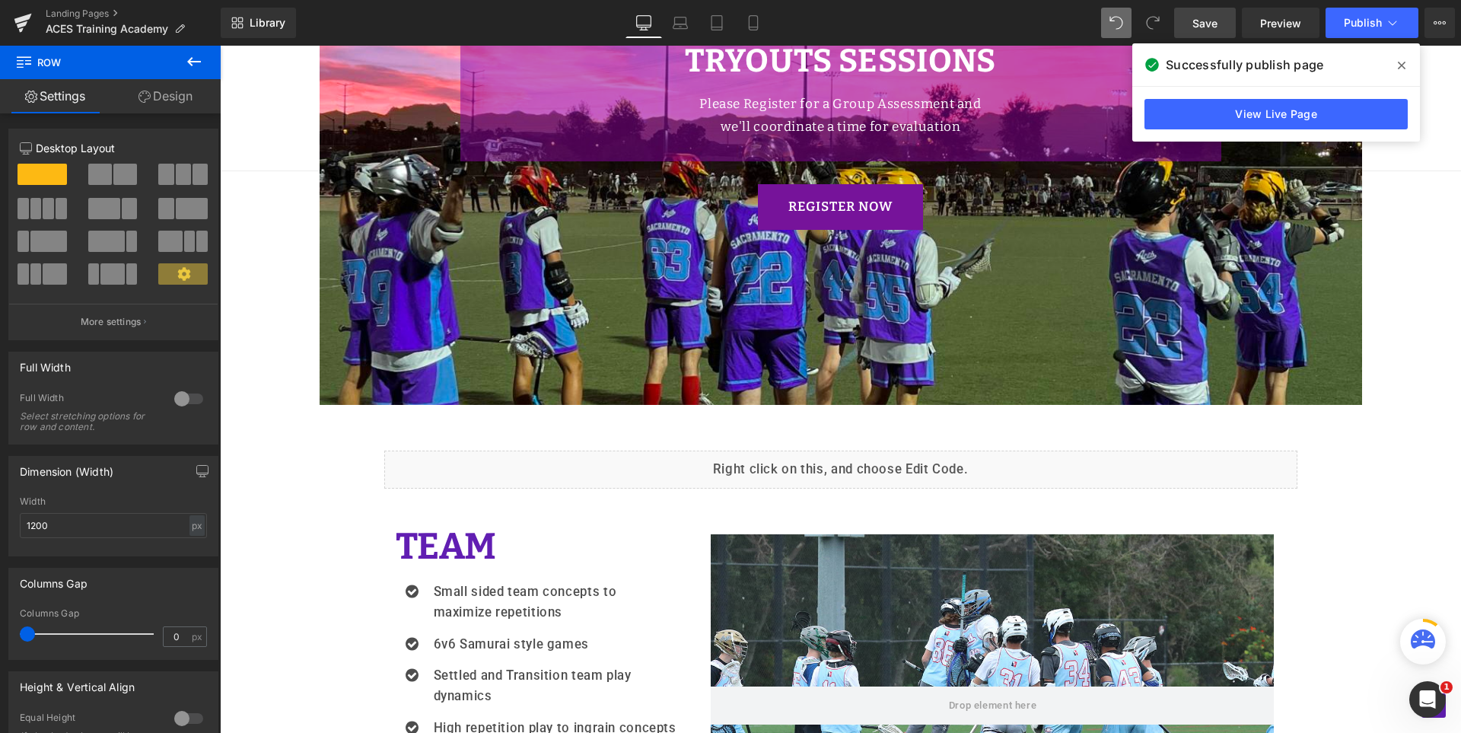
click at [1206, 18] on span "Save" at bounding box center [1204, 23] width 25 height 16
click at [1396, 62] on span at bounding box center [1401, 65] width 24 height 24
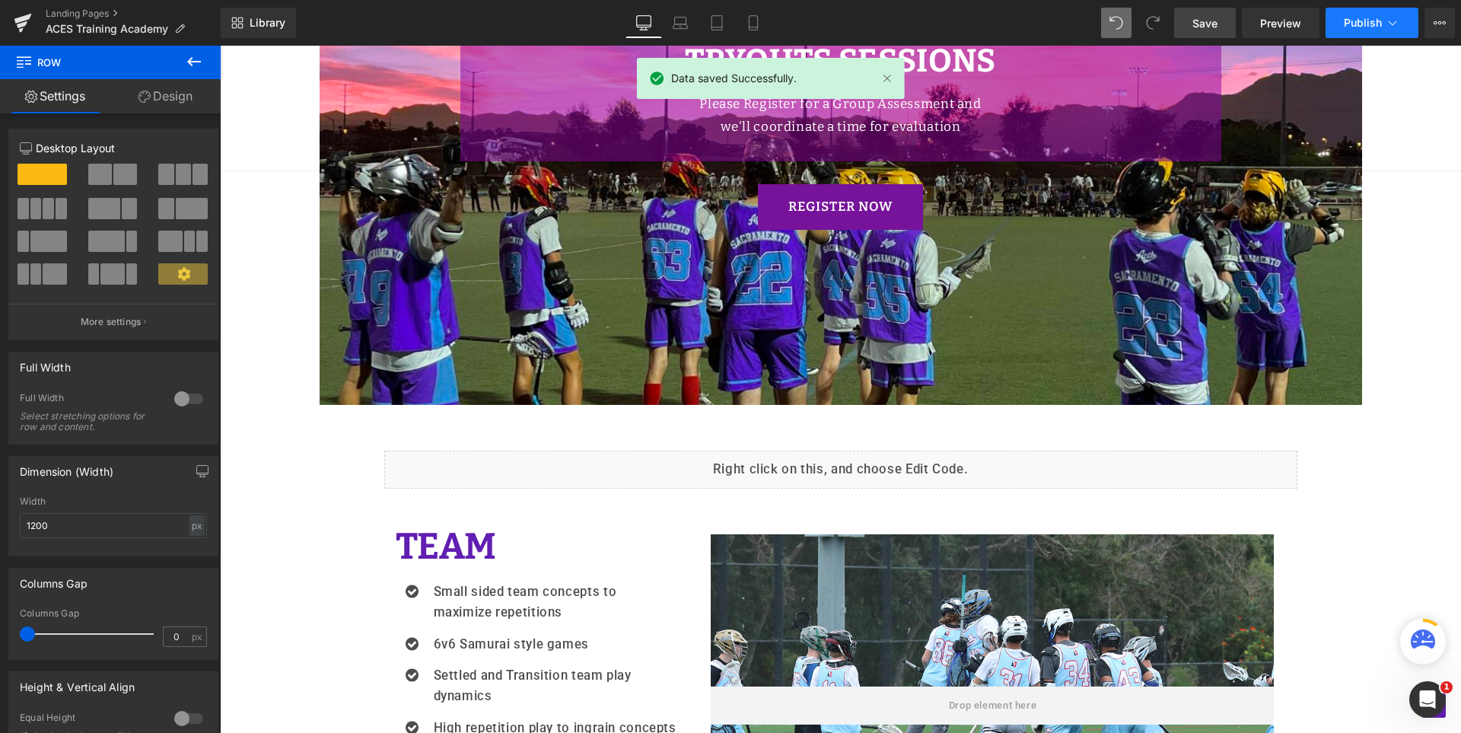
click at [1353, 18] on span "Publish" at bounding box center [1363, 23] width 38 height 12
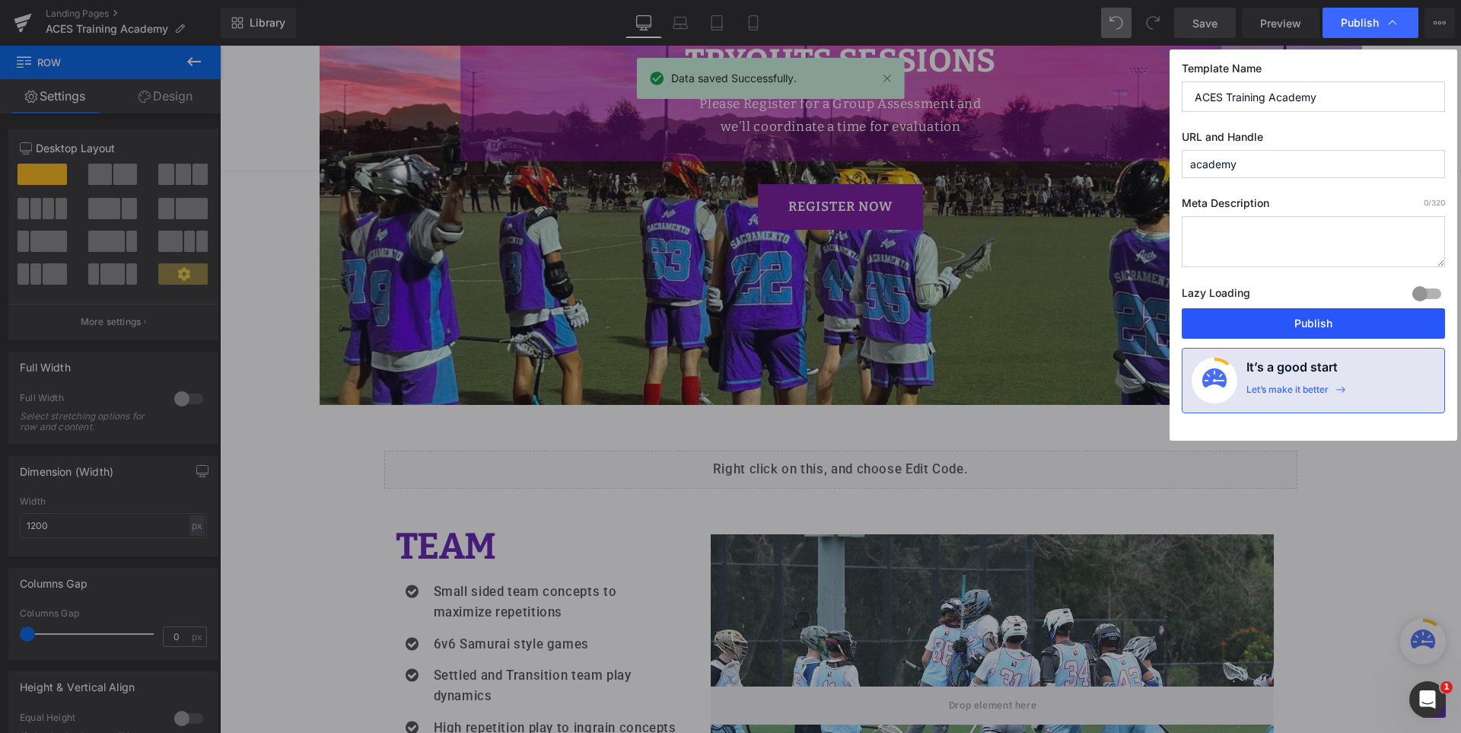
click at [1316, 320] on button "Publish" at bounding box center [1313, 323] width 263 height 30
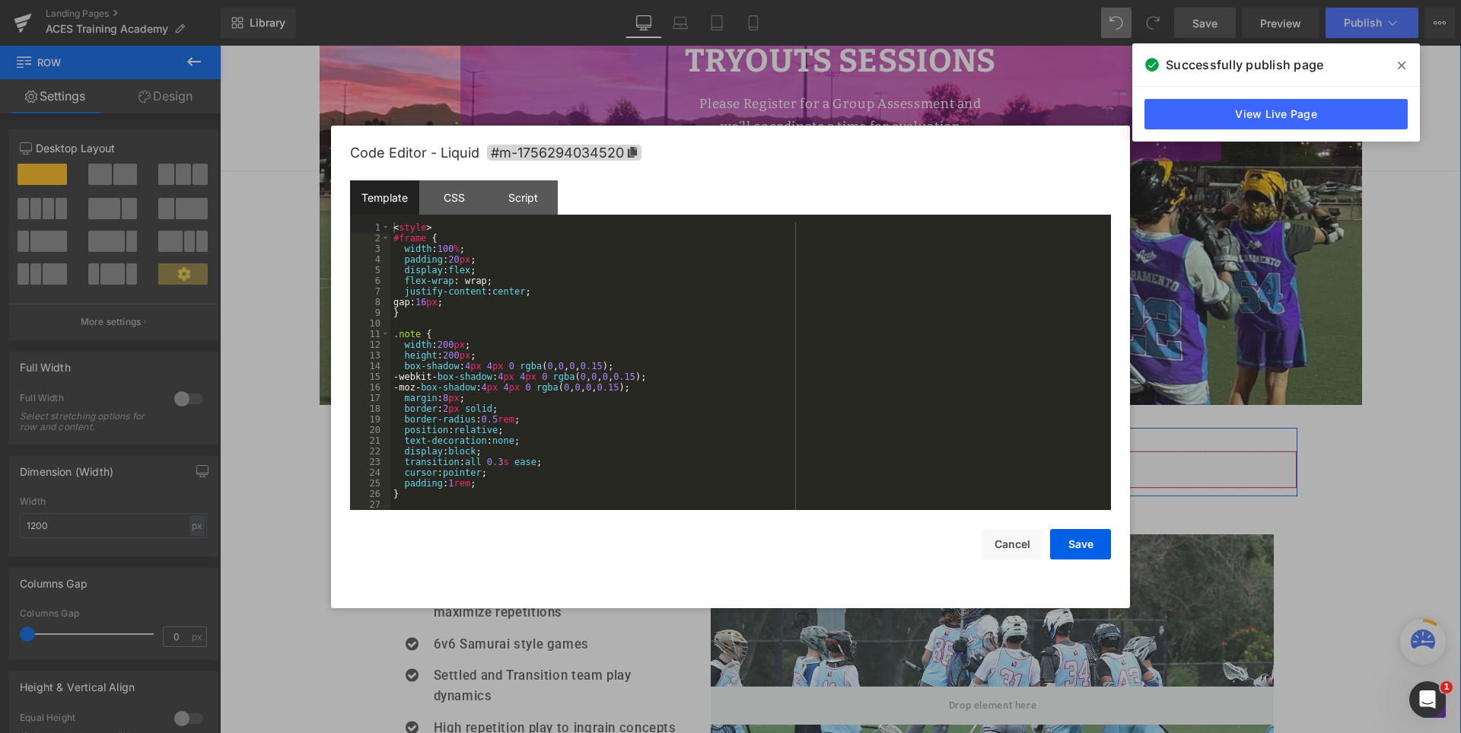
click at [858, 454] on div "Liquid" at bounding box center [840, 469] width 913 height 38
click at [851, 452] on div "< style > #frame { width : 100 % ; padding : 20 px ; display : flex ; flex-wrap…" at bounding box center [747, 376] width 714 height 309
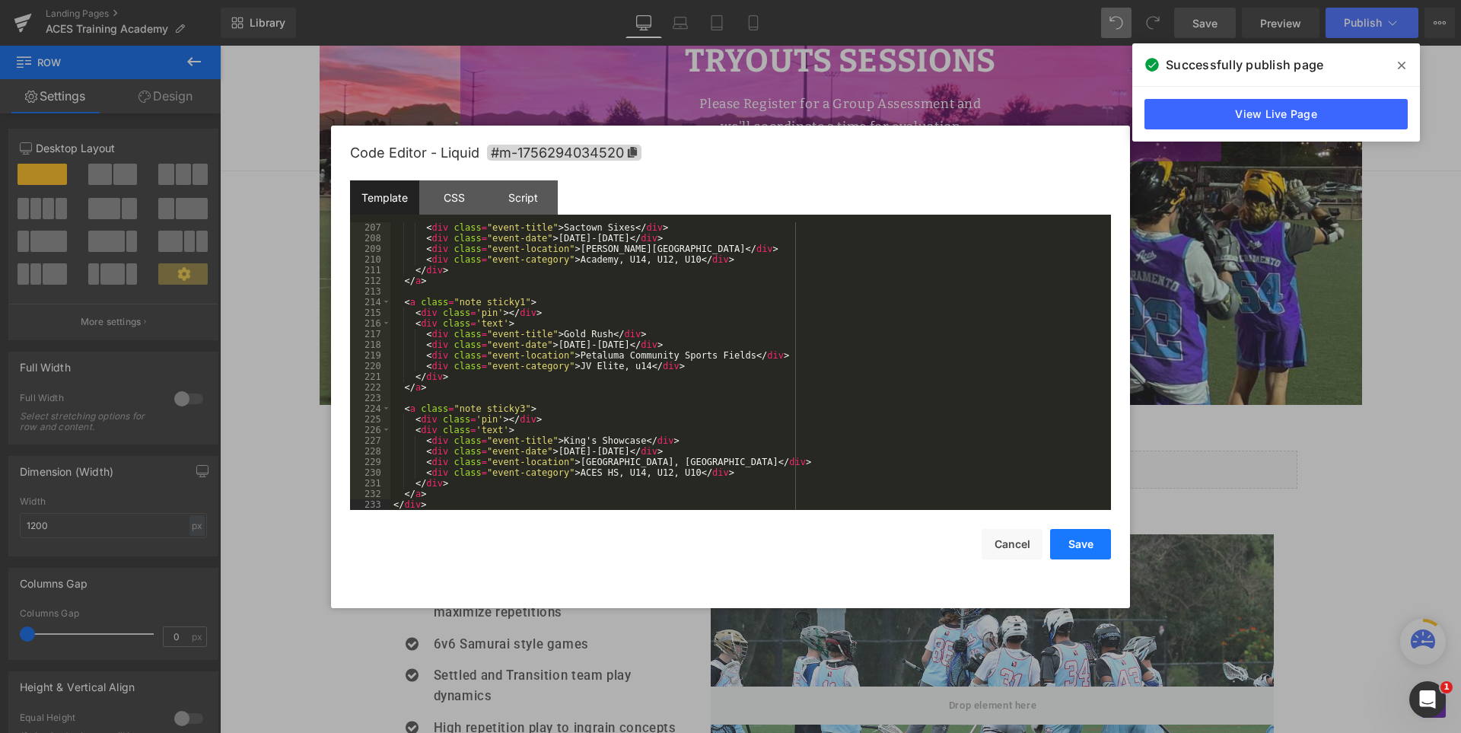
click at [1076, 537] on button "Save" at bounding box center [1080, 544] width 61 height 30
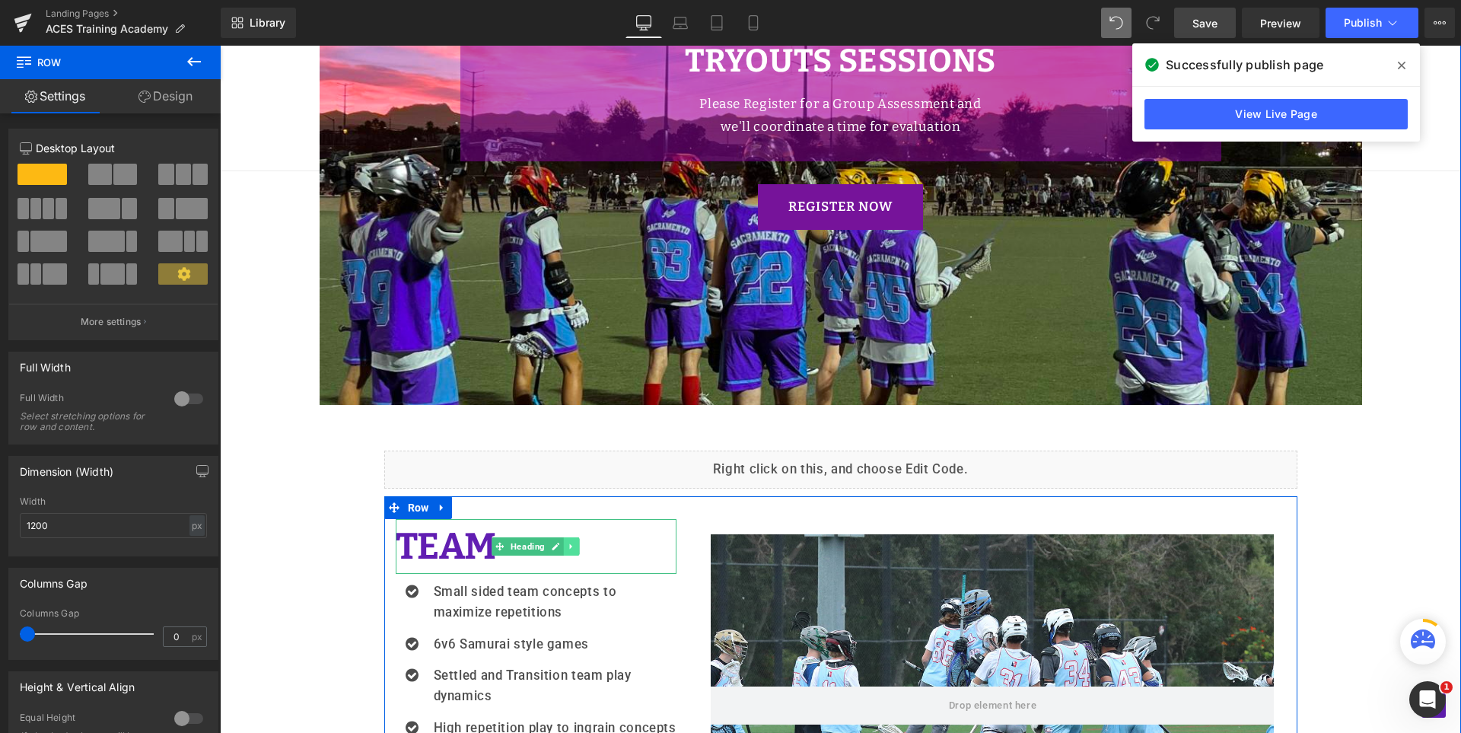
click at [570, 542] on icon at bounding box center [572, 546] width 8 height 9
click at [560, 542] on icon at bounding box center [564, 546] width 8 height 8
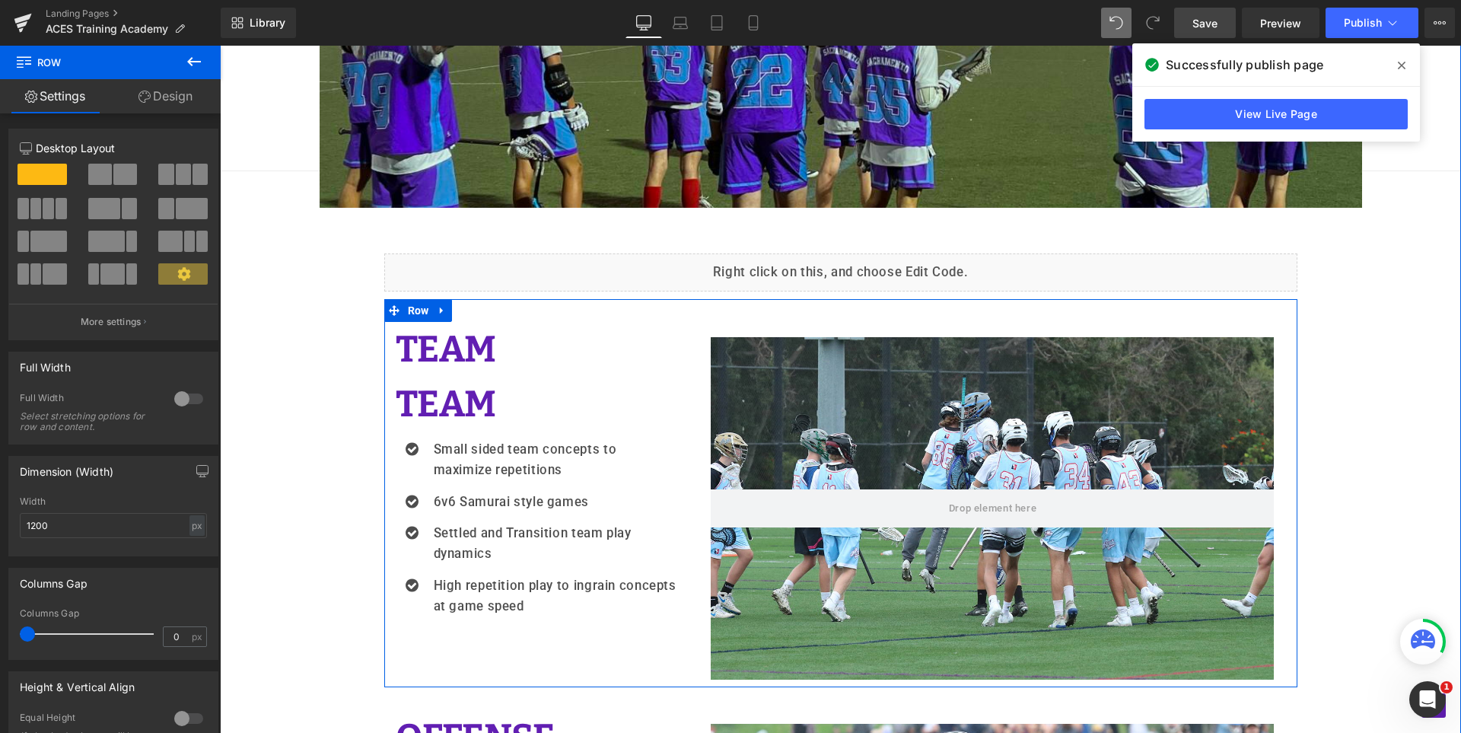
scroll to position [1414, 0]
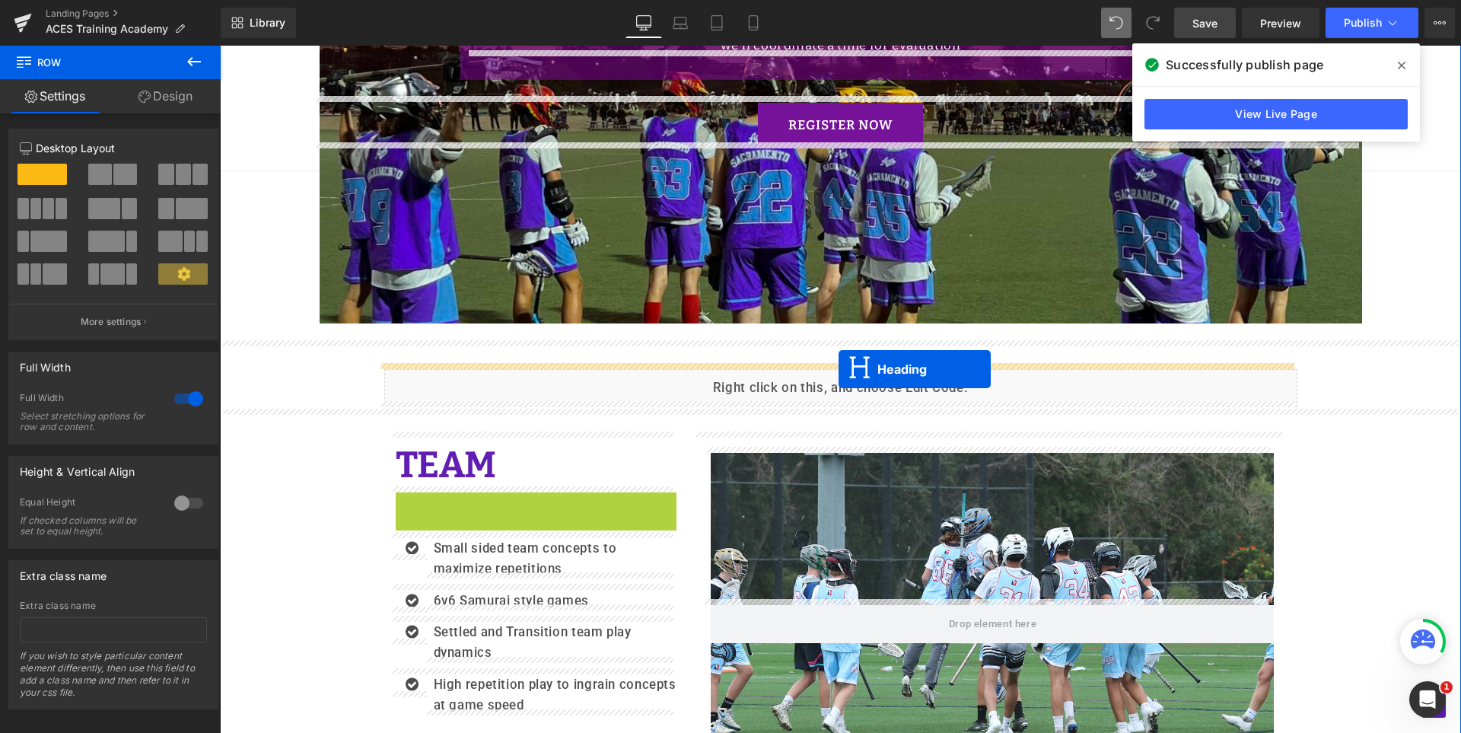
drag, startPoint x: 531, startPoint y: 515, endPoint x: 839, endPoint y: 369, distance: 340.4
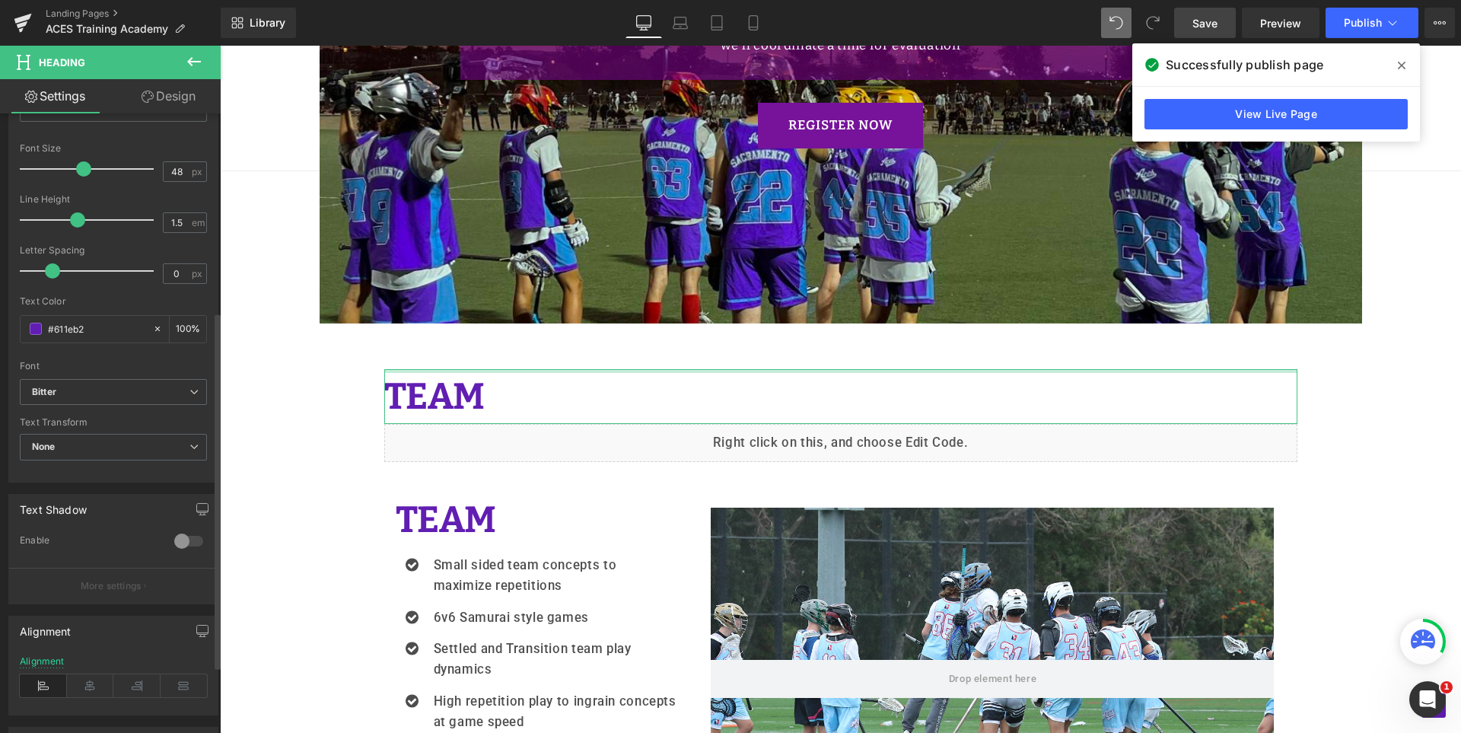
scroll to position [380, 0]
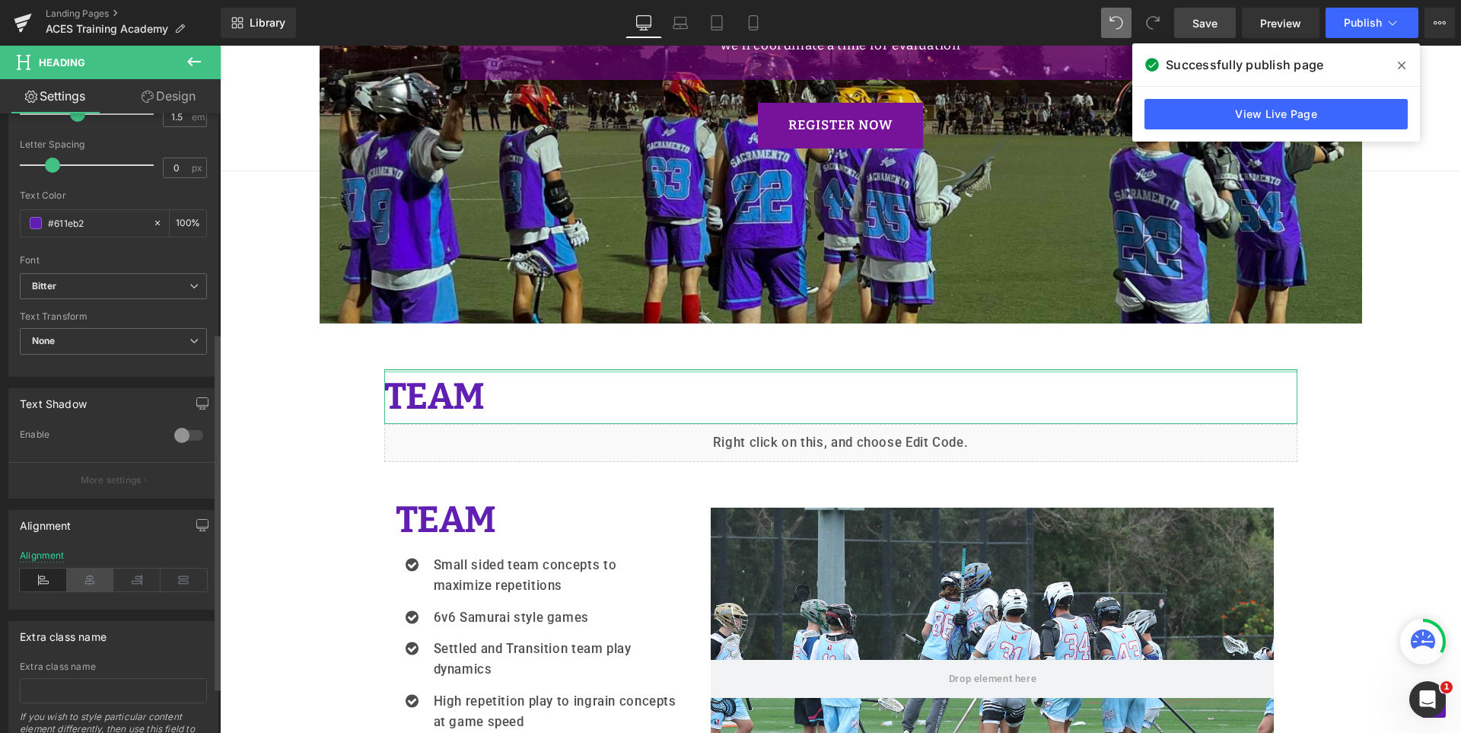
click at [86, 580] on icon at bounding box center [90, 579] width 47 height 23
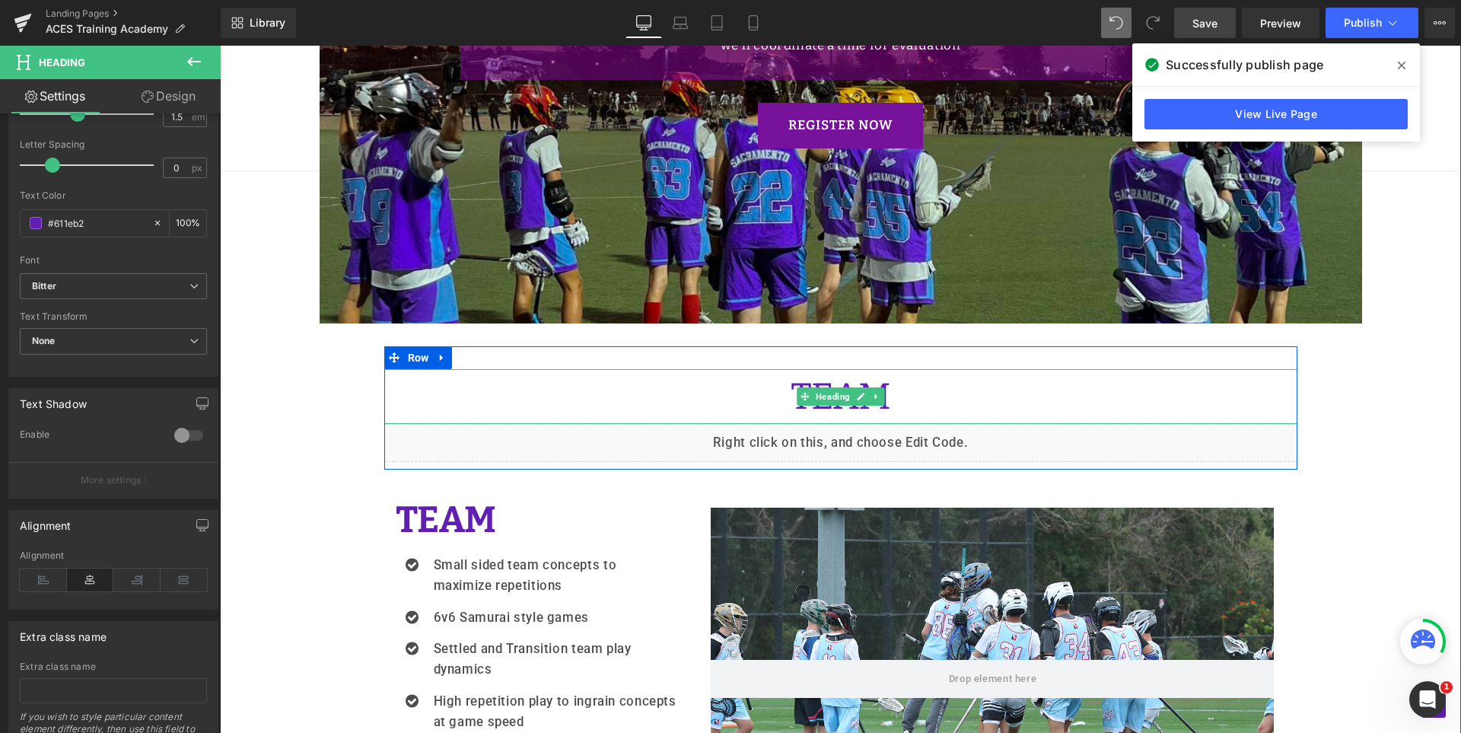
click at [766, 392] on h1 "TEAM" at bounding box center [840, 396] width 913 height 55
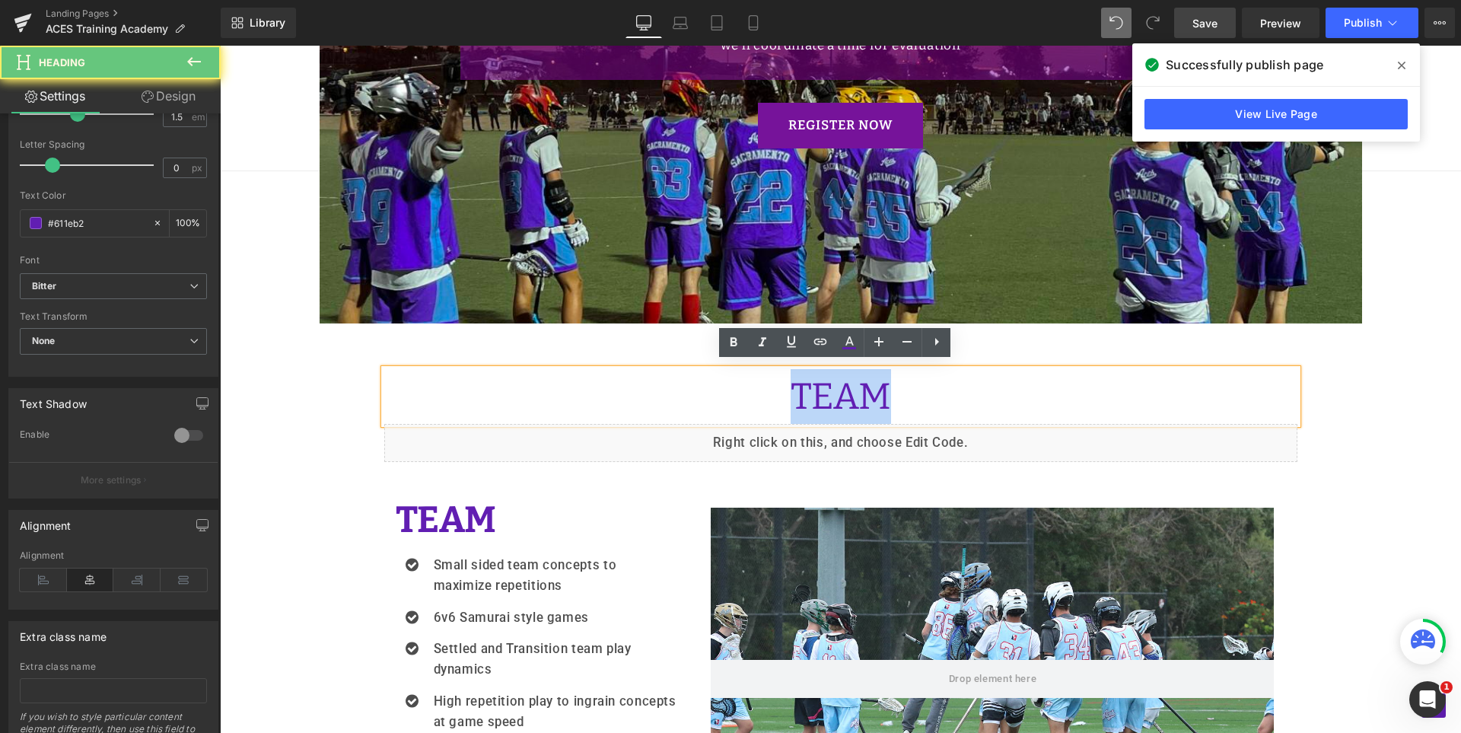
click at [766, 392] on h1 "TEAM" at bounding box center [840, 396] width 913 height 55
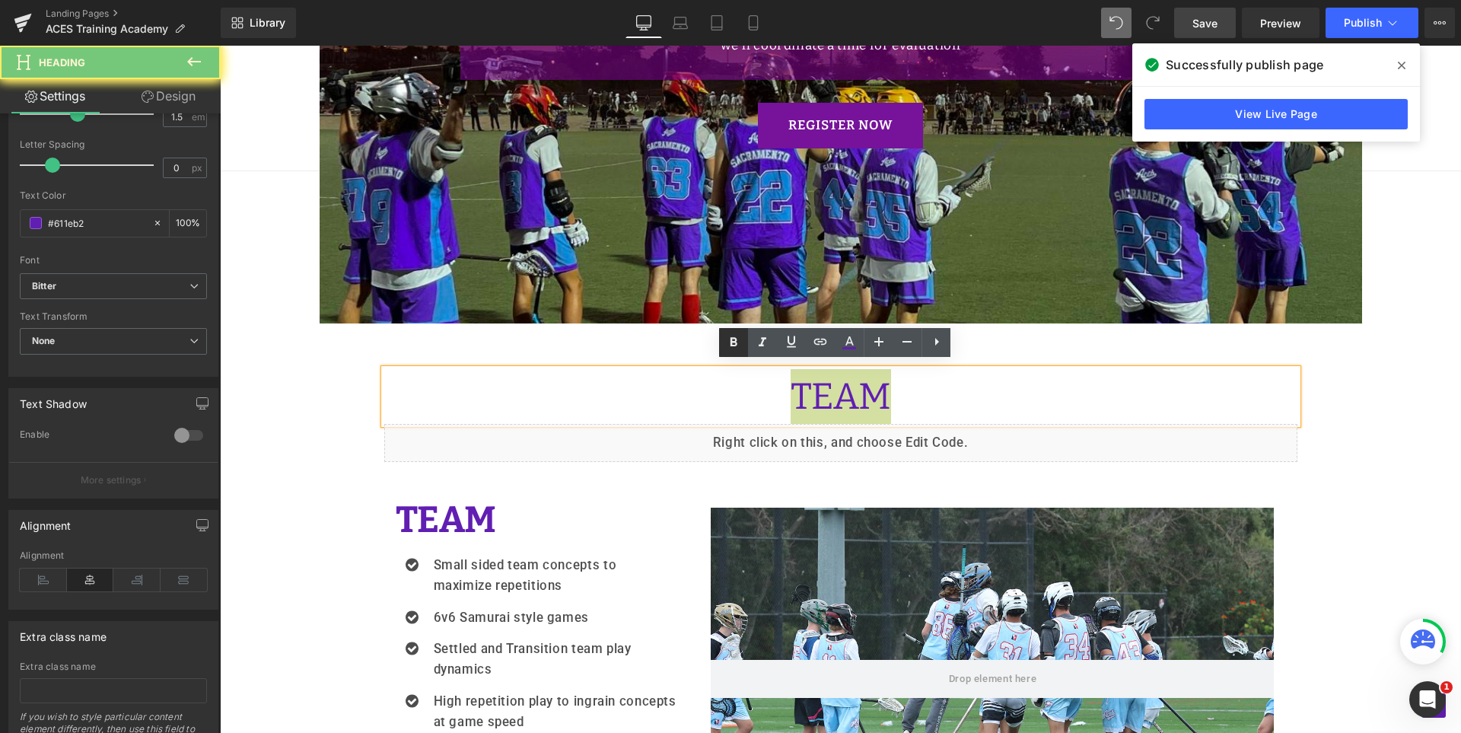
click at [730, 342] on icon at bounding box center [733, 342] width 7 height 9
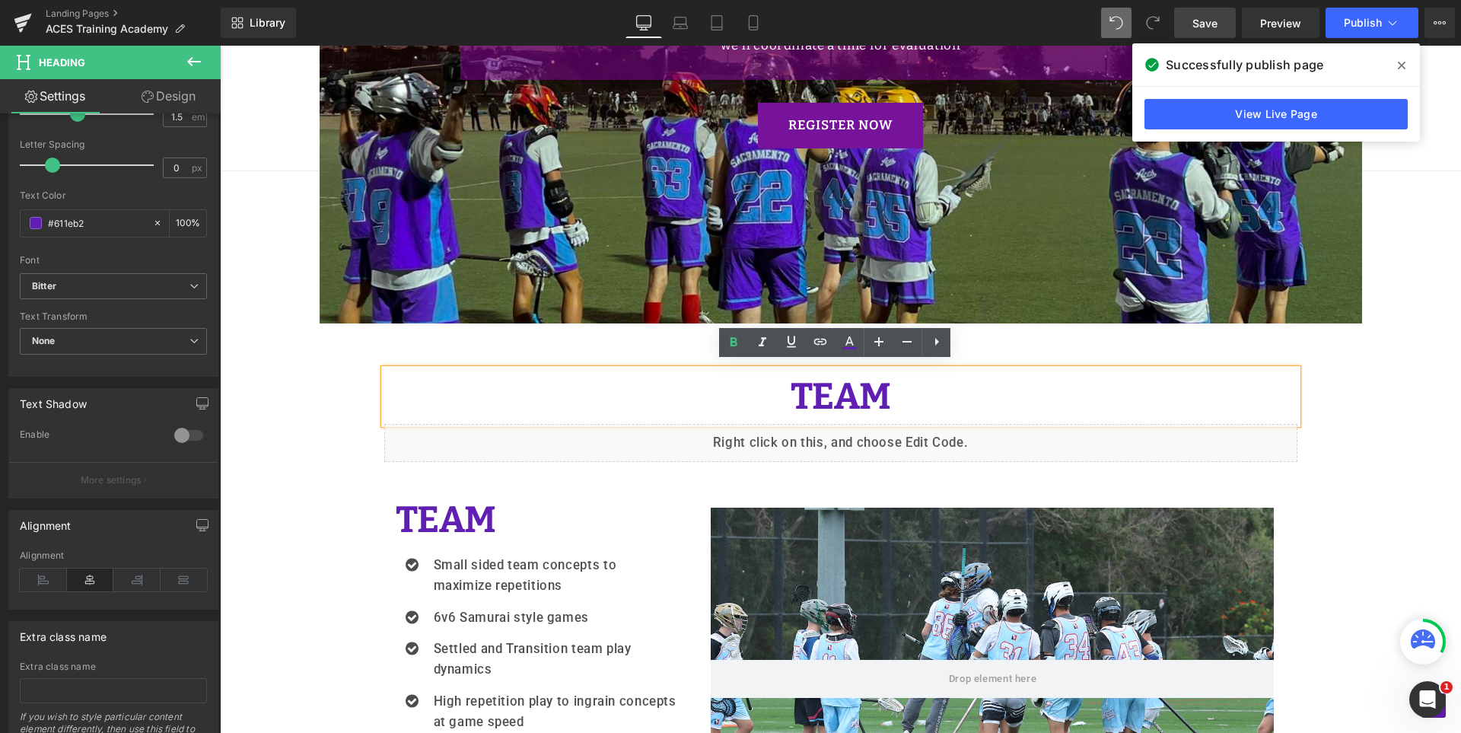
click at [838, 396] on strong "TEAM" at bounding box center [841, 396] width 100 height 44
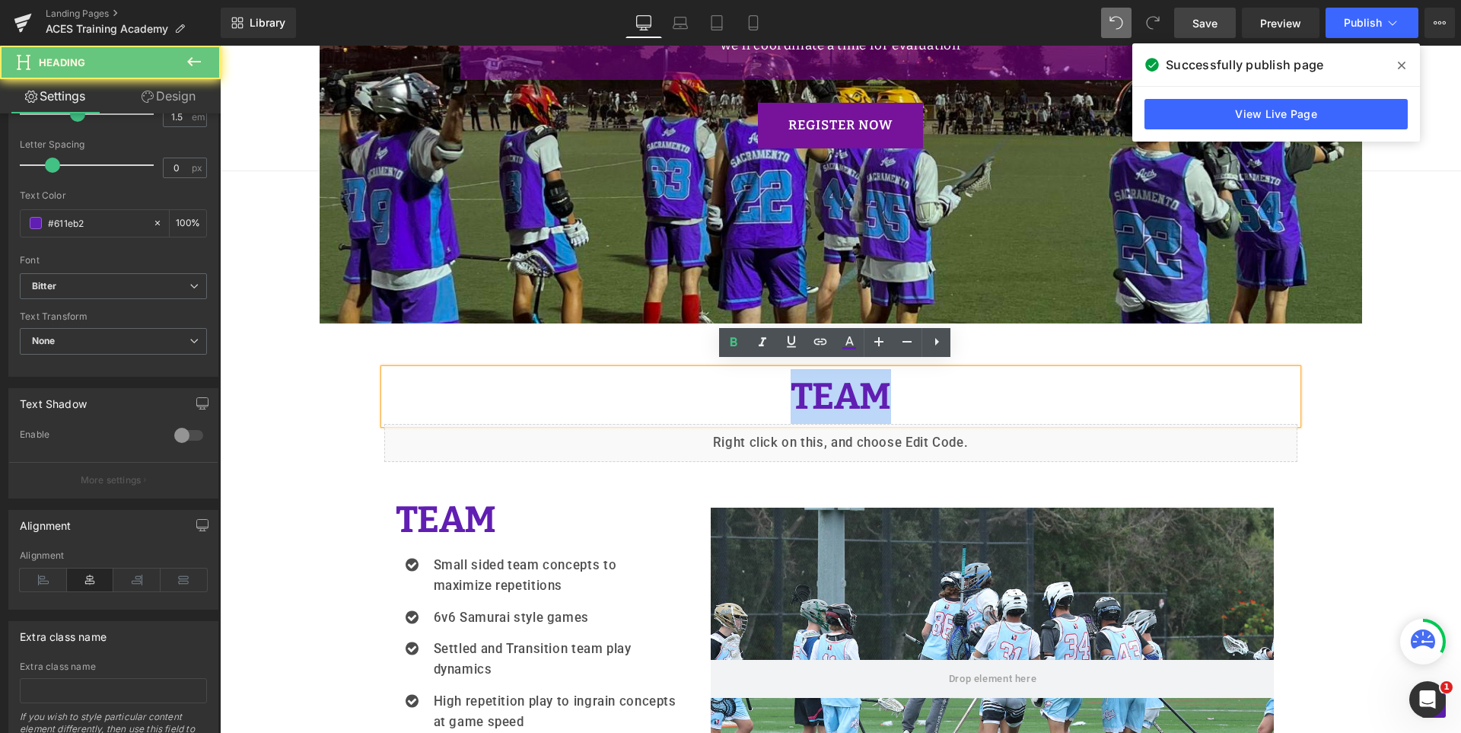
click at [838, 396] on strong "TEAM" at bounding box center [841, 396] width 100 height 44
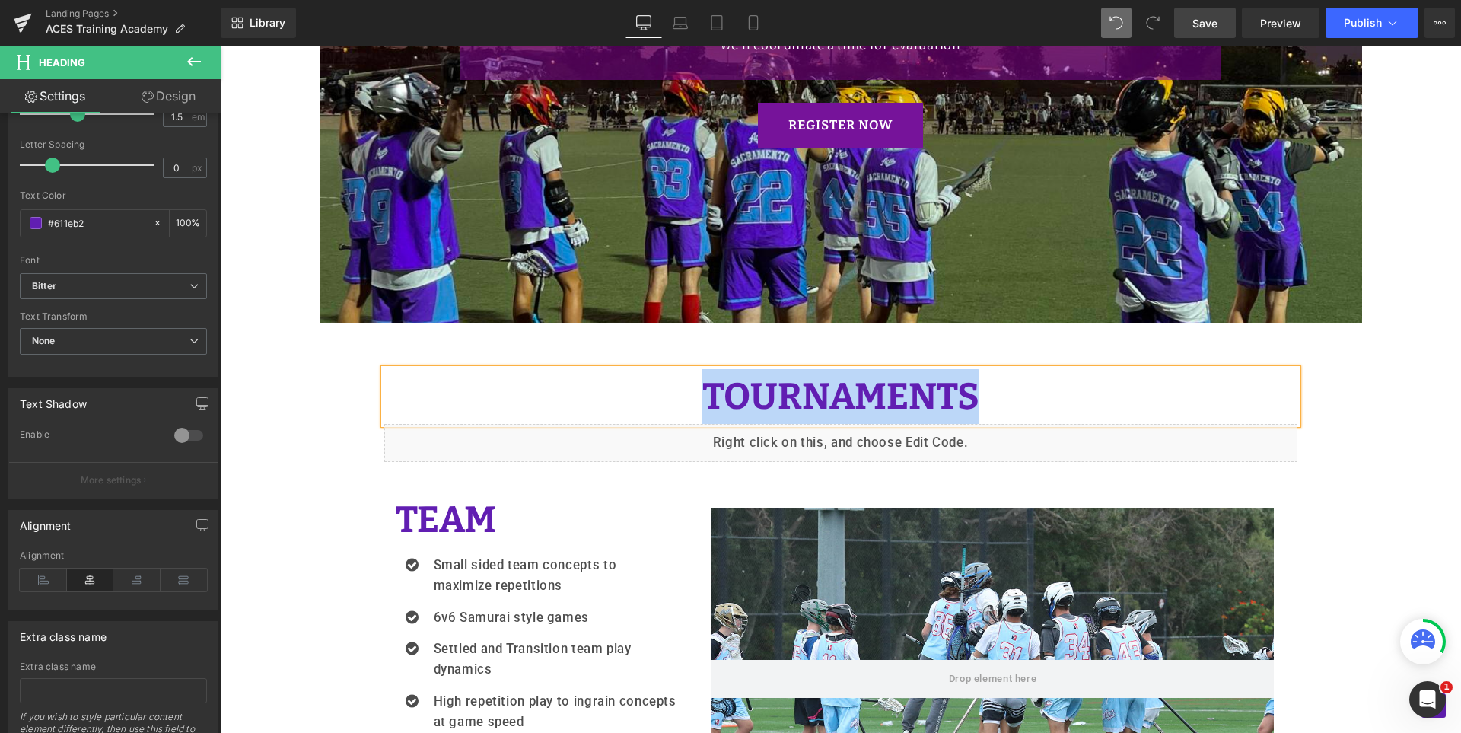
copy strong "TOURNAMENTS"
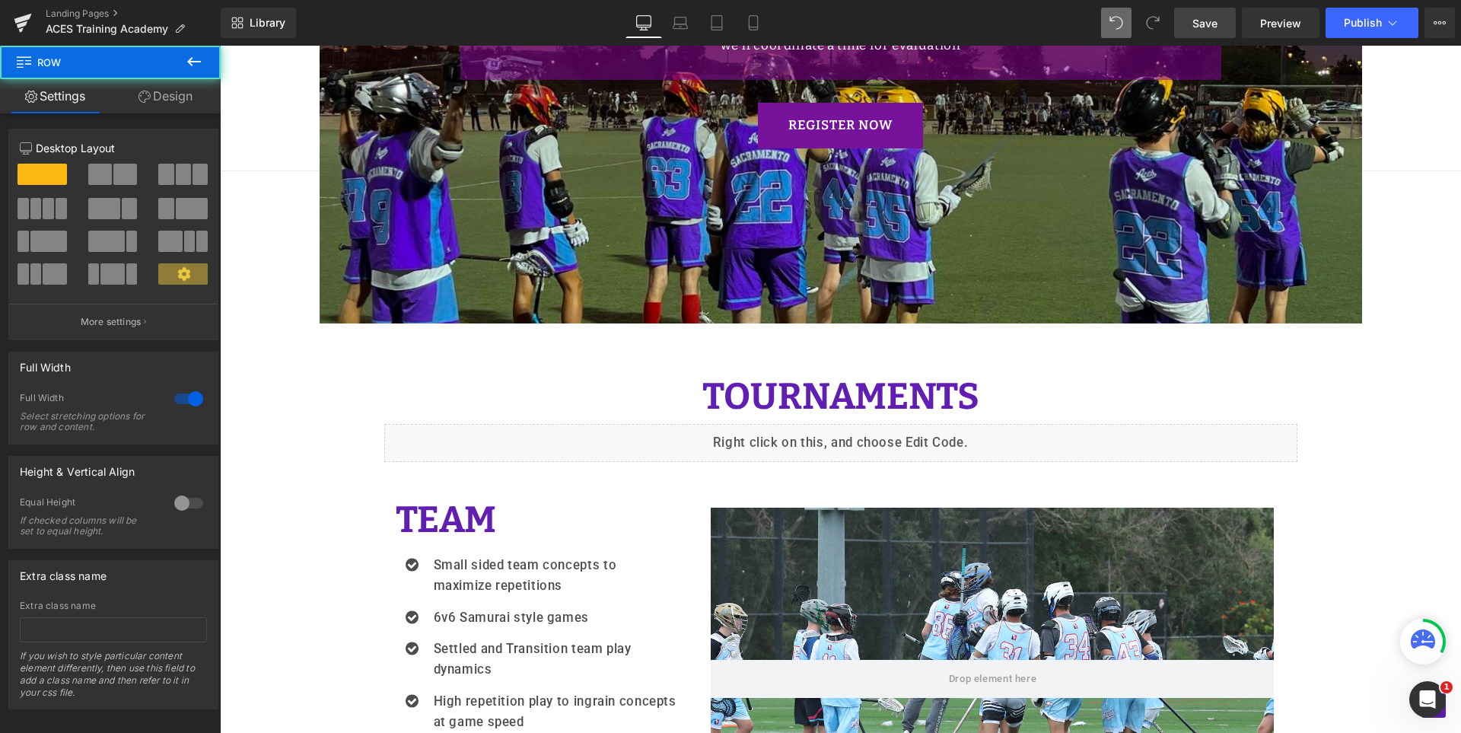
click at [1187, 25] on link "Save" at bounding box center [1205, 23] width 62 height 30
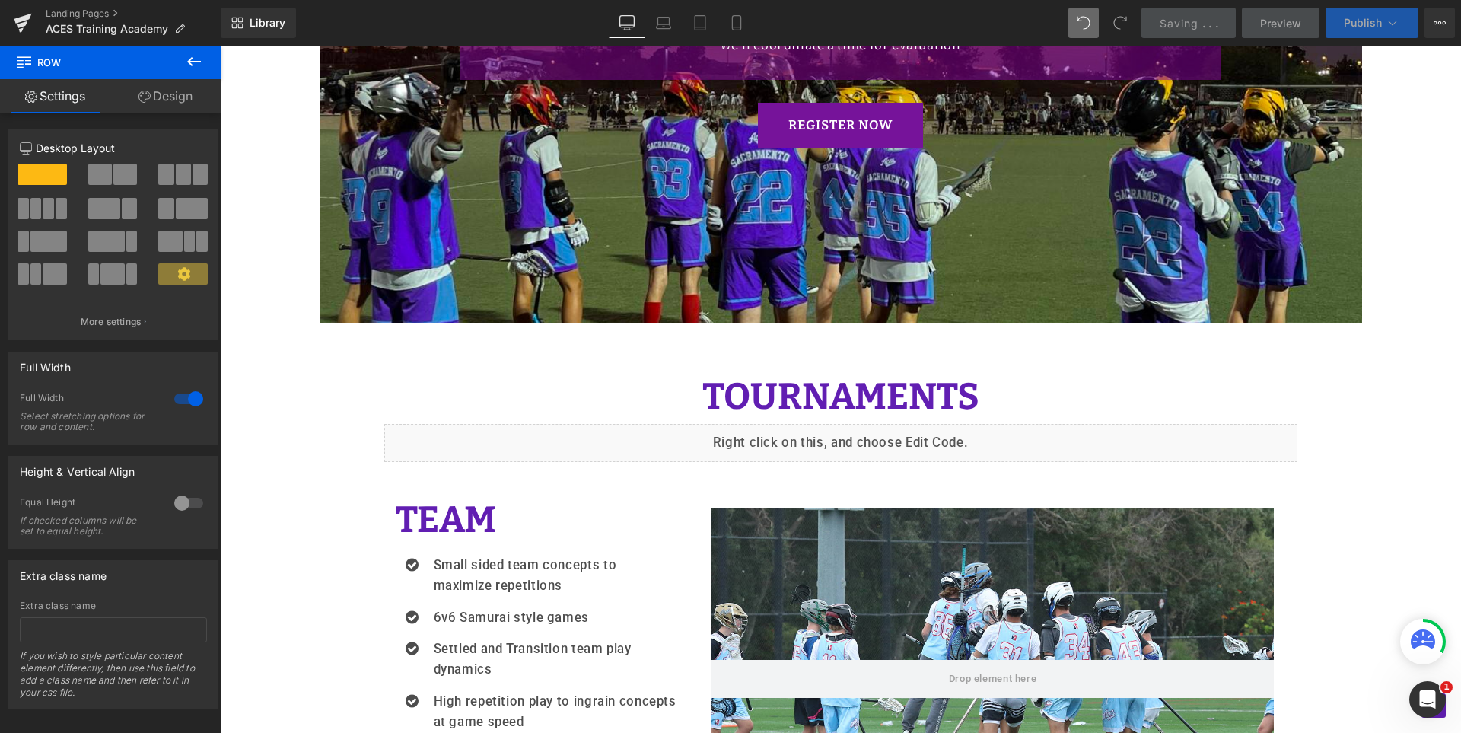
click at [1351, 22] on span "Publish" at bounding box center [1363, 23] width 38 height 12
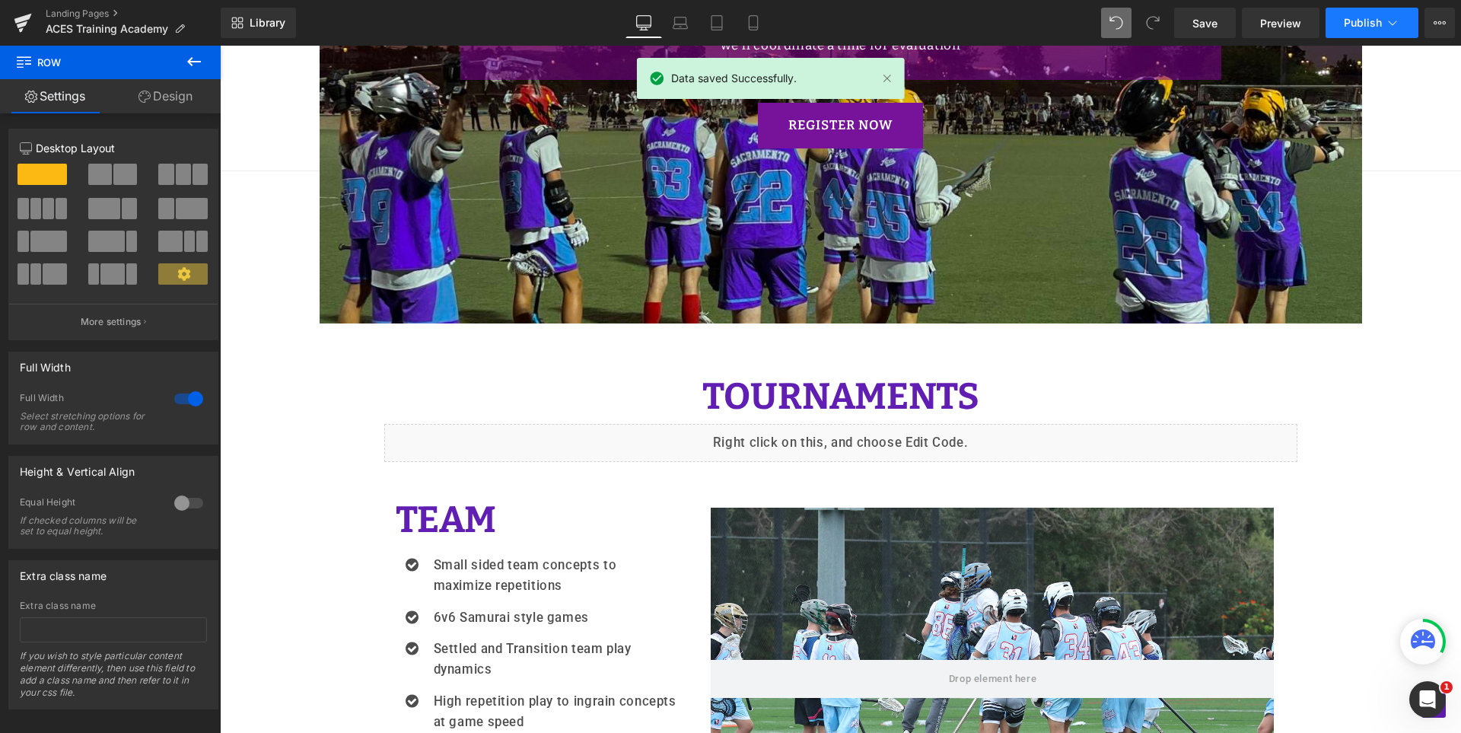
click at [1351, 22] on span "Publish" at bounding box center [1363, 23] width 38 height 12
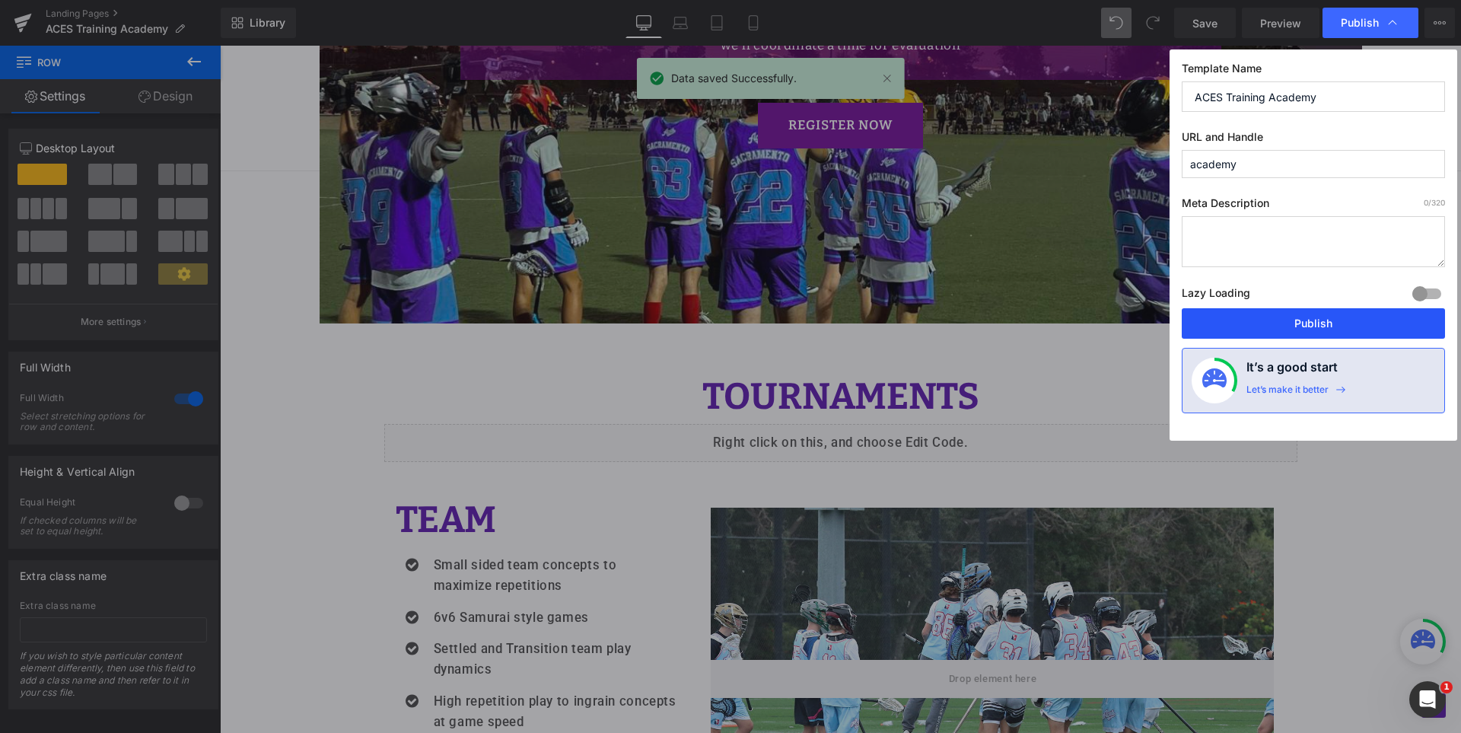
click at [1325, 321] on button "Publish" at bounding box center [1313, 323] width 263 height 30
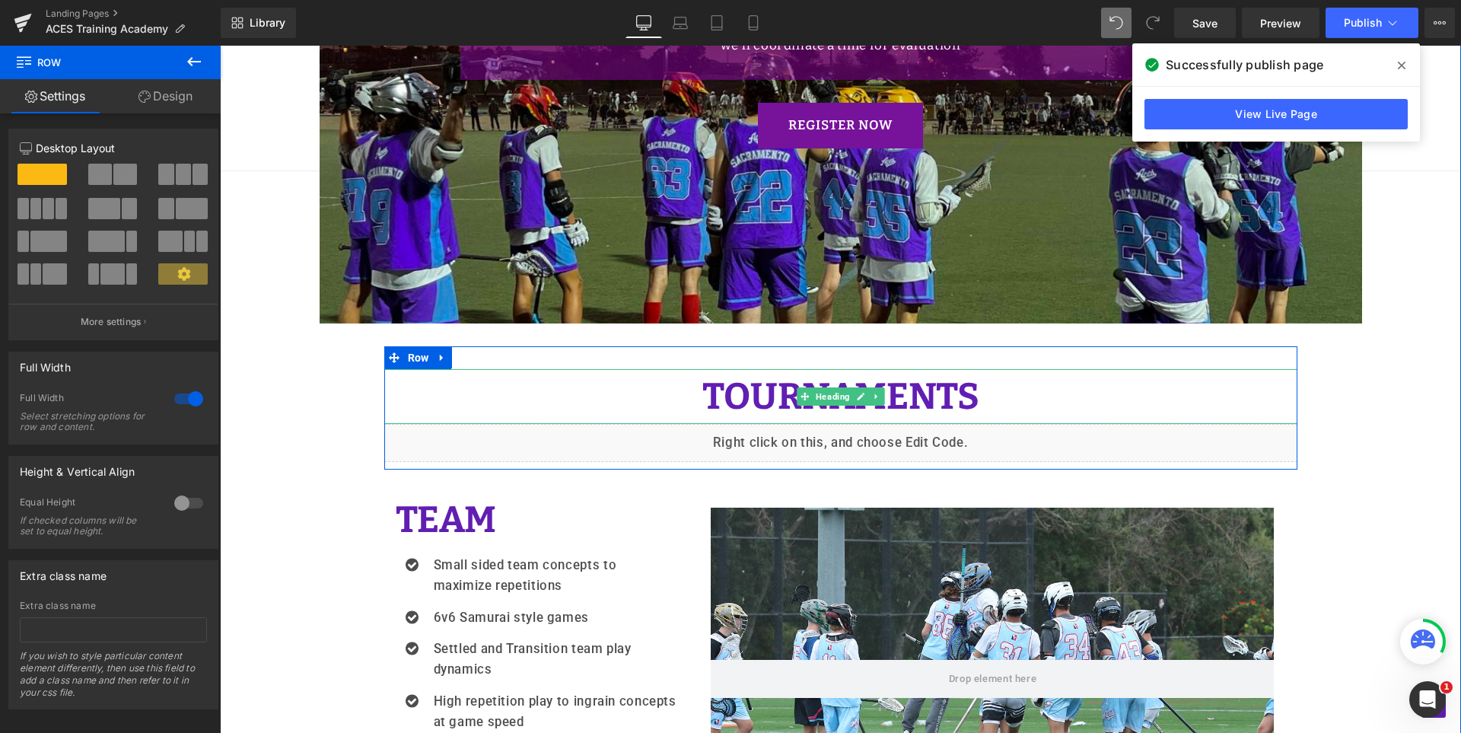
click at [905, 391] on strong "TOURNAMENTS" at bounding box center [840, 396] width 277 height 44
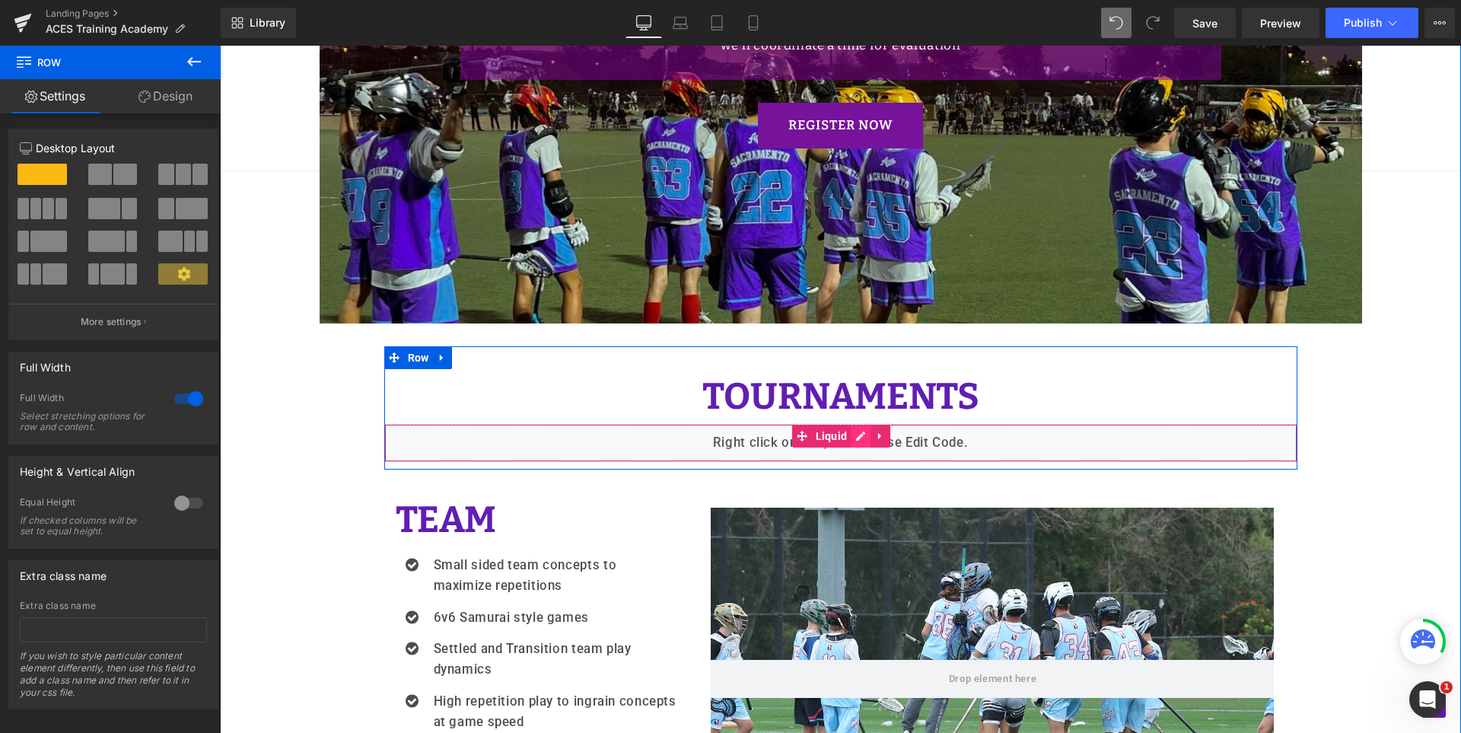
click at [856, 430] on div "Liquid" at bounding box center [840, 443] width 913 height 38
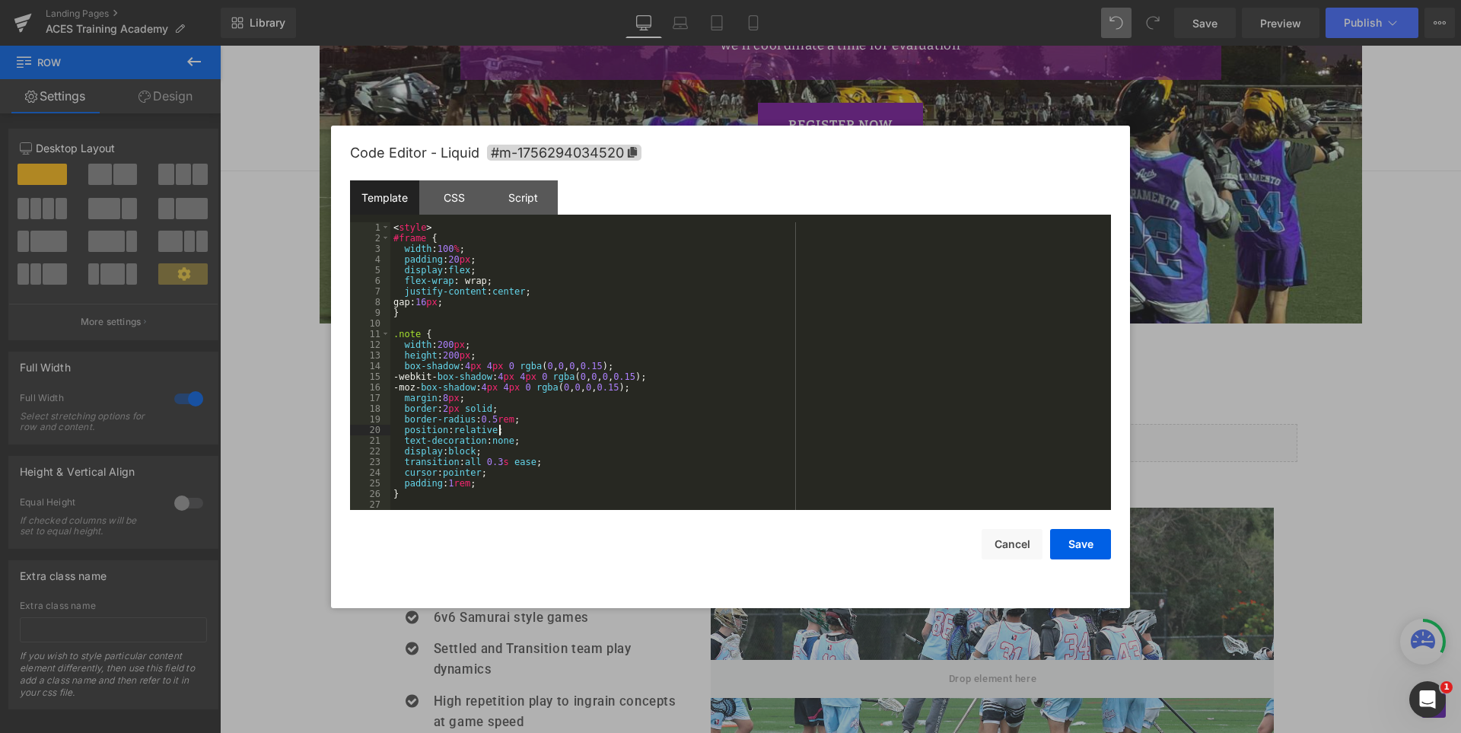
click at [888, 306] on div "< style > #frame { width : 100 % ; padding : 20 px ; display : flex ; flex-wrap…" at bounding box center [747, 376] width 714 height 309
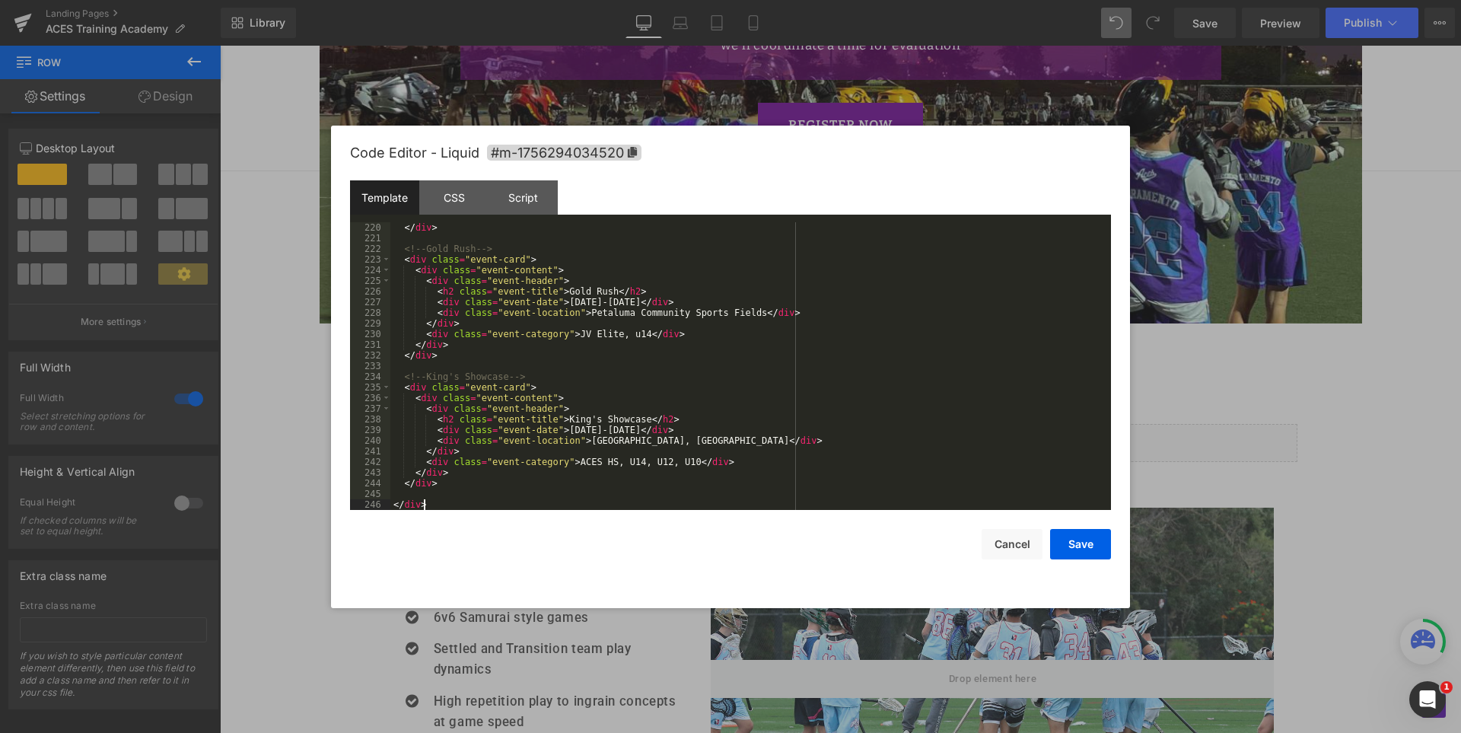
scroll to position [2333, 0]
click at [1076, 542] on button "Save" at bounding box center [1080, 544] width 61 height 30
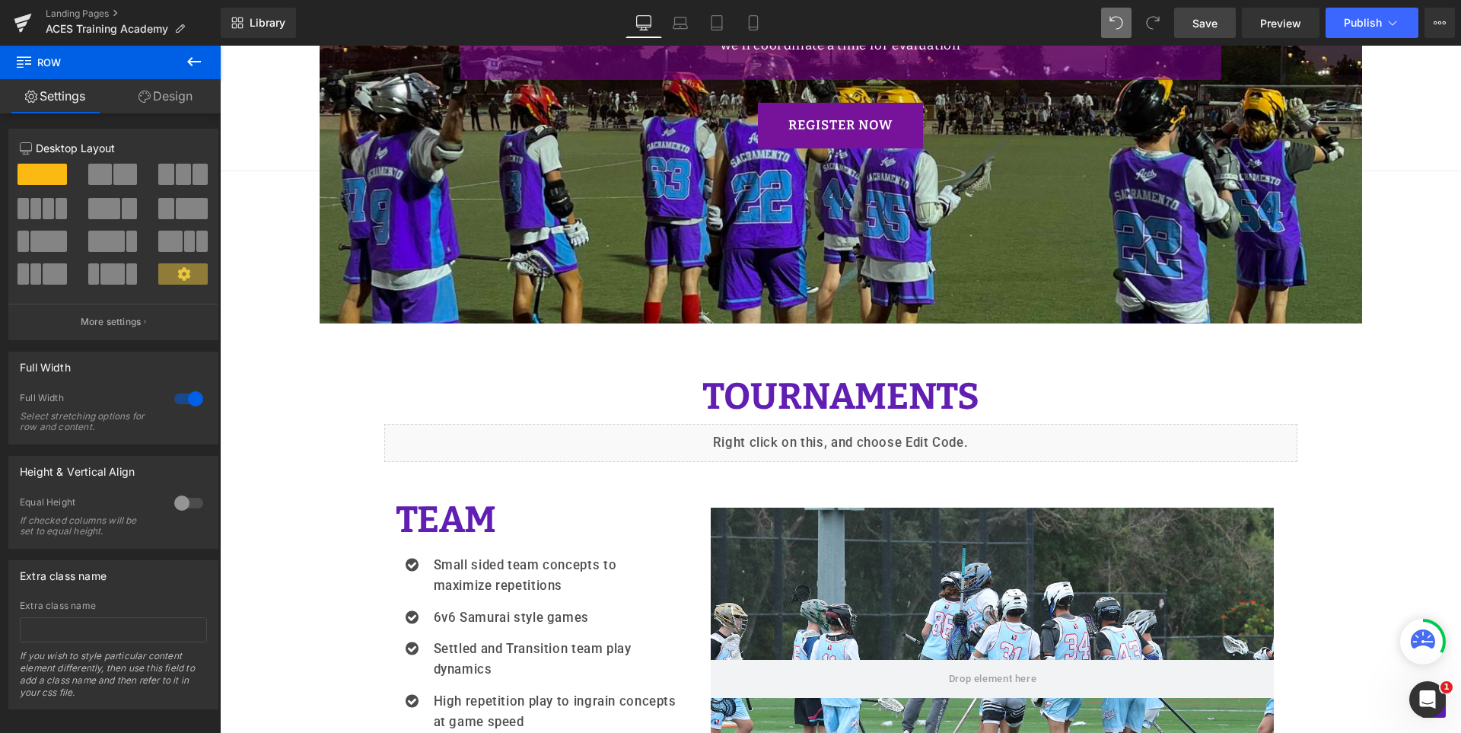
click at [1230, 28] on link "Save" at bounding box center [1205, 23] width 62 height 30
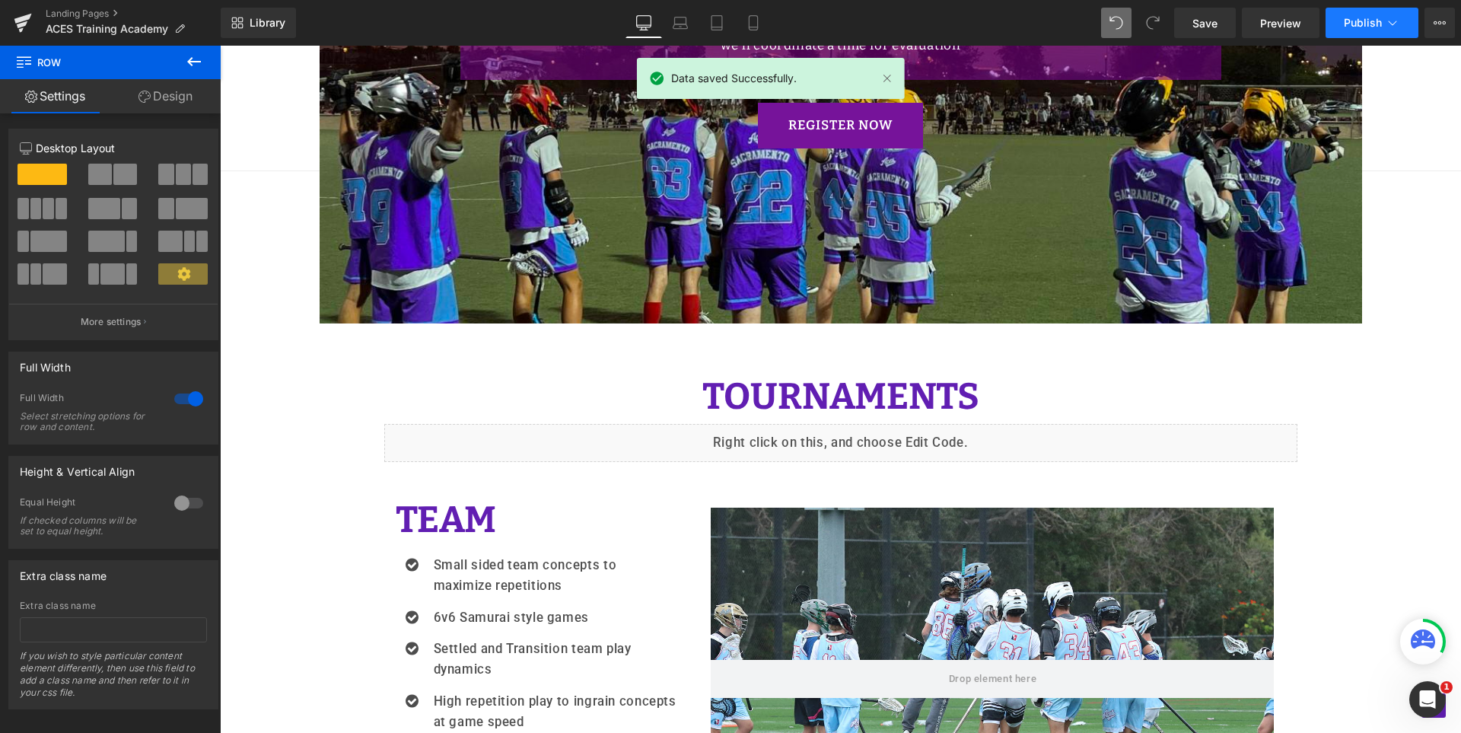
click at [1348, 19] on span "Publish" at bounding box center [1363, 23] width 38 height 12
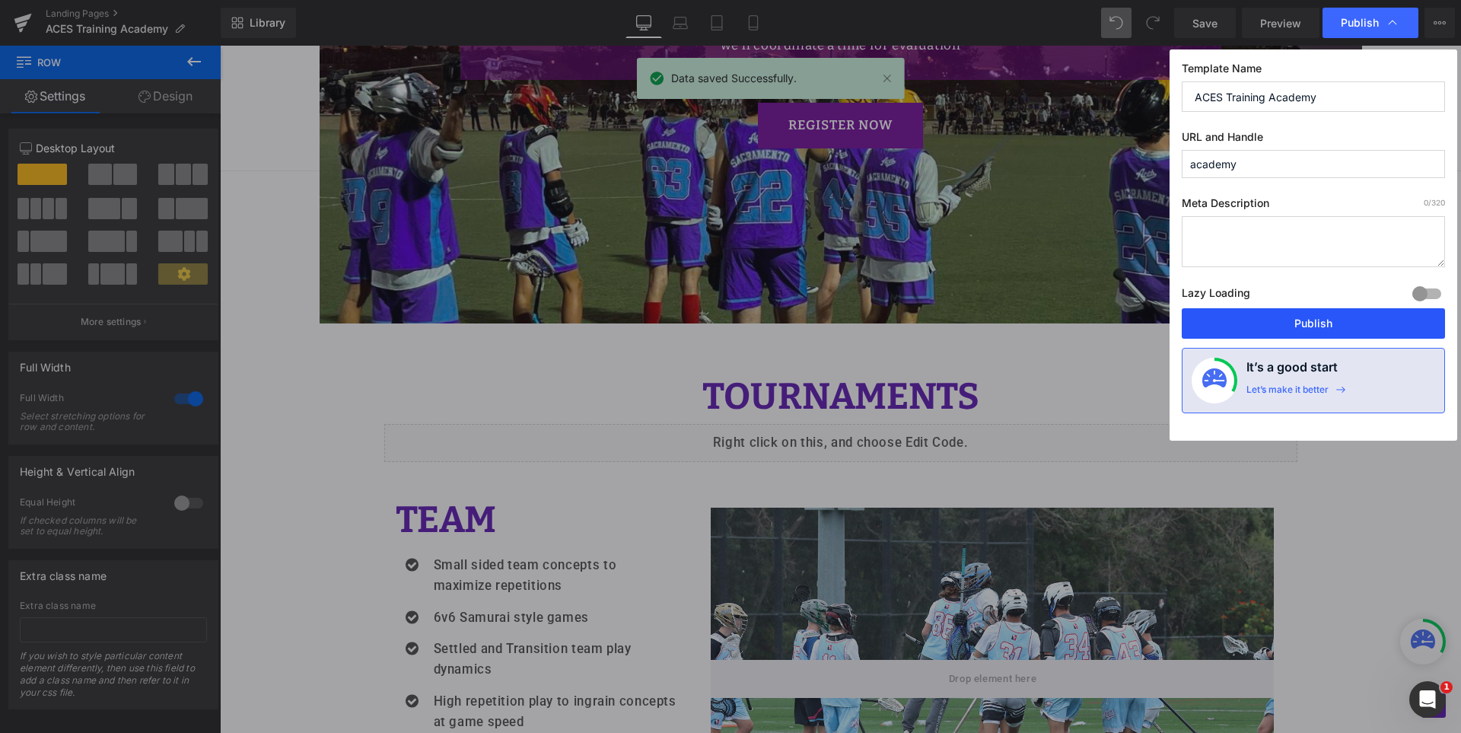
click at [1306, 318] on button "Publish" at bounding box center [1313, 323] width 263 height 30
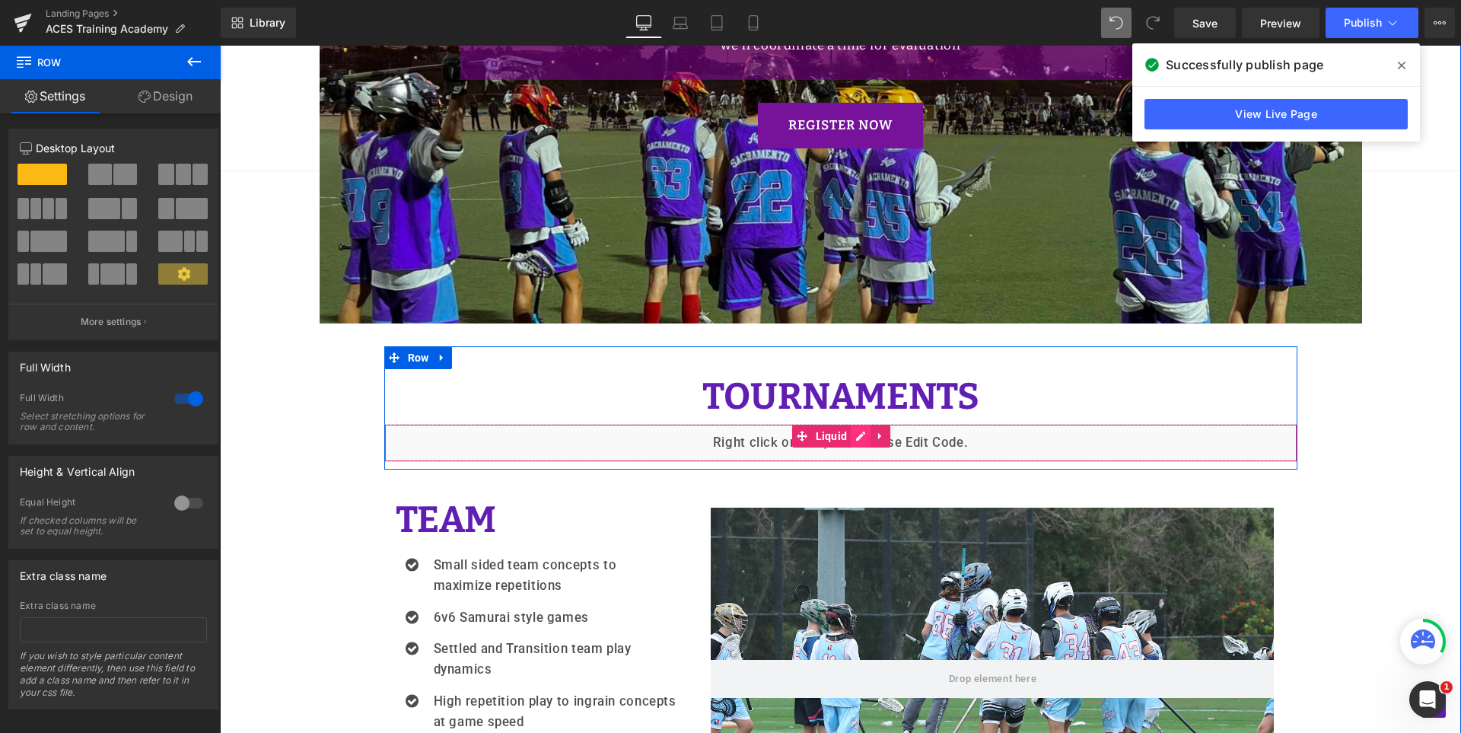
click at [858, 431] on div "Liquid" at bounding box center [840, 443] width 913 height 38
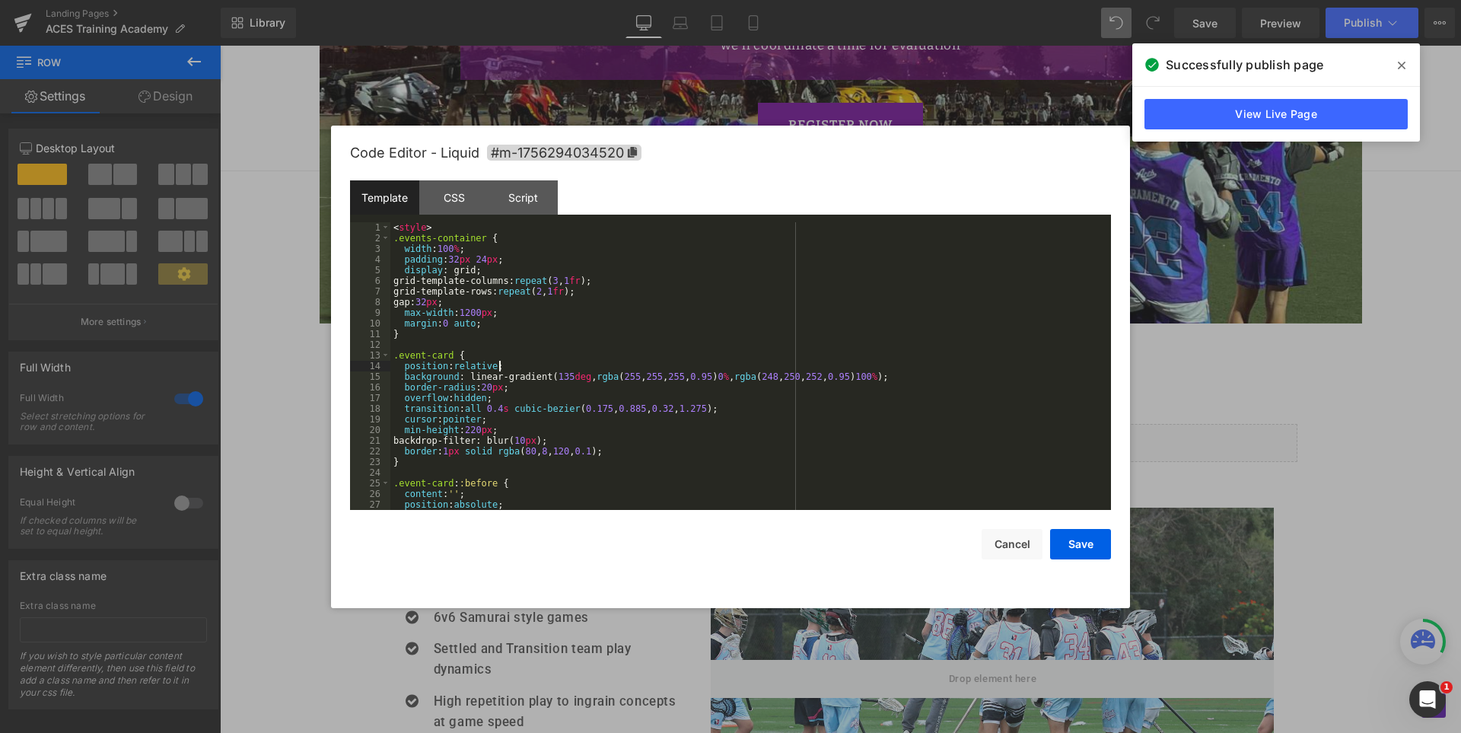
click at [883, 363] on div "< style > .events-container { width : 100 % ; padding : 32 px 24 px ; display :…" at bounding box center [747, 376] width 714 height 309
